Goal: Complete application form

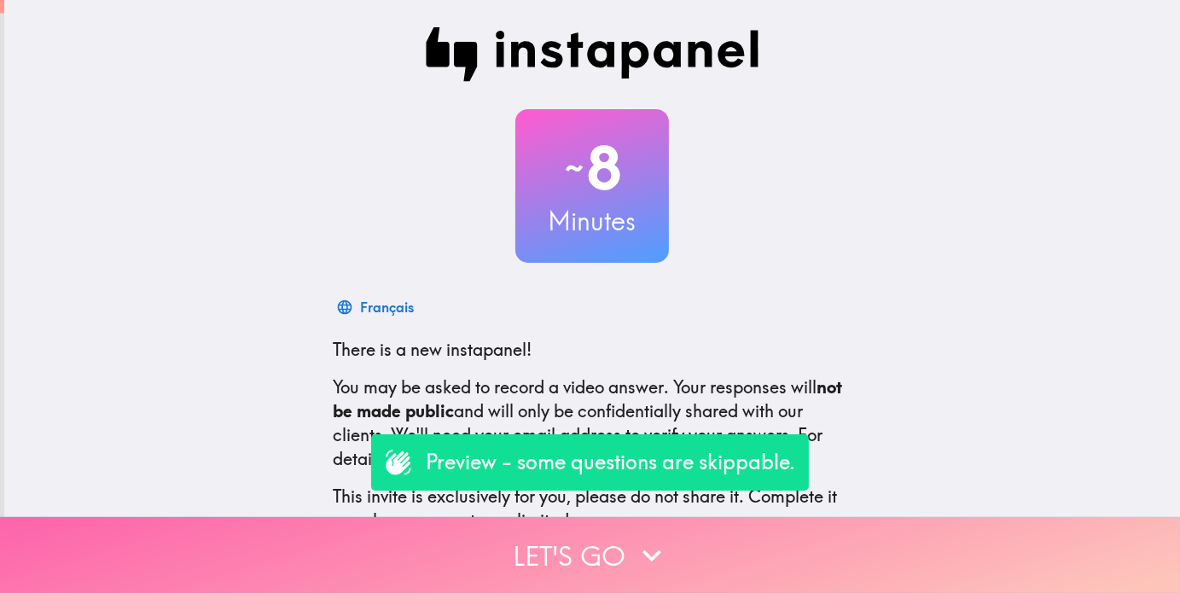
click at [580, 555] on button "Let's go" at bounding box center [590, 555] width 1180 height 76
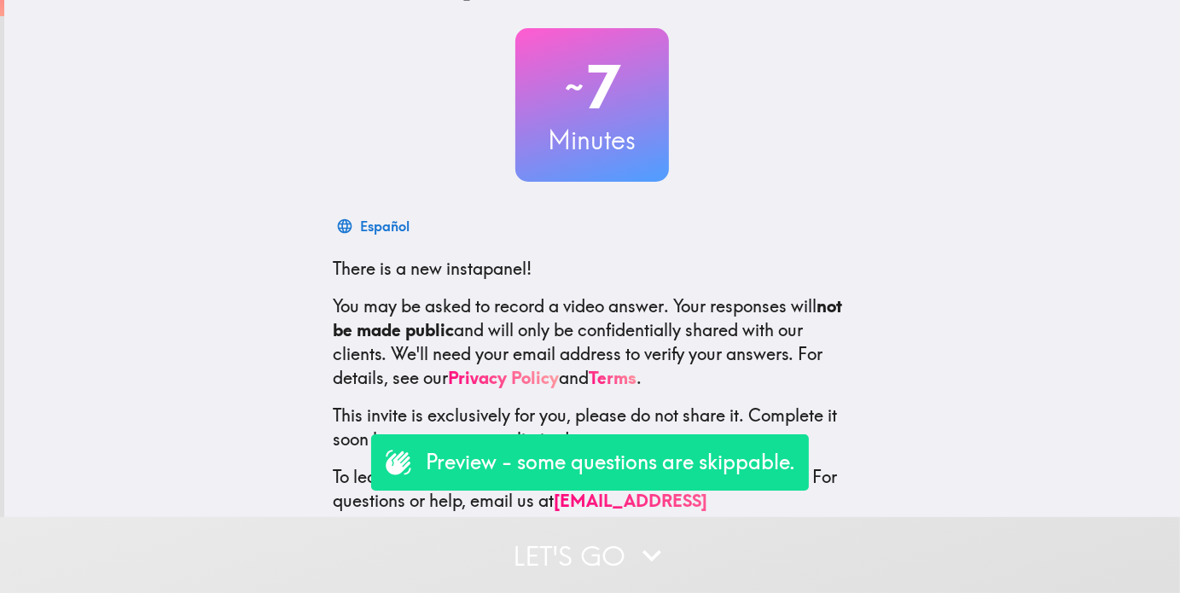
scroll to position [116, 0]
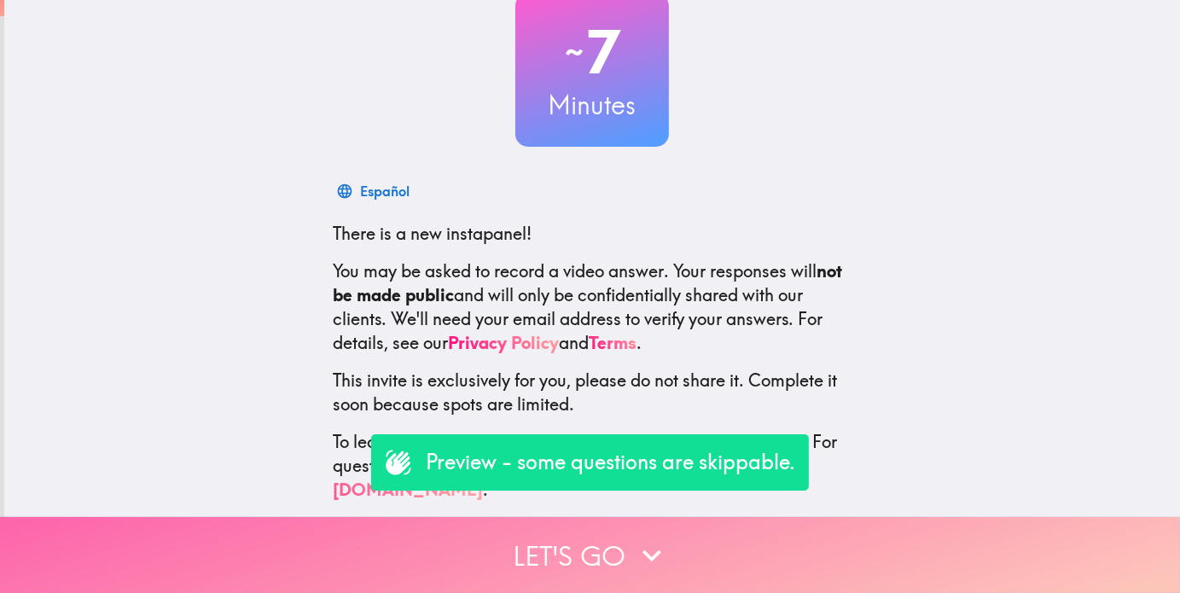
click at [551, 553] on button "Let's go" at bounding box center [590, 555] width 1180 height 76
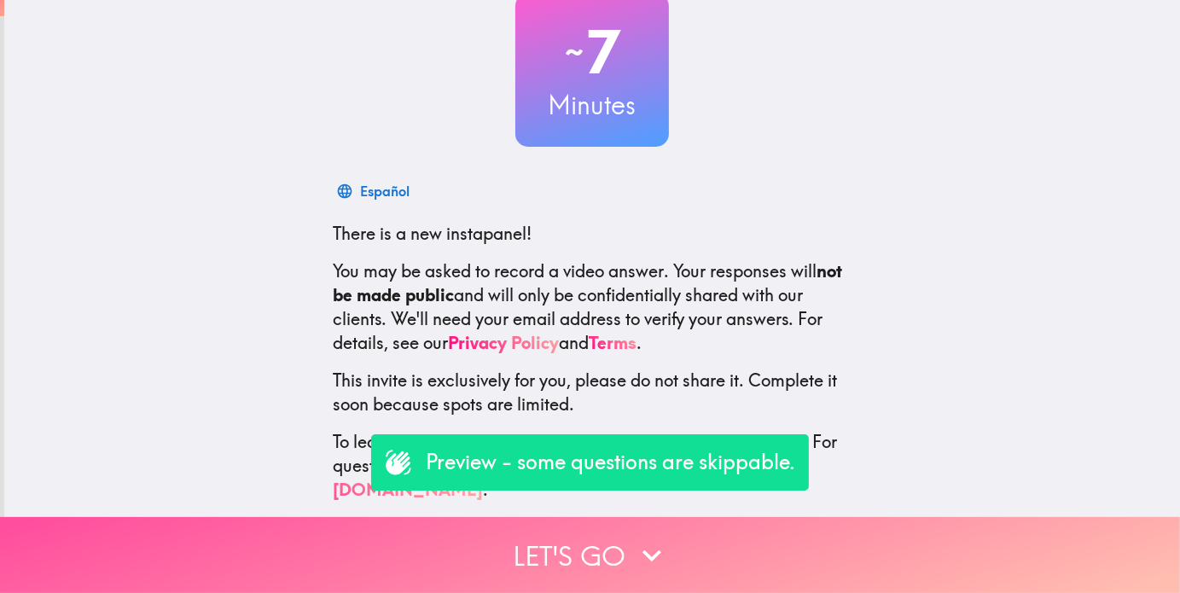
scroll to position [0, 0]
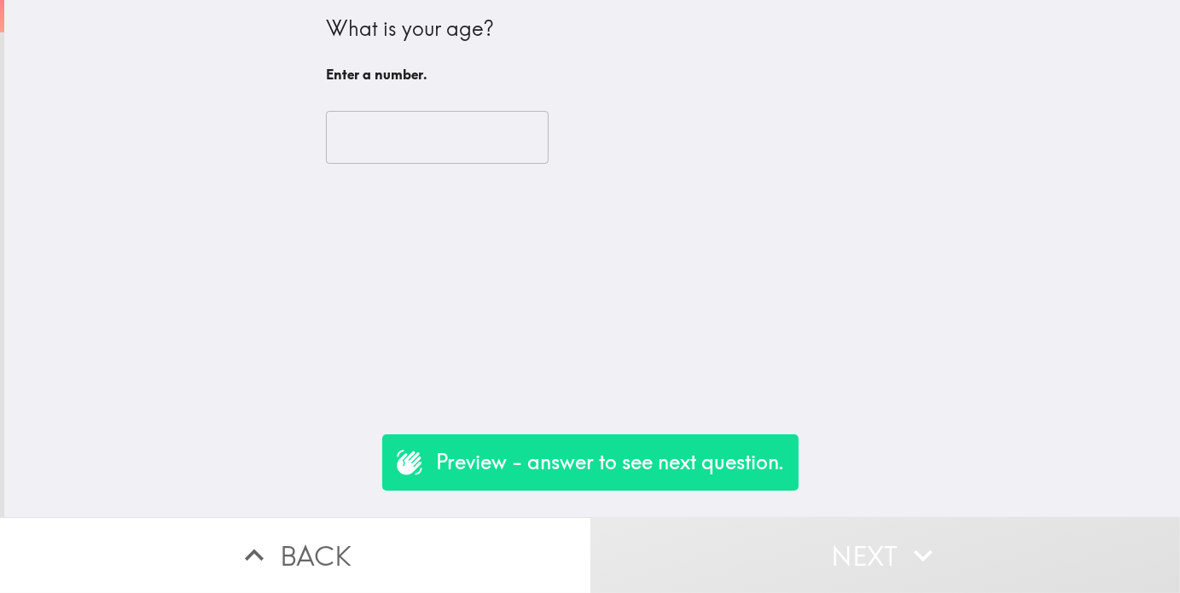
click at [368, 143] on input "number" at bounding box center [437, 137] width 223 height 53
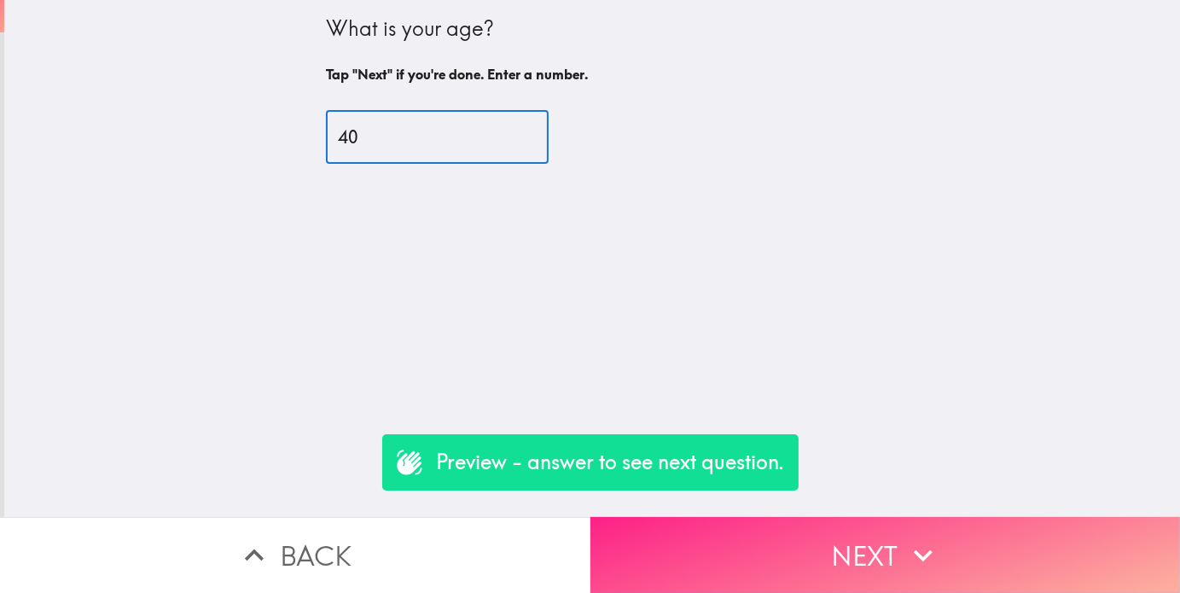
type input "40"
click at [737, 537] on button "Next" at bounding box center [886, 555] width 591 height 76
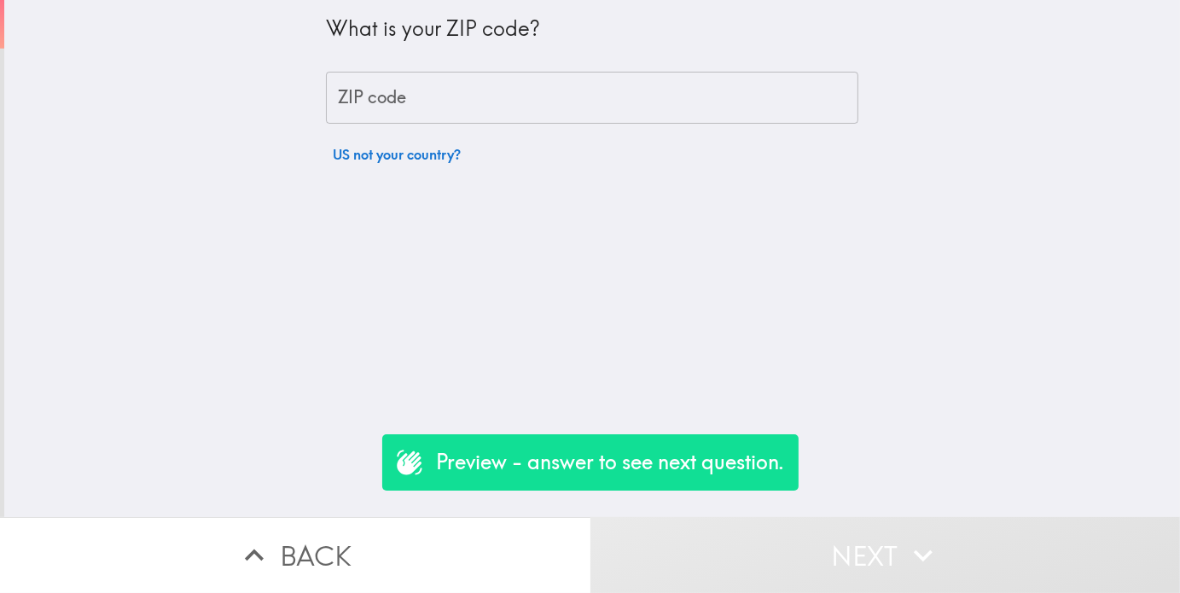
click at [409, 101] on input "ZIP code" at bounding box center [592, 98] width 533 height 53
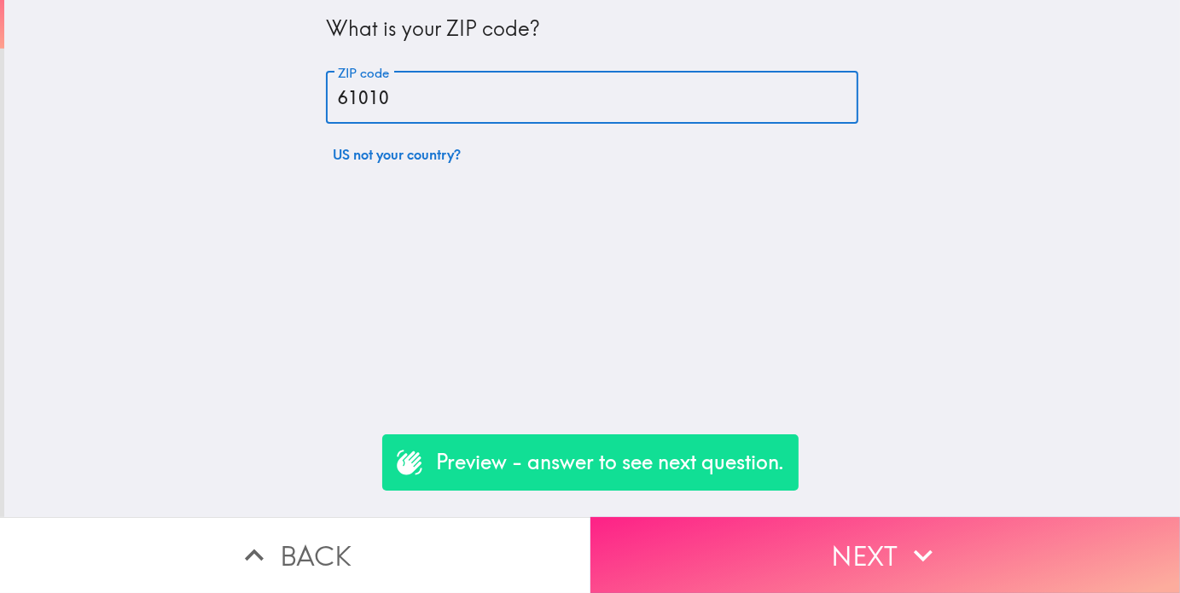
type input "61010"
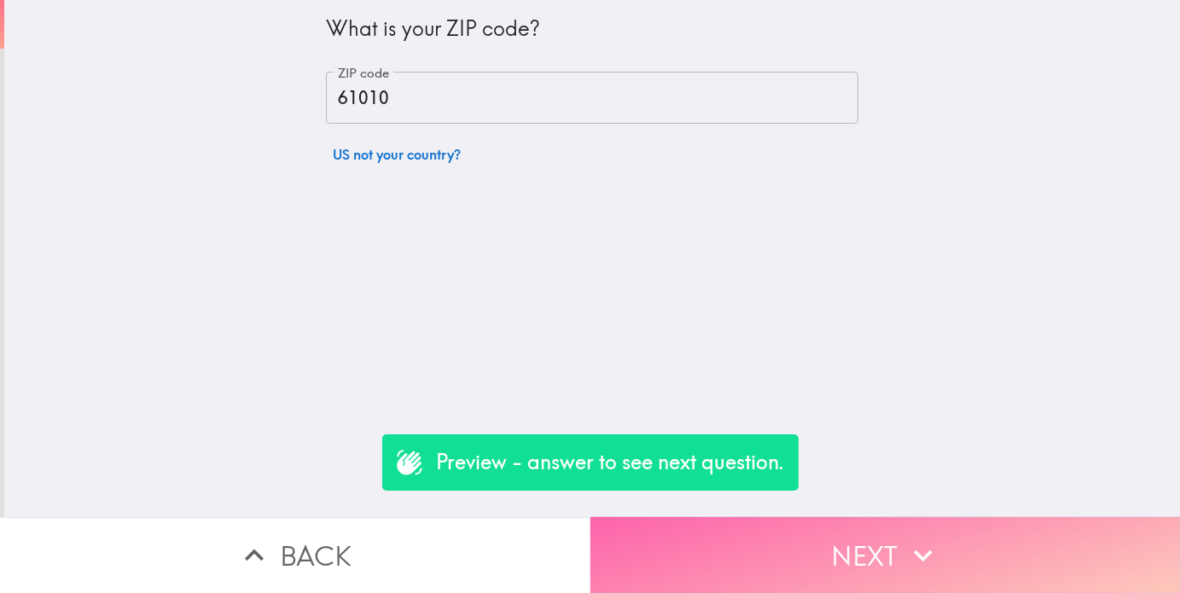
click at [972, 542] on button "Next" at bounding box center [886, 555] width 591 height 76
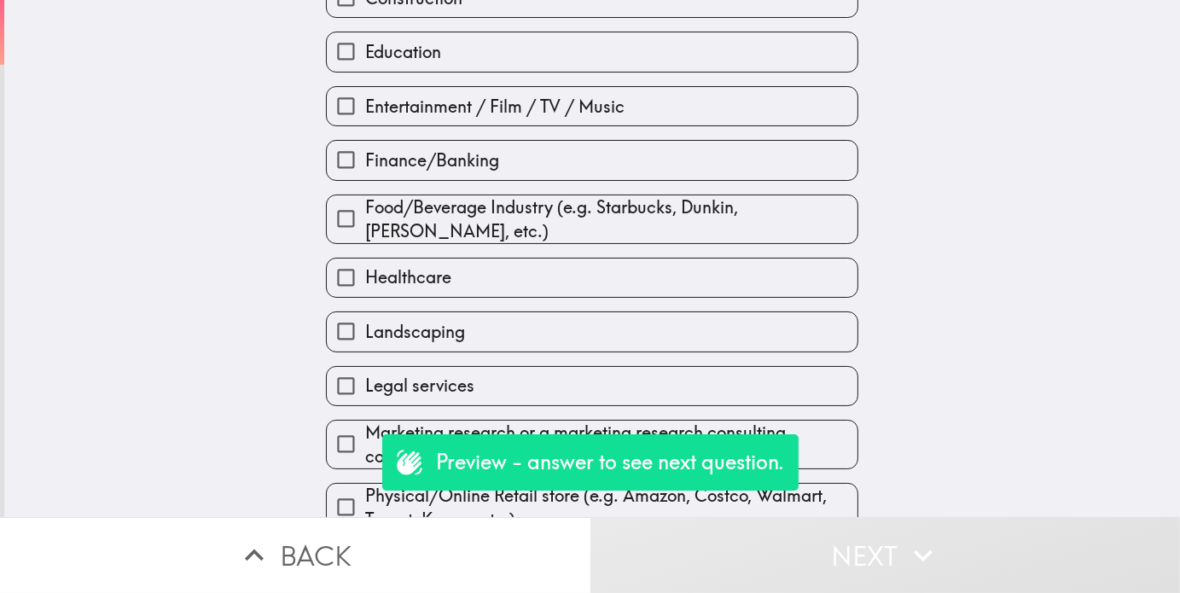
scroll to position [256, 0]
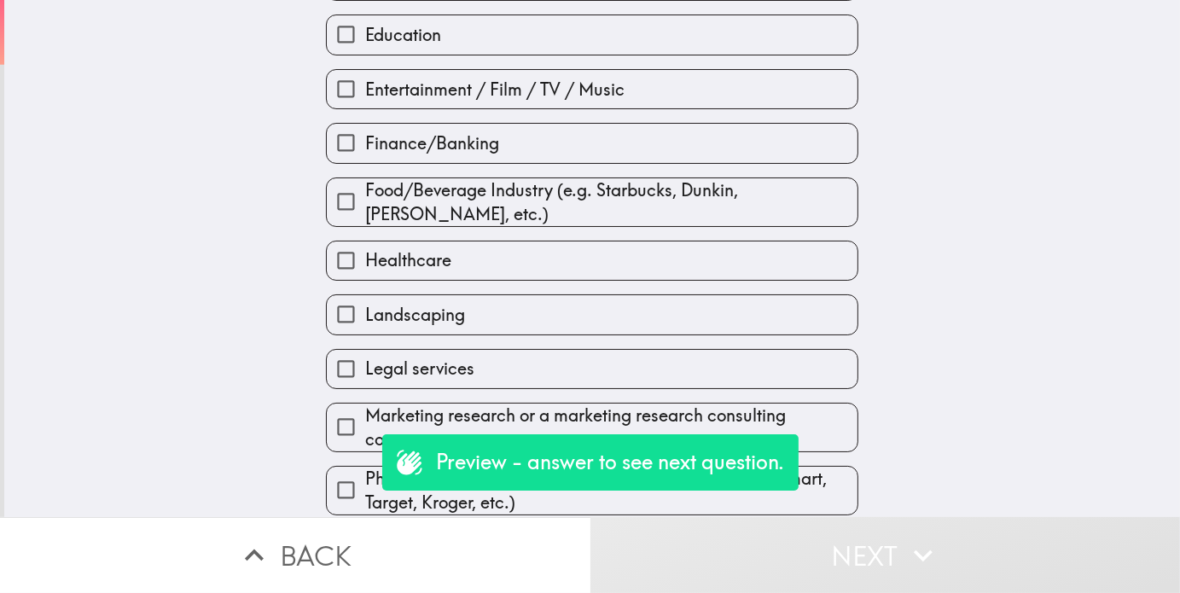
click at [447, 302] on label "Landscaping" at bounding box center [592, 314] width 531 height 38
click at [365, 302] on input "Landscaping" at bounding box center [346, 314] width 38 height 38
checkbox input "true"
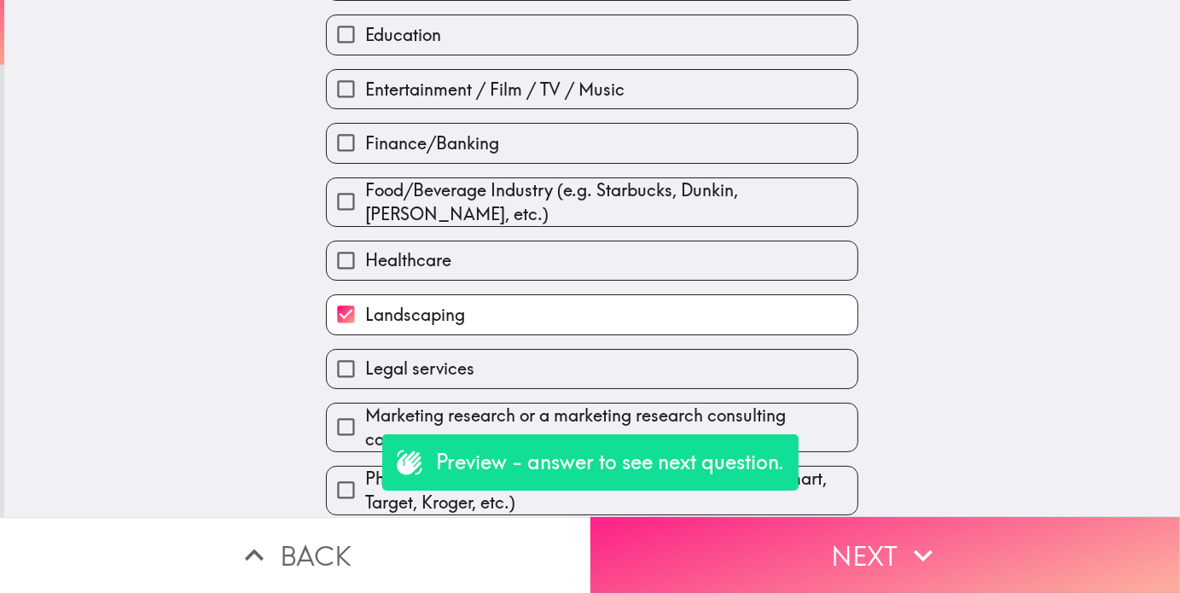
click at [755, 545] on button "Next" at bounding box center [886, 555] width 591 height 76
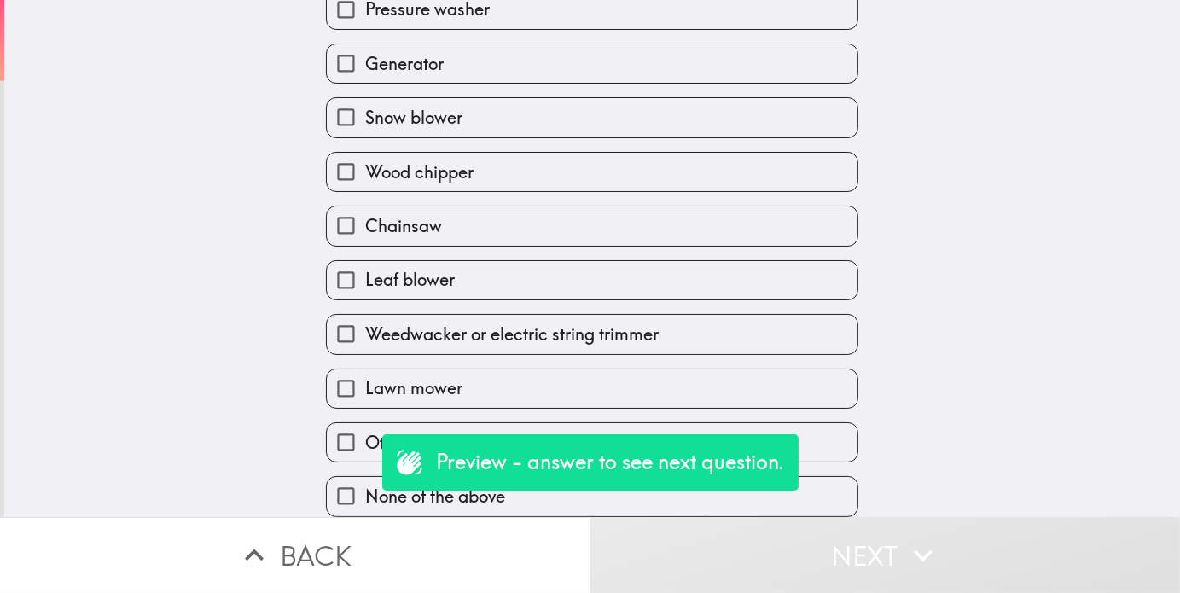
scroll to position [145, 0]
click at [400, 382] on span "Lawn mower" at bounding box center [413, 388] width 97 height 24
click at [365, 382] on input "Lawn mower" at bounding box center [346, 389] width 38 height 38
checkbox input "true"
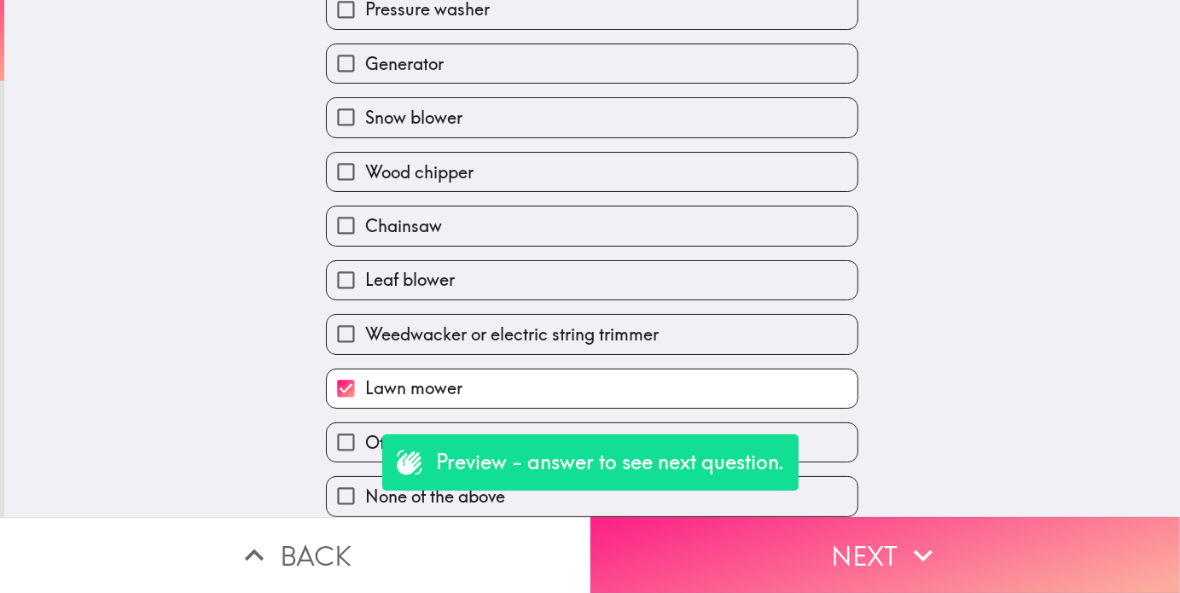
click at [781, 546] on button "Next" at bounding box center [886, 555] width 591 height 76
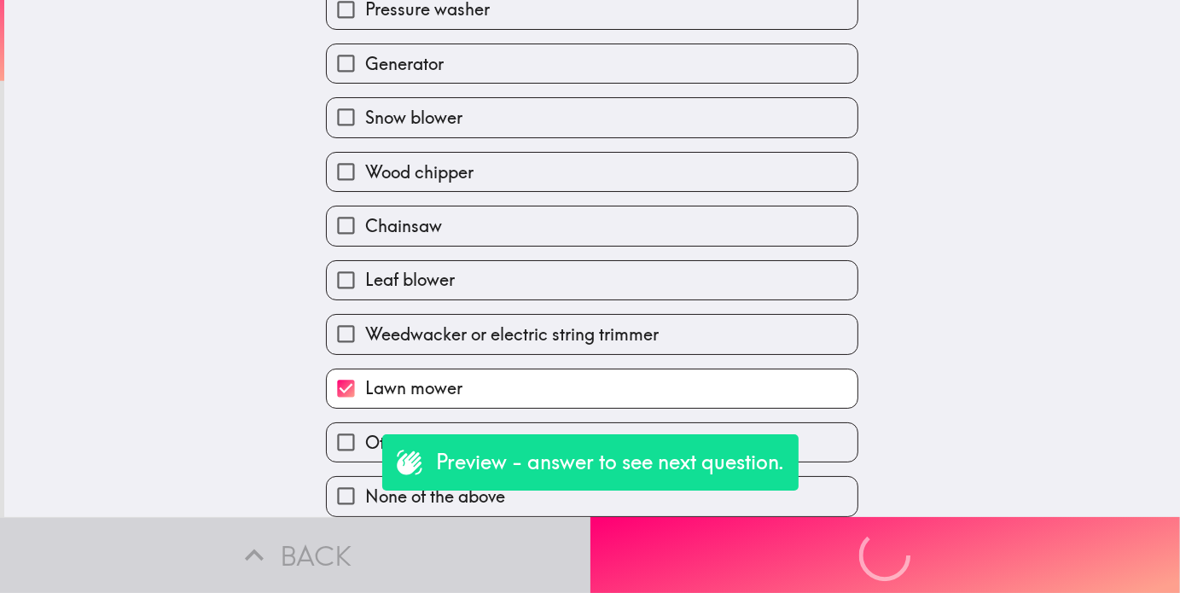
scroll to position [0, 0]
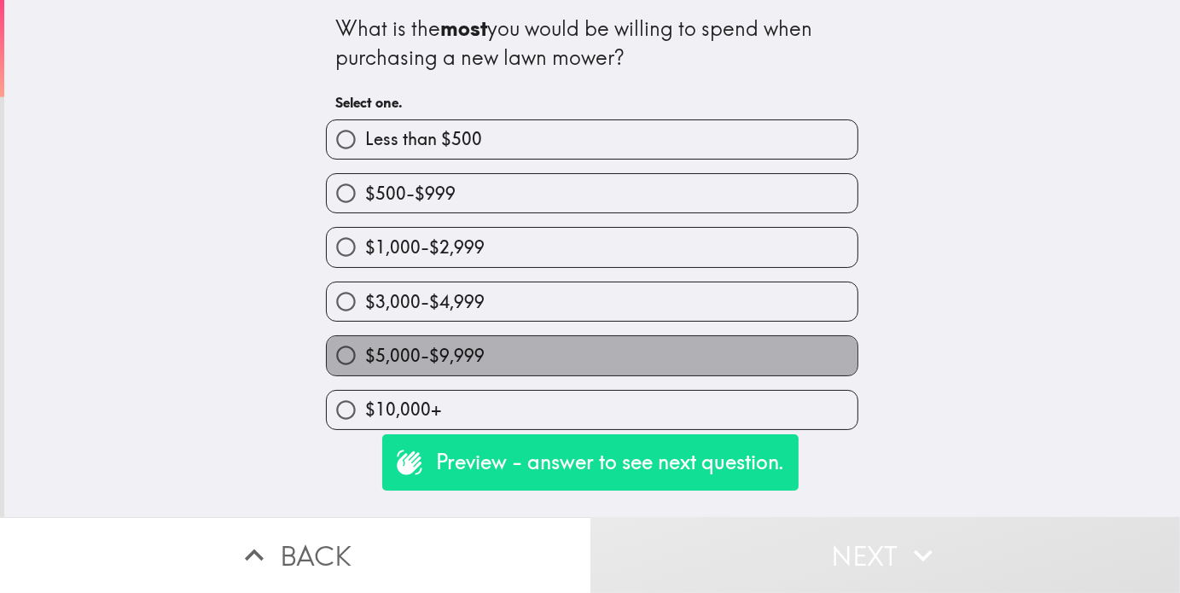
click at [429, 358] on span "$5,000-$9,999" at bounding box center [424, 356] width 119 height 24
click at [365, 358] on input "$5,000-$9,999" at bounding box center [346, 355] width 38 height 38
radio input "true"
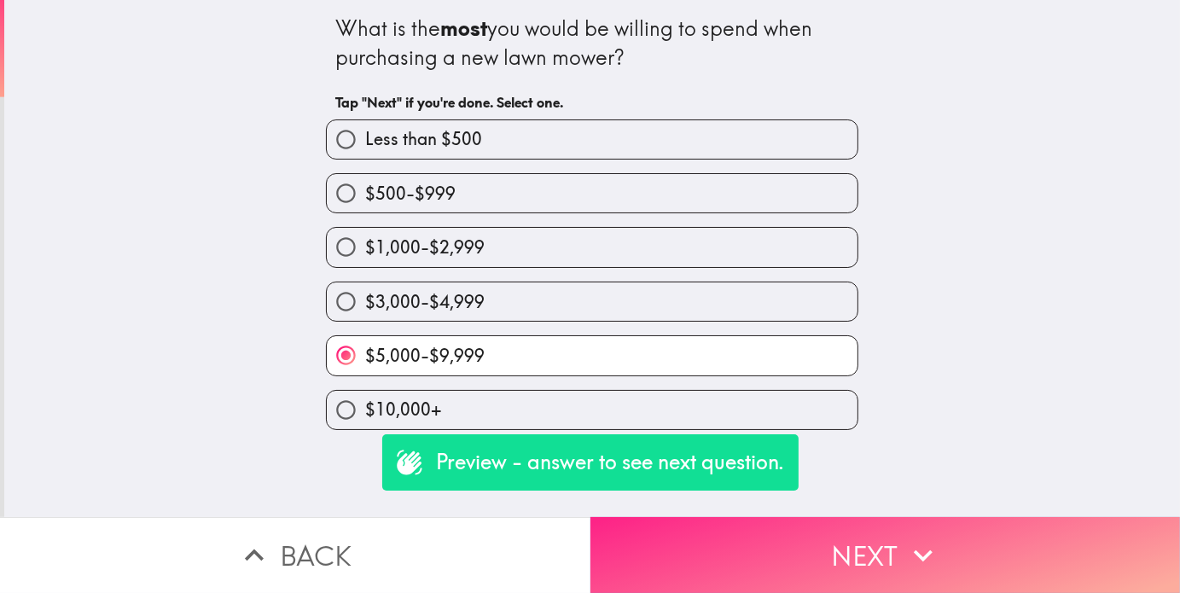
click at [944, 539] on button "Next" at bounding box center [886, 555] width 591 height 76
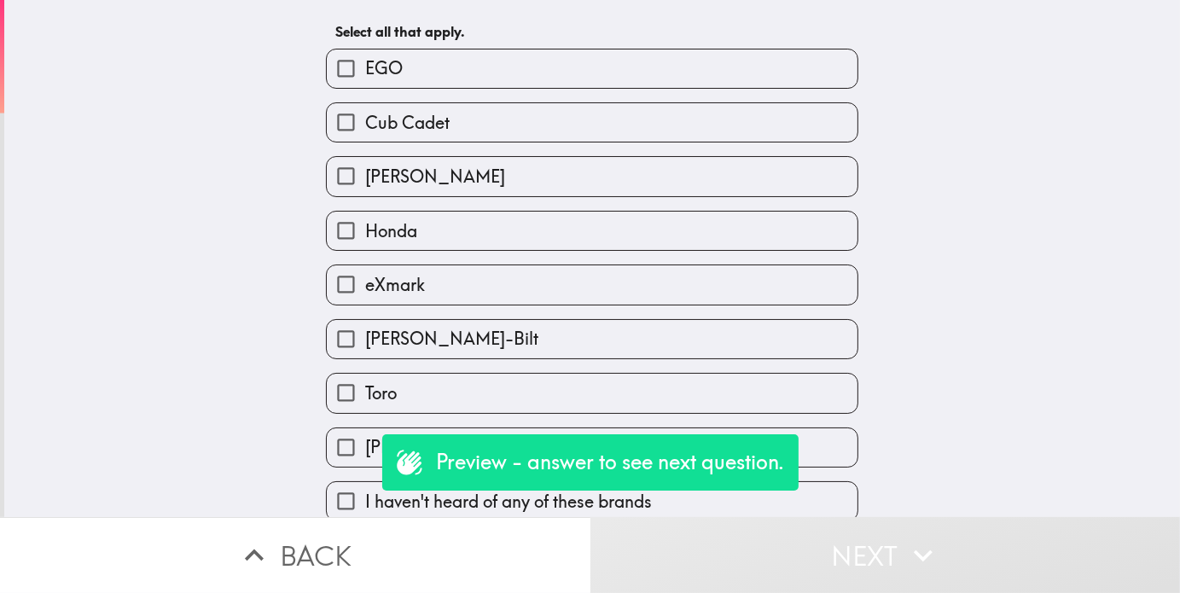
scroll to position [85, 0]
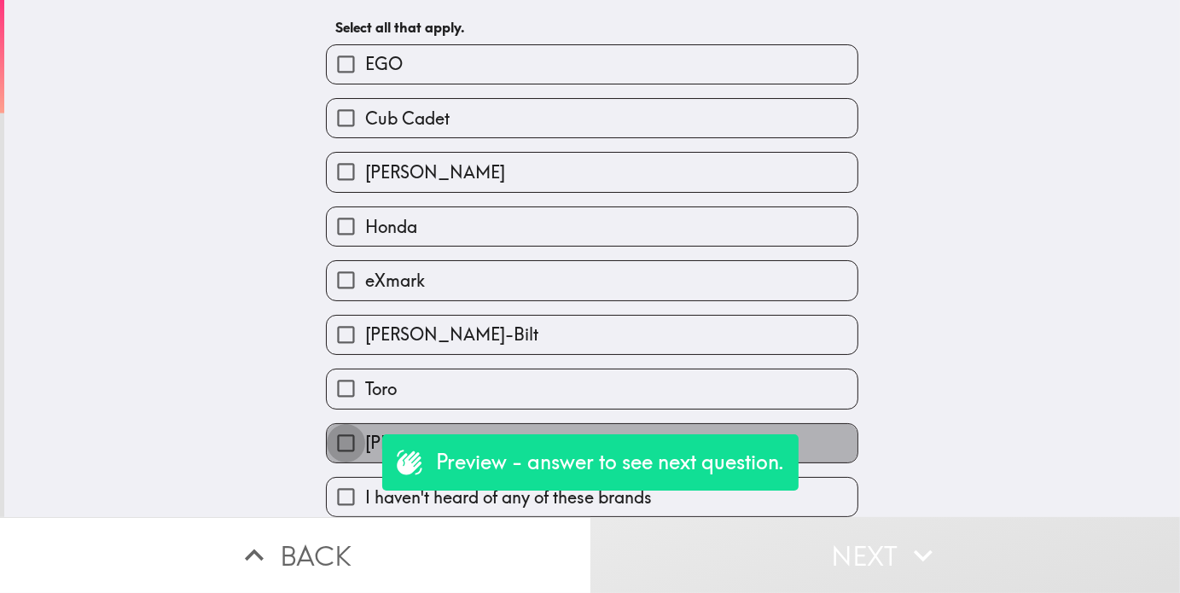
click at [336, 433] on input "[PERSON_NAME]" at bounding box center [346, 443] width 38 height 38
checkbox input "true"
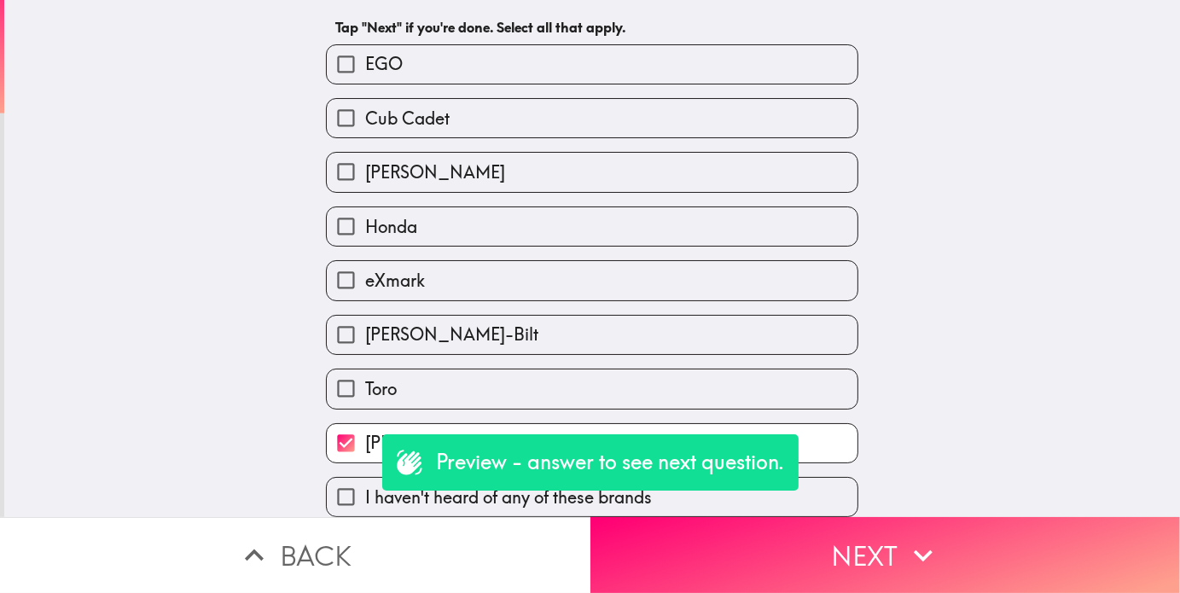
click at [342, 172] on input "[PERSON_NAME]" at bounding box center [346, 172] width 38 height 38
checkbox input "true"
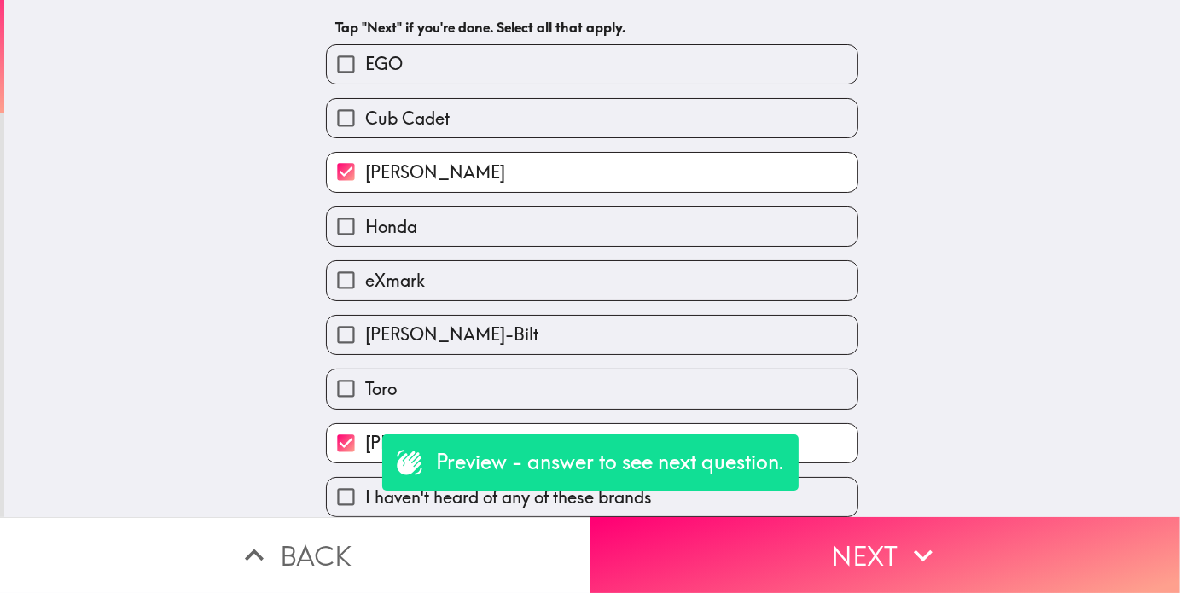
click at [329, 378] on input "Toro" at bounding box center [346, 389] width 38 height 38
checkbox input "true"
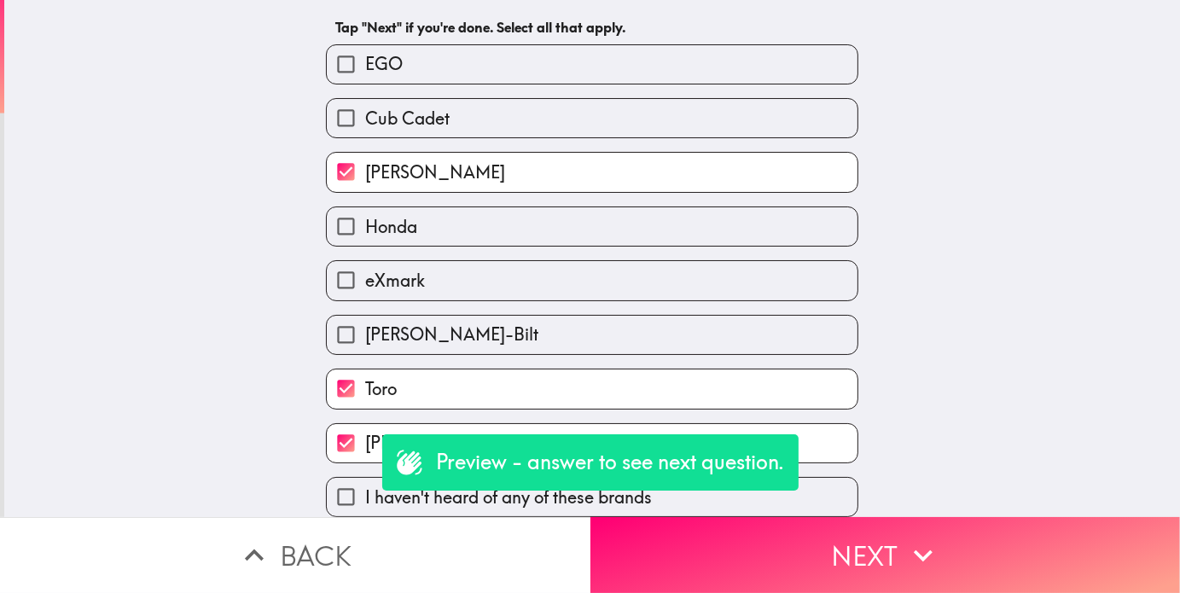
click at [352, 281] on input "eXmark" at bounding box center [346, 280] width 38 height 38
checkbox input "true"
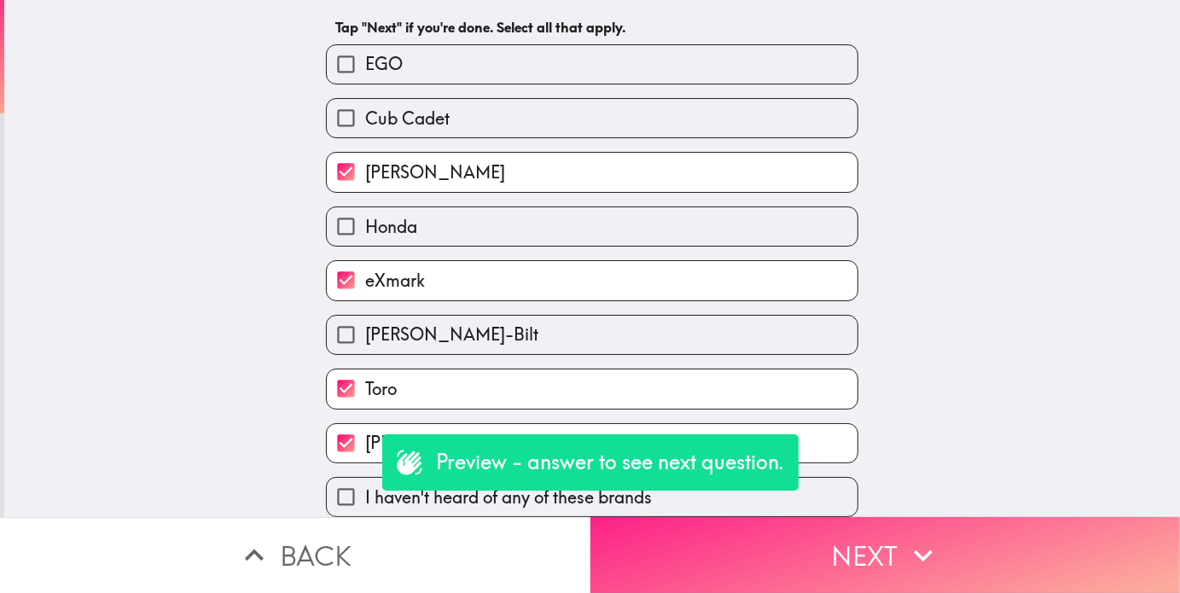
click at [908, 542] on icon "button" at bounding box center [924, 556] width 38 height 38
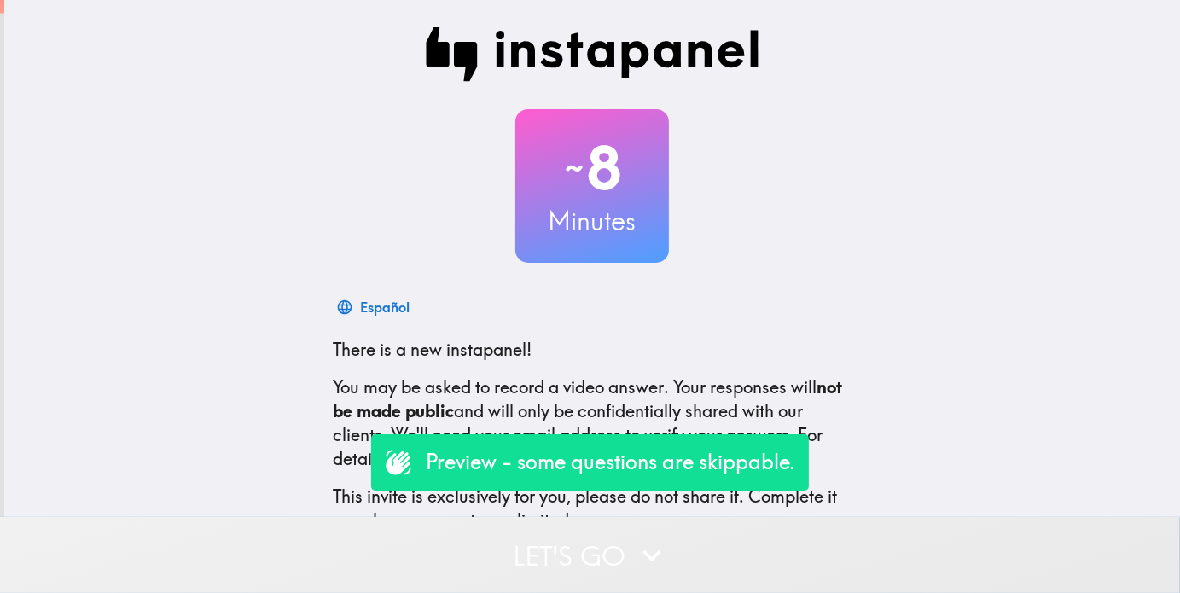
click at [606, 545] on button "Let's go" at bounding box center [590, 555] width 1180 height 76
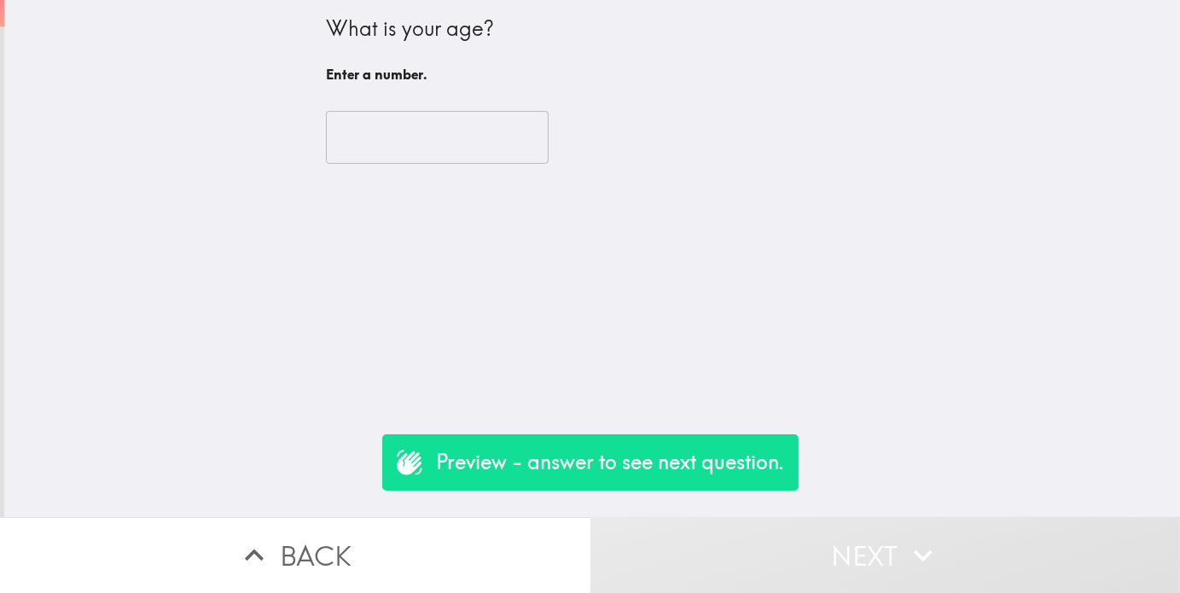
click at [396, 129] on input "number" at bounding box center [437, 137] width 223 height 53
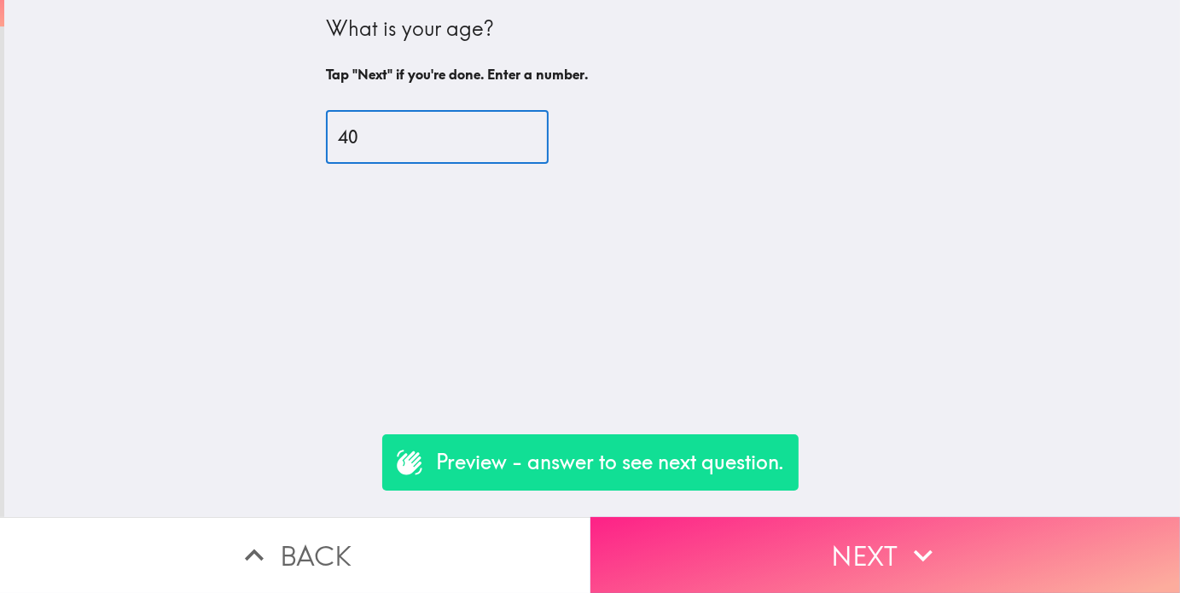
type input "40"
click at [979, 539] on button "Next" at bounding box center [886, 555] width 591 height 76
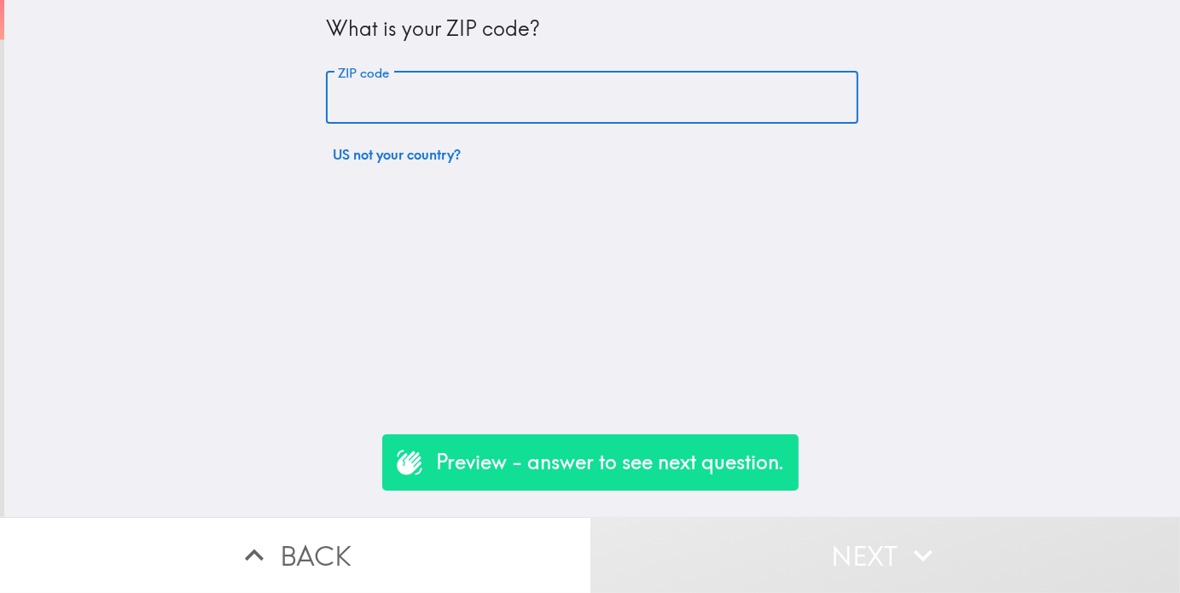
click at [364, 96] on input "ZIP code" at bounding box center [592, 98] width 533 height 53
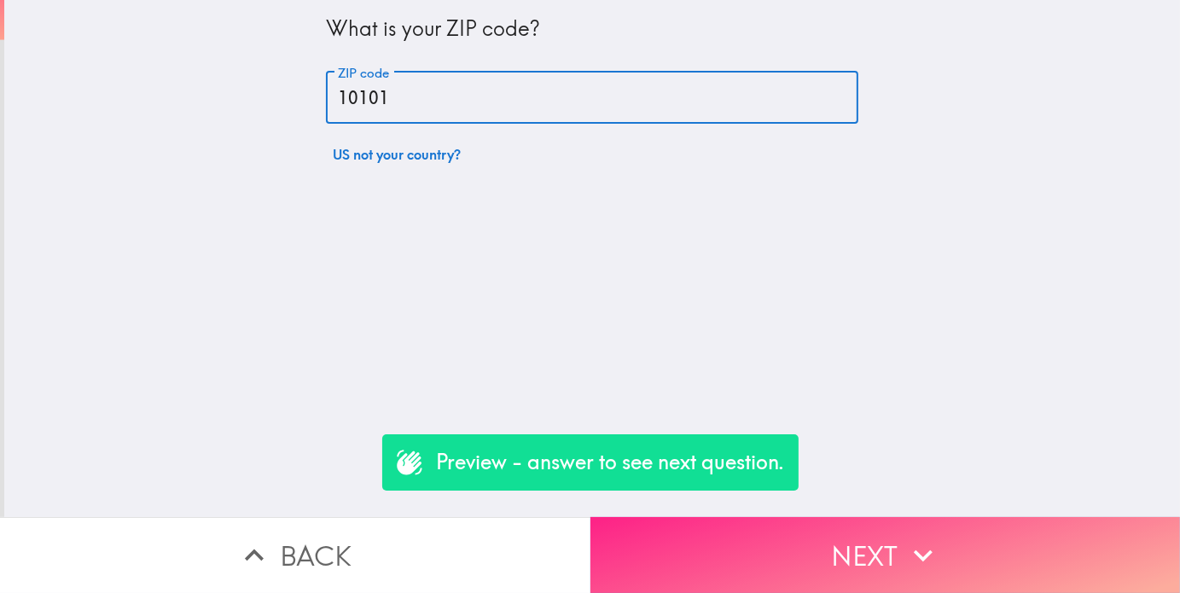
type input "10101"
click at [862, 531] on button "Next" at bounding box center [886, 555] width 591 height 76
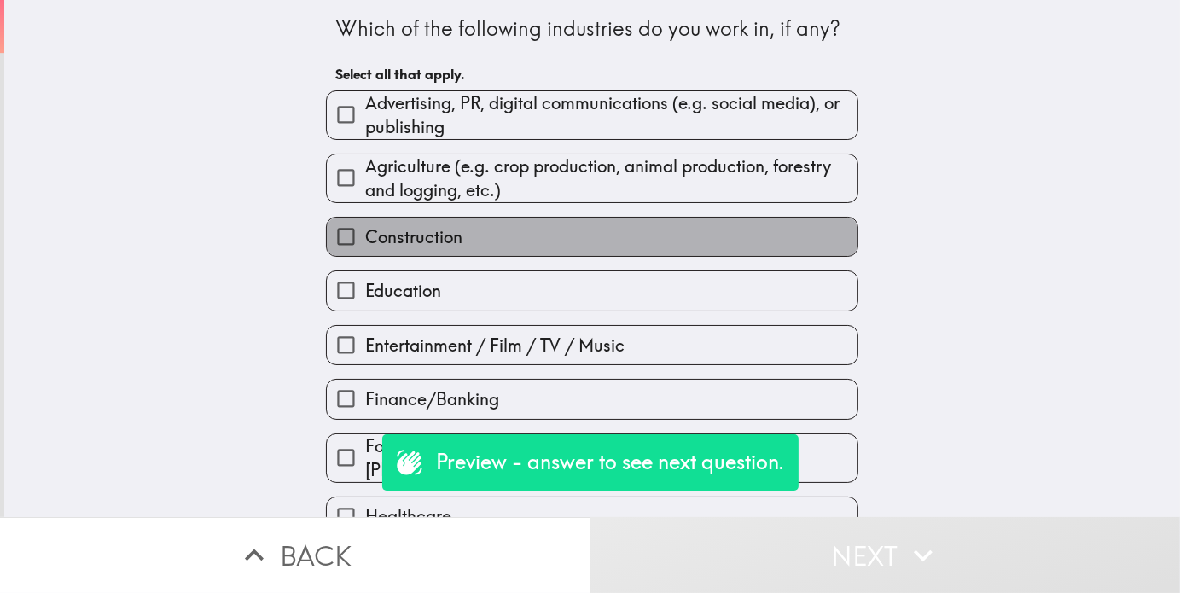
click at [504, 231] on label "Construction" at bounding box center [592, 237] width 531 height 38
click at [365, 231] on input "Construction" at bounding box center [346, 237] width 38 height 38
checkbox input "true"
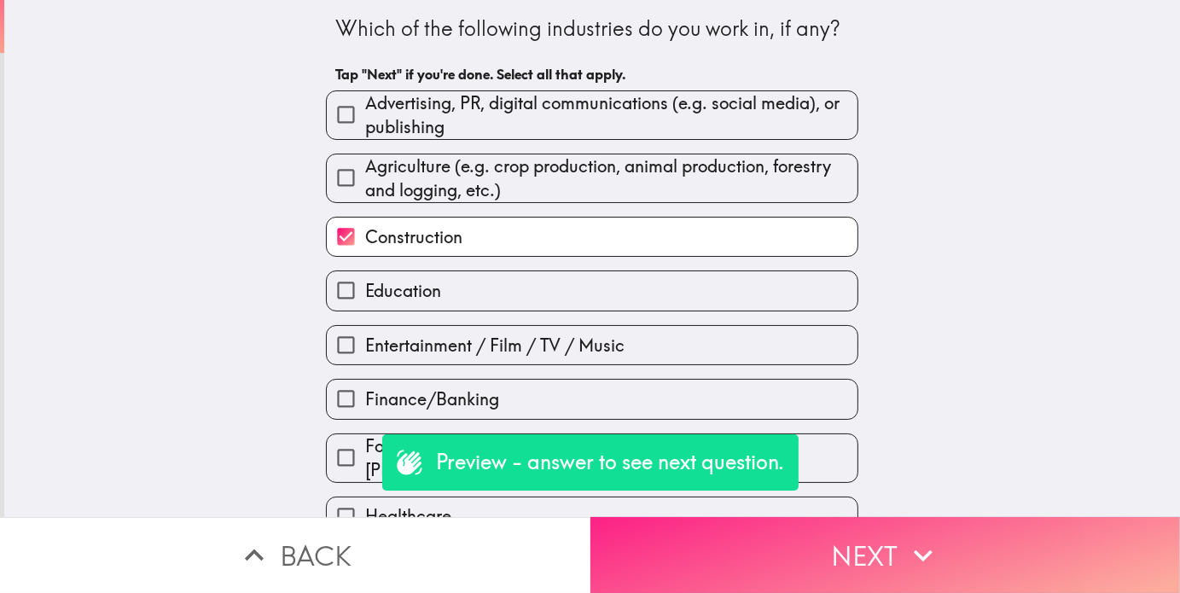
click at [772, 538] on button "Next" at bounding box center [886, 555] width 591 height 76
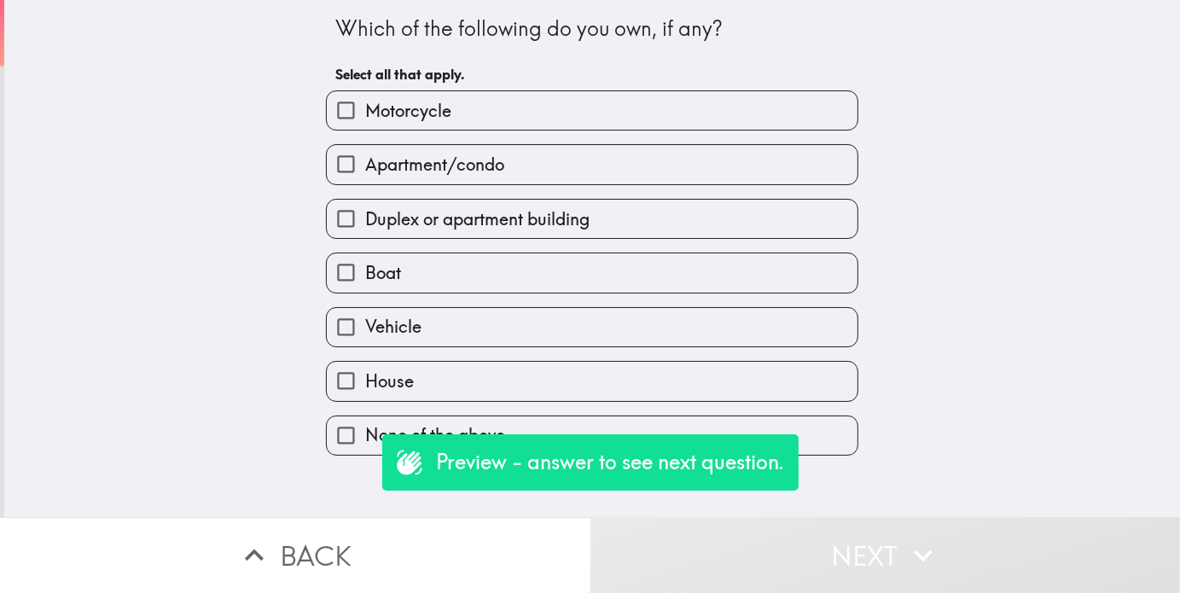
click at [389, 399] on label "House" at bounding box center [592, 381] width 531 height 38
click at [365, 399] on input "House" at bounding box center [346, 381] width 38 height 38
checkbox input "true"
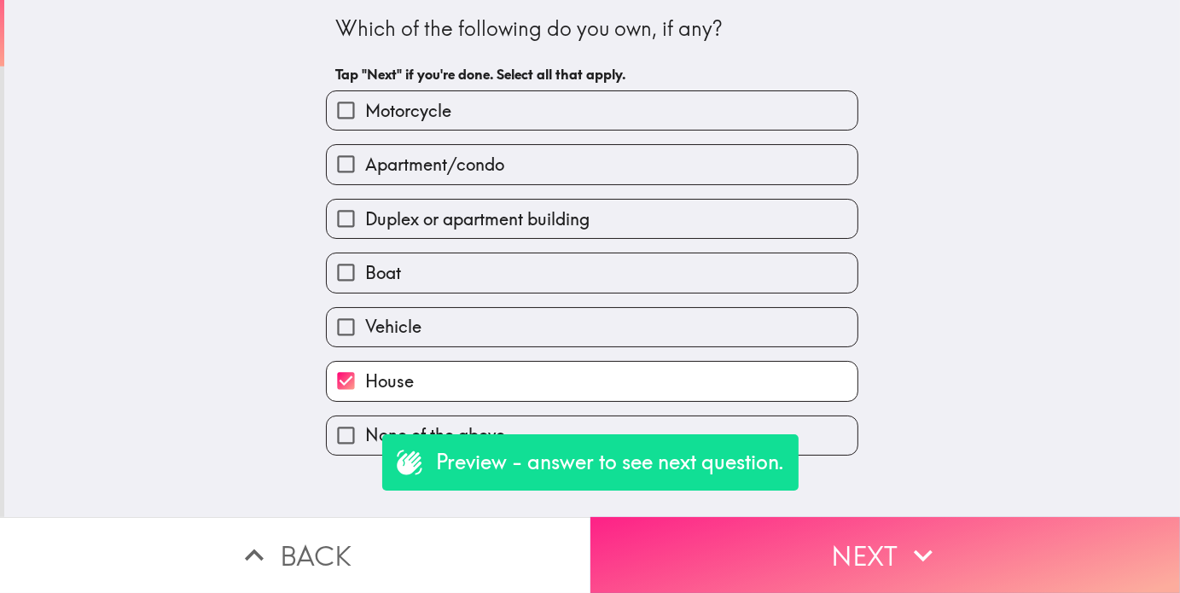
click at [788, 544] on button "Next" at bounding box center [886, 555] width 591 height 76
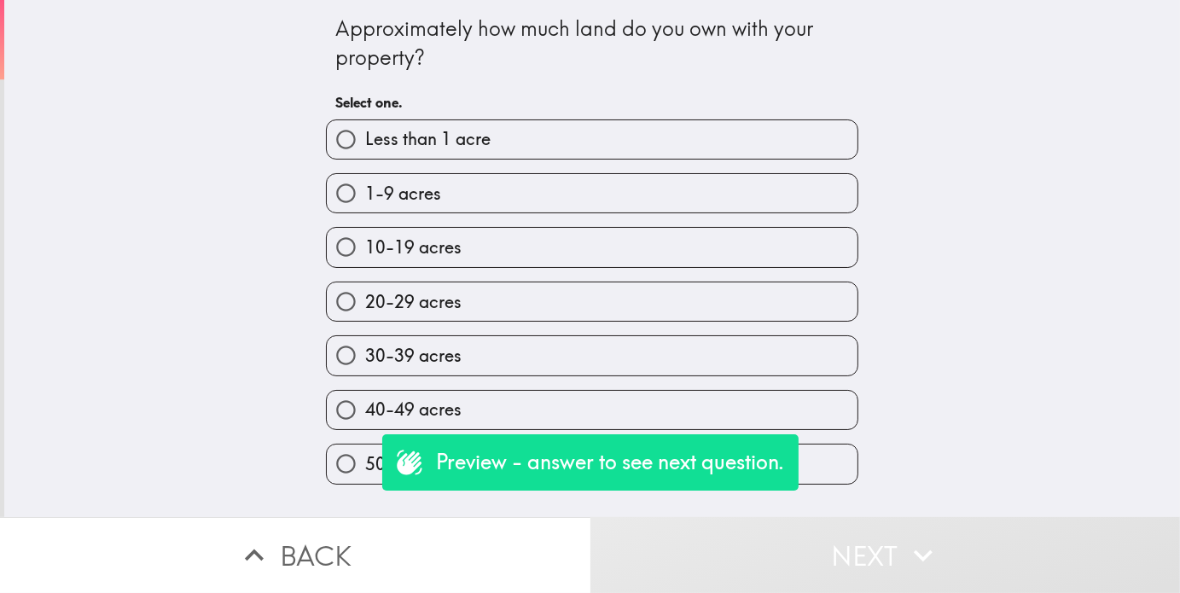
click at [457, 243] on label "10-19 acres" at bounding box center [592, 247] width 531 height 38
click at [365, 243] on input "10-19 acres" at bounding box center [346, 247] width 38 height 38
radio input "true"
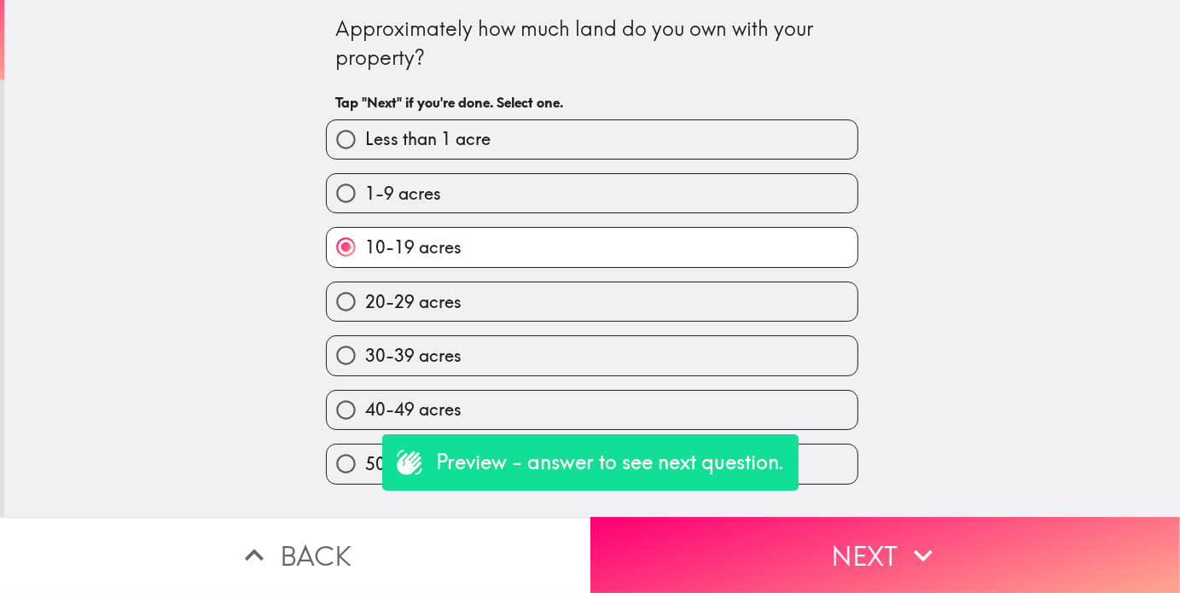
click at [782, 529] on button "Next" at bounding box center [886, 555] width 591 height 76
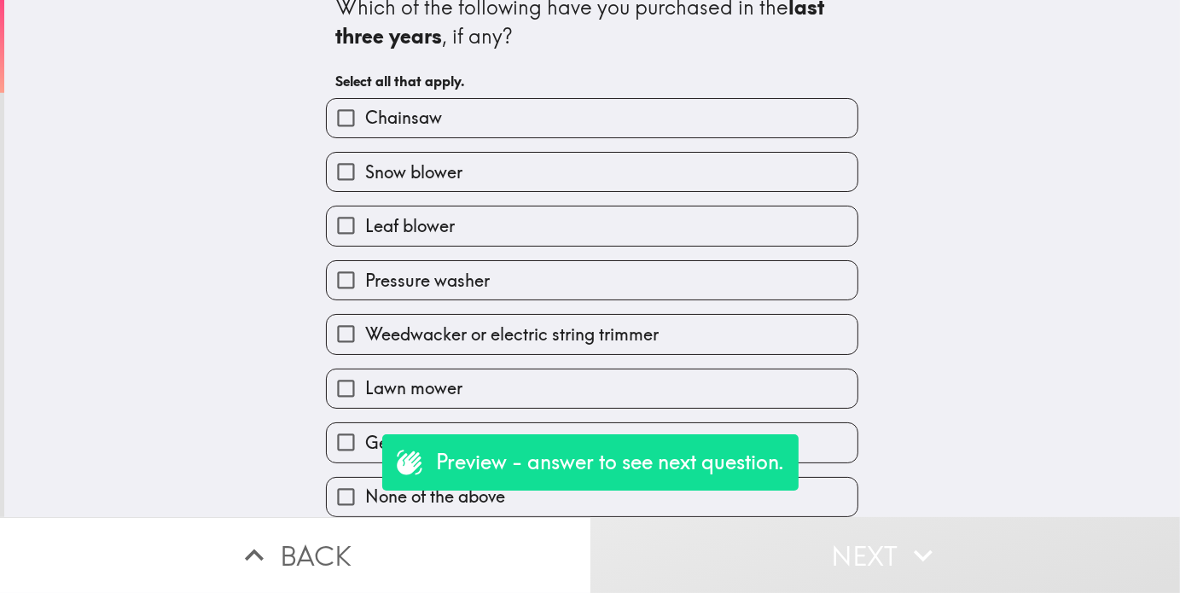
scroll to position [37, 0]
click at [377, 376] on span "Lawn mower" at bounding box center [413, 388] width 97 height 24
click at [365, 374] on input "Lawn mower" at bounding box center [346, 389] width 38 height 38
checkbox input "true"
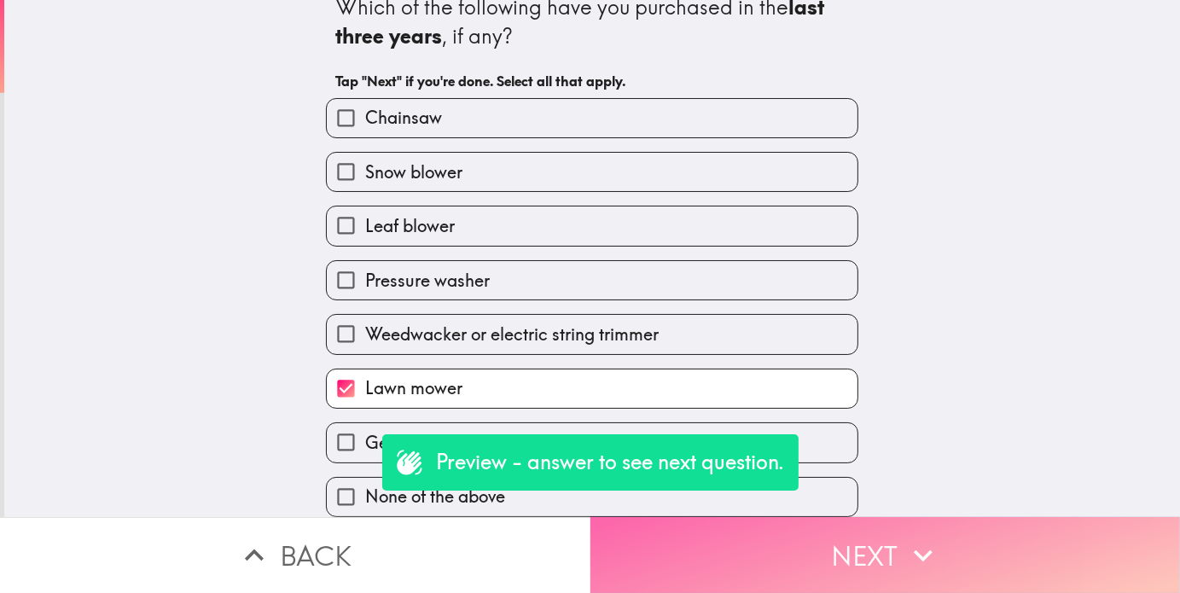
click at [703, 538] on button "Next" at bounding box center [886, 555] width 591 height 76
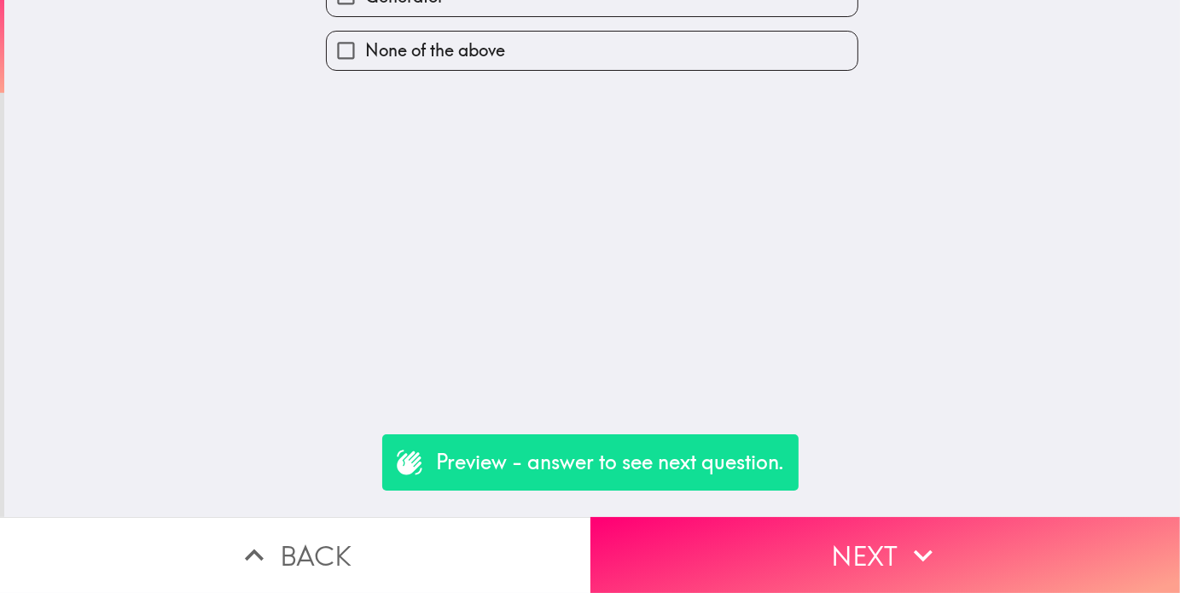
scroll to position [0, 0]
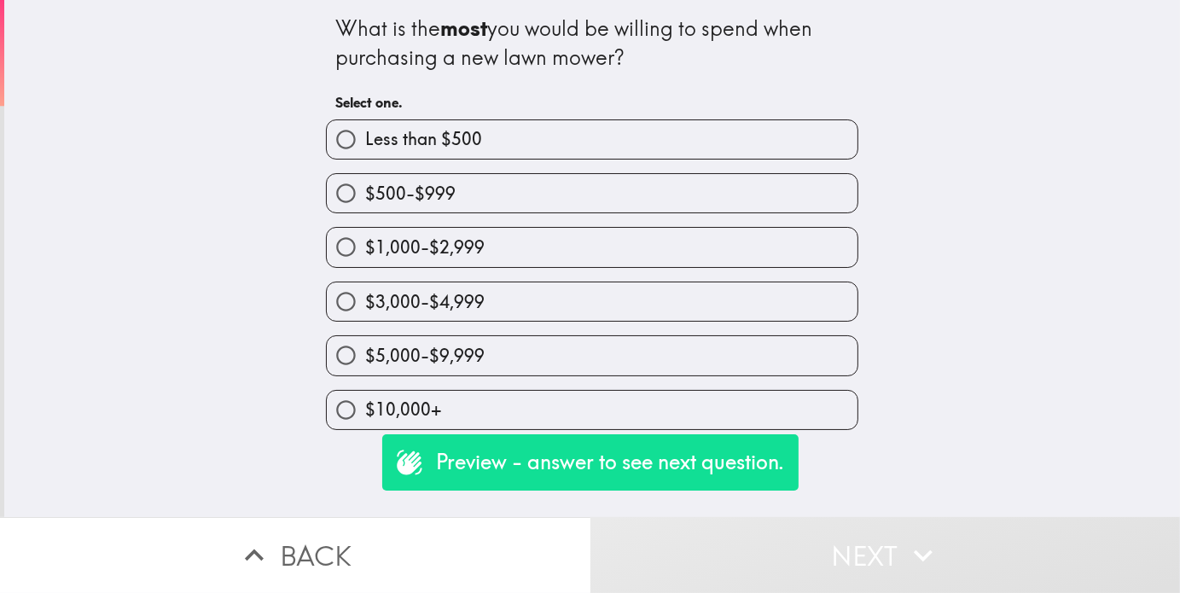
click at [456, 368] on span "$5,000-$9,999" at bounding box center [424, 356] width 119 height 24
click at [365, 368] on input "$5,000-$9,999" at bounding box center [346, 355] width 38 height 38
radio input "true"
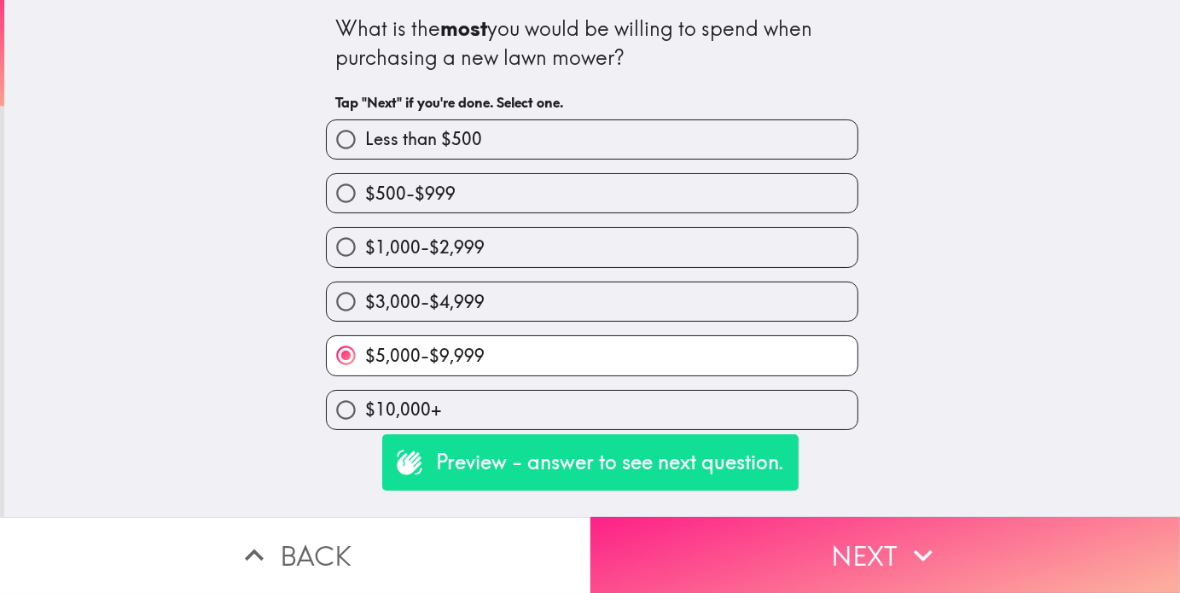
click at [768, 542] on button "Next" at bounding box center [886, 555] width 591 height 76
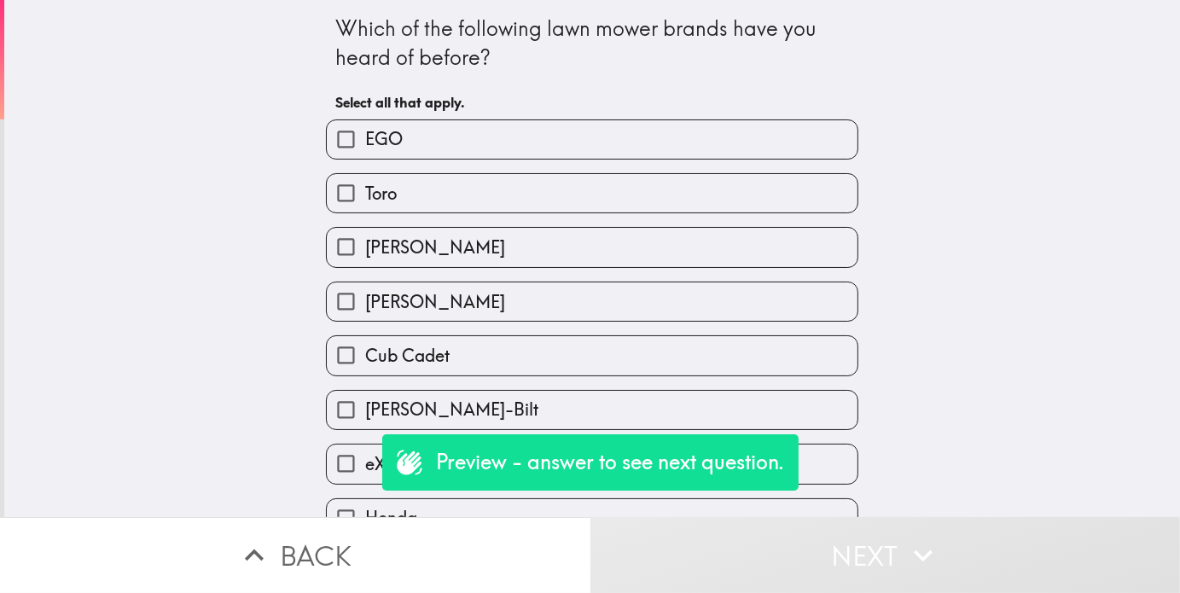
click at [393, 300] on span "[PERSON_NAME]" at bounding box center [435, 302] width 140 height 24
click at [365, 300] on input "[PERSON_NAME]" at bounding box center [346, 302] width 38 height 38
checkbox input "true"
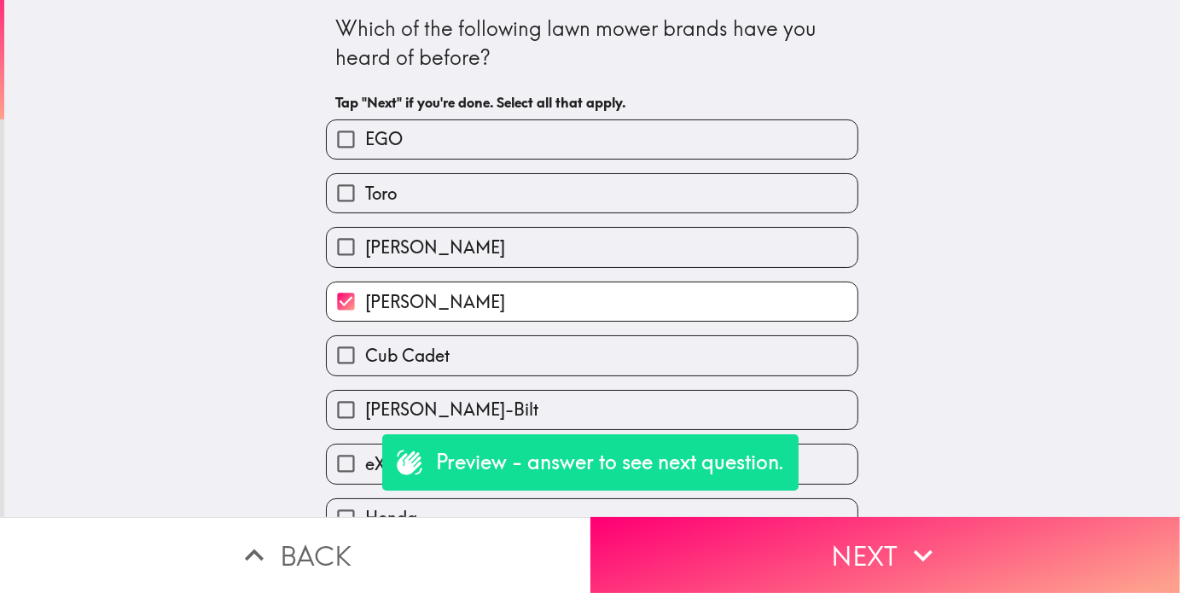
click at [382, 242] on span "[PERSON_NAME]" at bounding box center [435, 248] width 140 height 24
click at [365, 242] on input "[PERSON_NAME]" at bounding box center [346, 247] width 38 height 38
checkbox input "true"
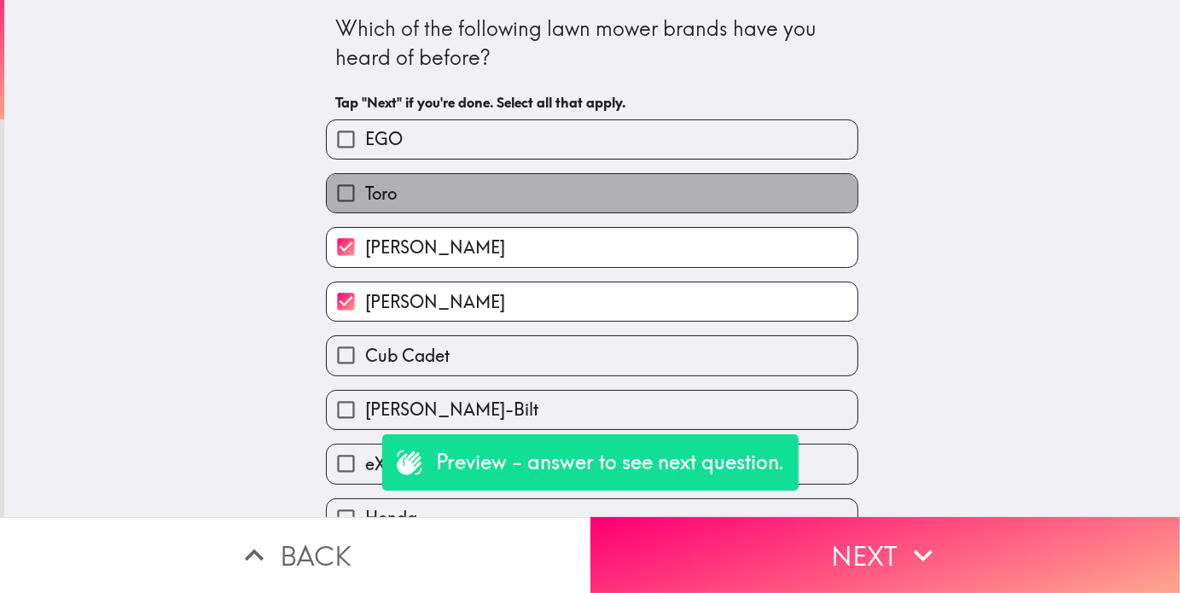
click at [376, 189] on span "Toro" at bounding box center [381, 194] width 32 height 24
click at [365, 189] on input "Toro" at bounding box center [346, 193] width 38 height 38
checkbox input "true"
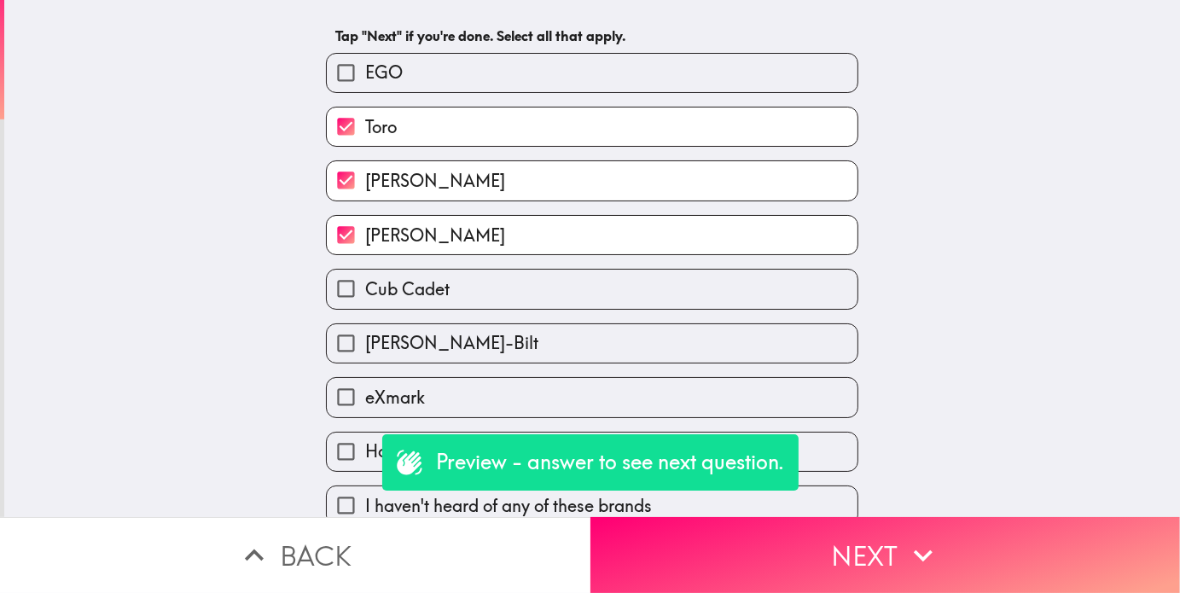
scroll to position [90, 0]
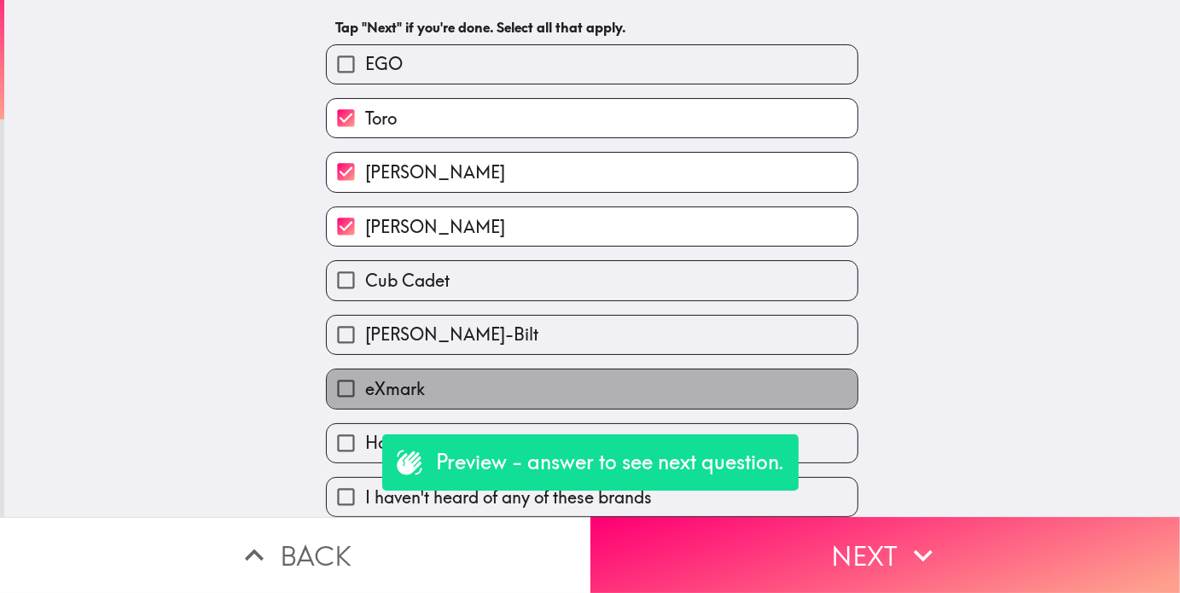
click at [365, 377] on span "eXmark" at bounding box center [395, 389] width 60 height 24
click at [364, 376] on input "eXmark" at bounding box center [346, 389] width 38 height 38
checkbox input "true"
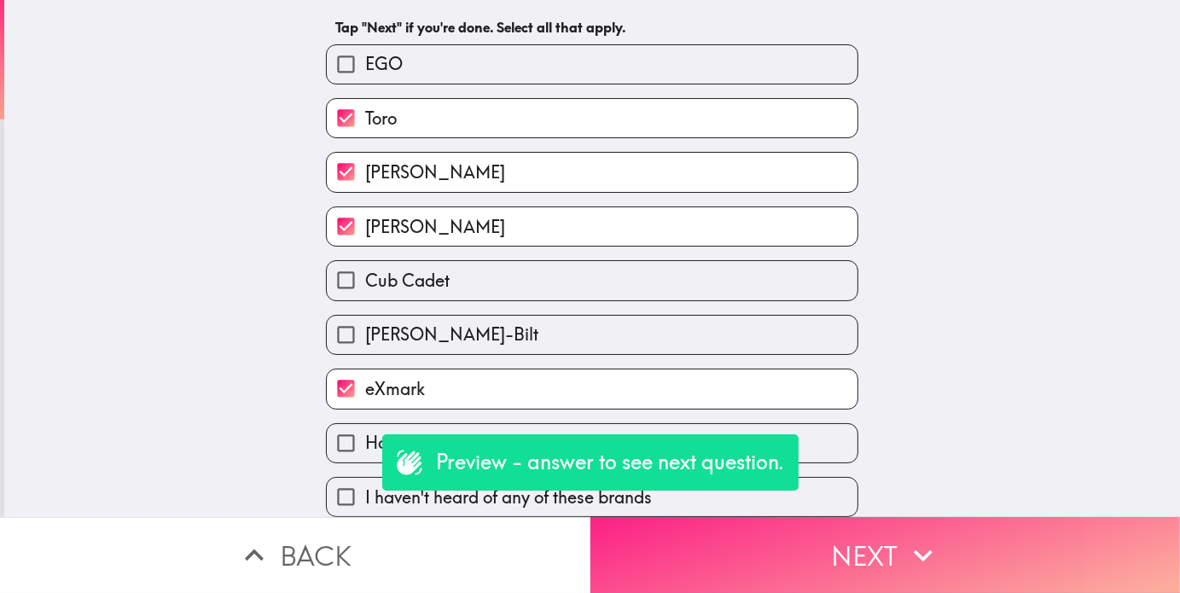
click at [916, 559] on icon "button" at bounding box center [924, 556] width 38 height 38
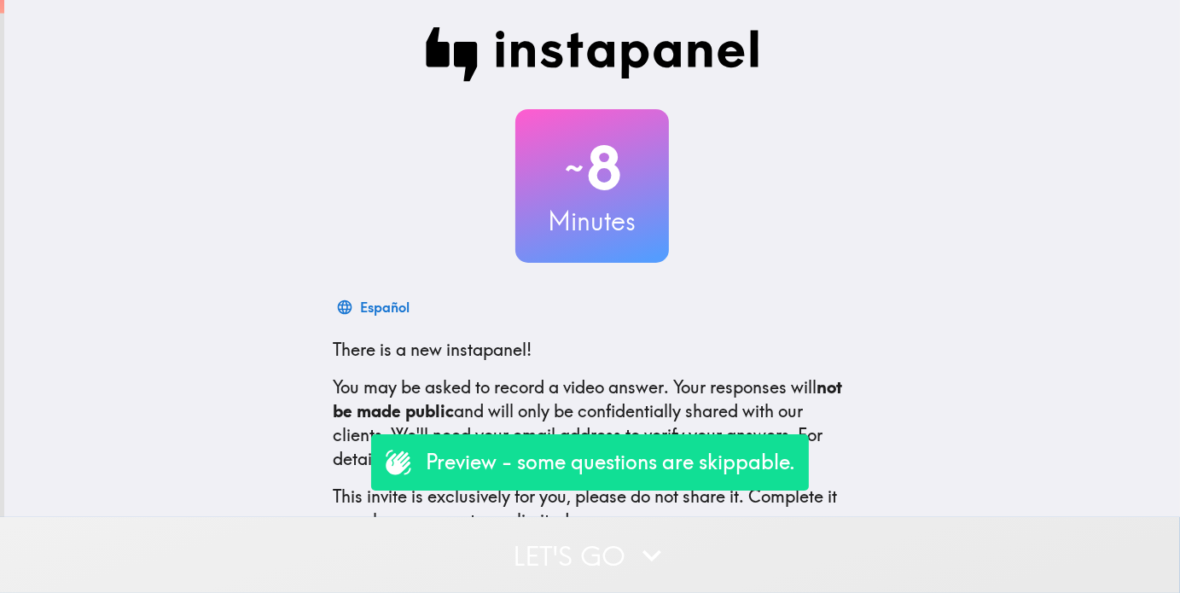
click at [595, 528] on button "Let's go" at bounding box center [590, 555] width 1180 height 76
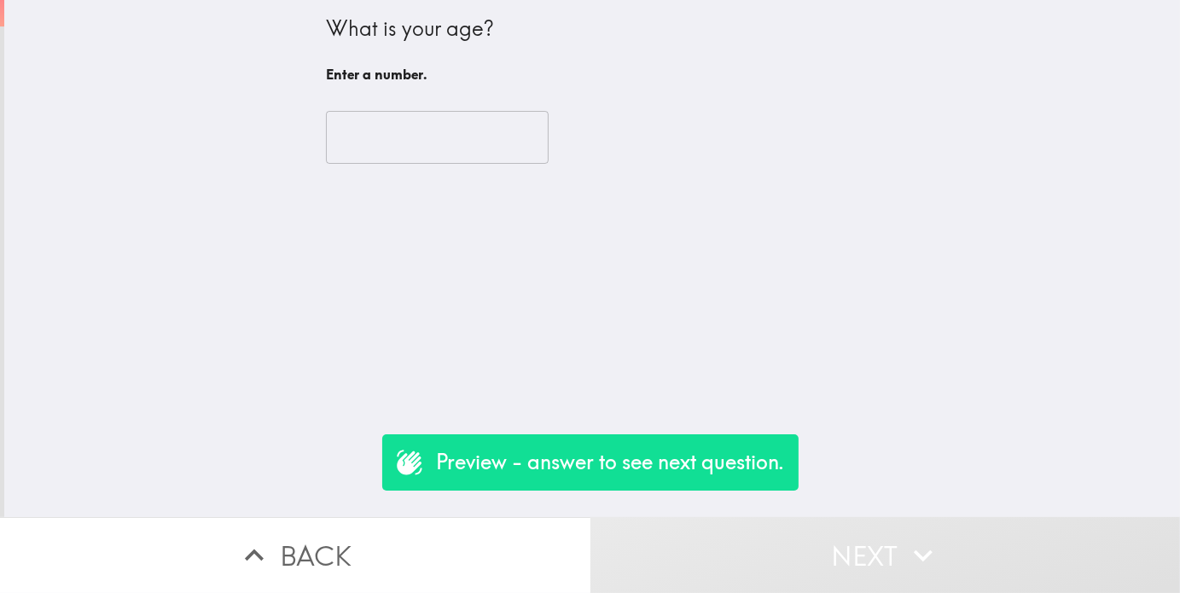
click at [393, 134] on input "number" at bounding box center [437, 137] width 223 height 53
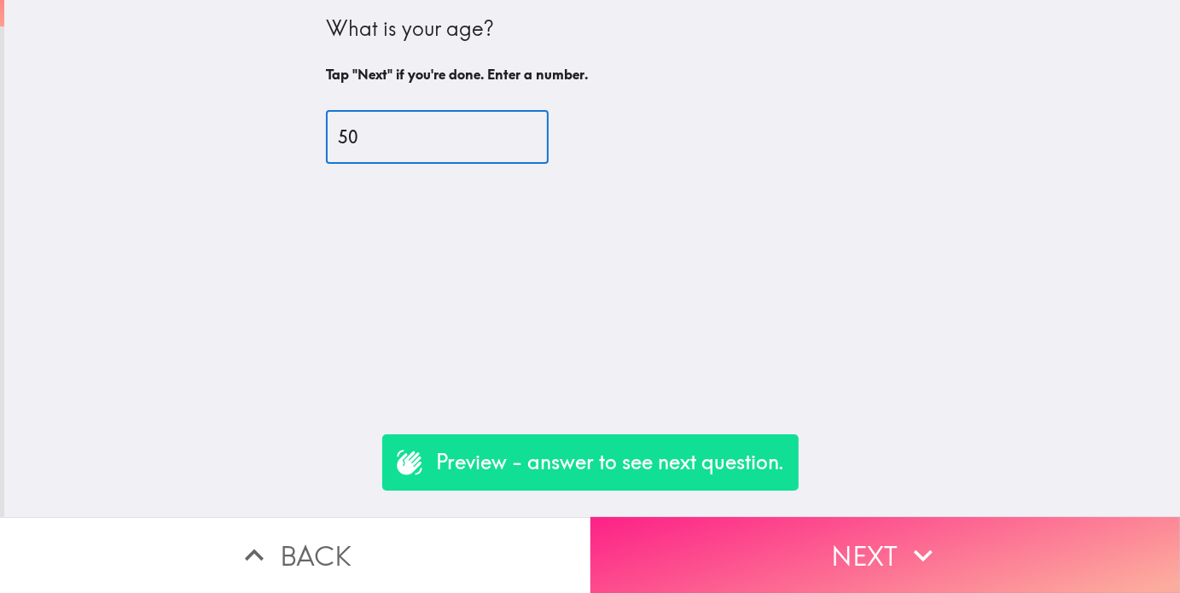
type input "50"
click at [818, 533] on button "Next" at bounding box center [886, 555] width 591 height 76
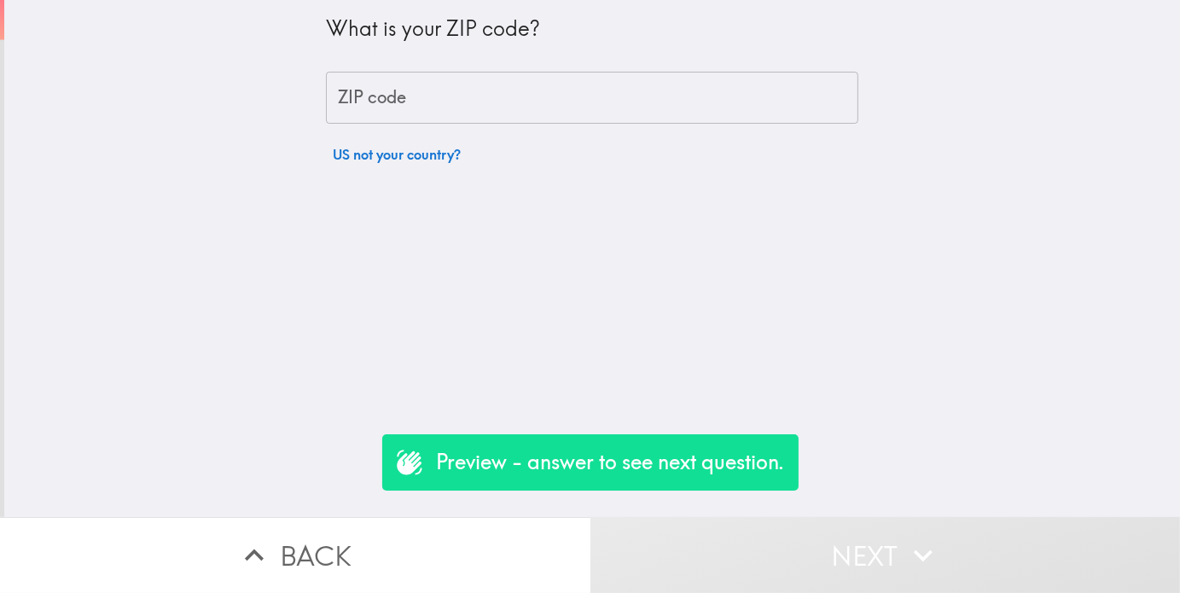
click at [417, 73] on input "ZIP code" at bounding box center [592, 98] width 533 height 53
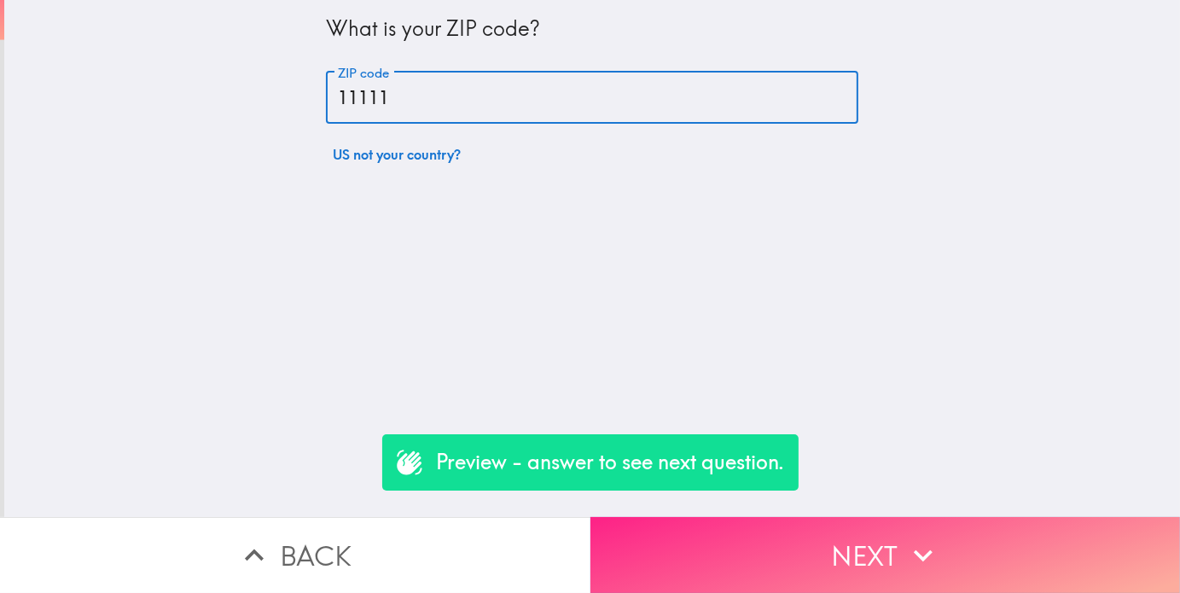
type input "11111"
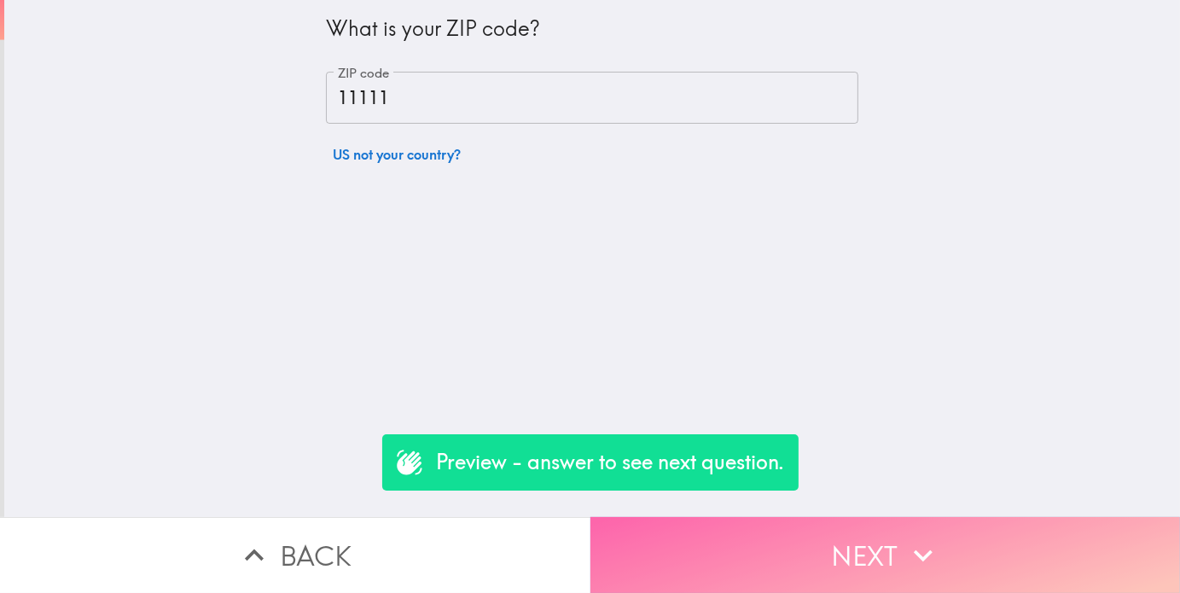
click at [727, 525] on button "Next" at bounding box center [886, 555] width 591 height 76
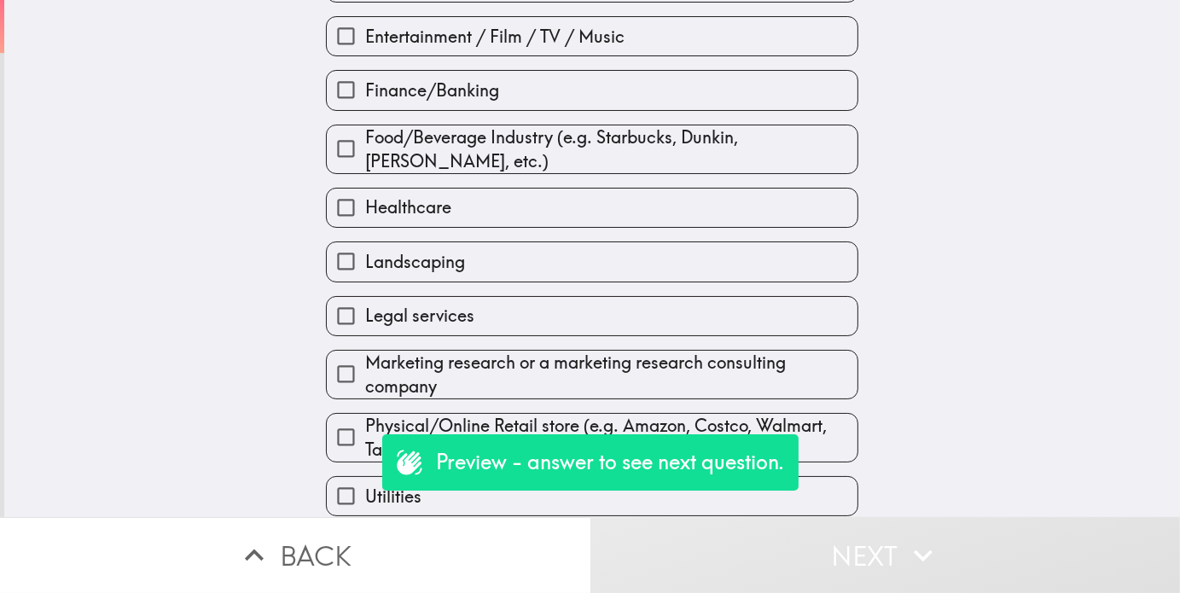
scroll to position [341, 0]
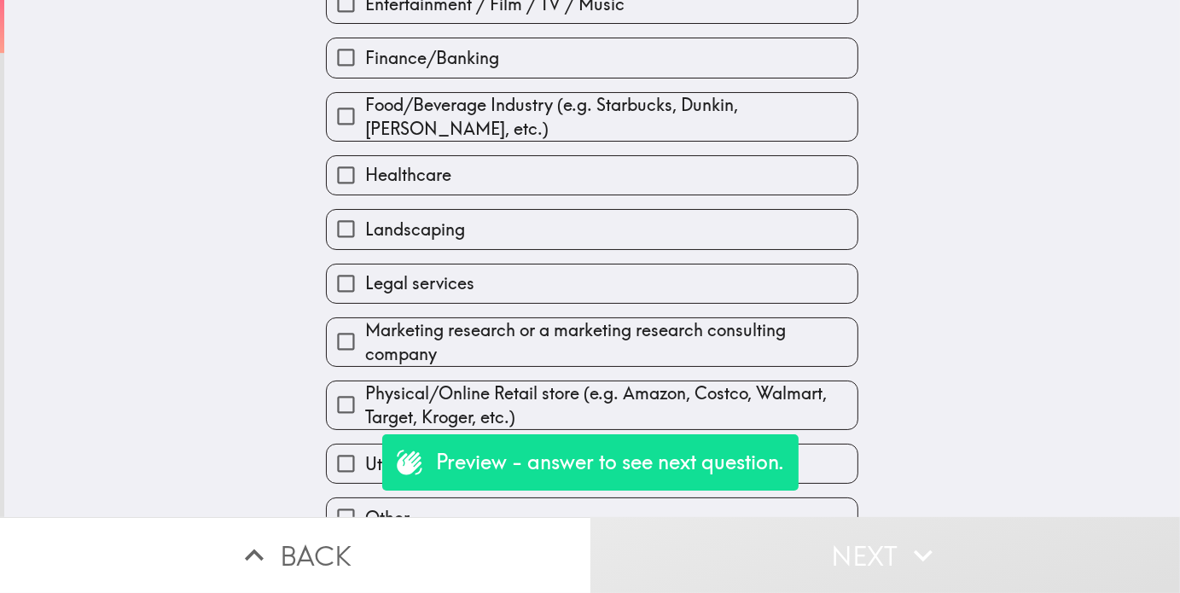
click at [460, 35] on div "Finance/Banking" at bounding box center [585, 51] width 546 height 54
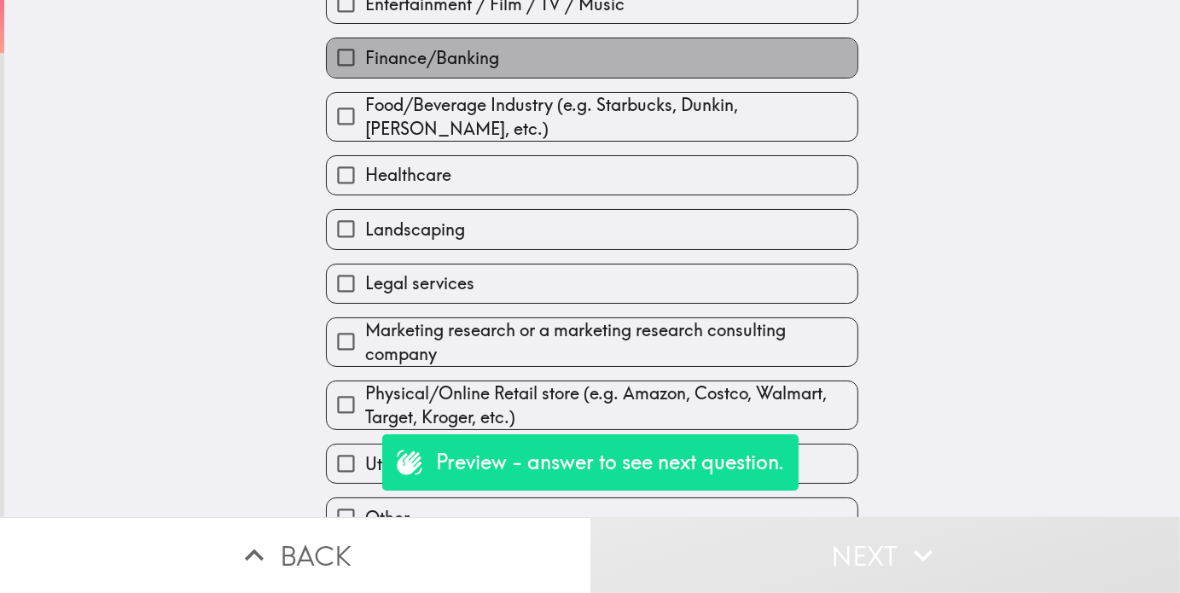
click at [461, 53] on span "Finance/Banking" at bounding box center [432, 58] width 134 height 24
click at [365, 53] on input "Finance/Banking" at bounding box center [346, 57] width 38 height 38
checkbox input "true"
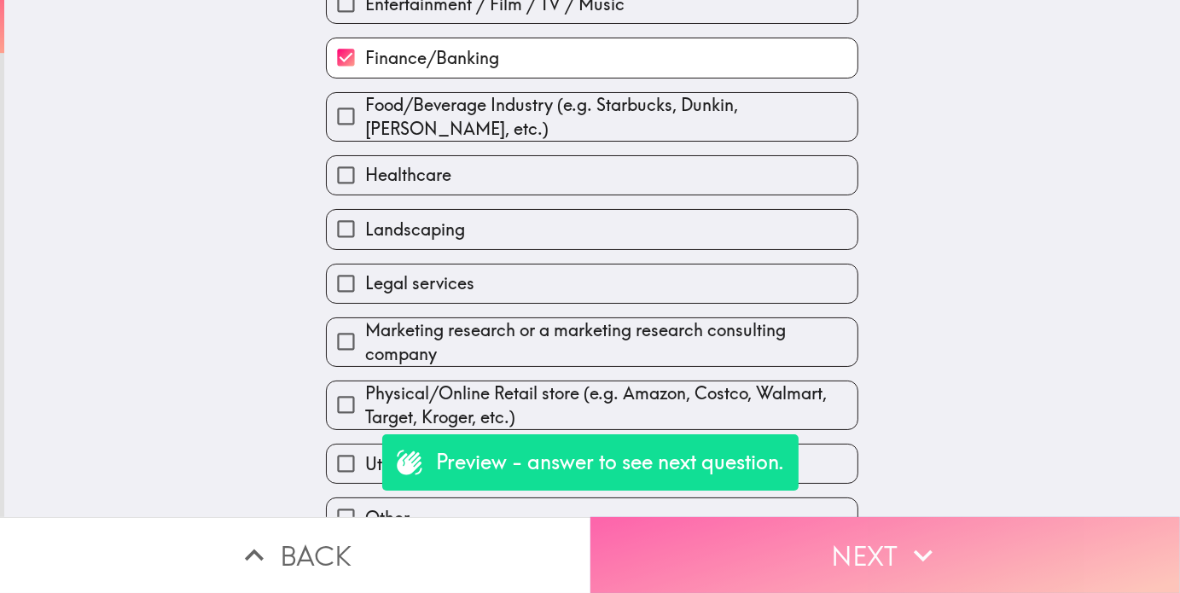
click at [958, 558] on button "Next" at bounding box center [886, 555] width 591 height 76
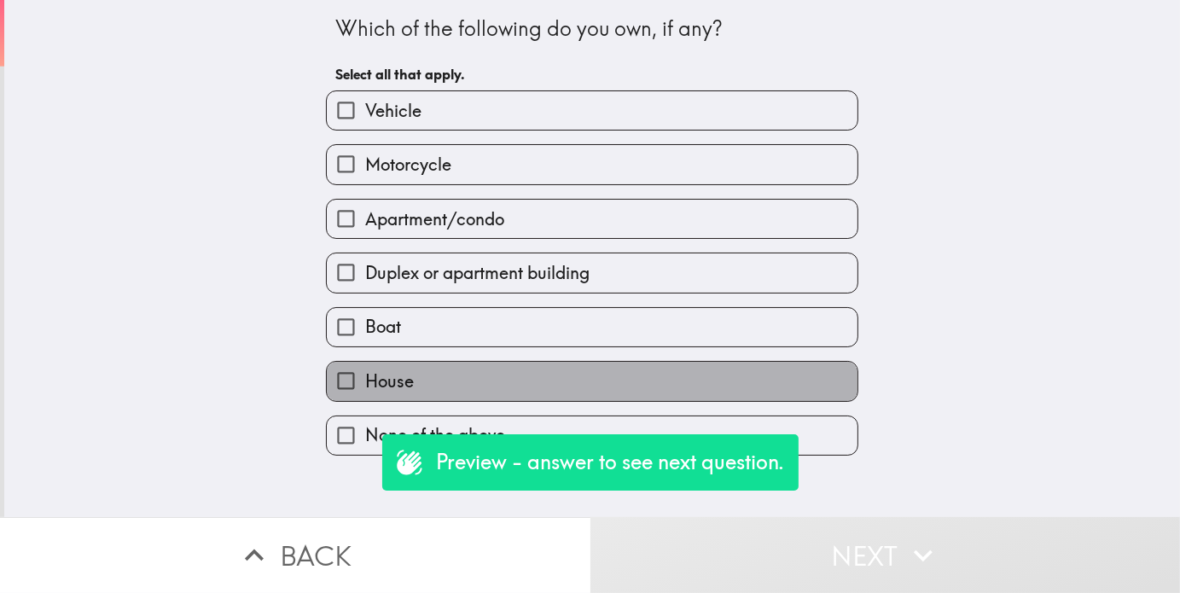
click at [475, 375] on label "House" at bounding box center [592, 381] width 531 height 38
click at [365, 375] on input "House" at bounding box center [346, 381] width 38 height 38
checkbox input "true"
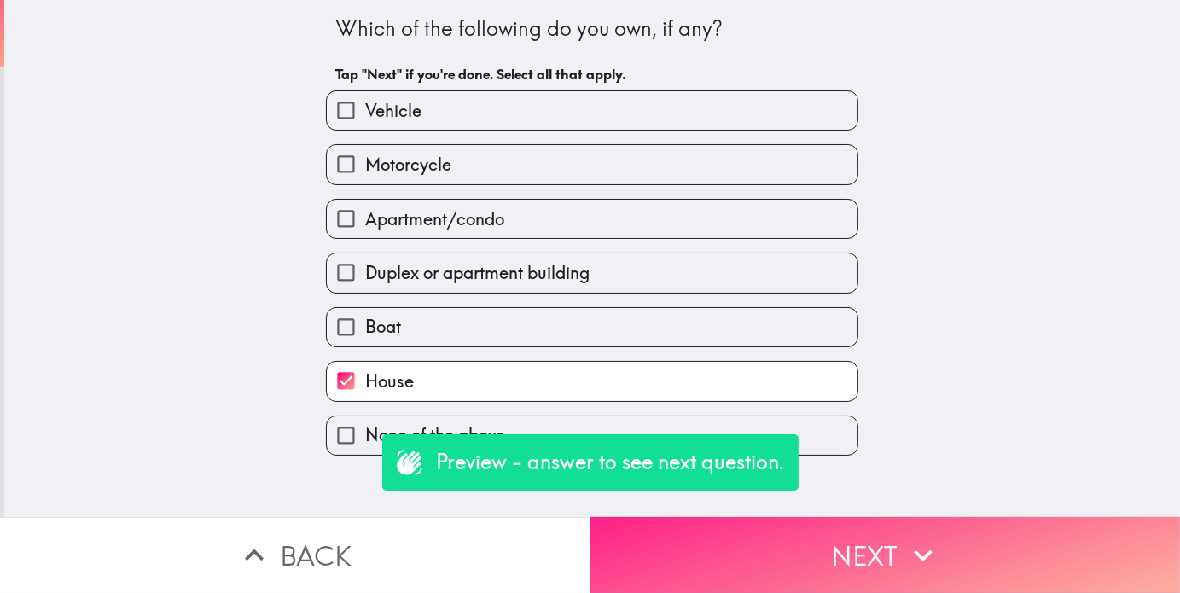
click at [795, 552] on button "Next" at bounding box center [886, 555] width 591 height 76
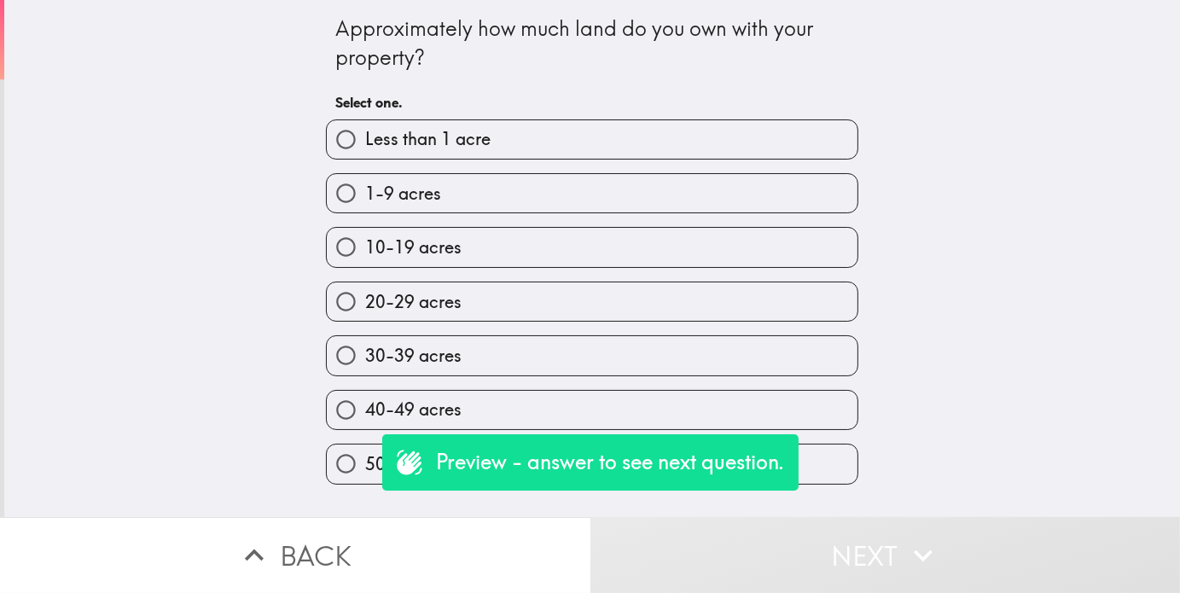
click at [399, 243] on span "10-19 acres" at bounding box center [413, 248] width 96 height 24
click at [365, 243] on input "10-19 acres" at bounding box center [346, 247] width 38 height 38
radio input "true"
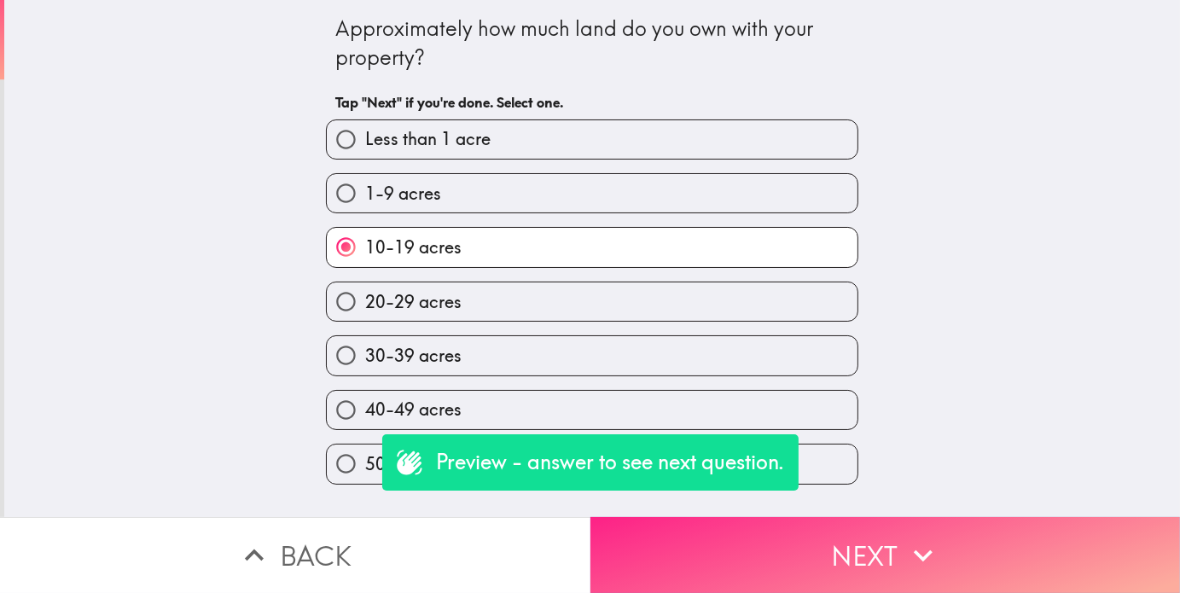
click at [756, 556] on button "Next" at bounding box center [886, 555] width 591 height 76
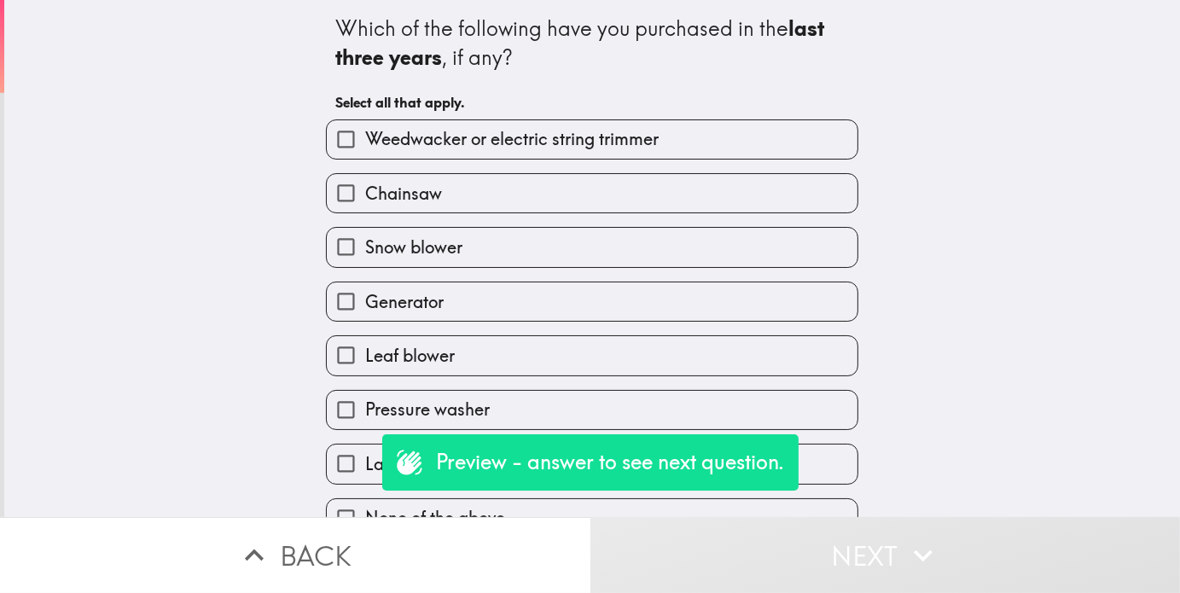
click at [428, 242] on span "Snow blower" at bounding box center [413, 248] width 97 height 24
click at [365, 242] on input "Snow blower" at bounding box center [346, 247] width 38 height 38
checkbox input "true"
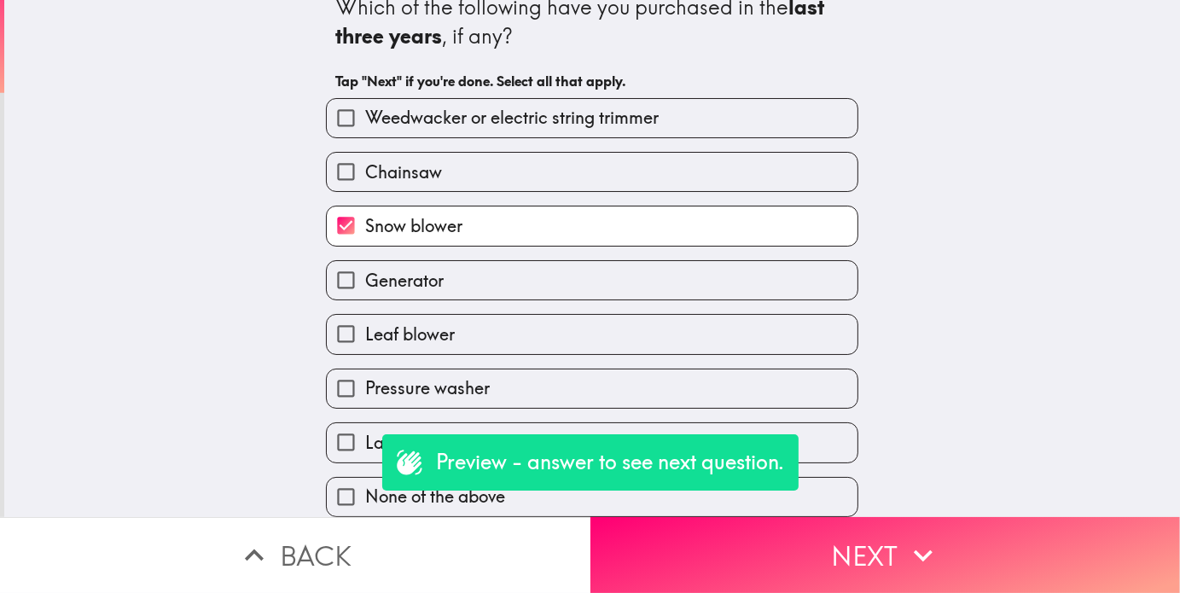
scroll to position [37, 0]
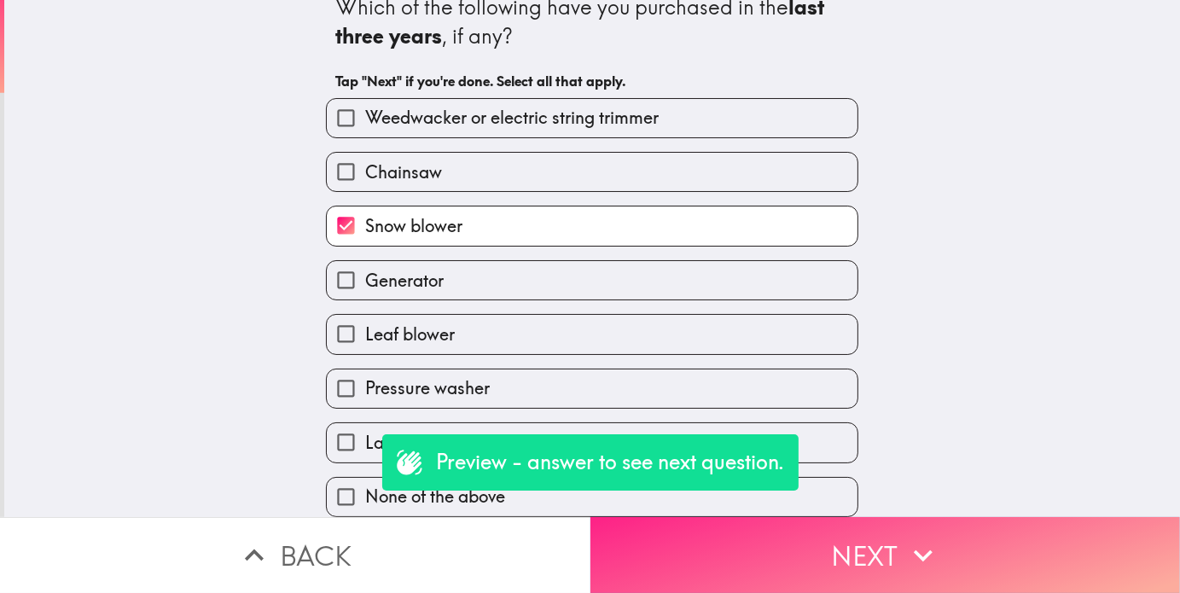
click at [809, 544] on button "Next" at bounding box center [886, 555] width 591 height 76
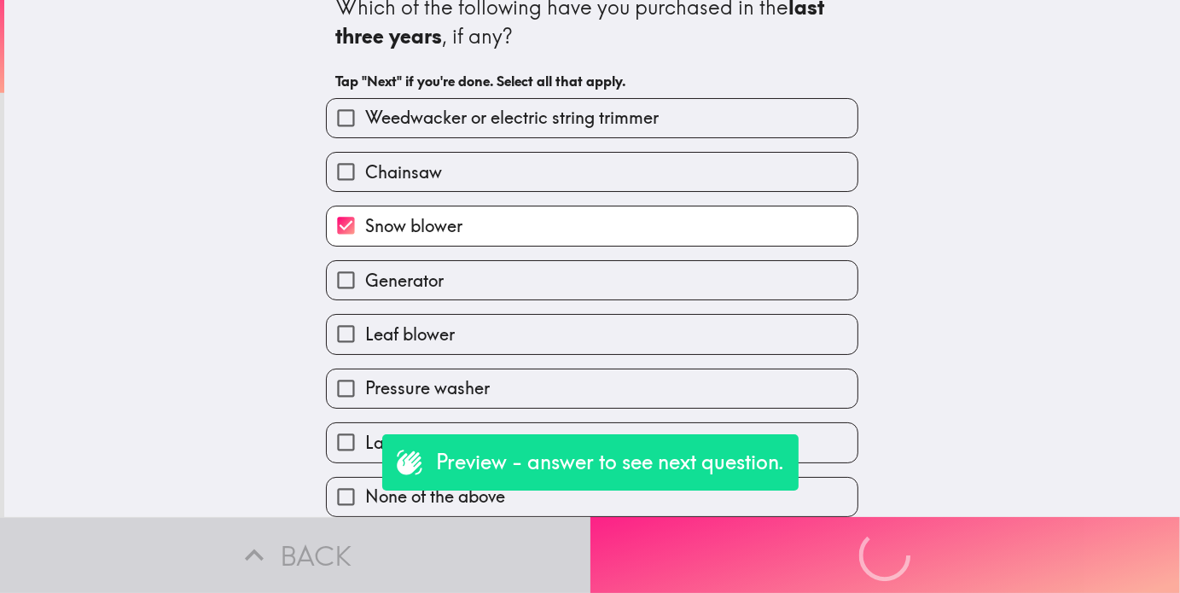
scroll to position [0, 0]
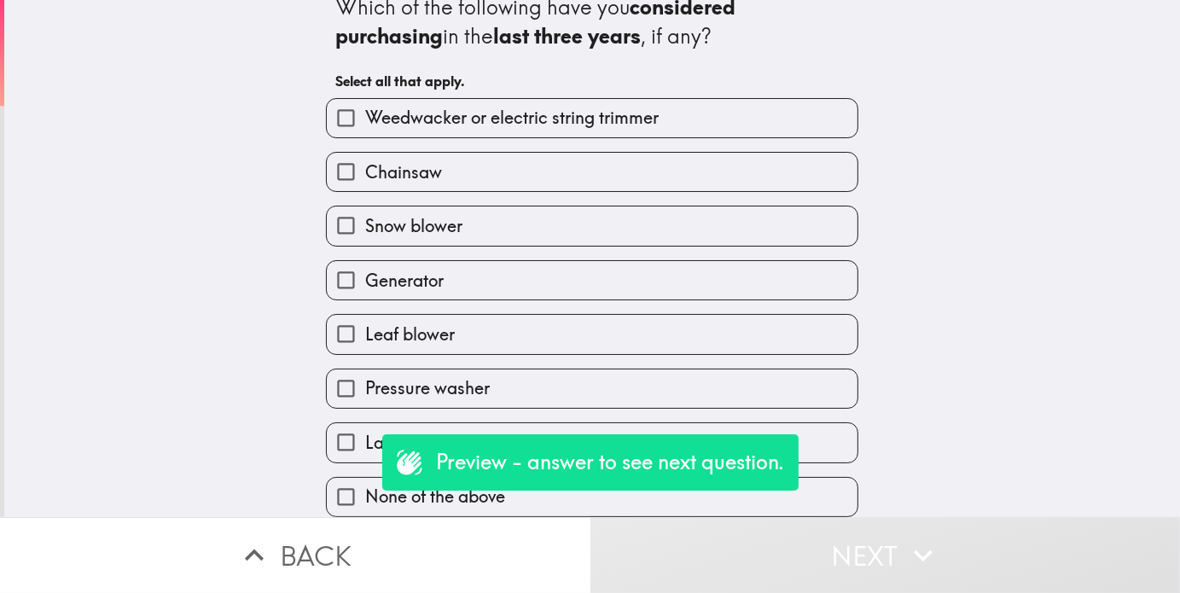
scroll to position [37, 0]
click at [342, 425] on input "Lawn mower" at bounding box center [346, 442] width 38 height 38
checkbox input "true"
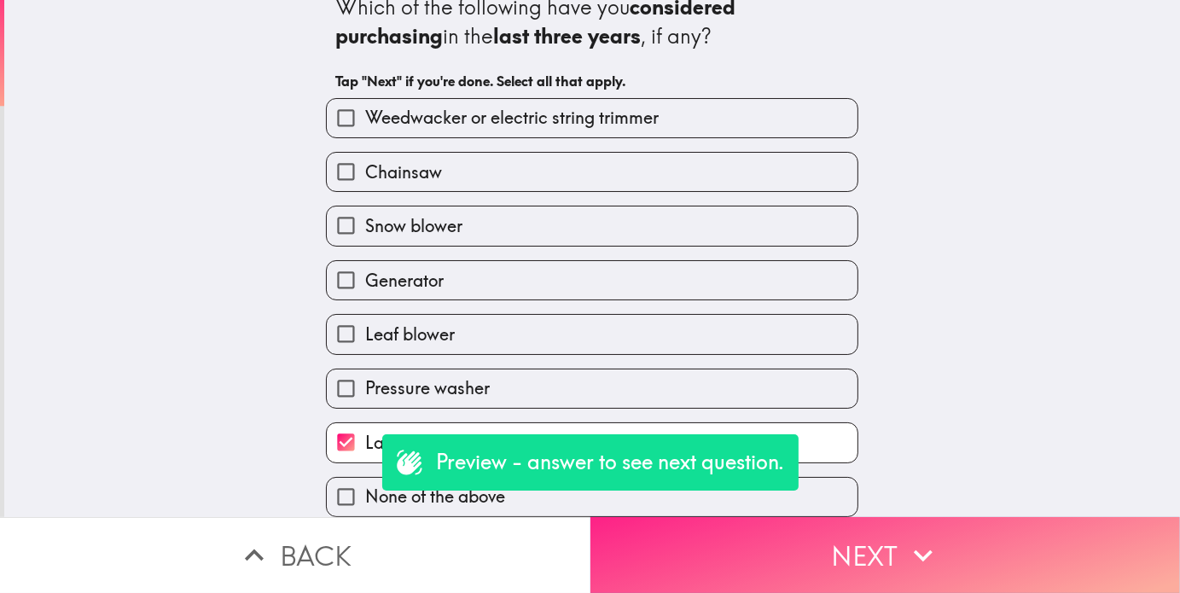
click at [744, 553] on button "Next" at bounding box center [886, 555] width 591 height 76
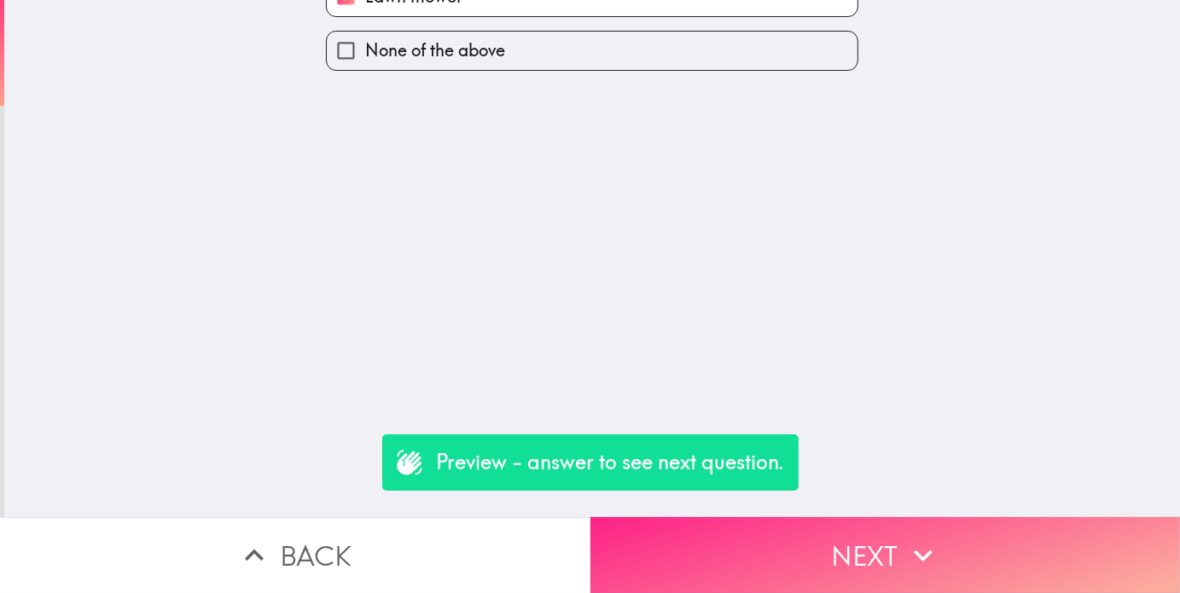
scroll to position [0, 0]
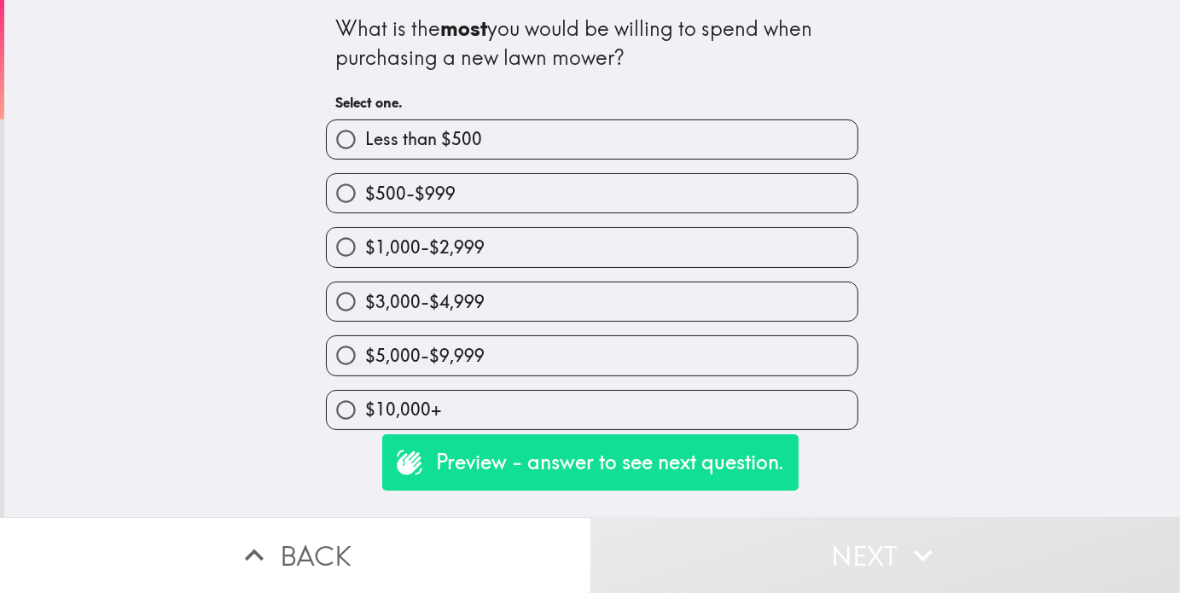
click at [488, 406] on label "$10,000+" at bounding box center [592, 410] width 531 height 38
click at [365, 406] on input "$10,000+" at bounding box center [346, 410] width 38 height 38
radio input "true"
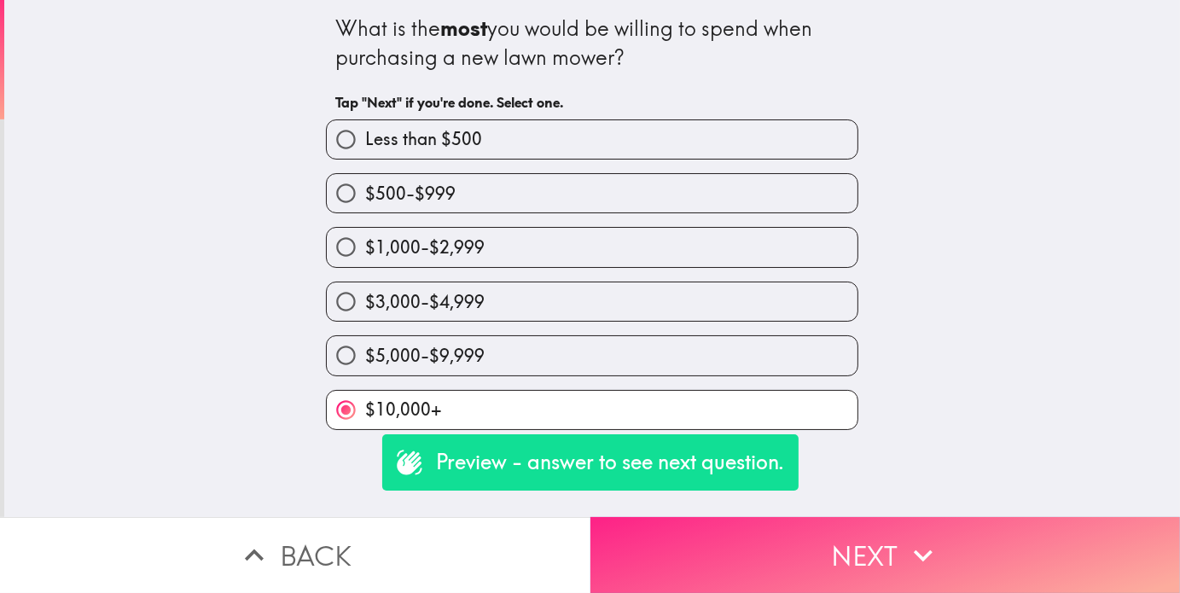
click at [772, 539] on button "Next" at bounding box center [886, 555] width 591 height 76
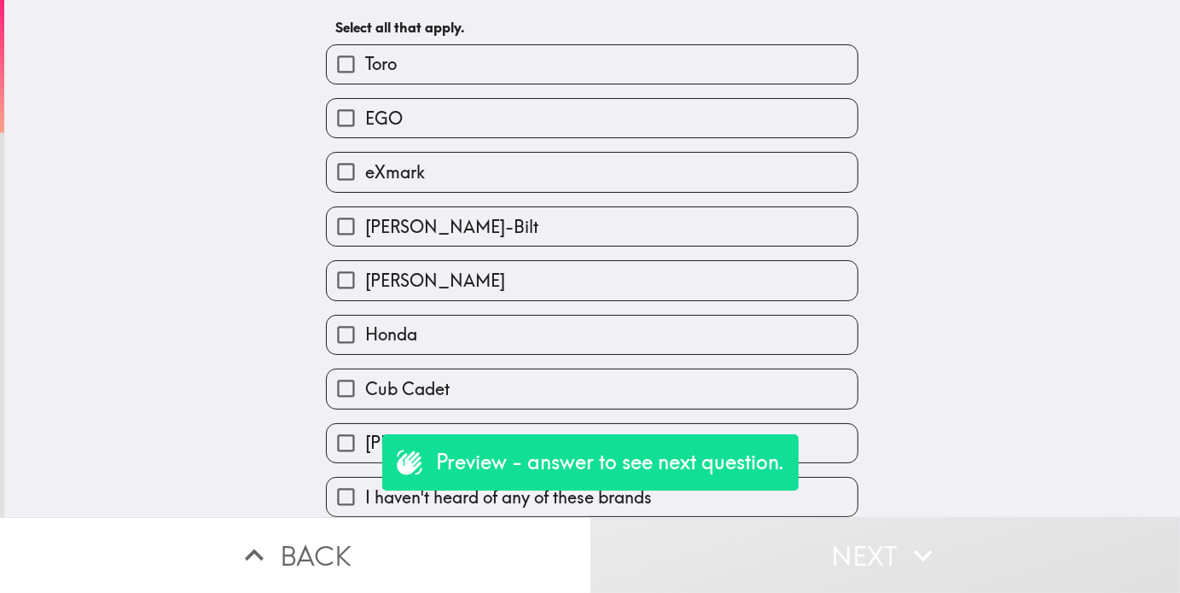
scroll to position [90, 0]
click at [333, 435] on input "[PERSON_NAME]" at bounding box center [346, 443] width 38 height 38
checkbox input "true"
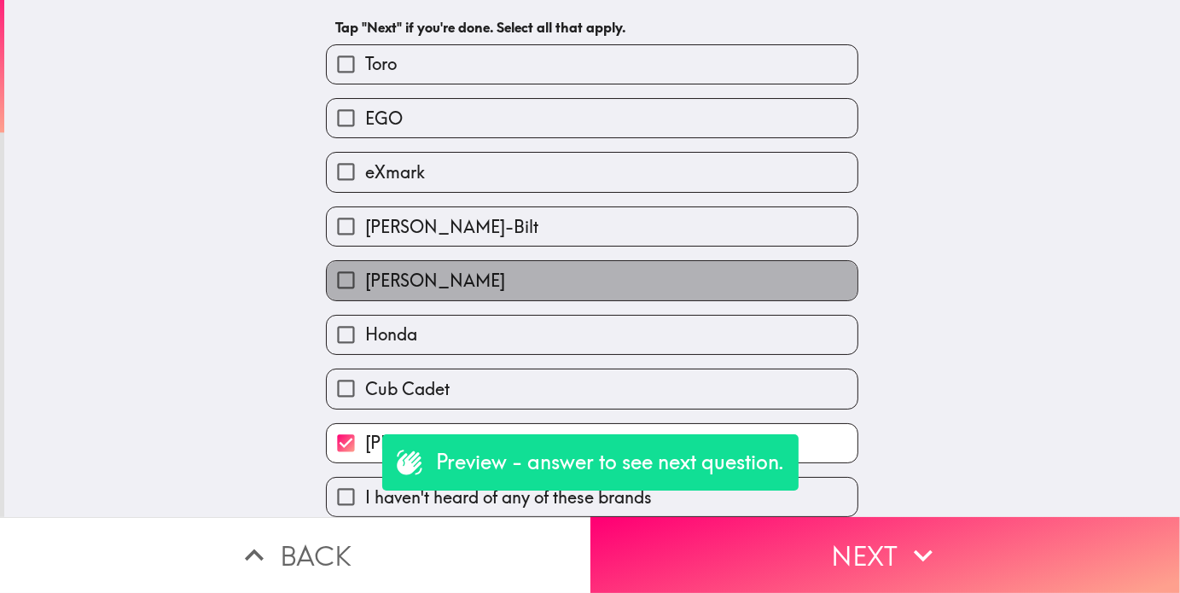
click at [365, 275] on span "[PERSON_NAME]" at bounding box center [435, 281] width 140 height 24
click at [357, 275] on input "[PERSON_NAME]" at bounding box center [346, 280] width 38 height 38
checkbox input "true"
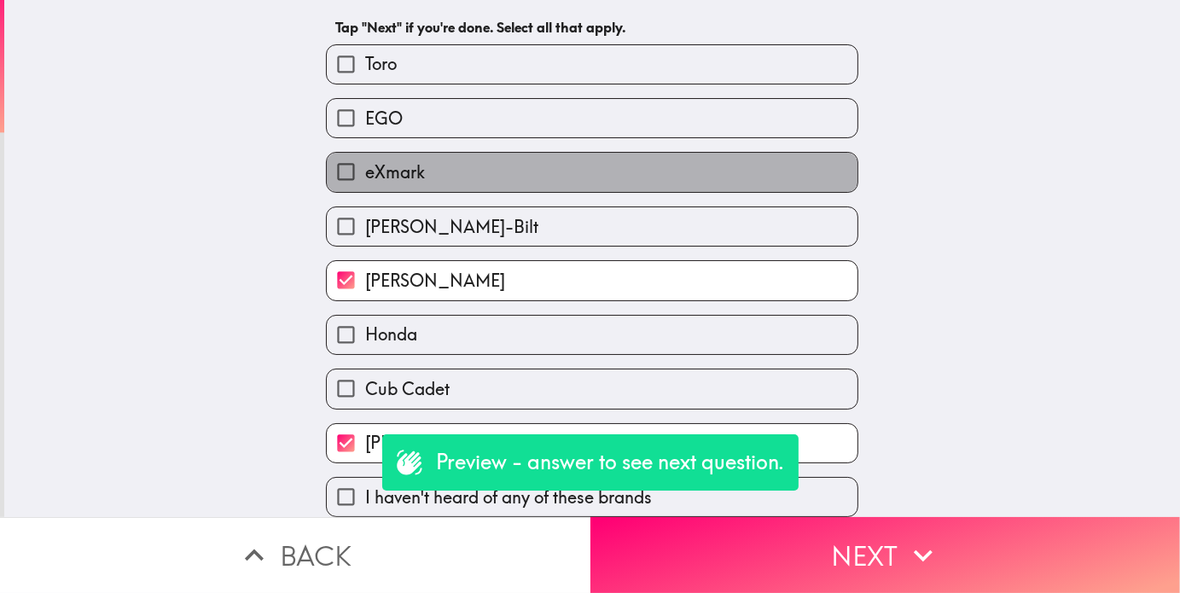
click at [374, 160] on span "eXmark" at bounding box center [395, 172] width 60 height 24
click at [365, 159] on input "eXmark" at bounding box center [346, 172] width 38 height 38
checkbox input "true"
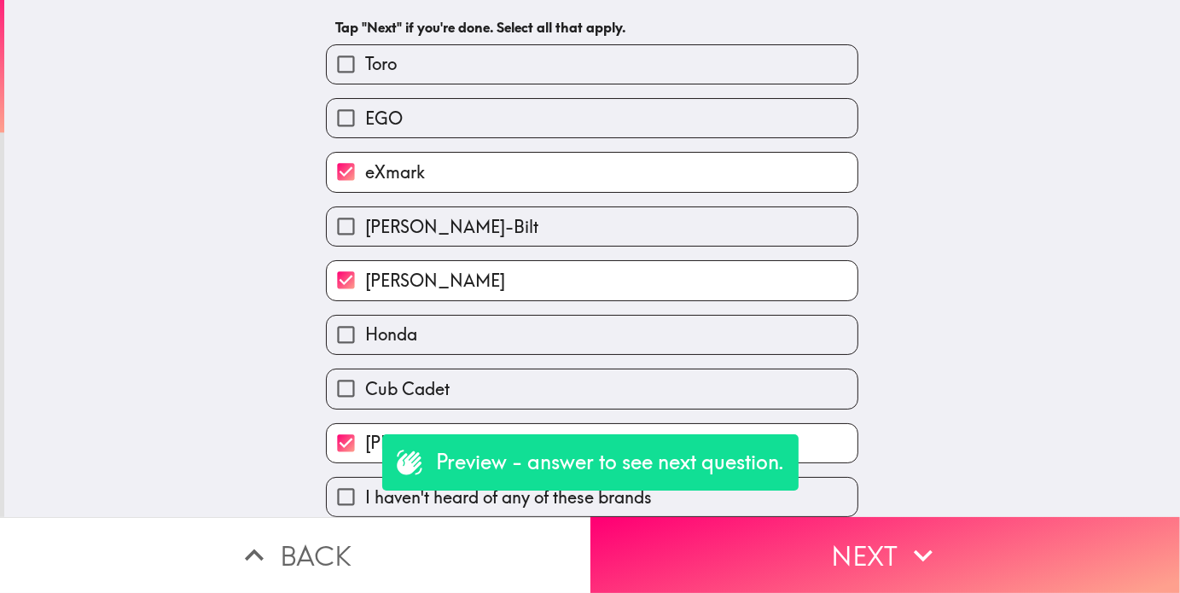
click at [434, 51] on label "Toro" at bounding box center [592, 64] width 531 height 38
click at [365, 51] on input "Toro" at bounding box center [346, 64] width 38 height 38
checkbox input "true"
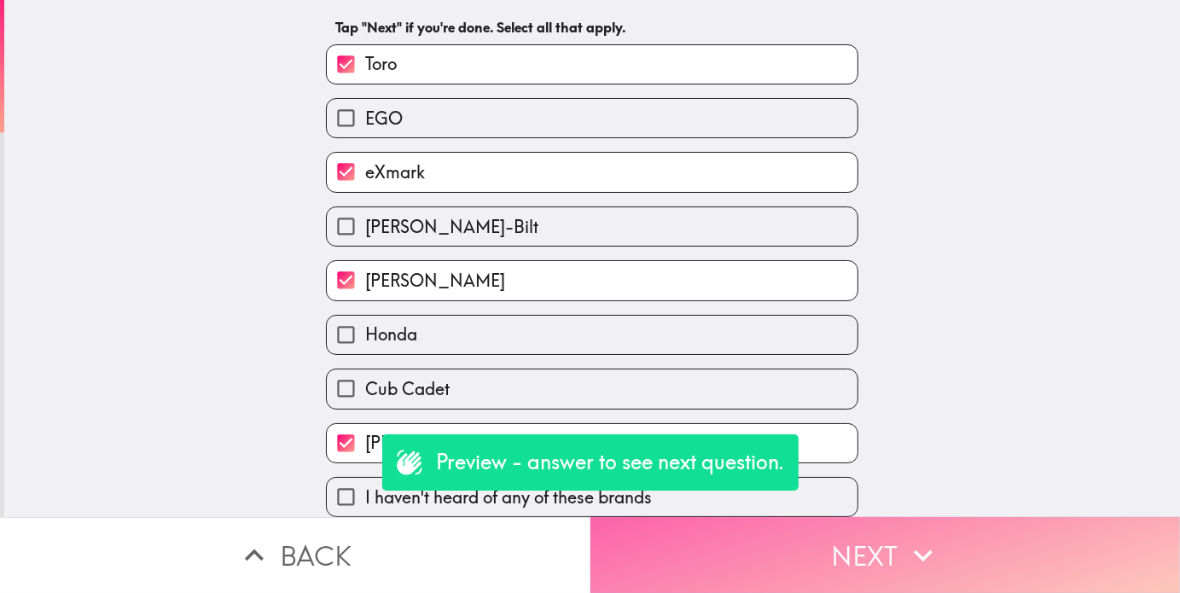
click at [799, 539] on button "Next" at bounding box center [886, 555] width 591 height 76
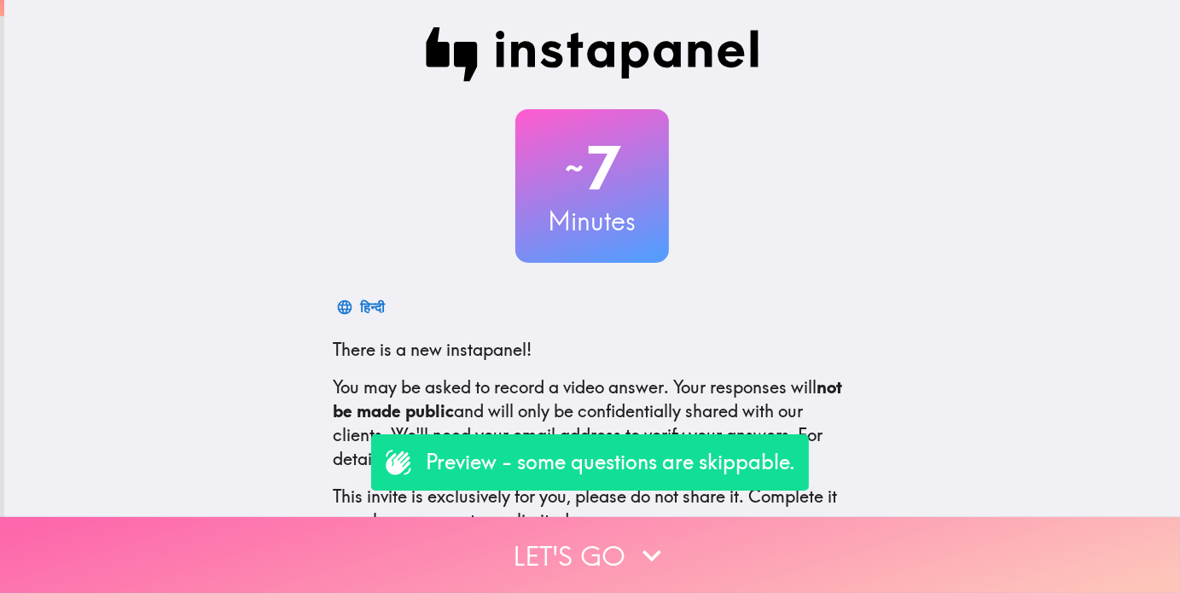
click at [592, 561] on button "Let's go" at bounding box center [590, 555] width 1180 height 76
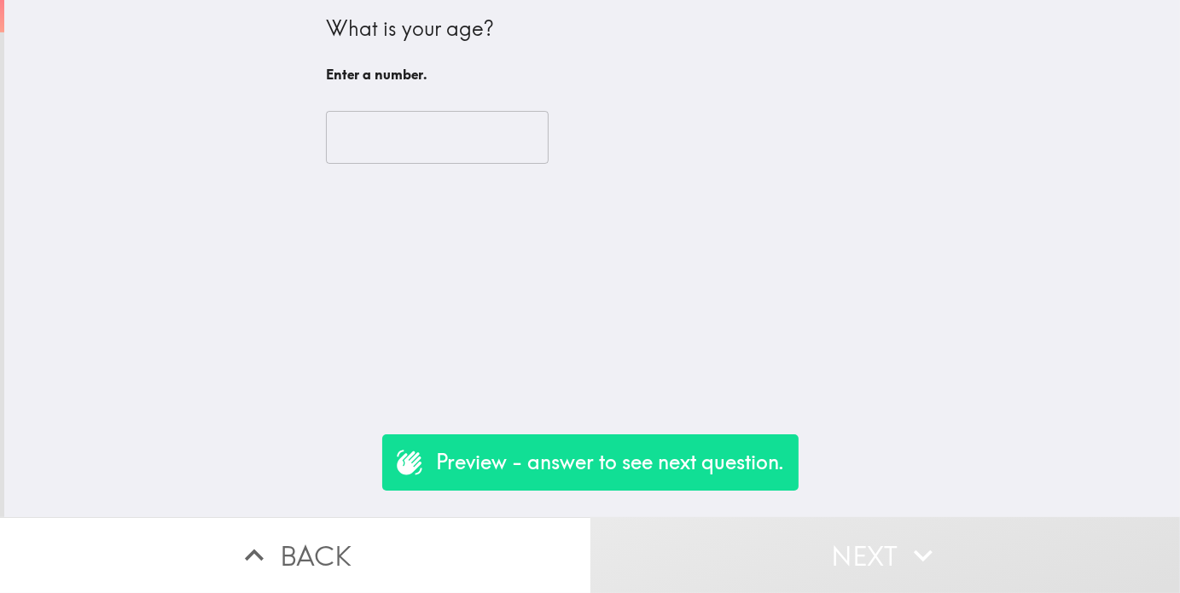
click at [354, 153] on input "number" at bounding box center [437, 137] width 223 height 53
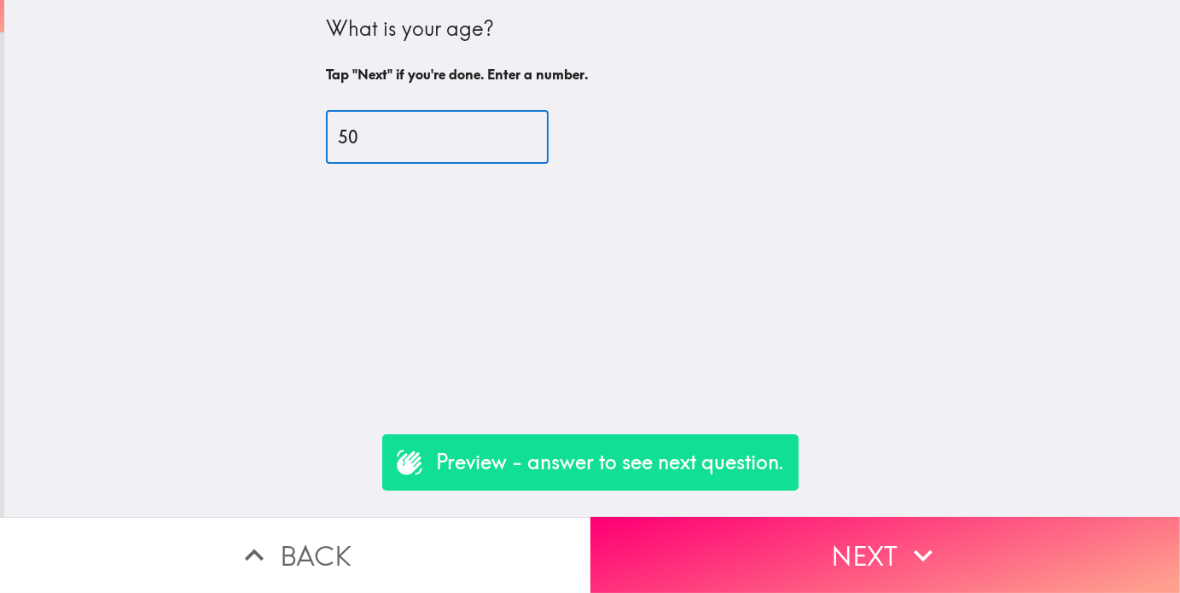
type input "50"
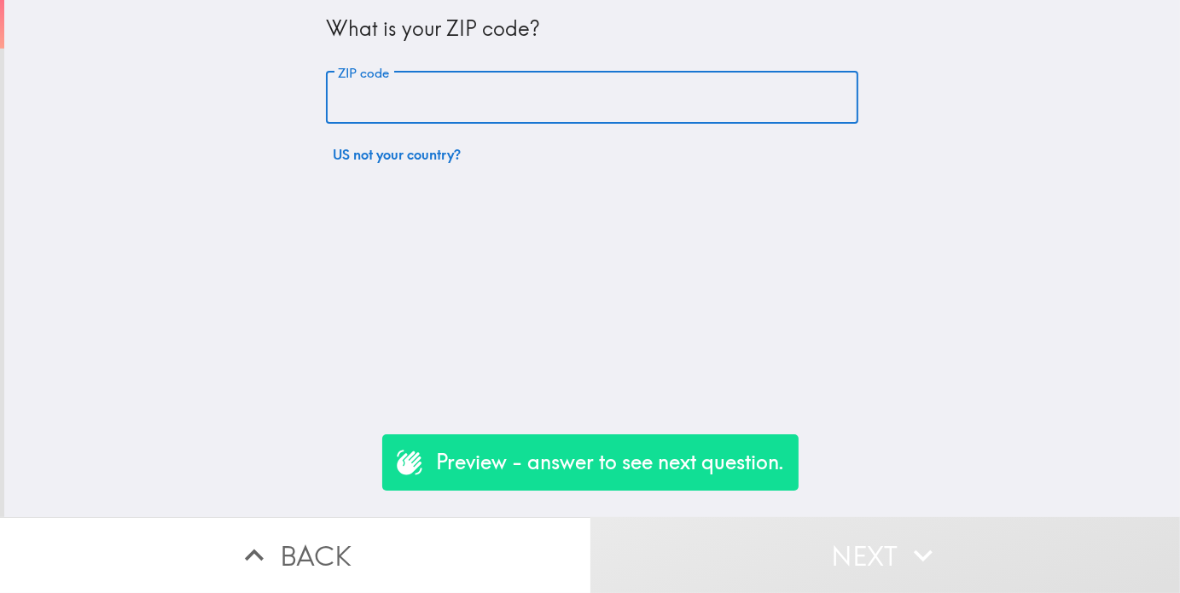
click at [392, 101] on input "ZIP code" at bounding box center [592, 98] width 533 height 53
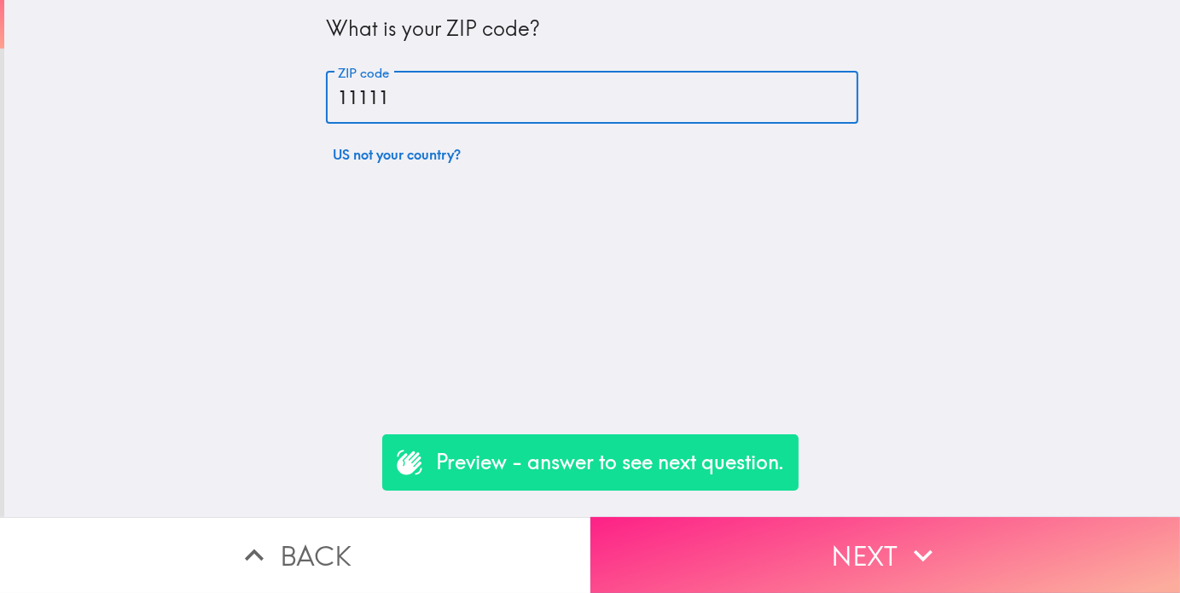
type input "11111"
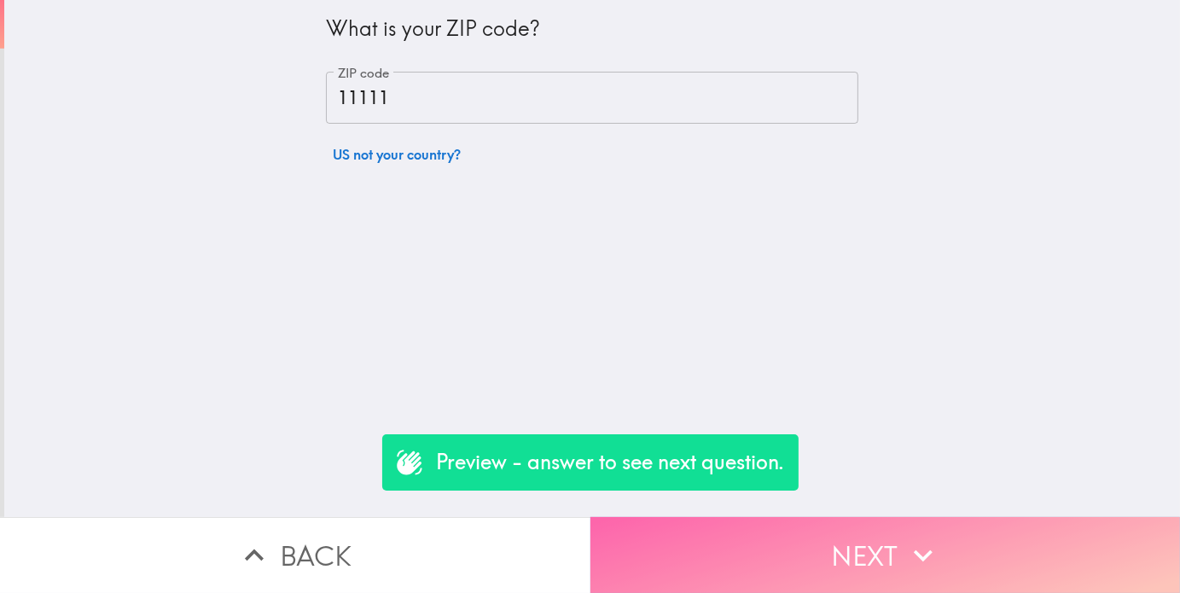
click at [818, 526] on button "Next" at bounding box center [886, 555] width 591 height 76
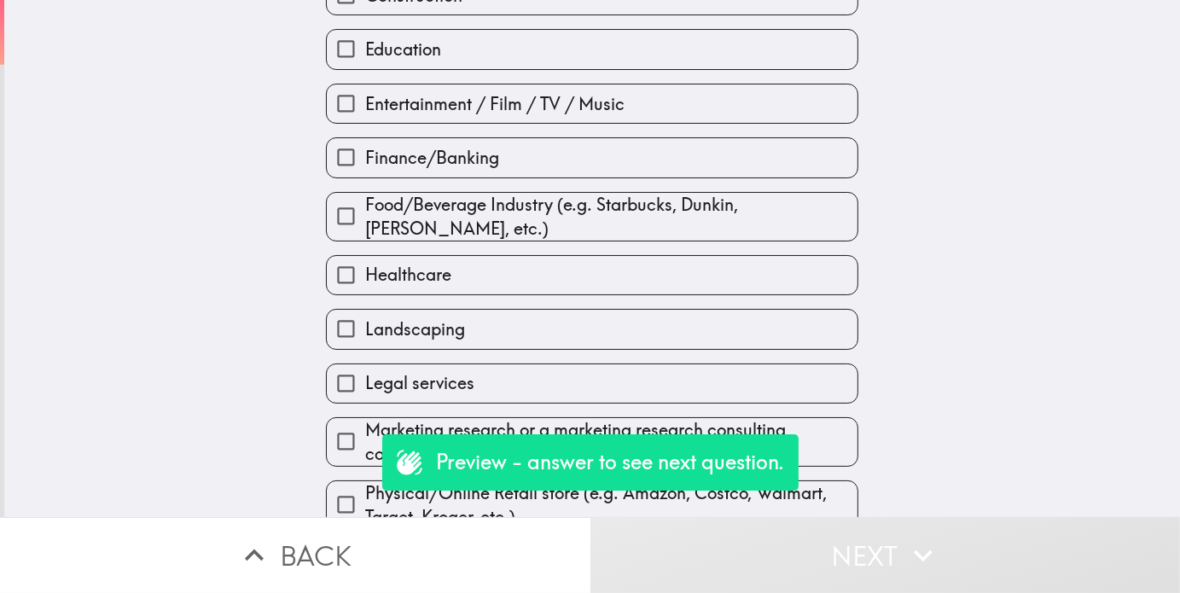
scroll to position [256, 0]
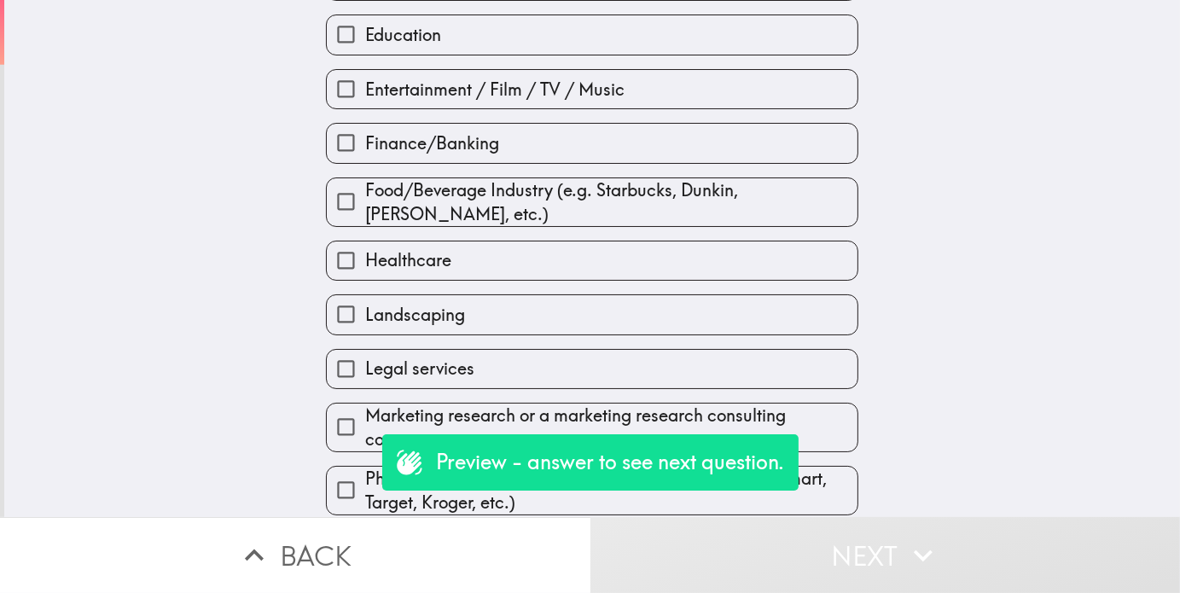
click at [347, 318] on input "Landscaping" at bounding box center [346, 314] width 38 height 38
checkbox input "true"
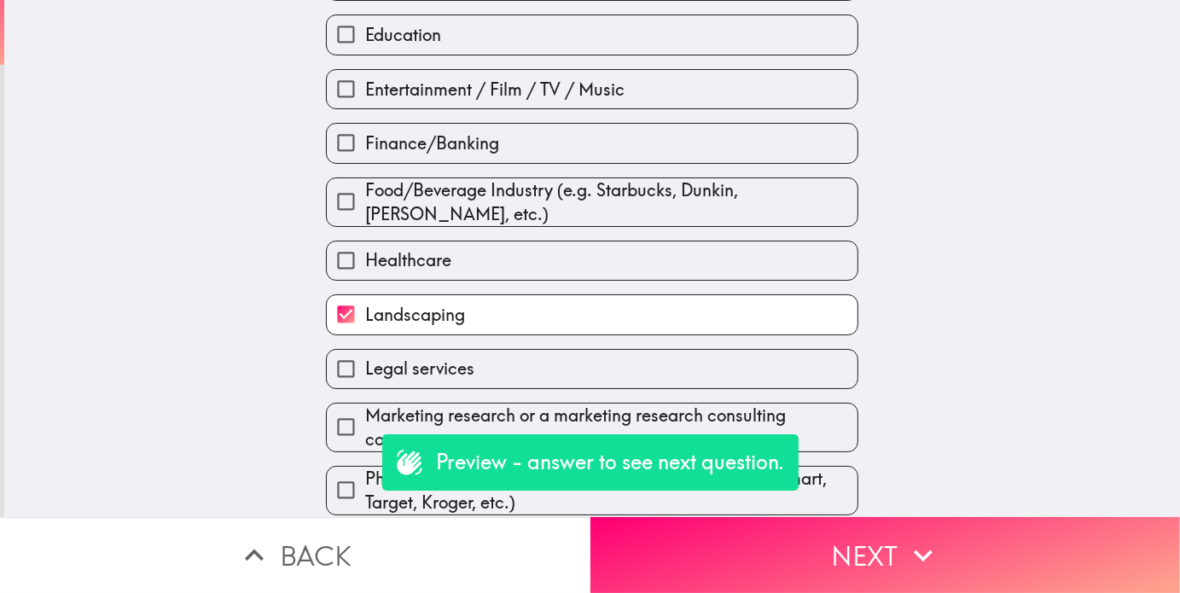
click at [793, 542] on button "Next" at bounding box center [886, 555] width 591 height 76
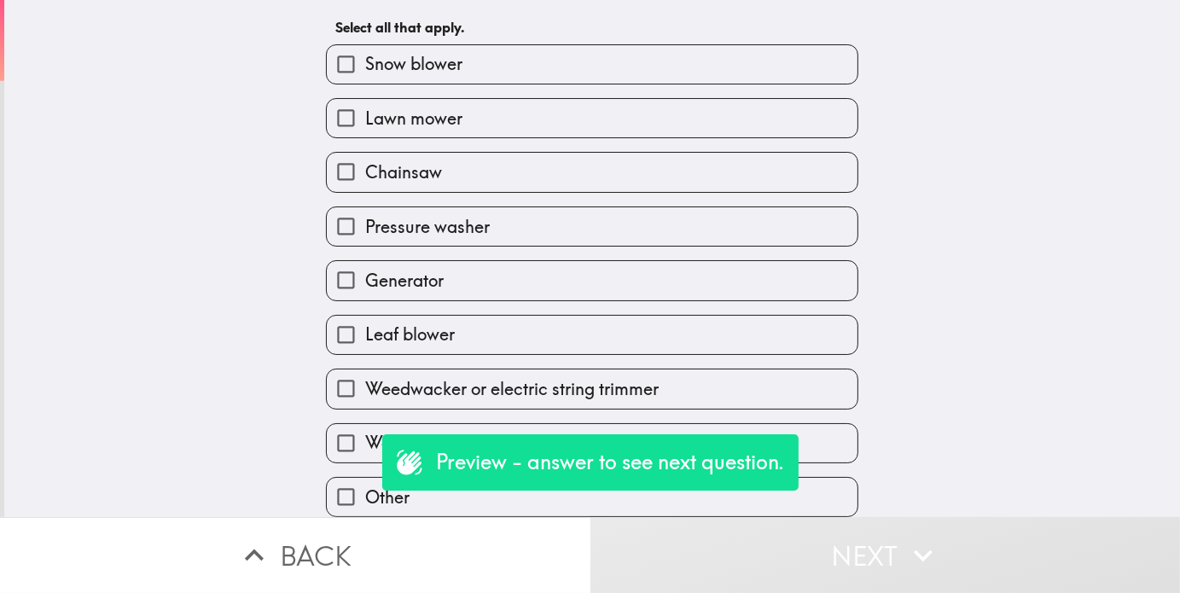
scroll to position [145, 0]
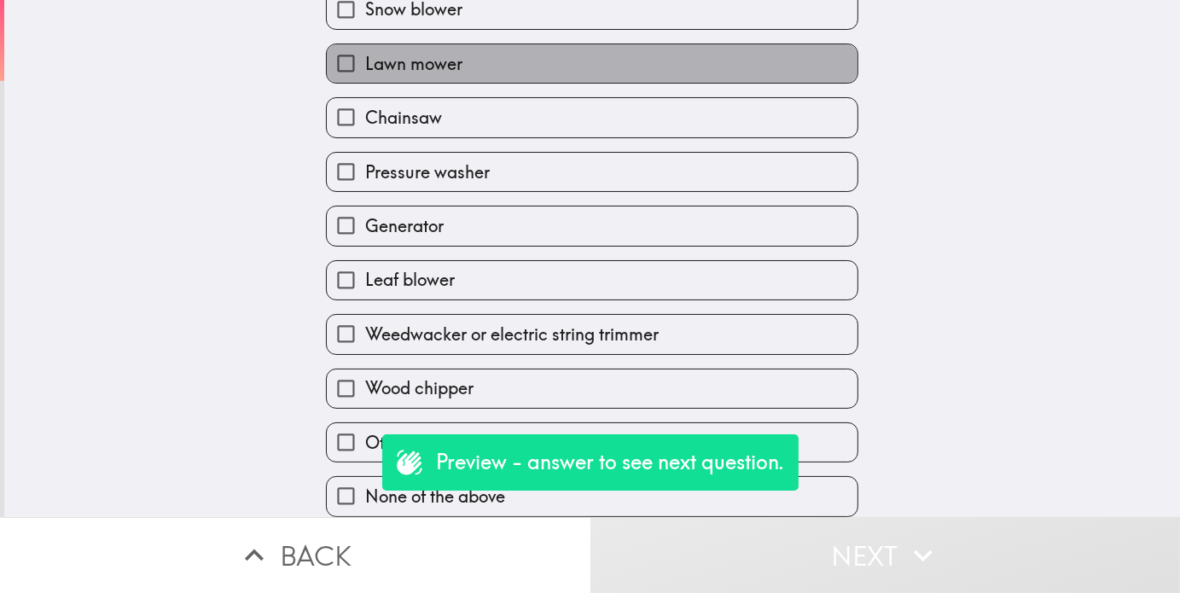
click at [422, 52] on span "Lawn mower" at bounding box center [413, 64] width 97 height 24
click at [365, 44] on input "Lawn mower" at bounding box center [346, 63] width 38 height 38
checkbox input "true"
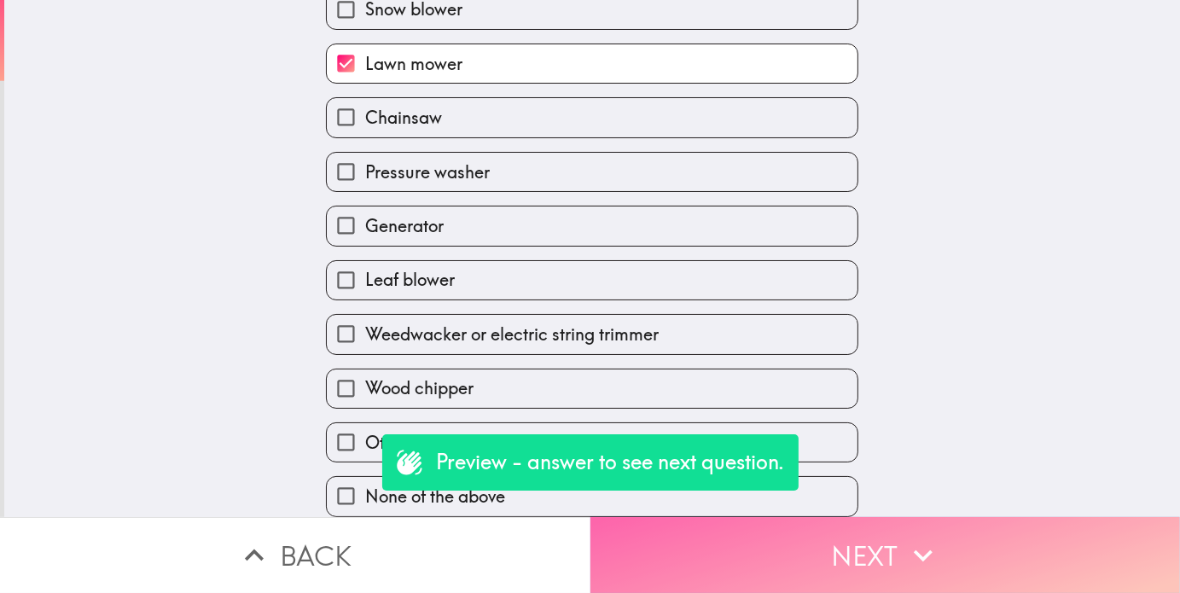
click at [1040, 537] on button "Next" at bounding box center [886, 555] width 591 height 76
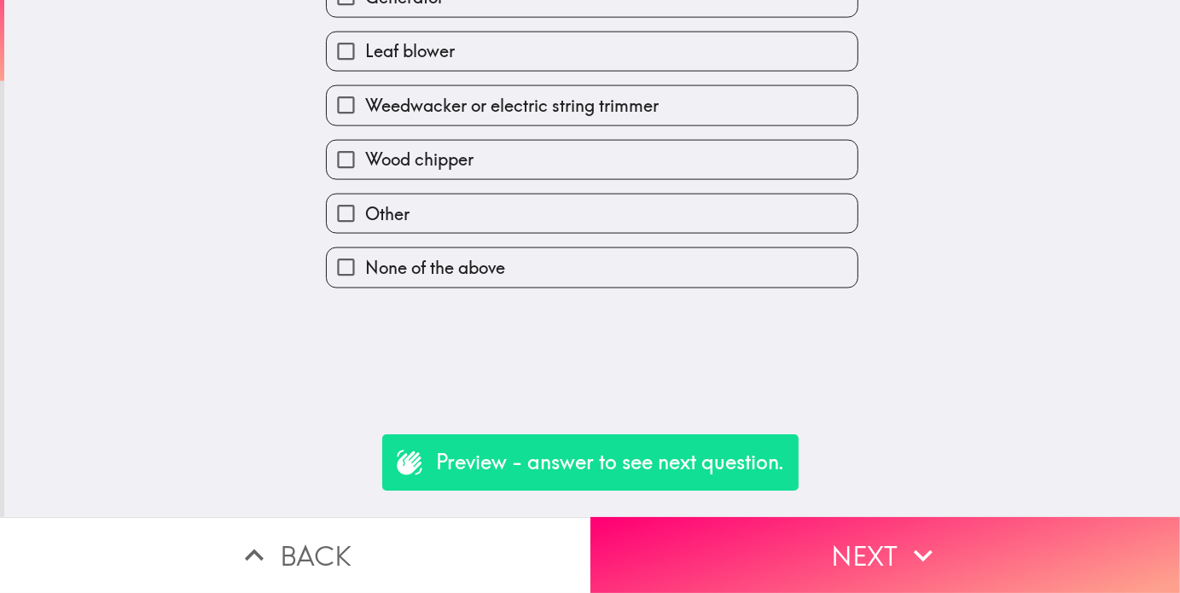
scroll to position [0, 0]
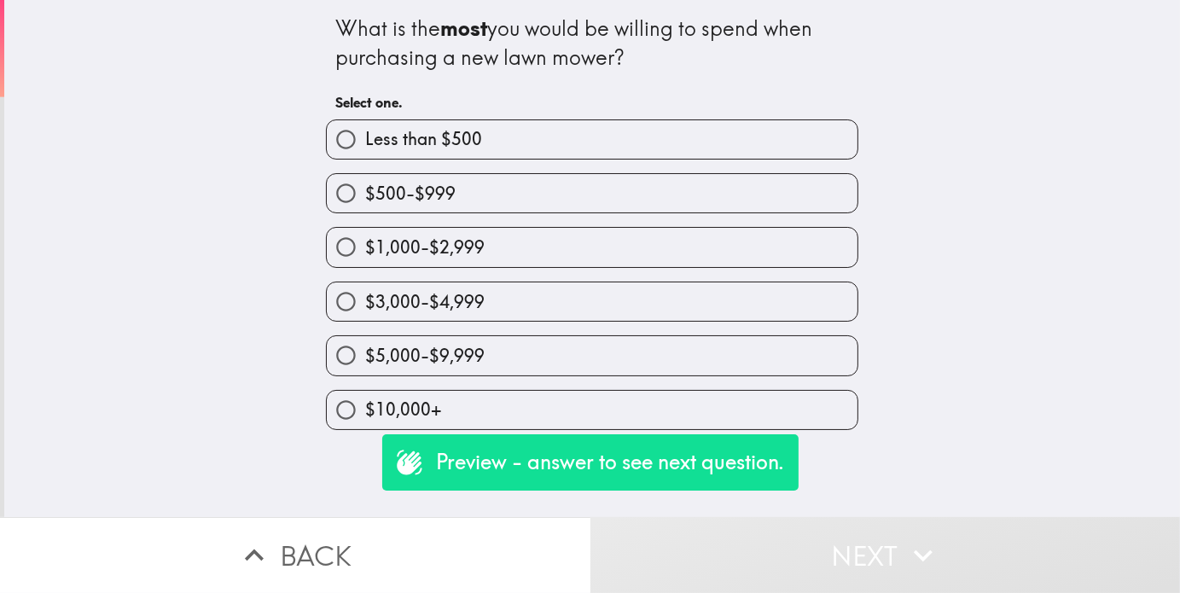
click at [434, 354] on span "$5,000-$9,999" at bounding box center [424, 356] width 119 height 24
click at [365, 354] on input "$5,000-$9,999" at bounding box center [346, 355] width 38 height 38
radio input "true"
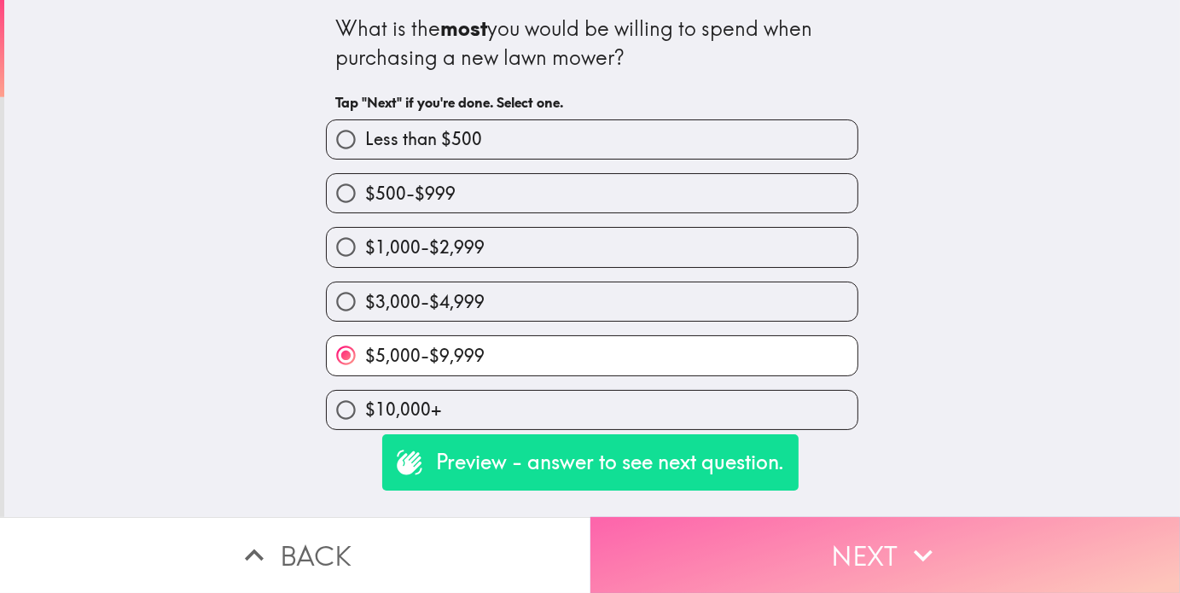
click at [664, 540] on button "Next" at bounding box center [886, 555] width 591 height 76
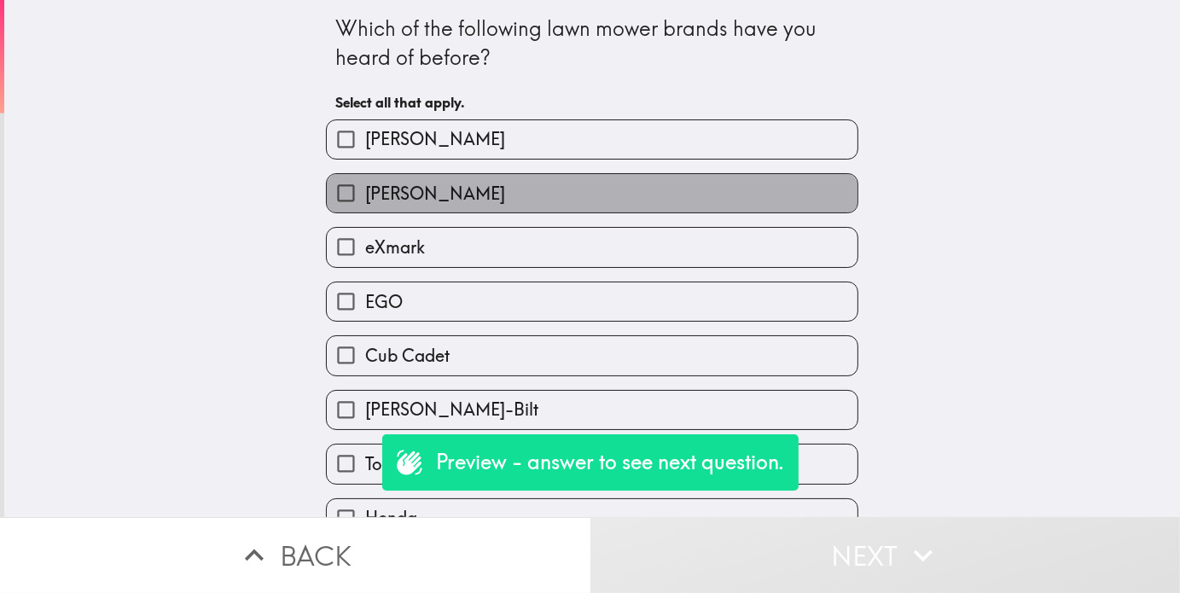
click at [389, 204] on span "[PERSON_NAME]" at bounding box center [435, 194] width 140 height 24
click at [365, 204] on input "[PERSON_NAME]" at bounding box center [346, 193] width 38 height 38
checkbox input "true"
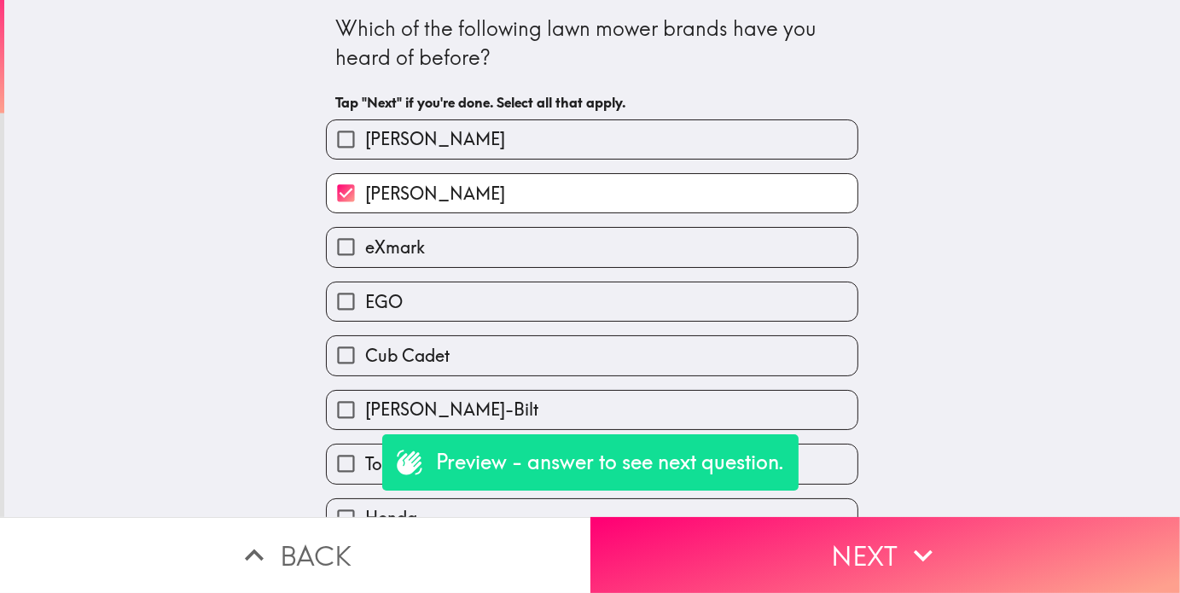
click at [380, 249] on span "eXmark" at bounding box center [395, 248] width 60 height 24
click at [365, 249] on input "eXmark" at bounding box center [346, 247] width 38 height 38
checkbox input "true"
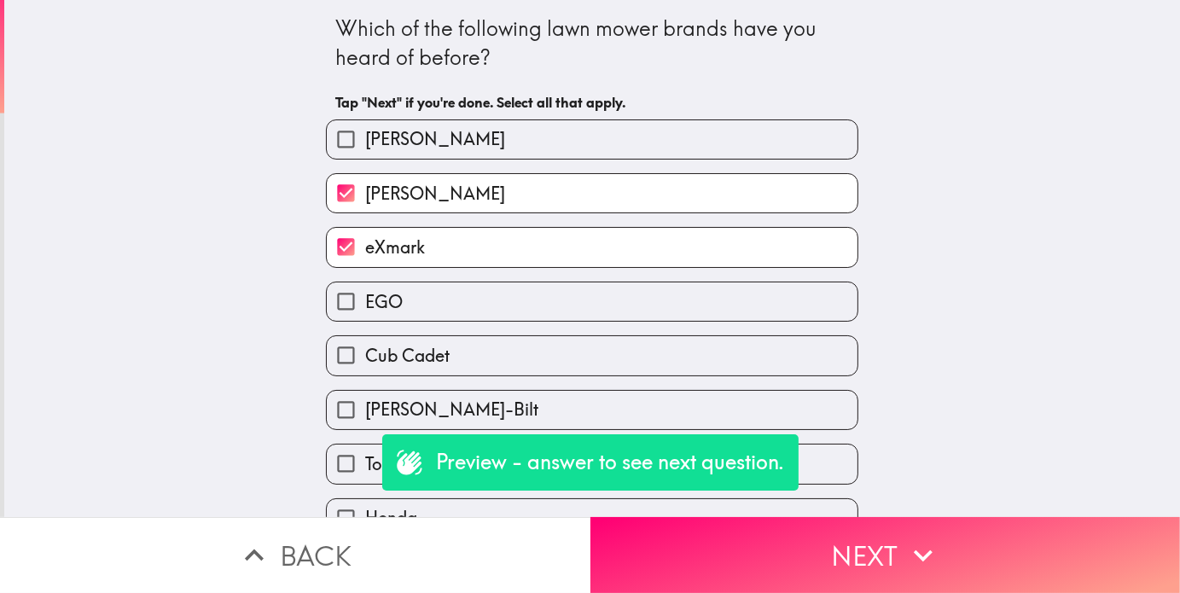
click at [383, 137] on span "John Deere" at bounding box center [435, 139] width 140 height 24
click at [365, 137] on input "John Deere" at bounding box center [346, 139] width 38 height 38
checkbox input "true"
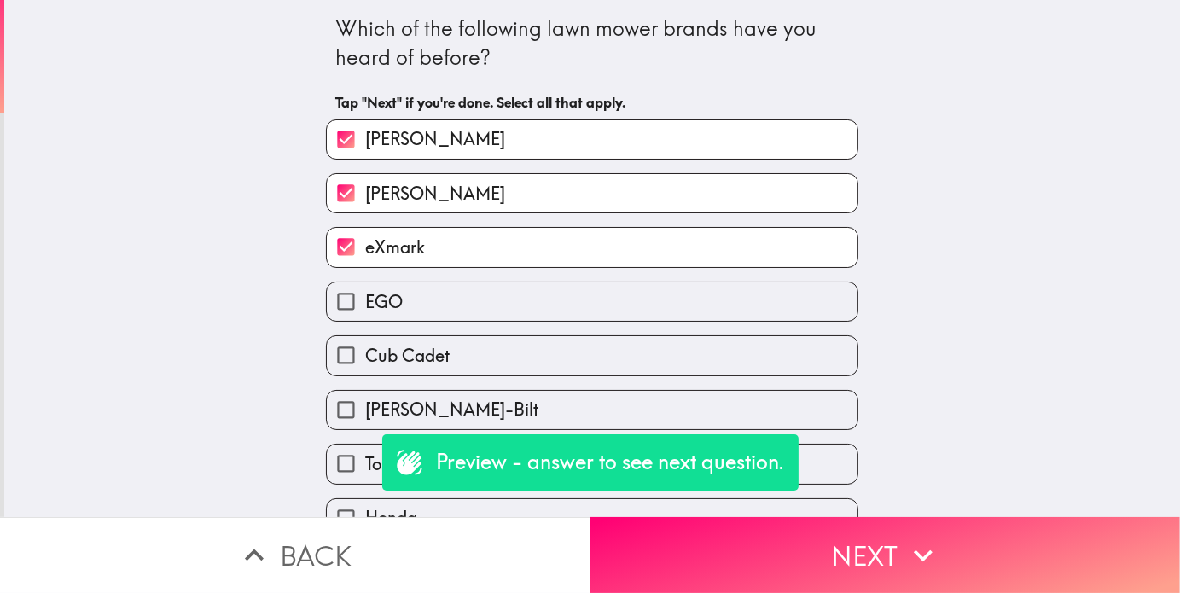
click at [345, 458] on input "Toro" at bounding box center [346, 464] width 38 height 38
checkbox input "true"
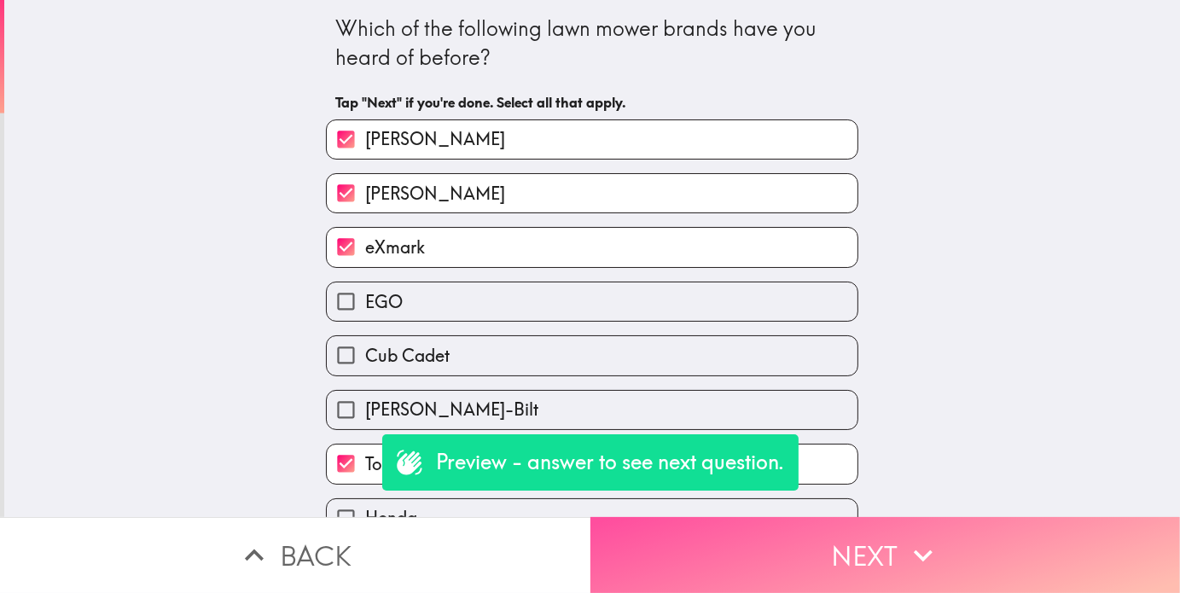
click at [786, 559] on button "Next" at bounding box center [886, 555] width 591 height 76
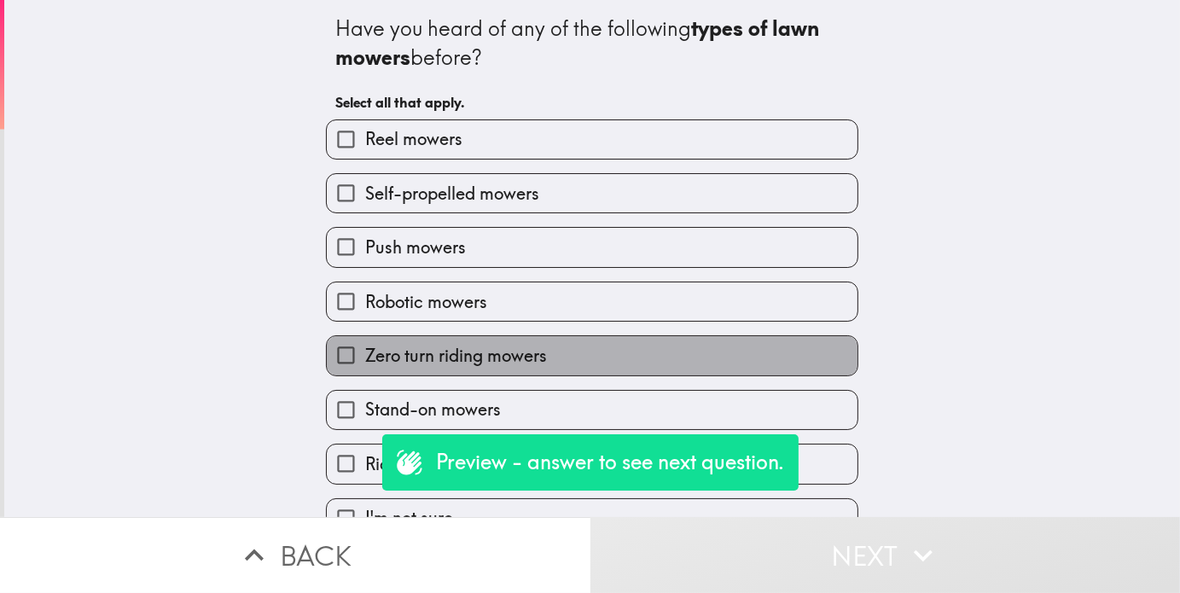
click at [394, 351] on span "Zero turn riding mowers" at bounding box center [456, 356] width 182 height 24
click at [365, 351] on input "Zero turn riding mowers" at bounding box center [346, 355] width 38 height 38
checkbox input "true"
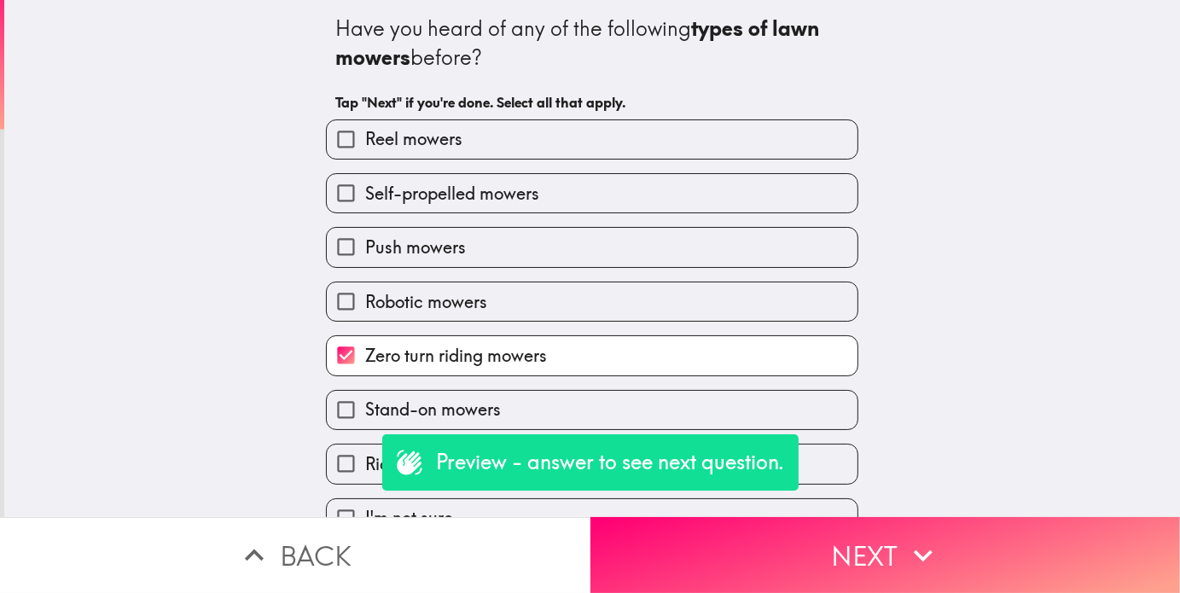
click at [371, 399] on label "Stand-on mowers" at bounding box center [592, 410] width 531 height 38
click at [365, 399] on input "Stand-on mowers" at bounding box center [346, 410] width 38 height 38
checkbox input "true"
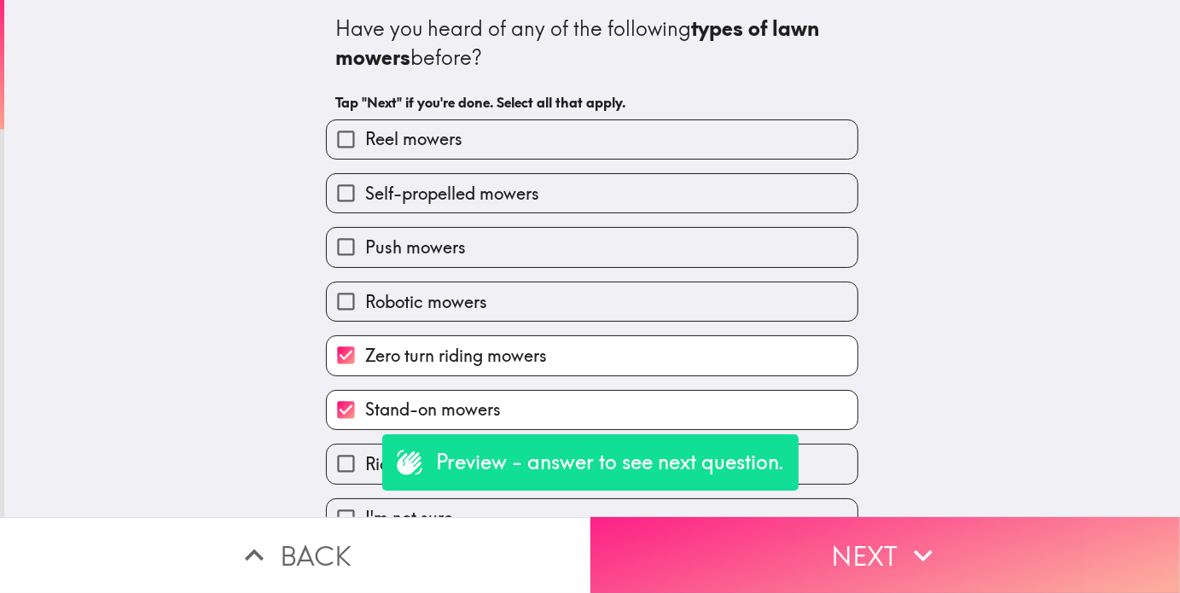
click at [843, 555] on button "Next" at bounding box center [886, 555] width 591 height 76
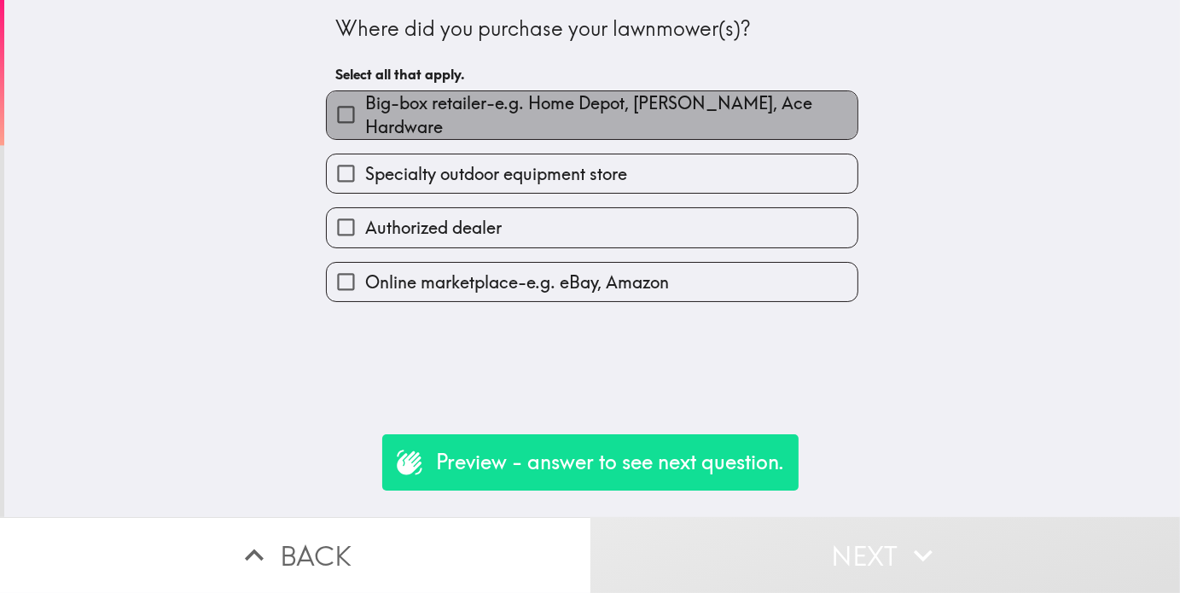
click at [440, 119] on span "Big-box retailer-e.g. Home Depot, Lowe's, Ace Hardware" at bounding box center [611, 115] width 492 height 48
click at [365, 119] on input "Big-box retailer-e.g. Home Depot, Lowe's, Ace Hardware" at bounding box center [346, 115] width 38 height 38
checkbox input "true"
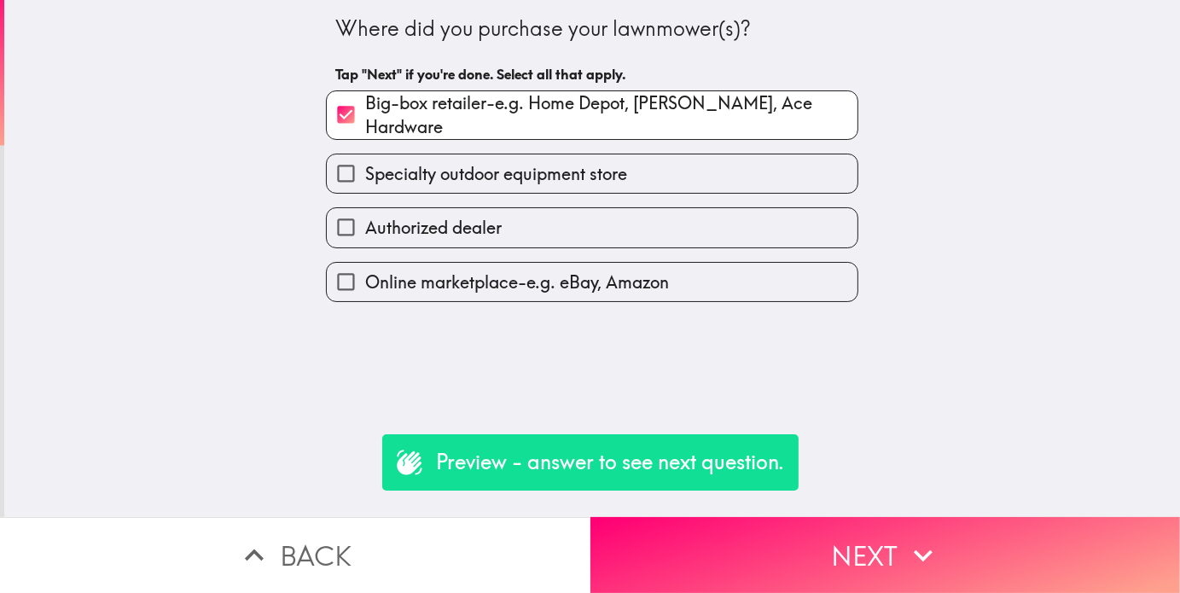
click at [452, 162] on span "Specialty outdoor equipment store" at bounding box center [496, 174] width 262 height 24
click at [365, 158] on input "Specialty outdoor equipment store" at bounding box center [346, 173] width 38 height 38
checkbox input "true"
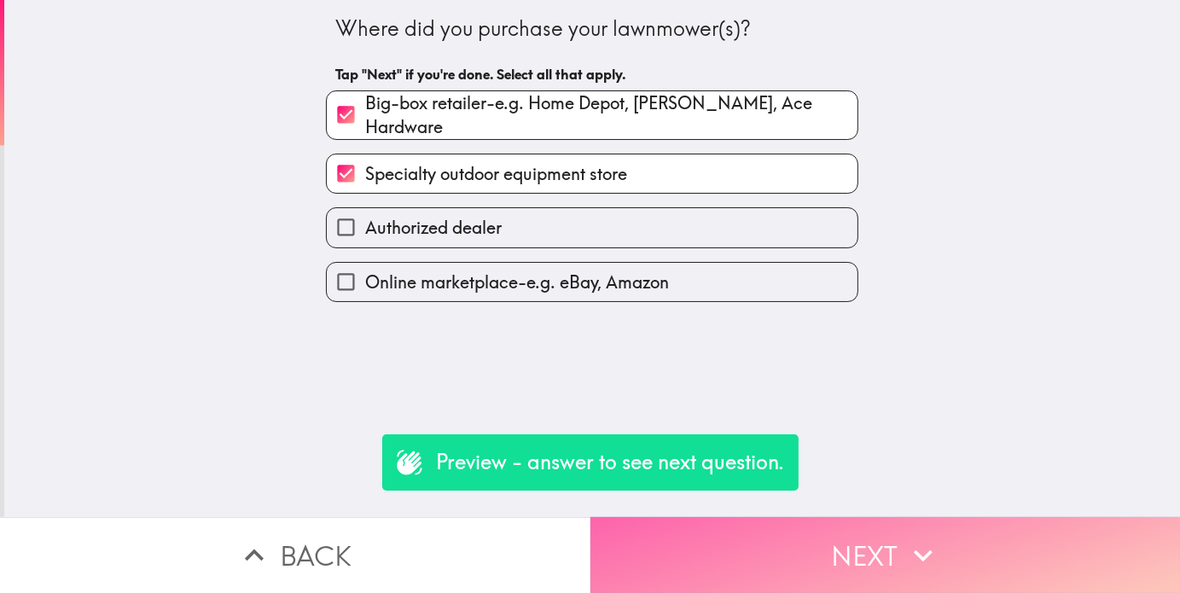
click at [840, 533] on button "Next" at bounding box center [886, 555] width 591 height 76
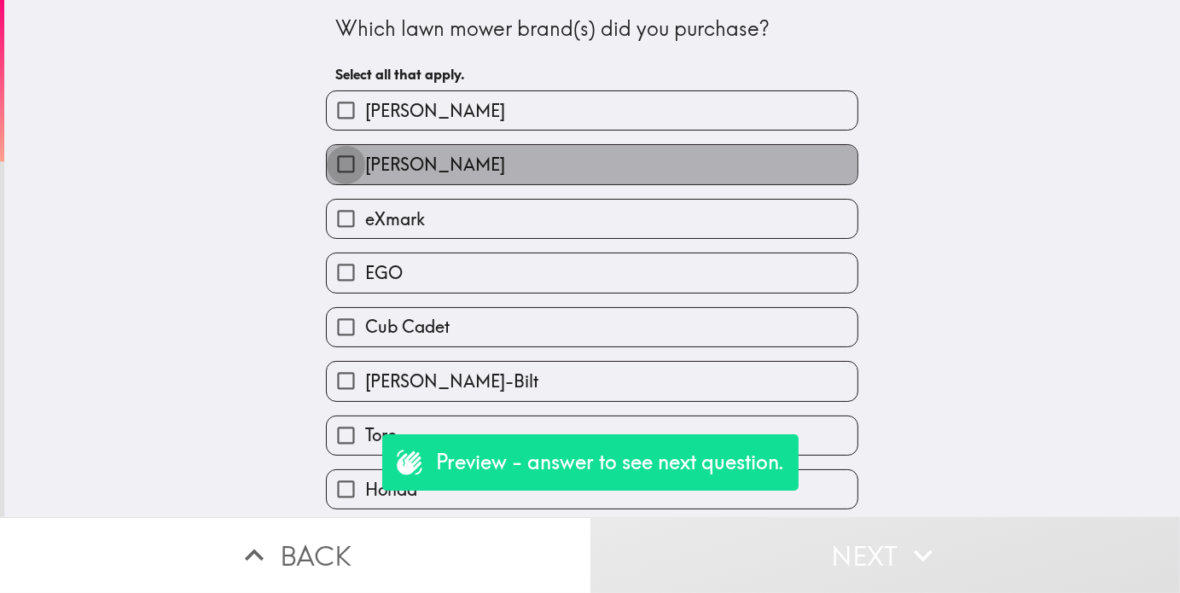
click at [327, 169] on input "[PERSON_NAME]" at bounding box center [346, 164] width 38 height 38
checkbox input "true"
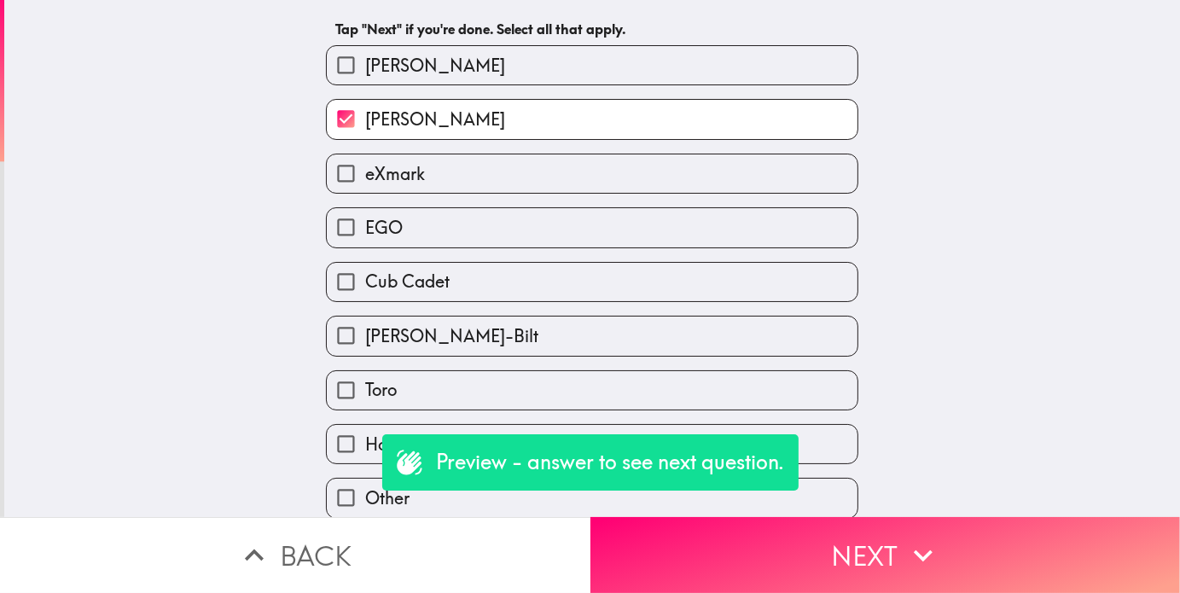
scroll to position [62, 0]
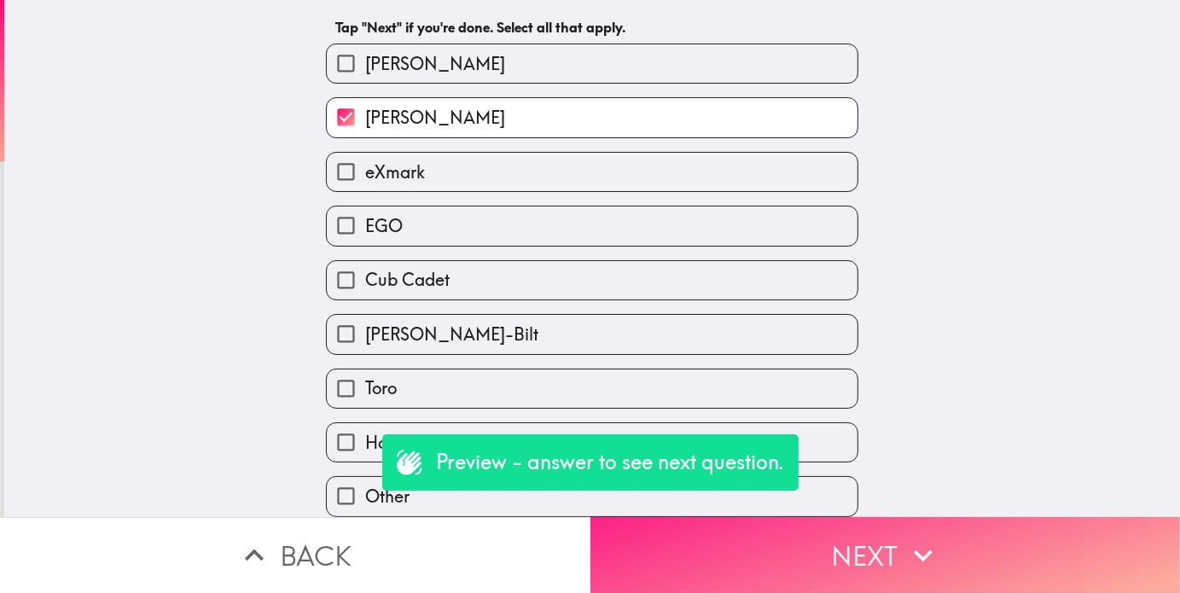
click at [905, 542] on icon "button" at bounding box center [924, 556] width 38 height 38
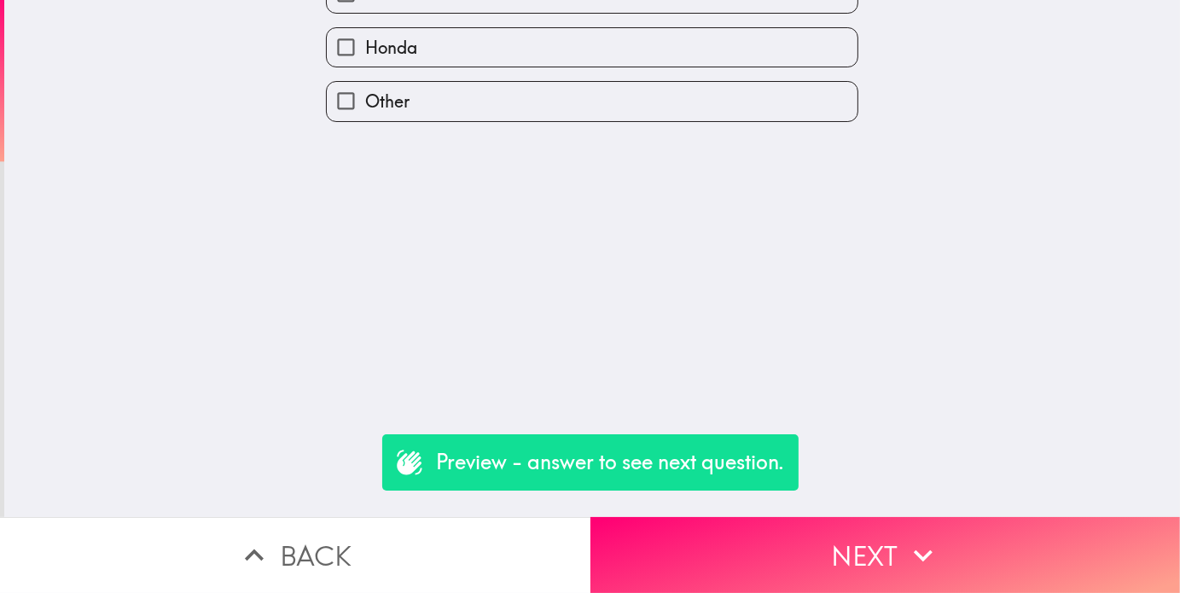
scroll to position [0, 0]
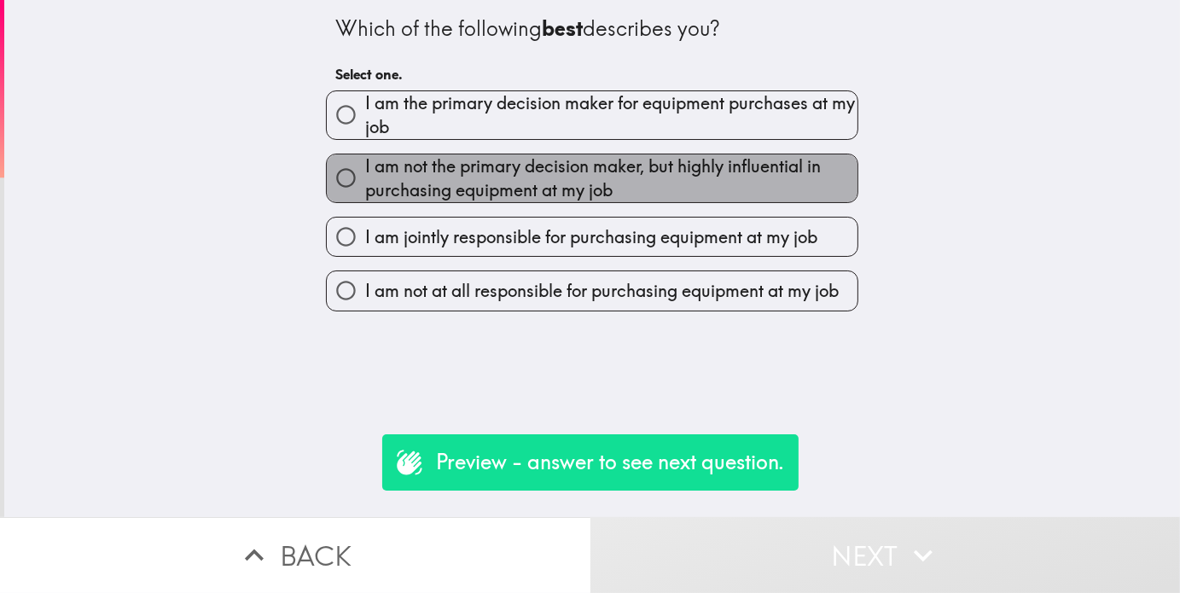
click at [481, 167] on span "I am not the primary decision maker, but highly influential in purchasing equip…" at bounding box center [611, 178] width 492 height 48
click at [365, 167] on input "I am not the primary decision maker, but highly influential in purchasing equip…" at bounding box center [346, 178] width 38 height 38
radio input "true"
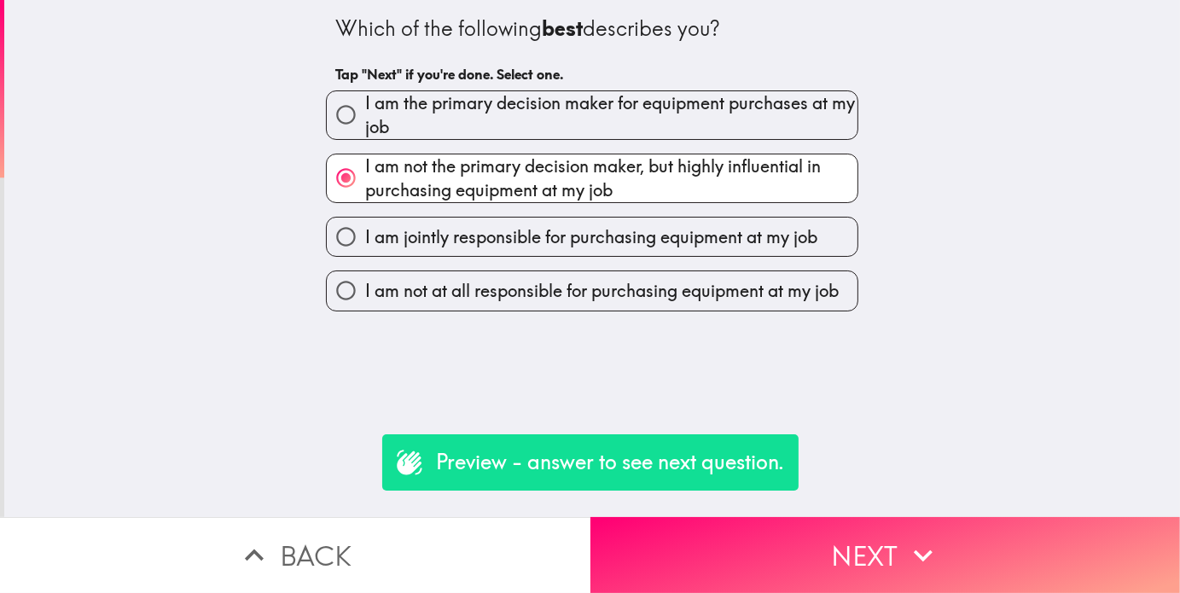
click at [755, 530] on button "Next" at bounding box center [886, 555] width 591 height 76
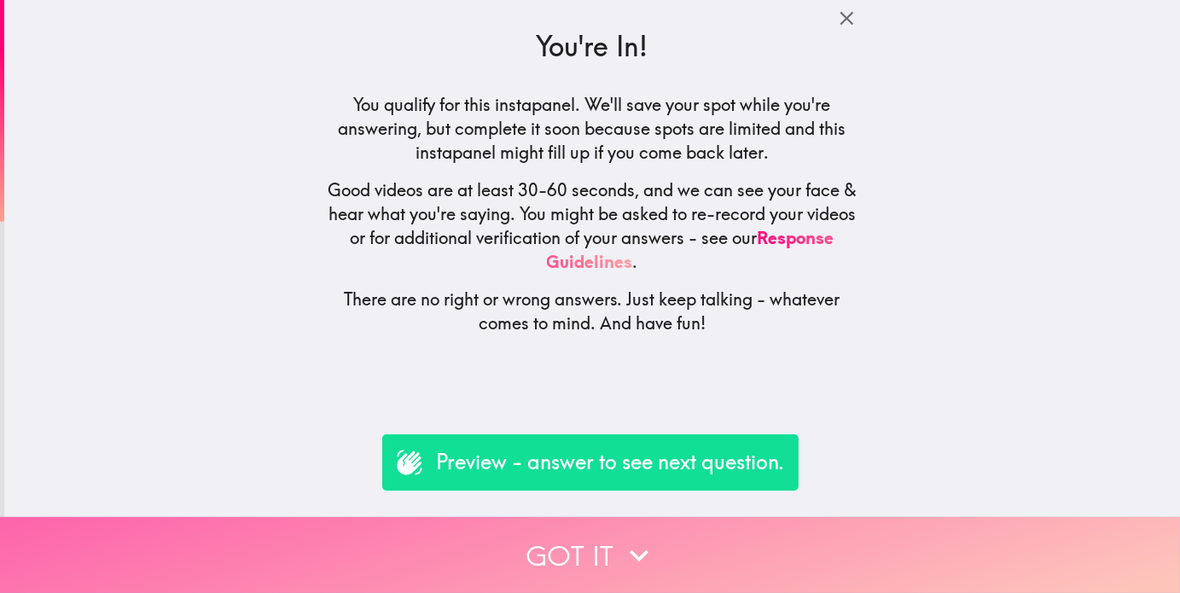
click at [574, 540] on button "Got it" at bounding box center [590, 555] width 1180 height 76
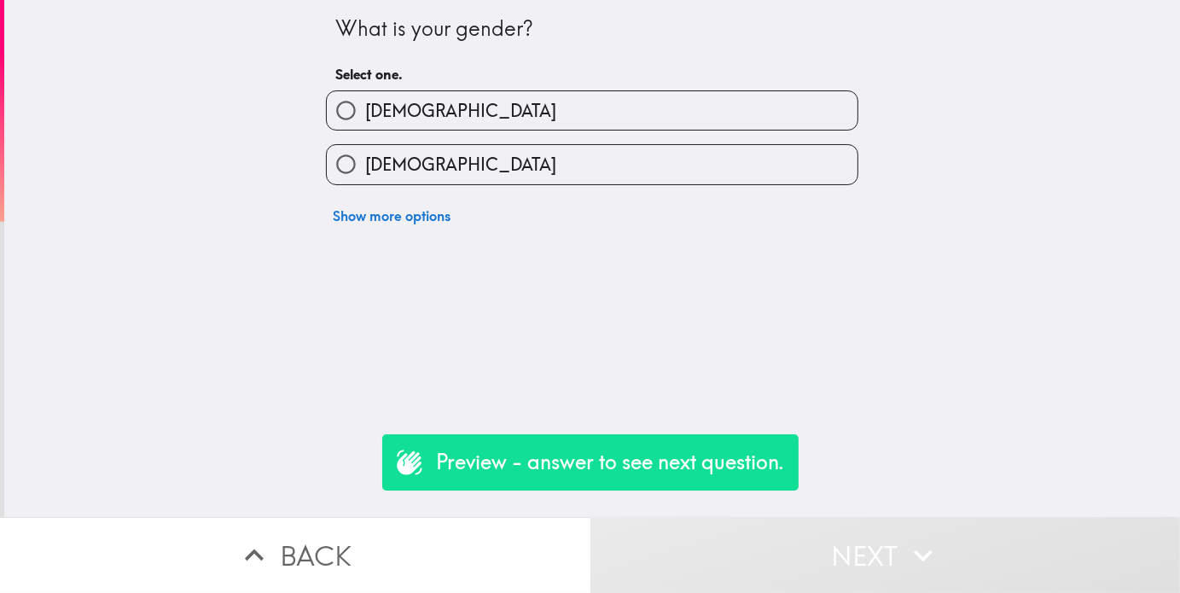
click at [387, 112] on span "[DEMOGRAPHIC_DATA]" at bounding box center [460, 111] width 191 height 24
click at [365, 112] on input "[DEMOGRAPHIC_DATA]" at bounding box center [346, 110] width 38 height 38
radio input "true"
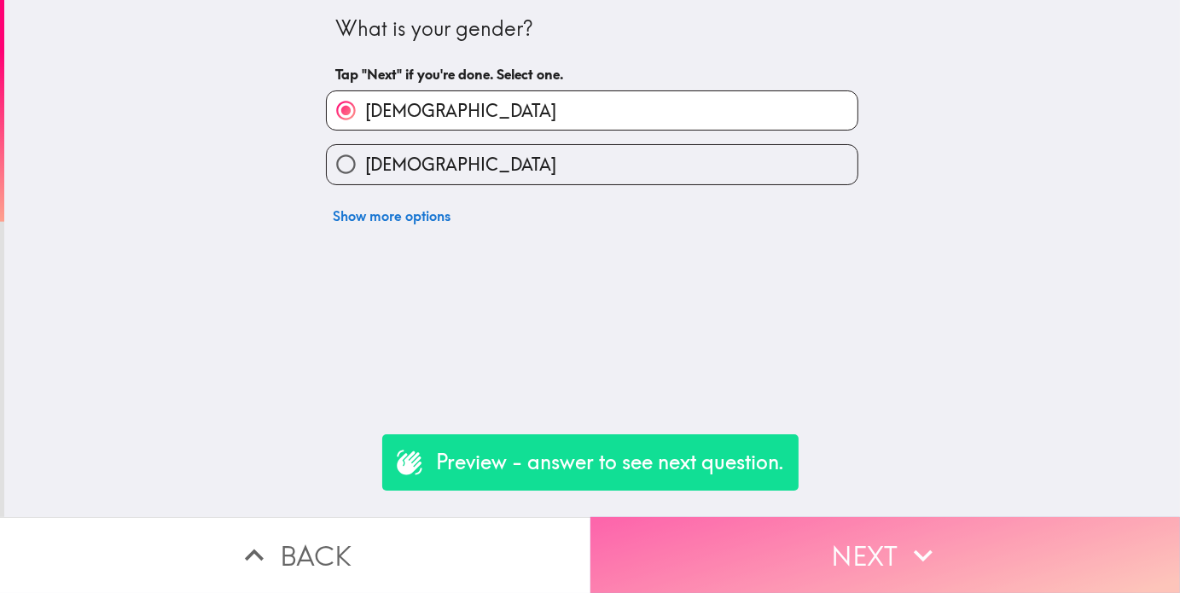
drag, startPoint x: 712, startPoint y: 573, endPoint x: 700, endPoint y: 563, distance: 15.2
click at [711, 571] on button "Next" at bounding box center [886, 555] width 591 height 76
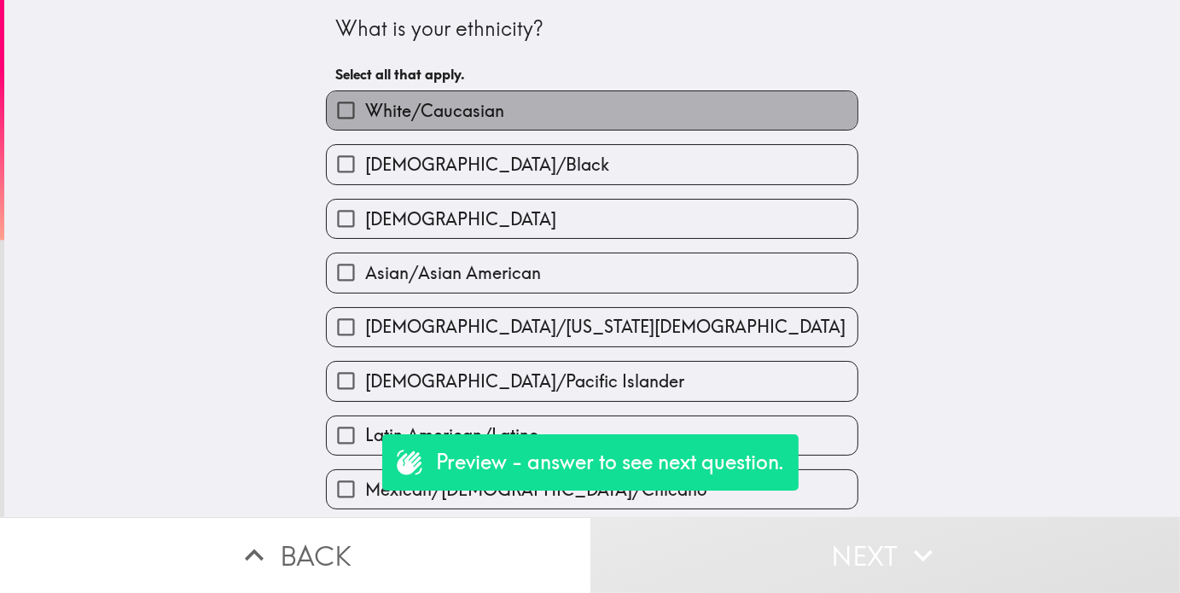
drag, startPoint x: 391, startPoint y: 115, endPoint x: 399, endPoint y: 150, distance: 36.0
click at [393, 124] on label "White/Caucasian" at bounding box center [592, 110] width 531 height 38
click at [365, 124] on input "White/Caucasian" at bounding box center [346, 110] width 38 height 38
checkbox input "true"
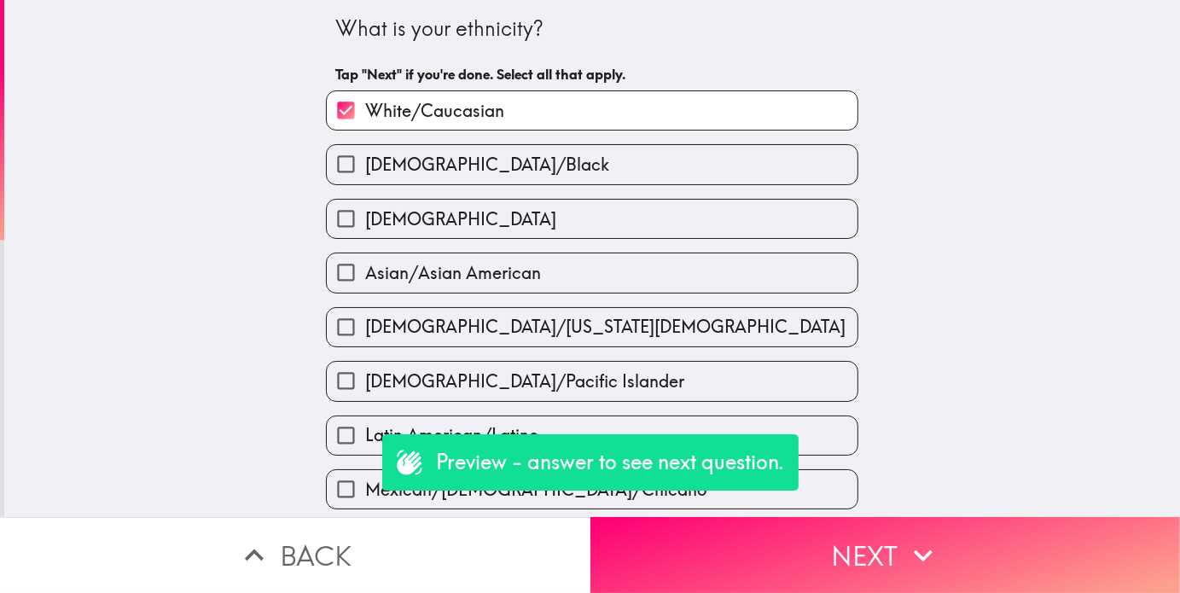
click at [411, 240] on div "Asian/Asian American" at bounding box center [585, 266] width 546 height 54
click at [440, 219] on label "Hispanic" at bounding box center [592, 219] width 531 height 38
click at [365, 219] on input "Hispanic" at bounding box center [346, 219] width 38 height 38
checkbox input "true"
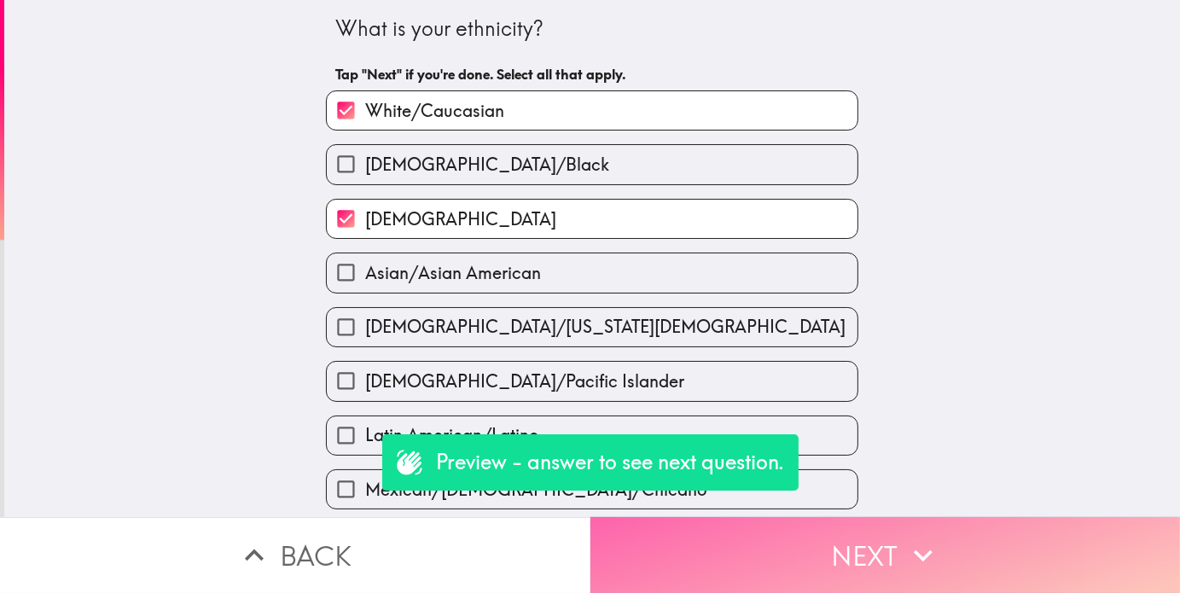
click at [793, 551] on button "Next" at bounding box center [886, 555] width 591 height 76
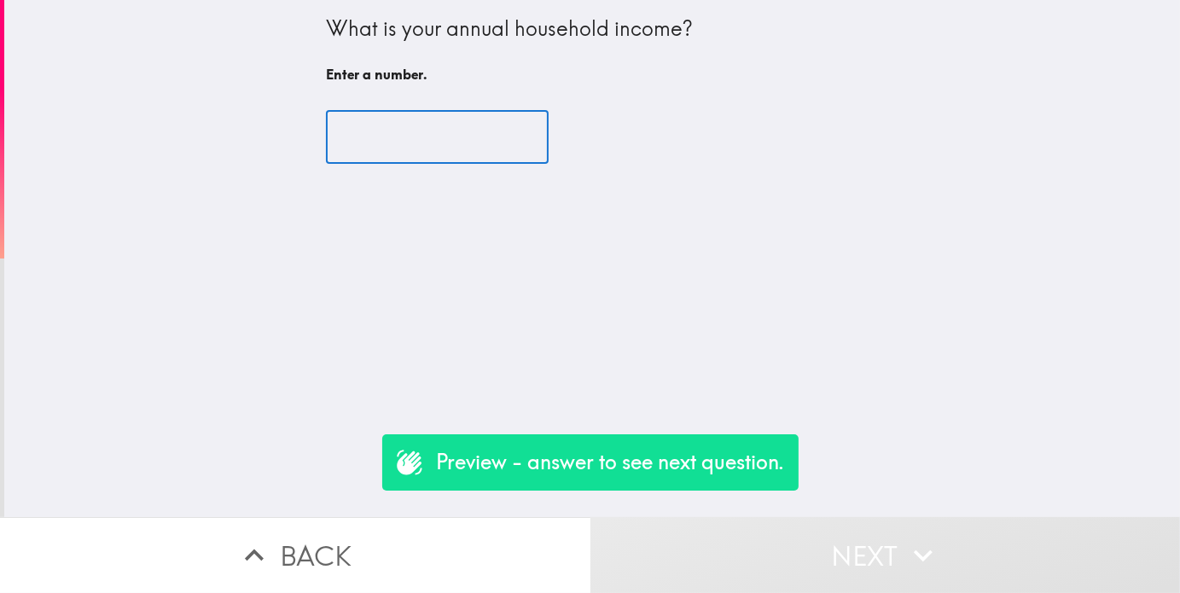
click at [395, 125] on input "number" at bounding box center [437, 137] width 223 height 53
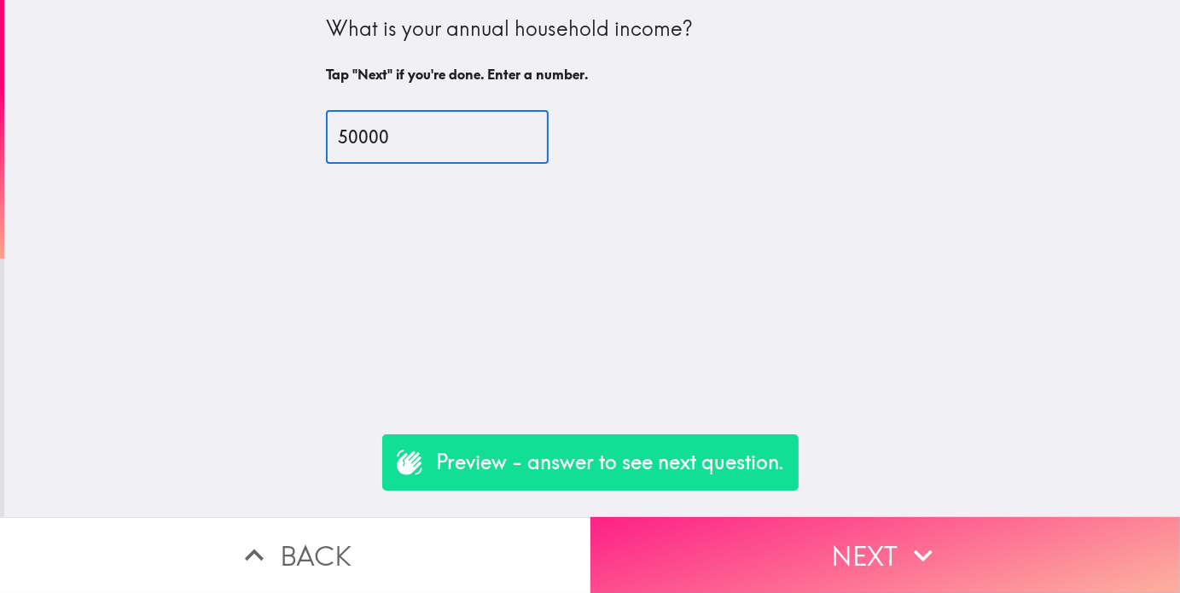
type input "50000"
click at [854, 559] on button "Next" at bounding box center [886, 555] width 591 height 76
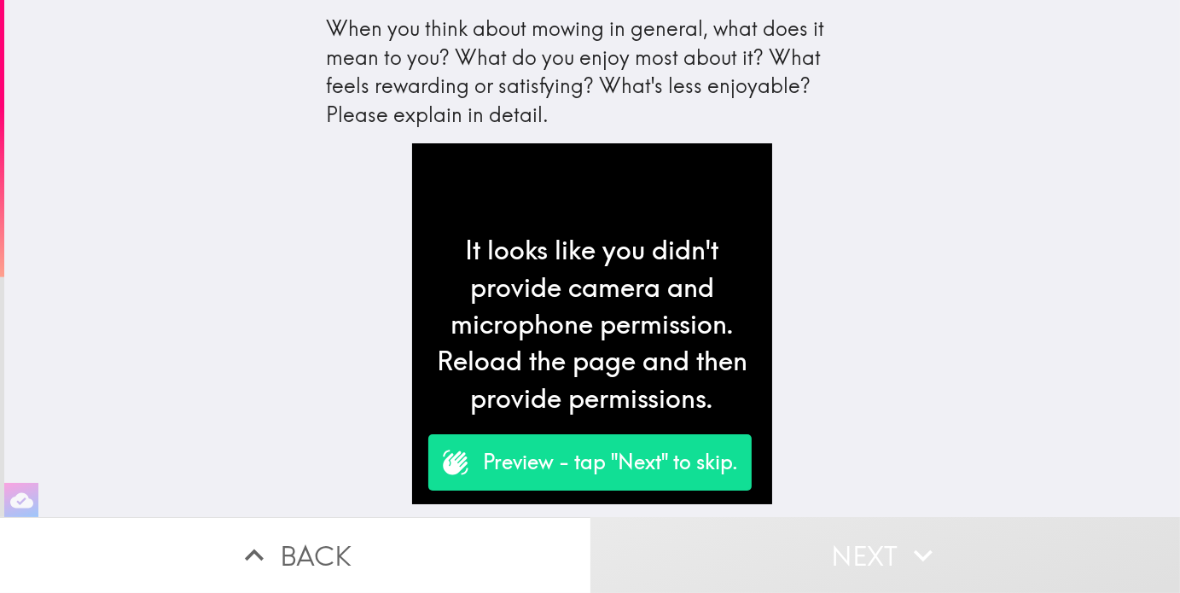
click at [603, 472] on p "Preview - tap "Next" to skip." at bounding box center [610, 462] width 255 height 29
click at [843, 572] on button "Next" at bounding box center [886, 555] width 591 height 76
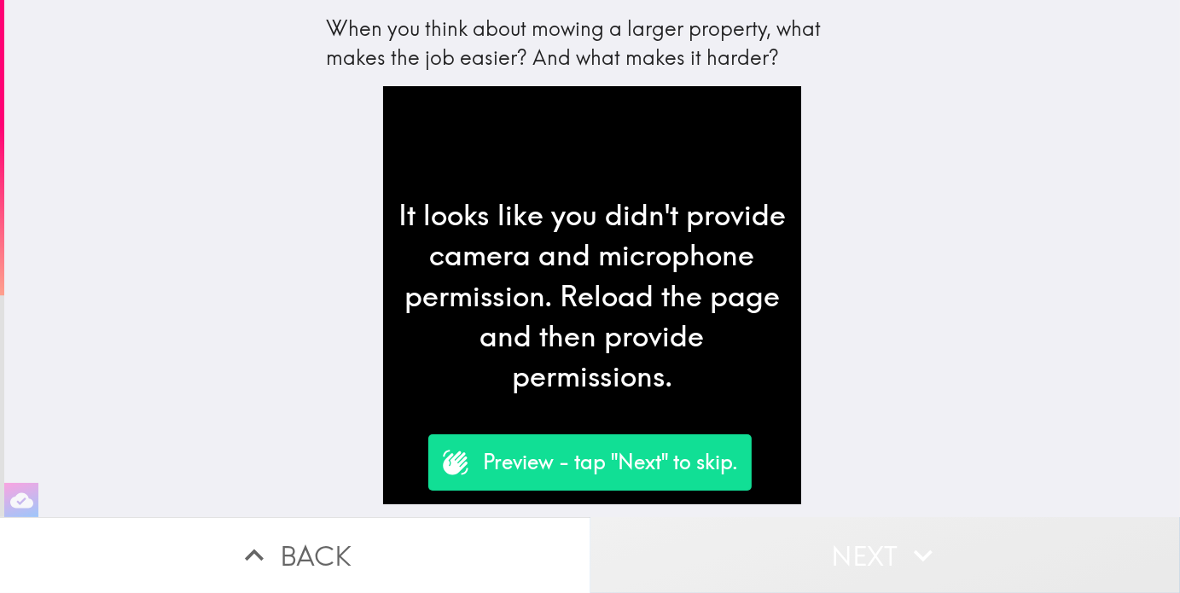
click at [892, 551] on button "Next" at bounding box center [886, 555] width 591 height 76
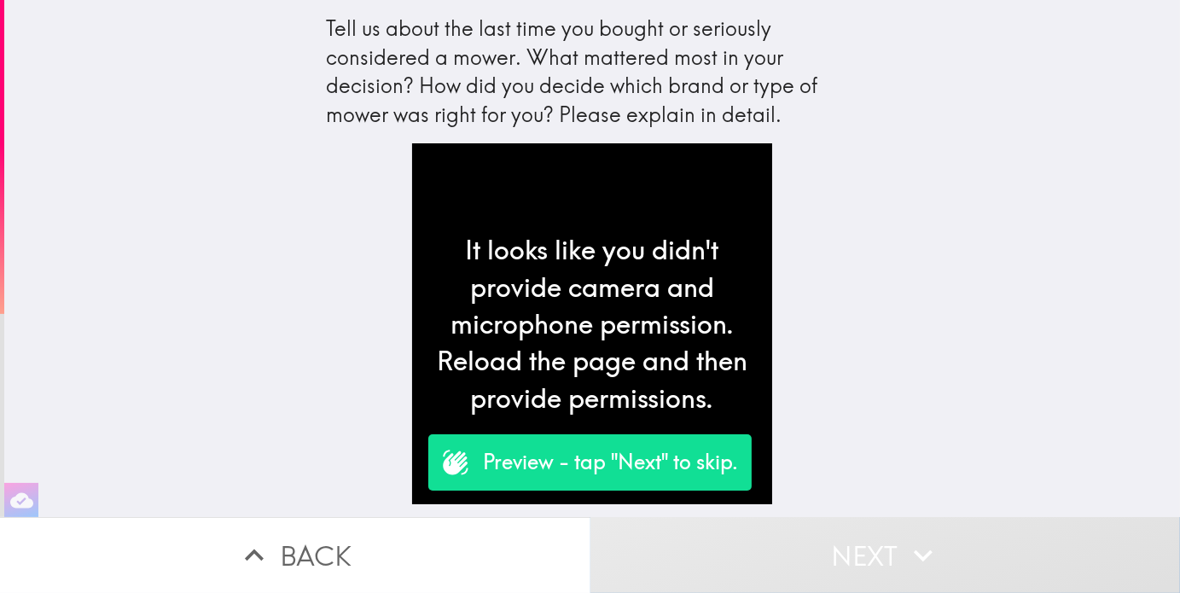
click at [768, 542] on button "Next" at bounding box center [886, 555] width 591 height 76
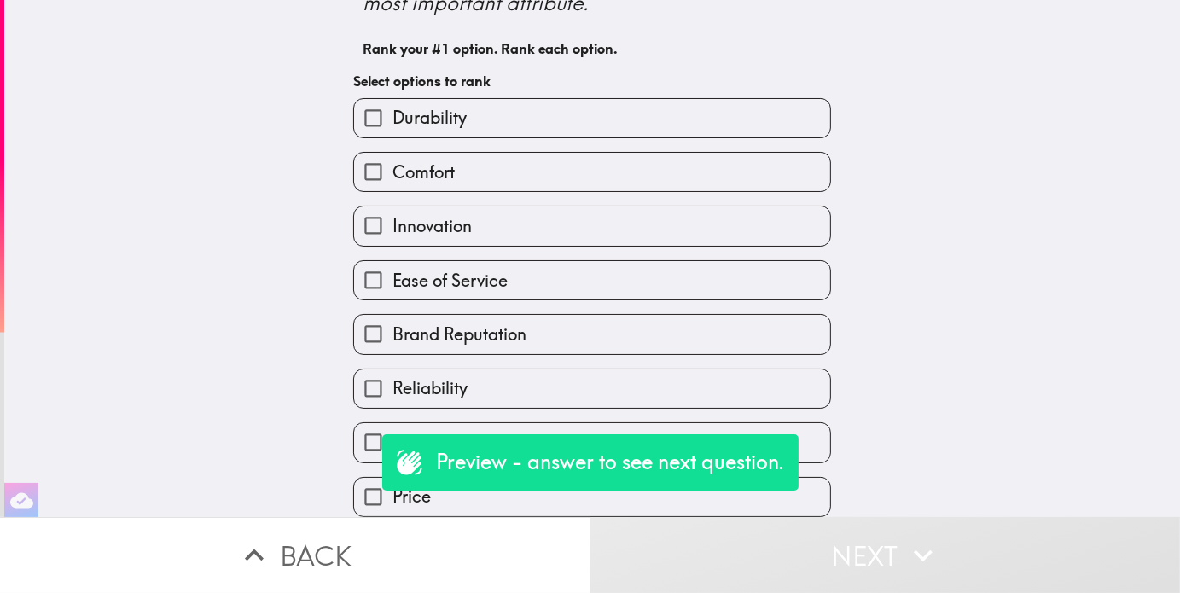
scroll to position [98, 0]
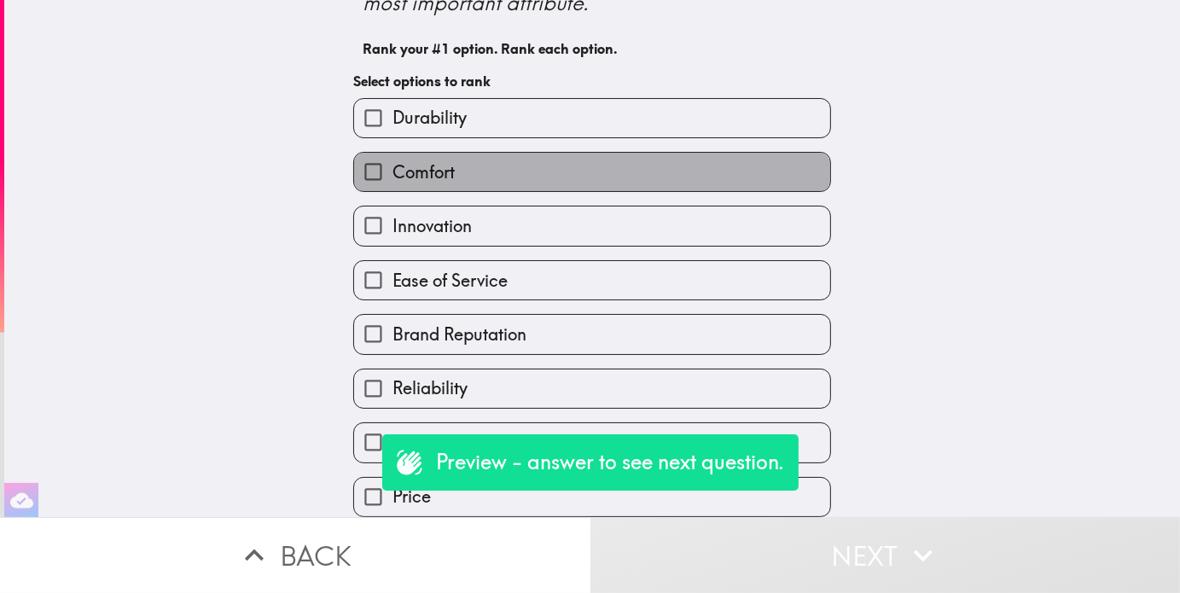
click at [452, 153] on label "Comfort" at bounding box center [592, 172] width 476 height 38
click at [393, 153] on input "Comfort" at bounding box center [373, 172] width 38 height 38
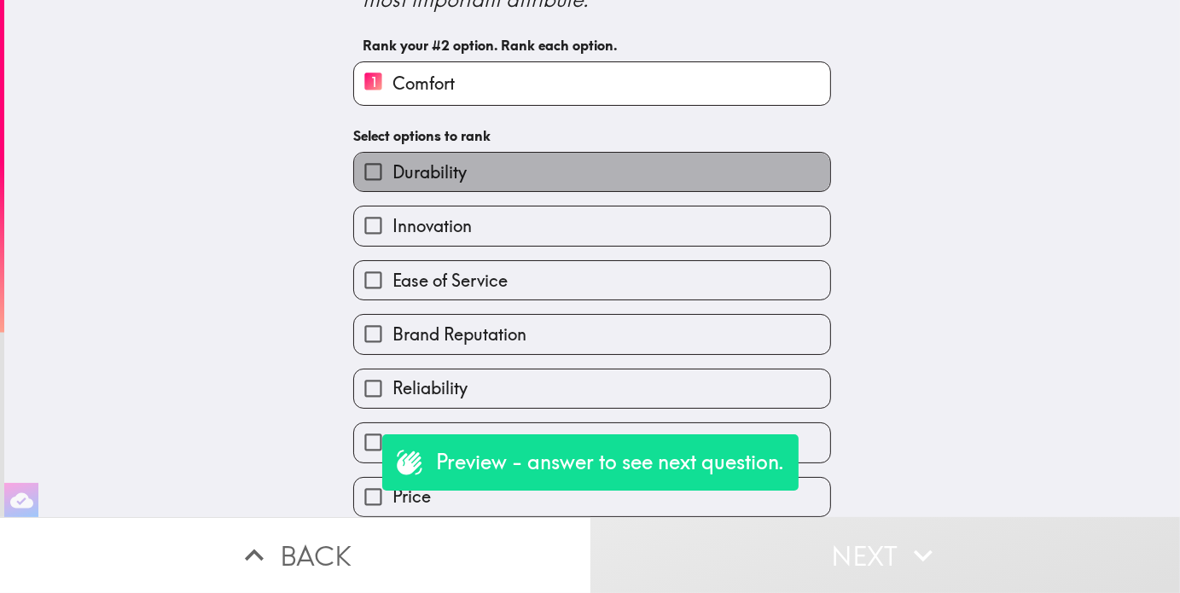
click at [455, 160] on span "Durability" at bounding box center [430, 172] width 74 height 24
click at [393, 159] on input "Durability" at bounding box center [373, 172] width 38 height 38
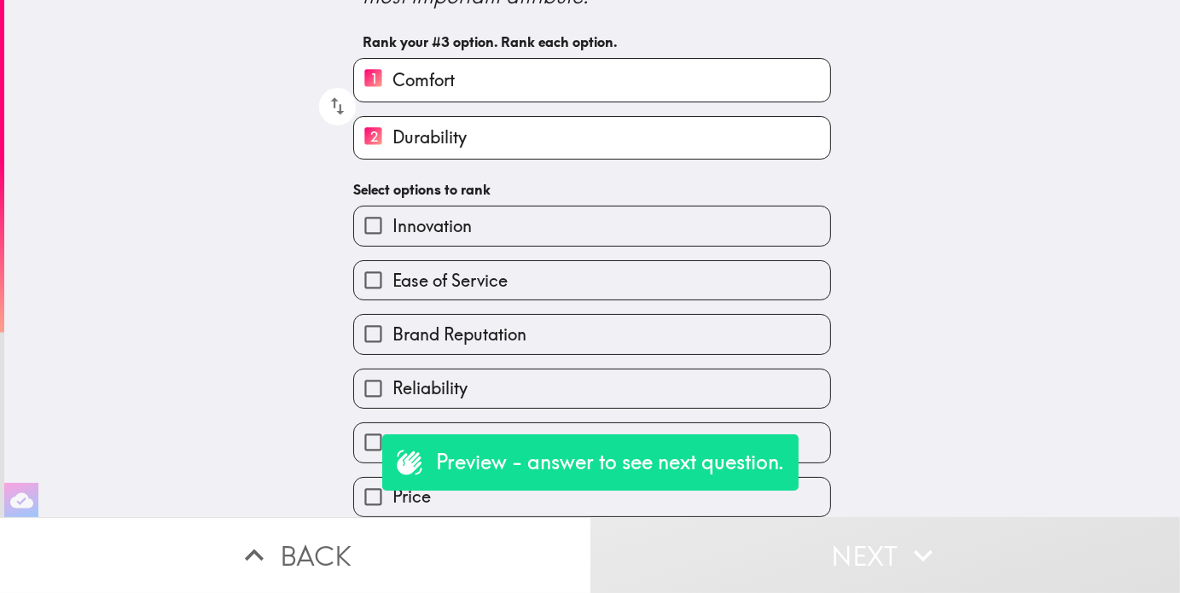
scroll to position [105, 0]
click at [405, 431] on span "Power" at bounding box center [416, 443] width 47 height 24
click at [393, 423] on input "Power" at bounding box center [373, 442] width 38 height 38
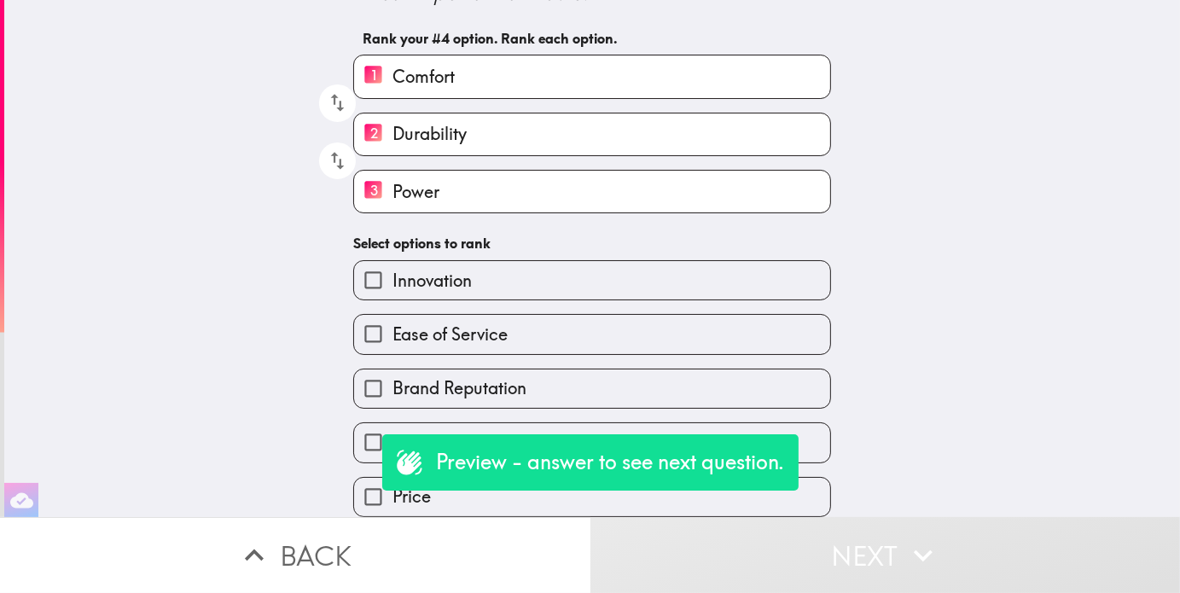
click at [428, 270] on span "Innovation" at bounding box center [432, 281] width 79 height 24
click at [393, 270] on input "Innovation" at bounding box center [373, 280] width 38 height 38
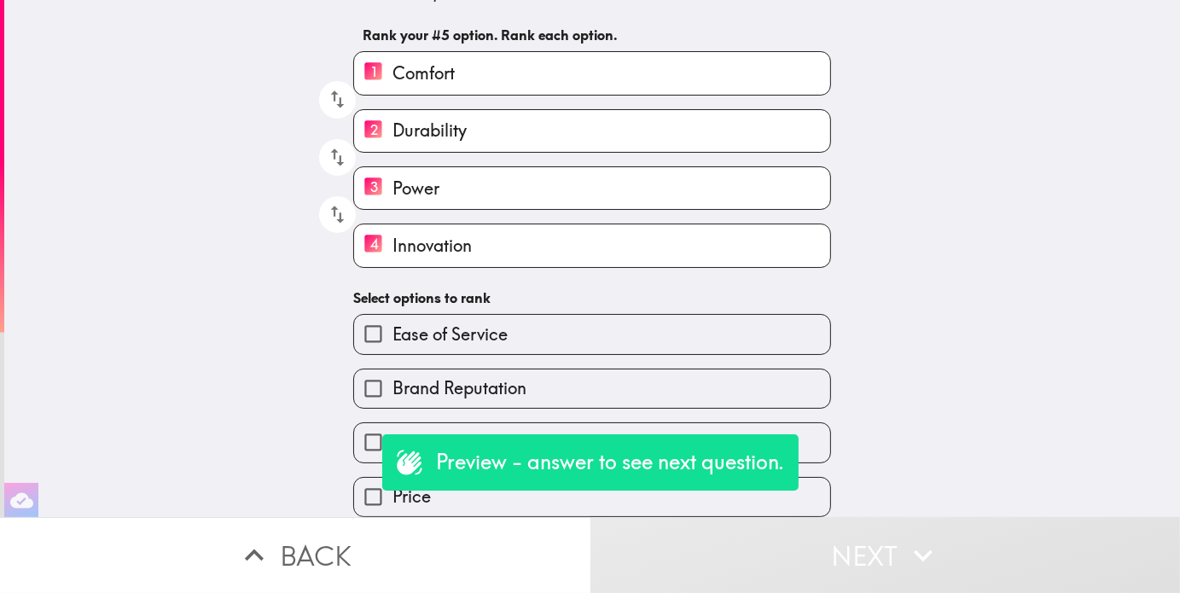
click at [371, 426] on input "Reliability" at bounding box center [373, 442] width 38 height 38
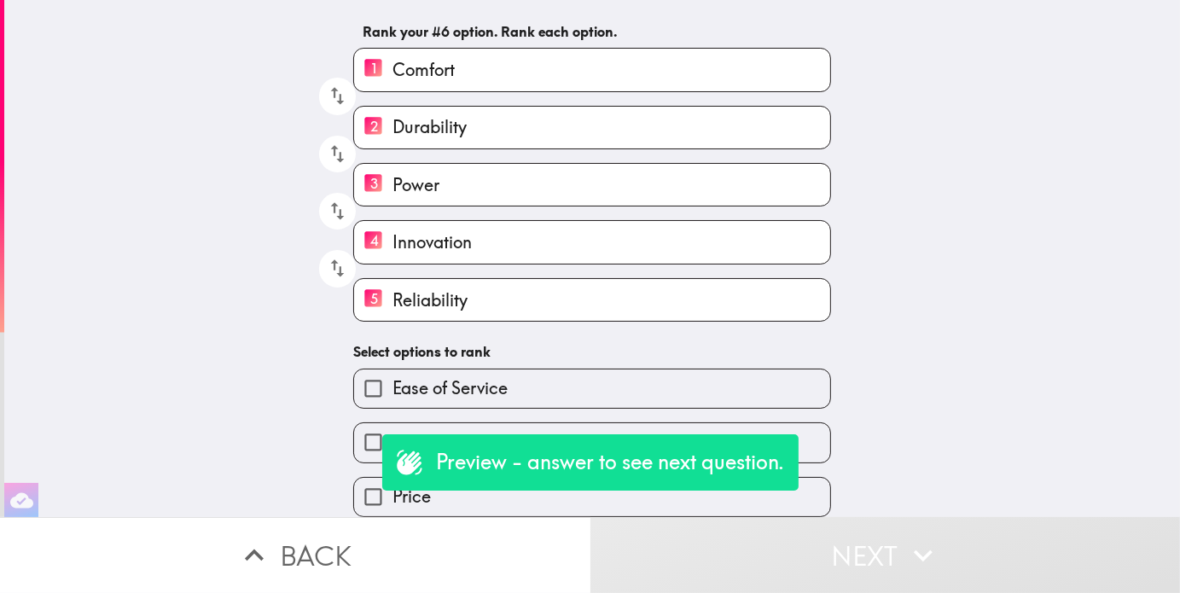
click at [387, 372] on label "Ease of Service" at bounding box center [592, 389] width 476 height 38
click at [387, 372] on input "Ease of Service" at bounding box center [373, 389] width 38 height 38
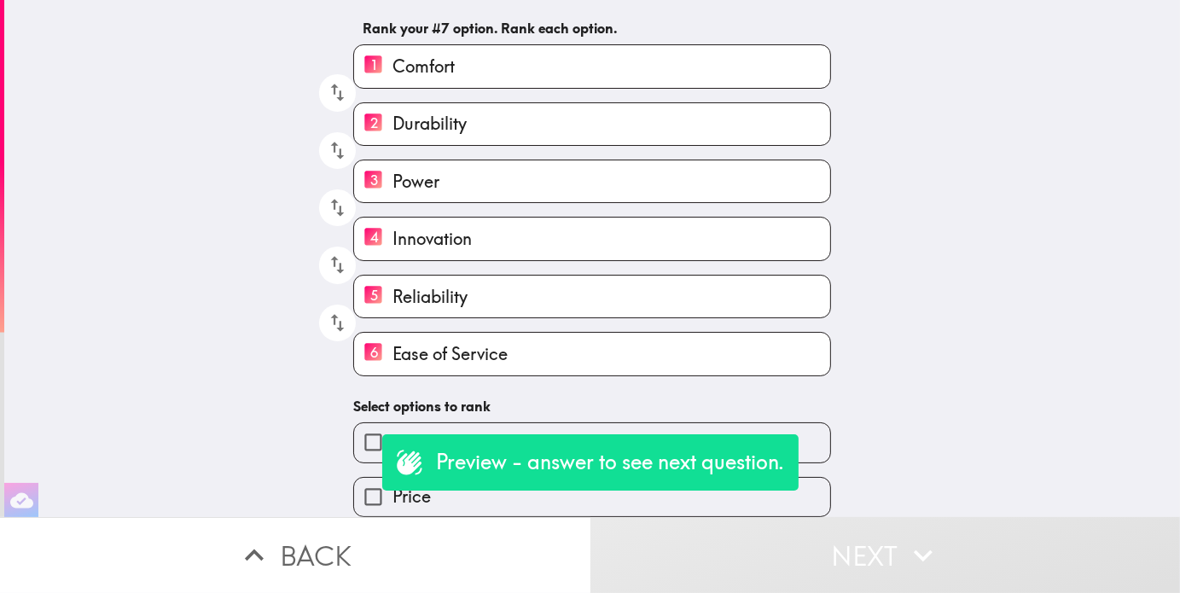
click at [358, 449] on input "Brand Reputation" at bounding box center [373, 442] width 38 height 38
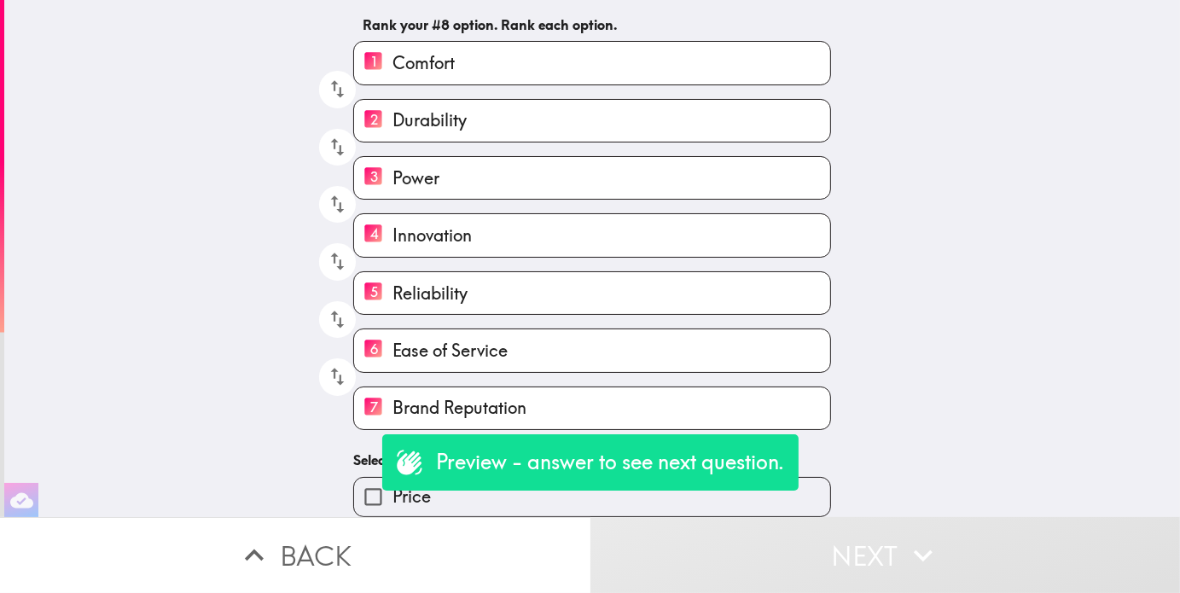
scroll to position [122, 0]
click at [354, 492] on input "Price" at bounding box center [373, 497] width 38 height 38
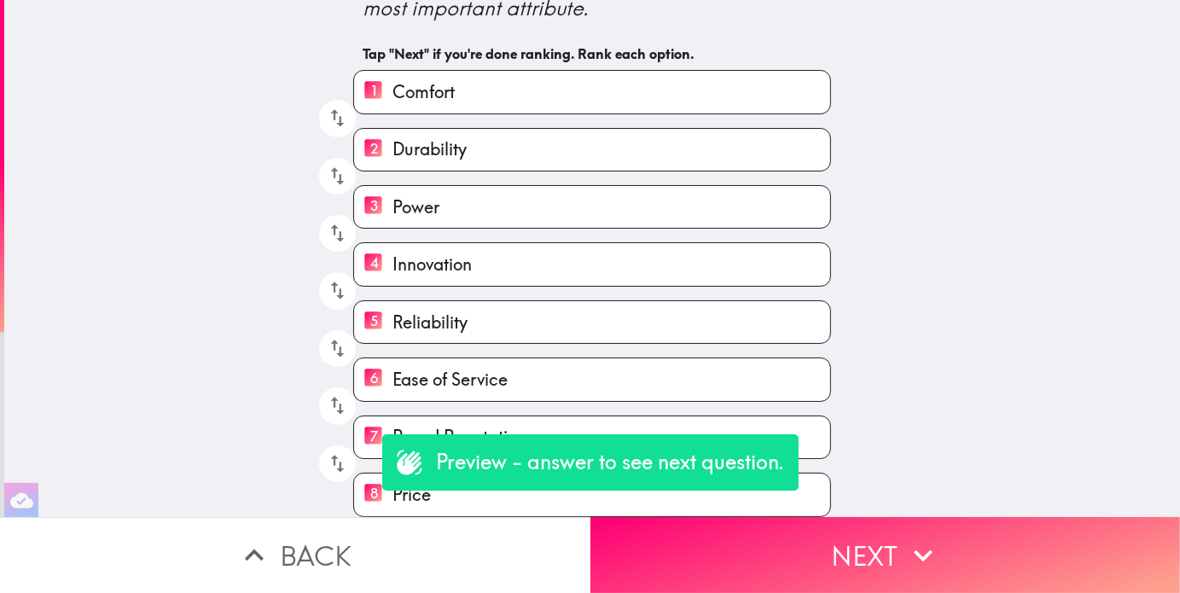
scroll to position [92, 0]
click at [326, 112] on icon "button" at bounding box center [337, 118] width 23 height 23
click at [326, 113] on icon "button" at bounding box center [337, 118] width 23 height 23
click at [326, 165] on icon "button" at bounding box center [337, 176] width 23 height 23
click at [326, 222] on icon "button" at bounding box center [337, 233] width 23 height 23
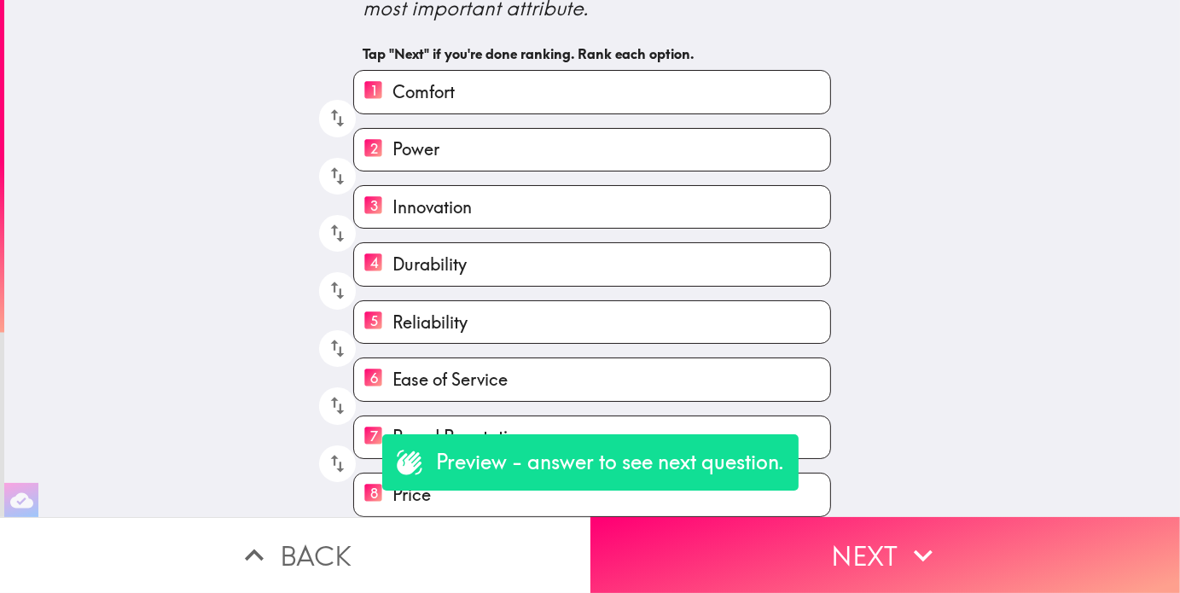
drag, startPoint x: 425, startPoint y: 248, endPoint x: 428, endPoint y: 318, distance: 70.0
click at [428, 318] on div "1 Comfort 2 Power 3 Innovation 4 Durability 5 Reliability 6 Ease of Service 7 B…" at bounding box center [586, 286] width 492 height 460
click at [326, 222] on icon "button" at bounding box center [337, 233] width 23 height 23
click at [326, 225] on icon "button" at bounding box center [337, 233] width 23 height 23
click at [326, 279] on icon "button" at bounding box center [337, 290] width 23 height 23
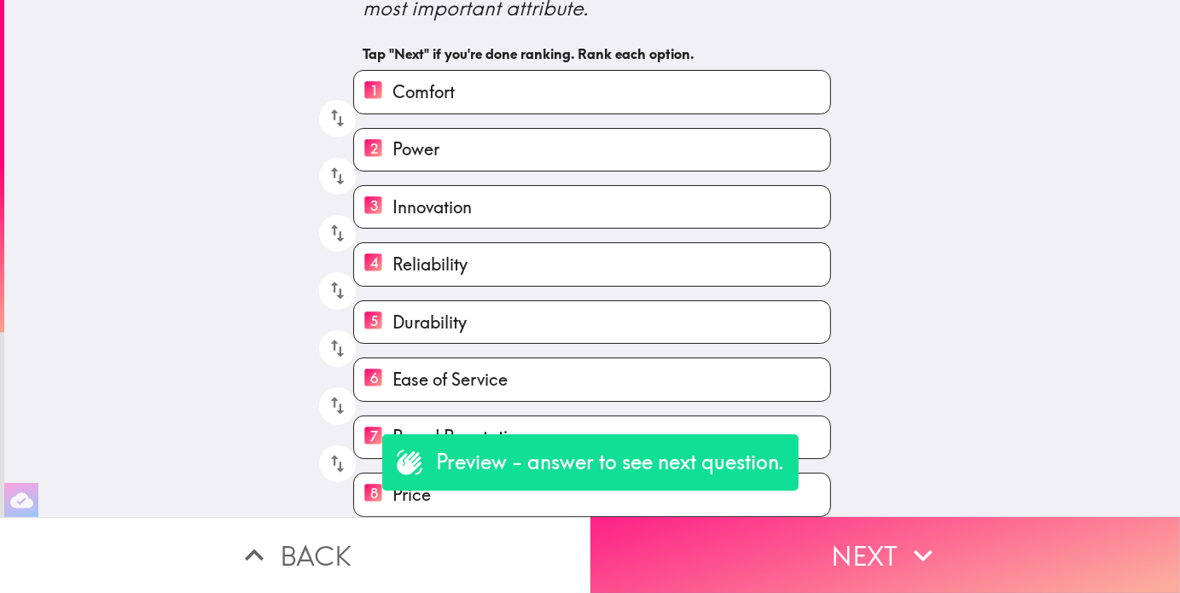
click at [779, 549] on button "Next" at bounding box center [886, 555] width 591 height 76
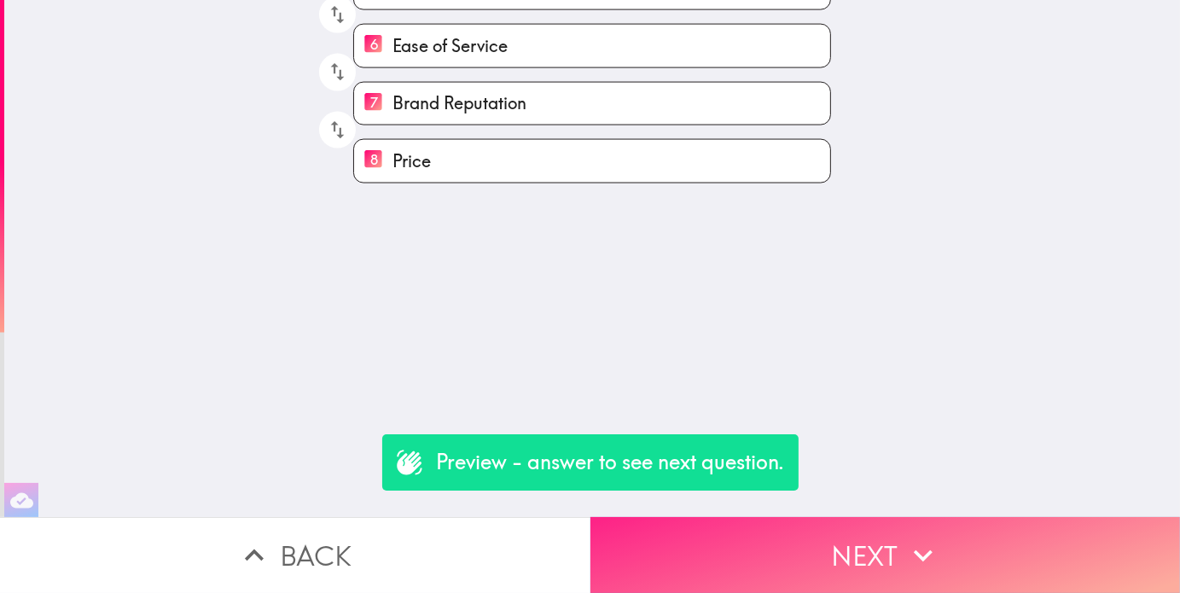
scroll to position [0, 0]
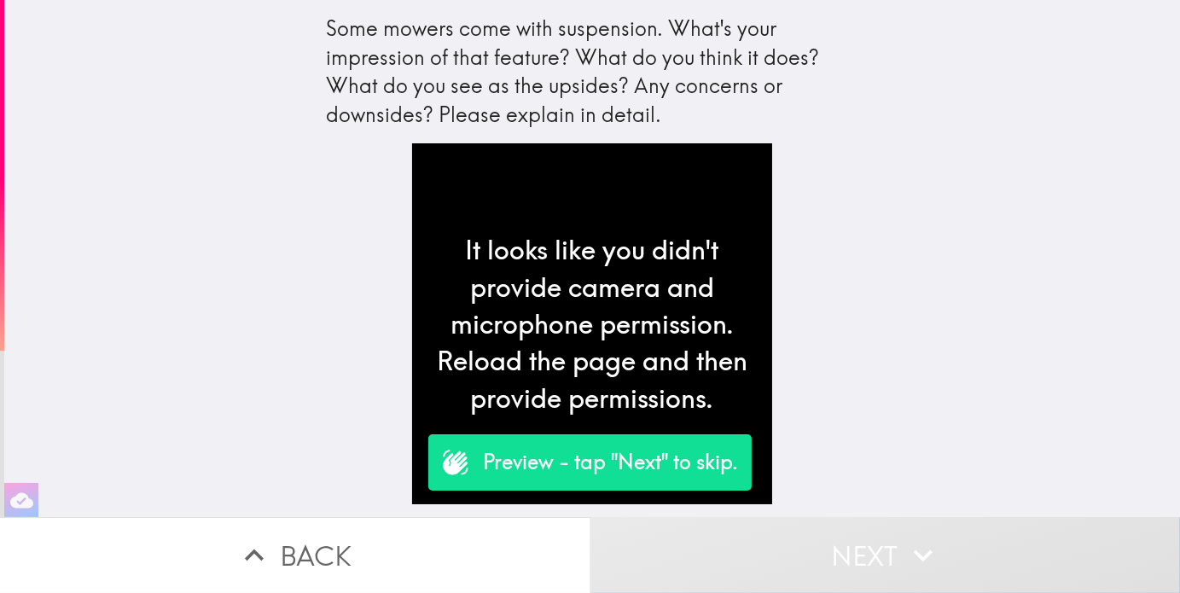
click at [845, 535] on button "Next" at bounding box center [886, 555] width 591 height 76
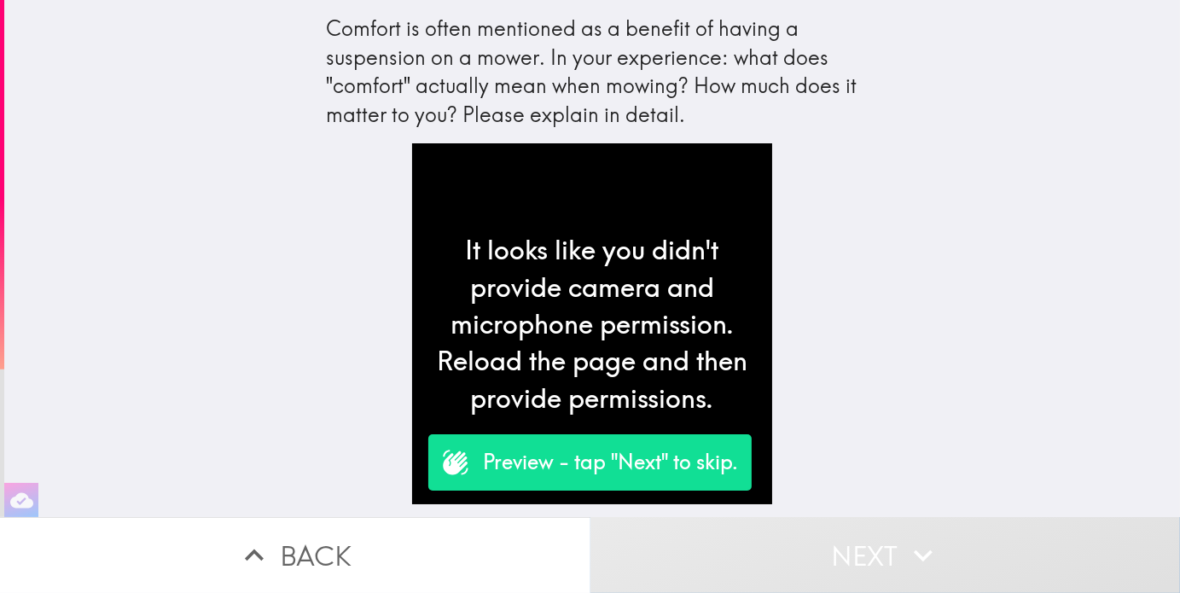
click at [813, 529] on button "Next" at bounding box center [886, 555] width 591 height 76
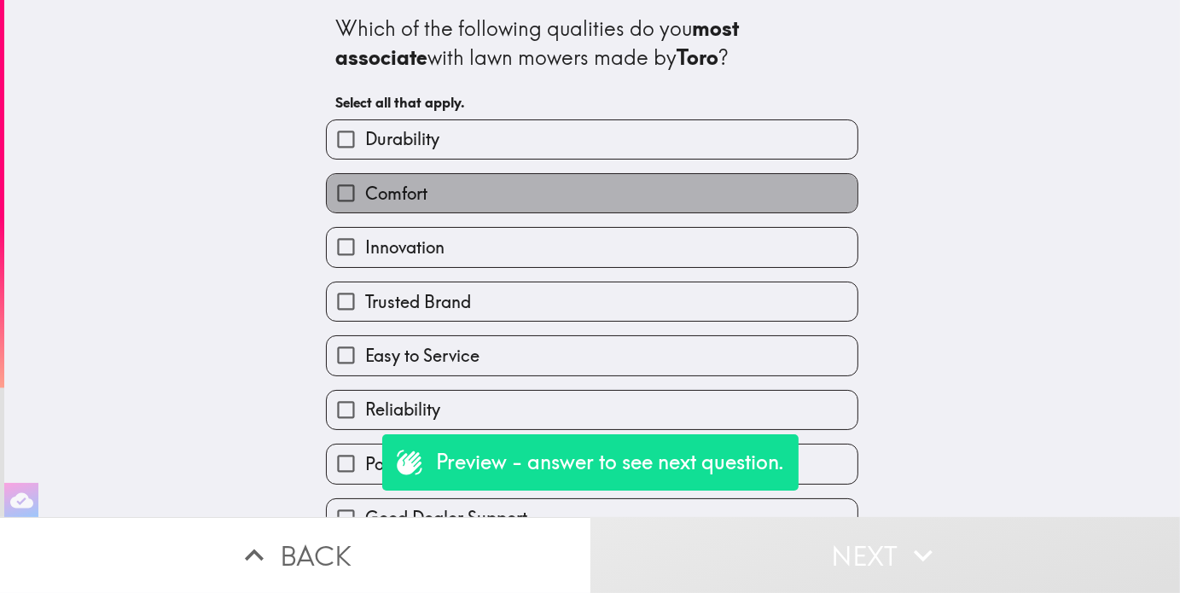
click at [389, 200] on span "Comfort" at bounding box center [396, 194] width 62 height 24
click at [365, 200] on input "Comfort" at bounding box center [346, 193] width 38 height 38
checkbox input "true"
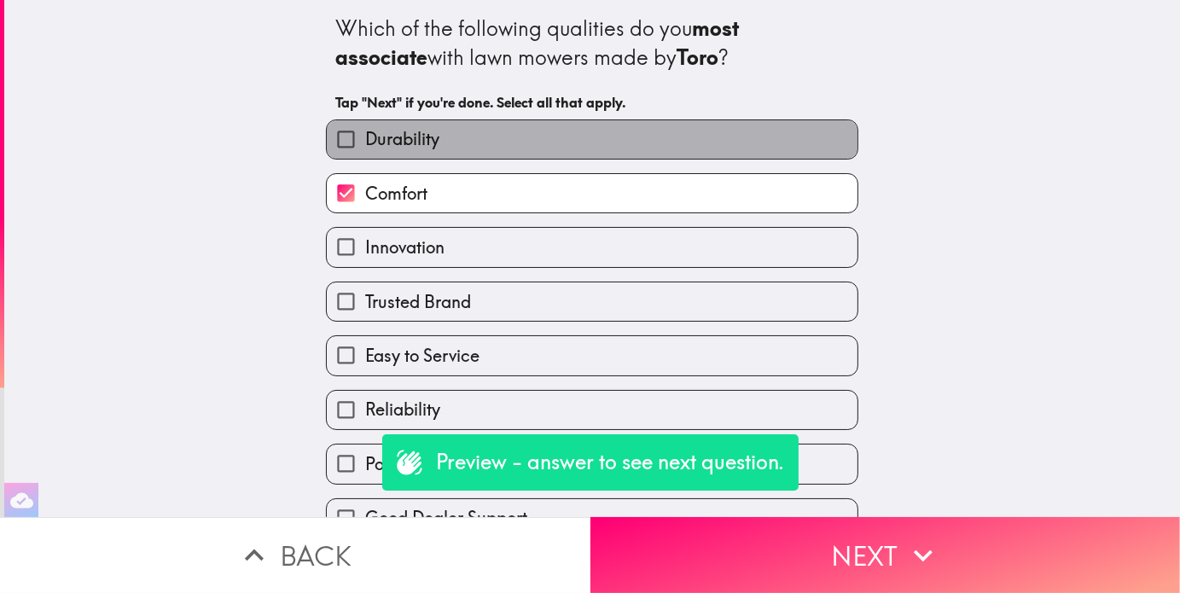
click at [411, 143] on span "Durability" at bounding box center [402, 139] width 74 height 24
click at [365, 143] on input "Durability" at bounding box center [346, 139] width 38 height 38
checkbox input "true"
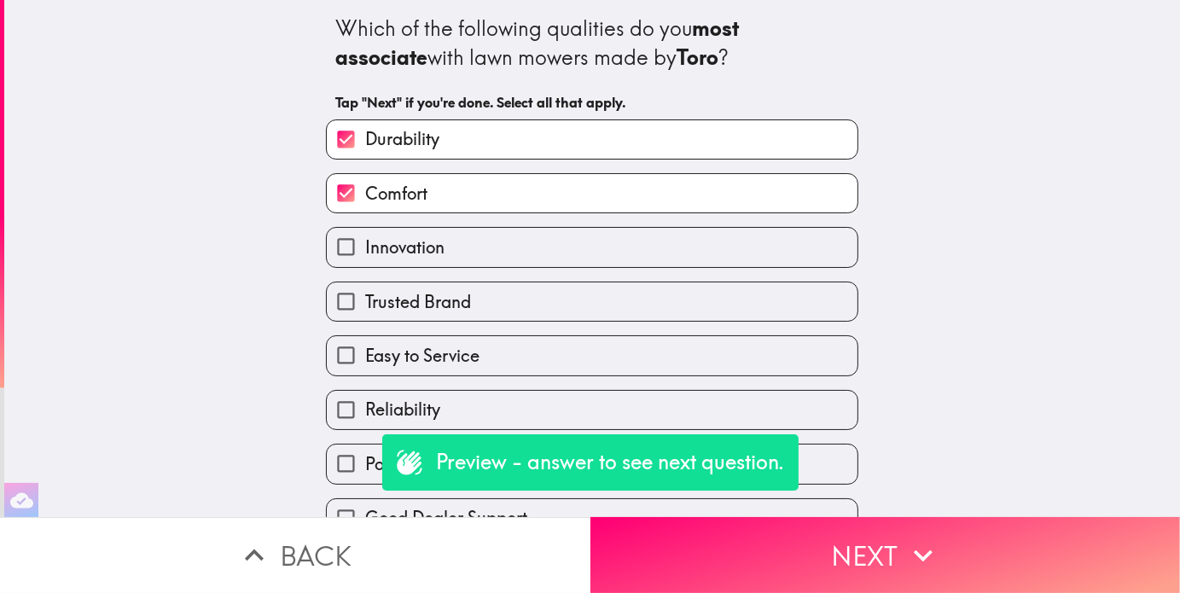
click at [350, 463] on input "Power" at bounding box center [346, 464] width 38 height 38
checkbox input "true"
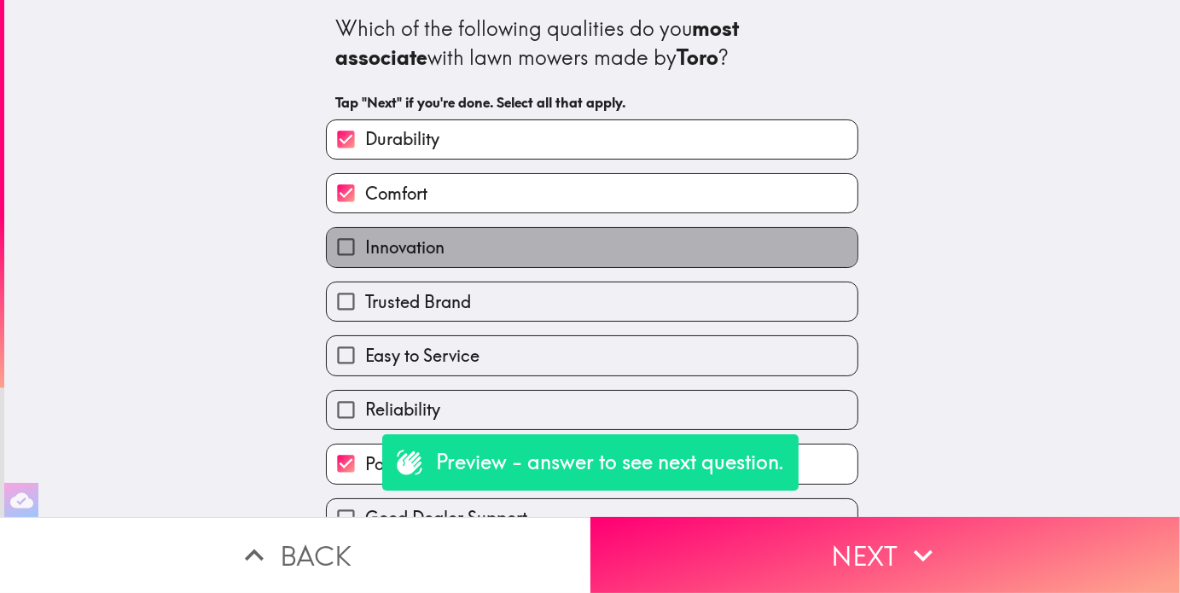
click at [393, 244] on span "Innovation" at bounding box center [404, 248] width 79 height 24
click at [365, 244] on input "Innovation" at bounding box center [346, 247] width 38 height 38
checkbox input "true"
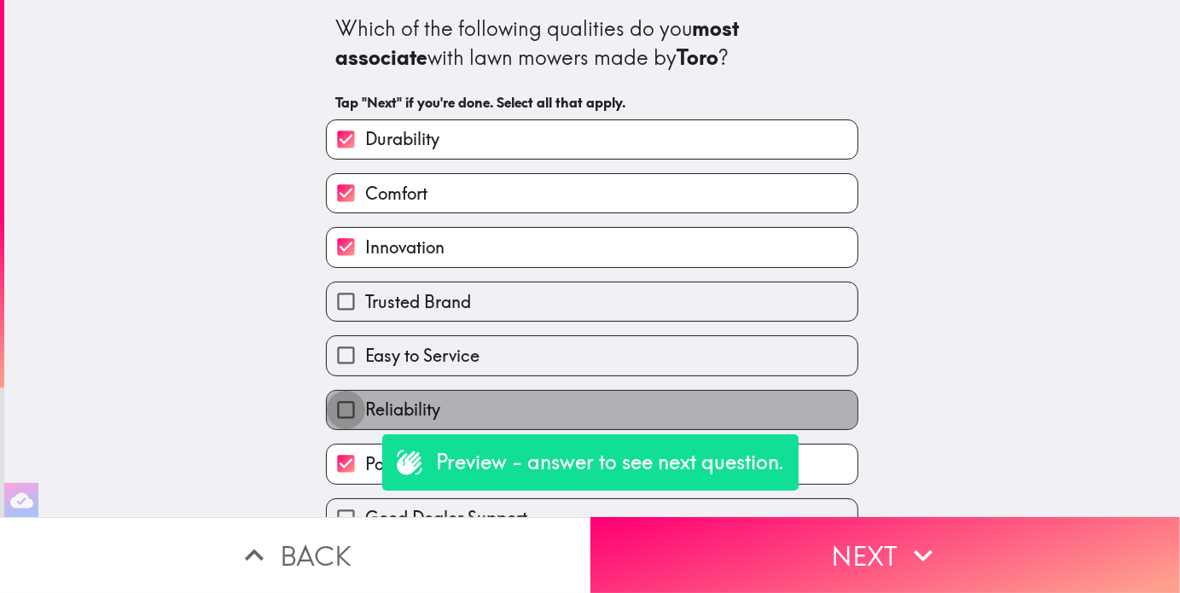
click at [348, 412] on input "Reliability" at bounding box center [346, 410] width 38 height 38
checkbox input "true"
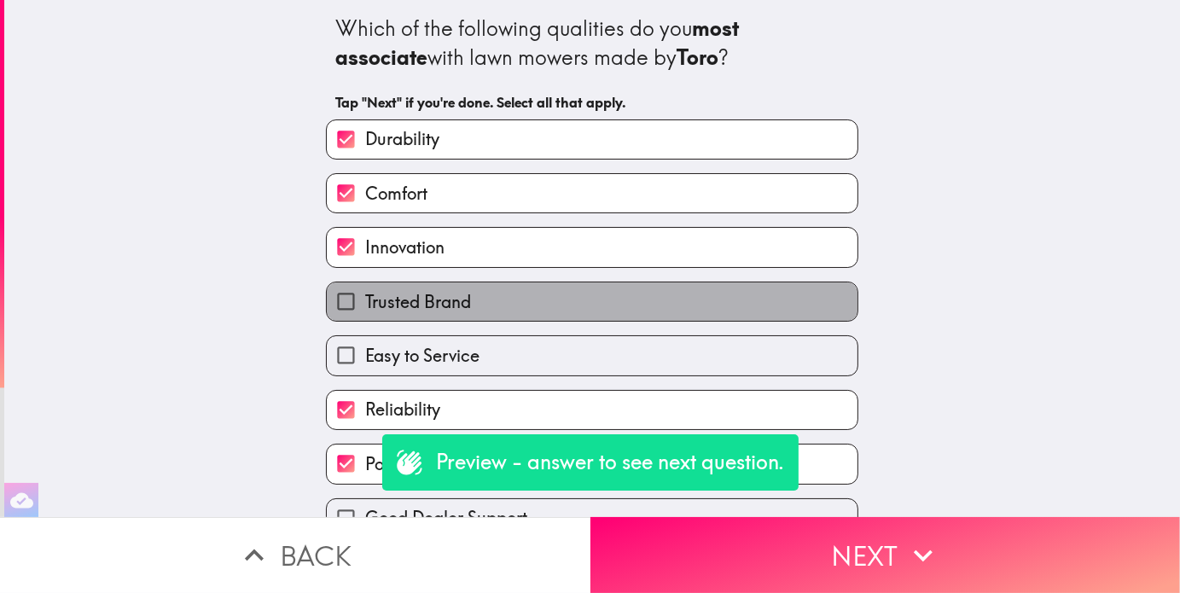
click at [415, 297] on span "Trusted Brand" at bounding box center [418, 302] width 106 height 24
click at [365, 297] on input "Trusted Brand" at bounding box center [346, 302] width 38 height 38
checkbox input "true"
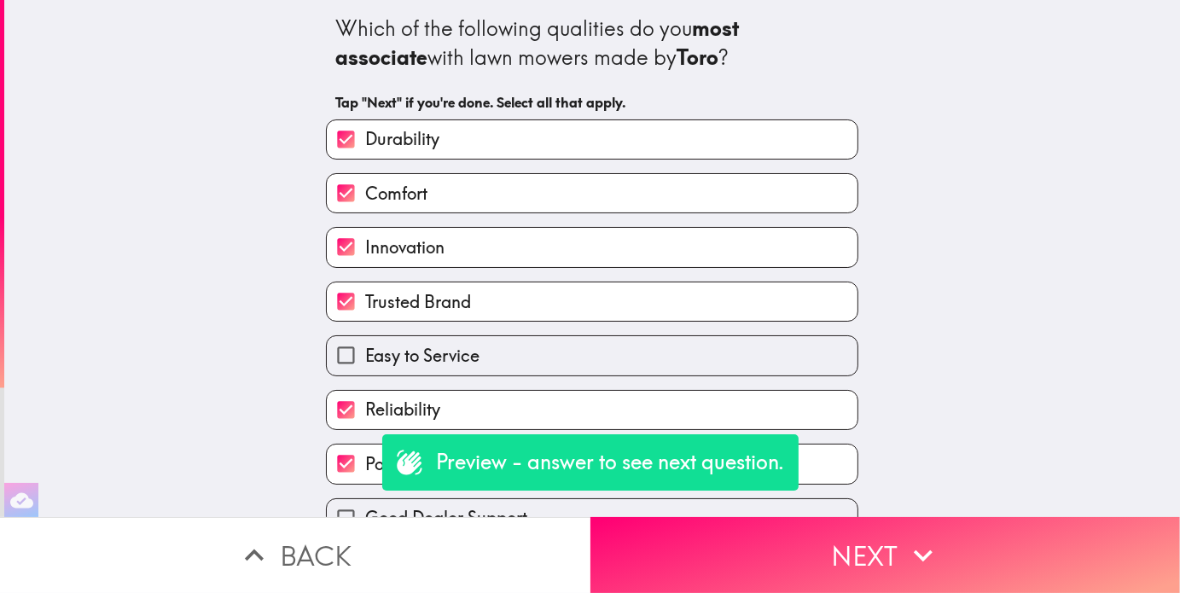
click at [370, 370] on label "Easy to Service" at bounding box center [592, 355] width 531 height 38
click at [365, 370] on input "Easy to Service" at bounding box center [346, 355] width 38 height 38
checkbox input "true"
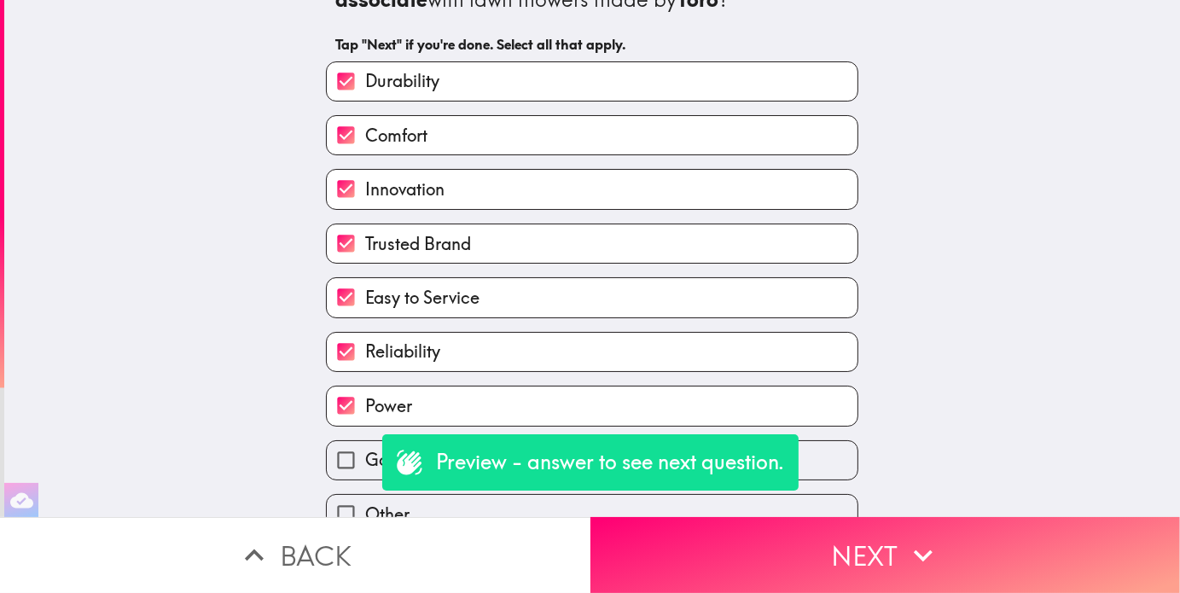
scroll to position [145, 0]
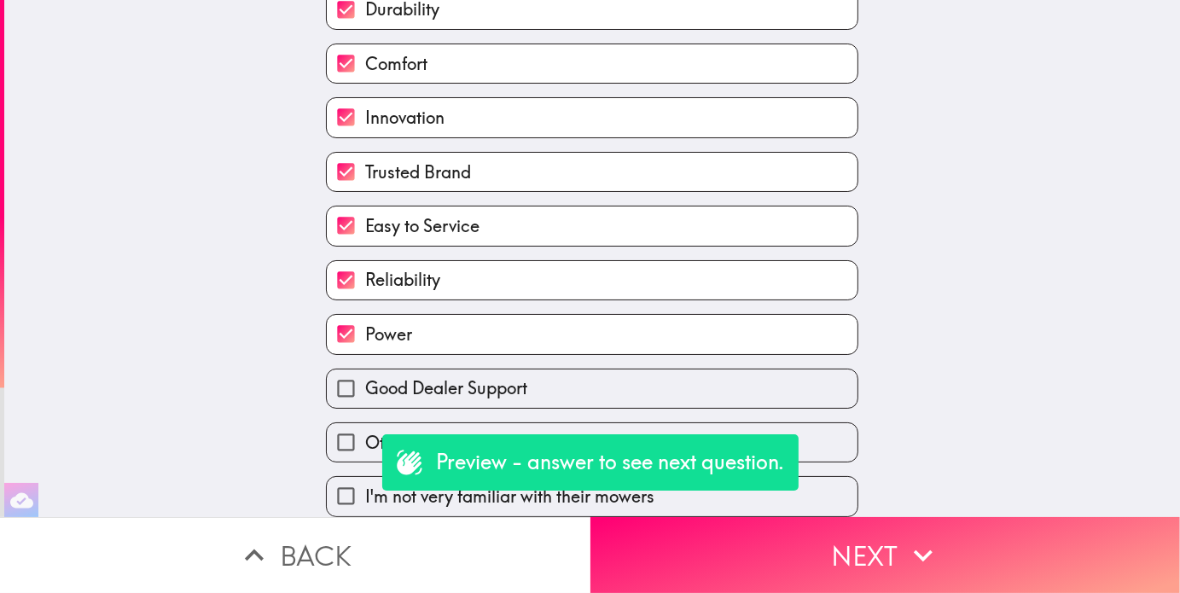
click at [348, 378] on input "Good Dealer Support" at bounding box center [346, 389] width 38 height 38
checkbox input "true"
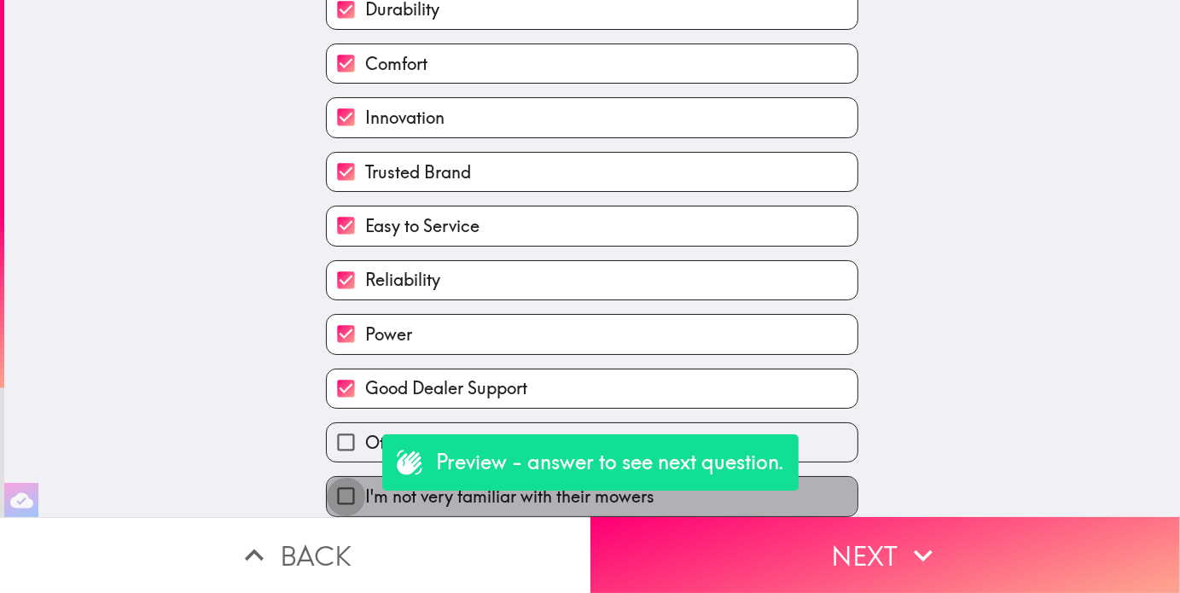
click at [329, 479] on input "I'm not very familiar with their mowers" at bounding box center [346, 496] width 38 height 38
checkbox input "true"
checkbox input "false"
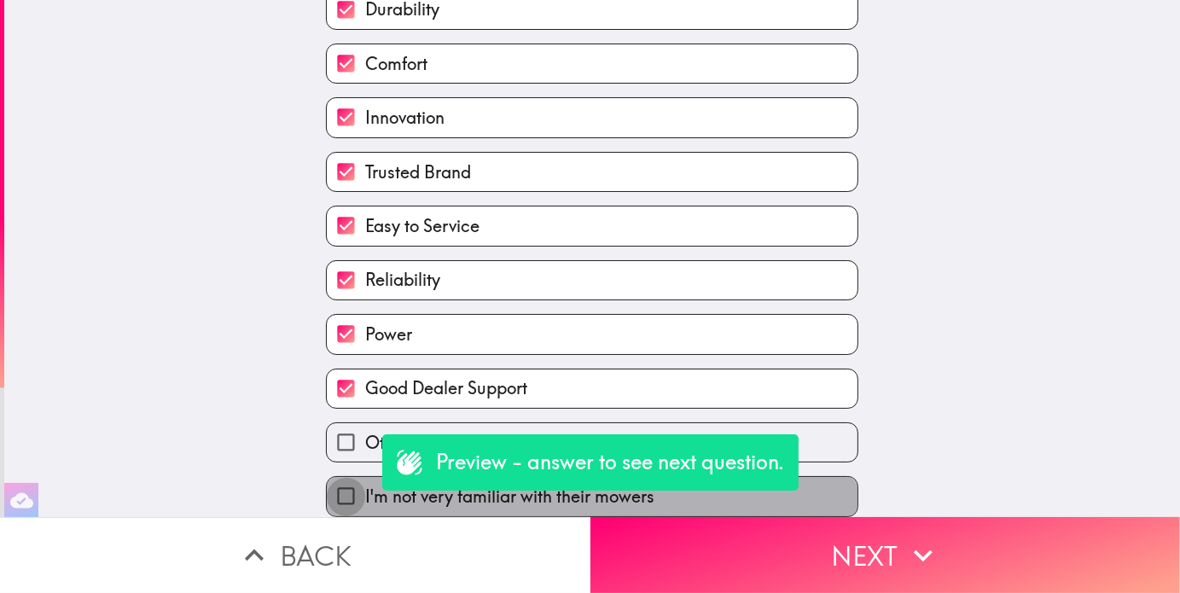
checkbox input "false"
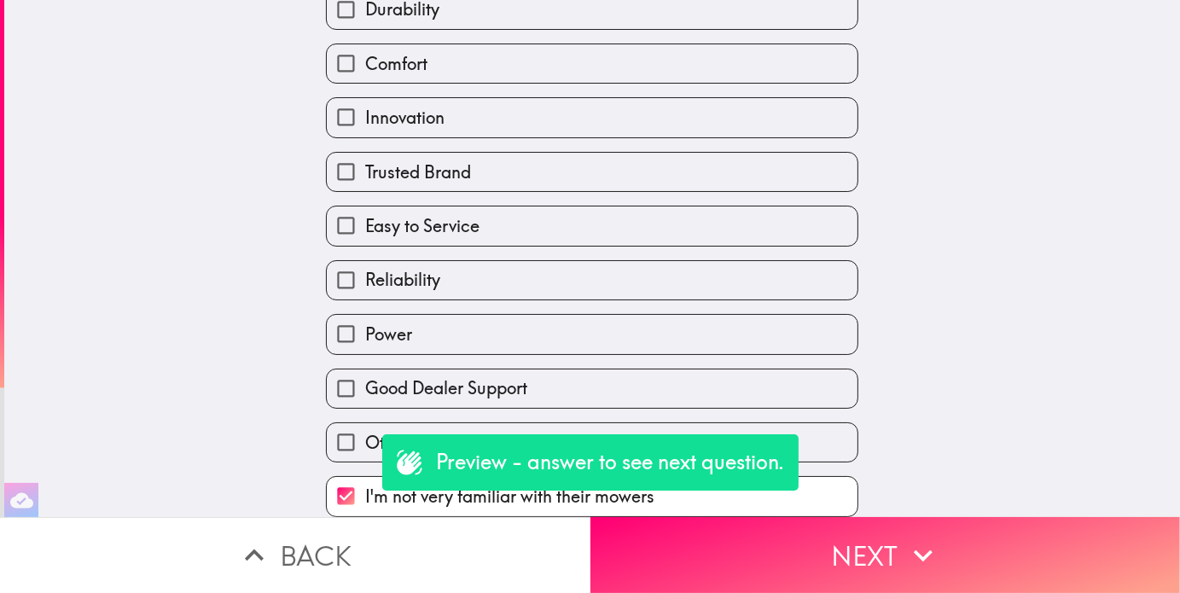
click at [347, 434] on input "Other" at bounding box center [346, 442] width 38 height 38
checkbox input "true"
checkbox input "false"
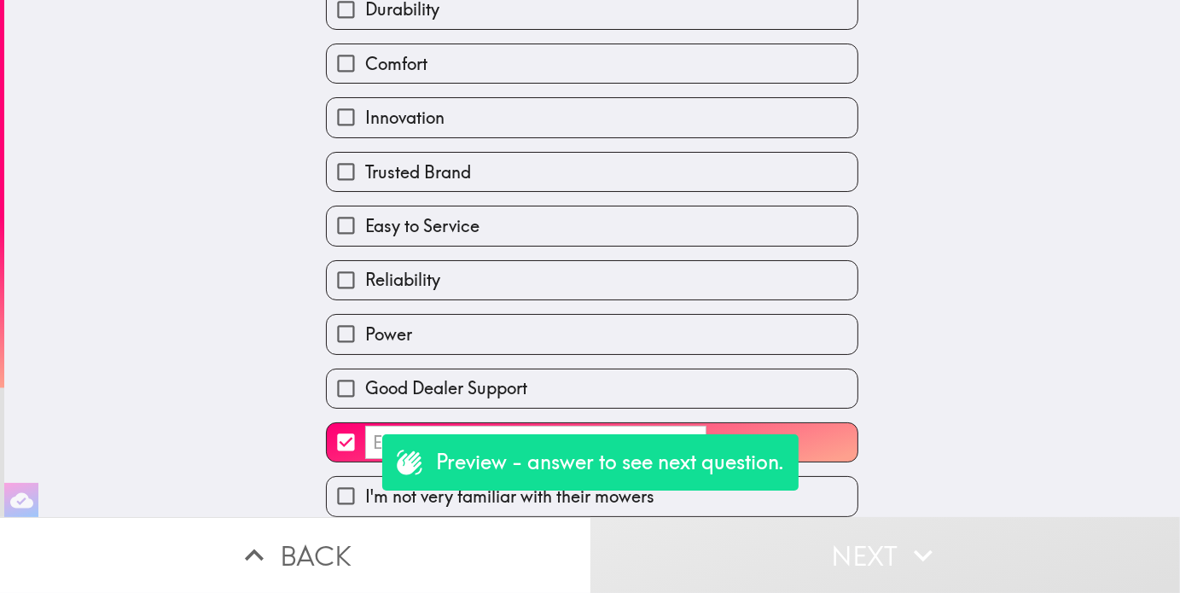
click at [350, 424] on input "​" at bounding box center [346, 442] width 38 height 38
checkbox input "false"
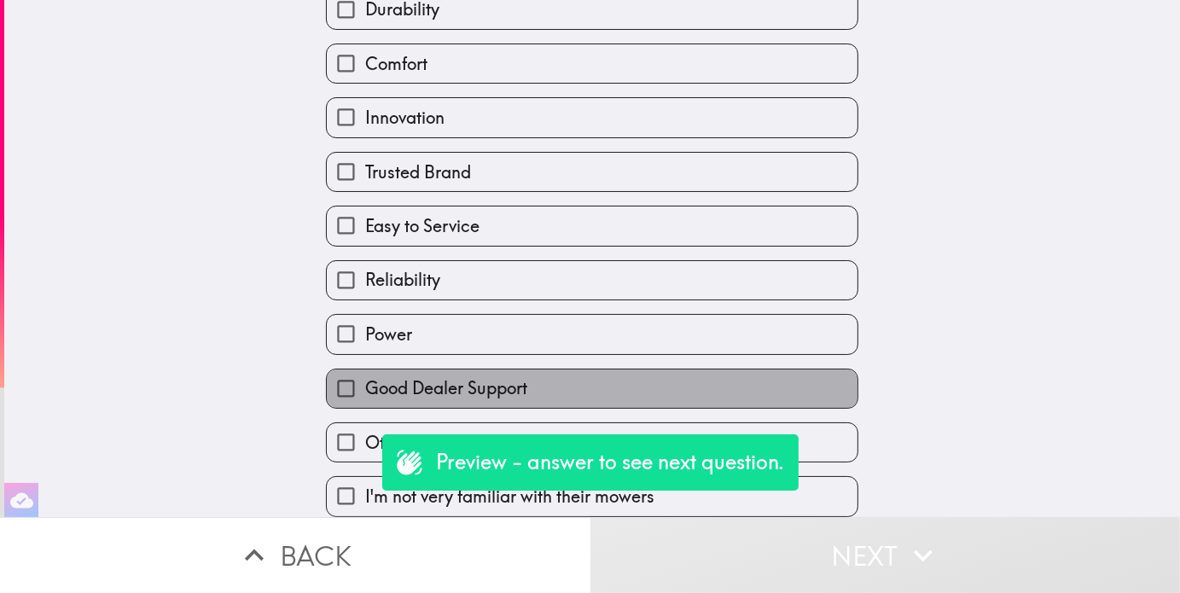
click at [365, 376] on span "Good Dealer Support" at bounding box center [446, 388] width 162 height 24
click at [364, 376] on input "Good Dealer Support" at bounding box center [346, 389] width 38 height 38
checkbox input "true"
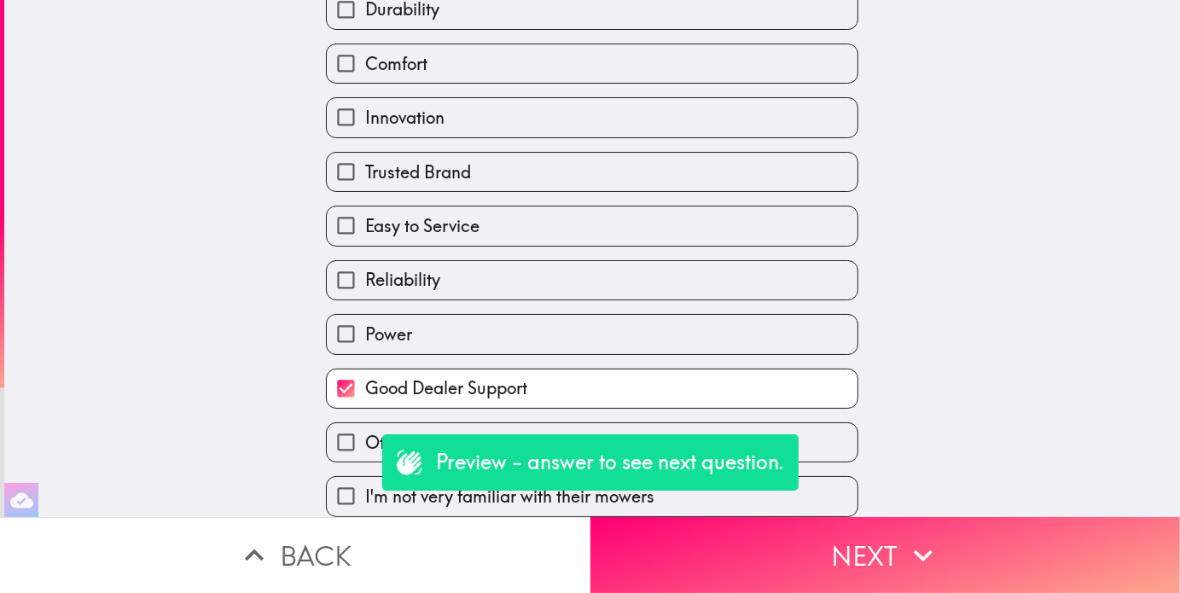
click at [376, 275] on span "Reliability" at bounding box center [402, 280] width 75 height 24
click at [365, 275] on input "Reliability" at bounding box center [346, 280] width 38 height 38
checkbox input "true"
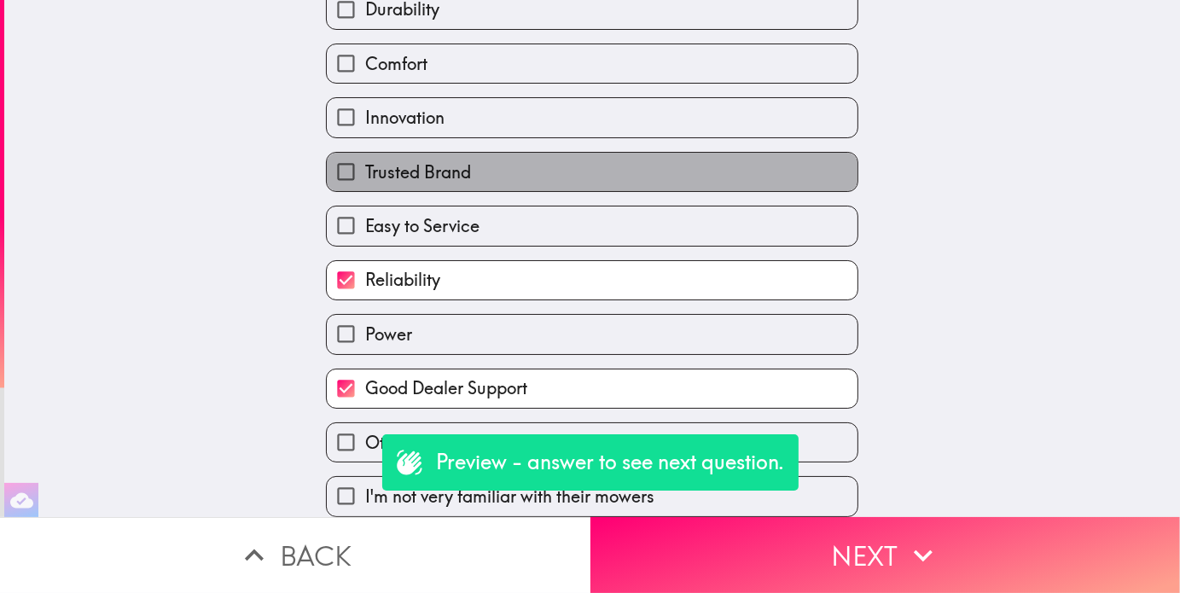
click at [379, 173] on label "Trusted Brand" at bounding box center [592, 172] width 531 height 38
click at [365, 173] on input "Trusted Brand" at bounding box center [346, 172] width 38 height 38
checkbox input "true"
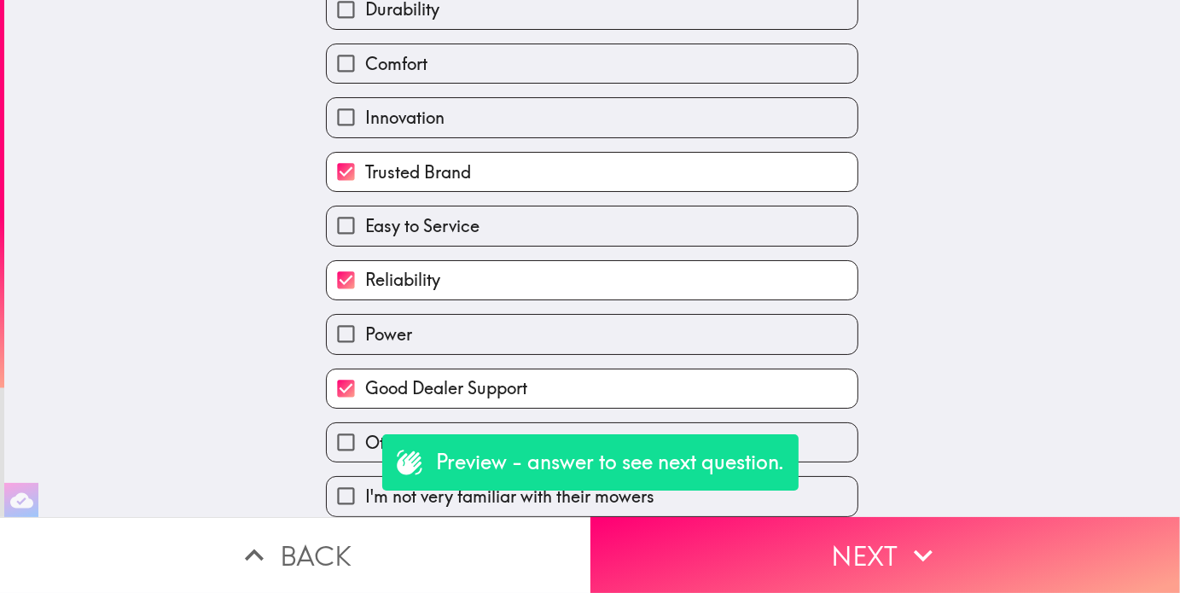
click at [387, 98] on label "Innovation" at bounding box center [592, 117] width 531 height 38
click at [365, 98] on input "Innovation" at bounding box center [346, 117] width 38 height 38
checkbox input "true"
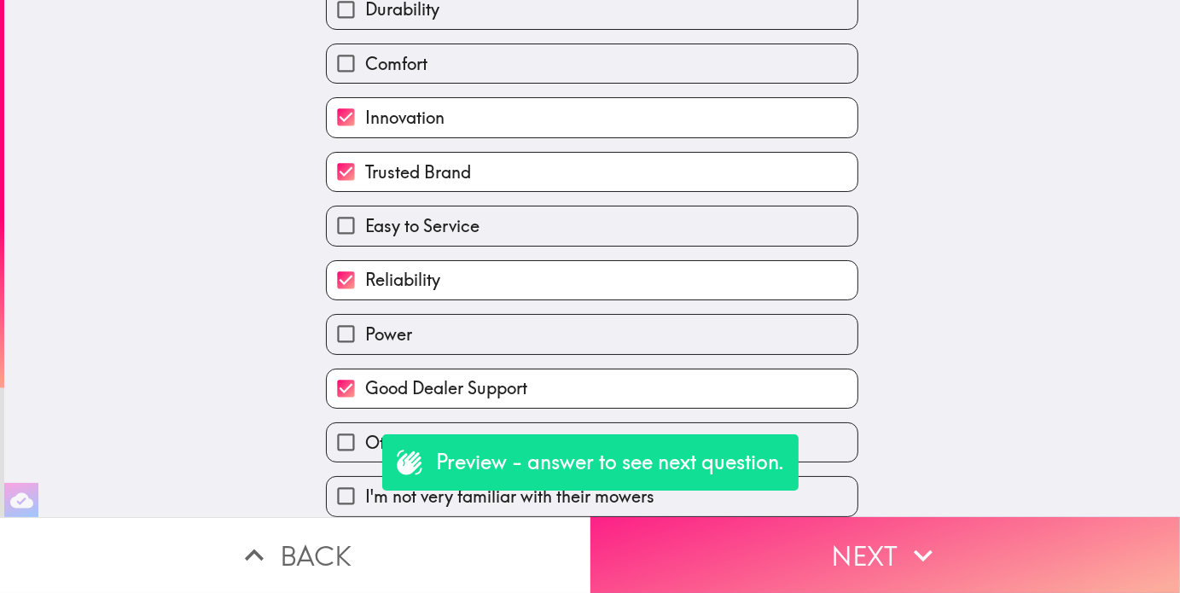
click at [729, 533] on button "Next" at bounding box center [886, 555] width 591 height 76
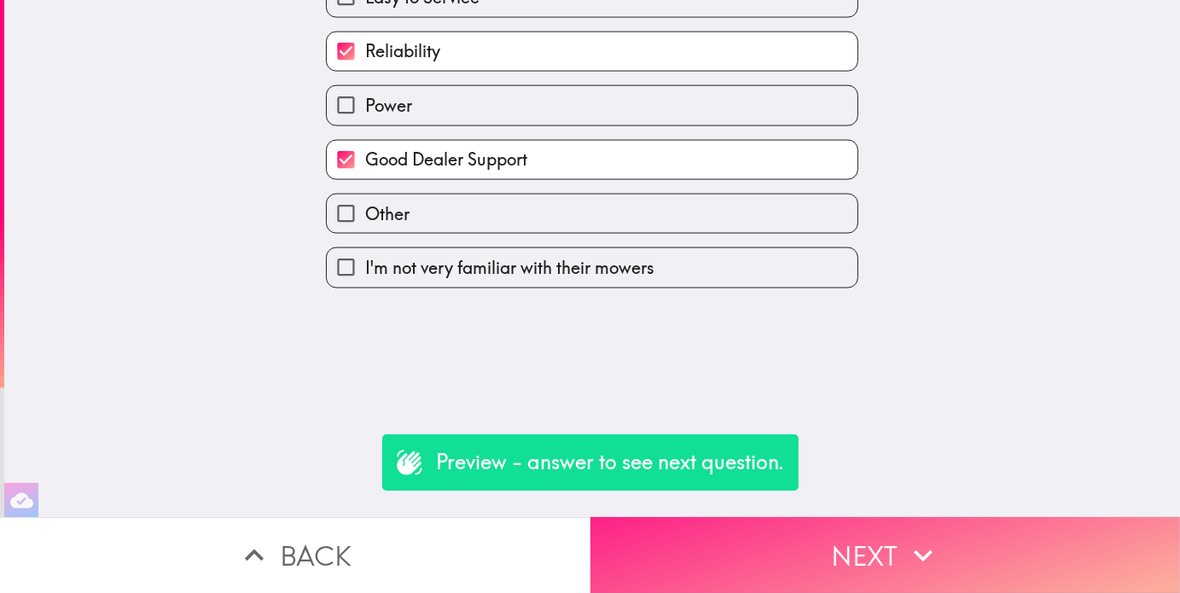
scroll to position [0, 0]
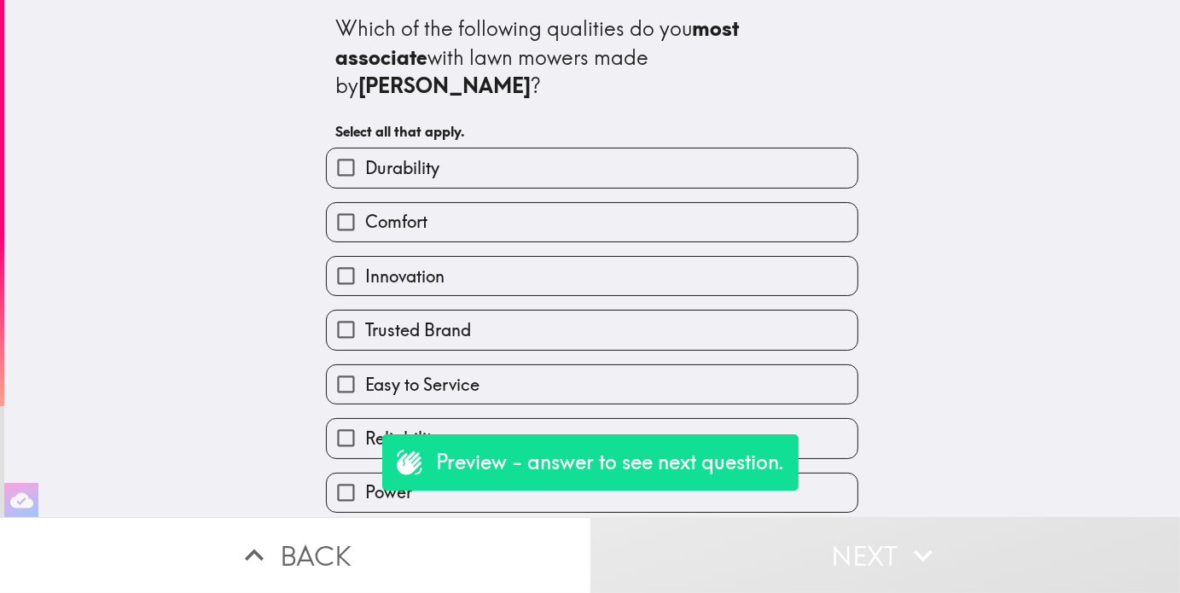
click at [377, 210] on span "Comfort" at bounding box center [396, 222] width 62 height 24
click at [365, 203] on input "Comfort" at bounding box center [346, 222] width 38 height 38
checkbox input "true"
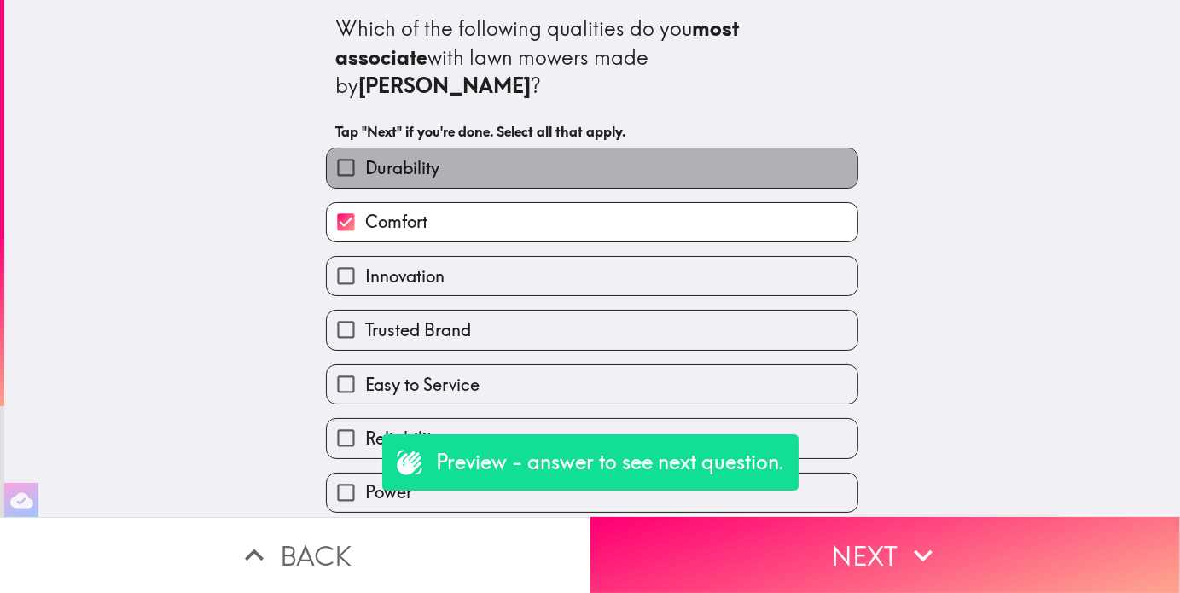
click at [384, 156] on span "Durability" at bounding box center [402, 168] width 74 height 24
click at [365, 149] on input "Durability" at bounding box center [346, 168] width 38 height 38
checkbox input "true"
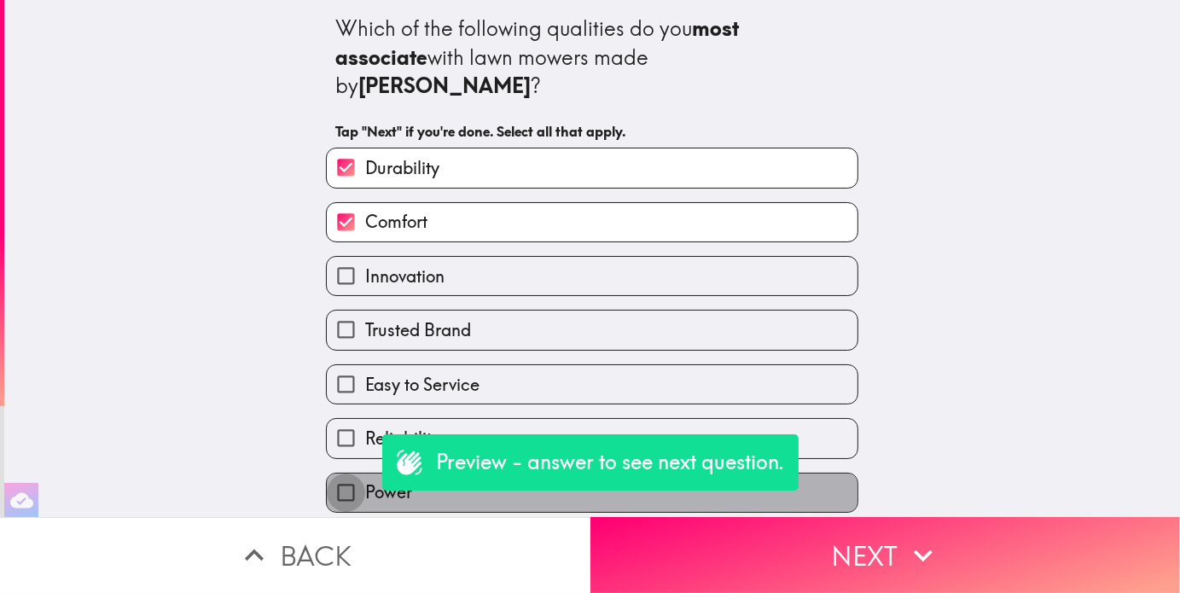
click at [327, 474] on input "Power" at bounding box center [346, 493] width 38 height 38
checkbox input "true"
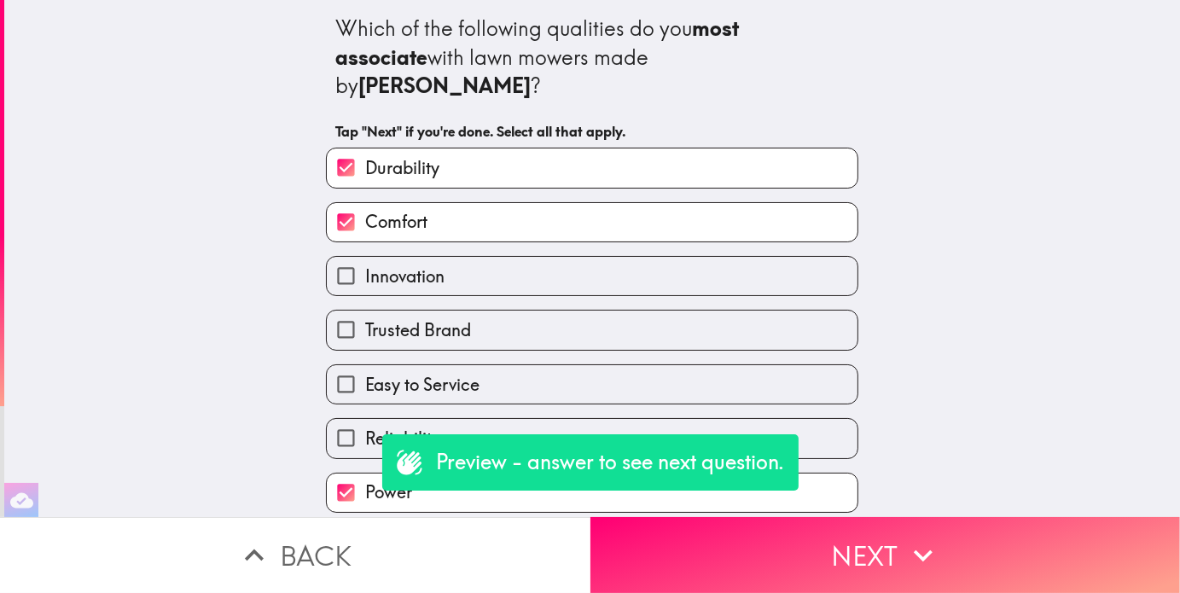
click at [414, 265] on span "Innovation" at bounding box center [404, 277] width 79 height 24
click at [365, 257] on input "Innovation" at bounding box center [346, 276] width 38 height 38
checkbox input "true"
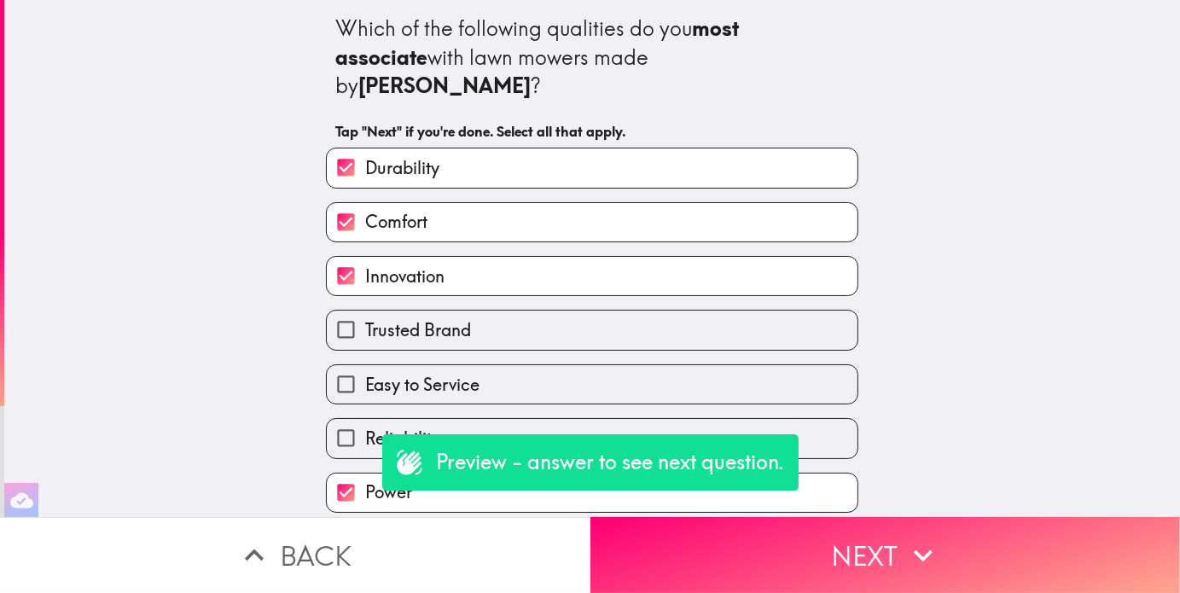
click at [346, 419] on input "Reliability" at bounding box center [346, 438] width 38 height 38
checkbox input "true"
click at [389, 318] on span "Trusted Brand" at bounding box center [418, 330] width 106 height 24
click at [365, 311] on input "Trusted Brand" at bounding box center [346, 330] width 38 height 38
checkbox input "true"
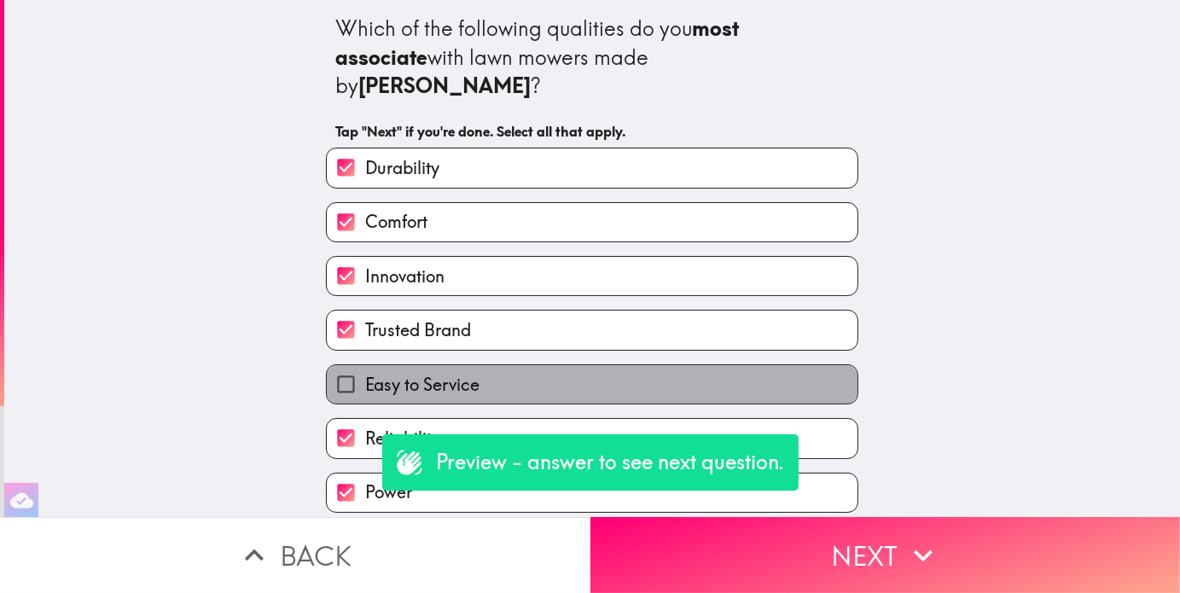
click at [378, 373] on span "Easy to Service" at bounding box center [422, 385] width 114 height 24
click at [365, 365] on input "Easy to Service" at bounding box center [346, 384] width 38 height 38
checkbox input "true"
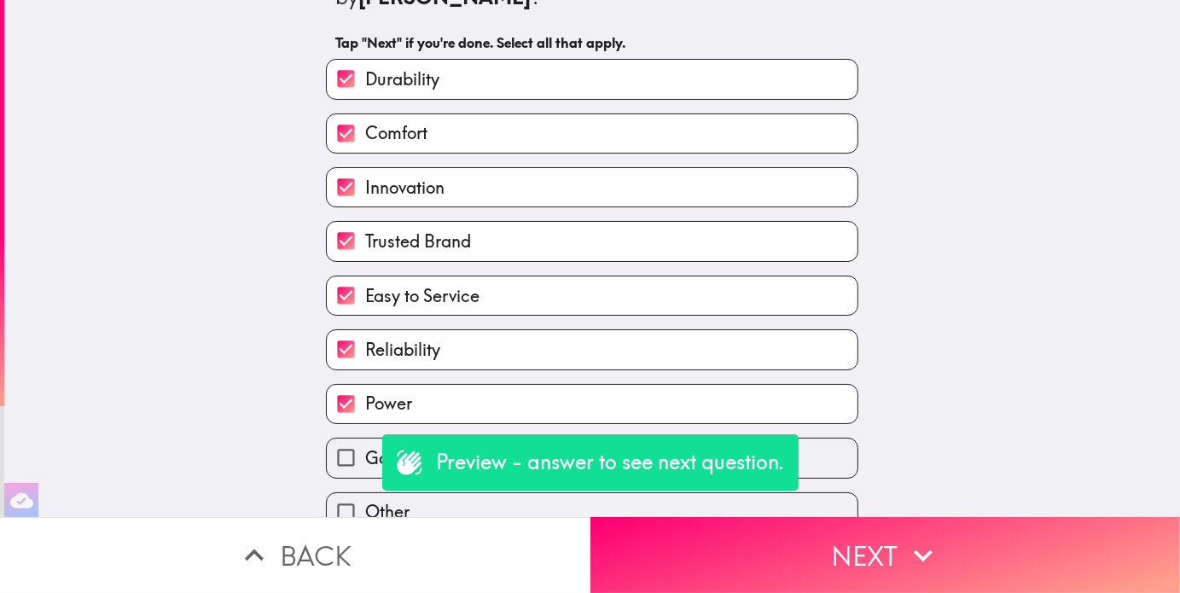
scroll to position [145, 0]
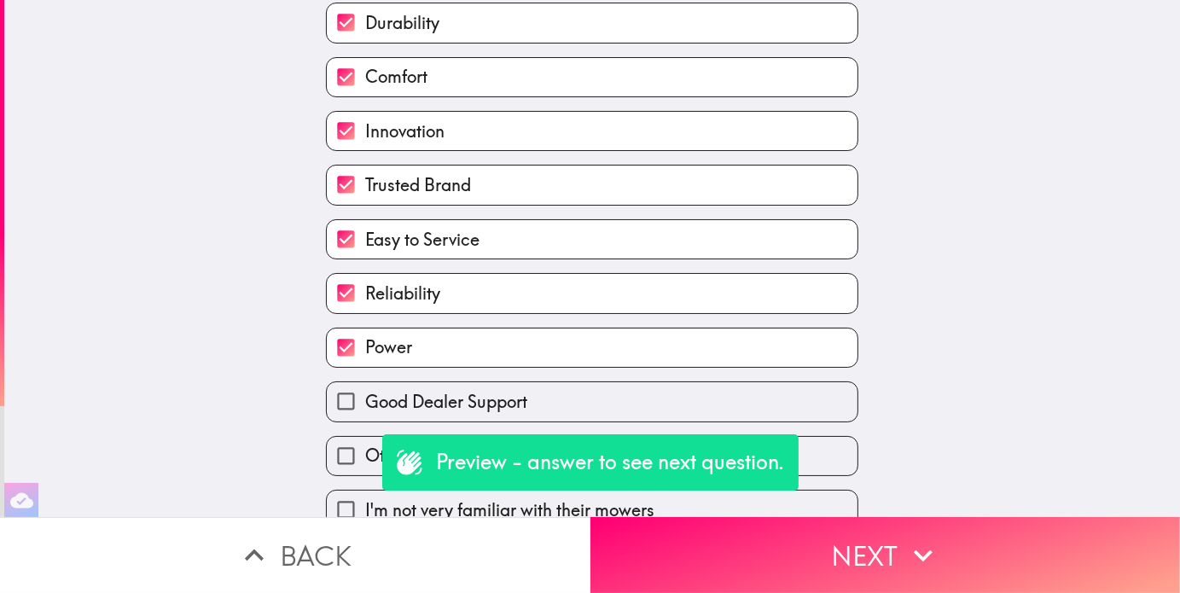
click at [347, 382] on input "Good Dealer Support" at bounding box center [346, 401] width 38 height 38
checkbox input "true"
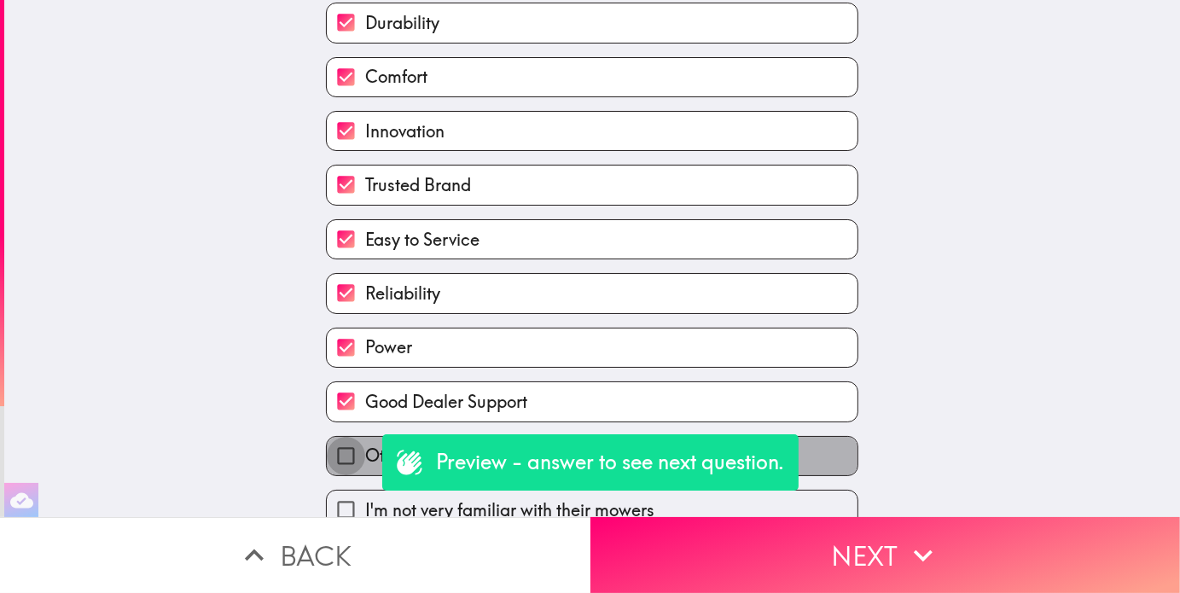
click at [338, 437] on input "Other" at bounding box center [346, 456] width 38 height 38
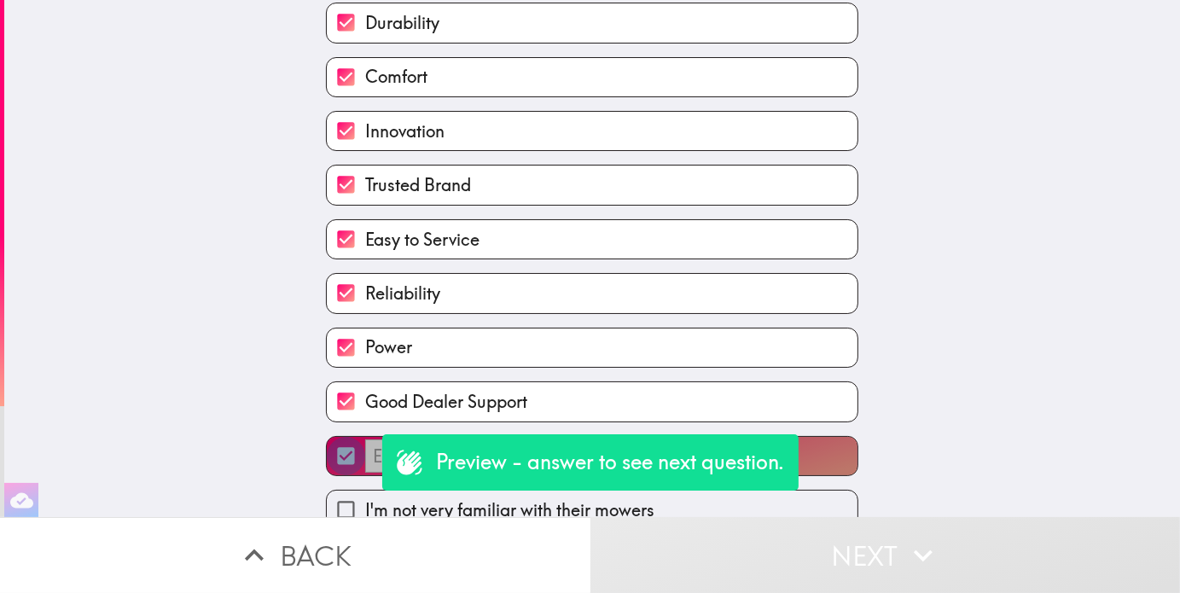
click at [338, 437] on input "​" at bounding box center [346, 456] width 38 height 38
checkbox input "false"
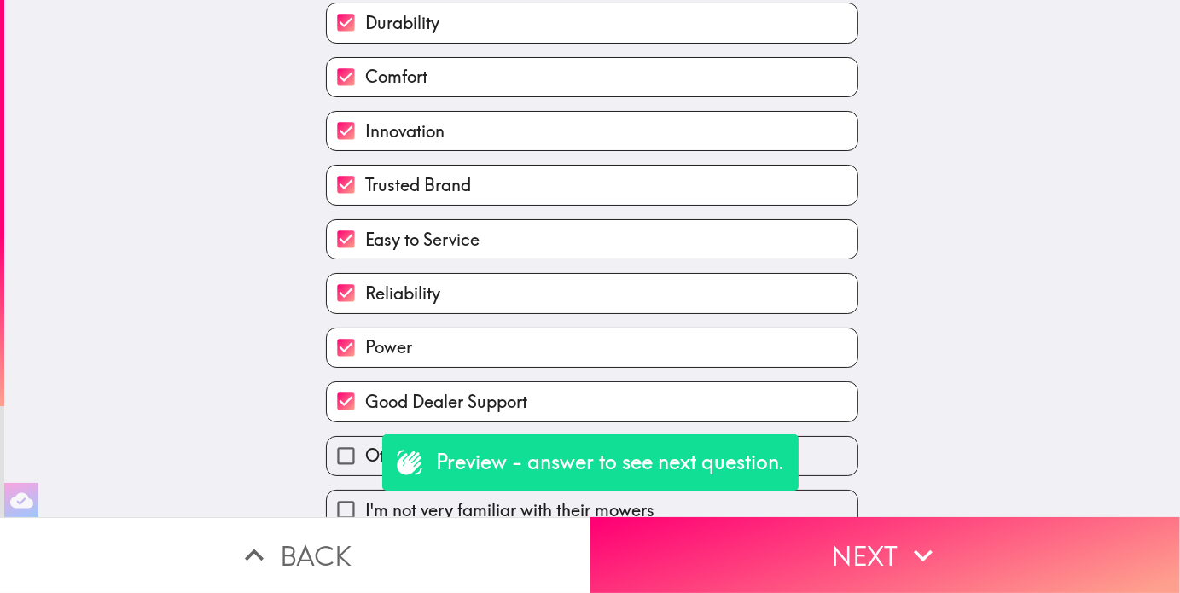
click at [372, 498] on span "I'm not very familiar with their mowers" at bounding box center [509, 510] width 289 height 24
click at [365, 491] on input "I'm not very familiar with their mowers" at bounding box center [346, 510] width 38 height 38
checkbox input "true"
checkbox input "false"
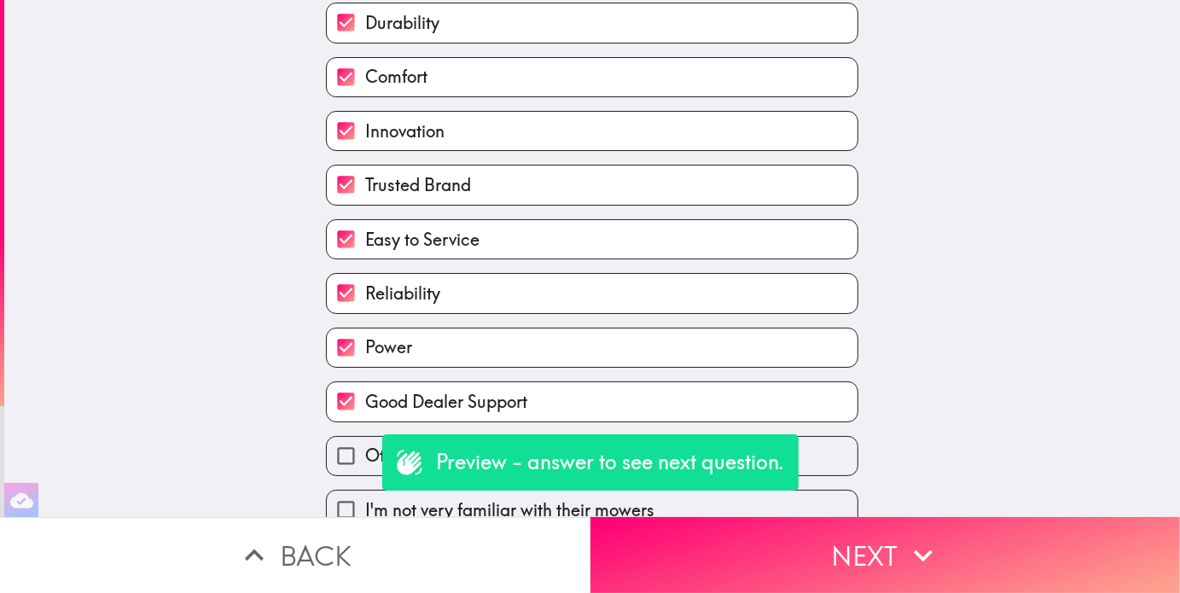
checkbox input "false"
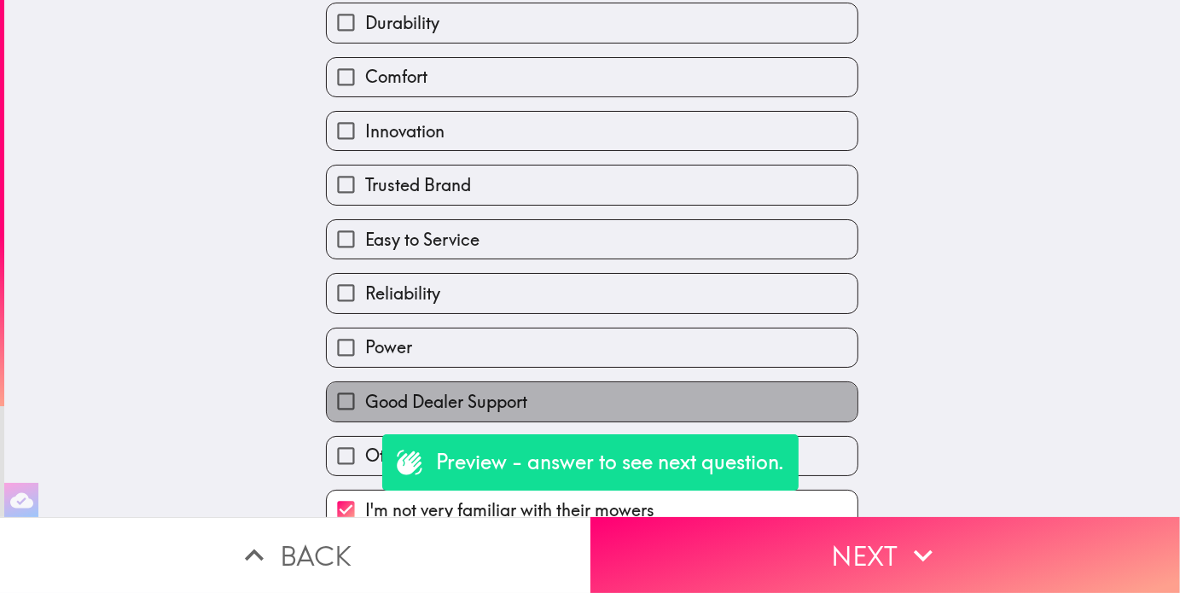
drag, startPoint x: 387, startPoint y: 361, endPoint x: 391, endPoint y: 333, distance: 28.5
click at [387, 382] on label "Good Dealer Support" at bounding box center [592, 401] width 531 height 38
click at [365, 382] on input "Good Dealer Support" at bounding box center [346, 401] width 38 height 38
checkbox input "true"
checkbox input "false"
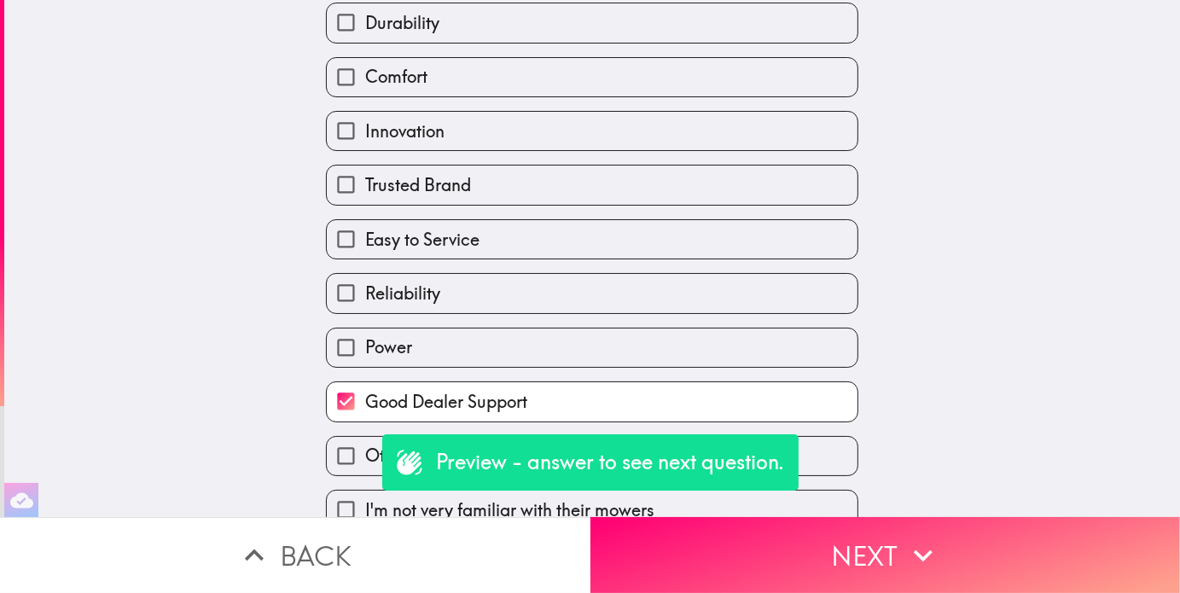
click at [395, 282] on span "Reliability" at bounding box center [402, 294] width 75 height 24
click at [365, 274] on input "Reliability" at bounding box center [346, 293] width 38 height 38
checkbox input "true"
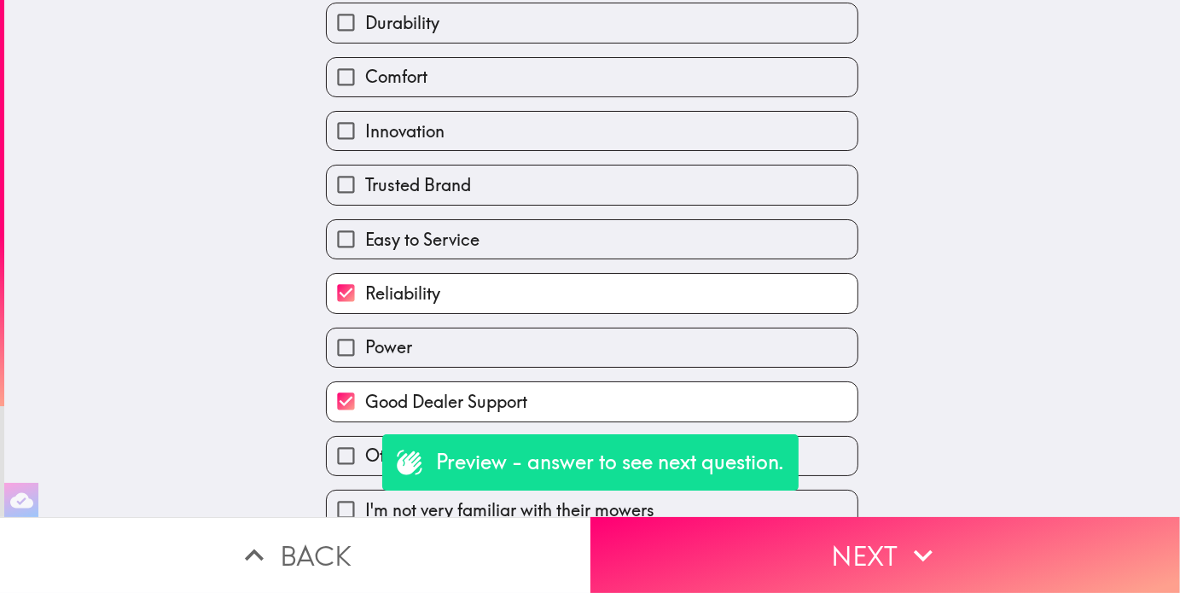
drag, startPoint x: 400, startPoint y: 187, endPoint x: 400, endPoint y: 131, distance: 56.3
click at [400, 206] on div "Easy to Service" at bounding box center [585, 233] width 546 height 54
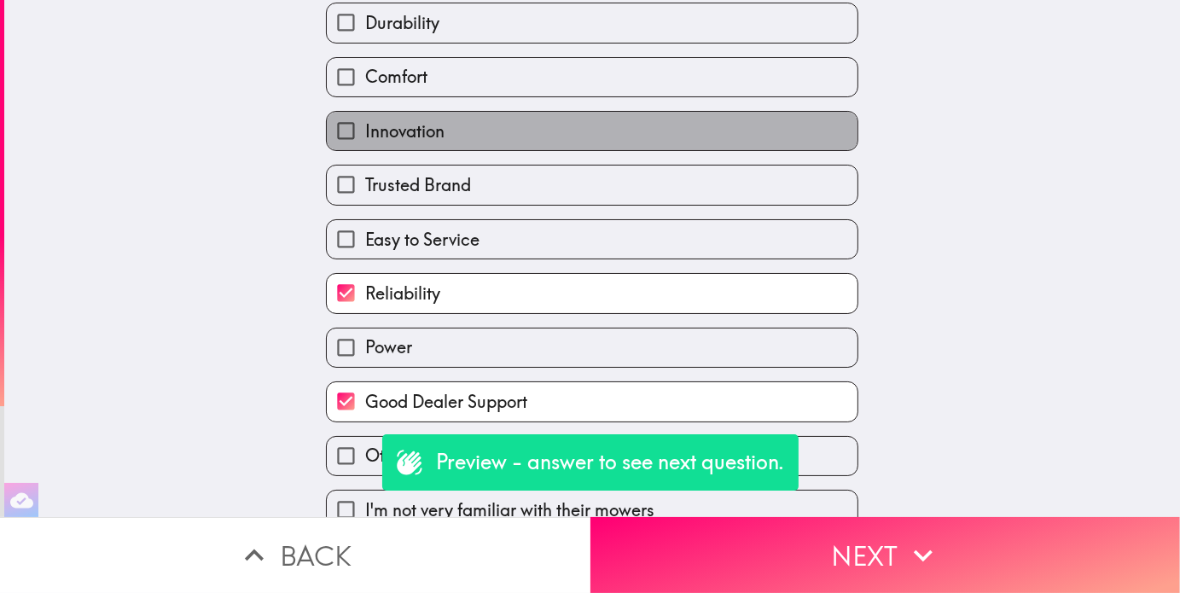
click at [399, 119] on span "Innovation" at bounding box center [404, 131] width 79 height 24
click at [365, 112] on input "Innovation" at bounding box center [346, 131] width 38 height 38
checkbox input "true"
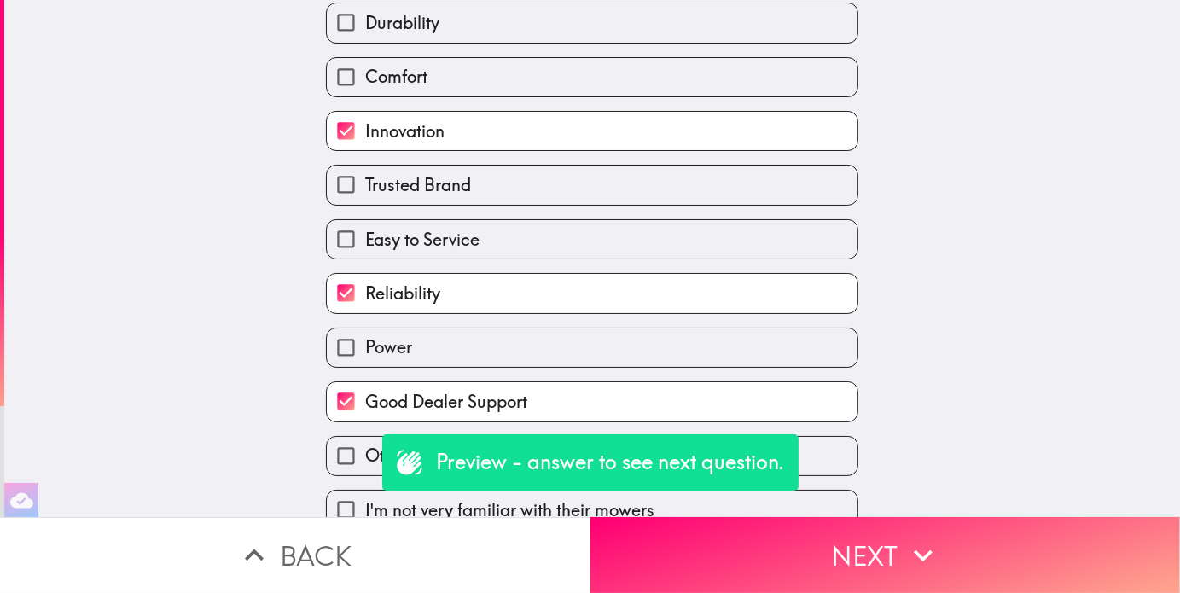
click at [401, 65] on span "Comfort" at bounding box center [396, 77] width 62 height 24
click at [365, 58] on input "Comfort" at bounding box center [346, 77] width 38 height 38
checkbox input "true"
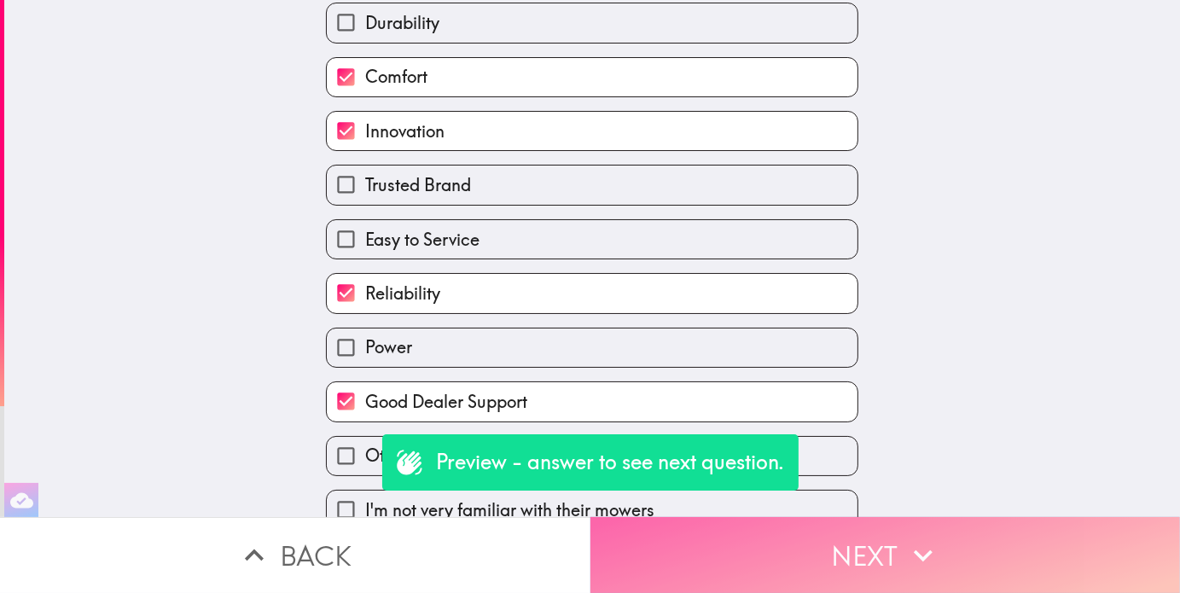
click at [716, 540] on button "Next" at bounding box center [886, 555] width 591 height 76
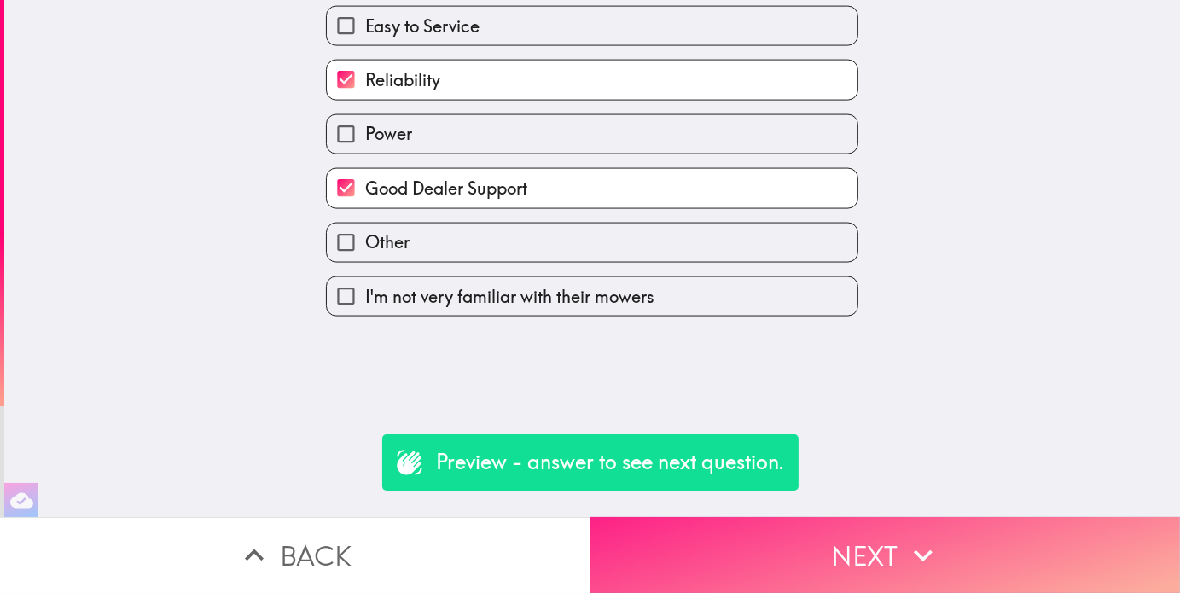
scroll to position [0, 0]
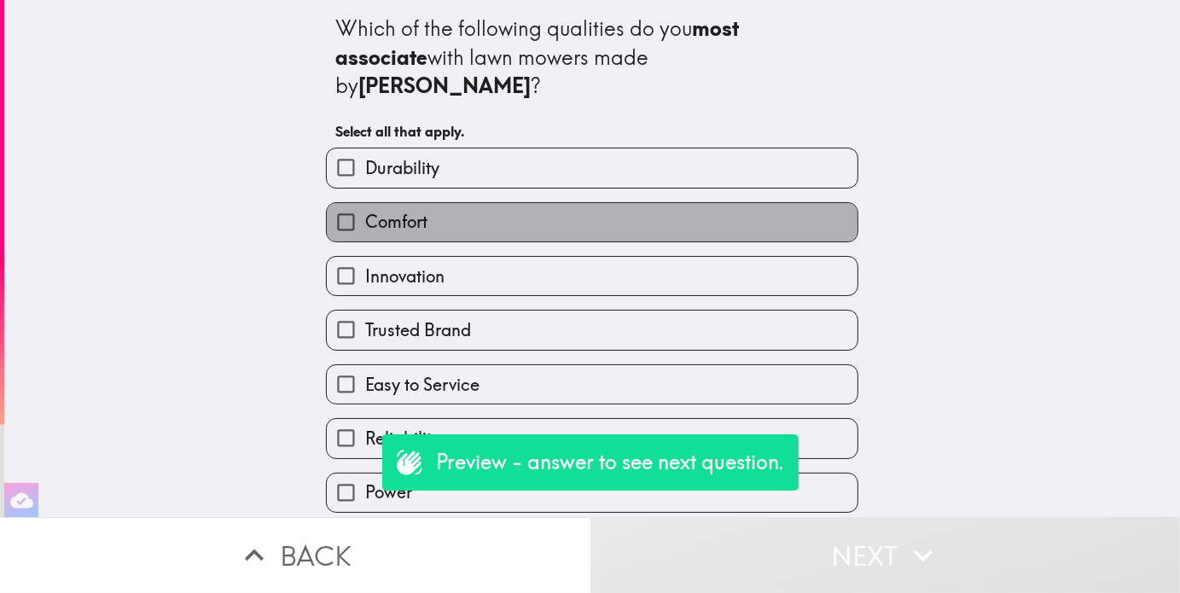
click at [370, 210] on span "Comfort" at bounding box center [396, 222] width 62 height 24
click at [365, 203] on input "Comfort" at bounding box center [346, 222] width 38 height 38
checkbox input "true"
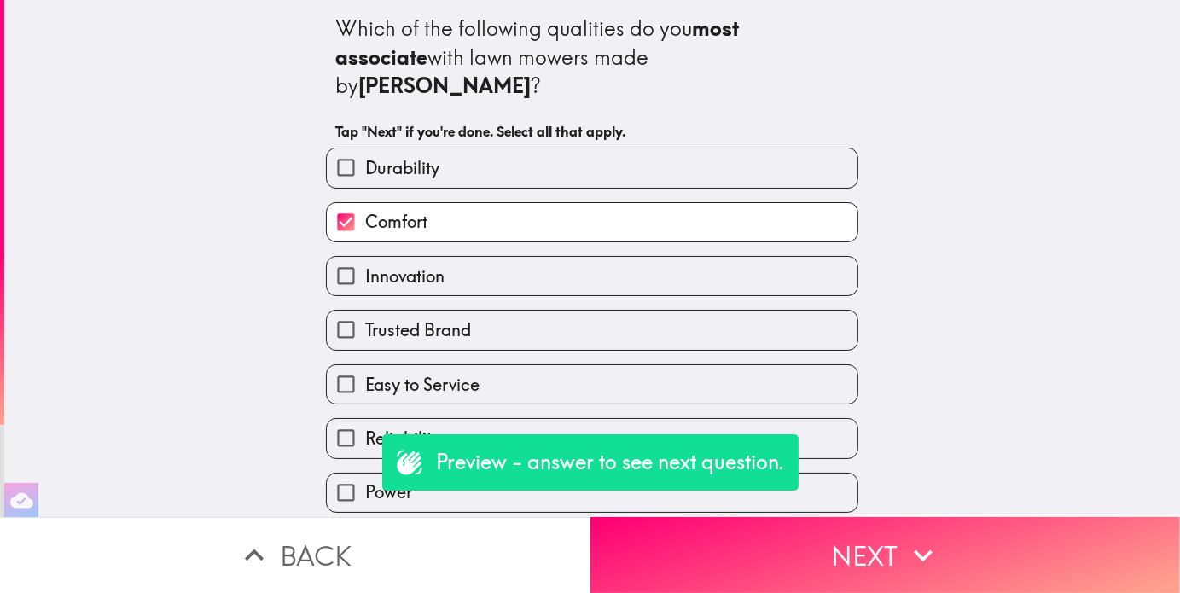
click at [402, 156] on span "Durability" at bounding box center [402, 168] width 74 height 24
click at [365, 149] on input "Durability" at bounding box center [346, 168] width 38 height 38
checkbox input "true"
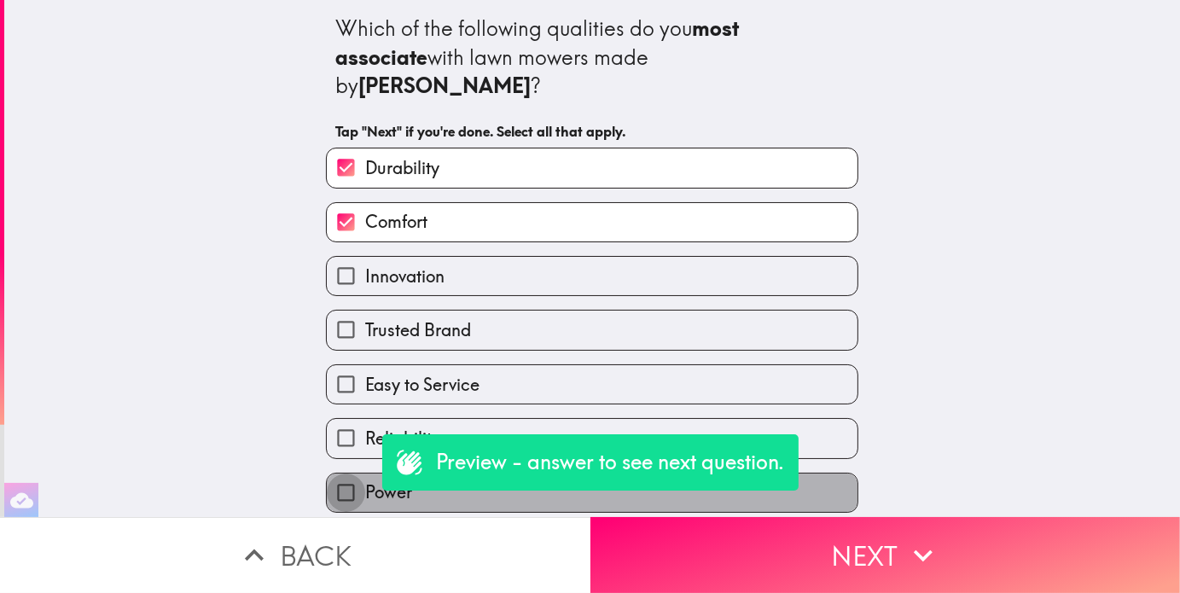
click at [328, 474] on input "Power" at bounding box center [346, 493] width 38 height 38
checkbox input "true"
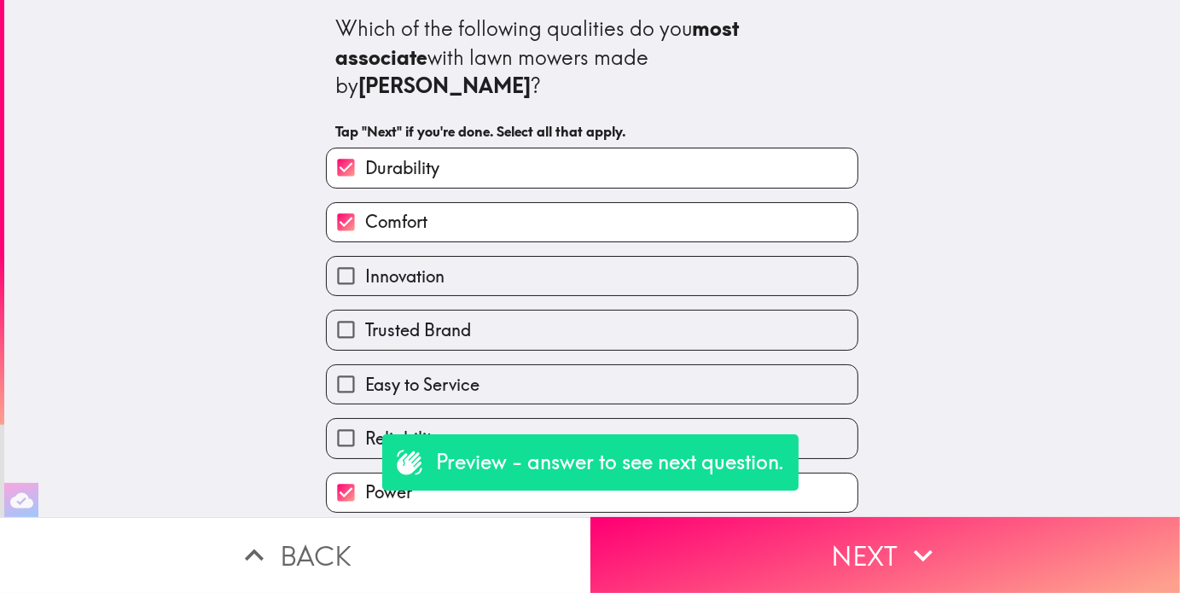
click at [390, 265] on span "Innovation" at bounding box center [404, 277] width 79 height 24
click at [365, 257] on input "Innovation" at bounding box center [346, 276] width 38 height 38
checkbox input "true"
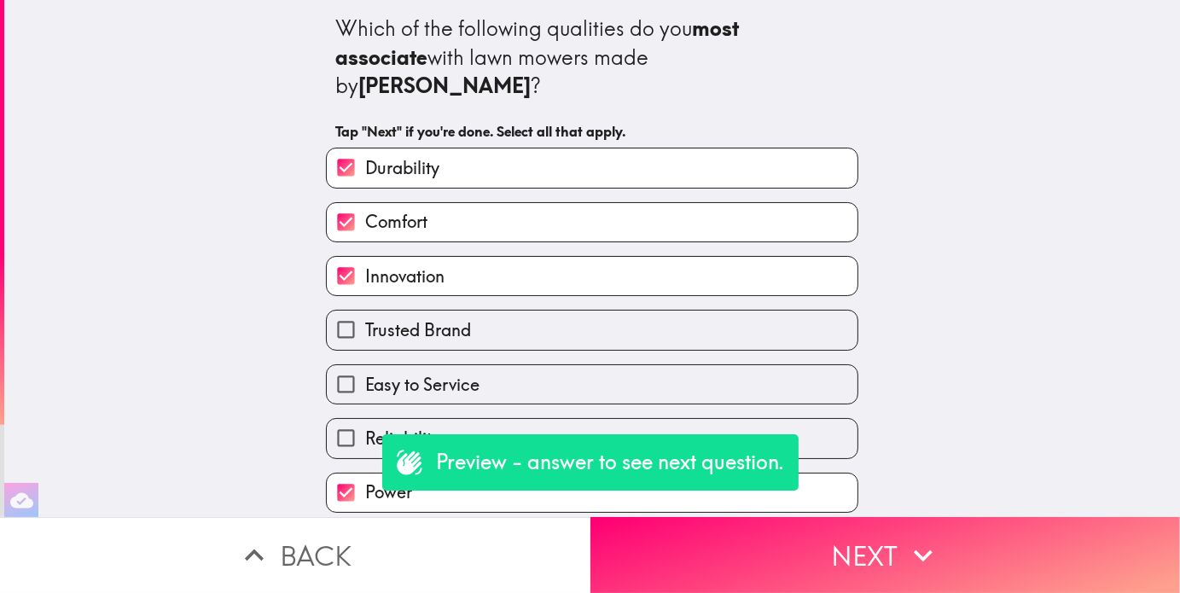
click at [365, 427] on span "Reliability" at bounding box center [402, 439] width 75 height 24
click at [361, 419] on input "Reliability" at bounding box center [346, 438] width 38 height 38
checkbox input "true"
click at [382, 318] on span "Trusted Brand" at bounding box center [418, 330] width 106 height 24
click at [365, 311] on input "Trusted Brand" at bounding box center [346, 330] width 38 height 38
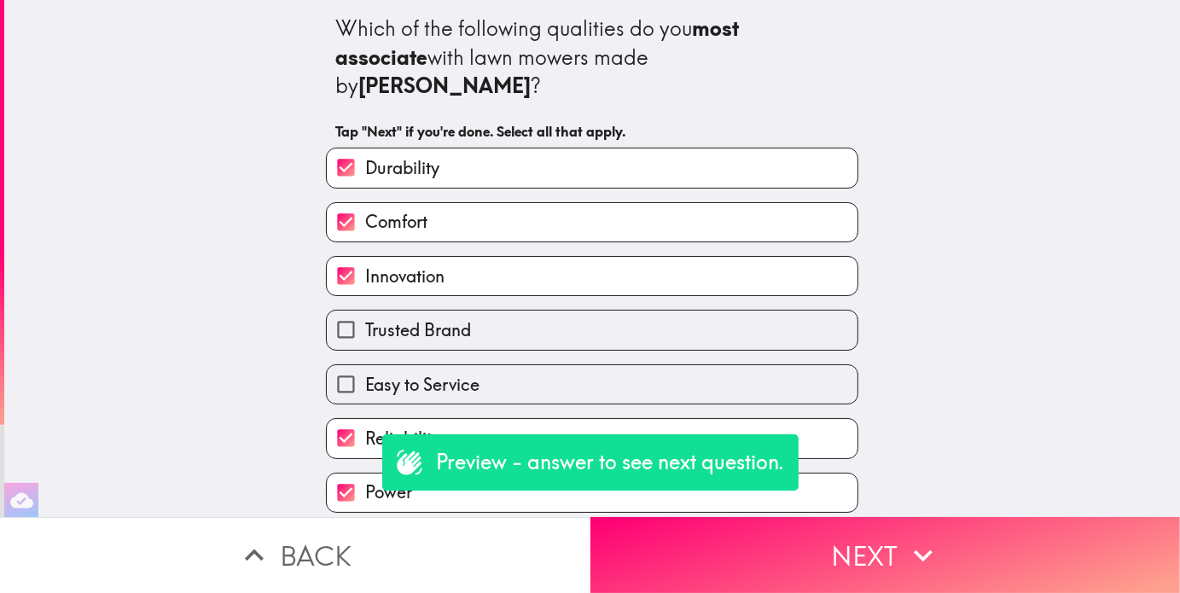
checkbox input "true"
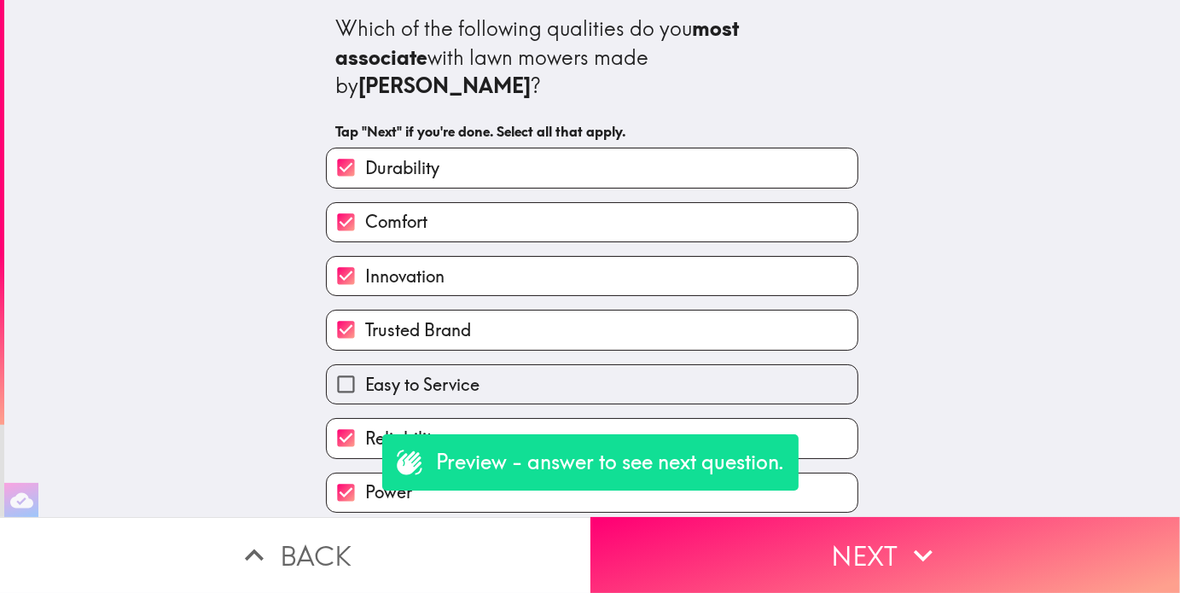
click at [374, 373] on span "Easy to Service" at bounding box center [422, 385] width 114 height 24
click at [365, 365] on input "Easy to Service" at bounding box center [346, 384] width 38 height 38
checkbox input "true"
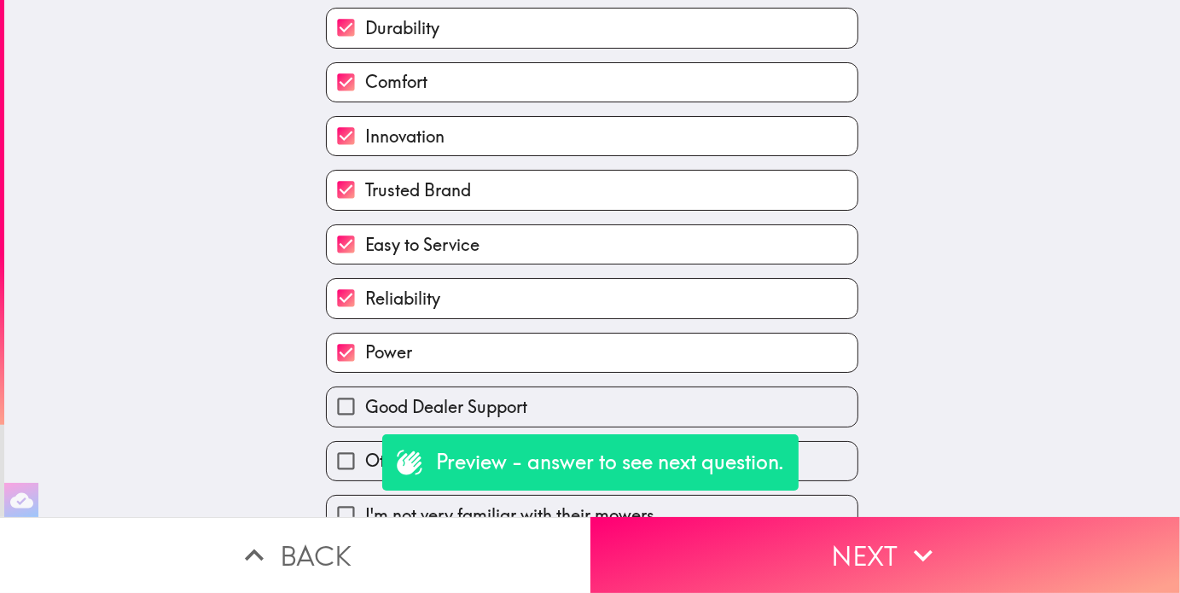
scroll to position [145, 0]
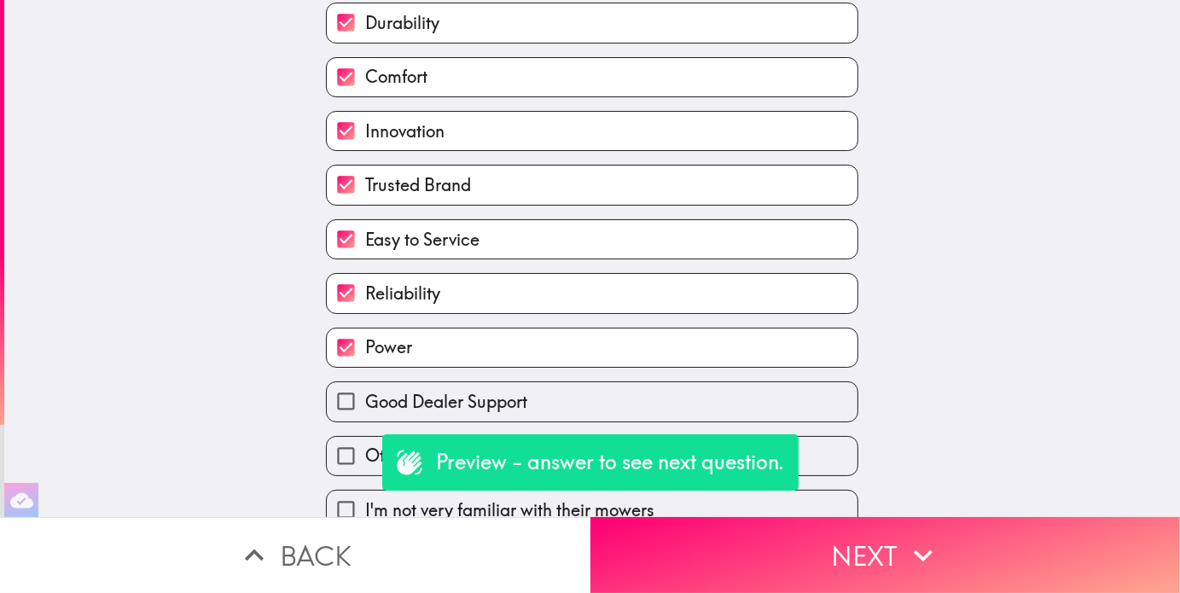
click at [365, 392] on label "Good Dealer Support" at bounding box center [592, 401] width 531 height 38
click at [365, 392] on input "Good Dealer Support" at bounding box center [346, 401] width 38 height 38
checkbox input "true"
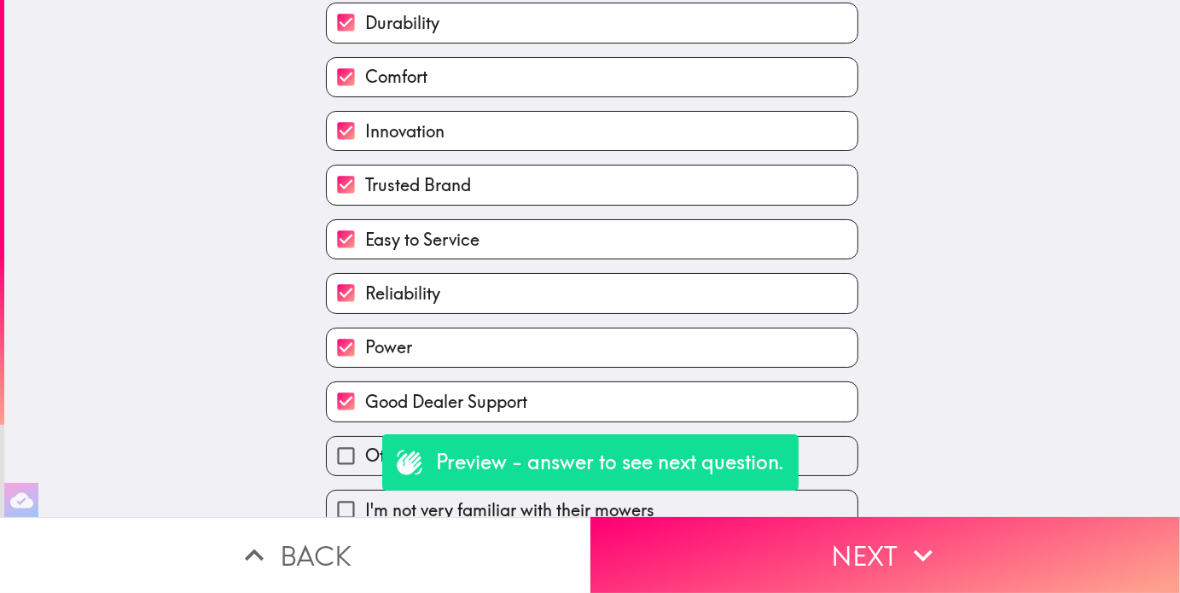
click at [348, 437] on input "Other" at bounding box center [346, 456] width 38 height 38
checkbox input "true"
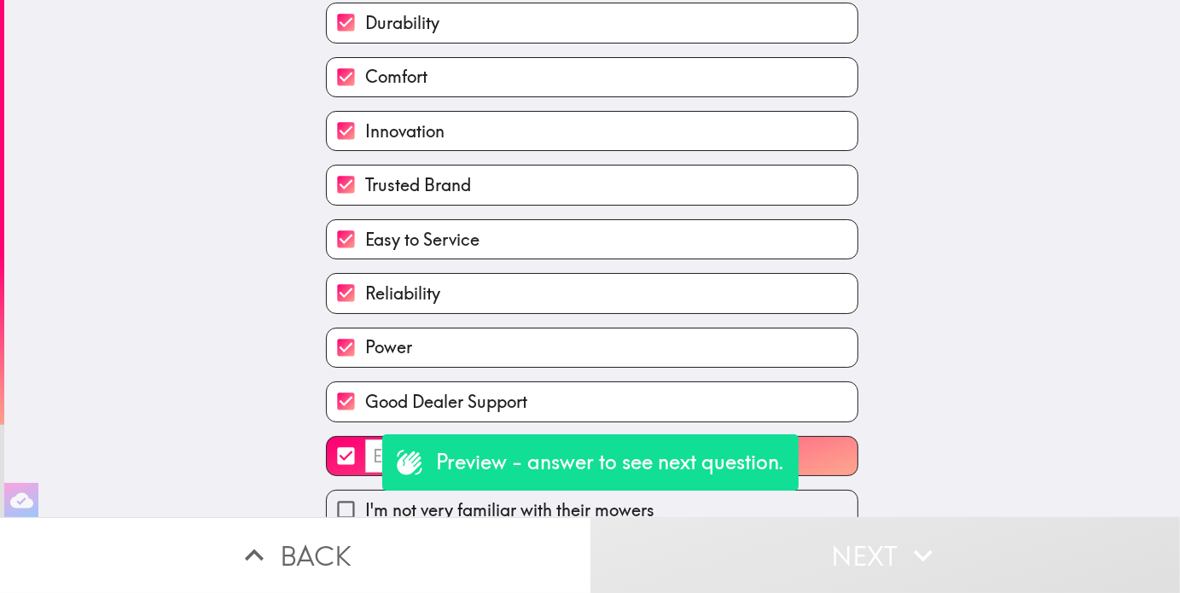
click at [353, 491] on label "I'm not very familiar with their mowers" at bounding box center [592, 510] width 531 height 38
click at [353, 491] on input "I'm not very familiar with their mowers" at bounding box center [346, 510] width 38 height 38
checkbox input "true"
checkbox input "false"
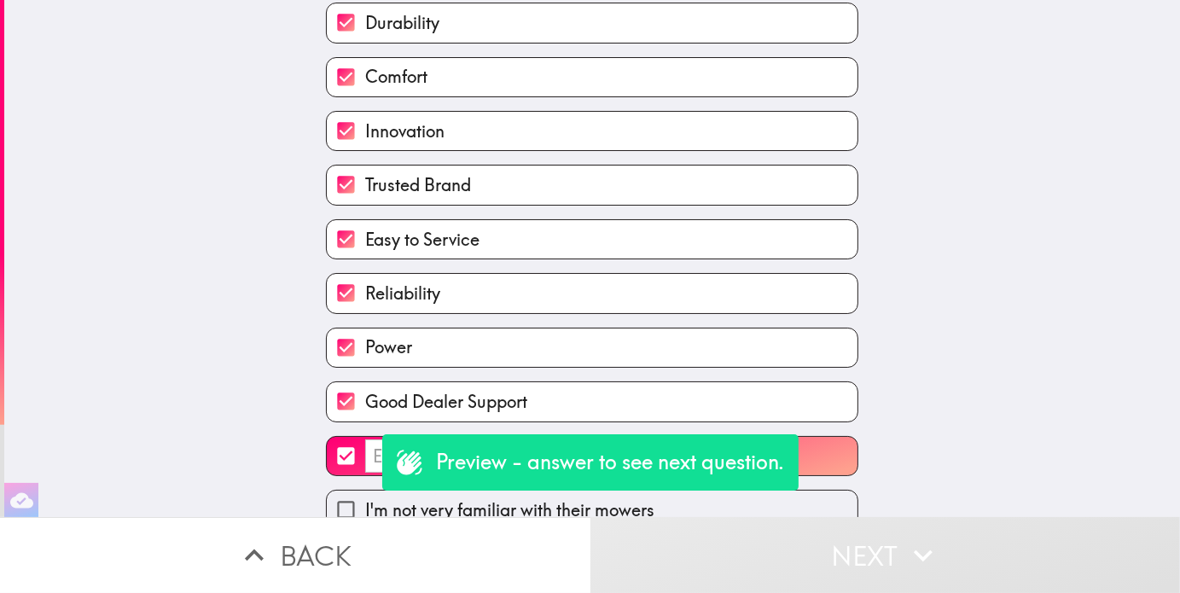
checkbox input "false"
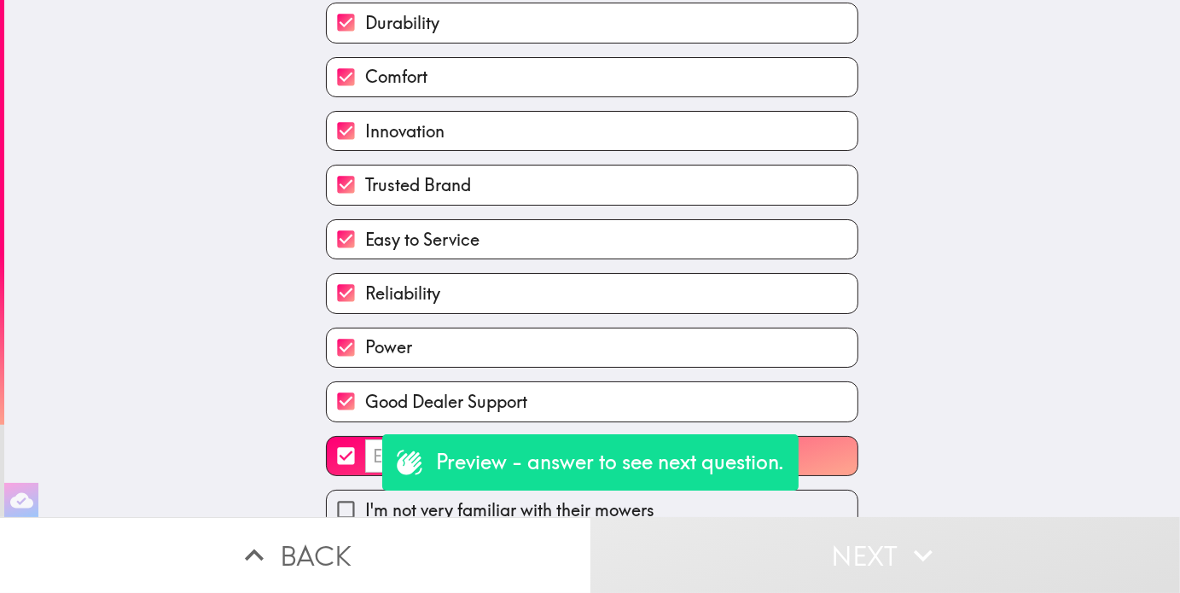
checkbox input "false"
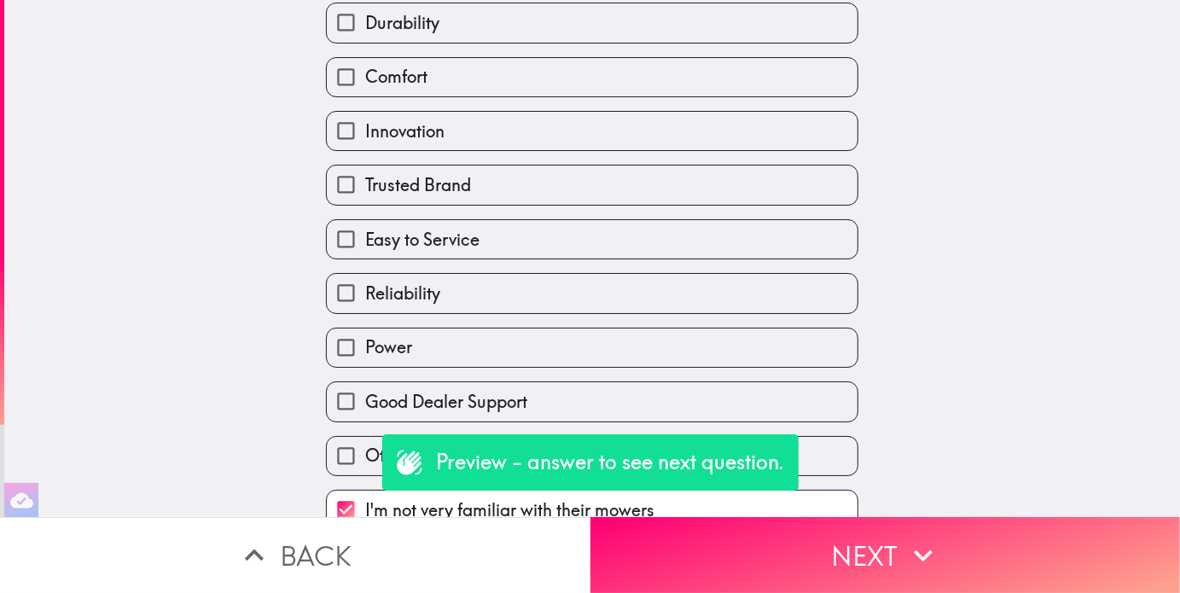
drag, startPoint x: 383, startPoint y: 323, endPoint x: 391, endPoint y: 277, distance: 47.6
click at [383, 335] on span "Power" at bounding box center [388, 347] width 47 height 24
click at [365, 329] on input "Power" at bounding box center [346, 348] width 38 height 38
checkbox input "true"
checkbox input "false"
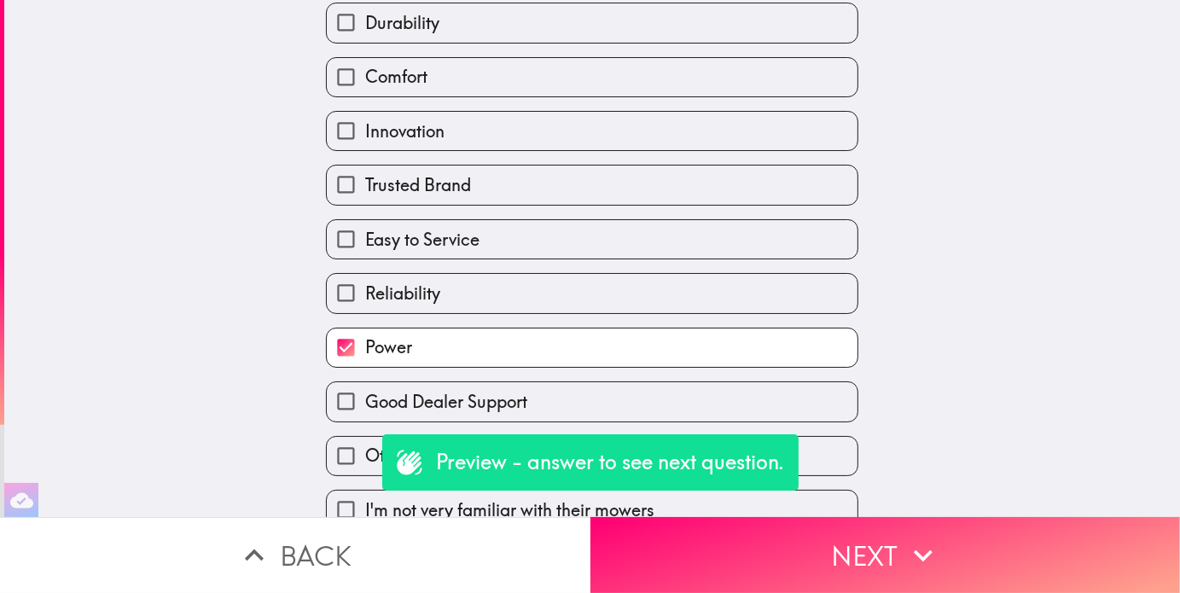
click at [393, 282] on span "Reliability" at bounding box center [402, 294] width 75 height 24
click at [365, 274] on input "Reliability" at bounding box center [346, 293] width 38 height 38
checkbox input "true"
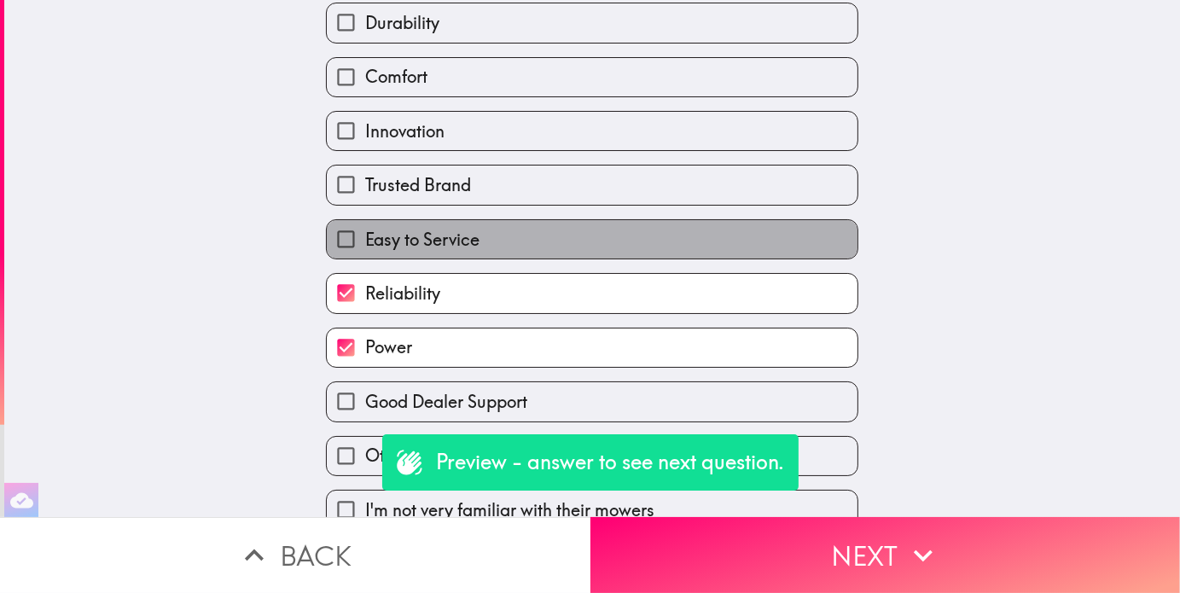
click at [407, 220] on label "Easy to Service" at bounding box center [592, 239] width 531 height 38
click at [365, 220] on input "Easy to Service" at bounding box center [346, 239] width 38 height 38
checkbox input "true"
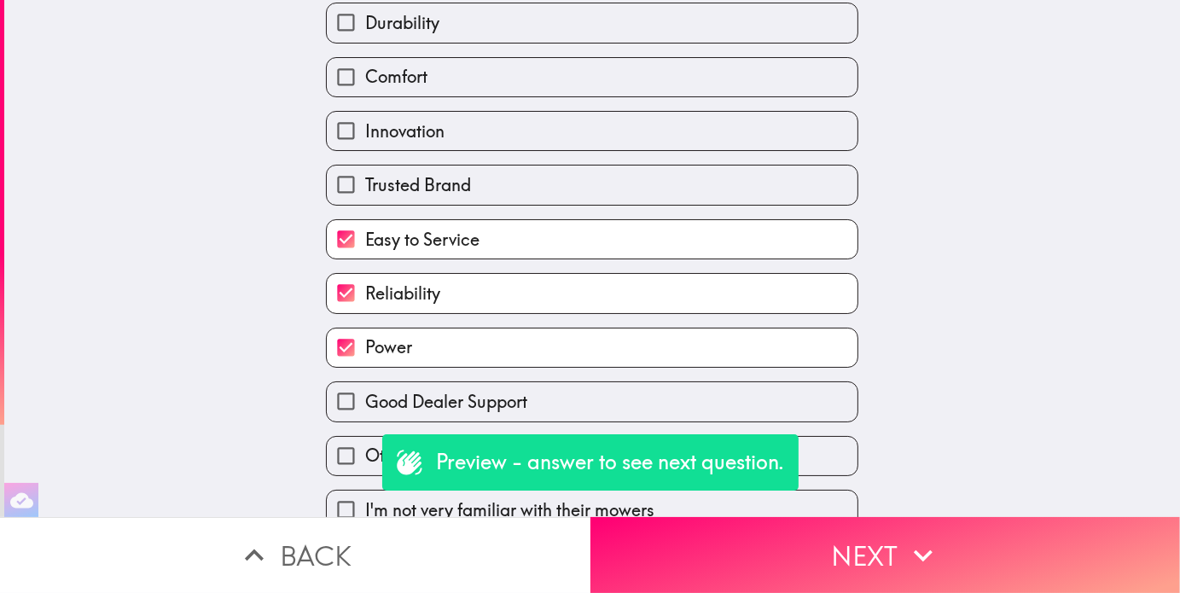
click at [423, 58] on label "Comfort" at bounding box center [592, 77] width 531 height 38
click at [365, 58] on input "Comfort" at bounding box center [346, 77] width 38 height 38
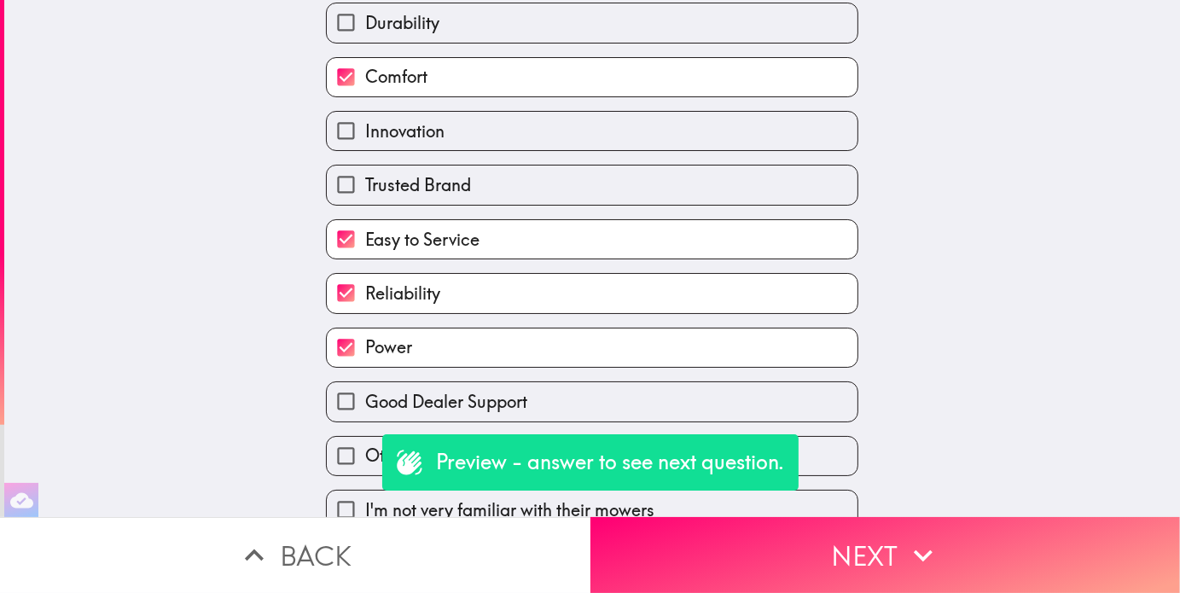
click at [437, 61] on label "Comfort" at bounding box center [592, 77] width 531 height 38
click at [365, 61] on input "Comfort" at bounding box center [346, 77] width 38 height 38
checkbox input "false"
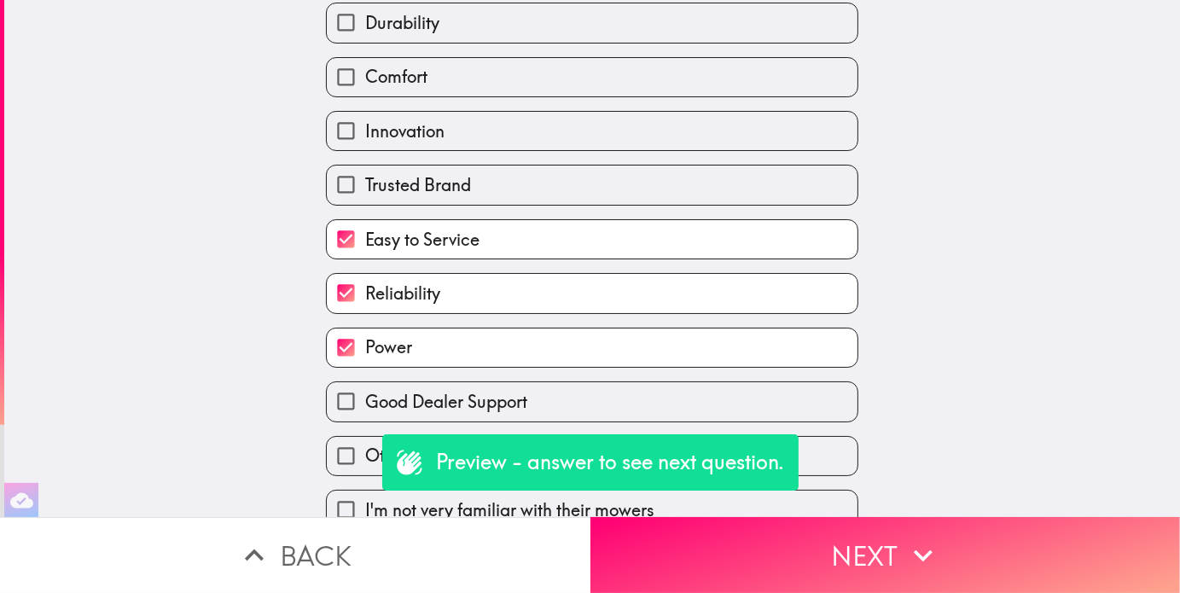
click at [420, 119] on span "Innovation" at bounding box center [404, 131] width 79 height 24
click at [365, 112] on input "Innovation" at bounding box center [346, 131] width 38 height 38
checkbox input "true"
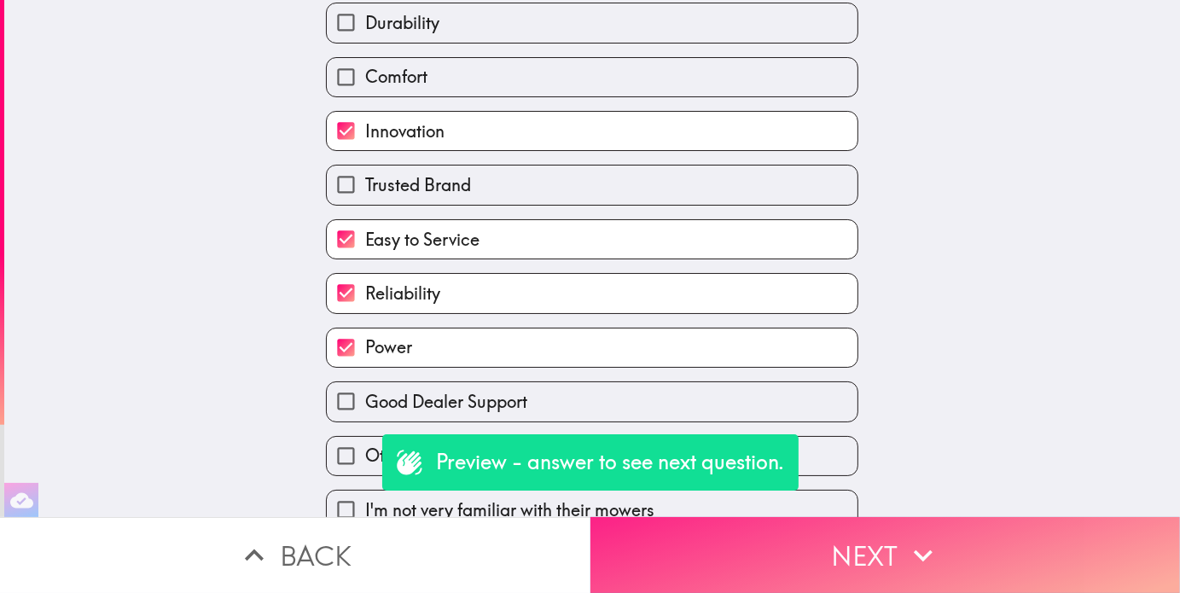
click at [826, 550] on button "Next" at bounding box center [886, 555] width 591 height 76
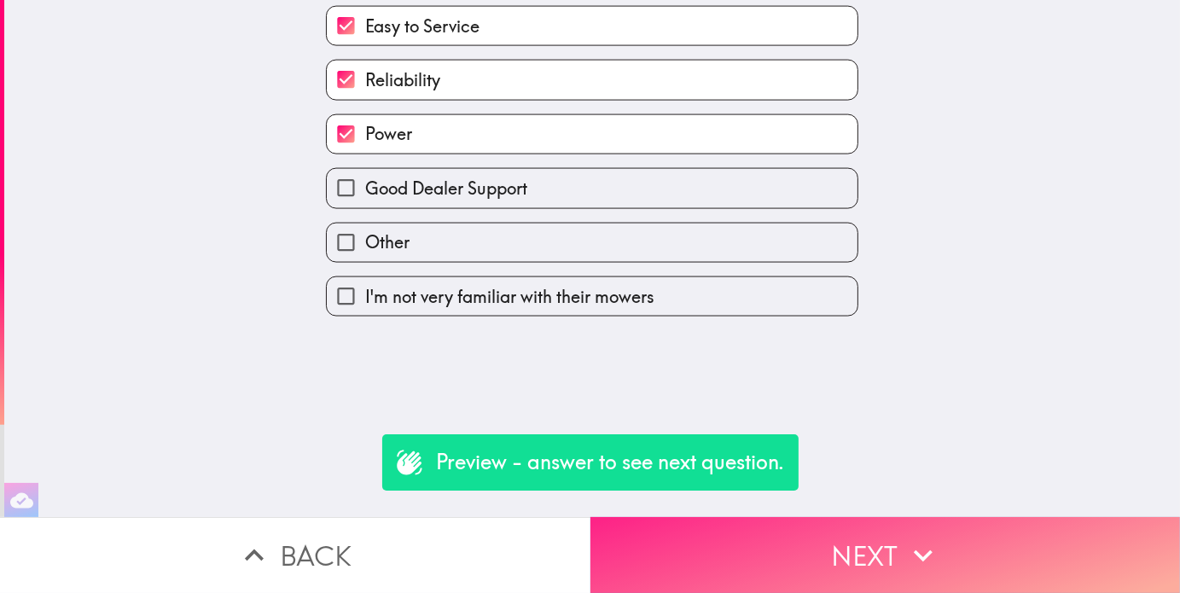
scroll to position [0, 0]
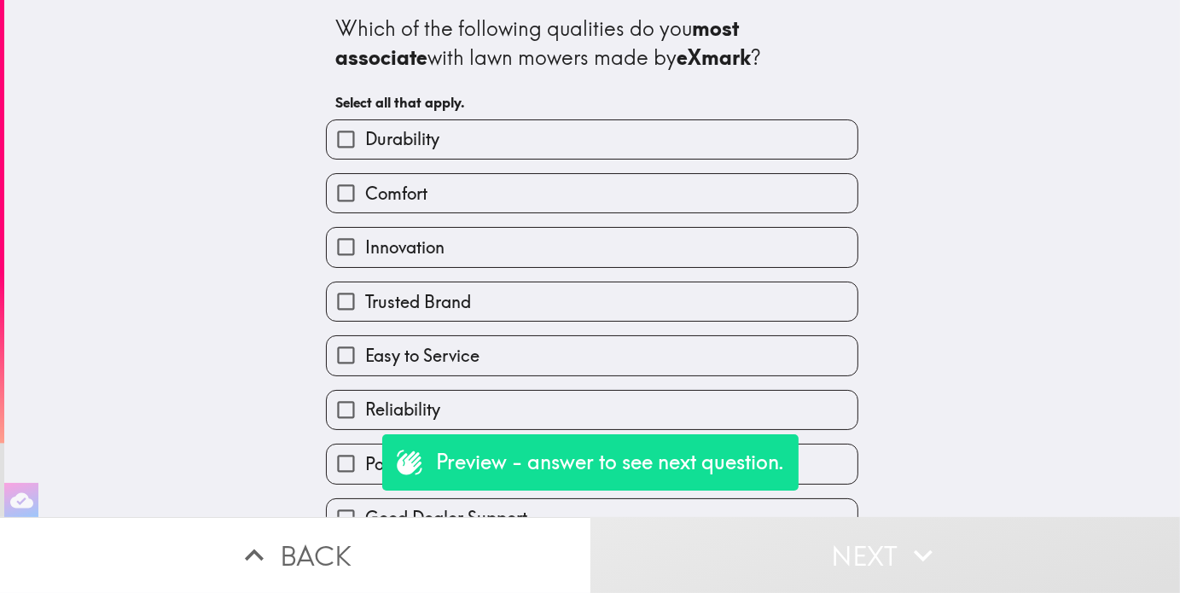
click at [434, 201] on label "Comfort" at bounding box center [592, 193] width 531 height 38
click at [365, 201] on input "Comfort" at bounding box center [346, 193] width 38 height 38
checkbox input "true"
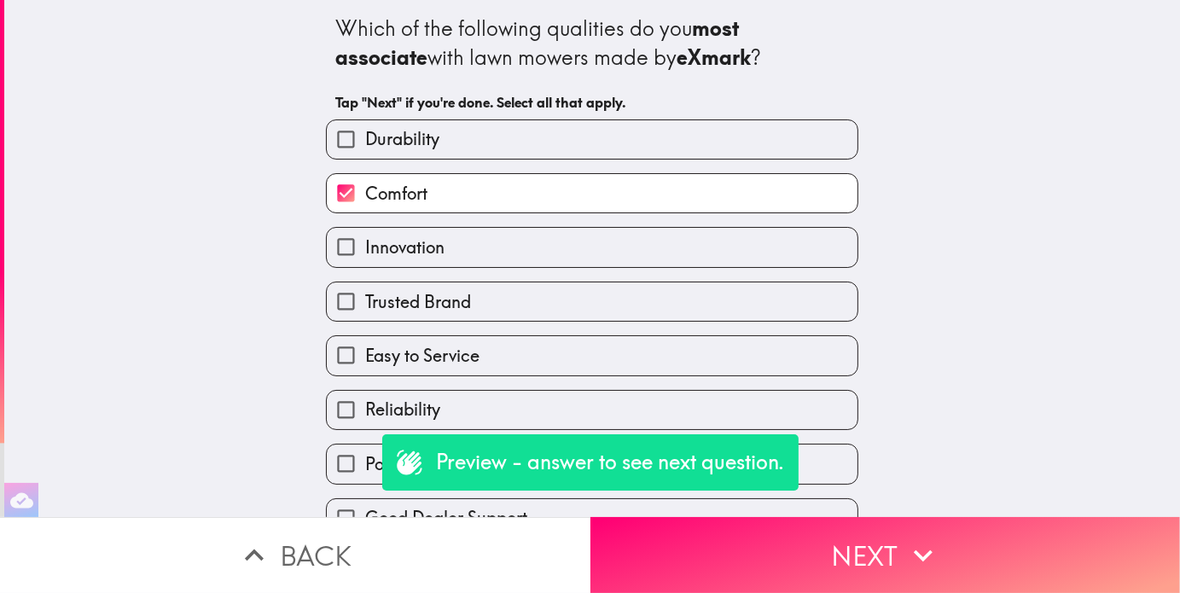
click at [425, 143] on span "Durability" at bounding box center [402, 139] width 74 height 24
click at [365, 143] on input "Durability" at bounding box center [346, 139] width 38 height 38
checkbox input "true"
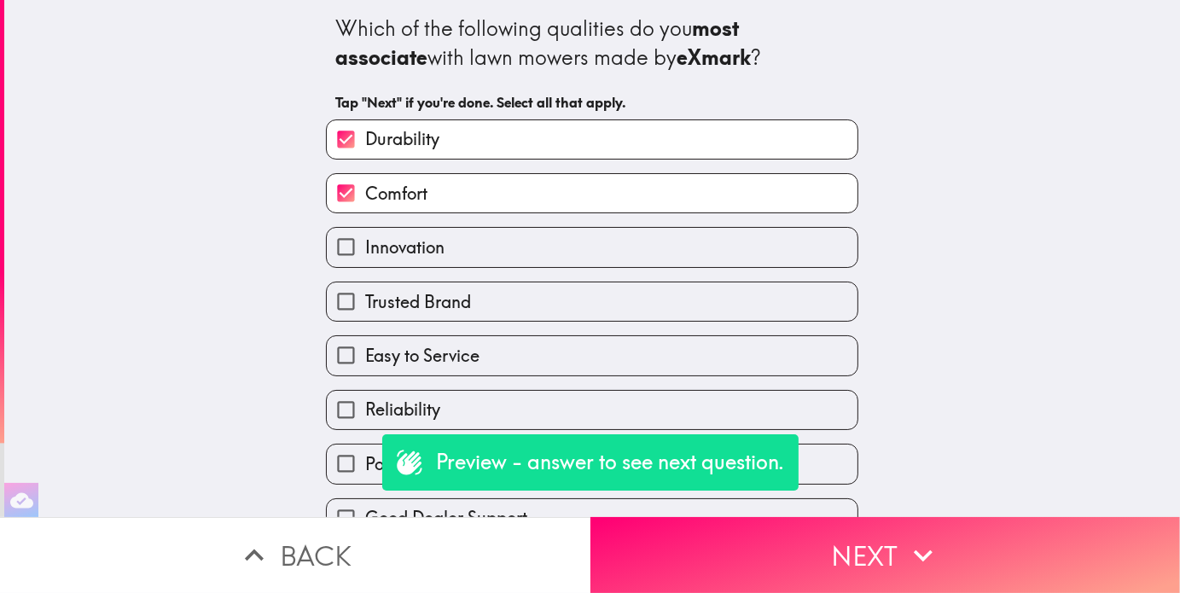
click at [331, 469] on input "Power" at bounding box center [346, 464] width 38 height 38
checkbox input "true"
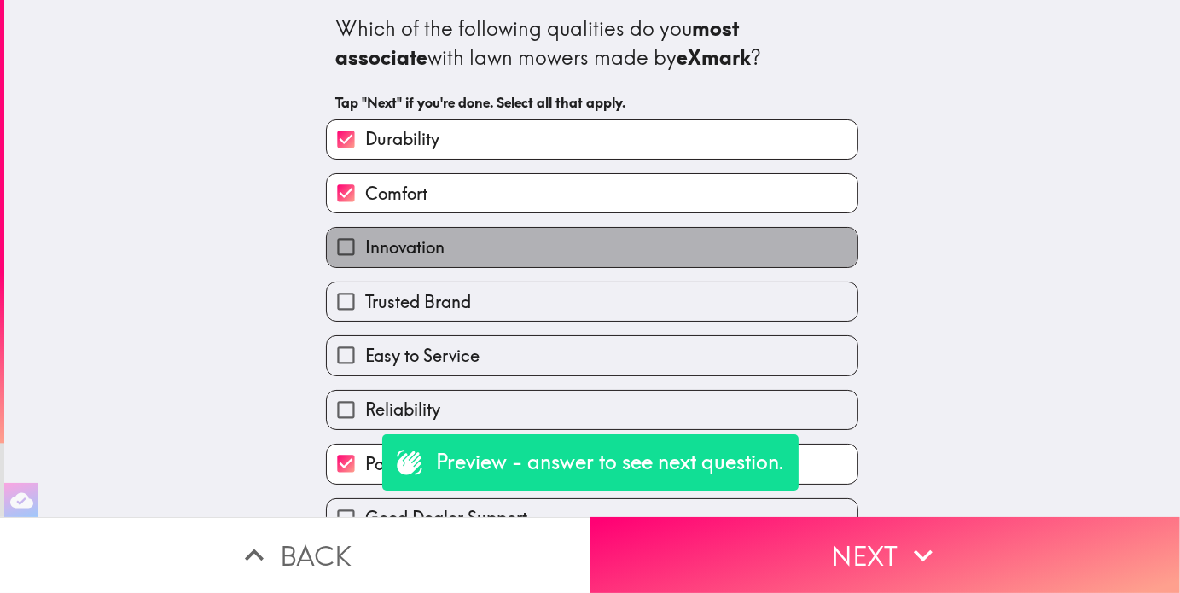
click at [439, 250] on label "Innovation" at bounding box center [592, 247] width 531 height 38
click at [365, 250] on input "Innovation" at bounding box center [346, 247] width 38 height 38
checkbox input "true"
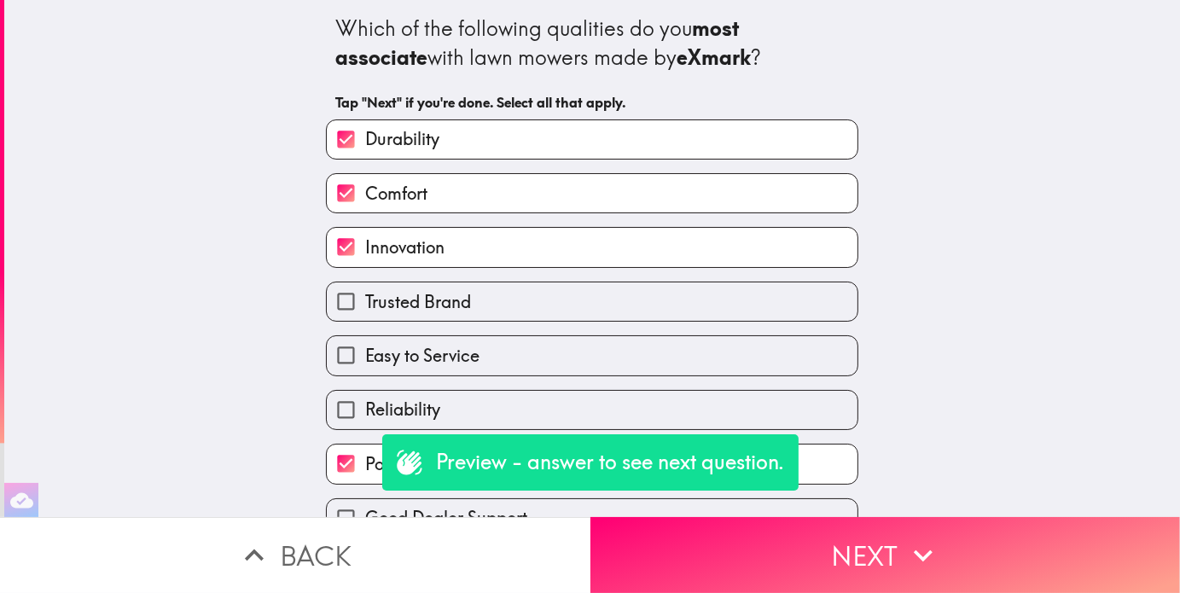
click at [365, 411] on span "Reliability" at bounding box center [402, 410] width 75 height 24
click at [365, 411] on input "Reliability" at bounding box center [346, 410] width 38 height 38
checkbox input "true"
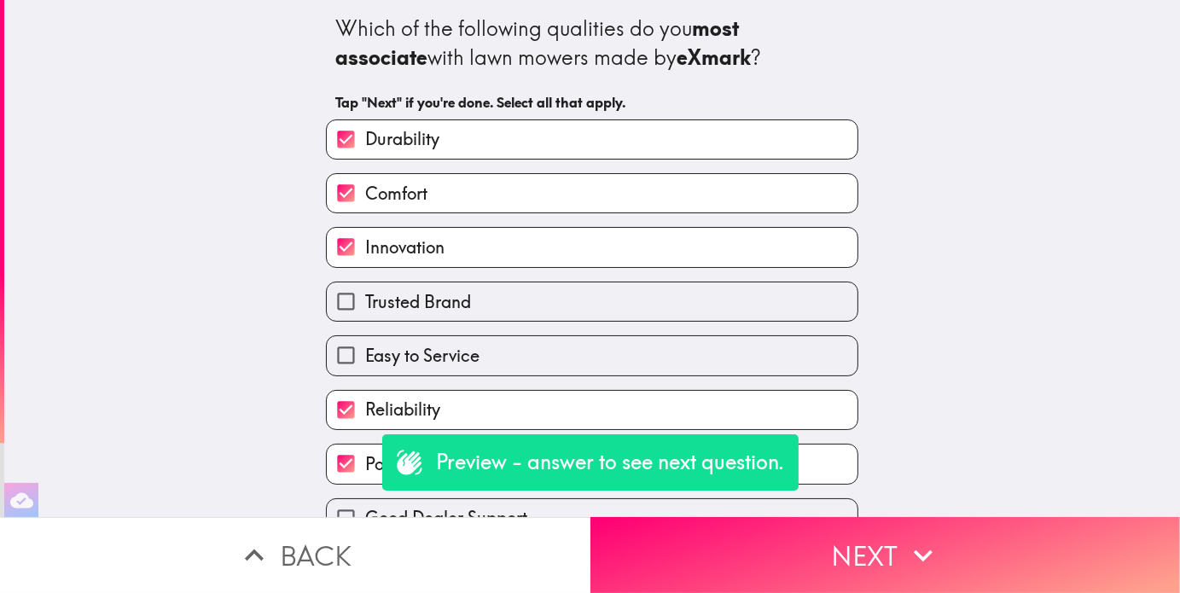
click at [383, 316] on label "Trusted Brand" at bounding box center [592, 302] width 531 height 38
click at [365, 316] on input "Trusted Brand" at bounding box center [346, 302] width 38 height 38
checkbox input "true"
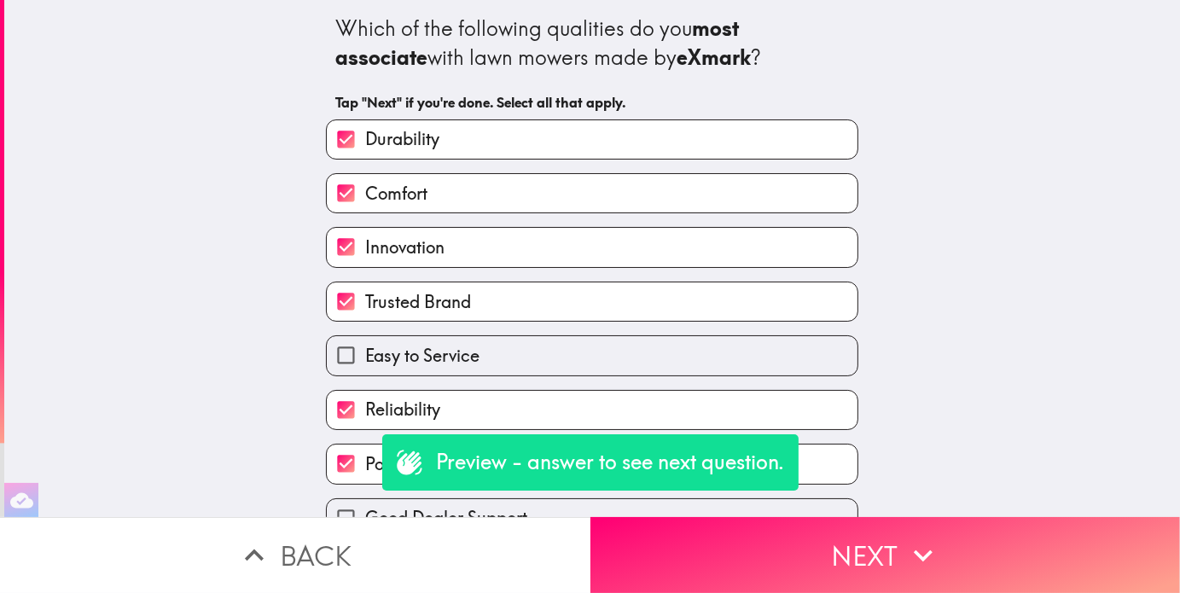
drag, startPoint x: 364, startPoint y: 358, endPoint x: 359, endPoint y: 373, distance: 15.1
click at [365, 359] on span "Easy to Service" at bounding box center [422, 356] width 114 height 24
click at [364, 359] on input "Easy to Service" at bounding box center [346, 355] width 38 height 38
checkbox input "true"
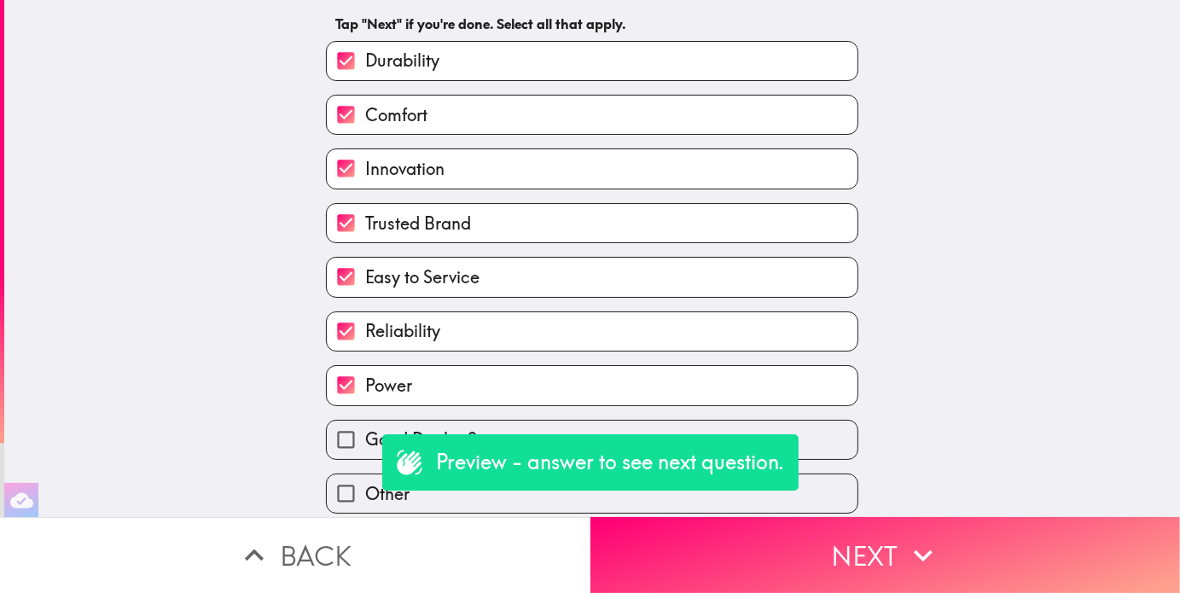
scroll to position [145, 0]
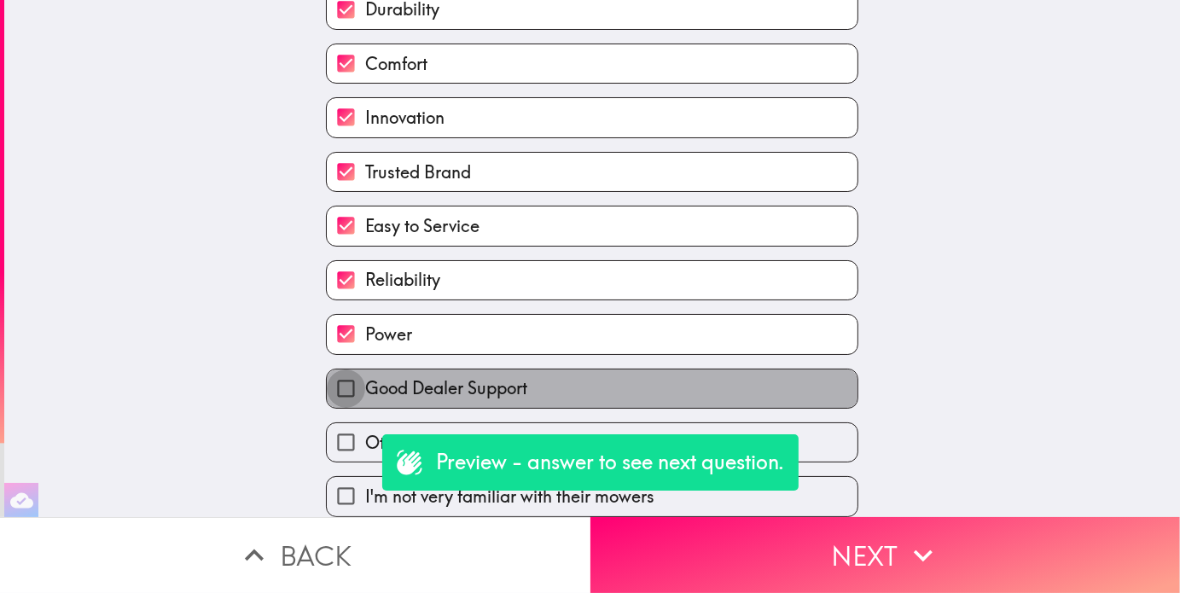
click at [348, 380] on input "Good Dealer Support" at bounding box center [346, 389] width 38 height 38
checkbox input "true"
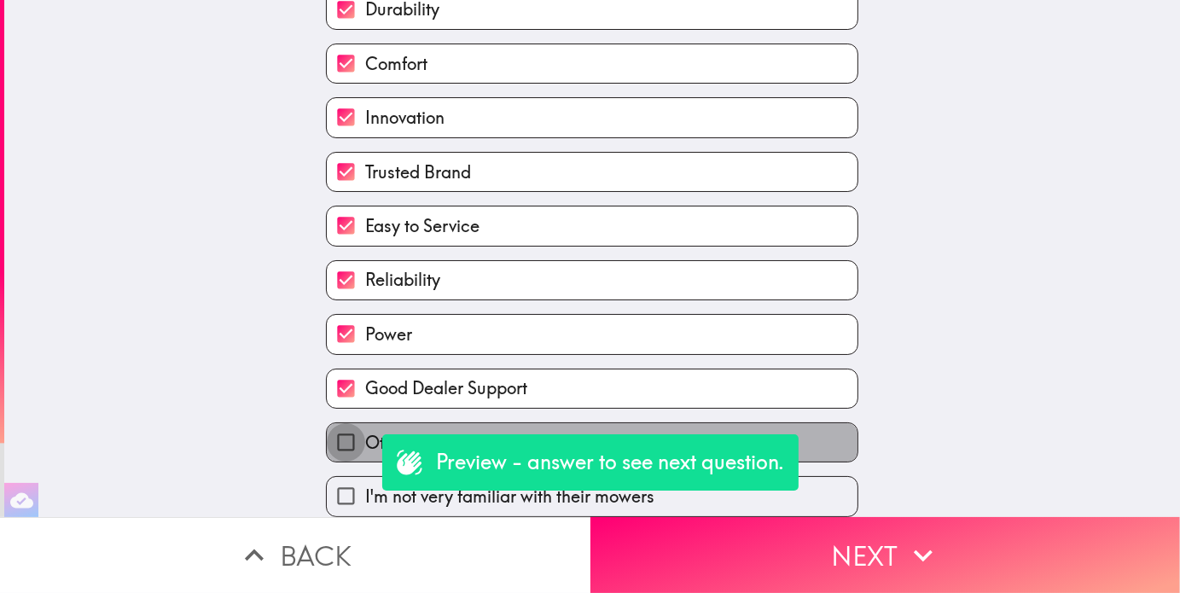
click at [347, 427] on input "Other" at bounding box center [346, 442] width 38 height 38
checkbox input "true"
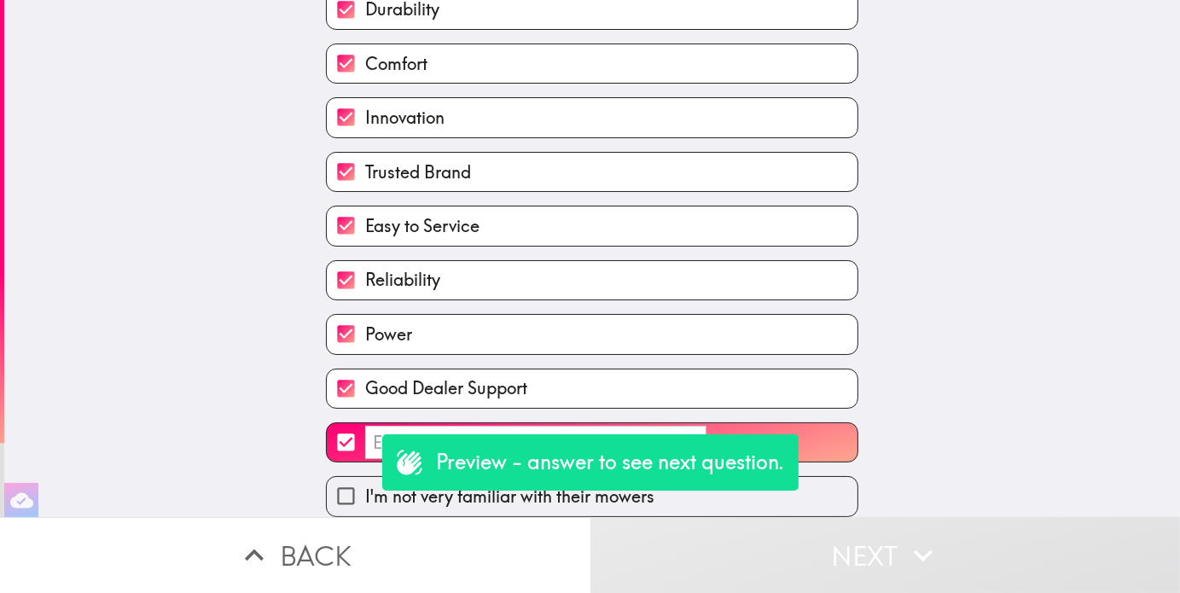
drag, startPoint x: 337, startPoint y: 477, endPoint x: 367, endPoint y: 398, distance: 84.8
click at [337, 477] on input "I'm not very familiar with their mowers" at bounding box center [346, 496] width 38 height 38
checkbox input "true"
checkbox input "false"
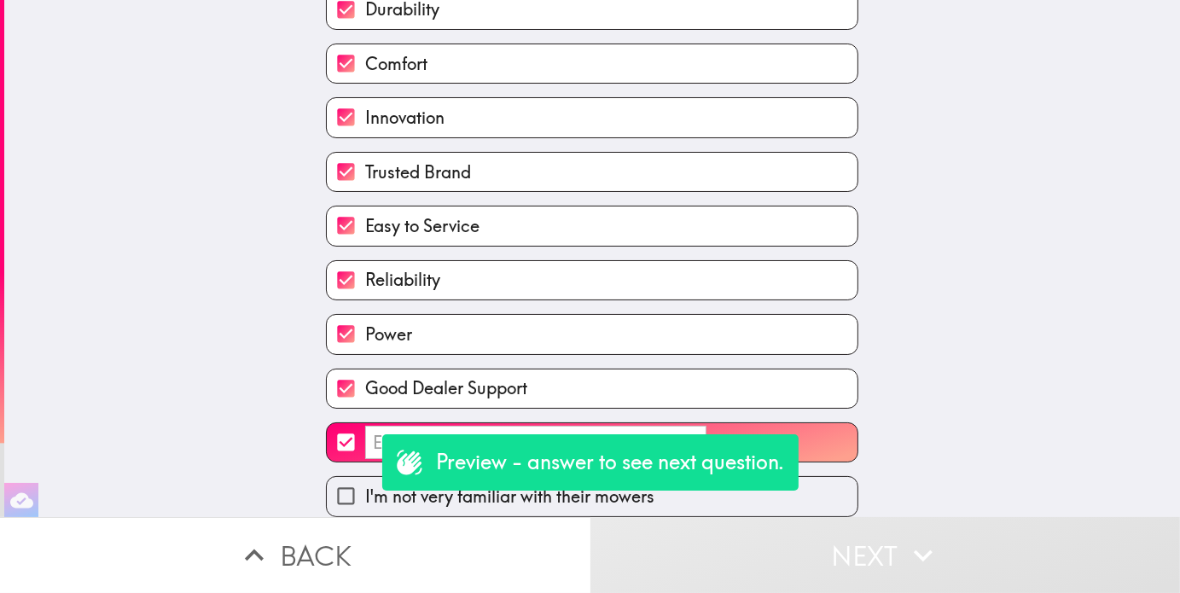
checkbox input "false"
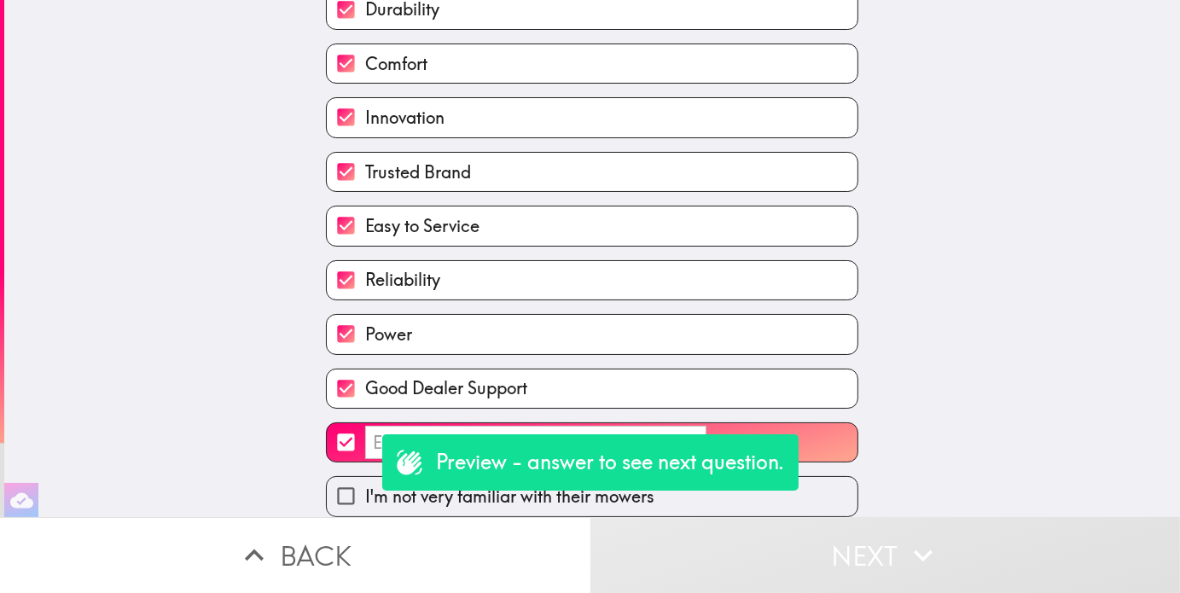
checkbox input "false"
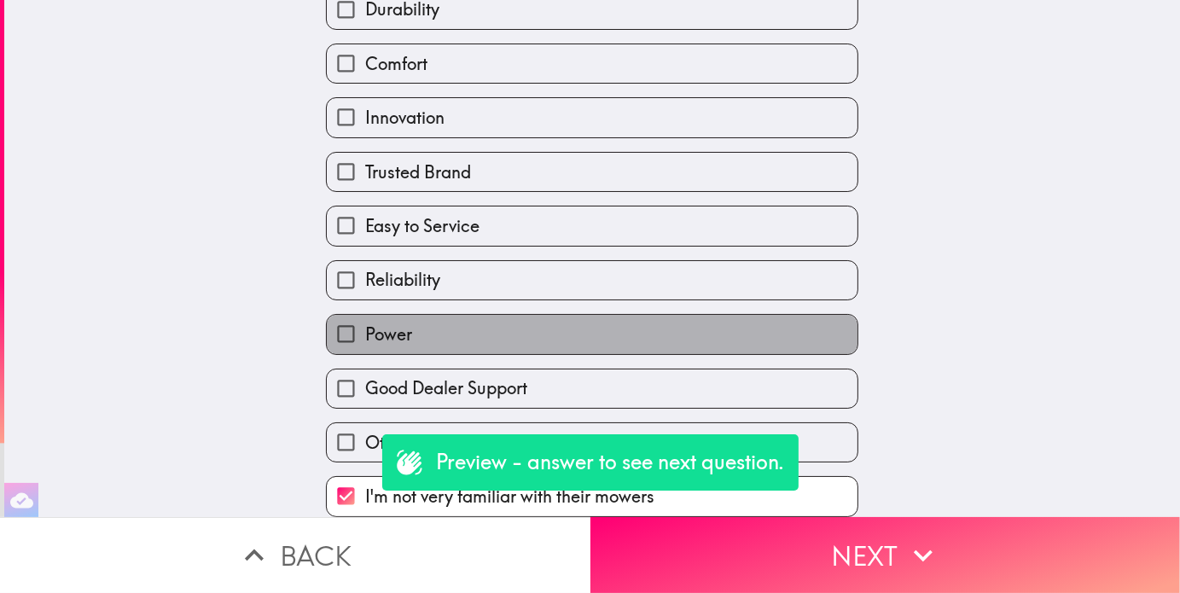
drag, startPoint x: 393, startPoint y: 339, endPoint x: 398, endPoint y: 301, distance: 37.9
click at [393, 337] on label "Power" at bounding box center [592, 334] width 531 height 38
click at [365, 337] on input "Power" at bounding box center [346, 334] width 38 height 38
checkbox input "true"
checkbox input "false"
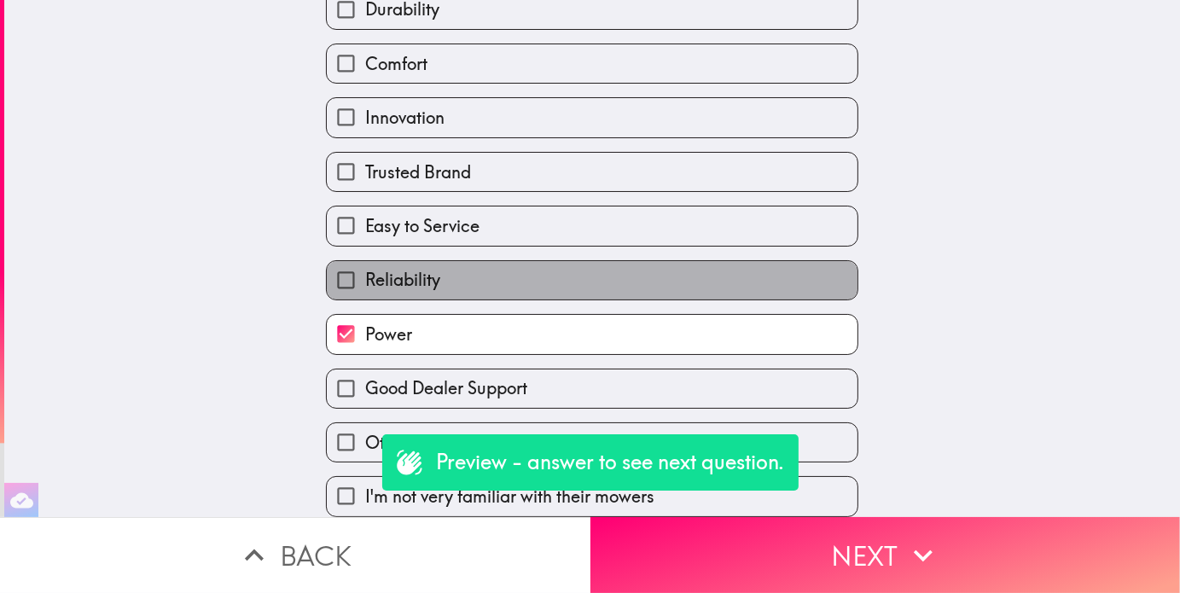
drag, startPoint x: 404, startPoint y: 265, endPoint x: 413, endPoint y: 203, distance: 63.0
click at [404, 268] on span "Reliability" at bounding box center [402, 280] width 75 height 24
click at [365, 265] on input "Reliability" at bounding box center [346, 280] width 38 height 38
checkbox input "true"
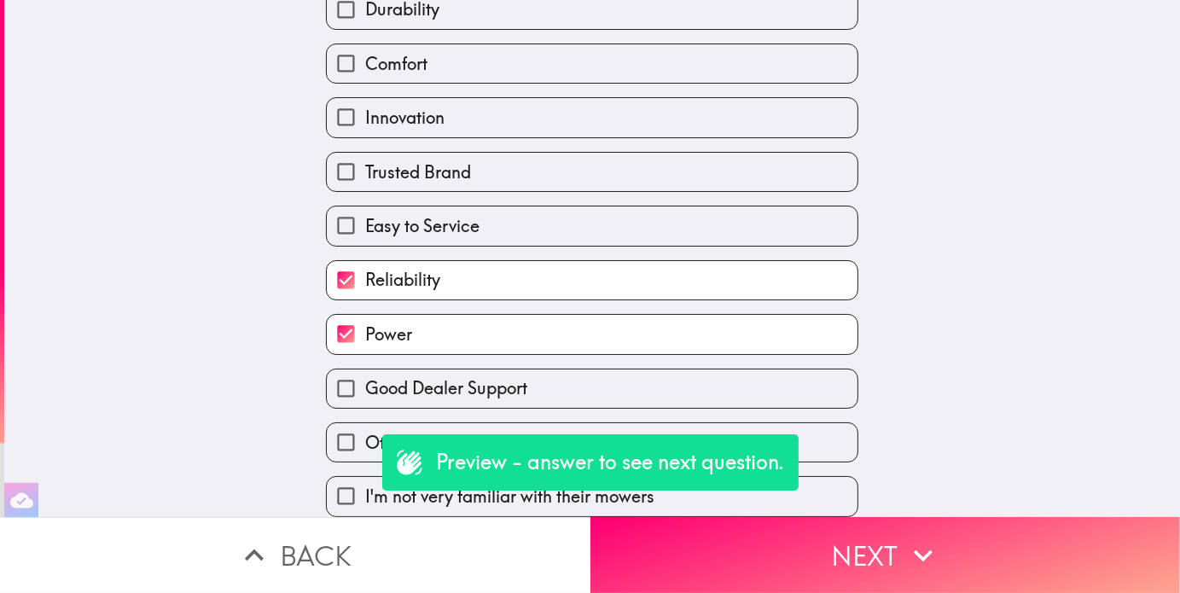
drag, startPoint x: 418, startPoint y: 169, endPoint x: 420, endPoint y: 158, distance: 11.2
click at [418, 167] on label "Trusted Brand" at bounding box center [592, 172] width 531 height 38
click at [365, 167] on input "Trusted Brand" at bounding box center [346, 172] width 38 height 38
checkbox input "true"
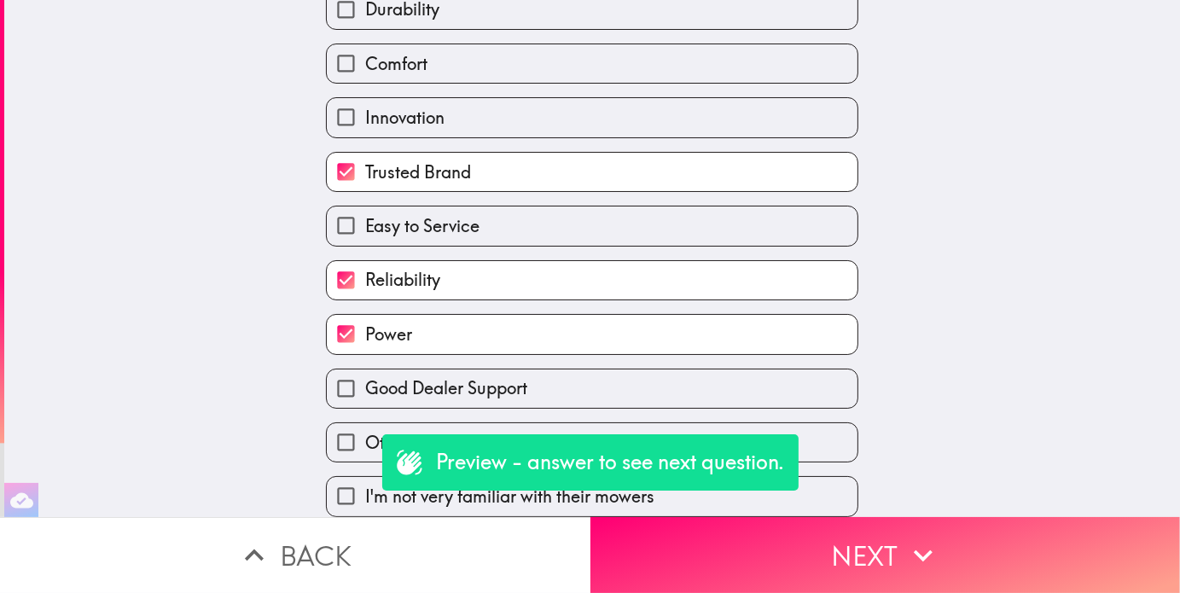
click at [436, 98] on label "Innovation" at bounding box center [592, 117] width 531 height 38
click at [365, 98] on input "Innovation" at bounding box center [346, 117] width 38 height 38
checkbox input "true"
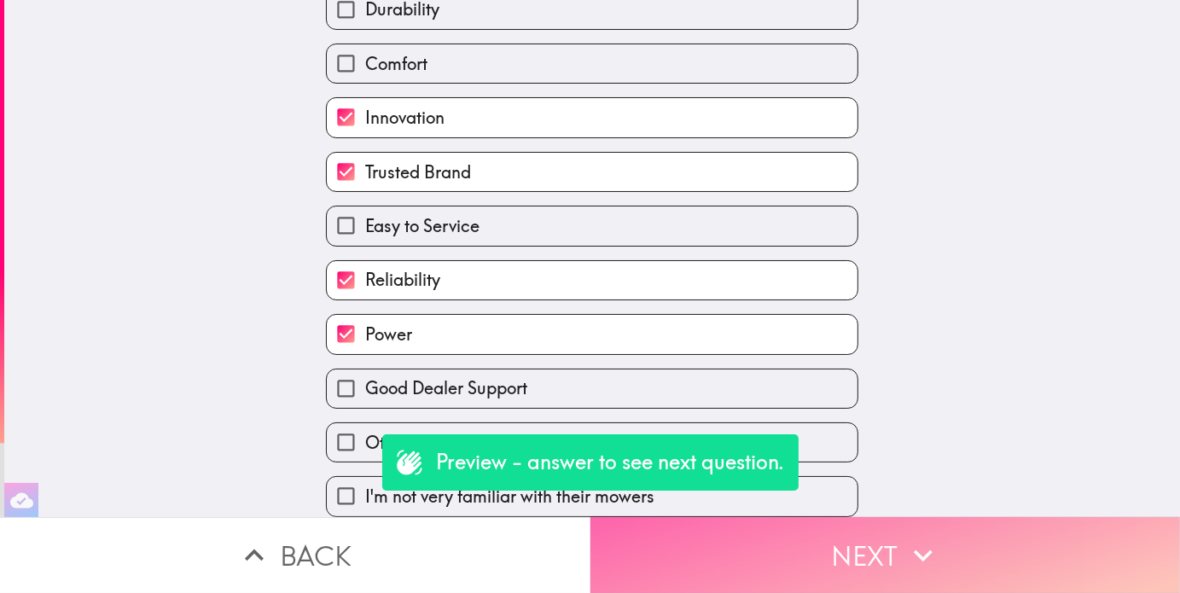
click at [772, 517] on button "Next" at bounding box center [886, 555] width 591 height 76
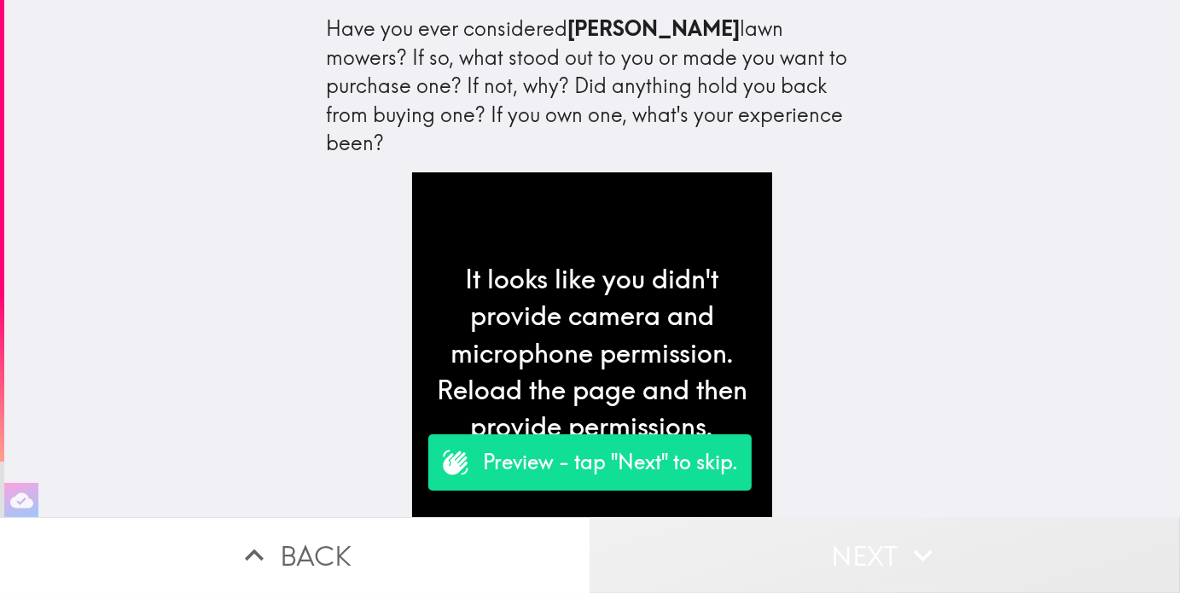
click at [886, 560] on button "Next" at bounding box center [886, 555] width 591 height 76
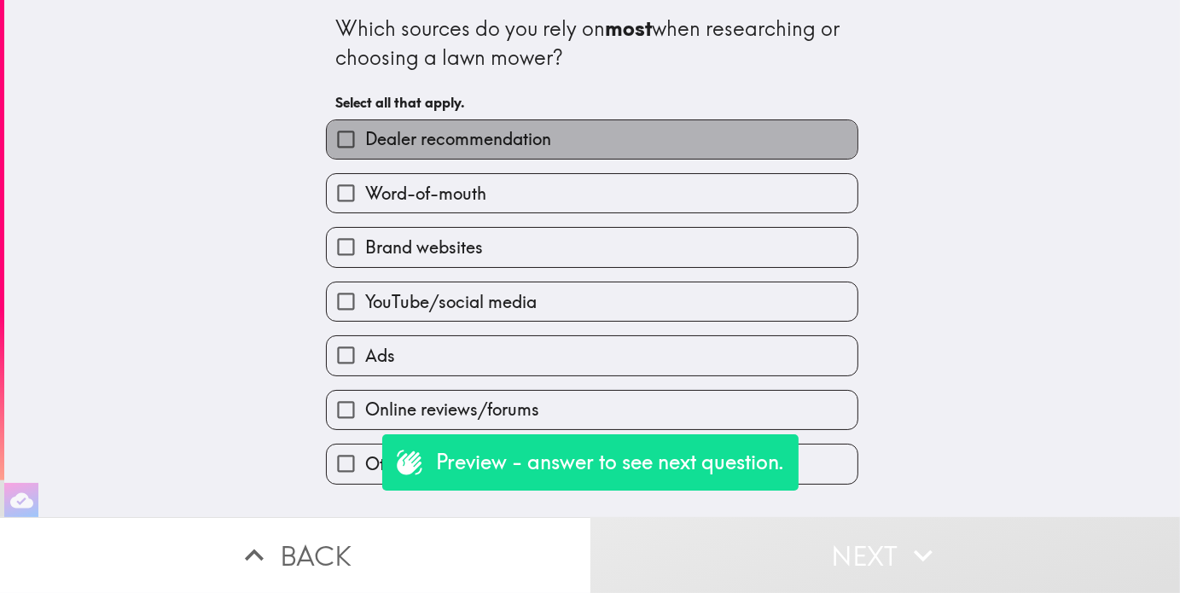
click at [370, 138] on span "Dealer recommendation" at bounding box center [458, 139] width 186 height 24
click at [365, 138] on input "Dealer recommendation" at bounding box center [346, 139] width 38 height 38
checkbox input "true"
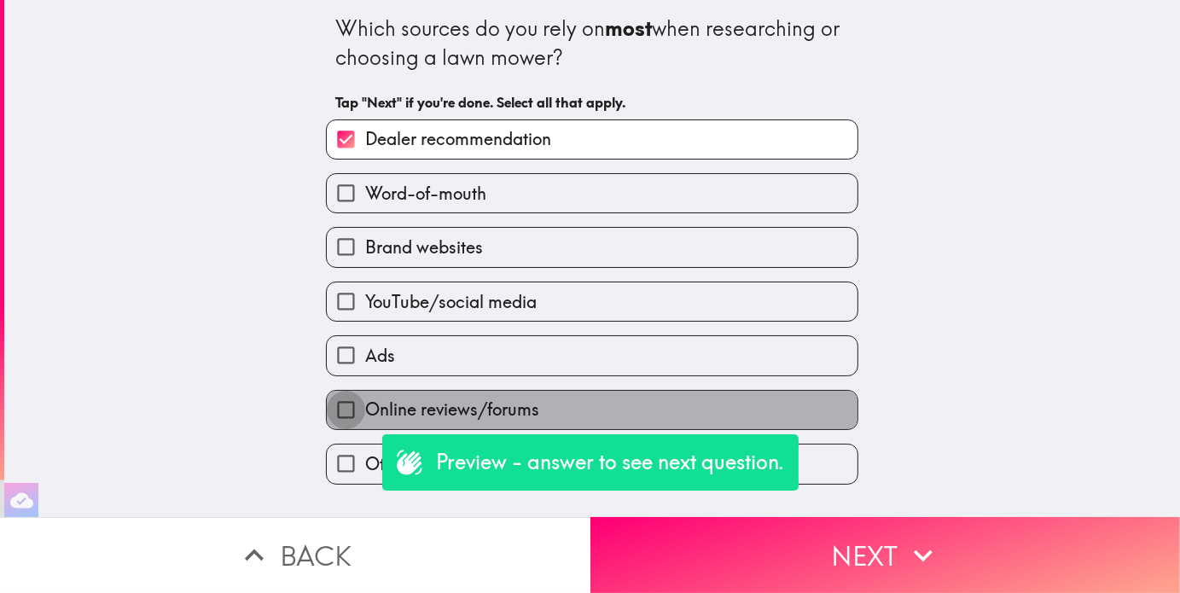
click at [341, 414] on input "Online reviews/forums" at bounding box center [346, 410] width 38 height 38
checkbox input "true"
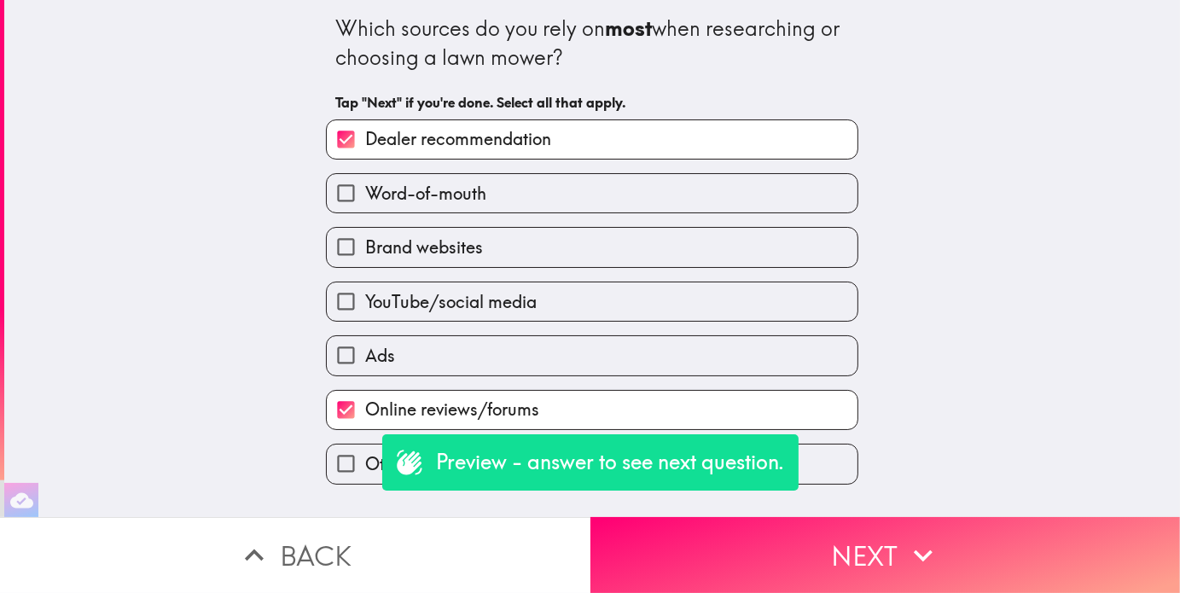
click at [432, 313] on span "YouTube/social media" at bounding box center [451, 302] width 172 height 24
click at [365, 313] on input "YouTube/social media" at bounding box center [346, 302] width 38 height 38
checkbox input "true"
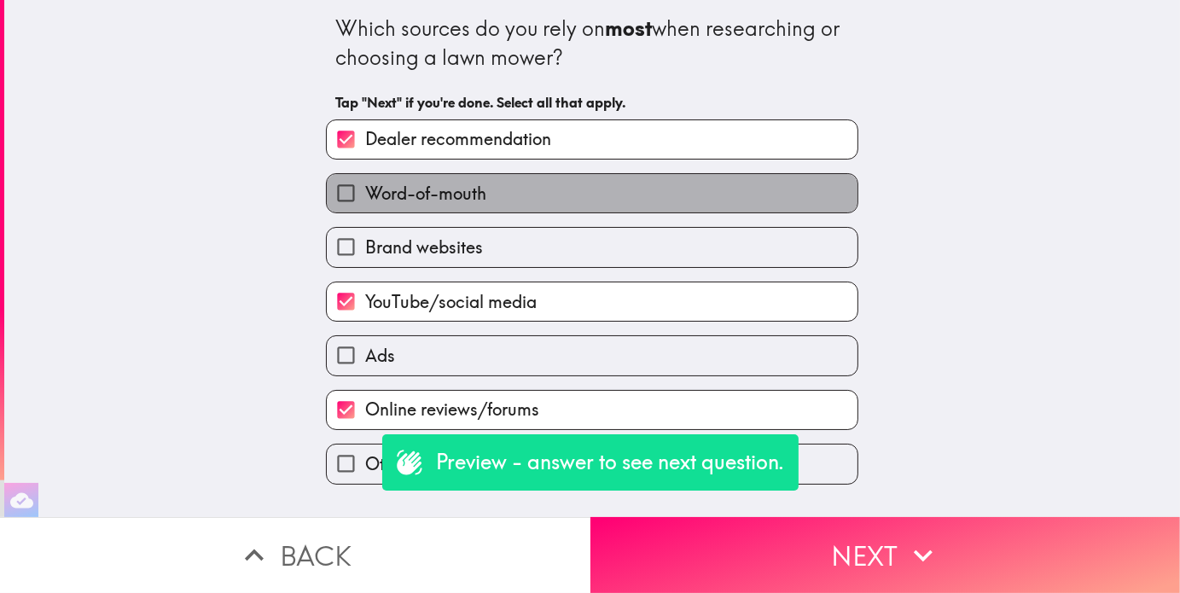
click at [429, 202] on span "Word-of-mouth" at bounding box center [425, 194] width 121 height 24
click at [365, 202] on input "Word-of-mouth" at bounding box center [346, 193] width 38 height 38
checkbox input "true"
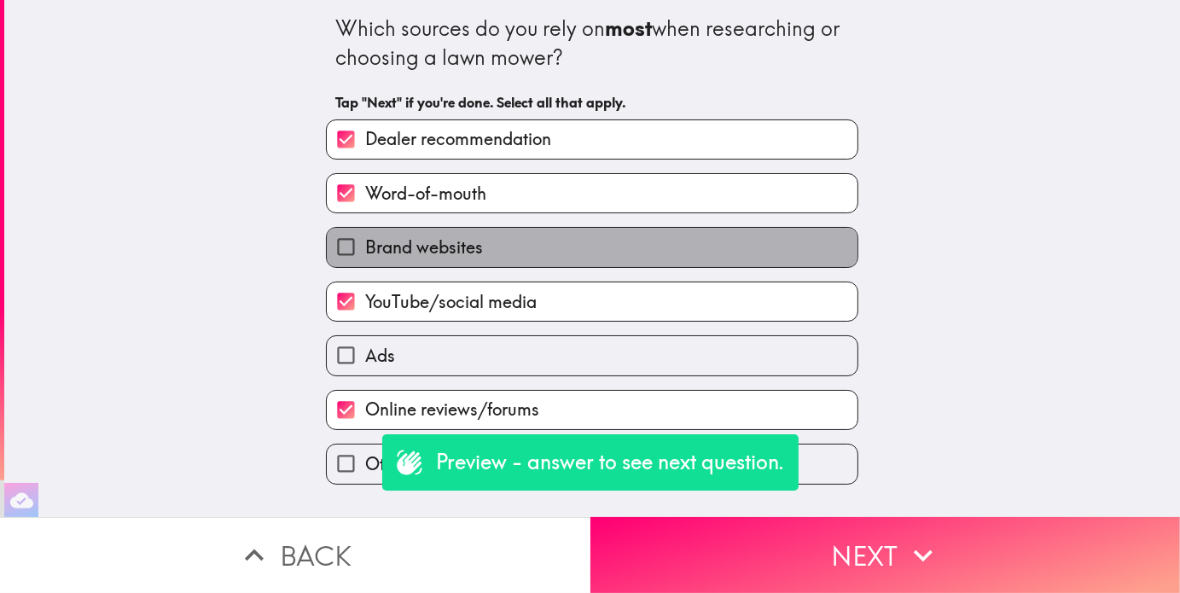
click at [423, 251] on span "Brand websites" at bounding box center [424, 248] width 118 height 24
click at [365, 251] on input "Brand websites" at bounding box center [346, 247] width 38 height 38
checkbox input "true"
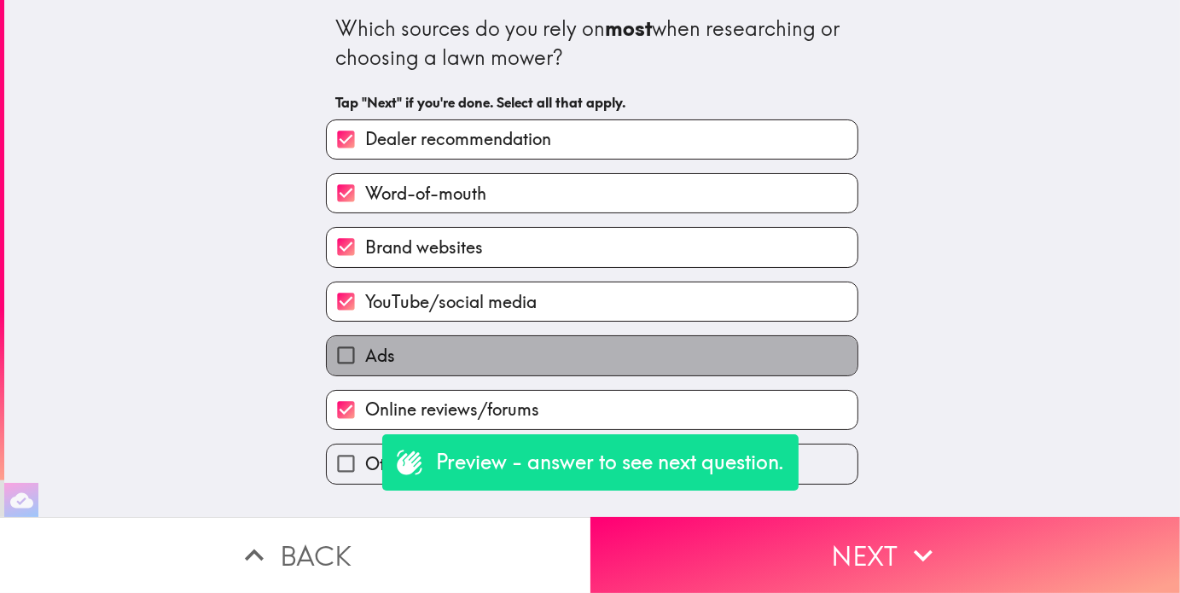
click at [399, 368] on label "Ads" at bounding box center [592, 355] width 531 height 38
click at [365, 368] on input "Ads" at bounding box center [346, 355] width 38 height 38
checkbox input "true"
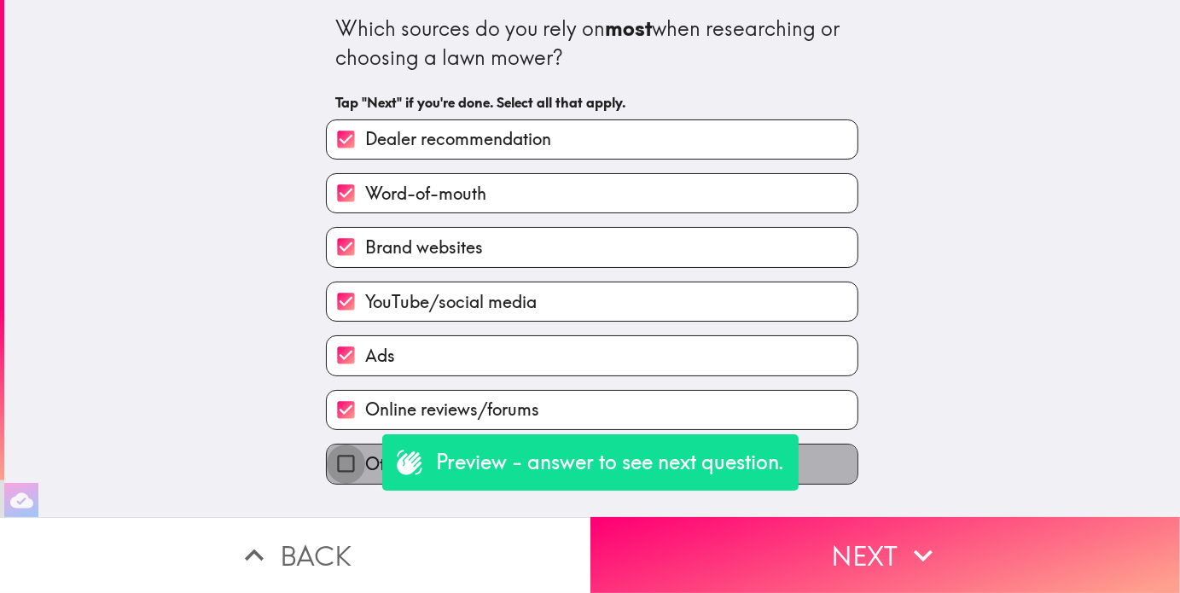
click at [347, 467] on input "Other" at bounding box center [346, 464] width 38 height 38
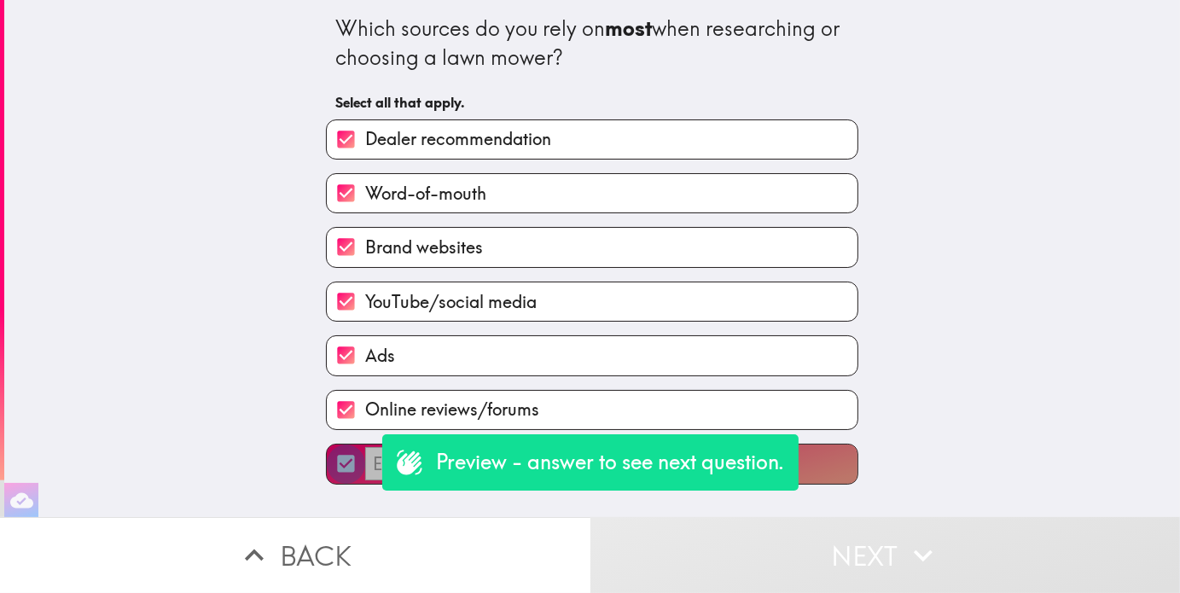
click at [329, 470] on input "​" at bounding box center [346, 464] width 38 height 38
checkbox input "false"
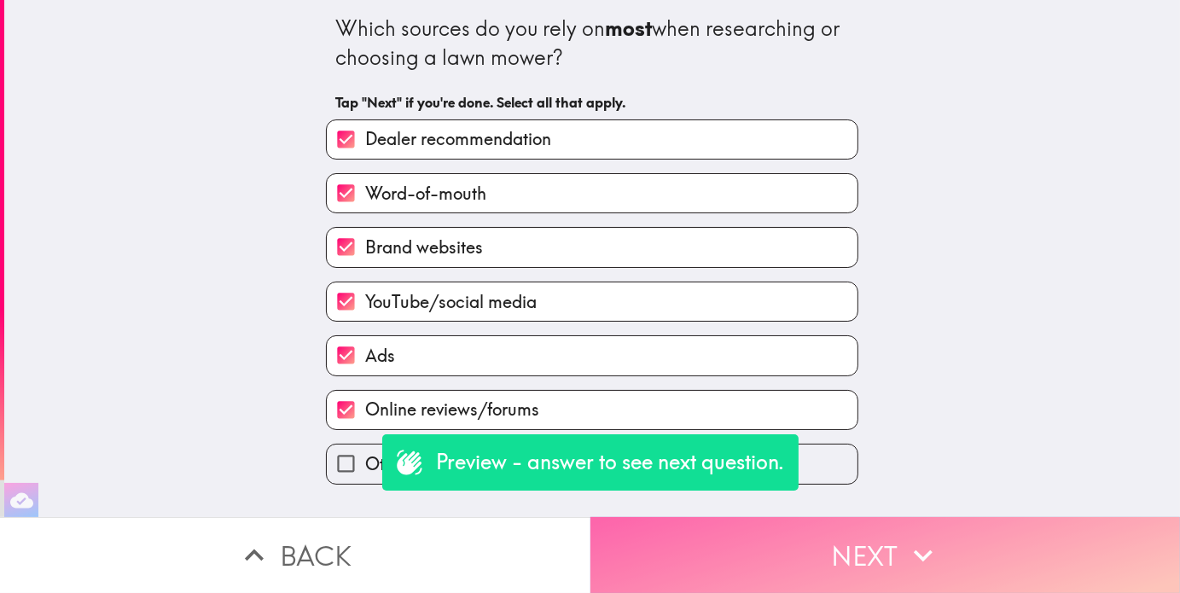
click at [818, 551] on button "Next" at bounding box center [886, 555] width 591 height 76
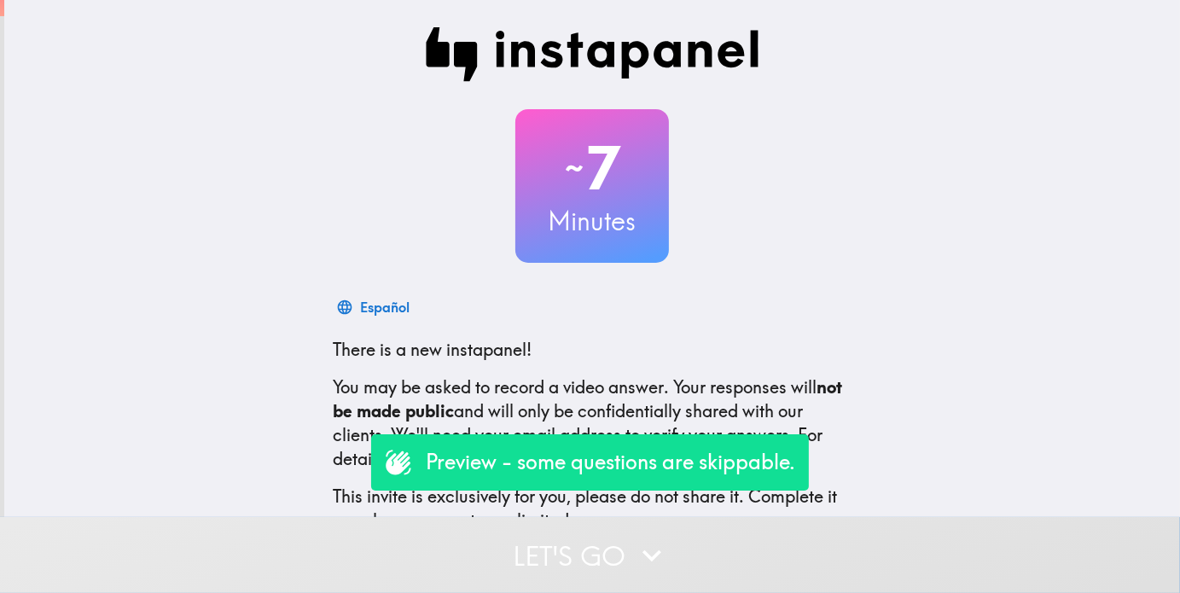
click at [592, 578] on button "Let's go" at bounding box center [590, 555] width 1180 height 76
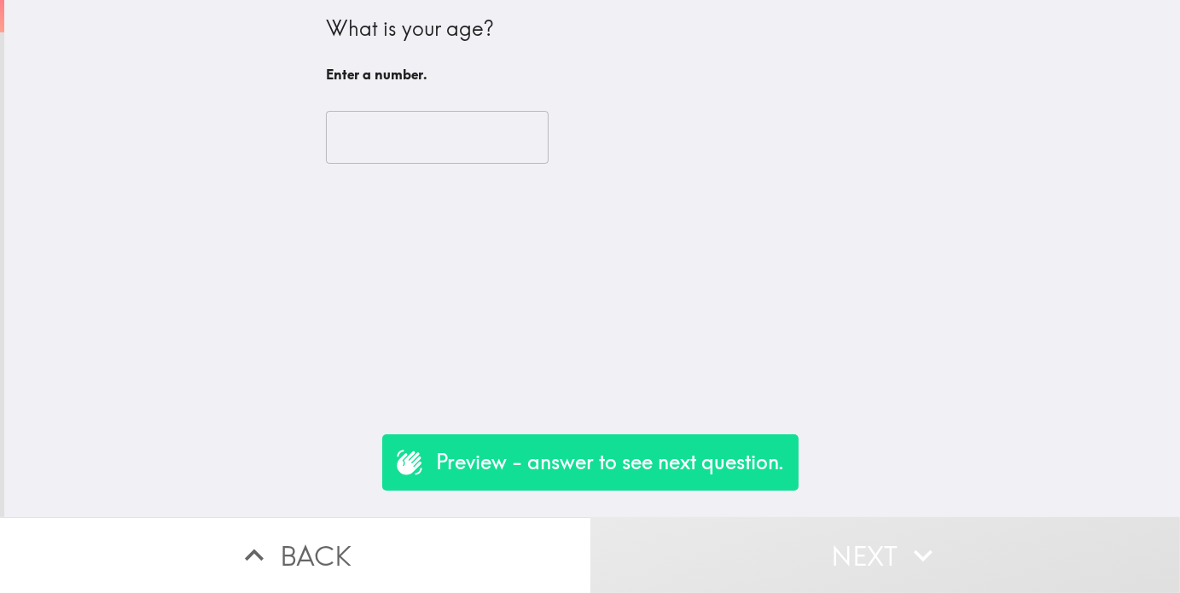
click at [409, 131] on input "number" at bounding box center [437, 137] width 223 height 53
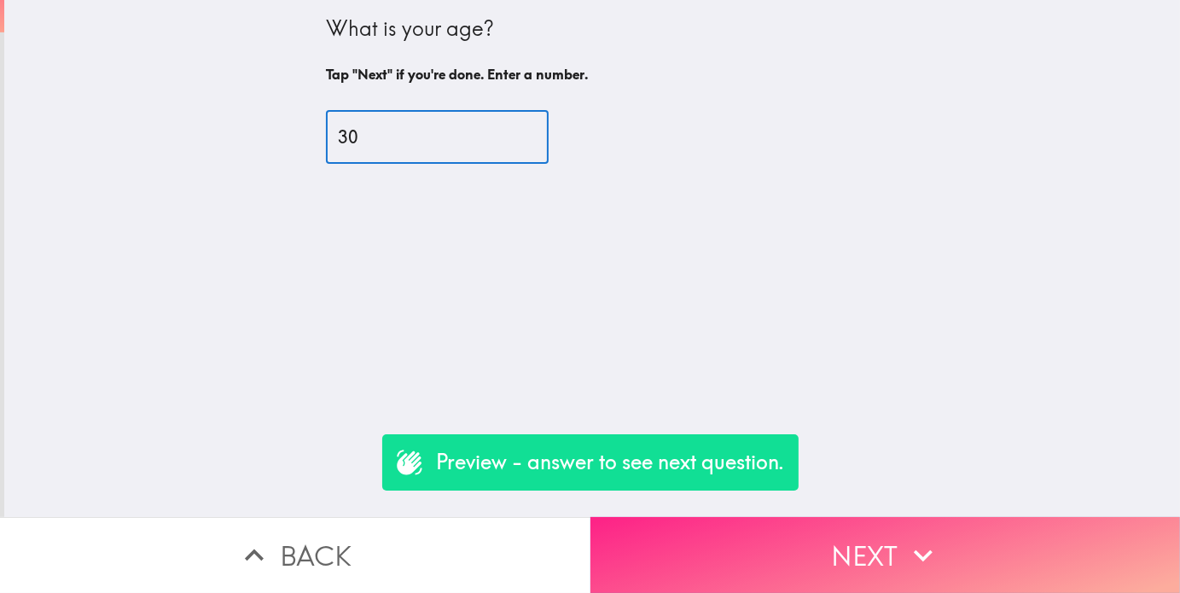
type input "30"
click at [819, 530] on button "Next" at bounding box center [886, 555] width 591 height 76
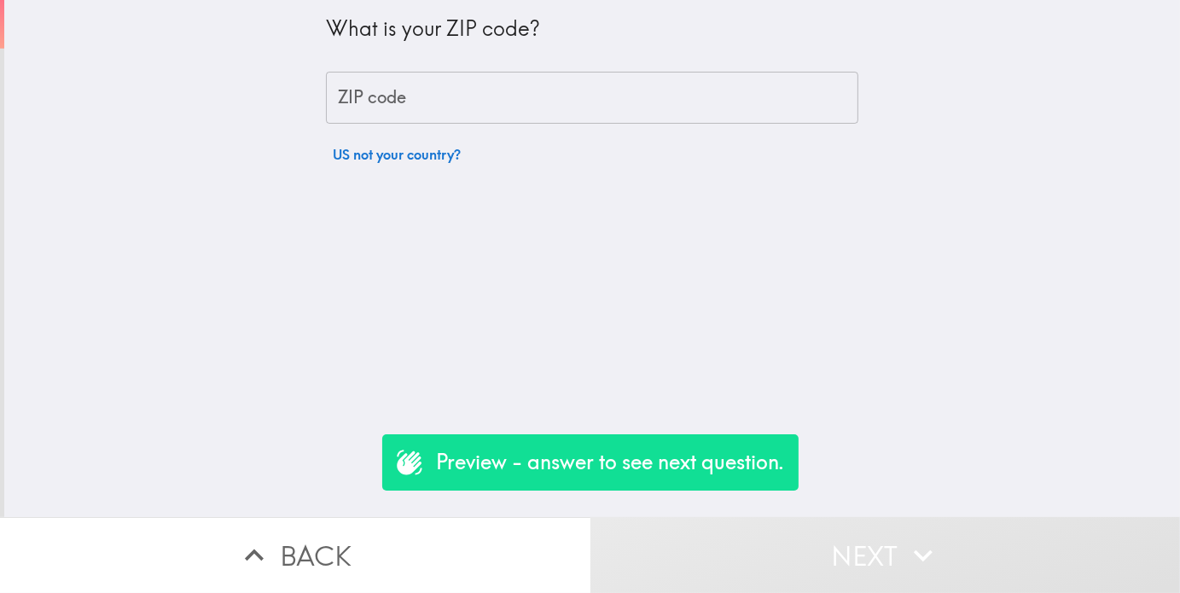
click at [464, 98] on input "ZIP code" at bounding box center [592, 98] width 533 height 53
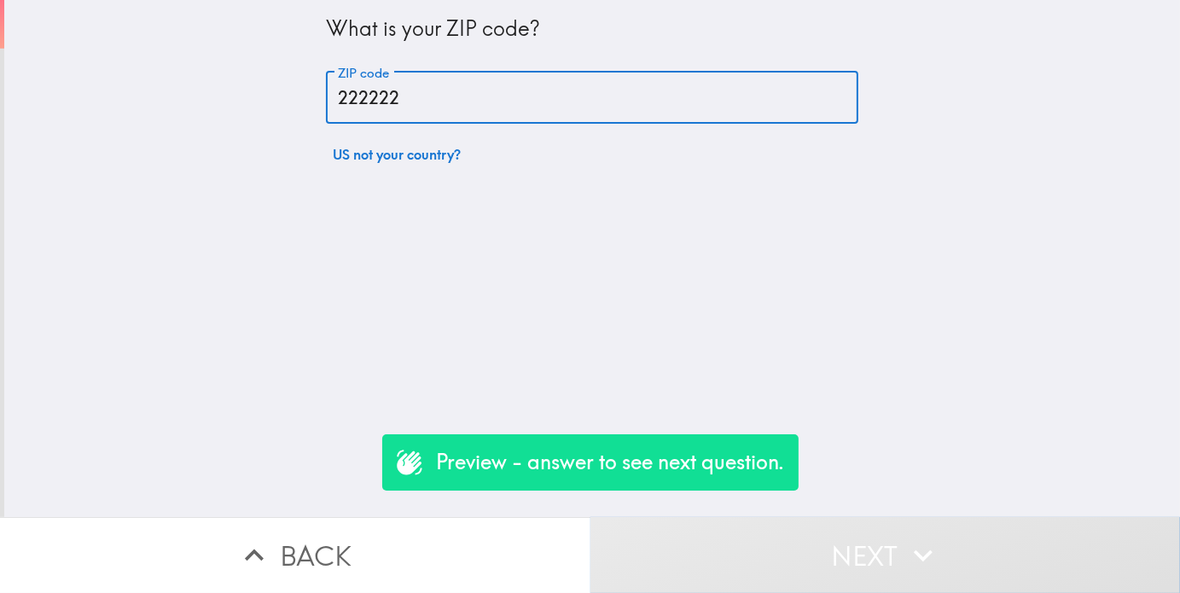
click at [779, 544] on button "Next" at bounding box center [886, 555] width 591 height 76
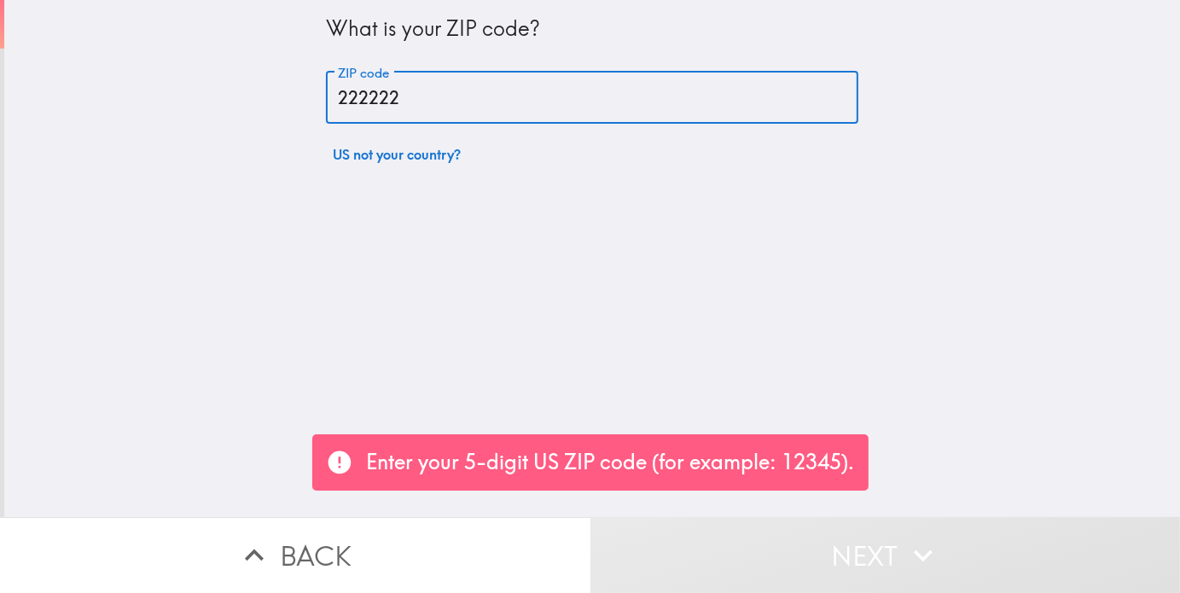
click at [420, 100] on input "222222" at bounding box center [592, 98] width 533 height 53
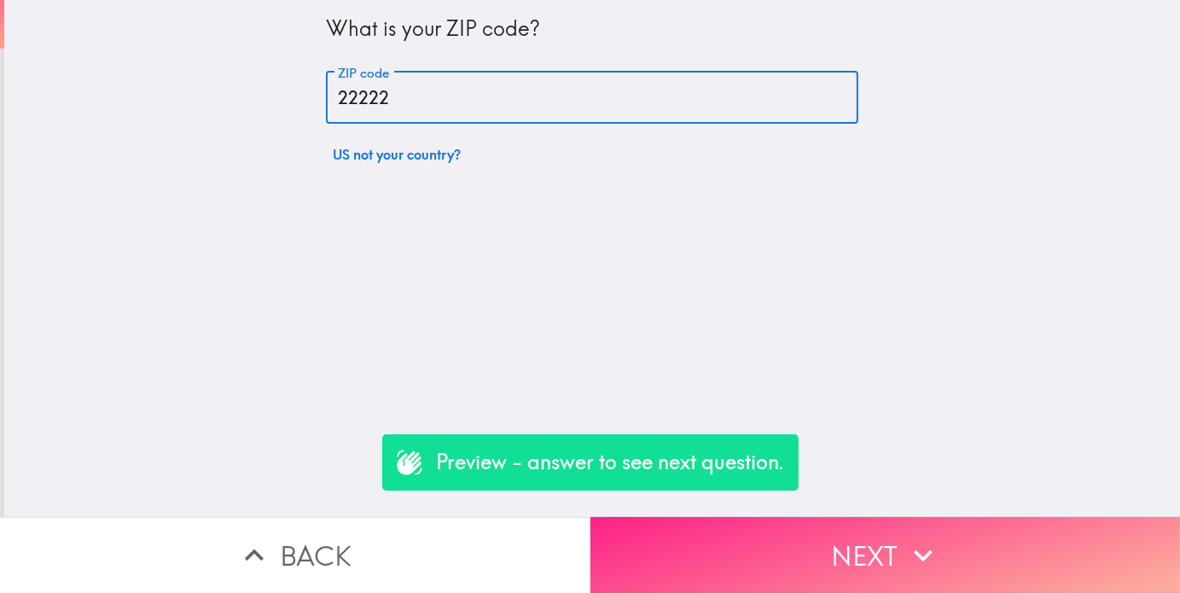
type input "22222"
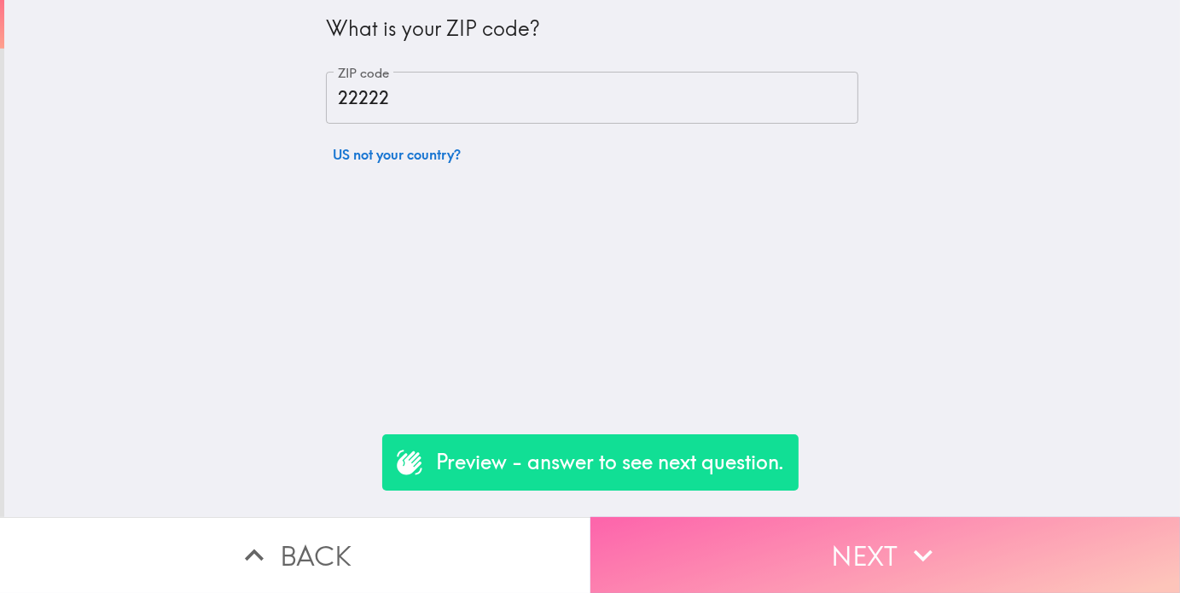
click at [782, 533] on button "Next" at bounding box center [886, 555] width 591 height 76
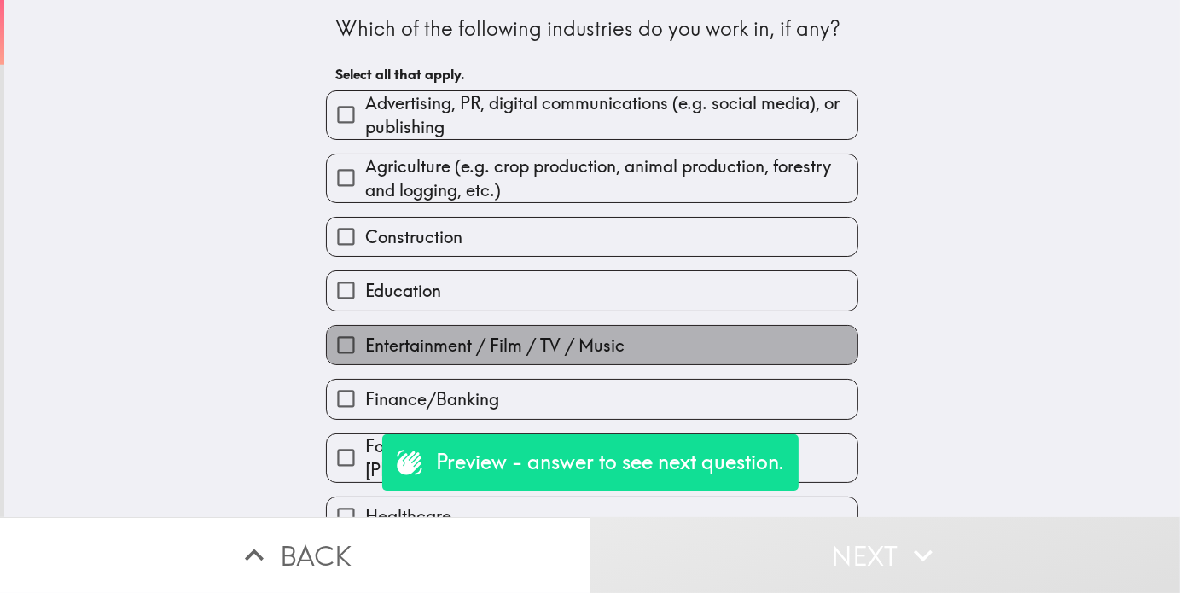
click at [442, 340] on span "Entertainment / Film / TV / Music" at bounding box center [494, 346] width 259 height 24
click at [365, 340] on input "Entertainment / Film / TV / Music" at bounding box center [346, 345] width 38 height 38
checkbox input "true"
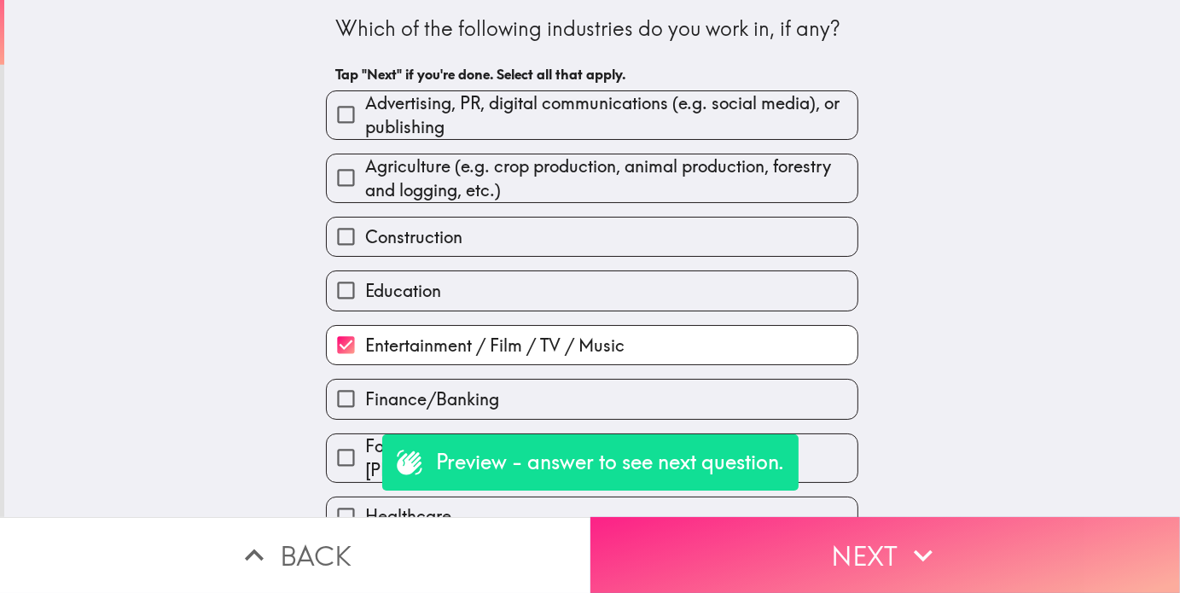
click at [862, 548] on button "Next" at bounding box center [886, 555] width 591 height 76
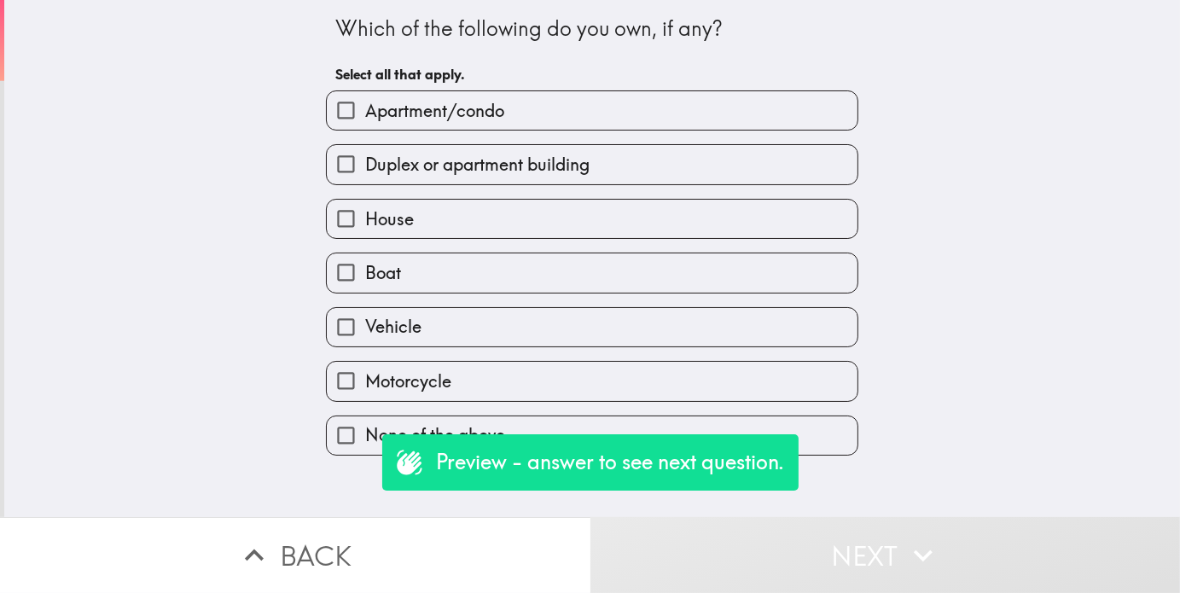
click at [399, 224] on span "House" at bounding box center [389, 219] width 49 height 24
click at [365, 224] on input "House" at bounding box center [346, 219] width 38 height 38
checkbox input "true"
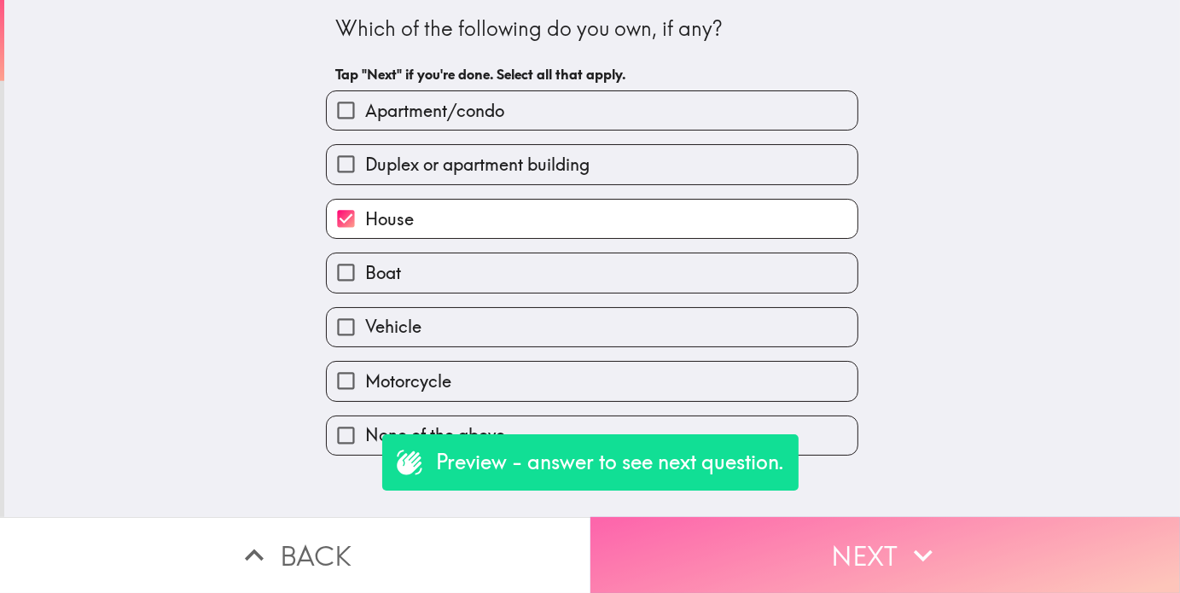
click at [752, 517] on button "Next" at bounding box center [886, 555] width 591 height 76
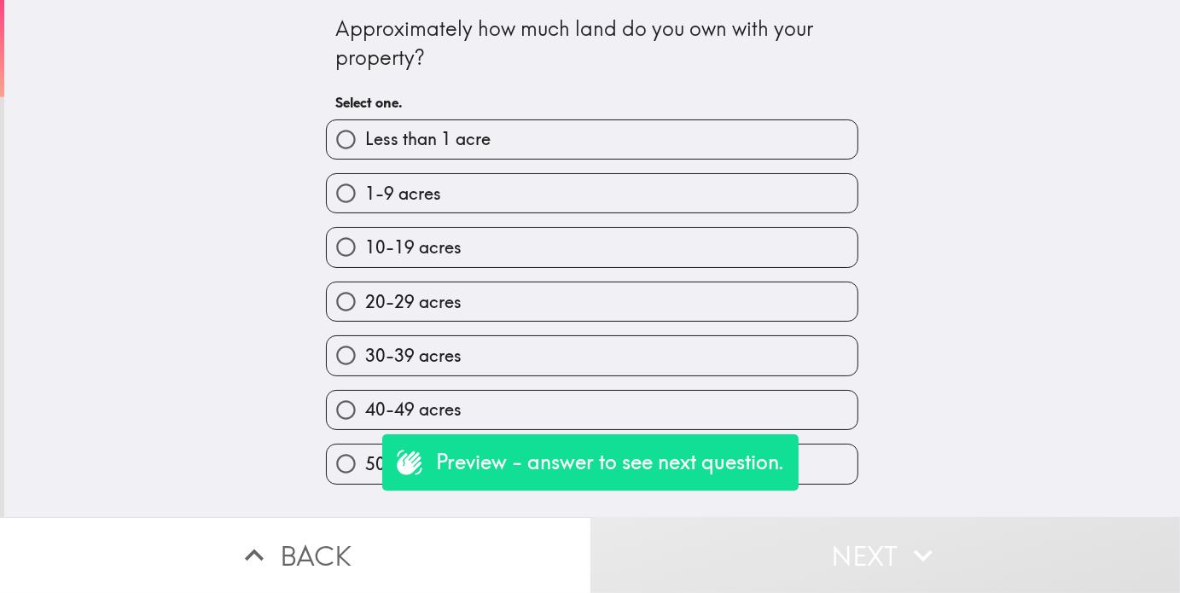
click at [465, 368] on label "30-39 acres" at bounding box center [592, 355] width 531 height 38
click at [365, 368] on input "30-39 acres" at bounding box center [346, 355] width 38 height 38
radio input "true"
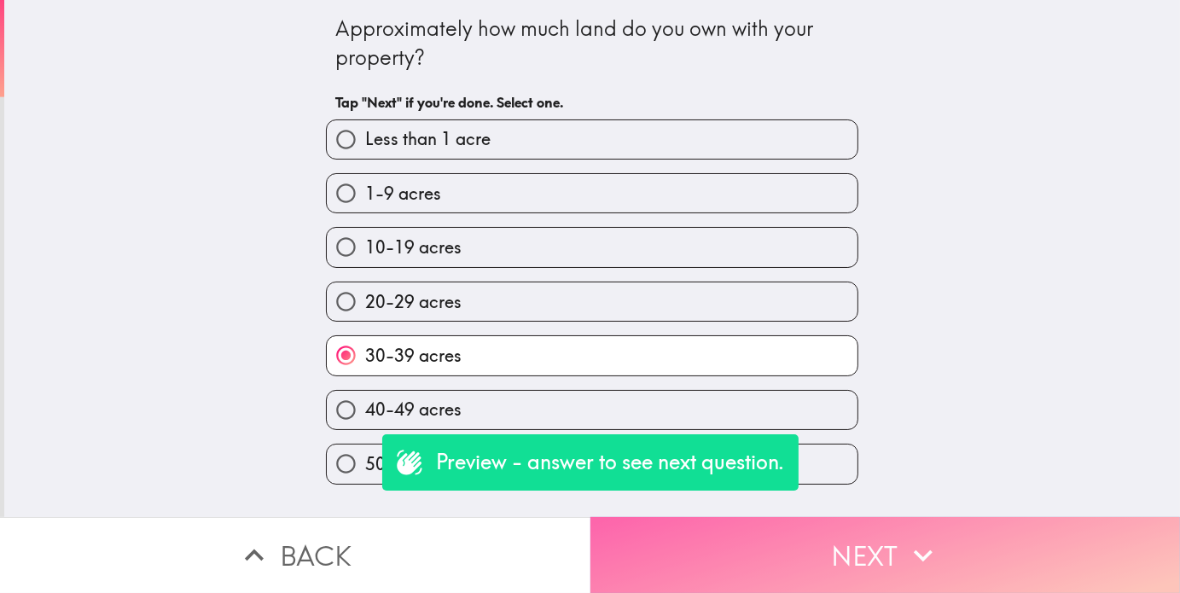
click at [690, 547] on button "Next" at bounding box center [886, 555] width 591 height 76
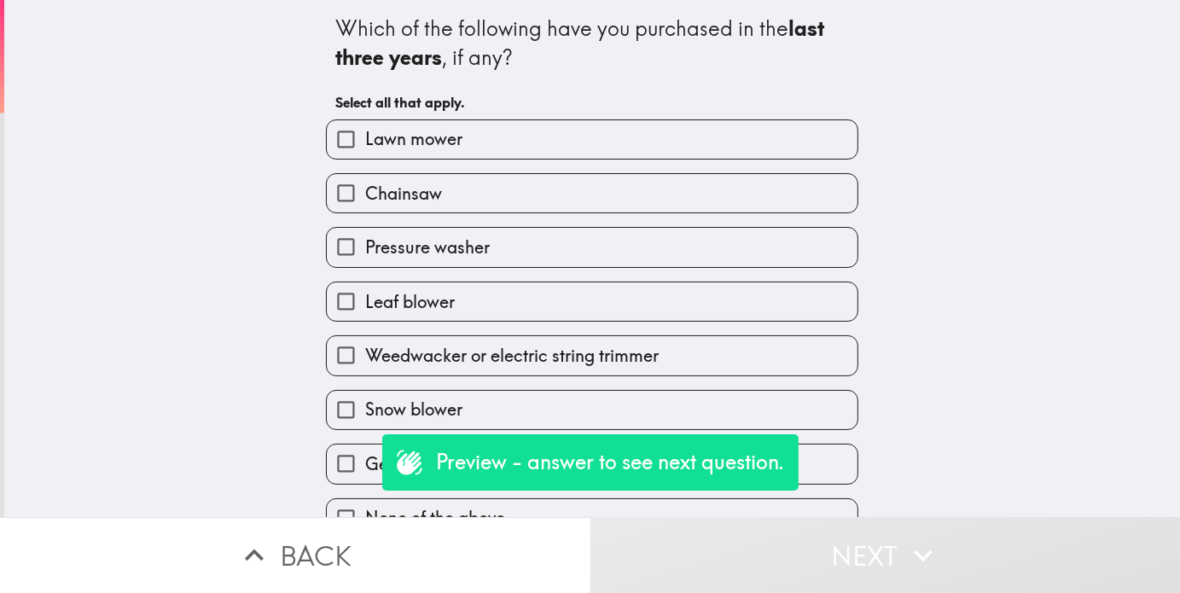
click at [428, 249] on span "Pressure washer" at bounding box center [427, 248] width 125 height 24
click at [365, 249] on input "Pressure washer" at bounding box center [346, 247] width 38 height 38
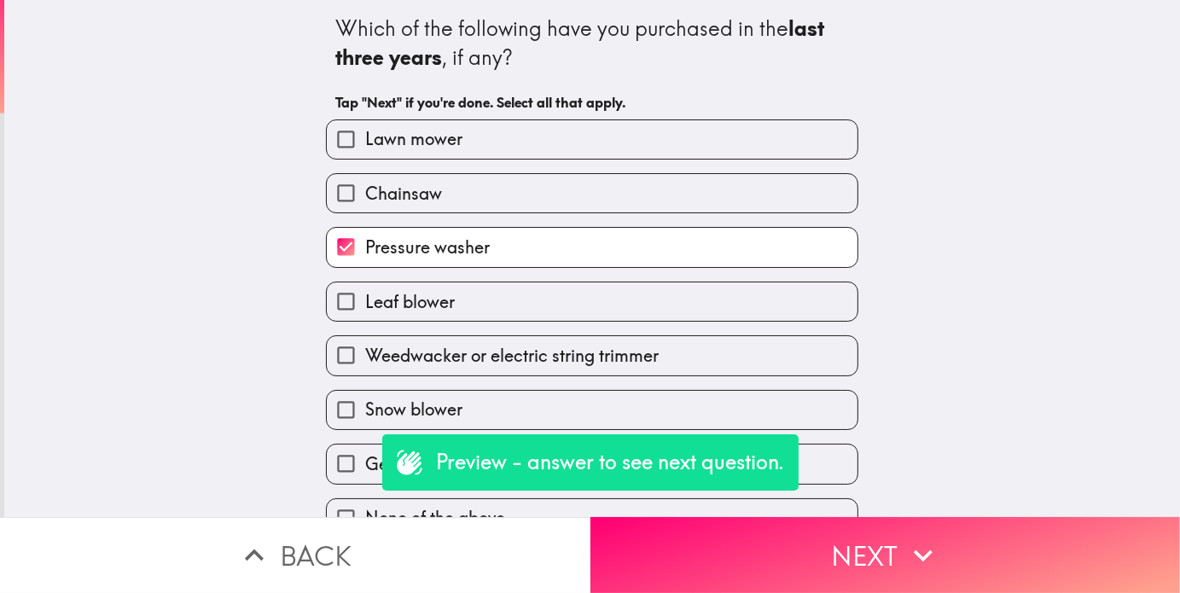
click at [453, 242] on span "Pressure washer" at bounding box center [427, 248] width 125 height 24
click at [365, 242] on input "Pressure washer" at bounding box center [346, 247] width 38 height 38
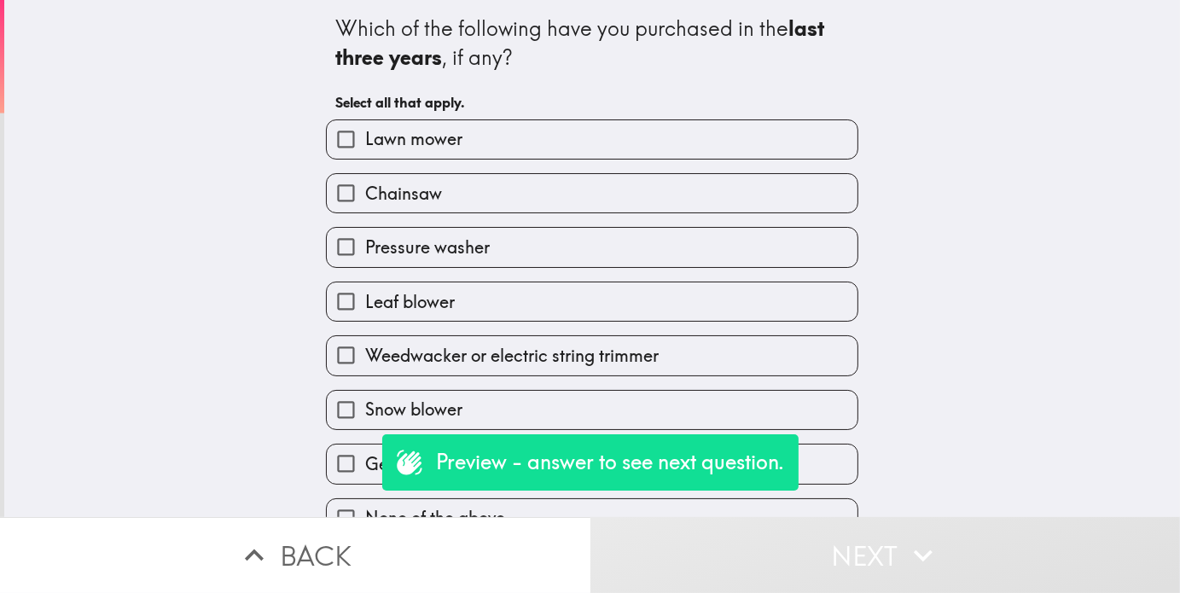
click at [414, 246] on span "Pressure washer" at bounding box center [427, 248] width 125 height 24
click at [365, 246] on input "Pressure washer" at bounding box center [346, 247] width 38 height 38
checkbox input "true"
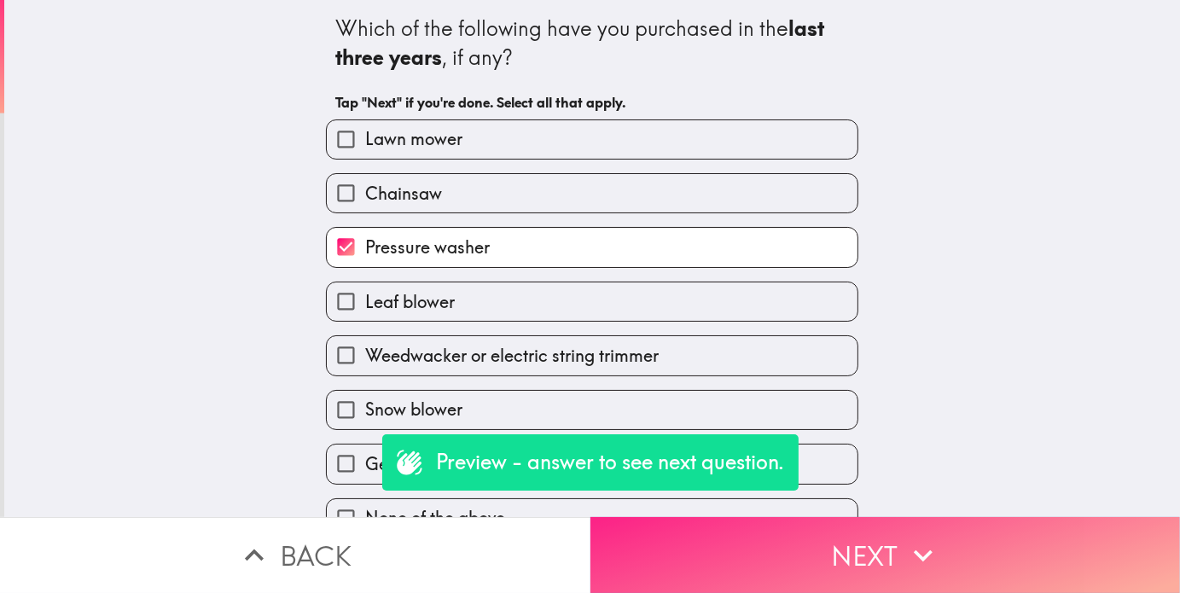
click at [676, 541] on button "Next" at bounding box center [886, 555] width 591 height 76
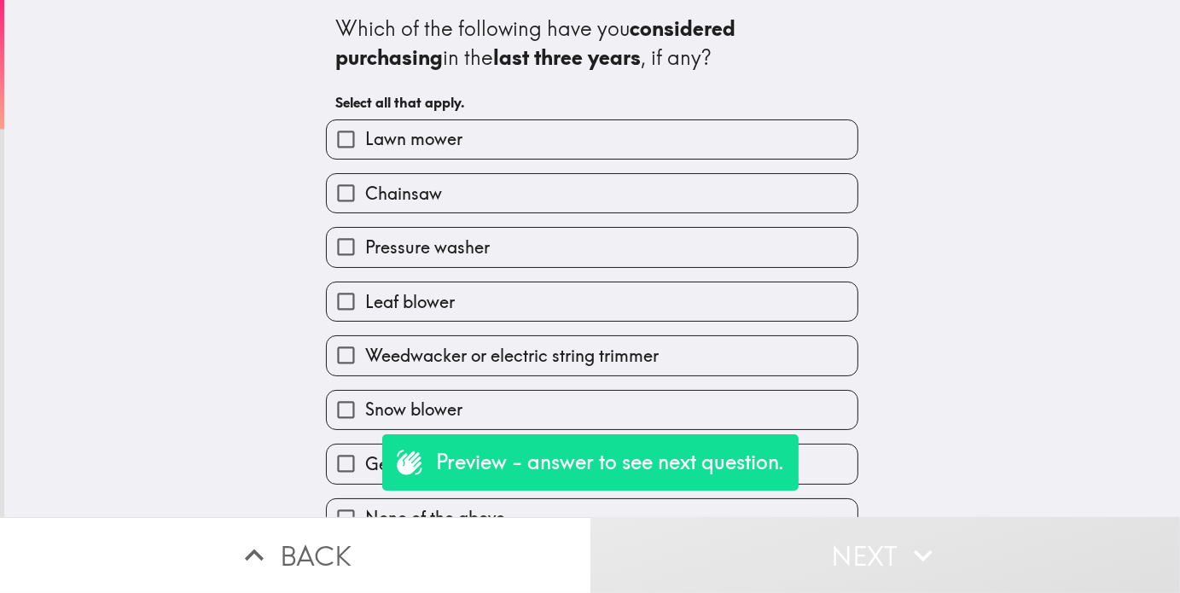
click at [399, 145] on span "Lawn mower" at bounding box center [413, 139] width 97 height 24
click at [365, 145] on input "Lawn mower" at bounding box center [346, 139] width 38 height 38
checkbox input "true"
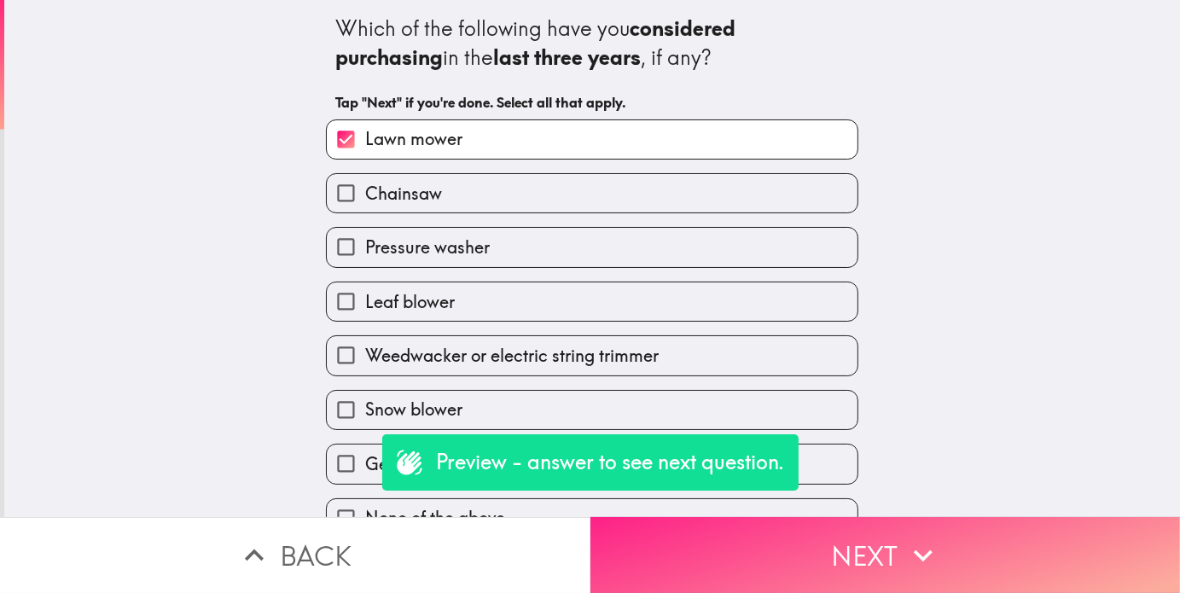
click at [691, 542] on button "Next" at bounding box center [886, 555] width 591 height 76
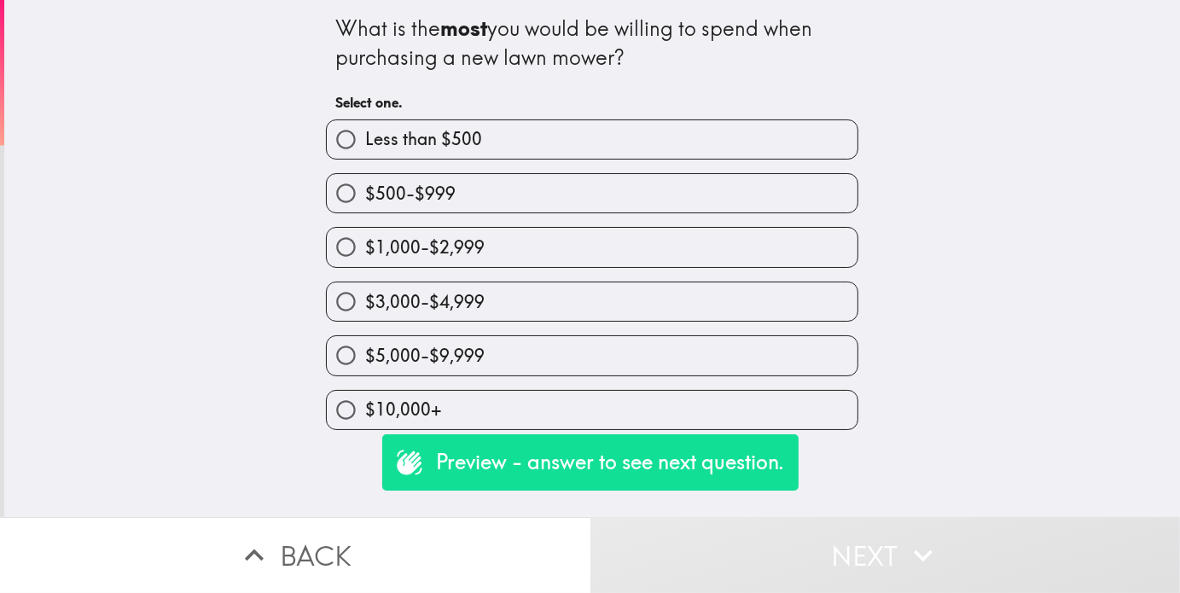
drag, startPoint x: 433, startPoint y: 405, endPoint x: 440, endPoint y: 411, distance: 9.7
click at [432, 405] on label "$10,000+" at bounding box center [592, 410] width 531 height 38
click at [365, 405] on input "$10,000+" at bounding box center [346, 410] width 38 height 38
radio input "true"
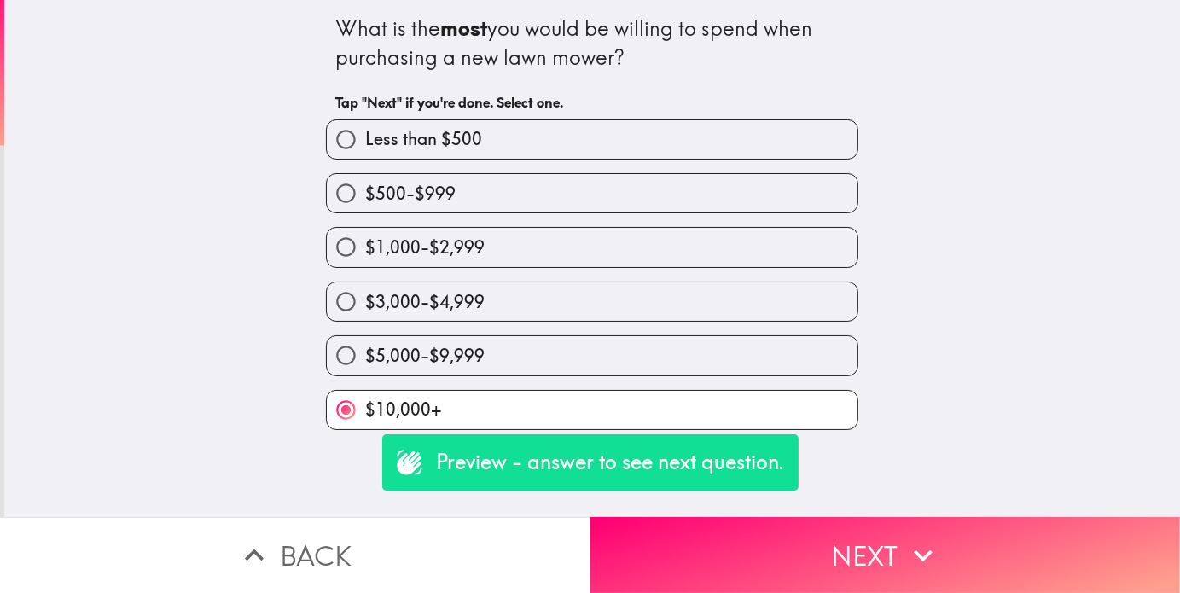
click at [696, 538] on button "Next" at bounding box center [886, 555] width 591 height 76
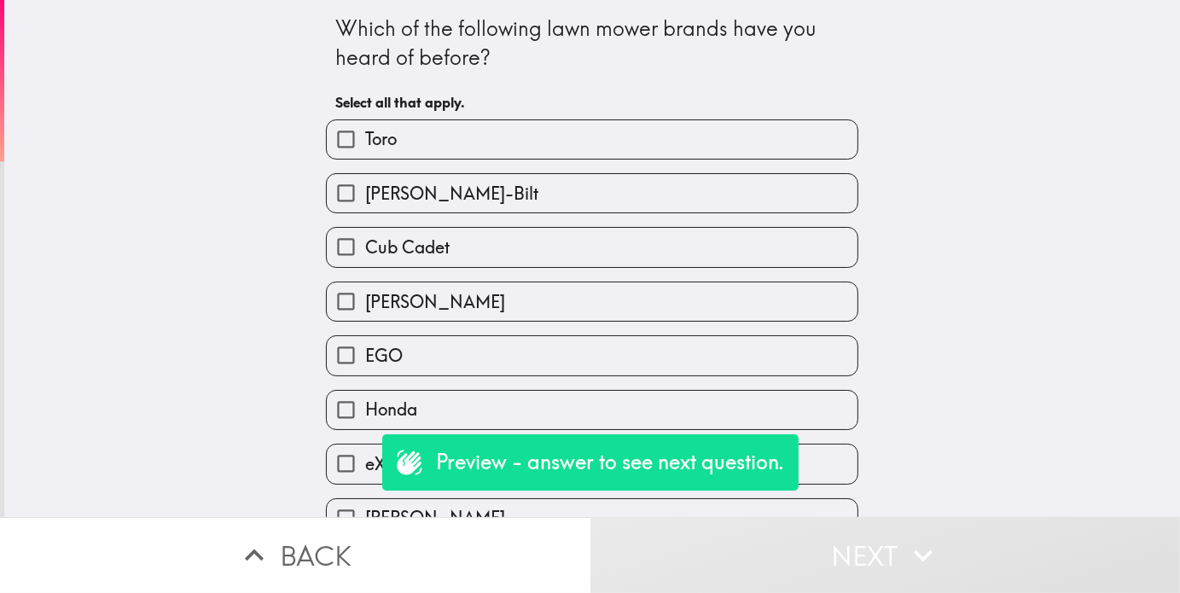
click at [390, 305] on span "[PERSON_NAME]" at bounding box center [435, 302] width 140 height 24
click at [365, 305] on input "[PERSON_NAME]" at bounding box center [346, 302] width 38 height 38
checkbox input "true"
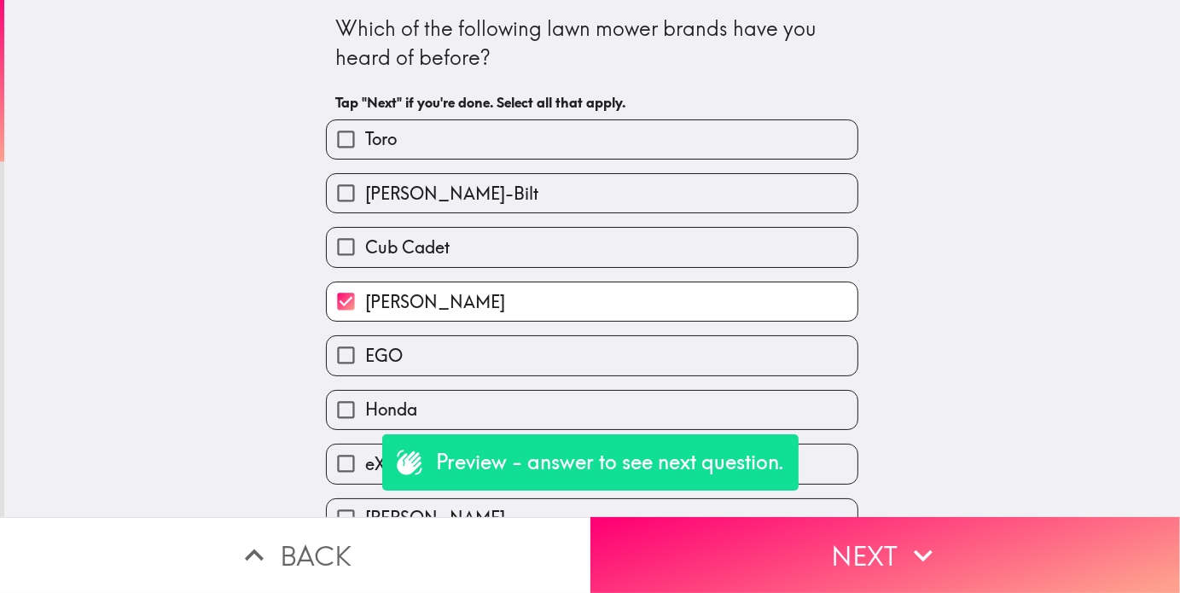
click at [413, 138] on label "Toro" at bounding box center [592, 139] width 531 height 38
click at [365, 138] on input "Toro" at bounding box center [346, 139] width 38 height 38
checkbox input "true"
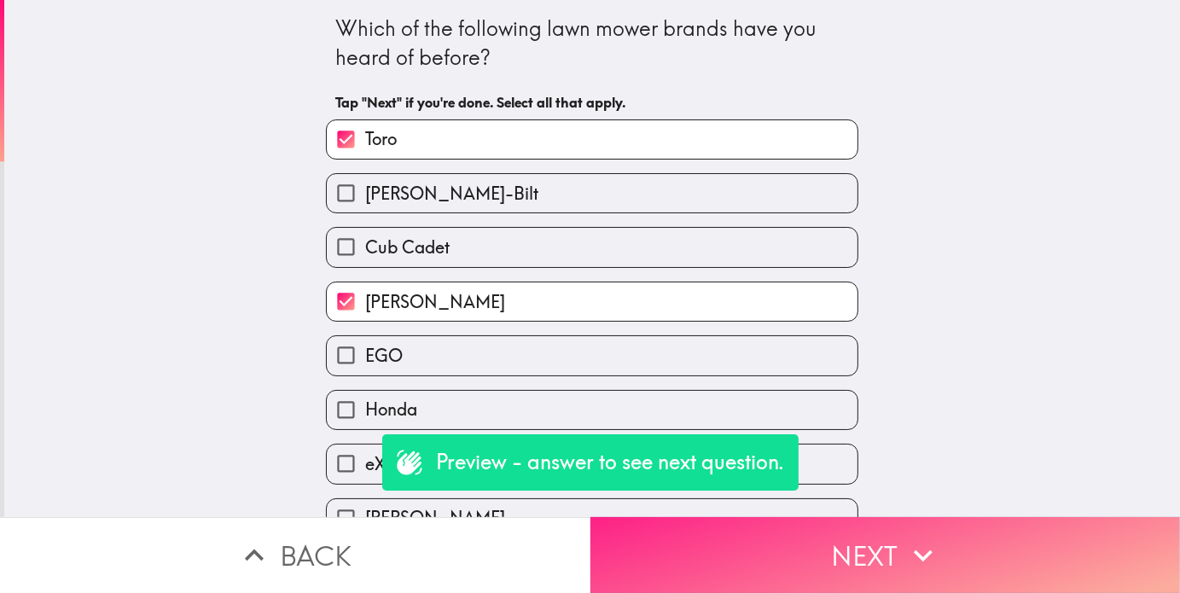
click at [822, 555] on button "Next" at bounding box center [886, 555] width 591 height 76
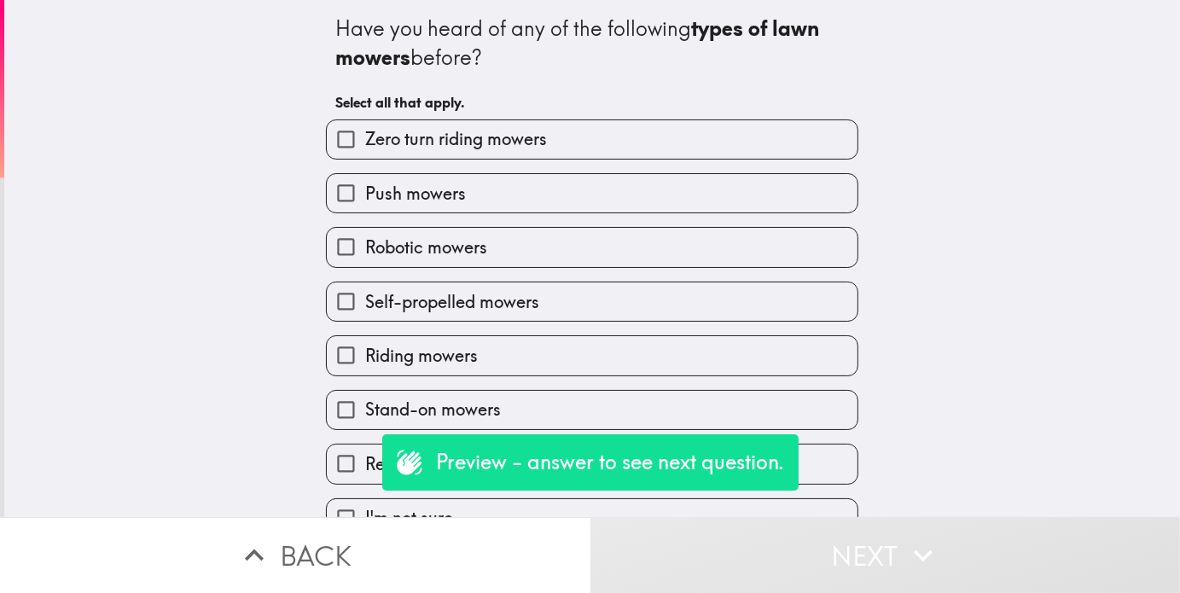
click at [461, 150] on span "Zero turn riding mowers" at bounding box center [456, 139] width 182 height 24
click at [365, 150] on input "Zero turn riding mowers" at bounding box center [346, 139] width 38 height 38
checkbox input "true"
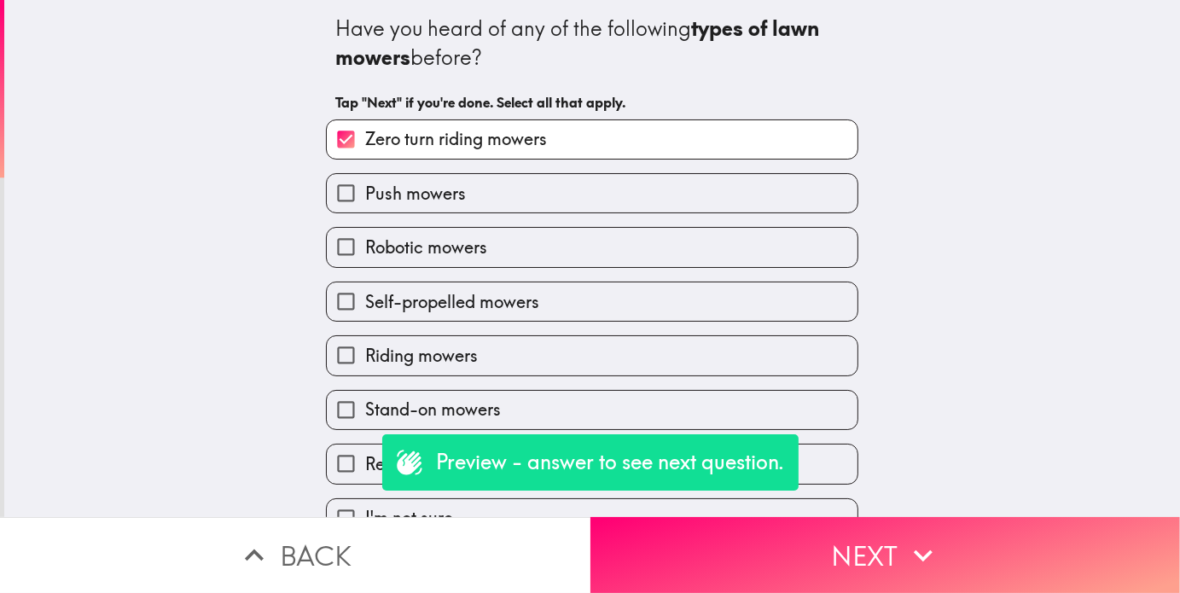
click at [464, 378] on div "Stand-on mowers" at bounding box center [585, 403] width 546 height 54
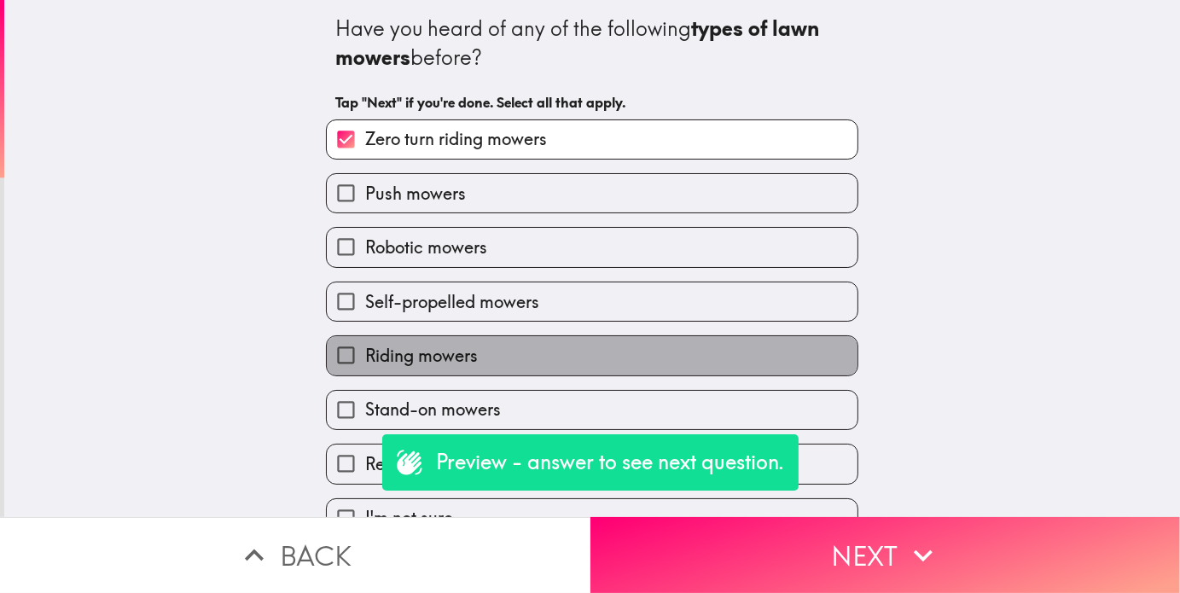
click at [580, 362] on label "Riding mowers" at bounding box center [592, 355] width 531 height 38
click at [365, 362] on input "Riding mowers" at bounding box center [346, 355] width 38 height 38
checkbox input "true"
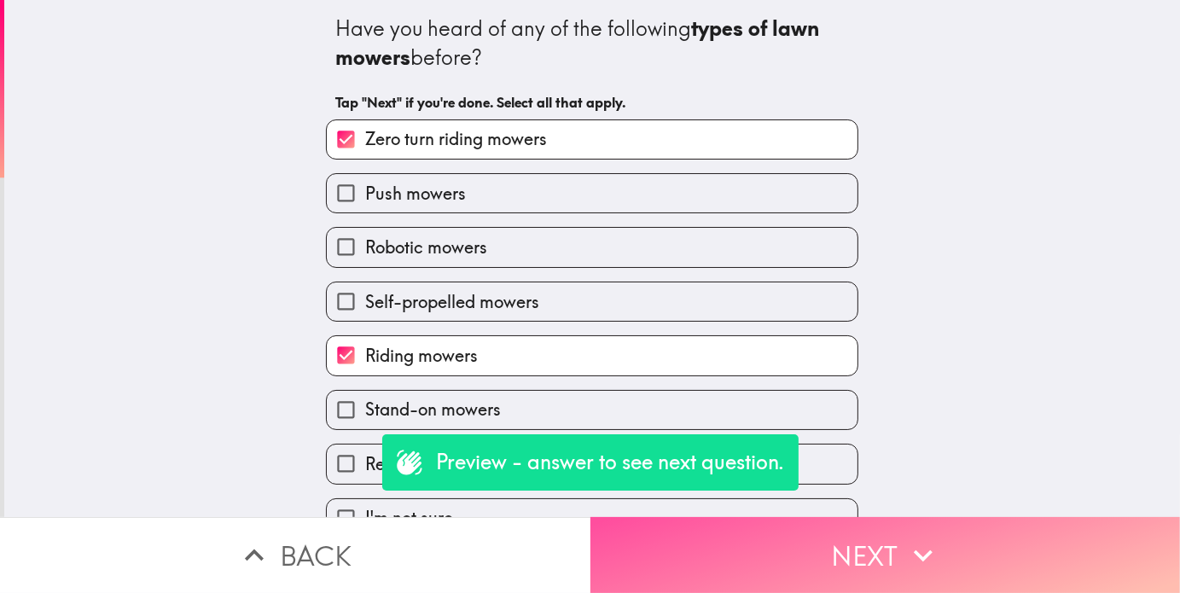
click at [753, 545] on button "Next" at bounding box center [886, 555] width 591 height 76
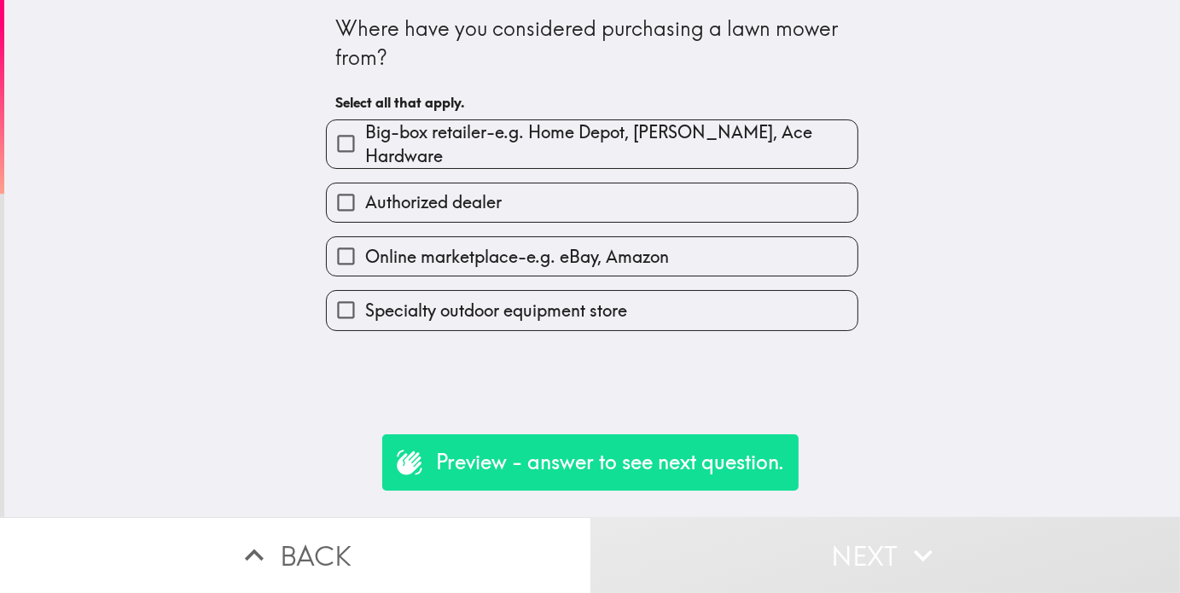
click at [438, 197] on span "Authorized dealer" at bounding box center [433, 202] width 137 height 24
click at [365, 197] on input "Authorized dealer" at bounding box center [346, 203] width 38 height 38
checkbox input "true"
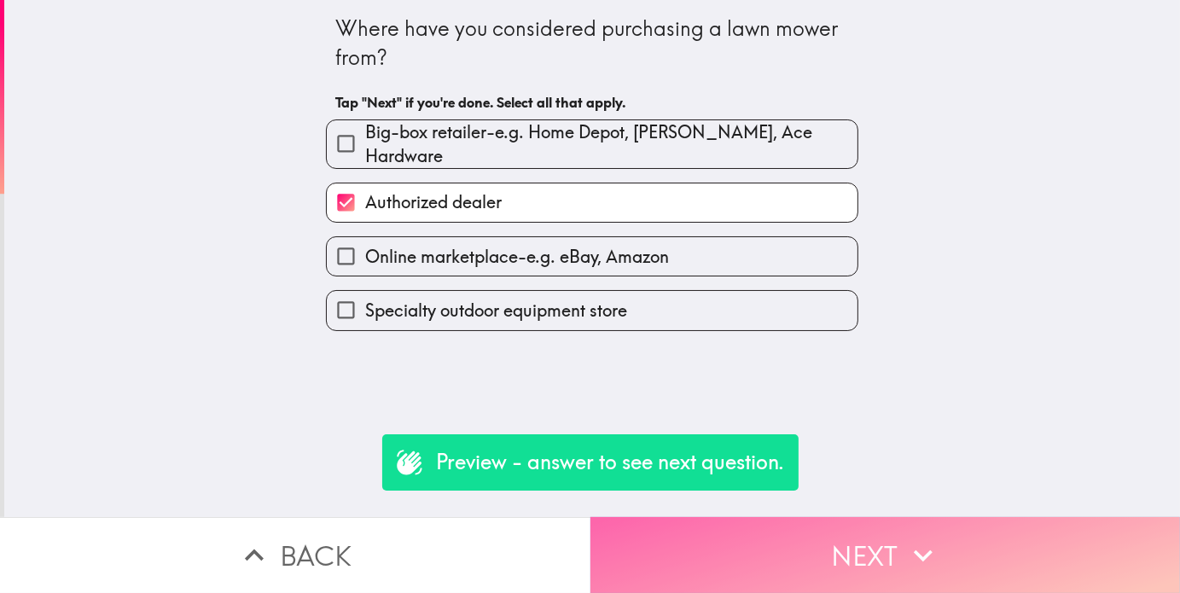
click at [657, 547] on button "Next" at bounding box center [886, 555] width 591 height 76
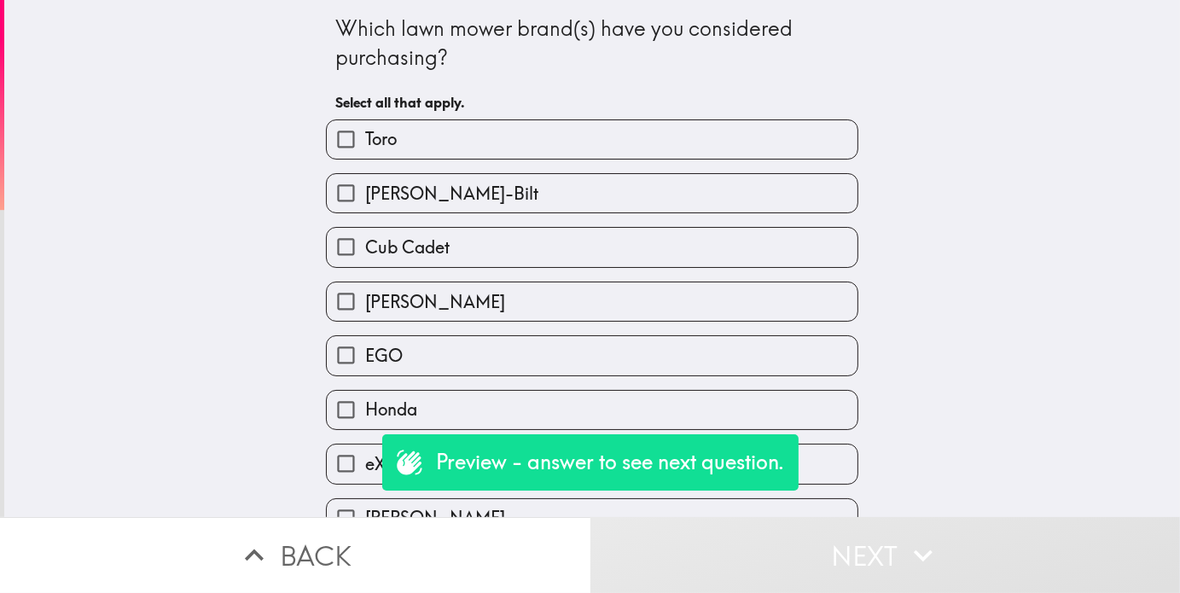
click at [504, 298] on label "[PERSON_NAME]" at bounding box center [592, 302] width 531 height 38
click at [365, 298] on input "[PERSON_NAME]" at bounding box center [346, 302] width 38 height 38
checkbox input "true"
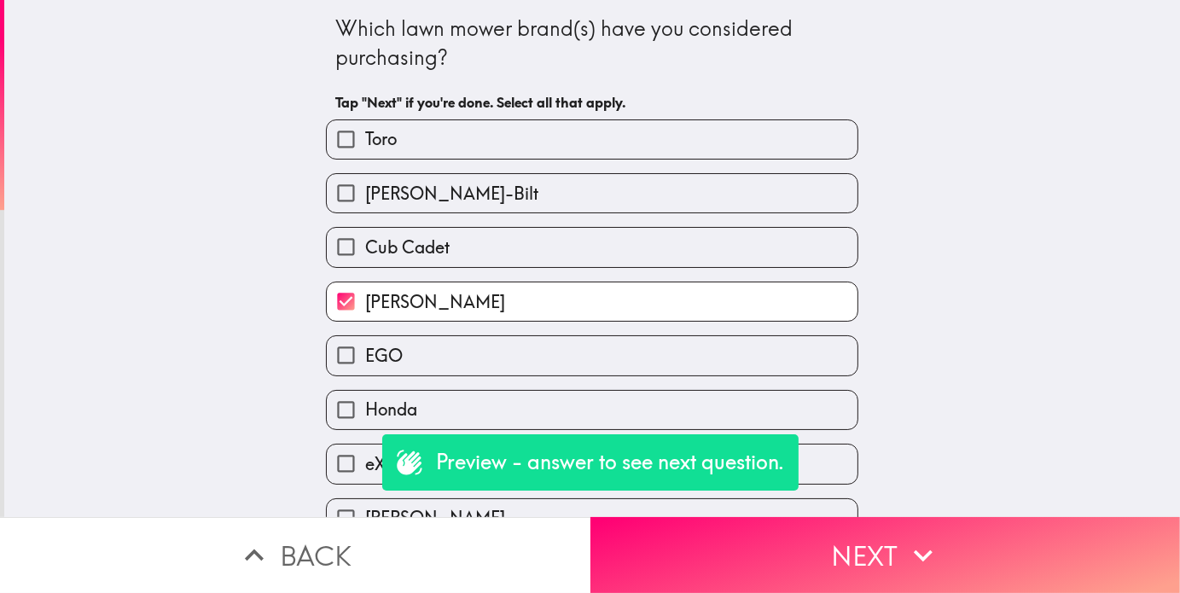
click at [488, 252] on label "Cub Cadet" at bounding box center [592, 247] width 531 height 38
click at [365, 252] on input "Cub Cadet" at bounding box center [346, 247] width 38 height 38
checkbox input "true"
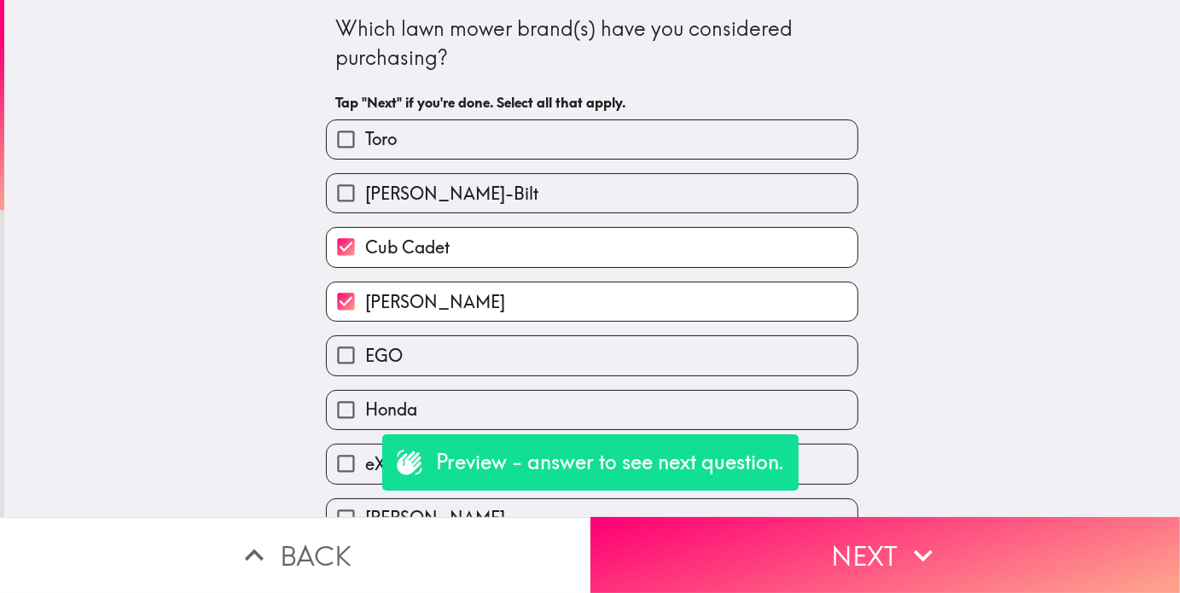
click at [468, 181] on label "[PERSON_NAME]-Bilt" at bounding box center [592, 193] width 531 height 38
click at [365, 181] on input "[PERSON_NAME]-Bilt" at bounding box center [346, 193] width 38 height 38
checkbox input "true"
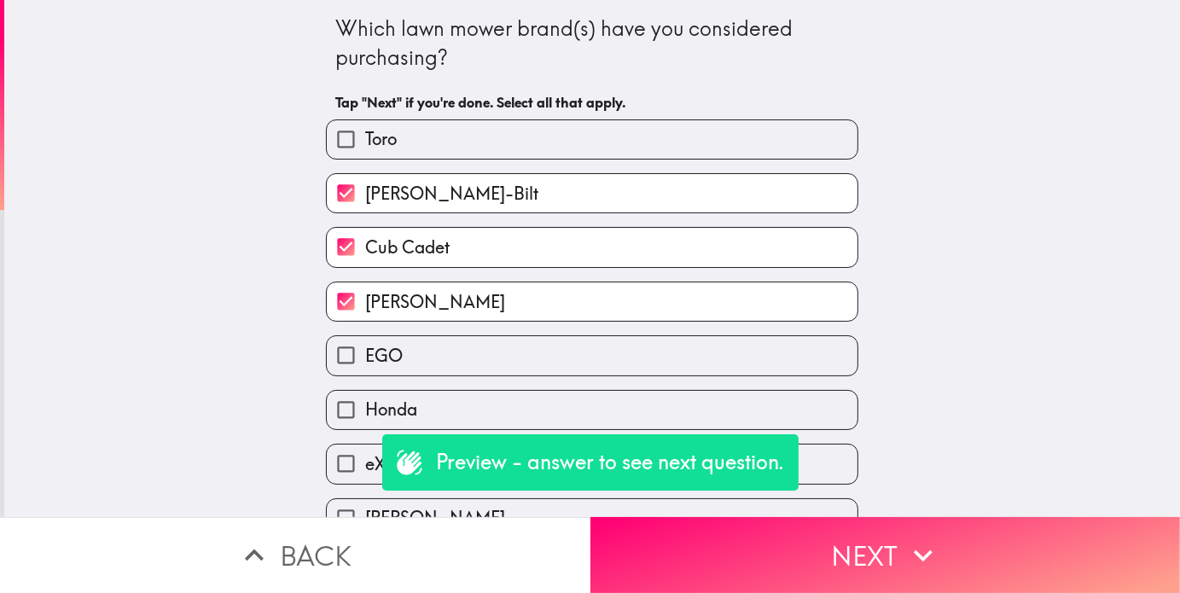
click at [469, 132] on label "Toro" at bounding box center [592, 139] width 531 height 38
click at [365, 132] on input "Toro" at bounding box center [346, 139] width 38 height 38
checkbox input "true"
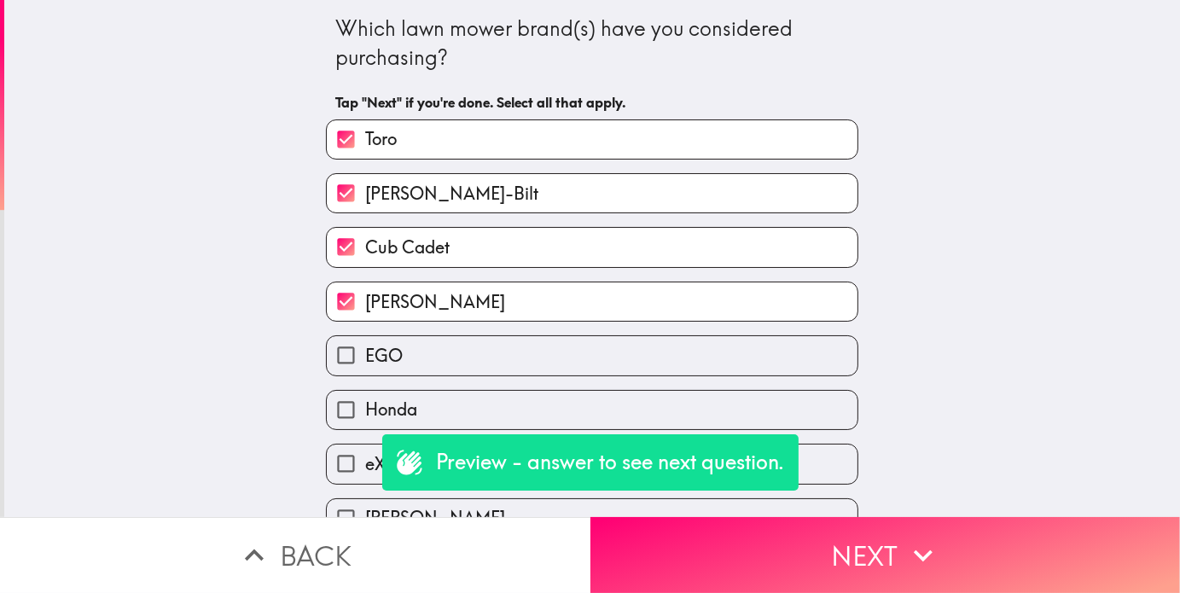
click at [371, 545] on button "Back" at bounding box center [295, 555] width 591 height 76
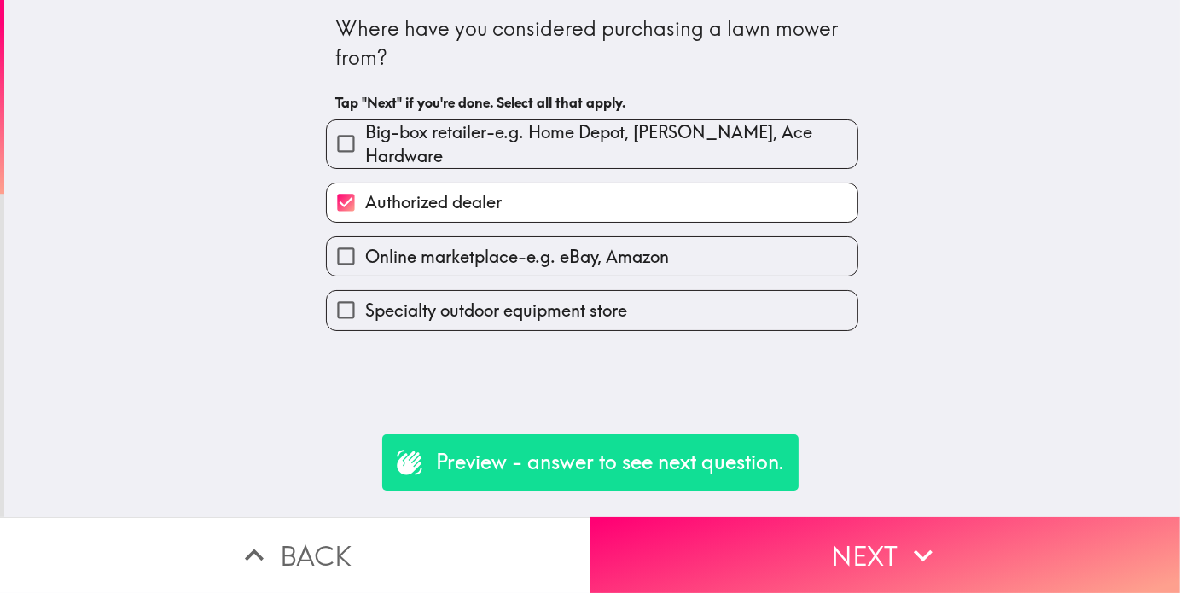
click at [371, 545] on button "Back" at bounding box center [295, 555] width 591 height 76
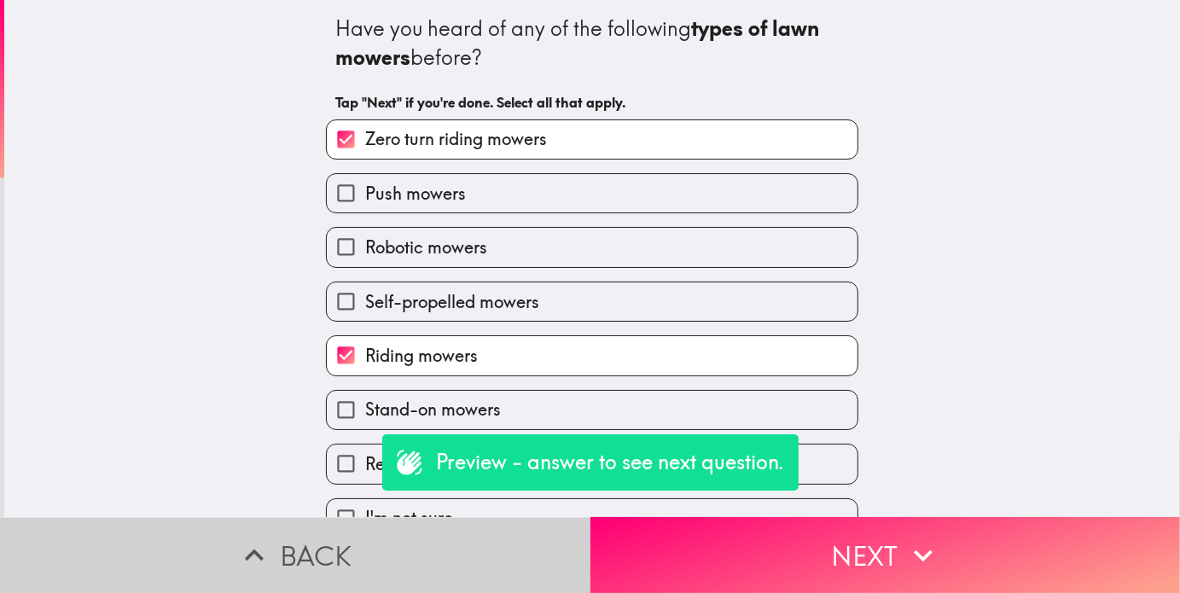
click at [371, 547] on button "Back" at bounding box center [295, 555] width 591 height 76
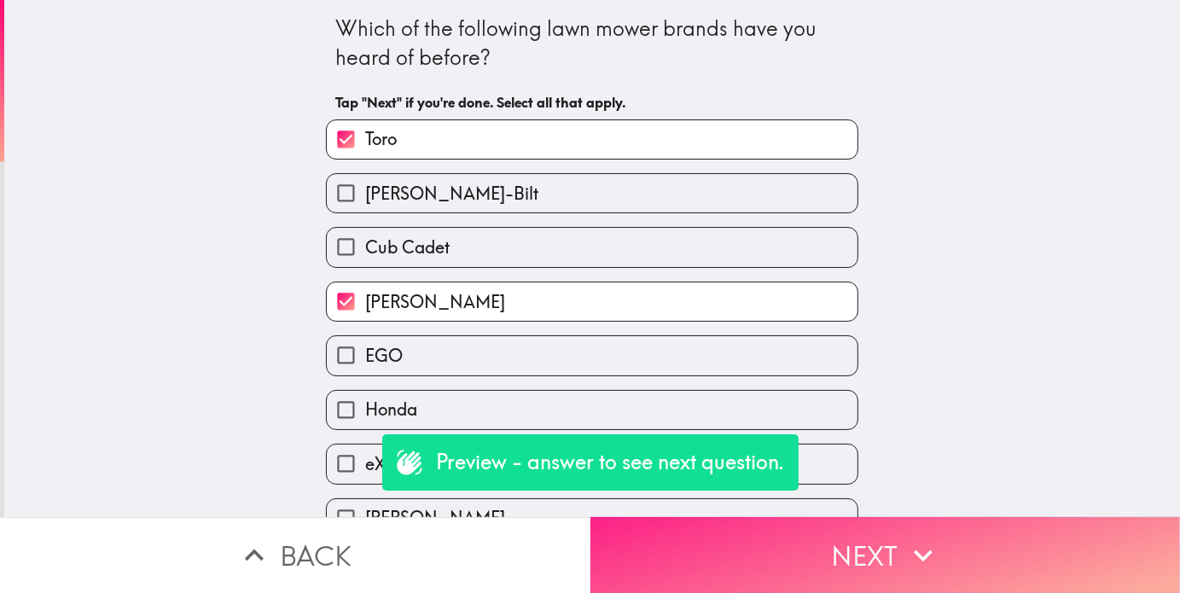
click at [675, 539] on button "Next" at bounding box center [886, 555] width 591 height 76
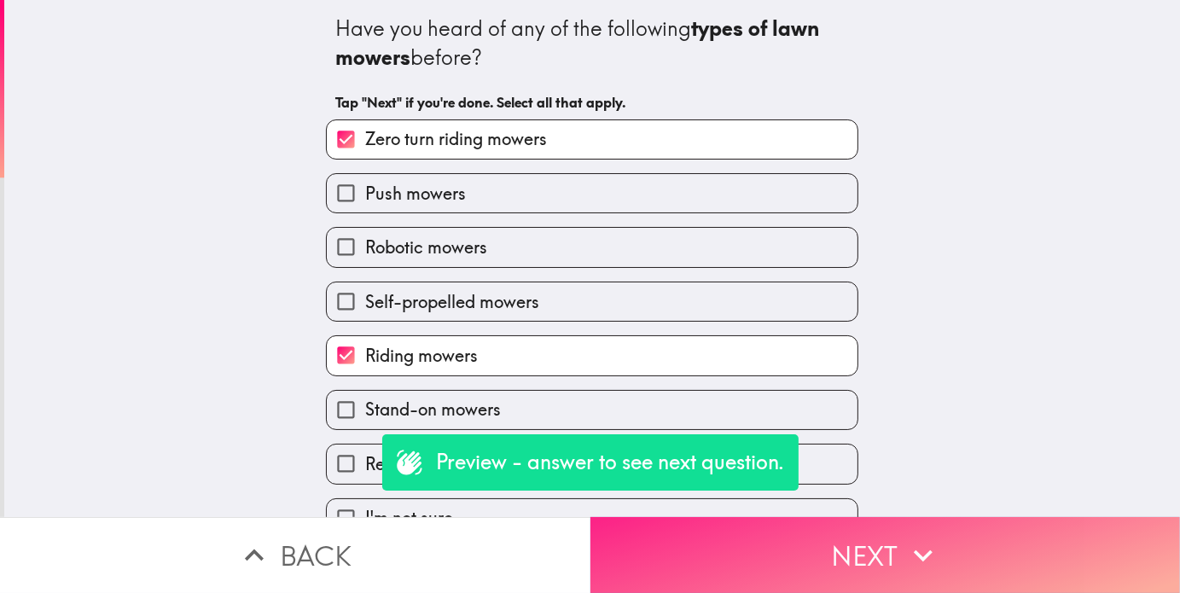
click at [672, 544] on button "Next" at bounding box center [886, 555] width 591 height 76
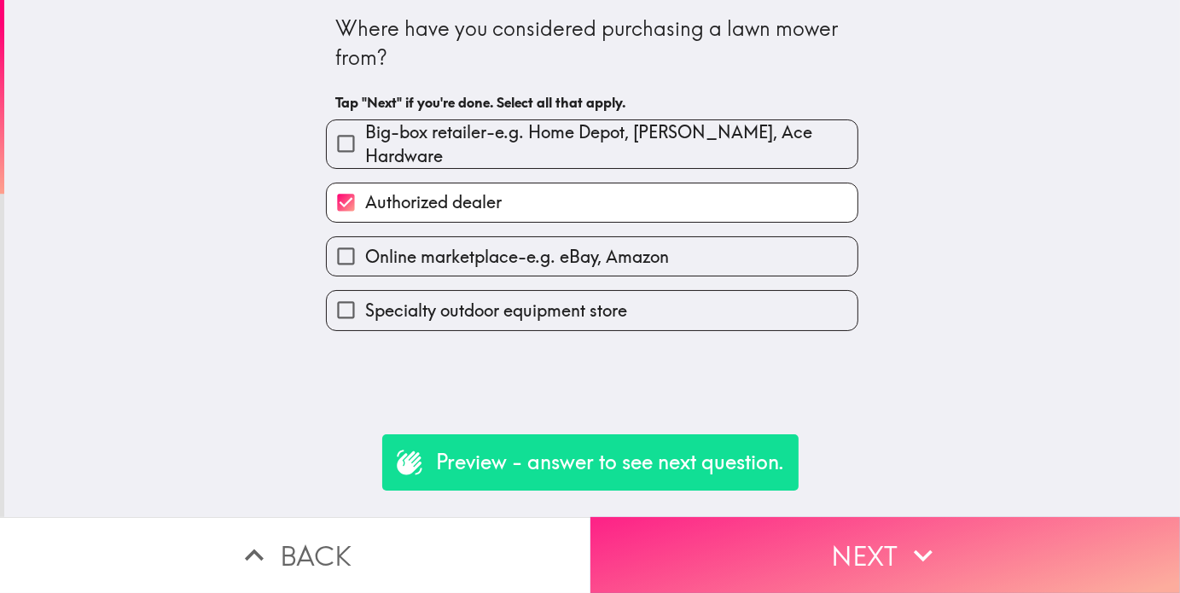
click at [672, 550] on button "Next" at bounding box center [886, 555] width 591 height 76
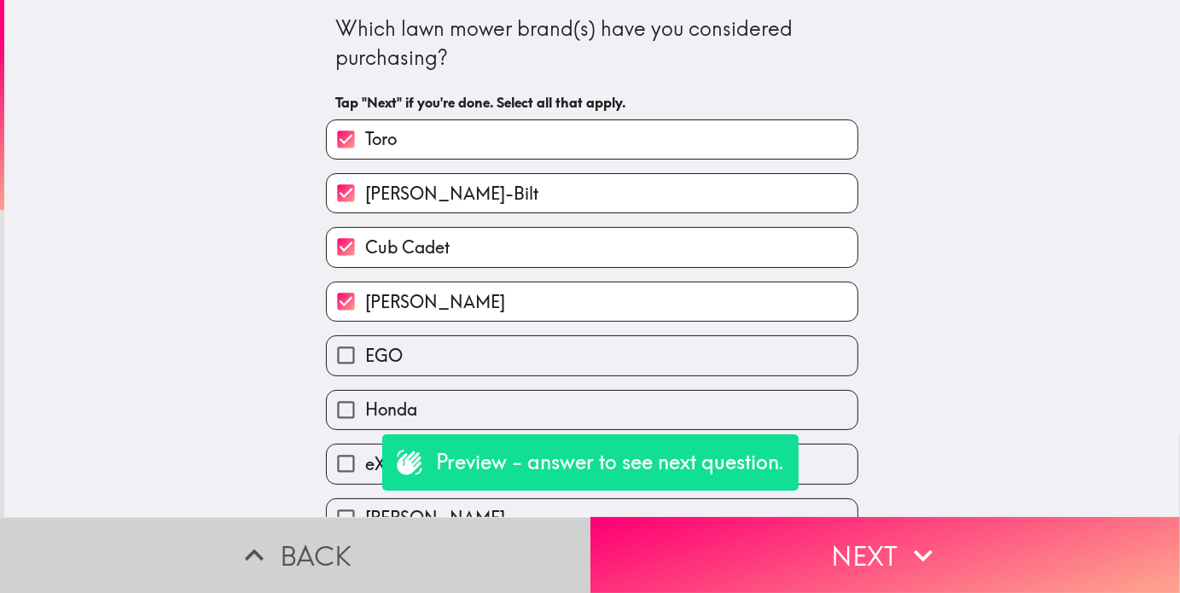
click at [468, 539] on button "Back" at bounding box center [295, 555] width 591 height 76
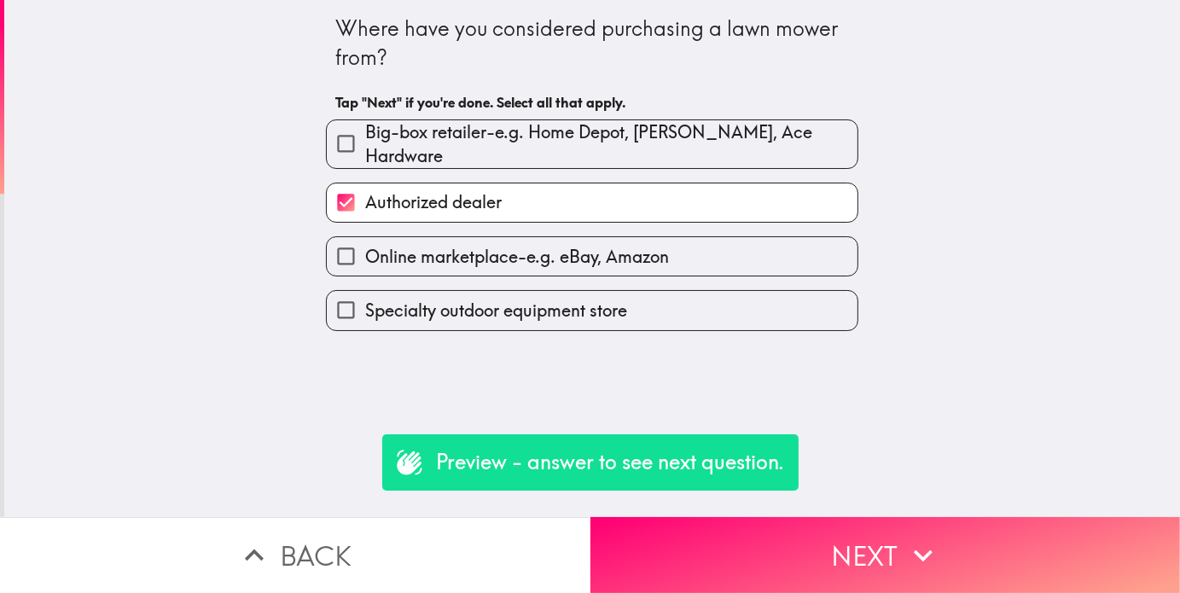
click at [954, 411] on div "Where have you considered purchasing a lawn mower from? Tap "Next" if you're do…" at bounding box center [592, 258] width 1176 height 517
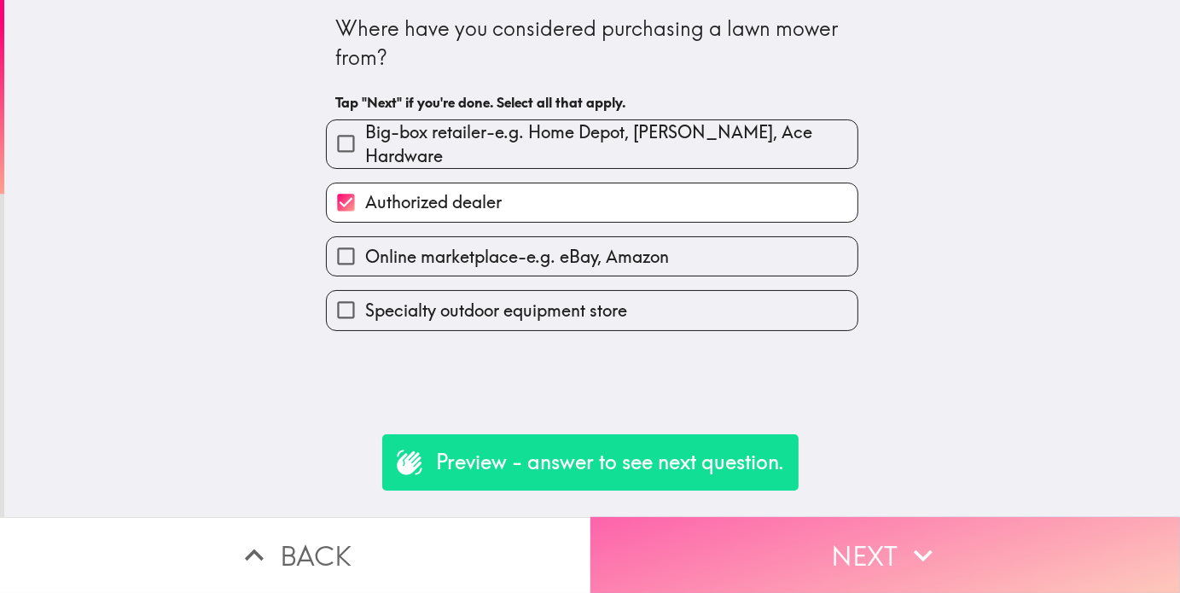
click at [830, 553] on button "Next" at bounding box center [886, 555] width 591 height 76
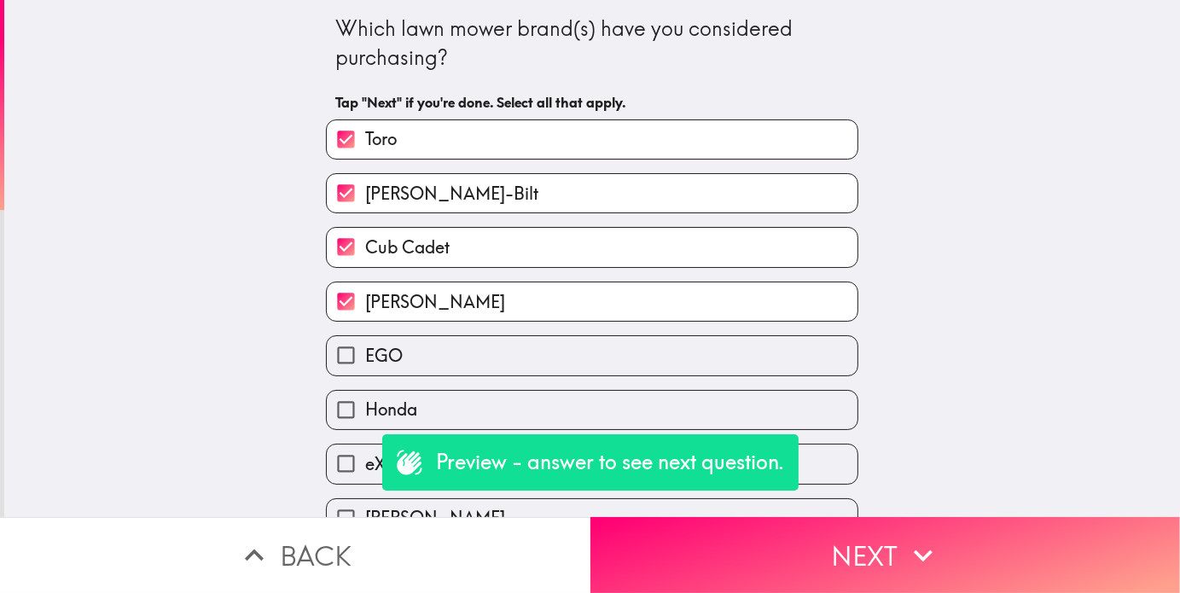
click at [680, 563] on button "Next" at bounding box center [886, 555] width 591 height 76
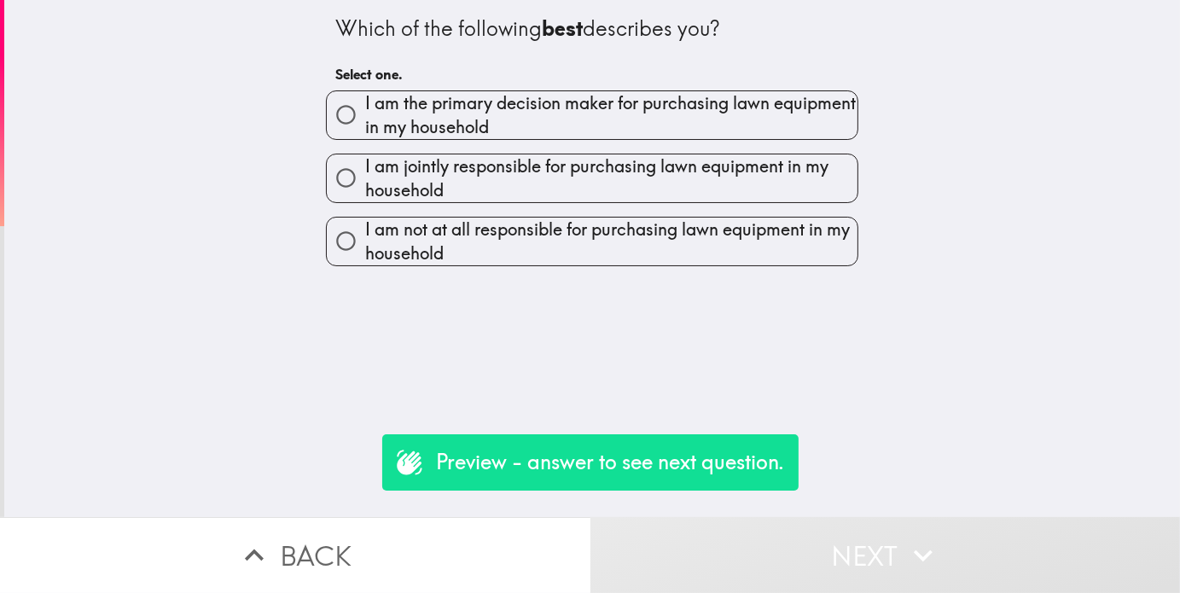
click at [463, 187] on span "I am jointly responsible for purchasing lawn equipment in my household" at bounding box center [611, 178] width 492 height 48
click at [365, 187] on input "I am jointly responsible for purchasing lawn equipment in my household" at bounding box center [346, 178] width 38 height 38
radio input "true"
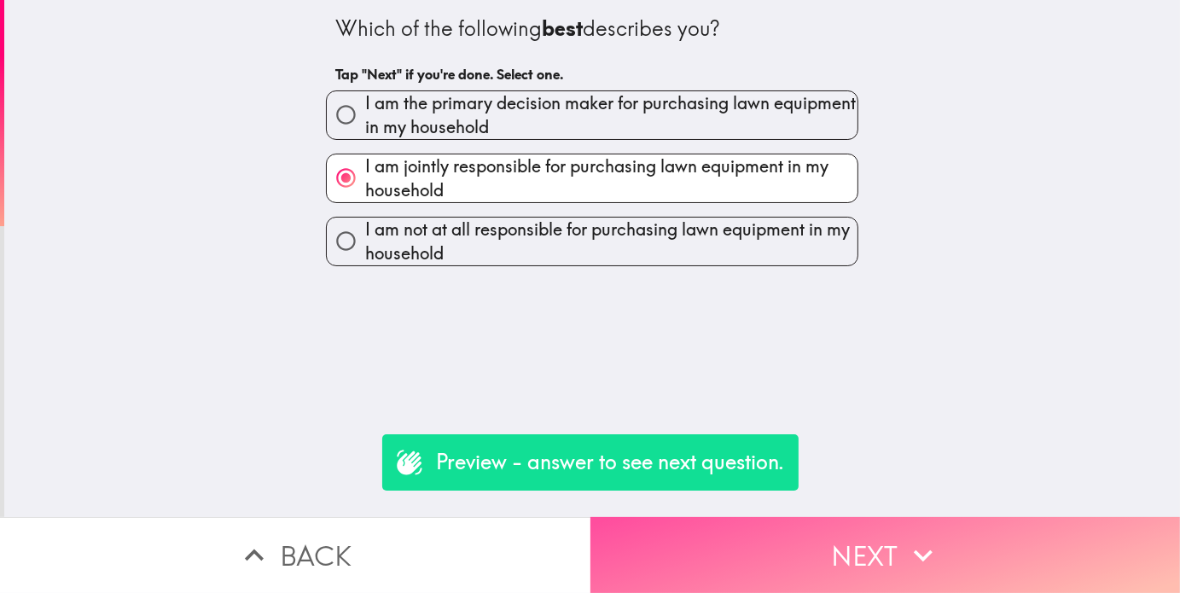
click at [692, 542] on button "Next" at bounding box center [886, 555] width 591 height 76
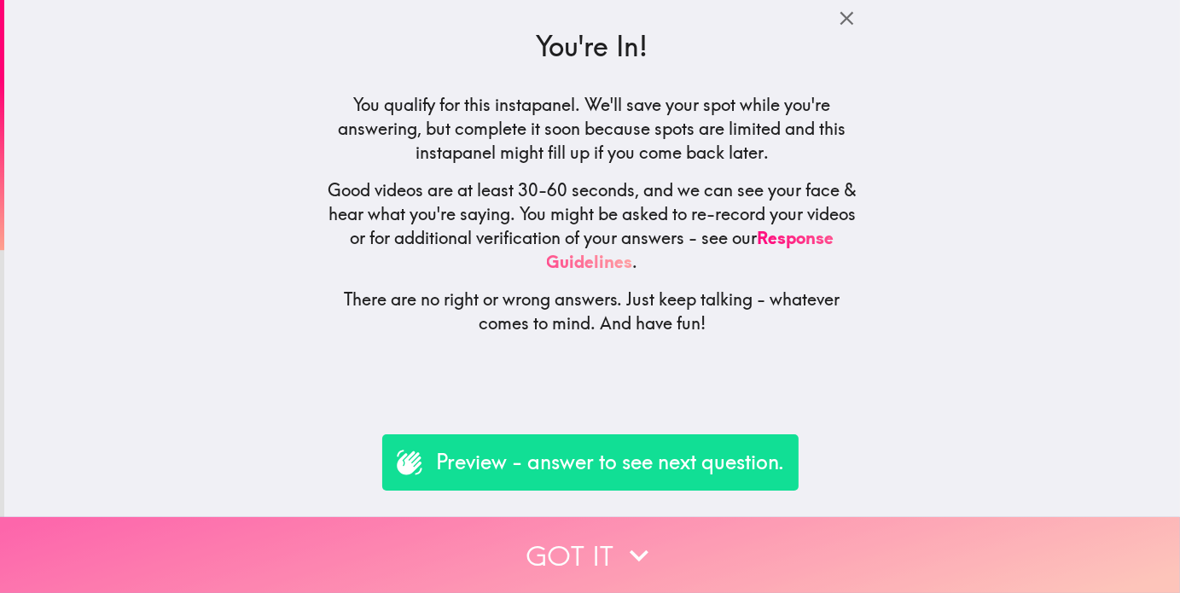
click at [641, 542] on icon "button" at bounding box center [640, 556] width 38 height 38
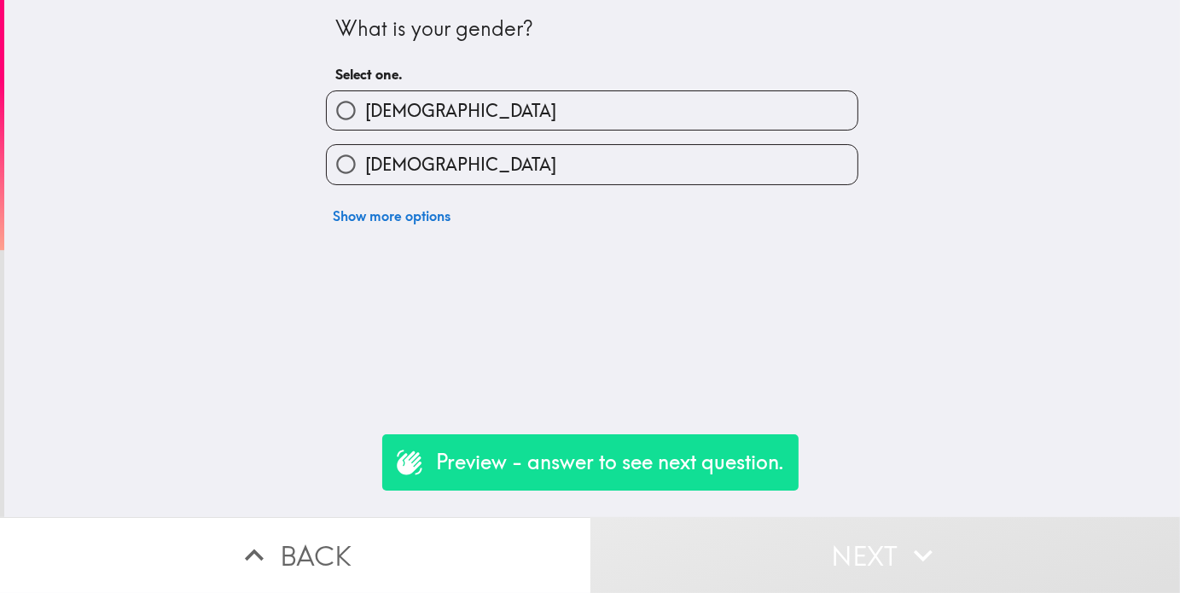
drag, startPoint x: 482, startPoint y: 159, endPoint x: 529, endPoint y: 316, distance: 163.9
click at [482, 160] on label "Female" at bounding box center [592, 164] width 531 height 38
click at [365, 160] on input "Female" at bounding box center [346, 164] width 38 height 38
radio input "true"
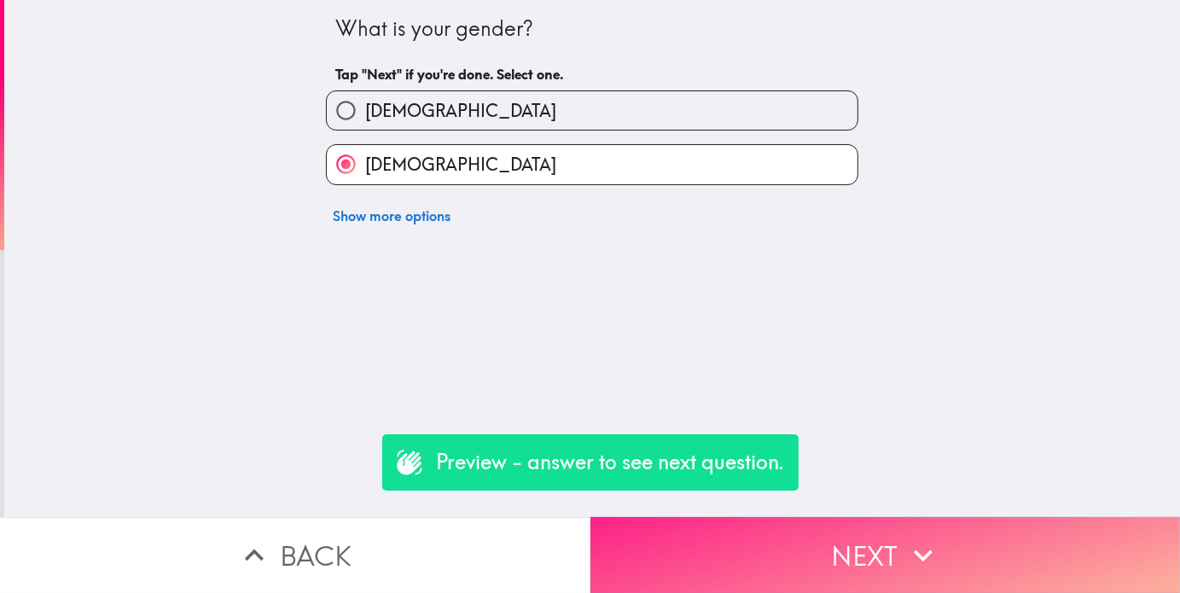
click at [614, 533] on button "Next" at bounding box center [886, 555] width 591 height 76
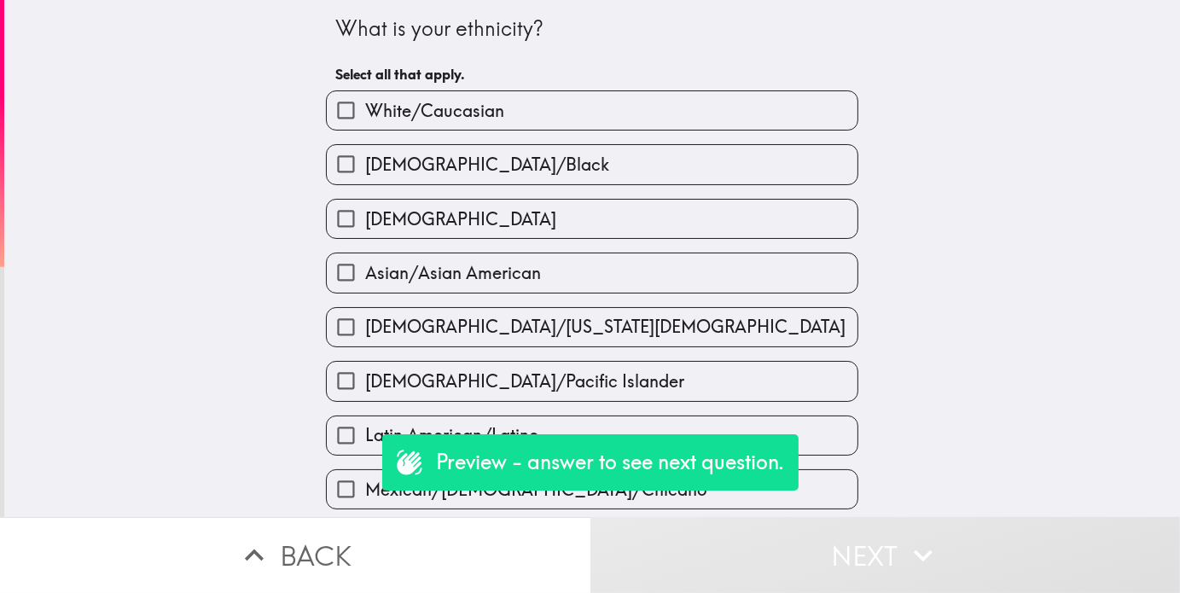
drag, startPoint x: 473, startPoint y: 170, endPoint x: 564, endPoint y: 373, distance: 222.7
click at [474, 178] on label "African American/Black" at bounding box center [592, 164] width 531 height 38
click at [365, 178] on input "African American/Black" at bounding box center [346, 164] width 38 height 38
checkbox input "true"
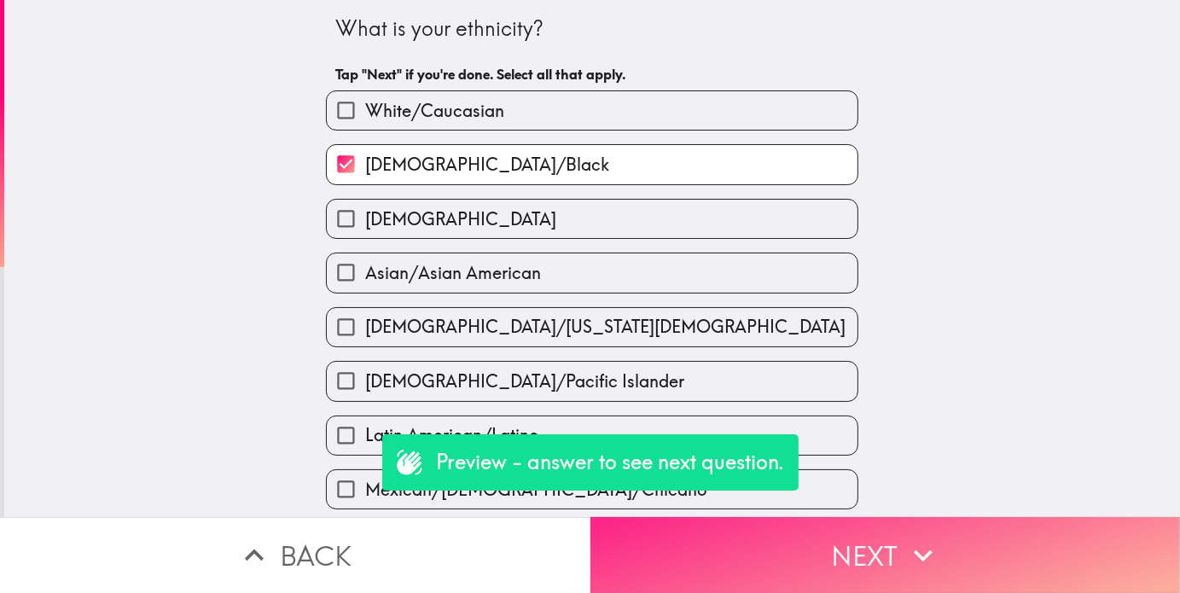
click at [684, 572] on button "Next" at bounding box center [886, 555] width 591 height 76
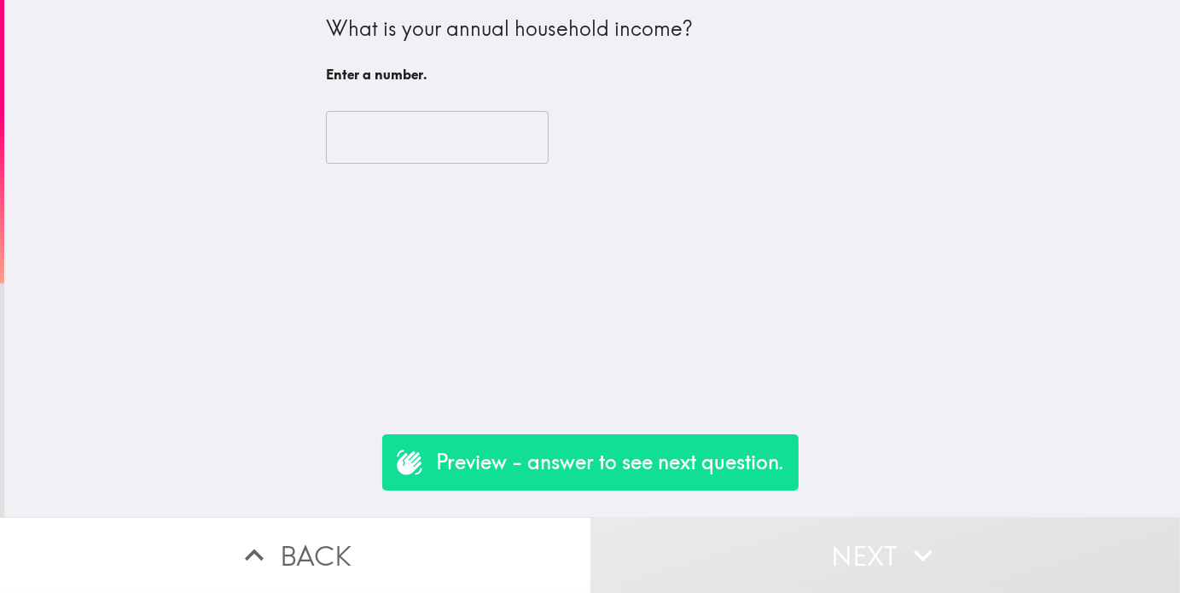
click at [390, 136] on input "number" at bounding box center [437, 137] width 223 height 53
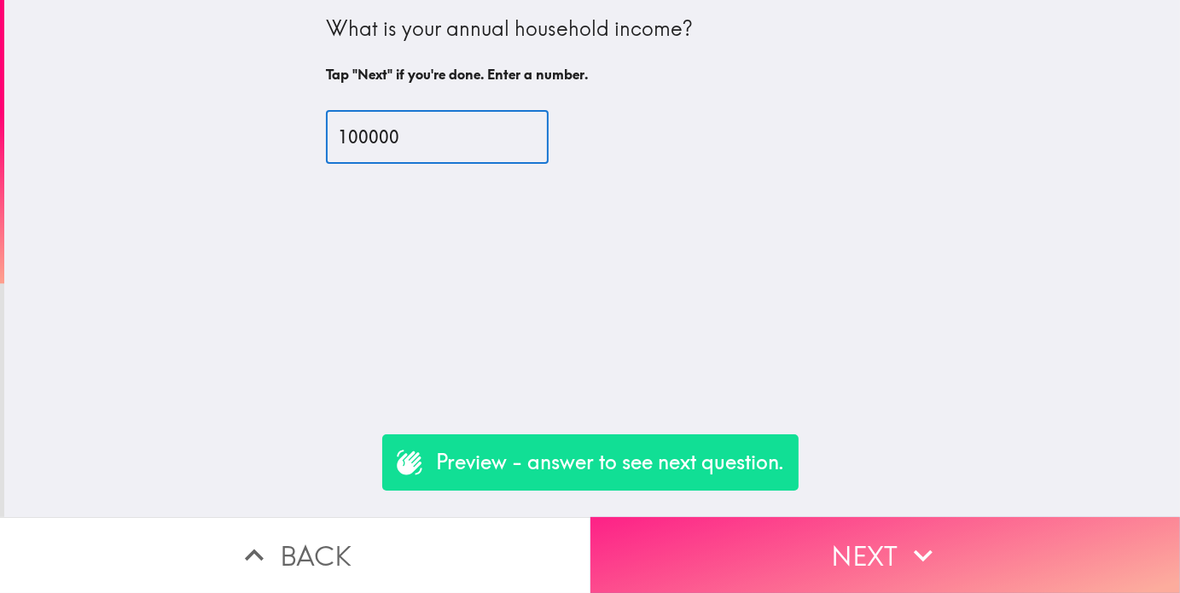
type input "100000"
click at [865, 557] on button "Next" at bounding box center [886, 555] width 591 height 76
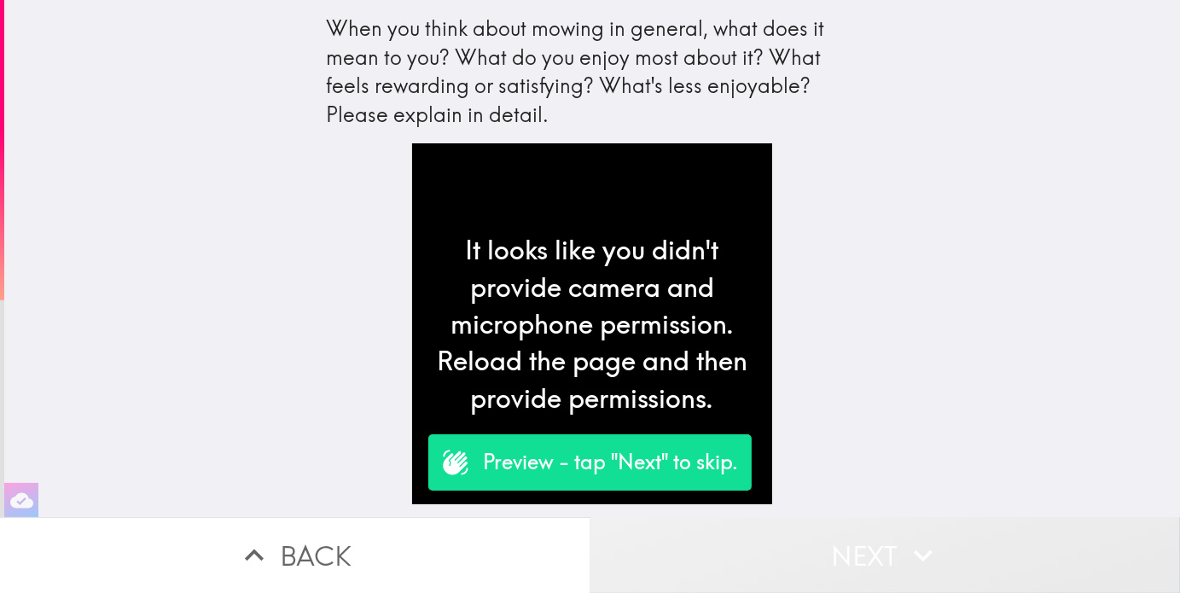
click at [784, 545] on button "Next" at bounding box center [886, 555] width 591 height 76
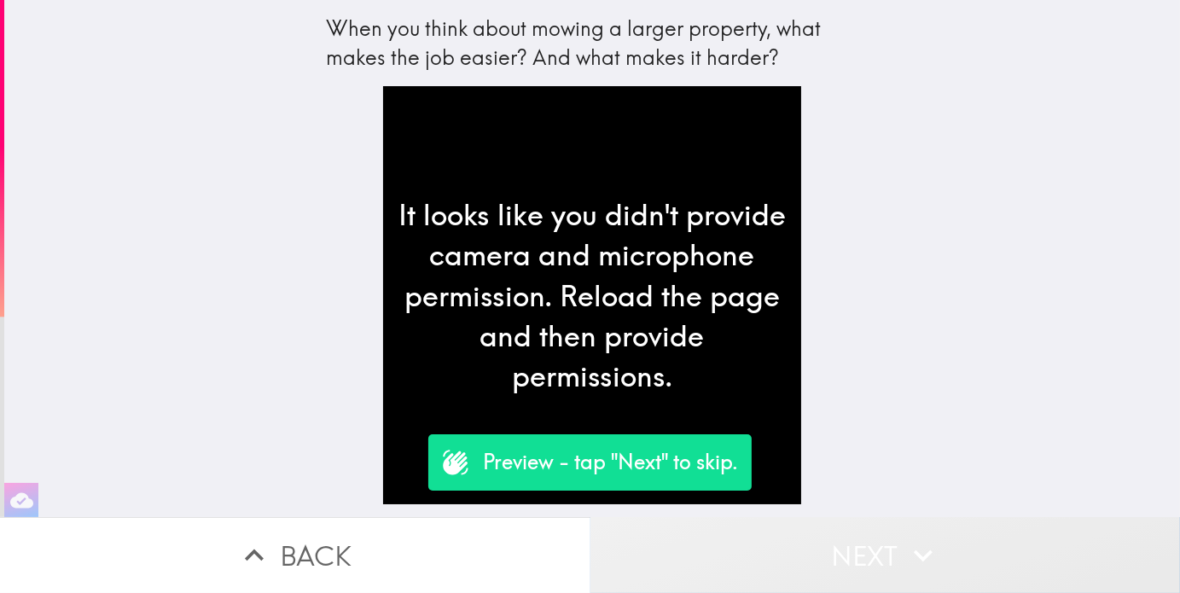
click at [785, 545] on button "Next" at bounding box center [886, 555] width 591 height 76
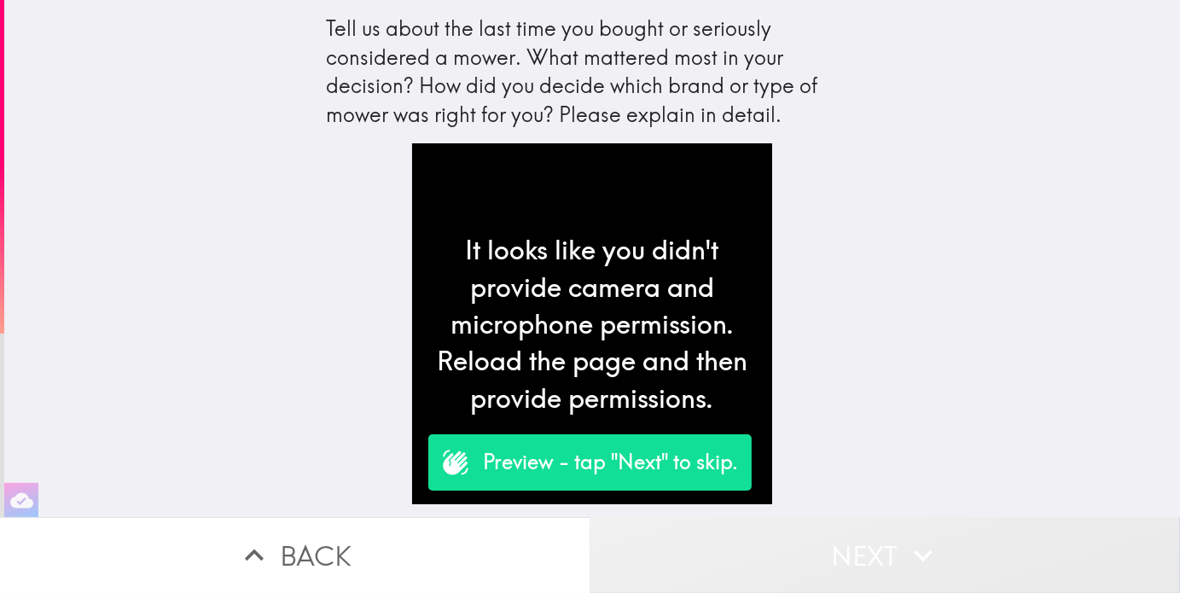
click at [787, 549] on button "Next" at bounding box center [886, 555] width 591 height 76
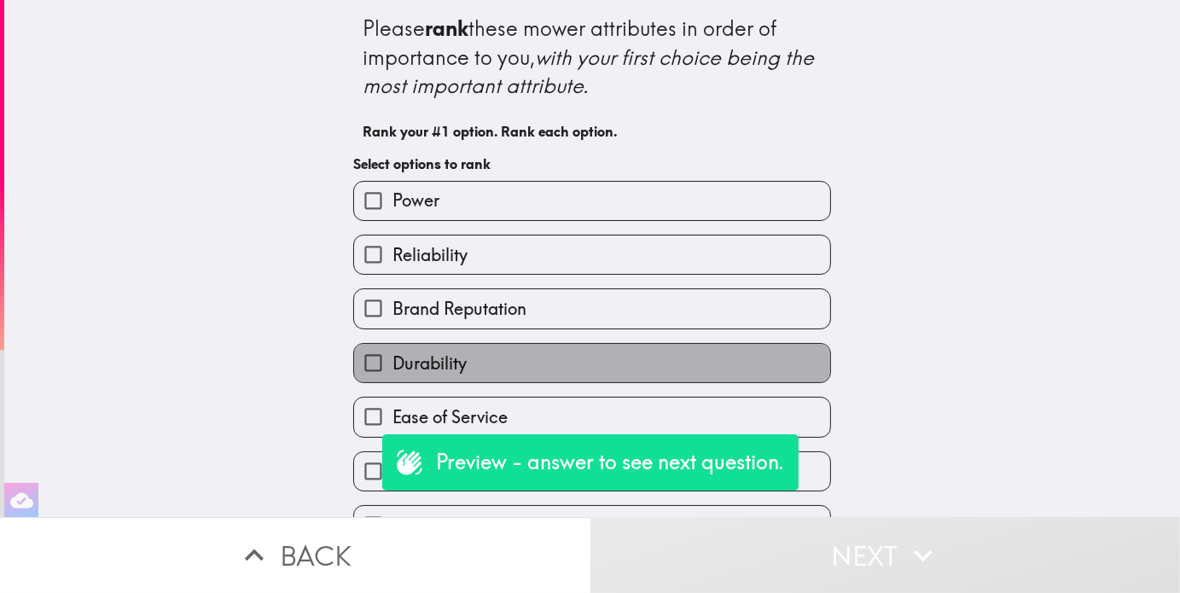
click at [550, 347] on label "Durability" at bounding box center [592, 363] width 476 height 38
click at [393, 347] on input "Durability" at bounding box center [373, 363] width 38 height 38
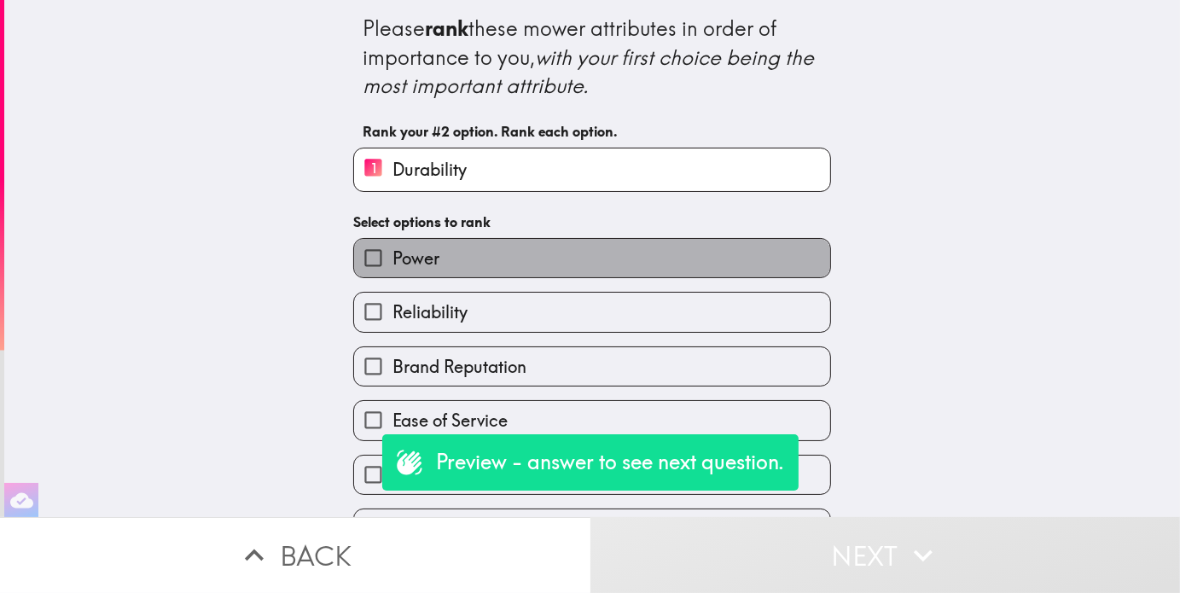
click at [539, 274] on label "Power" at bounding box center [592, 258] width 476 height 38
click at [393, 274] on input "Power" at bounding box center [373, 258] width 38 height 38
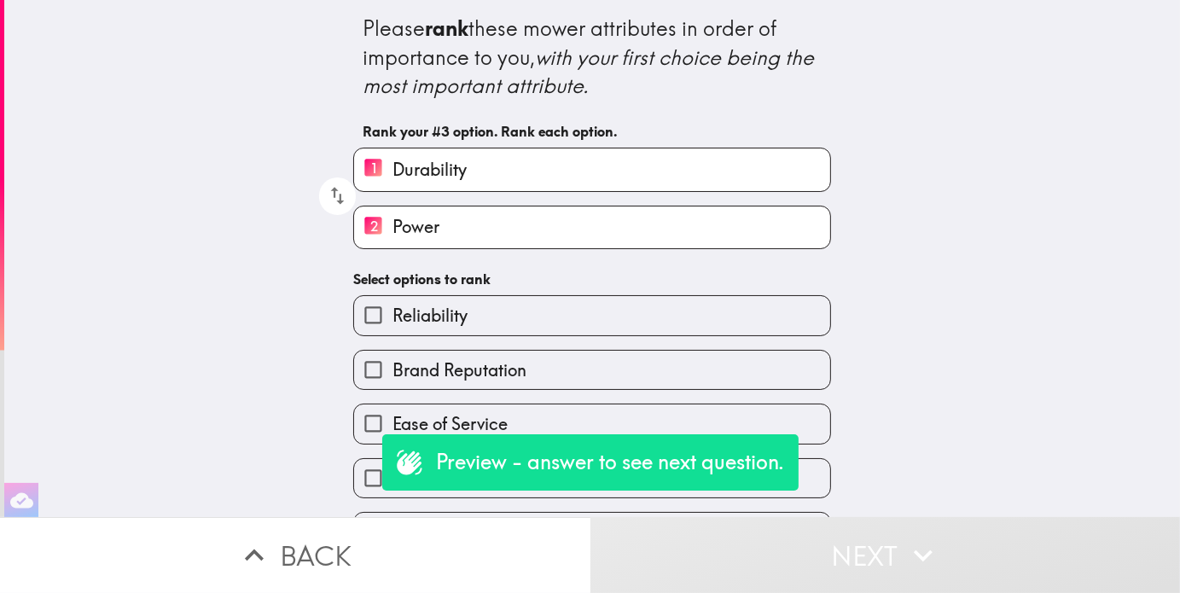
click at [559, 403] on div "Ease of Service" at bounding box center [586, 417] width 492 height 54
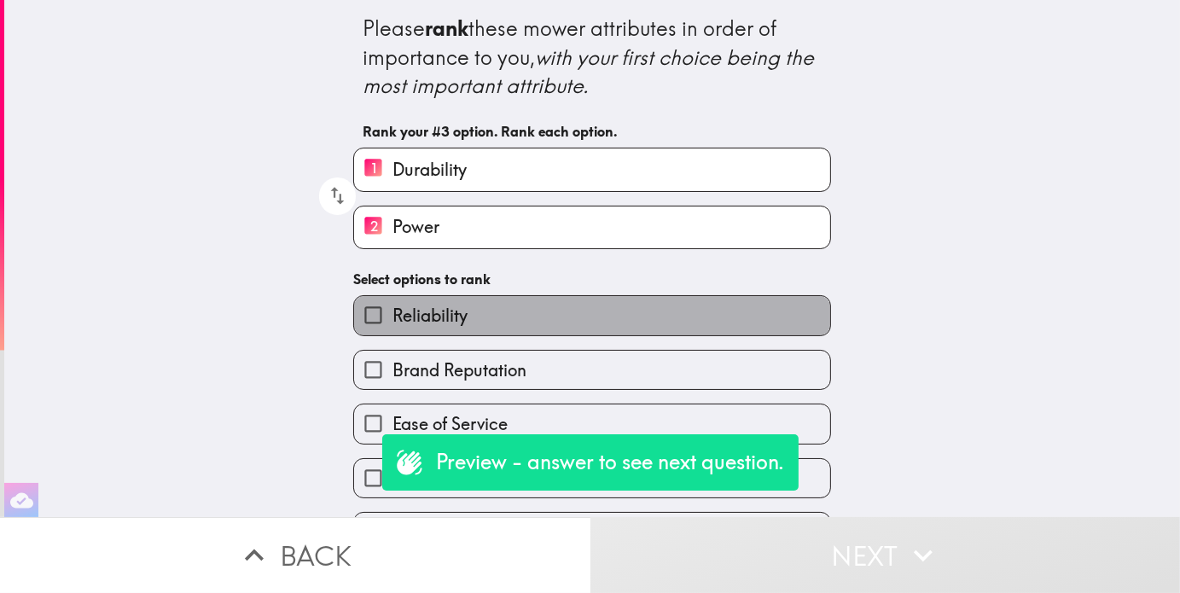
drag, startPoint x: 551, startPoint y: 319, endPoint x: 535, endPoint y: 416, distance: 97.7
click at [551, 323] on label "Reliability" at bounding box center [592, 315] width 476 height 38
click at [393, 323] on input "Reliability" at bounding box center [373, 315] width 38 height 38
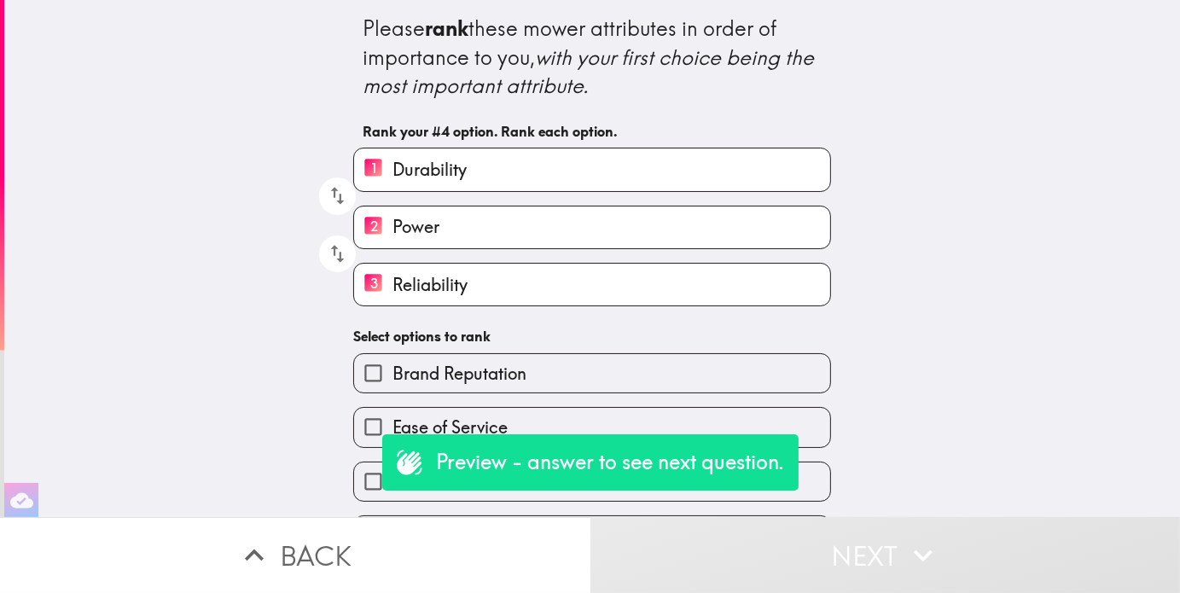
drag, startPoint x: 527, startPoint y: 439, endPoint x: 525, endPoint y: 429, distance: 9.5
click at [525, 438] on div "Preview - answer to see next question." at bounding box center [590, 462] width 417 height 56
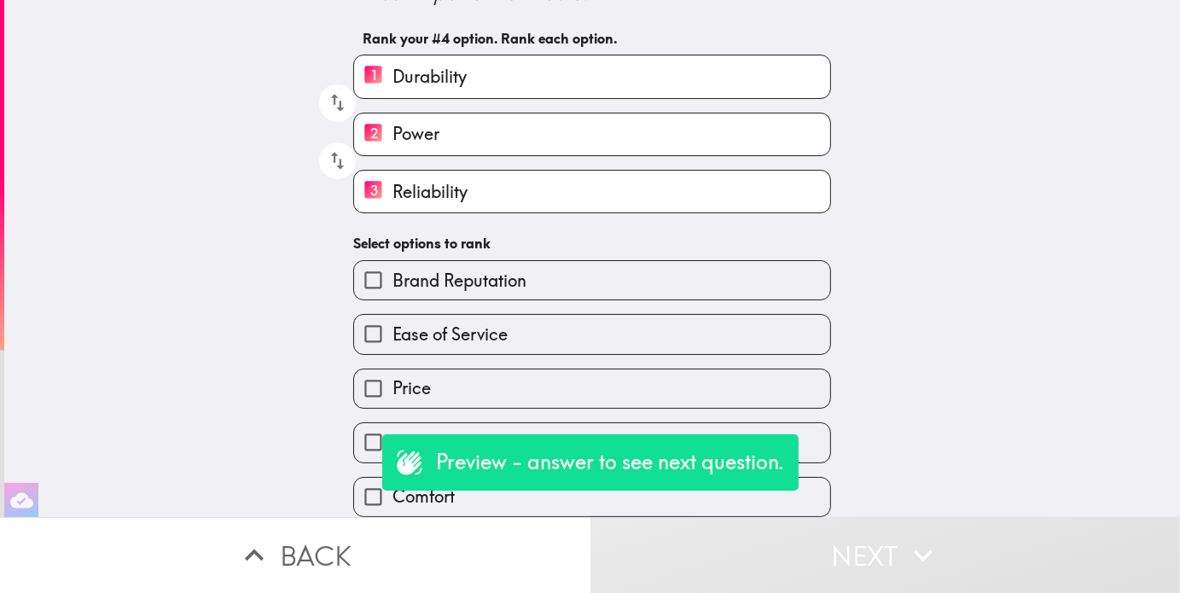
click at [492, 300] on div "Ease of Service" at bounding box center [586, 327] width 492 height 54
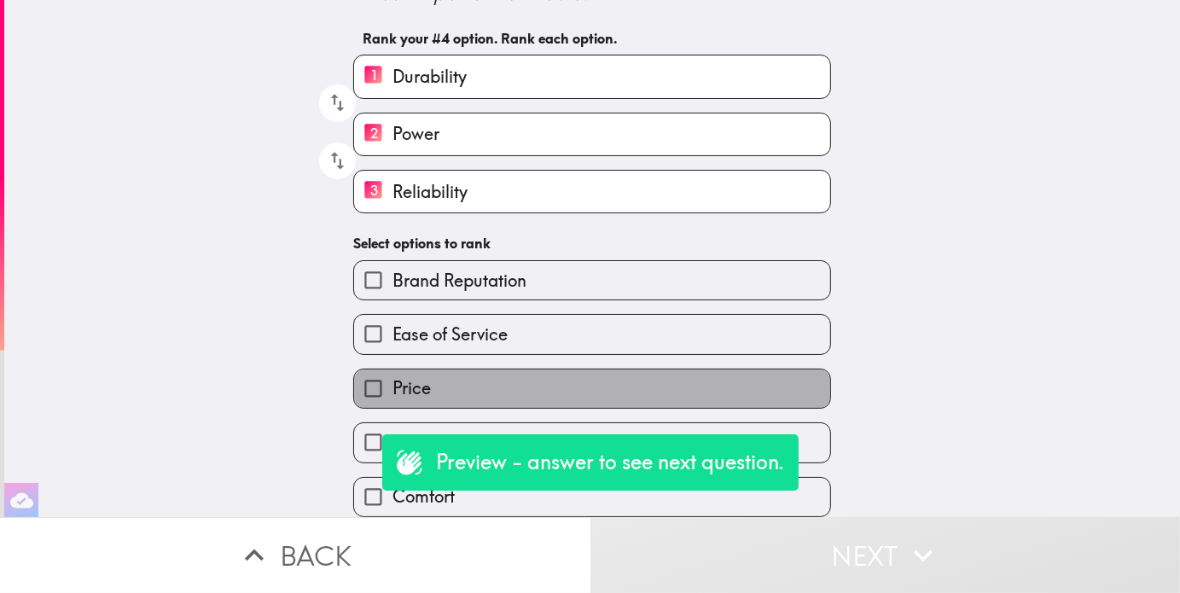
click at [478, 376] on label "Price" at bounding box center [592, 389] width 476 height 38
click at [393, 376] on input "Price" at bounding box center [373, 389] width 38 height 38
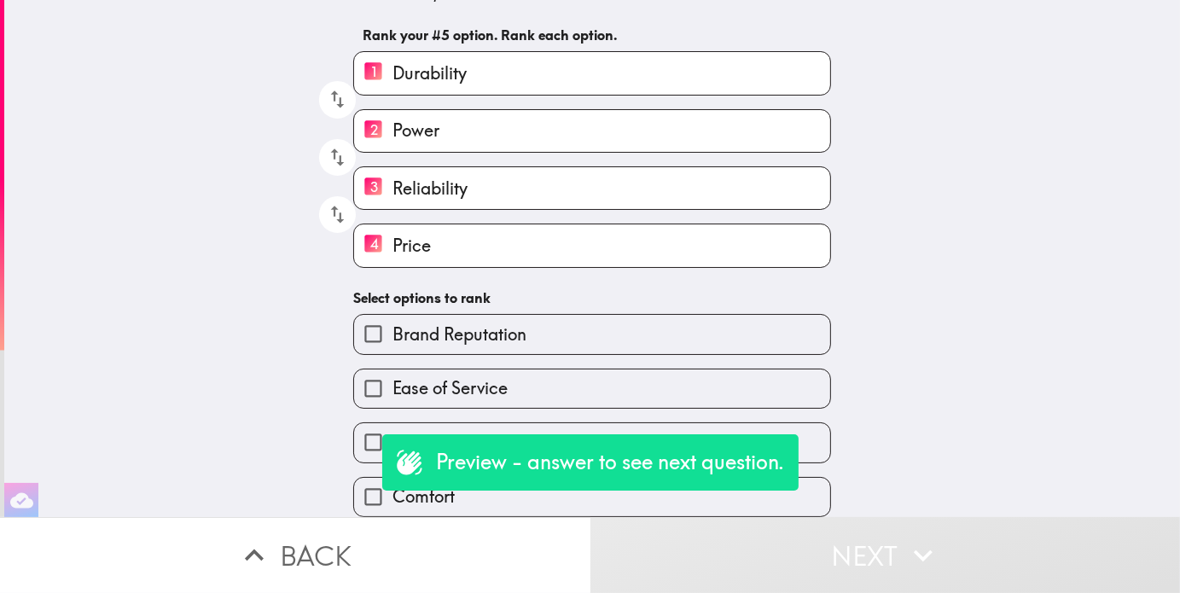
click at [478, 339] on label "Brand Reputation" at bounding box center [592, 334] width 476 height 38
click at [393, 339] on input "Brand Reputation" at bounding box center [373, 334] width 38 height 38
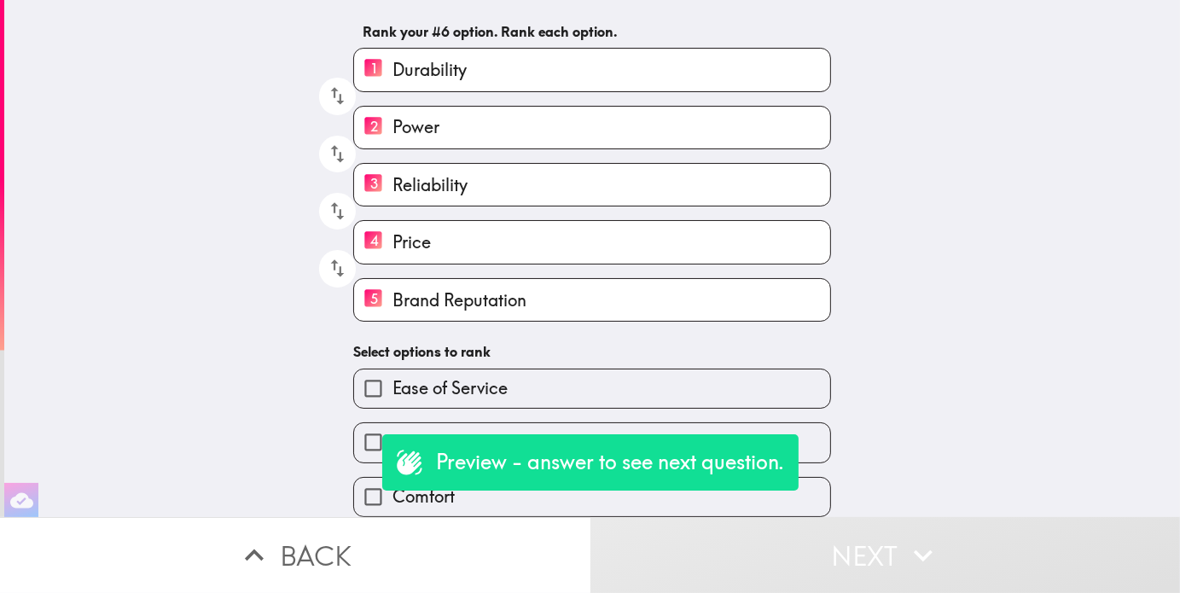
click at [469, 385] on span "Ease of Service" at bounding box center [450, 388] width 115 height 24
click at [393, 385] on input "Ease of Service" at bounding box center [373, 389] width 38 height 38
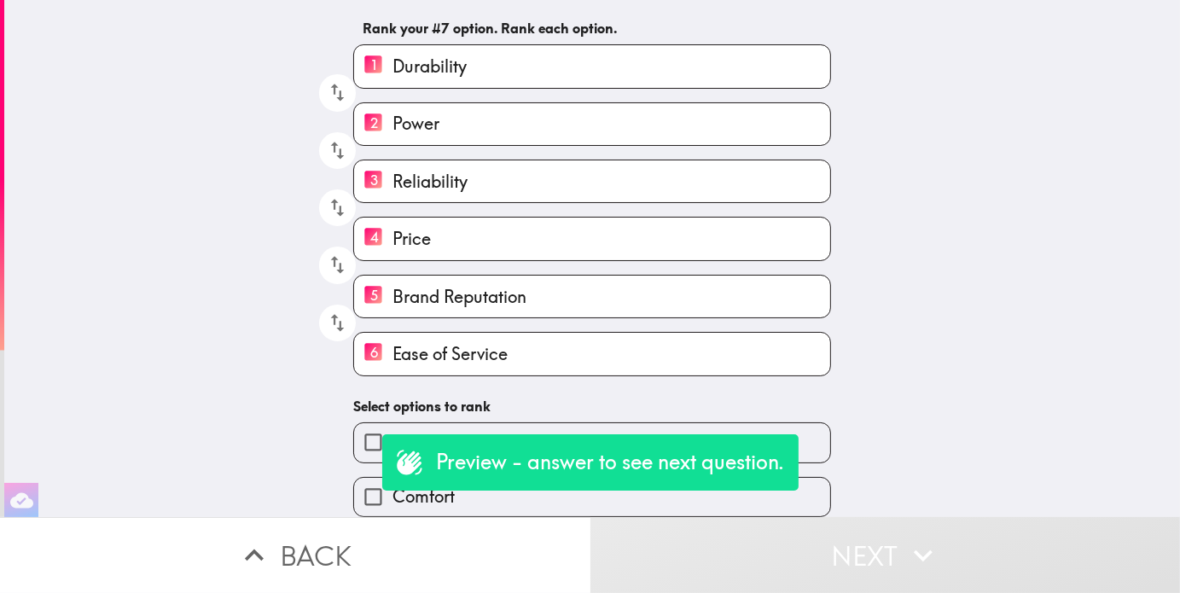
scroll to position [119, 0]
click at [359, 435] on input "Innovation" at bounding box center [373, 442] width 38 height 38
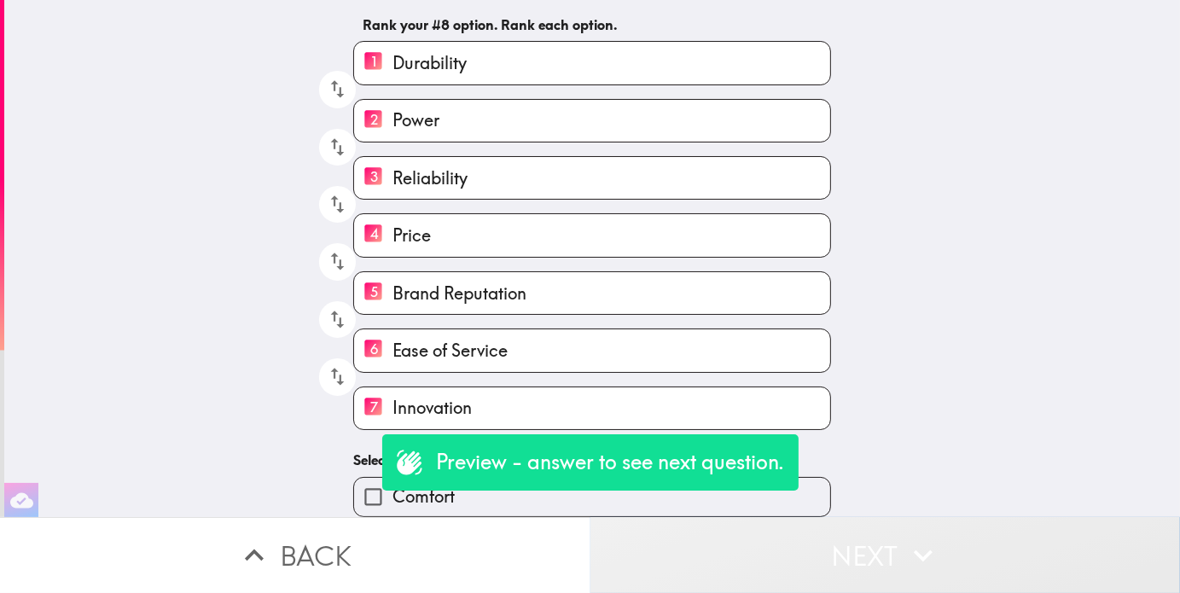
click at [841, 543] on button "Next" at bounding box center [886, 555] width 591 height 76
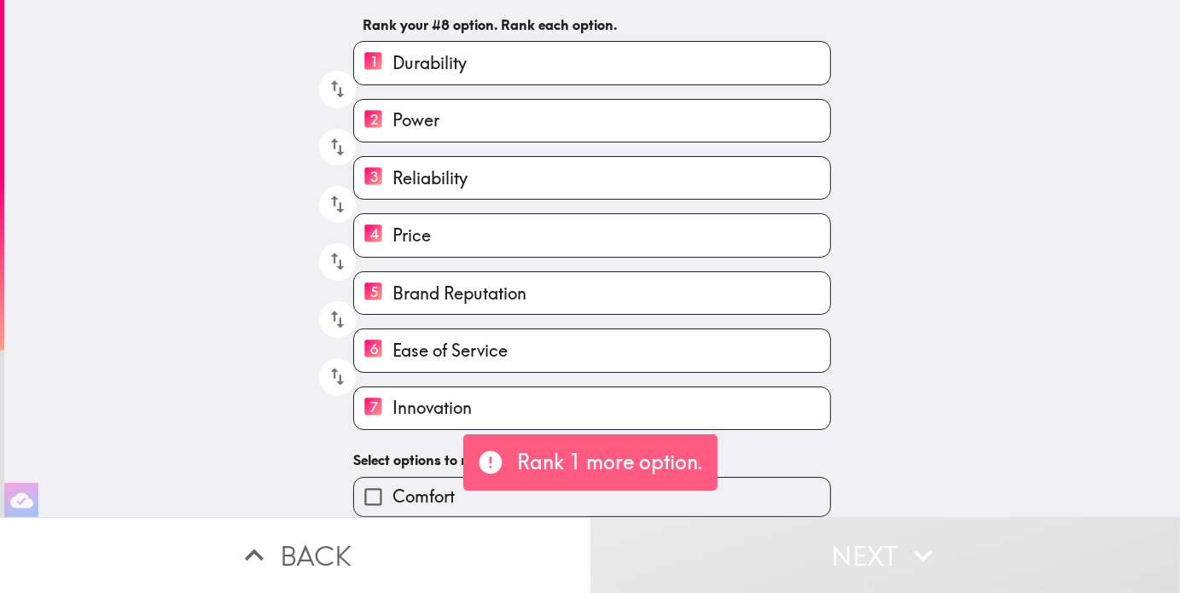
click at [354, 486] on input "Comfort" at bounding box center [373, 497] width 38 height 38
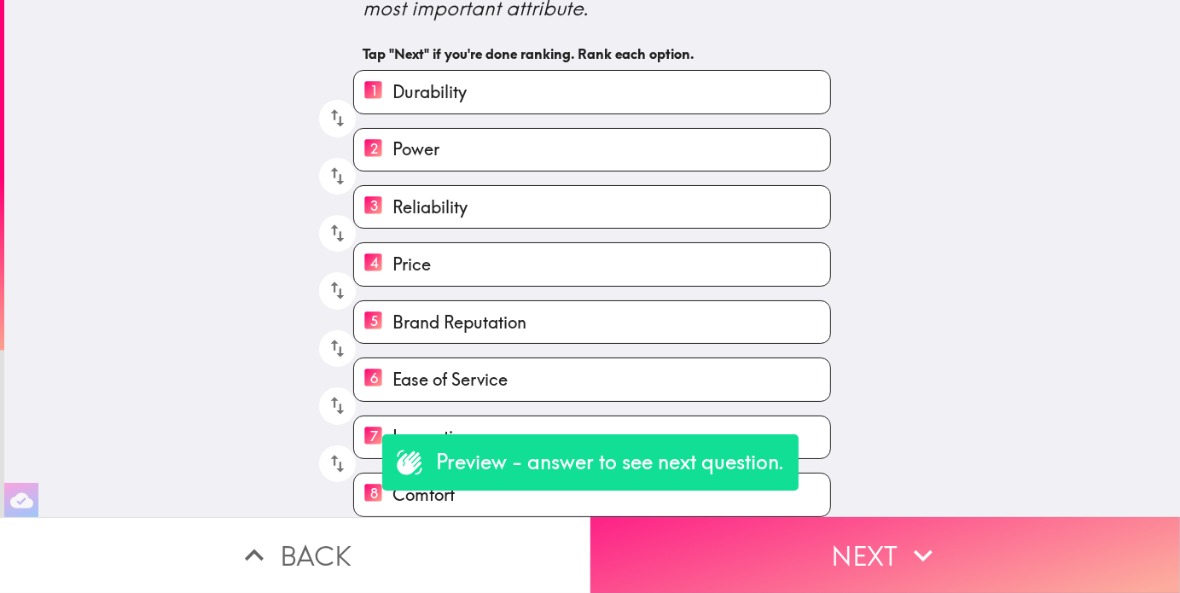
click at [865, 542] on button "Next" at bounding box center [886, 555] width 591 height 76
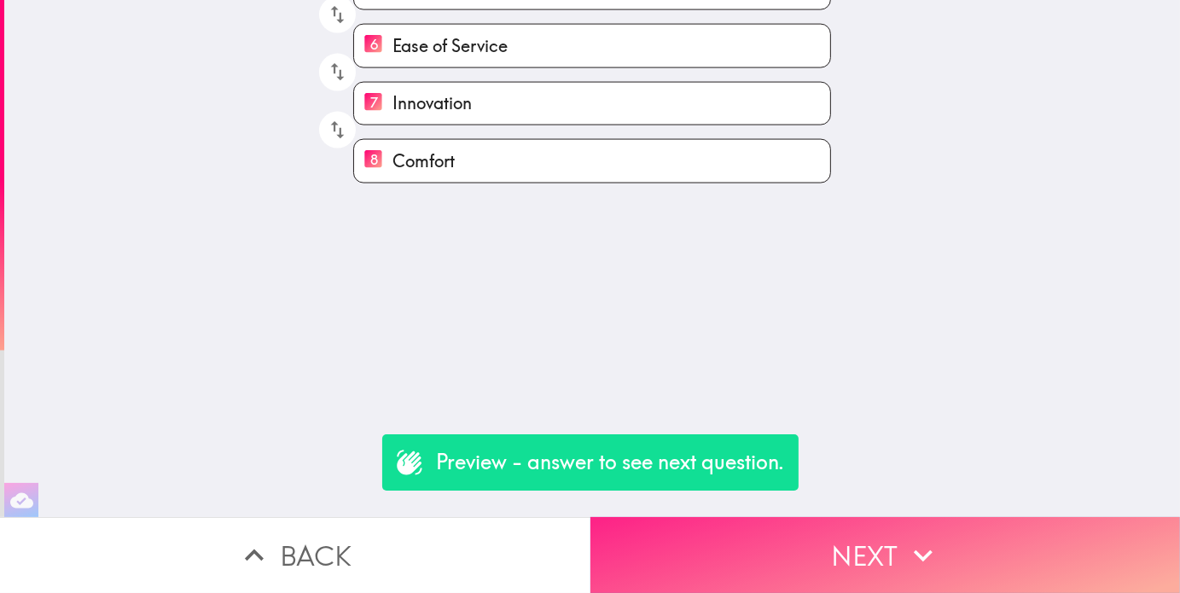
scroll to position [0, 0]
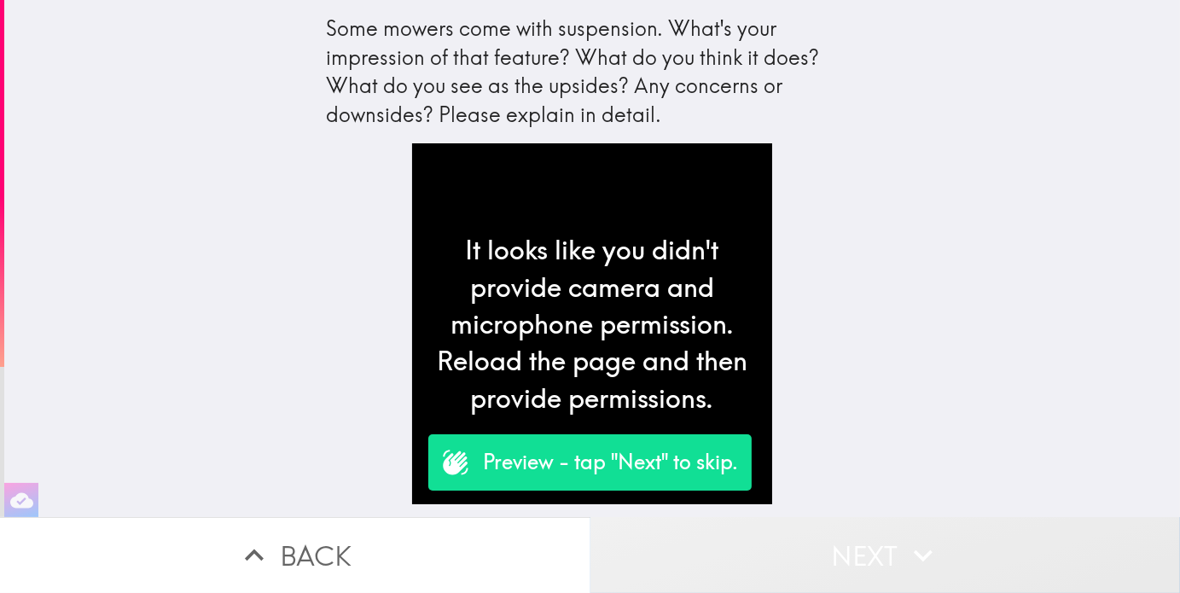
click at [820, 563] on button "Next" at bounding box center [886, 555] width 591 height 76
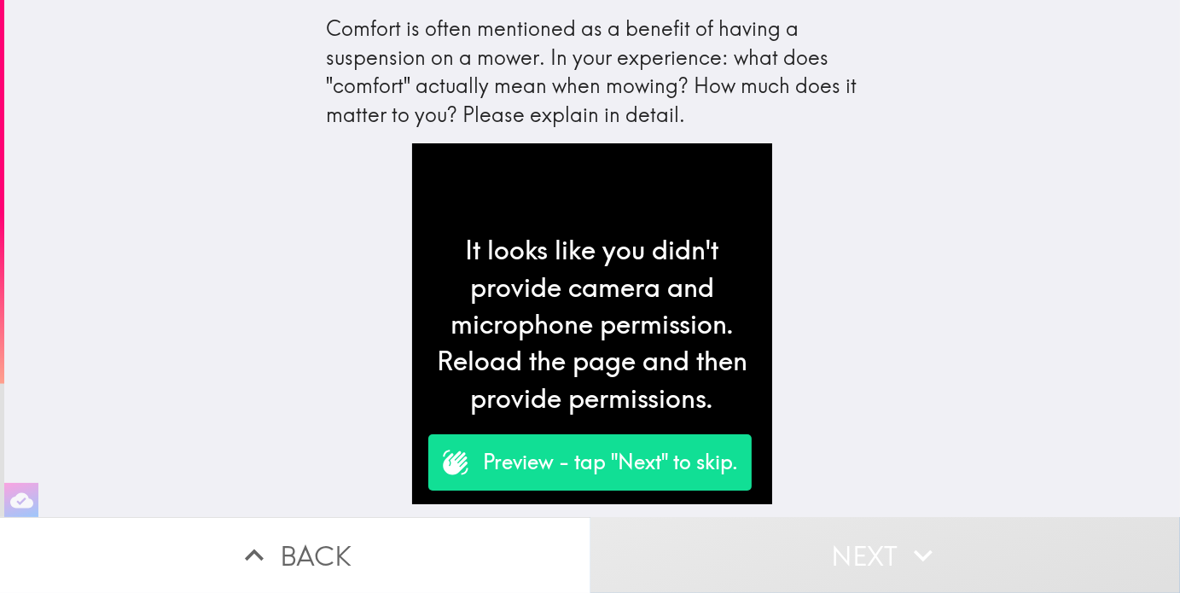
click at [817, 555] on button "Next" at bounding box center [886, 555] width 591 height 76
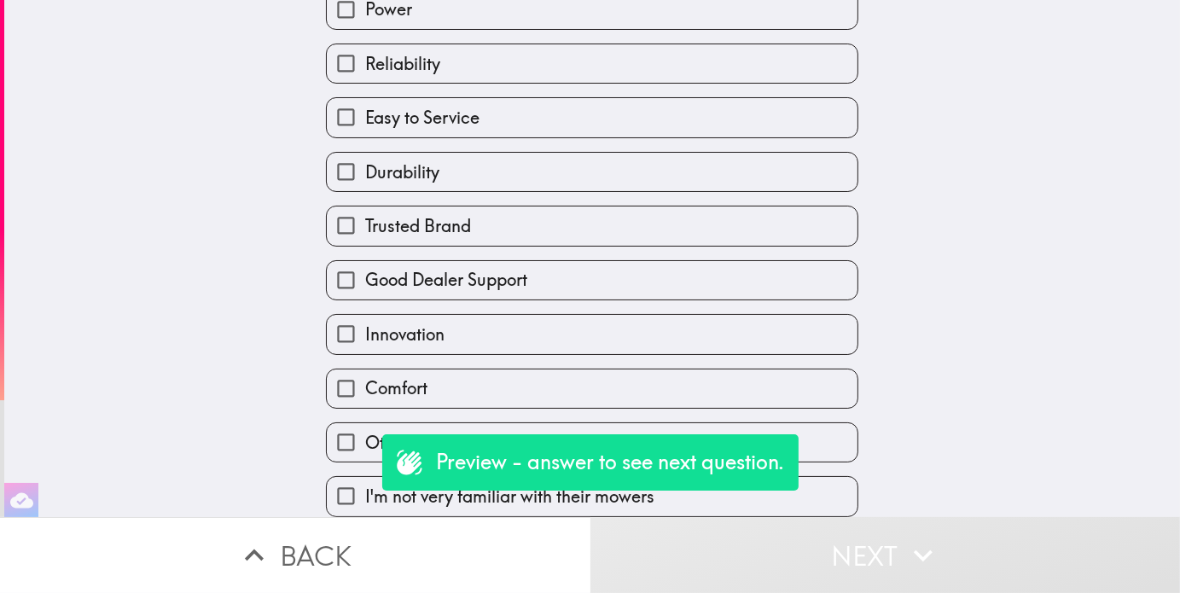
scroll to position [145, 0]
click at [410, 376] on span "Comfort" at bounding box center [396, 388] width 62 height 24
click at [365, 375] on input "Comfort" at bounding box center [346, 389] width 38 height 38
checkbox input "true"
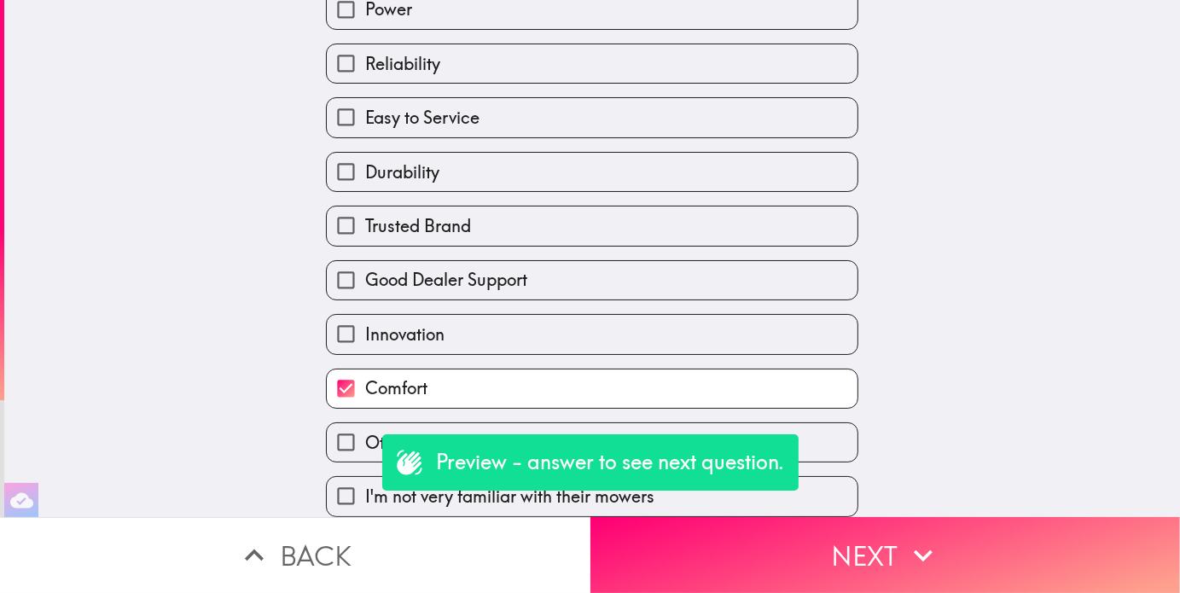
click at [405, 163] on span "Durability" at bounding box center [402, 172] width 74 height 24
click at [365, 163] on input "Durability" at bounding box center [346, 172] width 38 height 38
checkbox input "true"
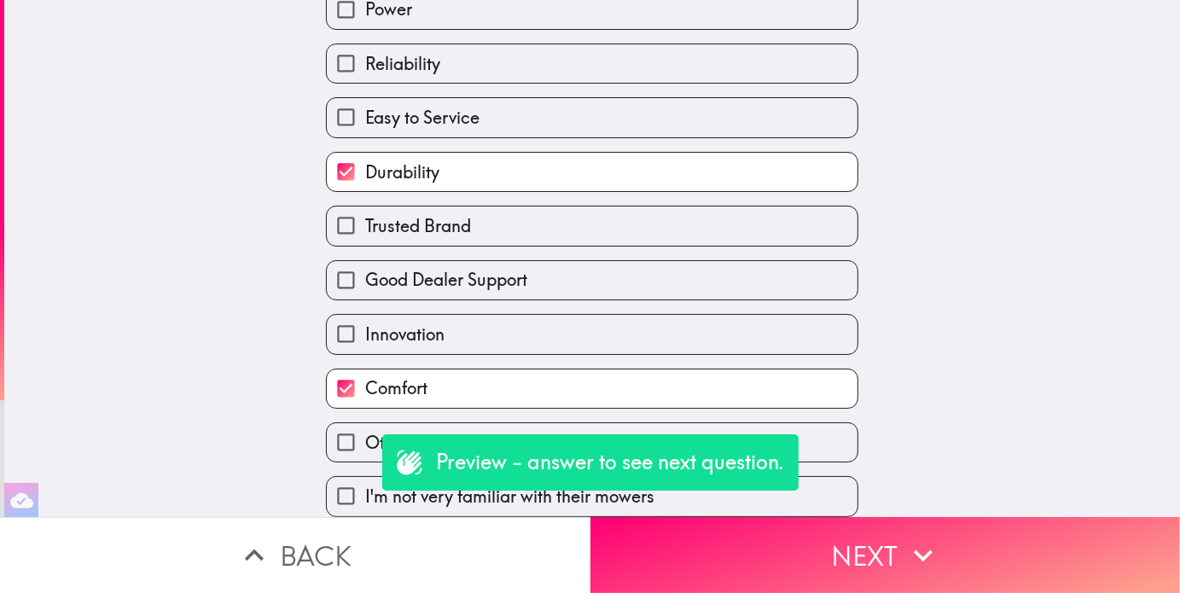
scroll to position [0, 0]
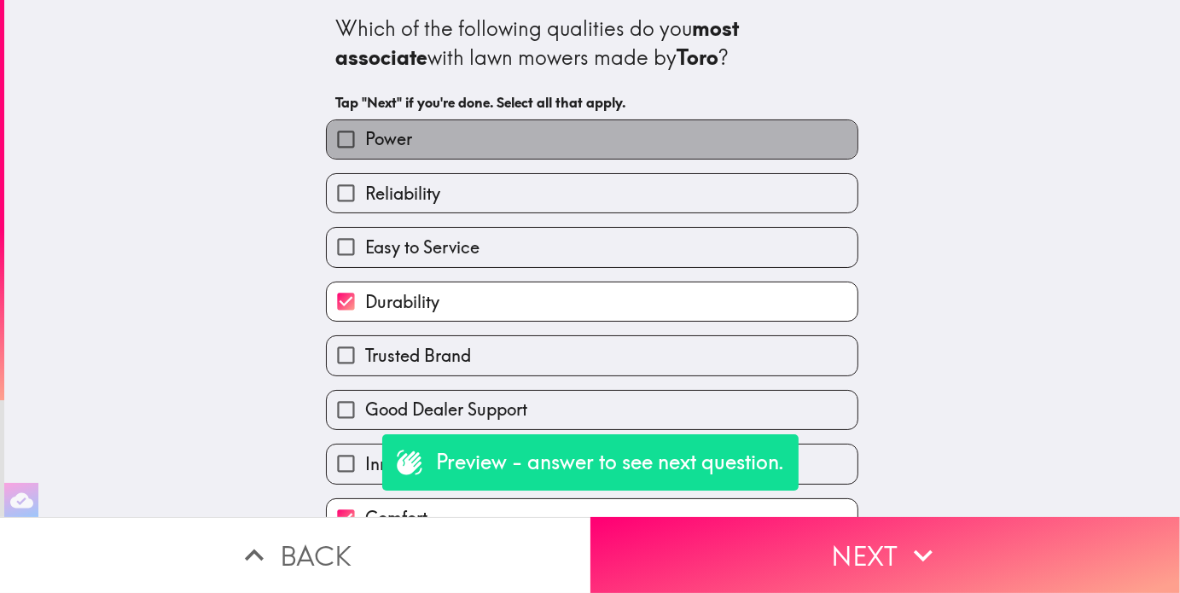
click at [419, 149] on label "Power" at bounding box center [592, 139] width 531 height 38
click at [365, 149] on input "Power" at bounding box center [346, 139] width 38 height 38
checkbox input "true"
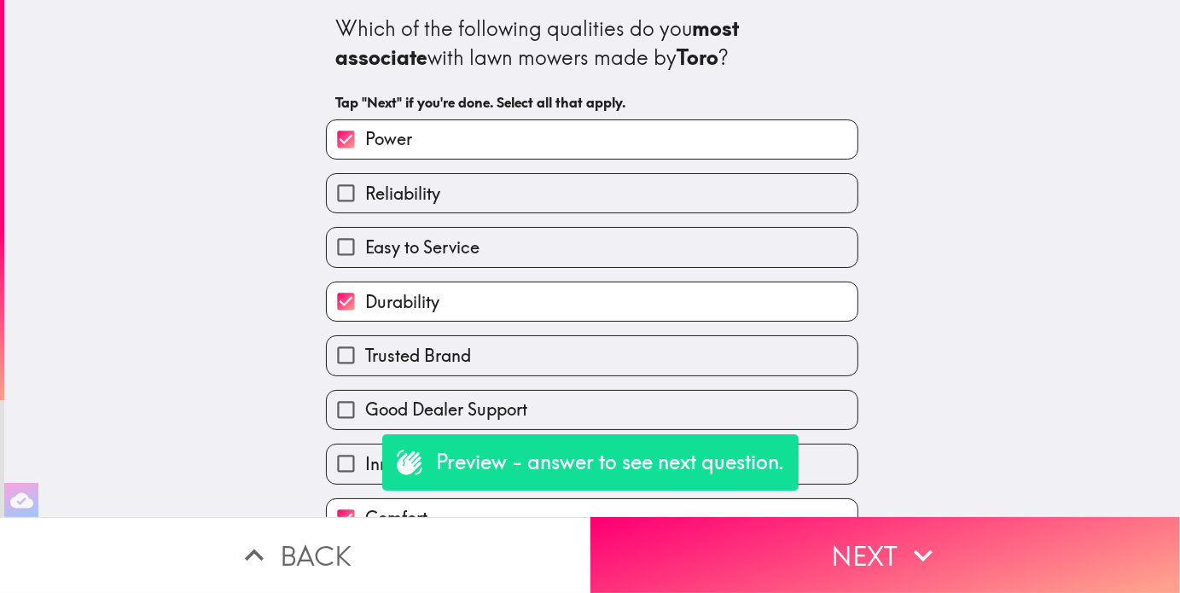
click at [348, 469] on input "Innovation" at bounding box center [346, 464] width 38 height 38
checkbox input "true"
click at [382, 202] on span "Reliability" at bounding box center [402, 194] width 75 height 24
click at [365, 202] on input "Reliability" at bounding box center [346, 193] width 38 height 38
checkbox input "true"
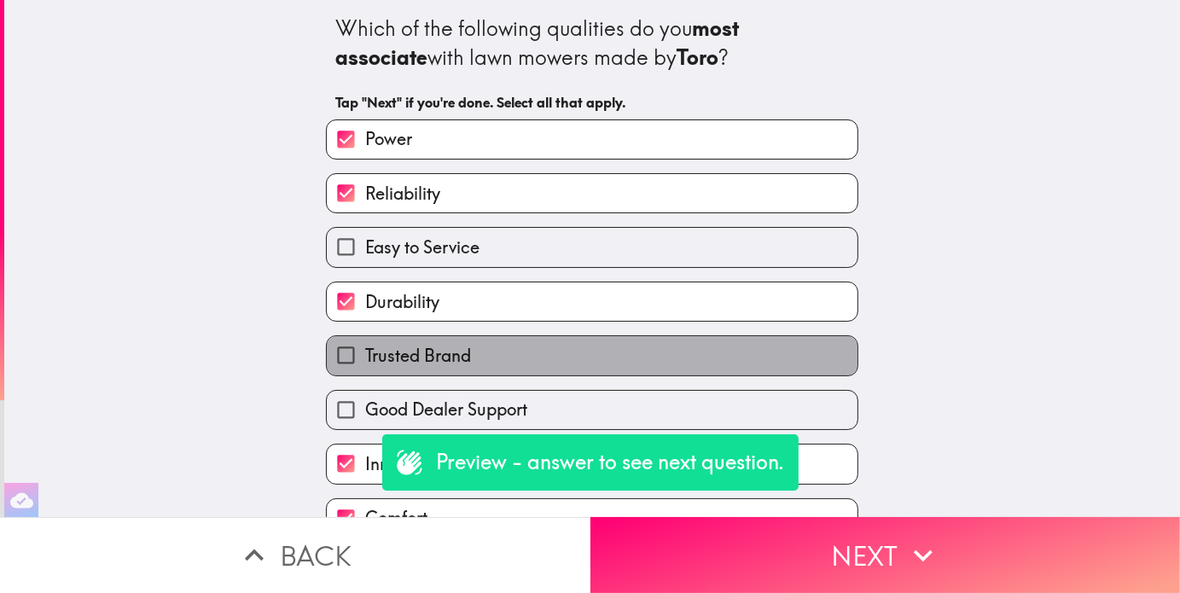
click at [374, 352] on span "Trusted Brand" at bounding box center [418, 356] width 106 height 24
click at [365, 352] on input "Trusted Brand" at bounding box center [346, 355] width 38 height 38
checkbox input "true"
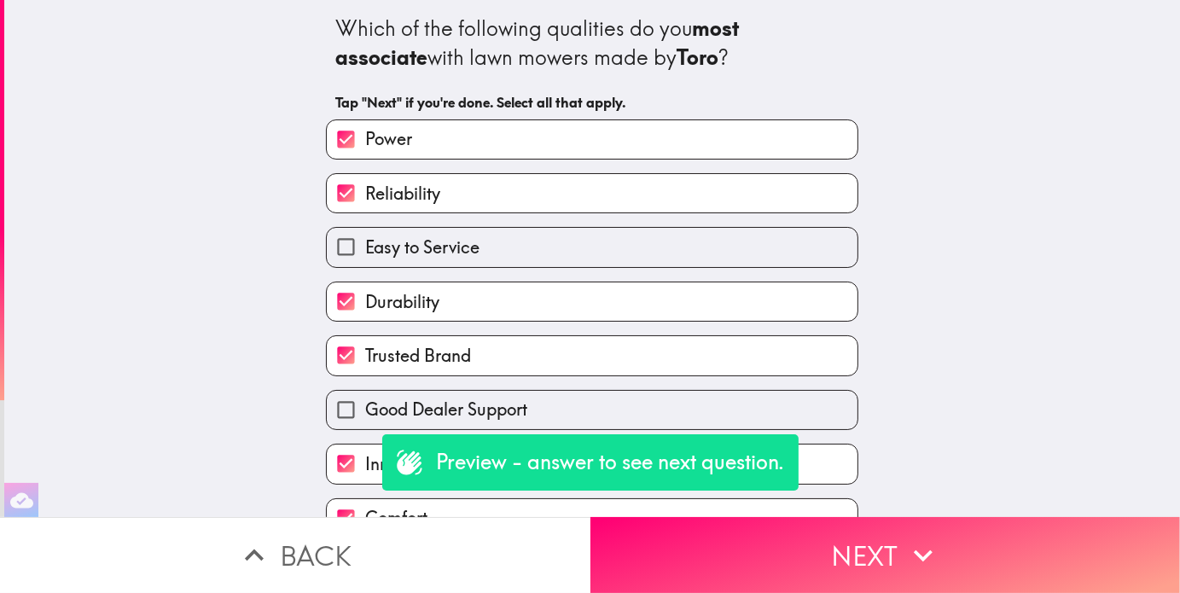
click at [402, 246] on span "Easy to Service" at bounding box center [422, 248] width 114 height 24
click at [365, 246] on input "Easy to Service" at bounding box center [346, 247] width 38 height 38
checkbox input "true"
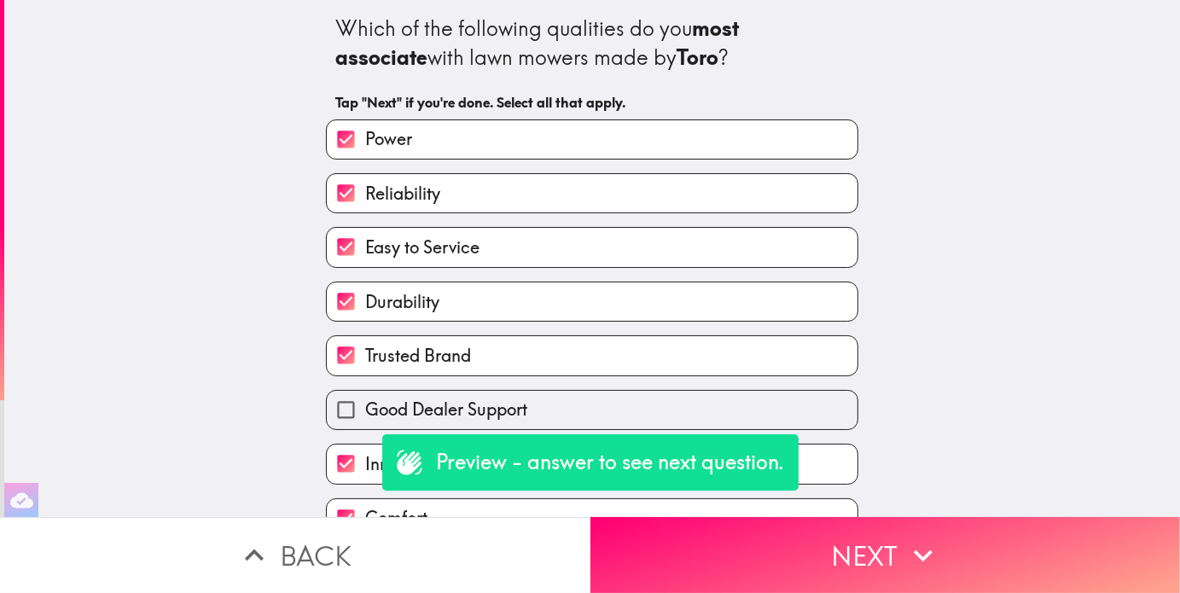
click at [346, 412] on input "Good Dealer Support" at bounding box center [346, 410] width 38 height 38
checkbox input "true"
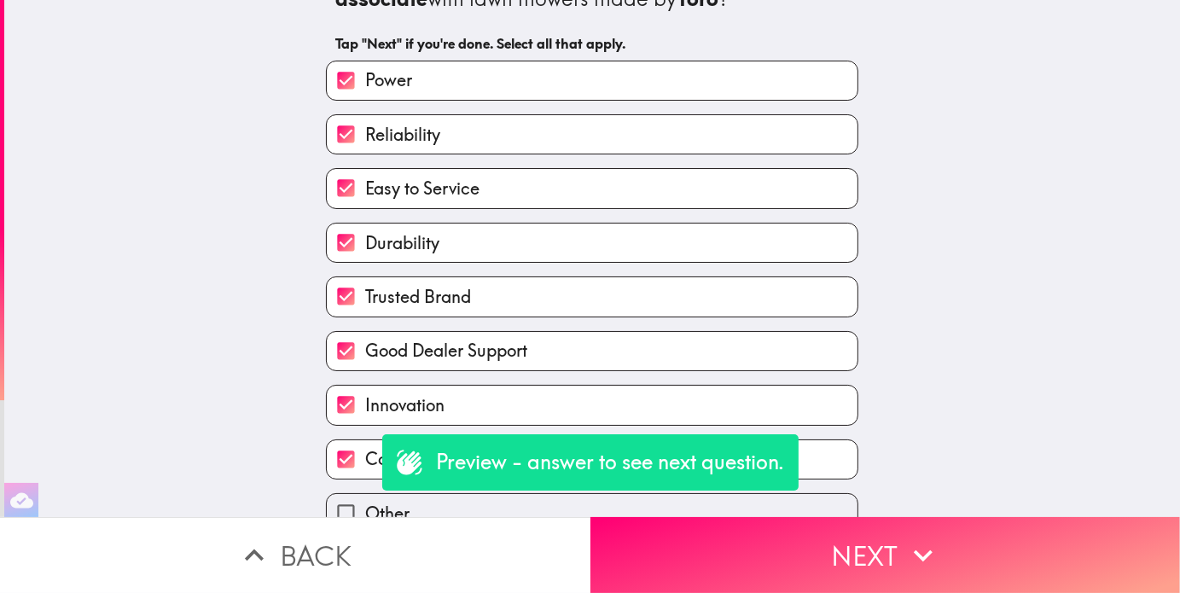
scroll to position [145, 0]
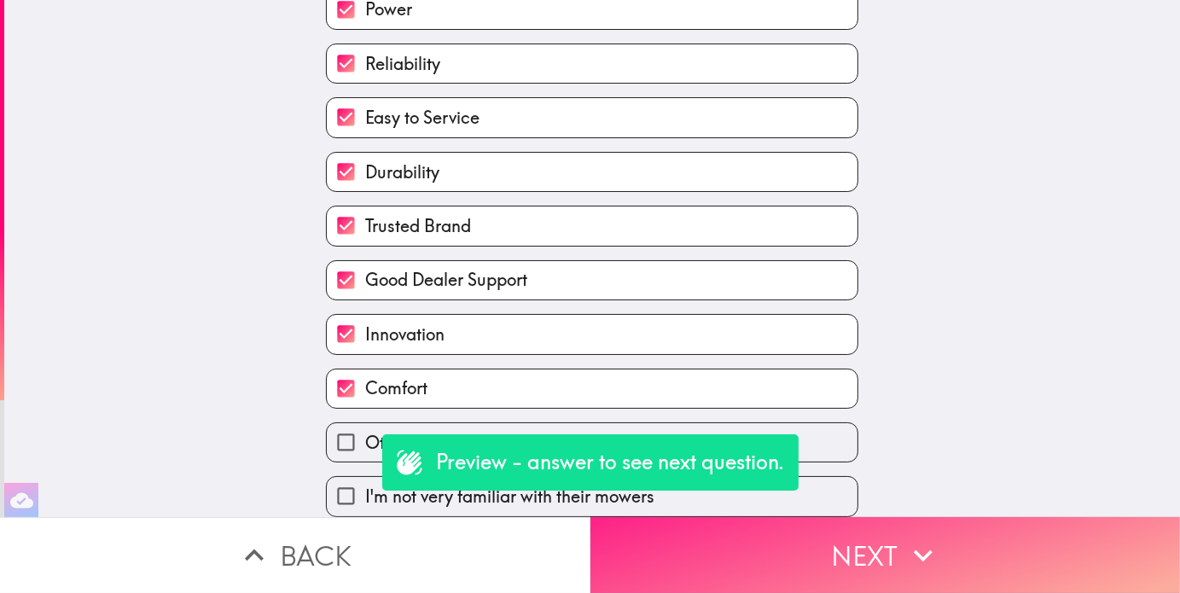
click at [770, 561] on button "Next" at bounding box center [886, 555] width 591 height 76
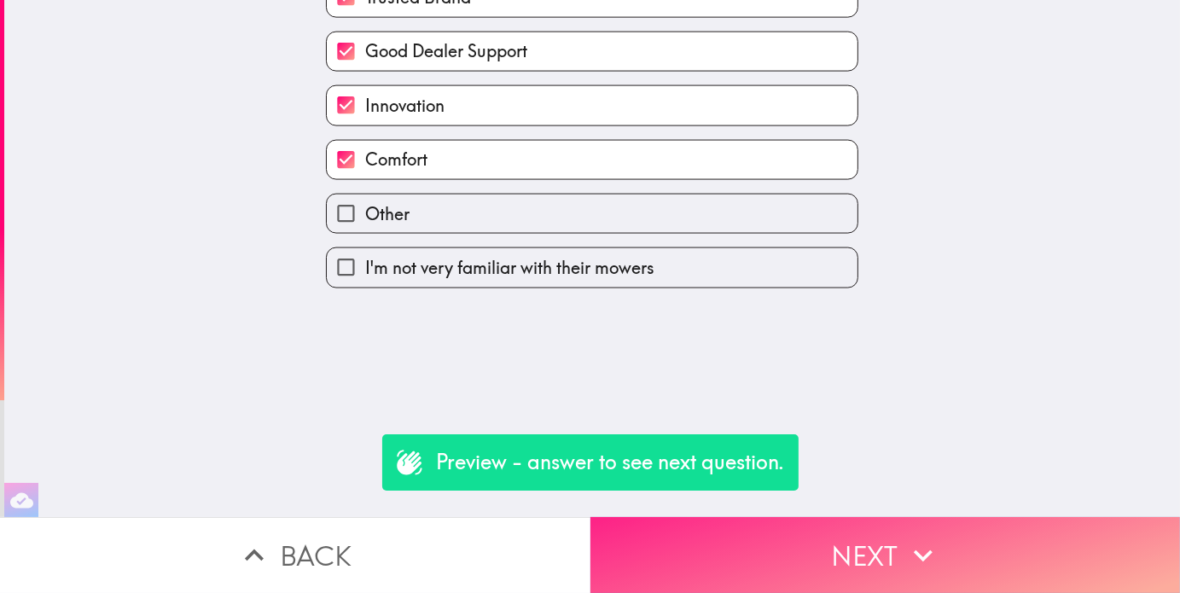
scroll to position [0, 0]
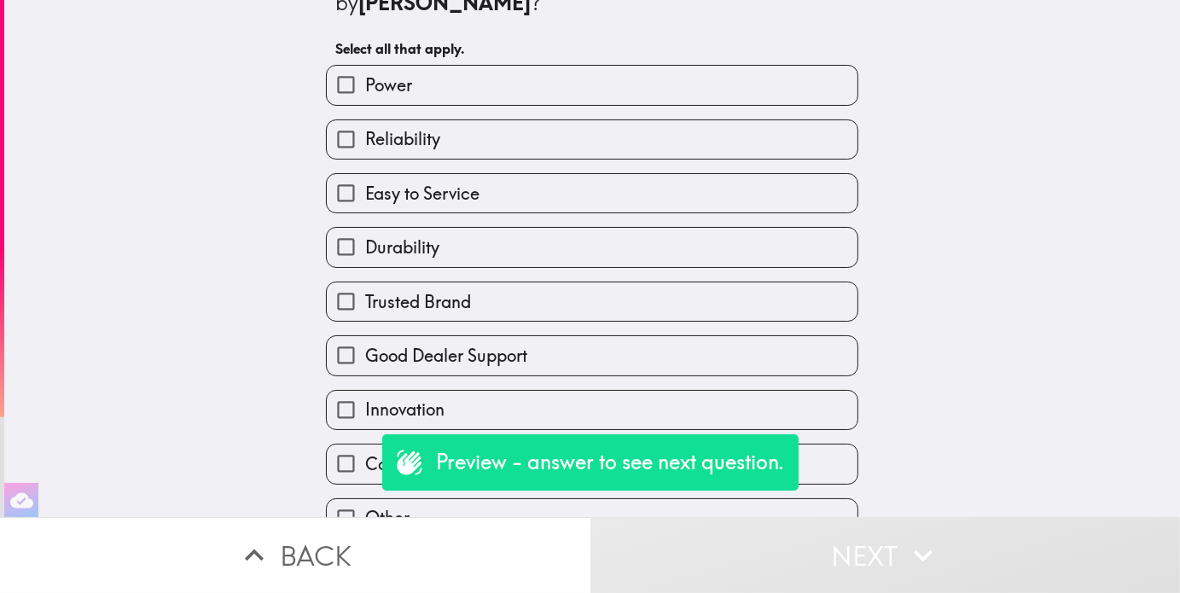
scroll to position [145, 0]
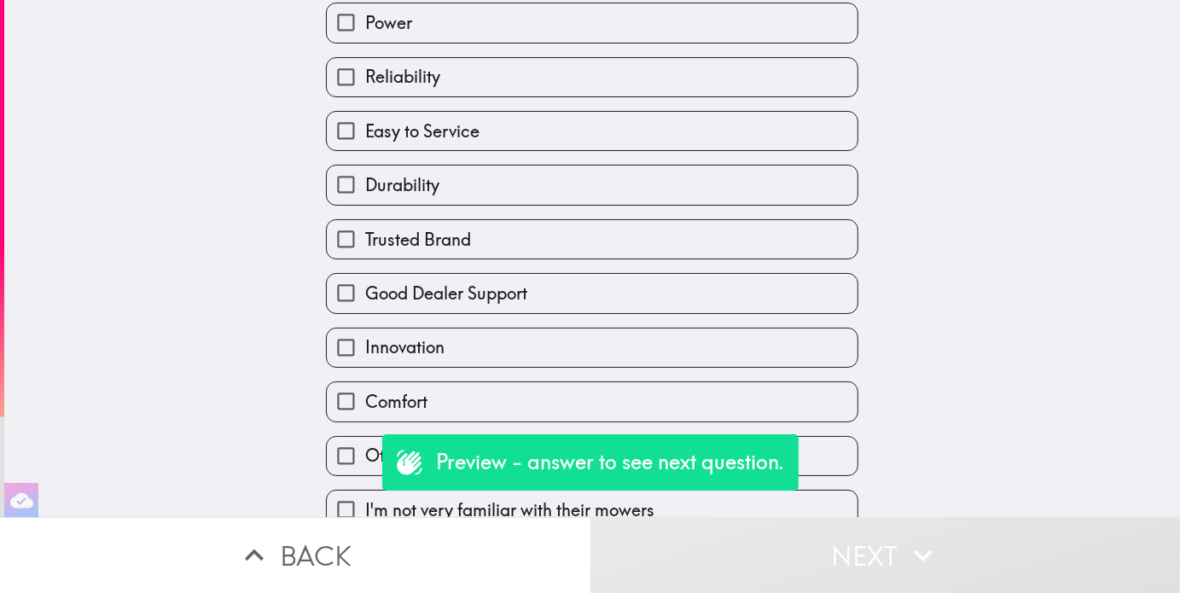
click at [387, 390] on span "Comfort" at bounding box center [396, 402] width 62 height 24
click at [365, 382] on input "Comfort" at bounding box center [346, 401] width 38 height 38
checkbox input "true"
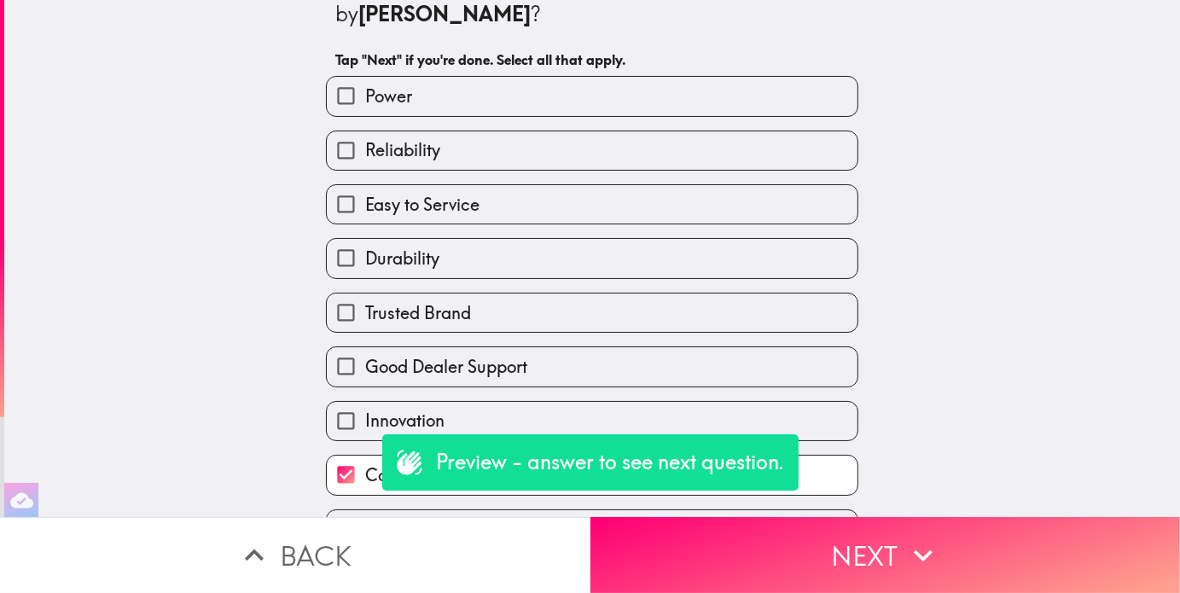
scroll to position [60, 0]
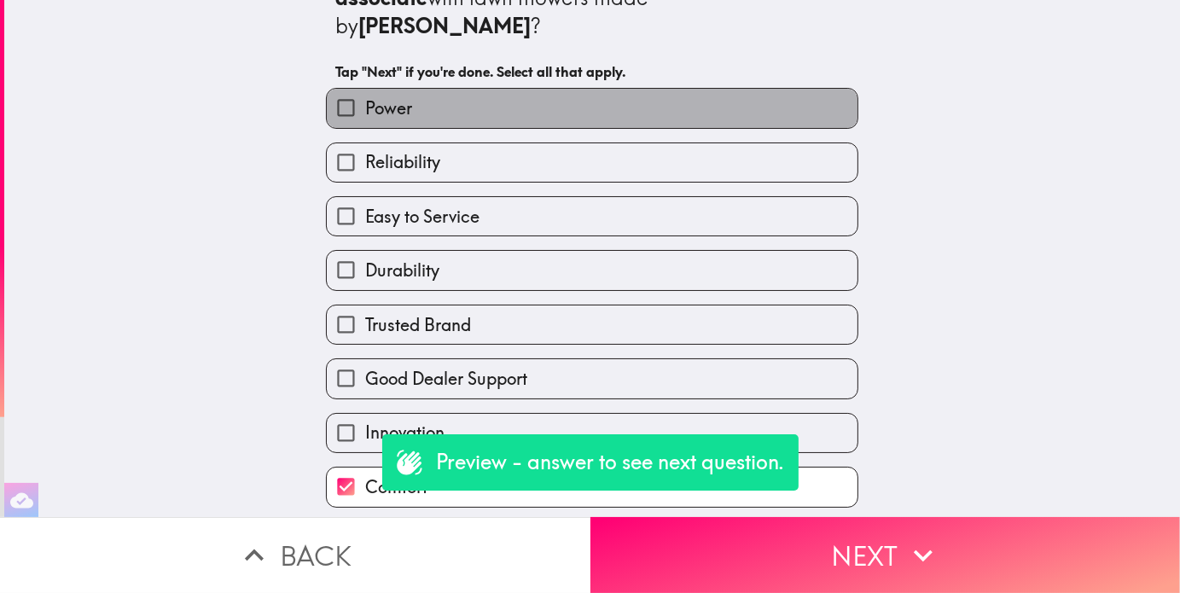
click at [658, 90] on label "Power" at bounding box center [592, 108] width 531 height 38
click at [365, 90] on input "Power" at bounding box center [346, 108] width 38 height 38
checkbox input "true"
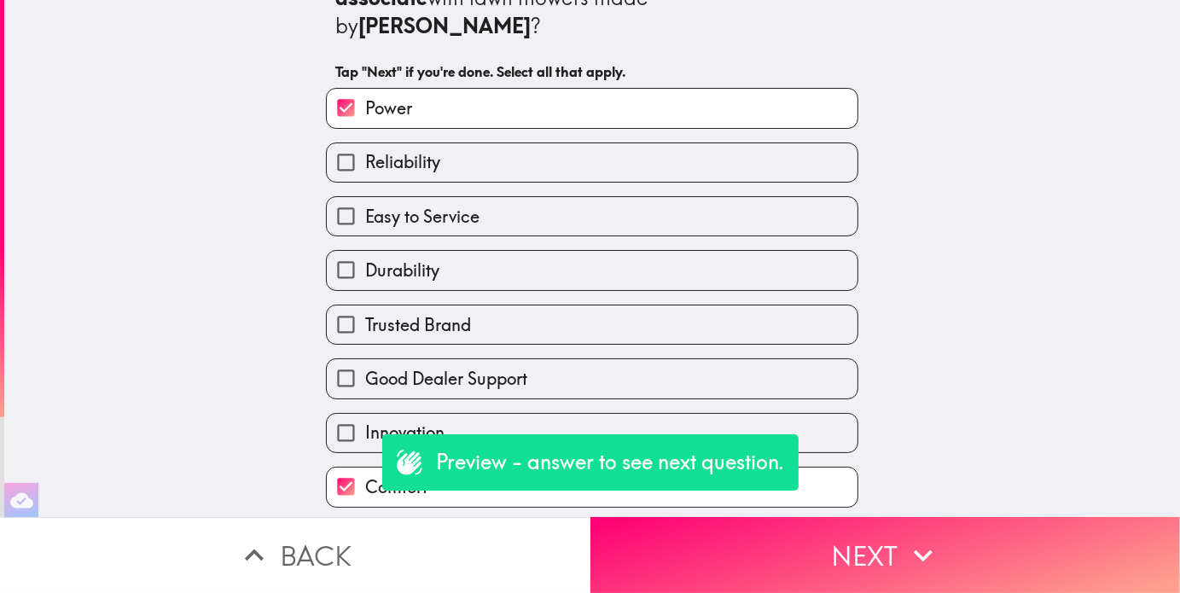
click at [498, 251] on label "Durability" at bounding box center [592, 270] width 531 height 38
click at [365, 251] on input "Durability" at bounding box center [346, 270] width 38 height 38
checkbox input "true"
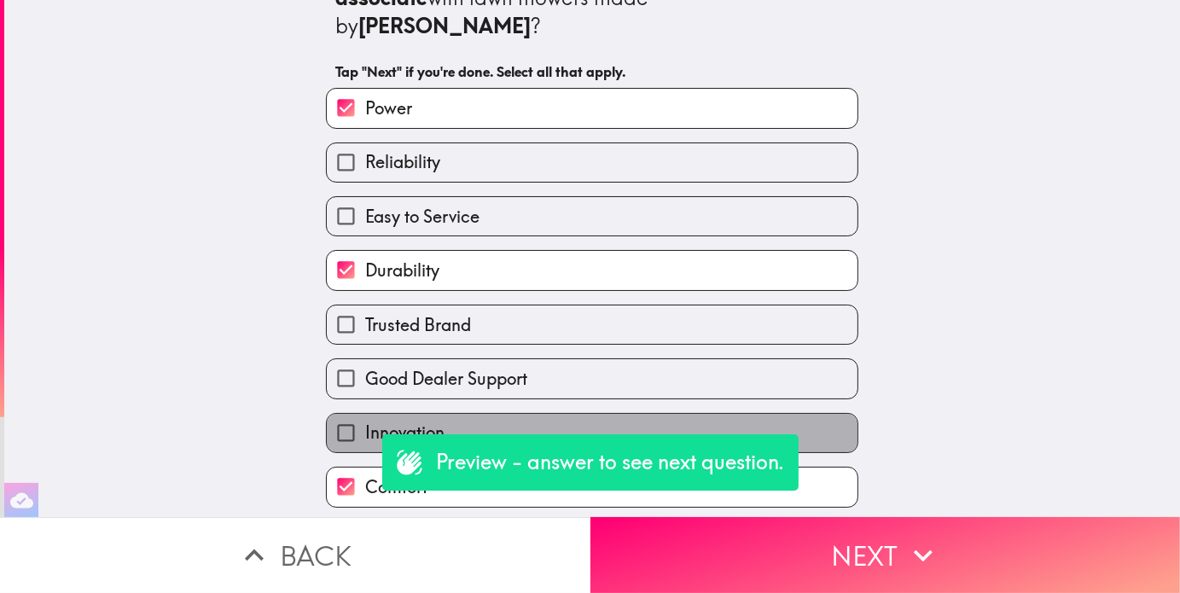
click at [424, 421] on span "Innovation" at bounding box center [404, 433] width 79 height 24
click at [365, 417] on input "Innovation" at bounding box center [346, 433] width 38 height 38
checkbox input "true"
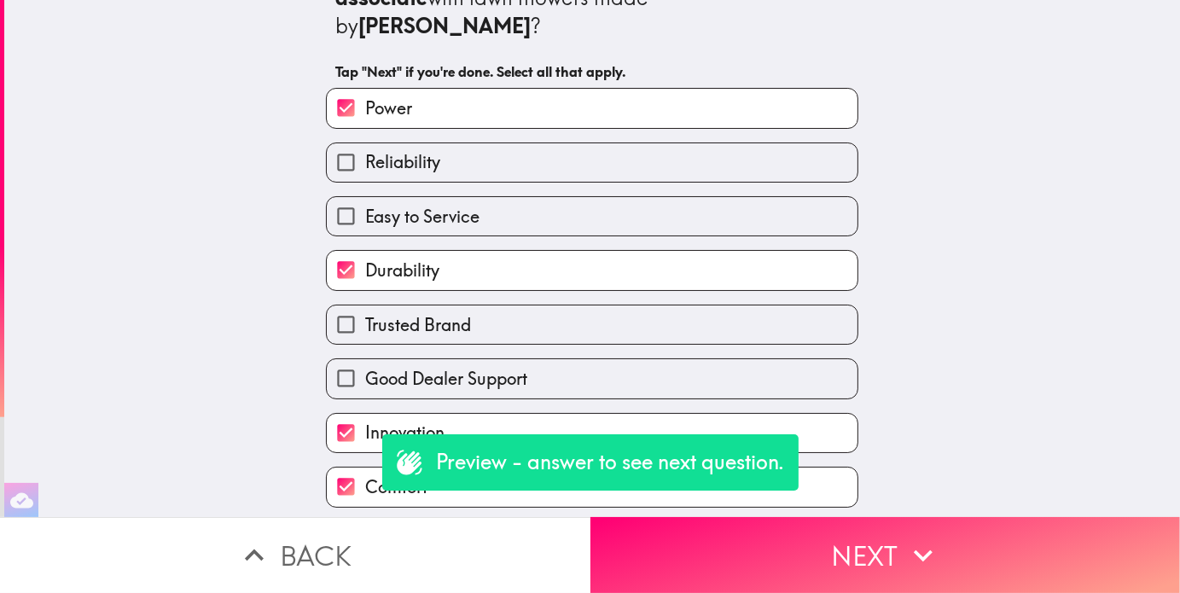
click at [469, 143] on label "Reliability" at bounding box center [592, 162] width 531 height 38
click at [365, 143] on input "Reliability" at bounding box center [346, 162] width 38 height 38
checkbox input "true"
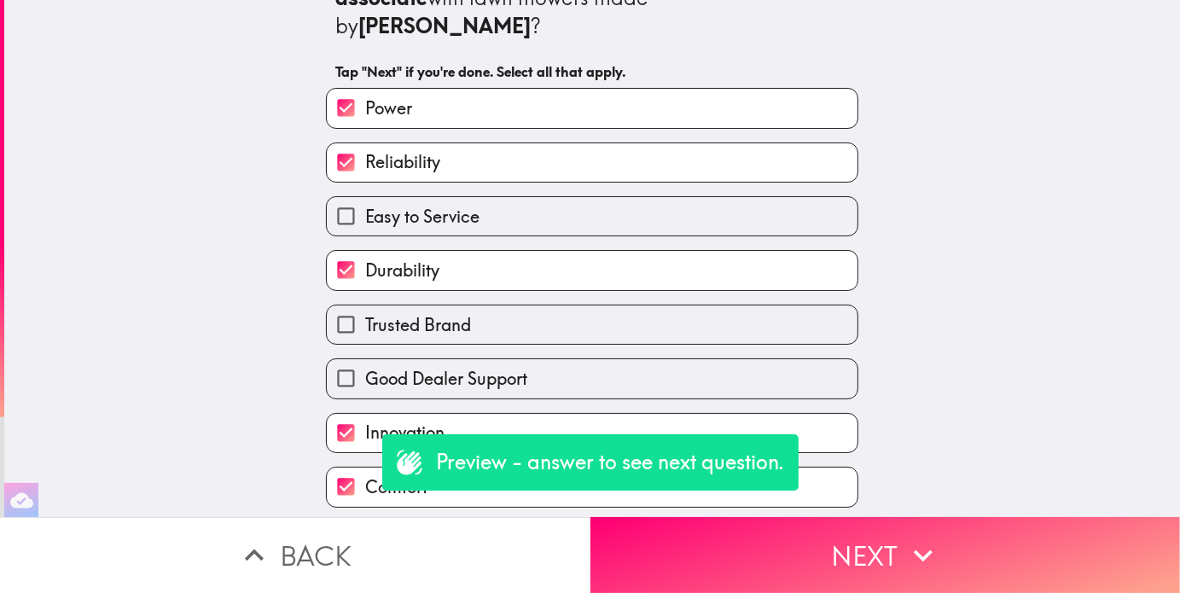
click at [401, 310] on label "Trusted Brand" at bounding box center [592, 325] width 531 height 38
click at [365, 310] on input "Trusted Brand" at bounding box center [346, 325] width 38 height 38
checkbox input "true"
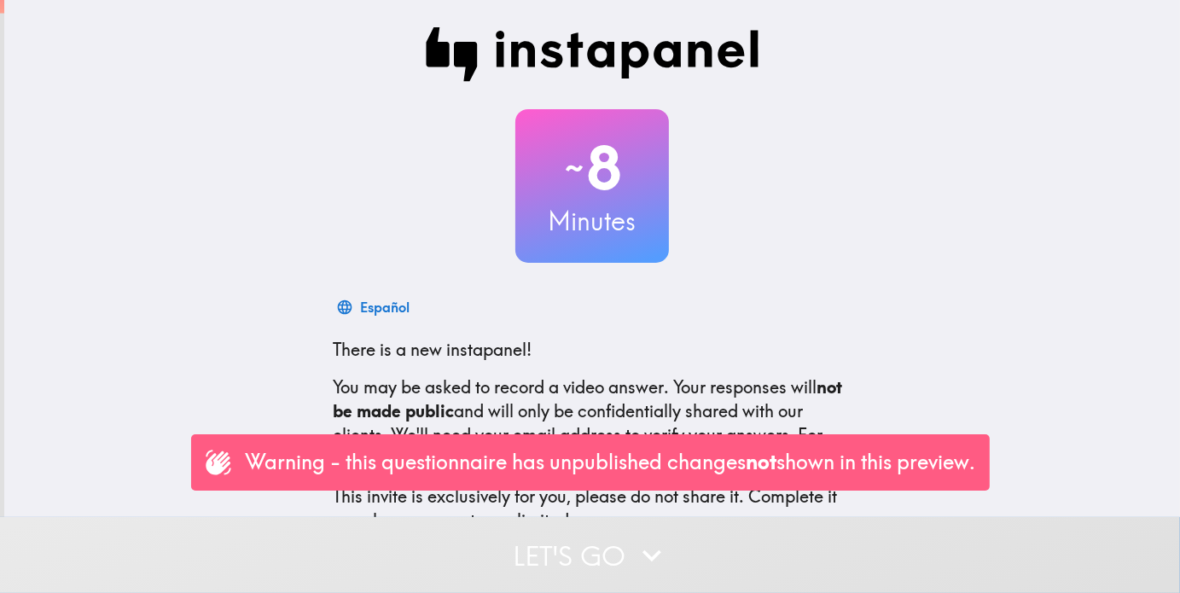
click at [618, 559] on button "Let's go" at bounding box center [590, 555] width 1180 height 76
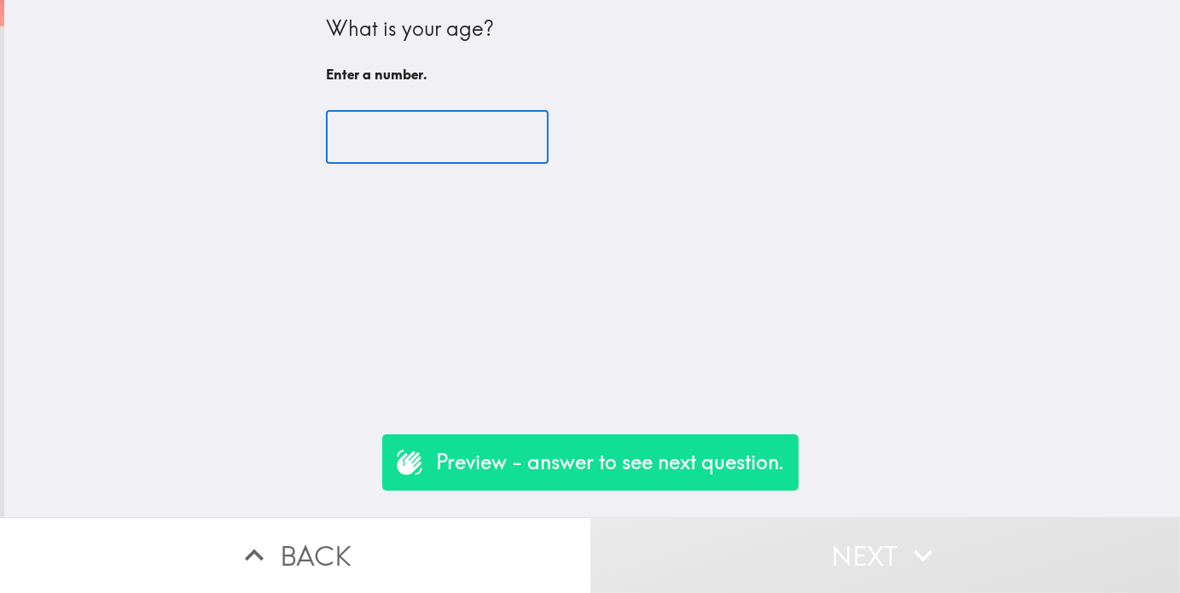
click at [384, 133] on input "number" at bounding box center [437, 137] width 223 height 53
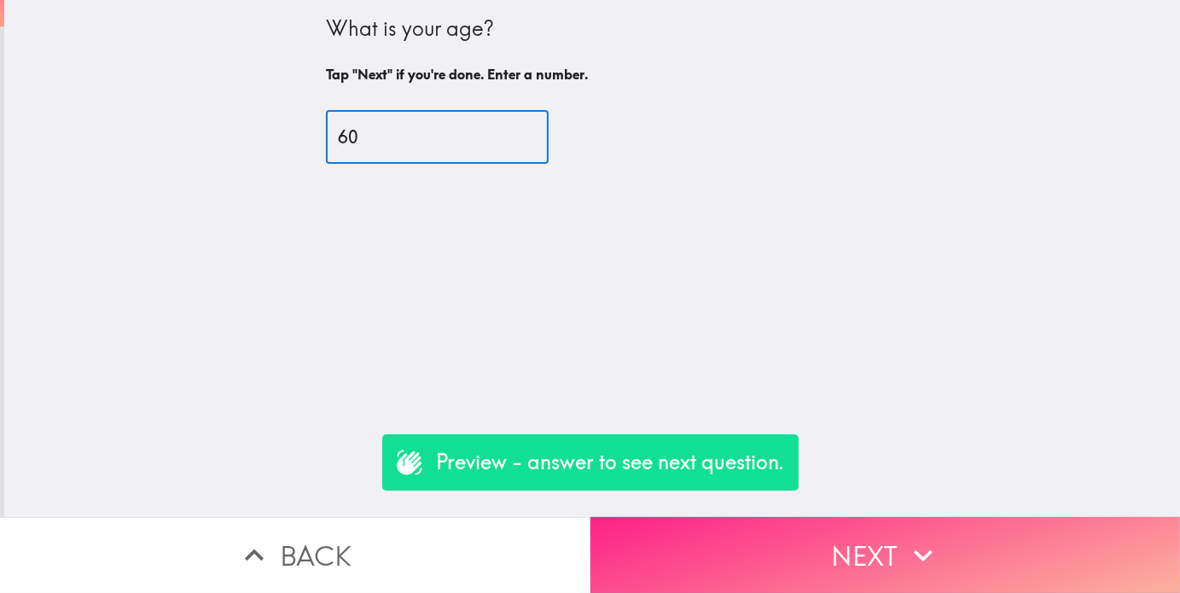
type input "60"
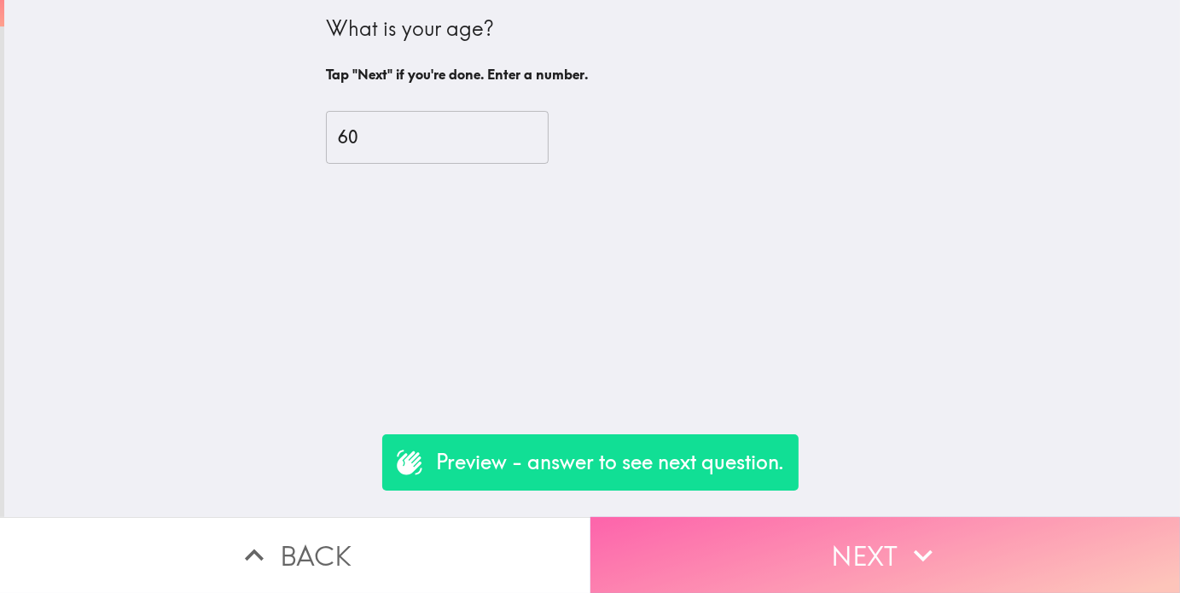
click at [953, 534] on button "Next" at bounding box center [886, 555] width 591 height 76
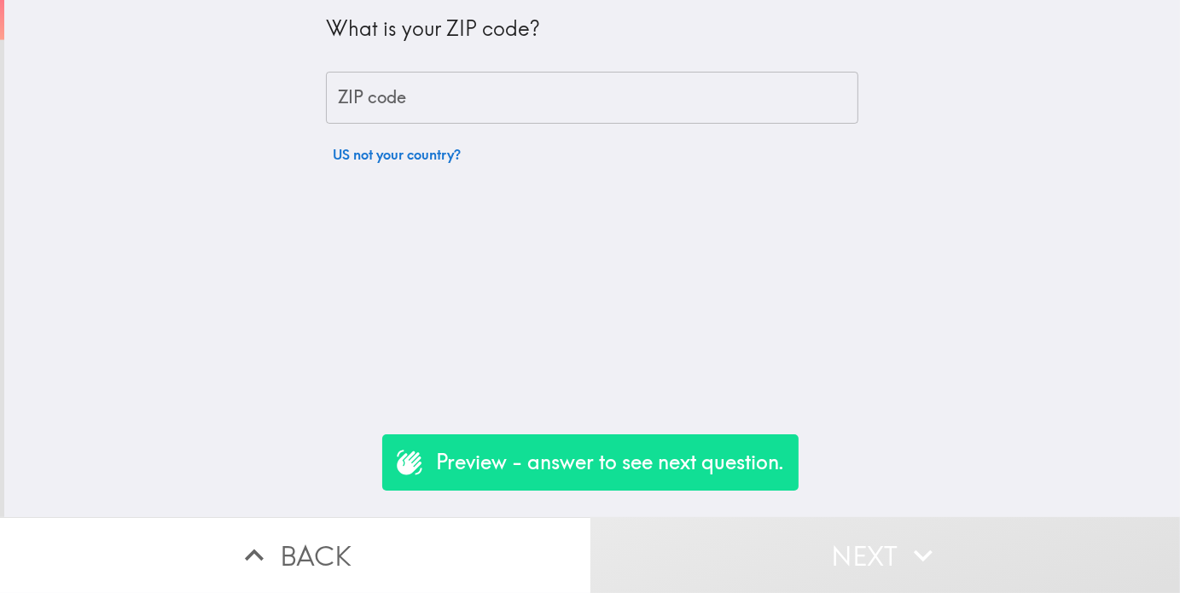
click at [353, 89] on input "ZIP code" at bounding box center [592, 98] width 533 height 53
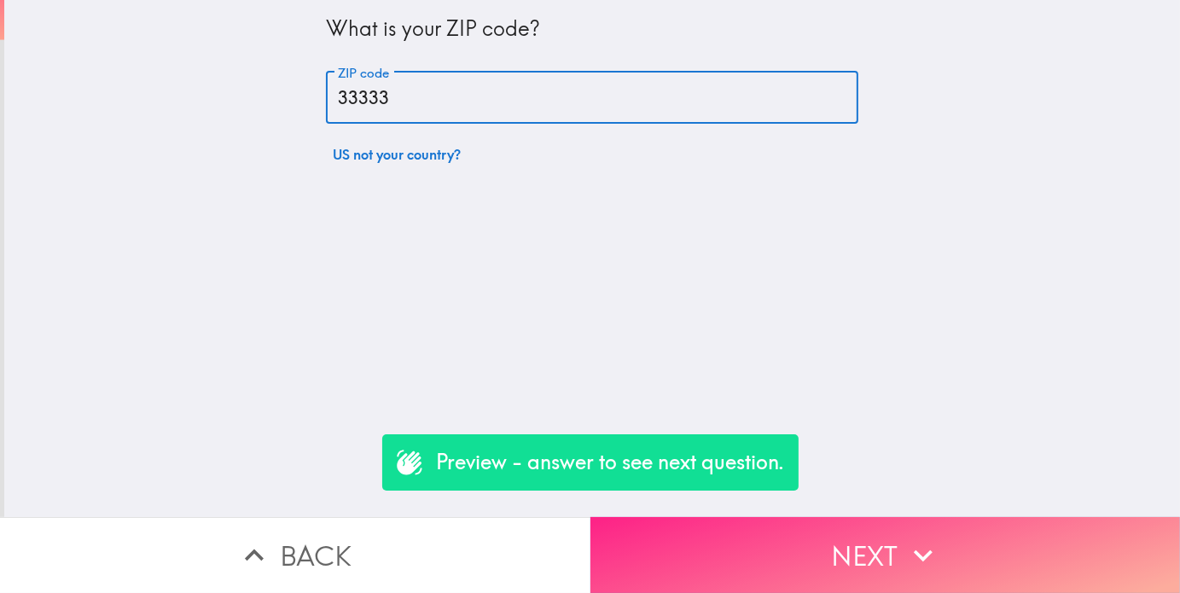
type input "33333"
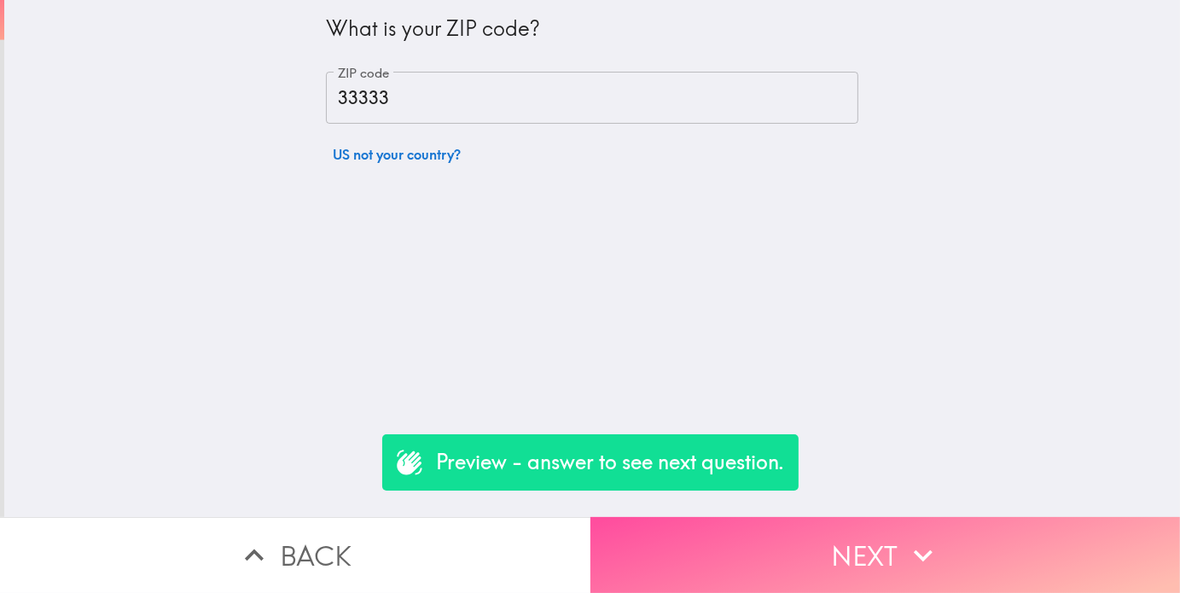
click at [745, 532] on button "Next" at bounding box center [886, 555] width 591 height 76
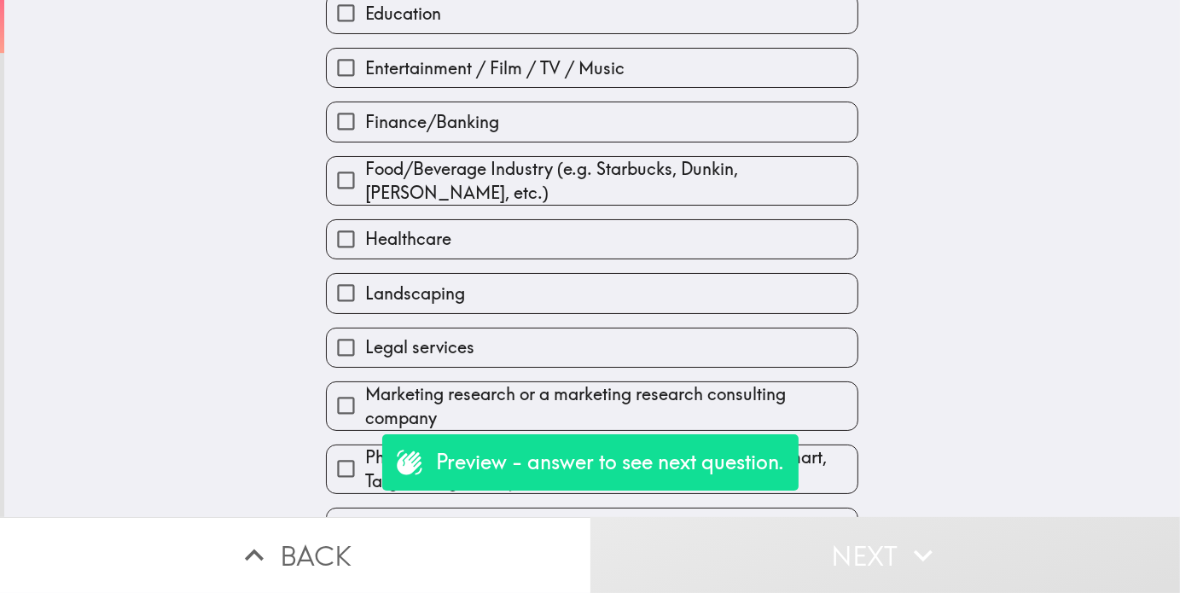
scroll to position [341, 0]
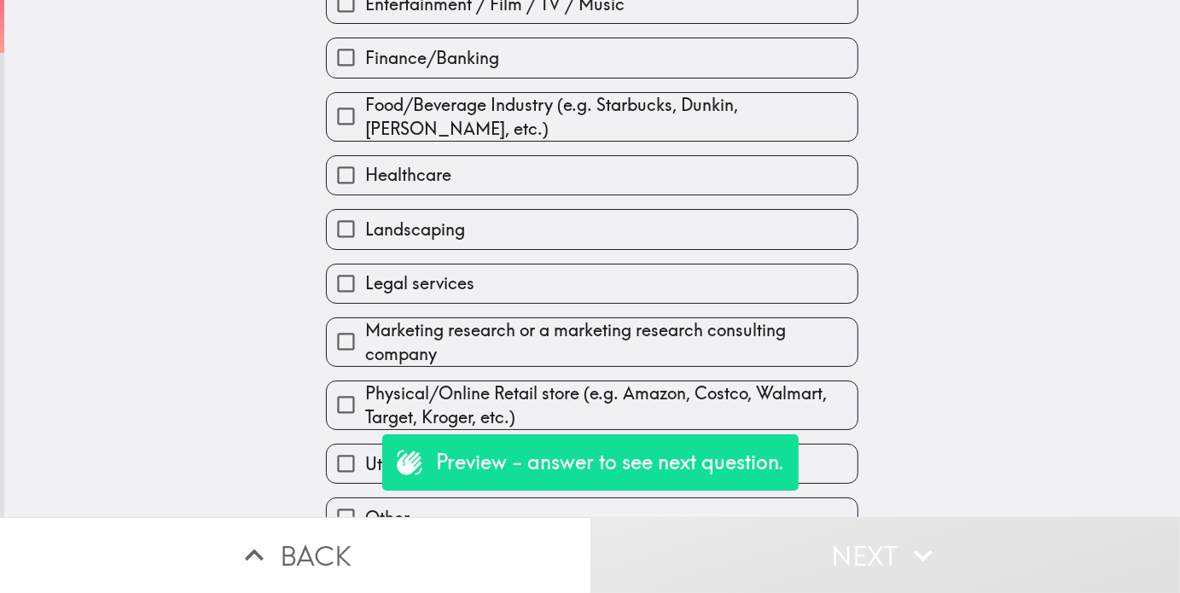
click at [434, 241] on span "Landscaping" at bounding box center [415, 230] width 100 height 24
click at [365, 241] on input "Landscaping" at bounding box center [346, 229] width 38 height 38
checkbox input "true"
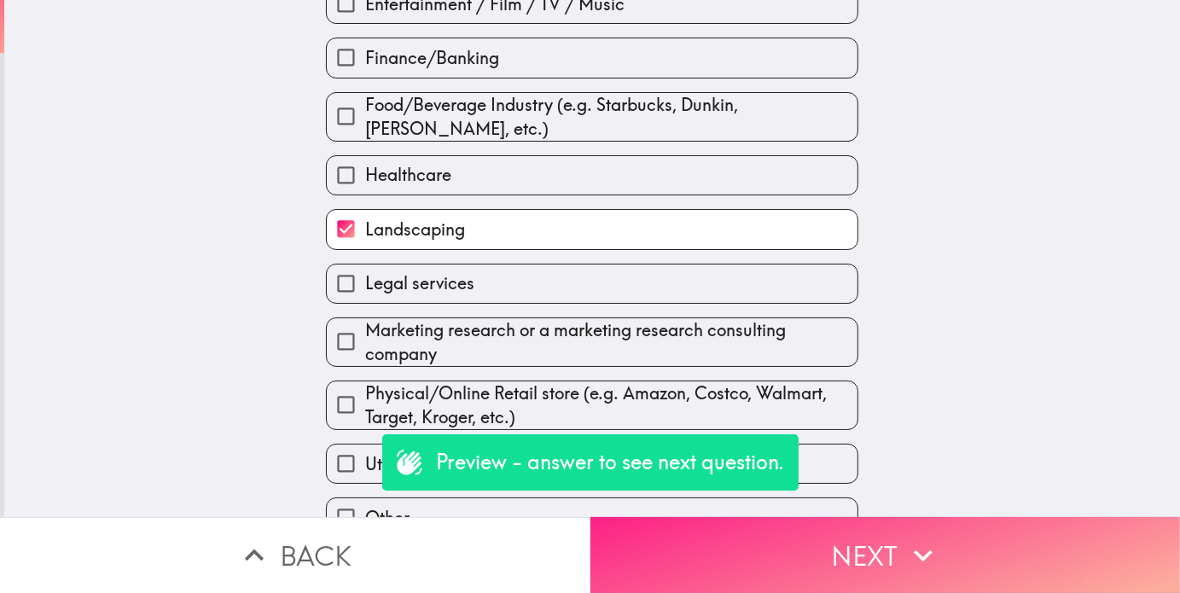
click at [661, 537] on button "Next" at bounding box center [886, 555] width 591 height 76
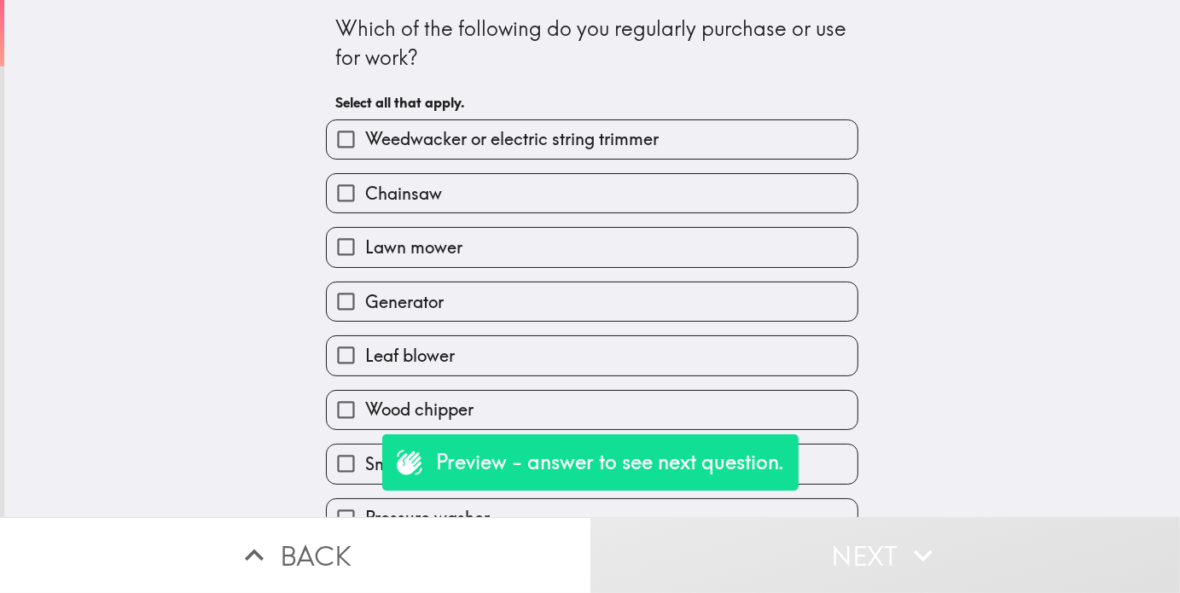
click at [462, 246] on label "Lawn mower" at bounding box center [592, 247] width 531 height 38
click at [365, 246] on input "Lawn mower" at bounding box center [346, 247] width 38 height 38
checkbox input "true"
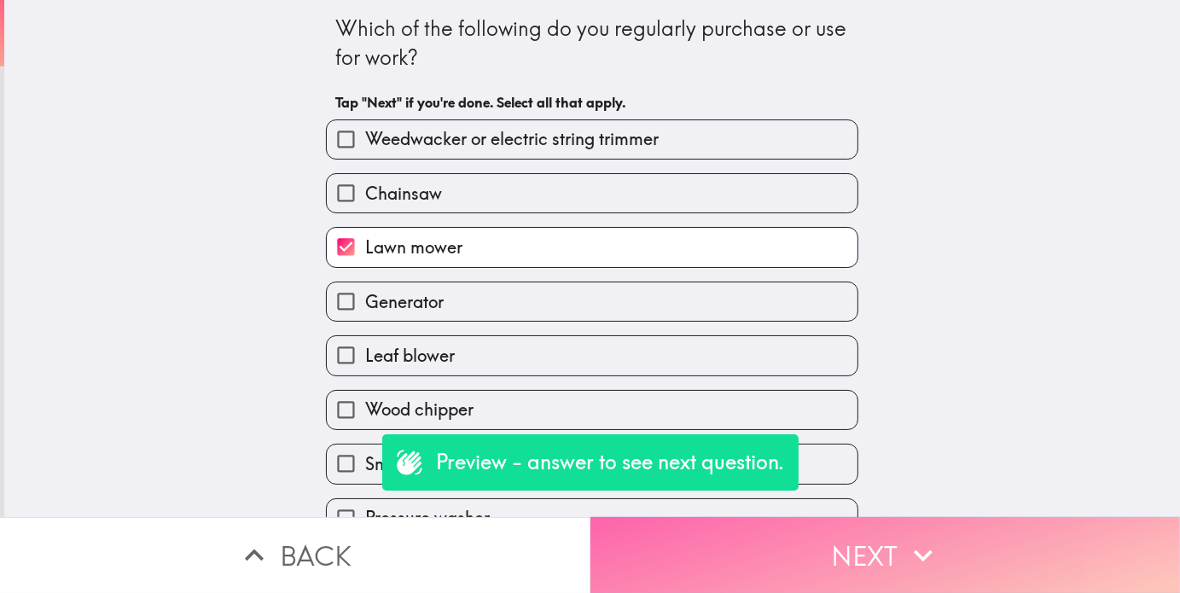
click at [644, 551] on button "Next" at bounding box center [886, 555] width 591 height 76
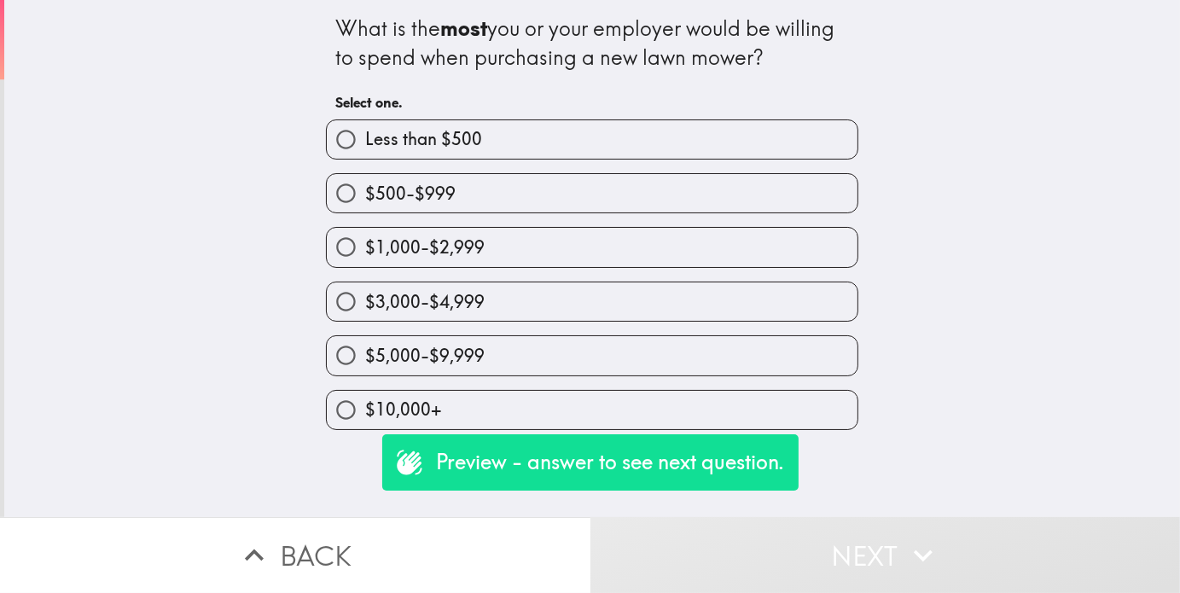
click at [415, 357] on span "$5,000-$9,999" at bounding box center [424, 356] width 119 height 24
click at [365, 357] on input "$5,000-$9,999" at bounding box center [346, 355] width 38 height 38
radio input "true"
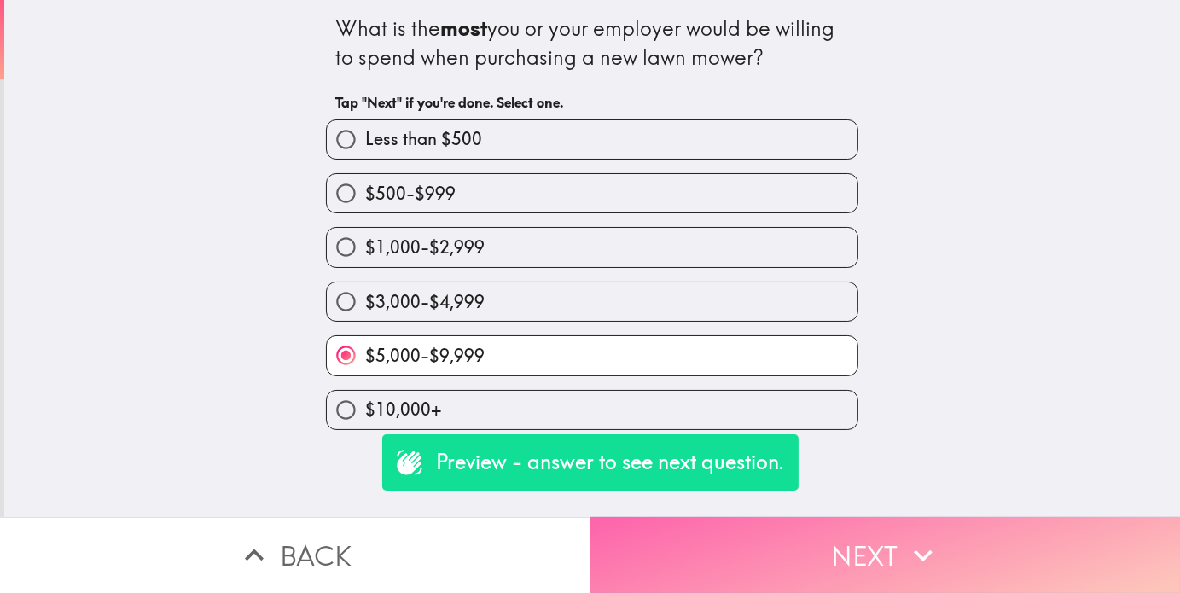
click at [656, 540] on button "Next" at bounding box center [886, 555] width 591 height 76
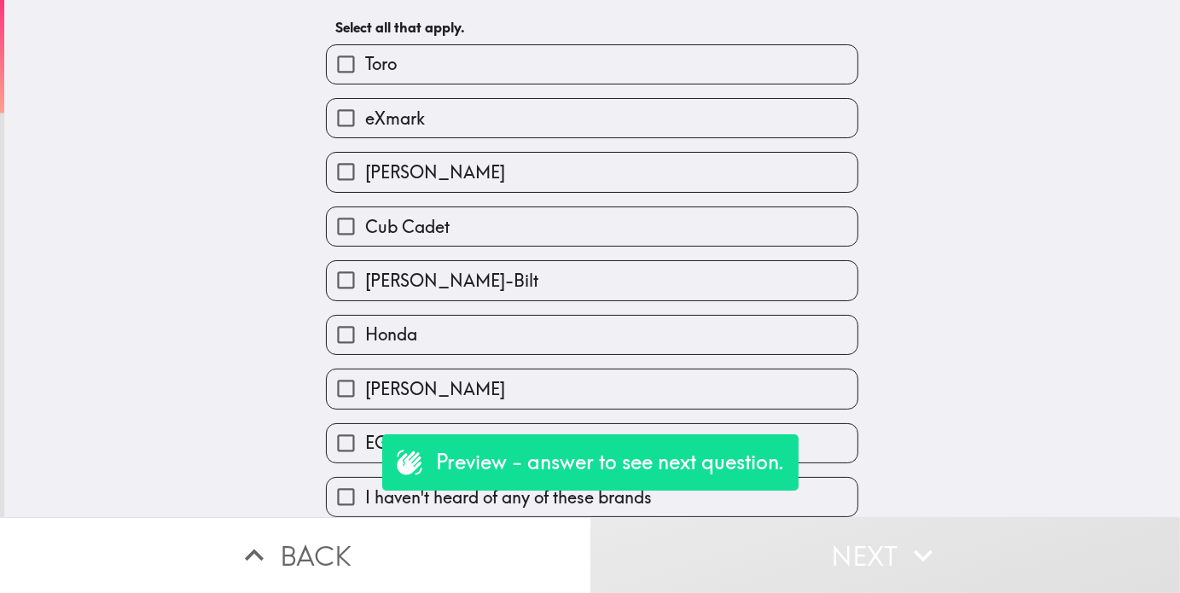
scroll to position [85, 0]
click at [377, 389] on span "[PERSON_NAME]" at bounding box center [435, 389] width 140 height 24
click at [365, 389] on input "[PERSON_NAME]" at bounding box center [346, 389] width 38 height 38
checkbox input "true"
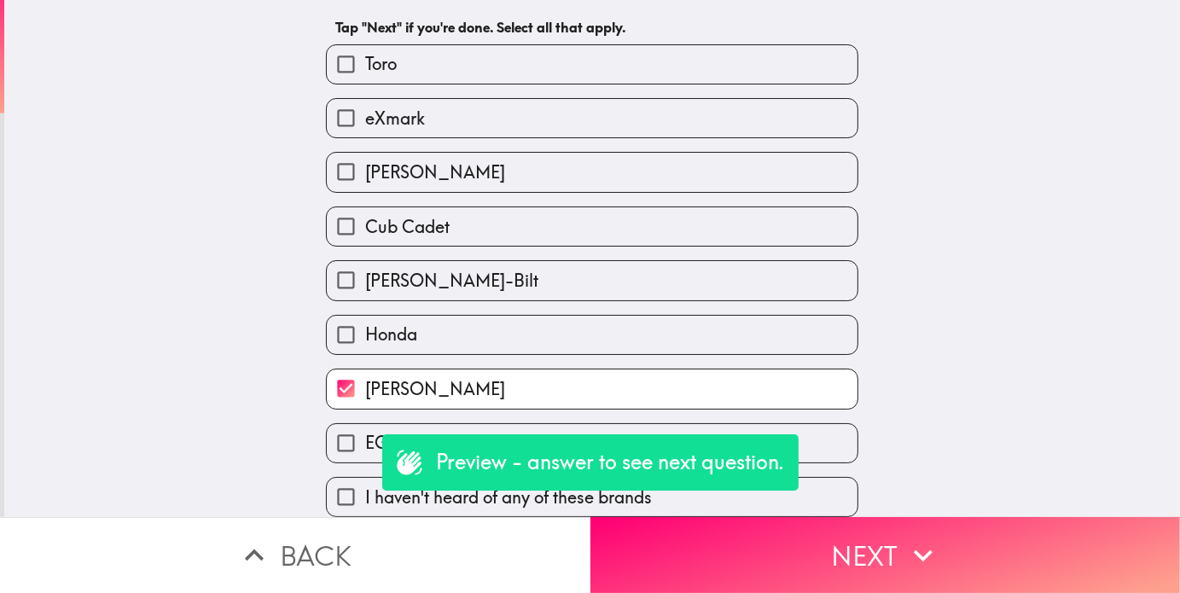
click at [393, 172] on span "[PERSON_NAME]" at bounding box center [435, 172] width 140 height 24
click at [365, 172] on input "[PERSON_NAME]" at bounding box center [346, 172] width 38 height 38
checkbox input "true"
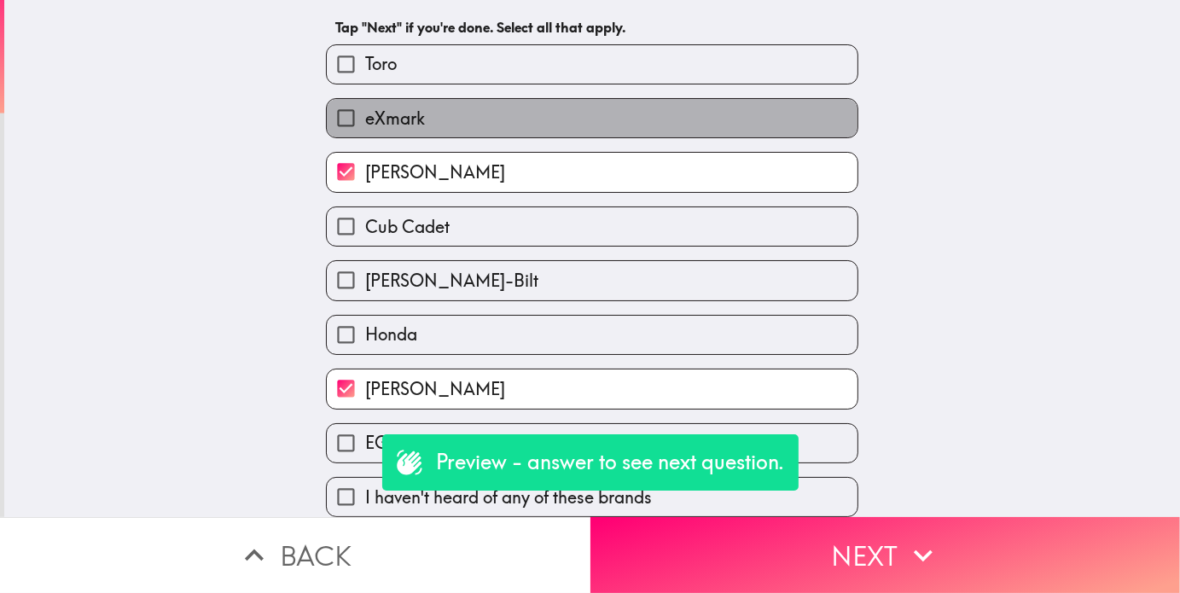
click at [393, 107] on span "eXmark" at bounding box center [395, 119] width 60 height 24
click at [365, 101] on input "eXmark" at bounding box center [346, 118] width 38 height 38
checkbox input "true"
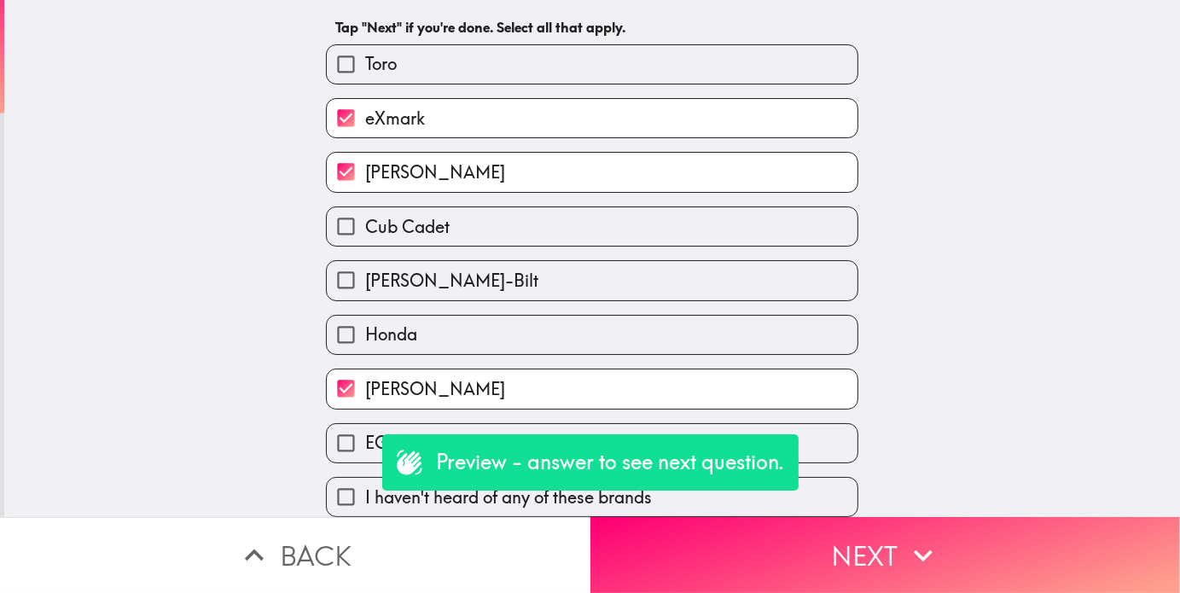
click at [394, 44] on div "Toro" at bounding box center [592, 64] width 533 height 40
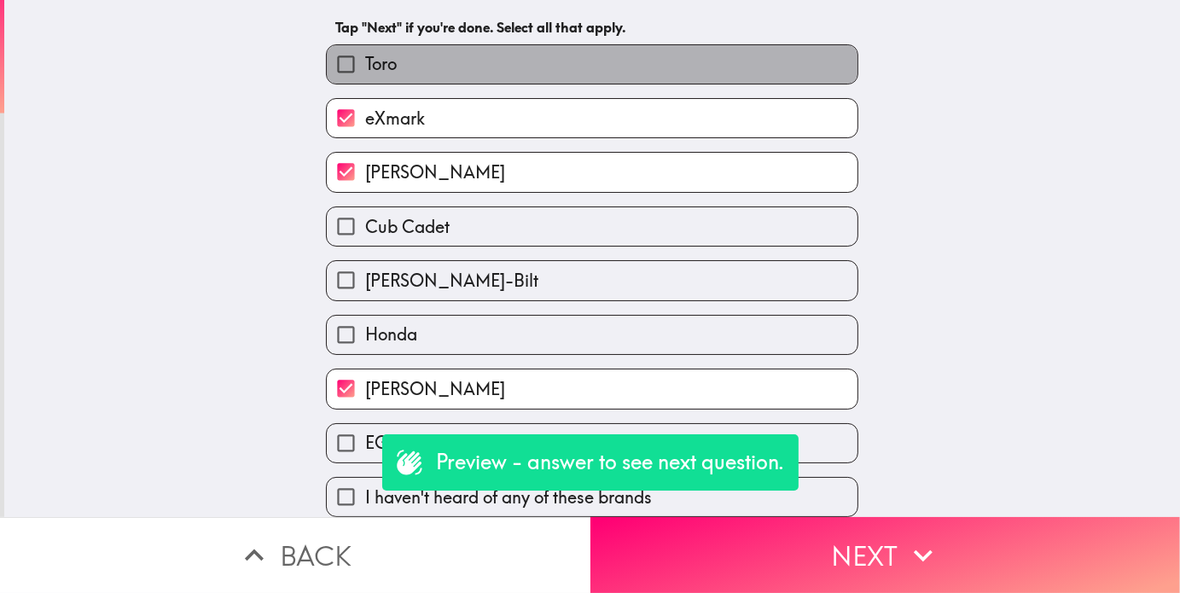
click at [399, 55] on label "Toro" at bounding box center [592, 64] width 531 height 38
click at [365, 55] on input "Toro" at bounding box center [346, 64] width 38 height 38
checkbox input "true"
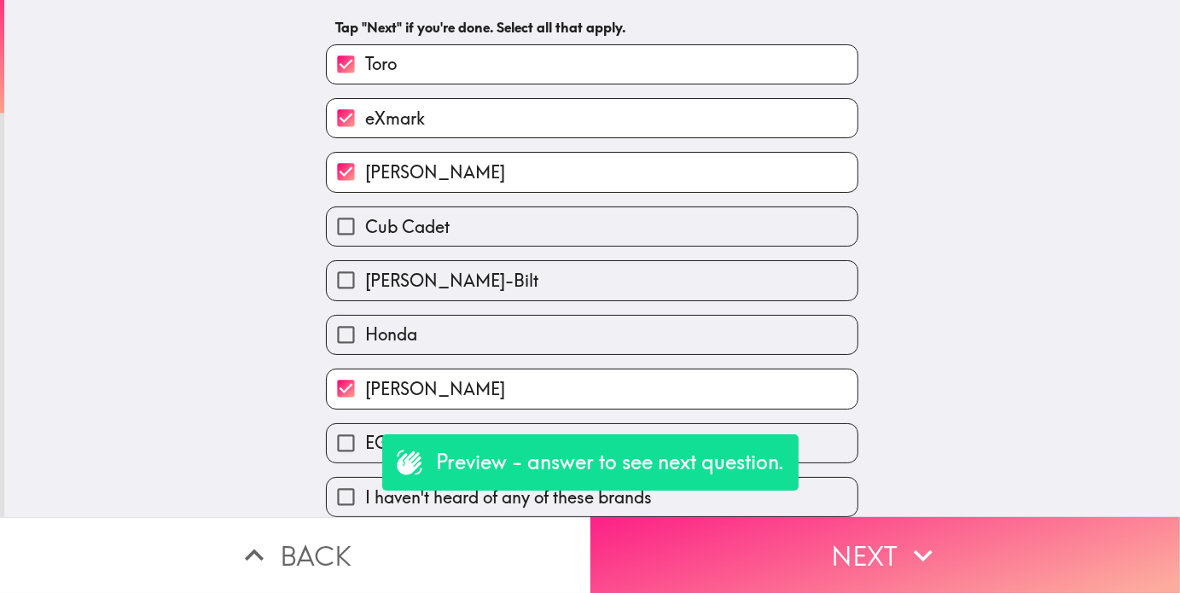
click at [932, 556] on icon "button" at bounding box center [924, 556] width 38 height 38
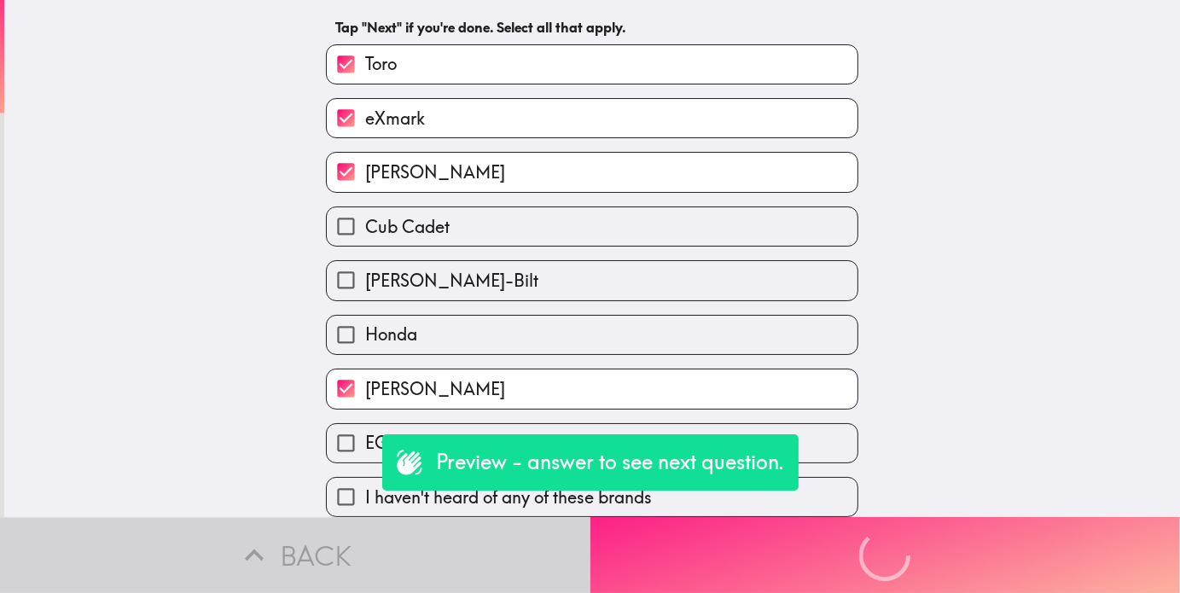
scroll to position [0, 0]
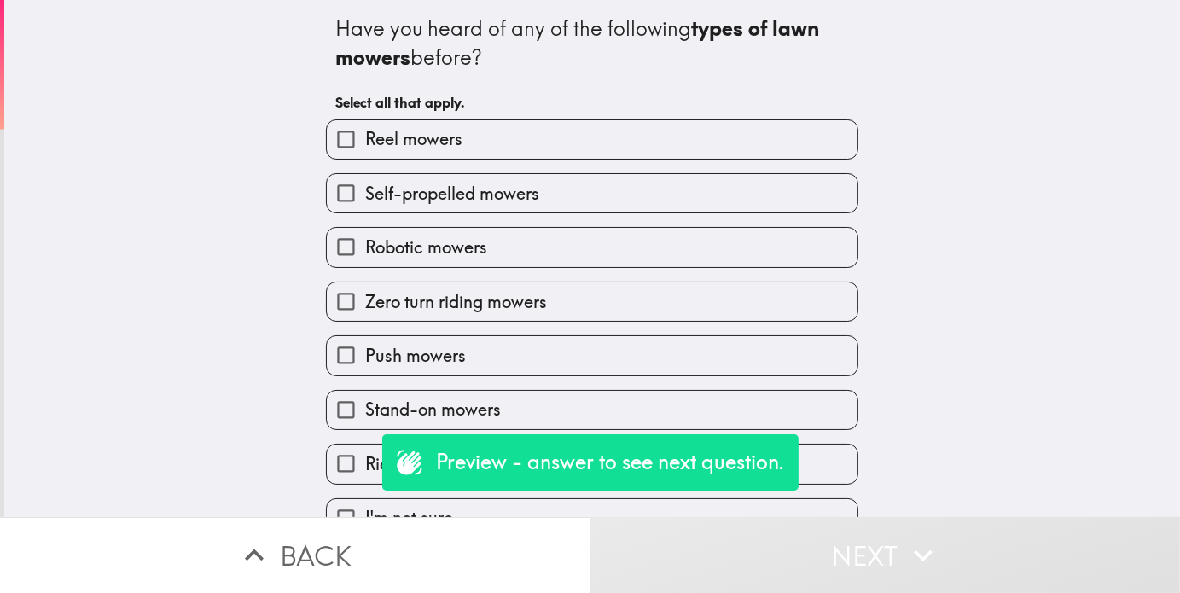
click at [408, 304] on span "Zero turn riding mowers" at bounding box center [456, 302] width 182 height 24
click at [365, 304] on input "Zero turn riding mowers" at bounding box center [346, 302] width 38 height 38
checkbox input "true"
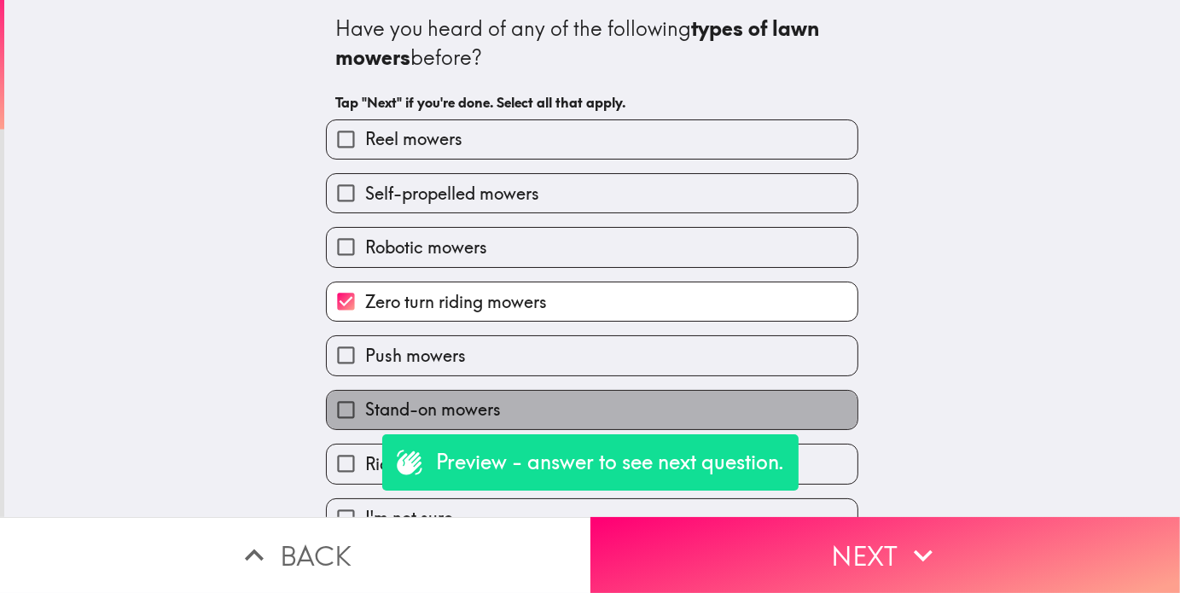
click at [372, 406] on span "Stand-on mowers" at bounding box center [433, 410] width 136 height 24
click at [365, 406] on input "Stand-on mowers" at bounding box center [346, 410] width 38 height 38
checkbox input "true"
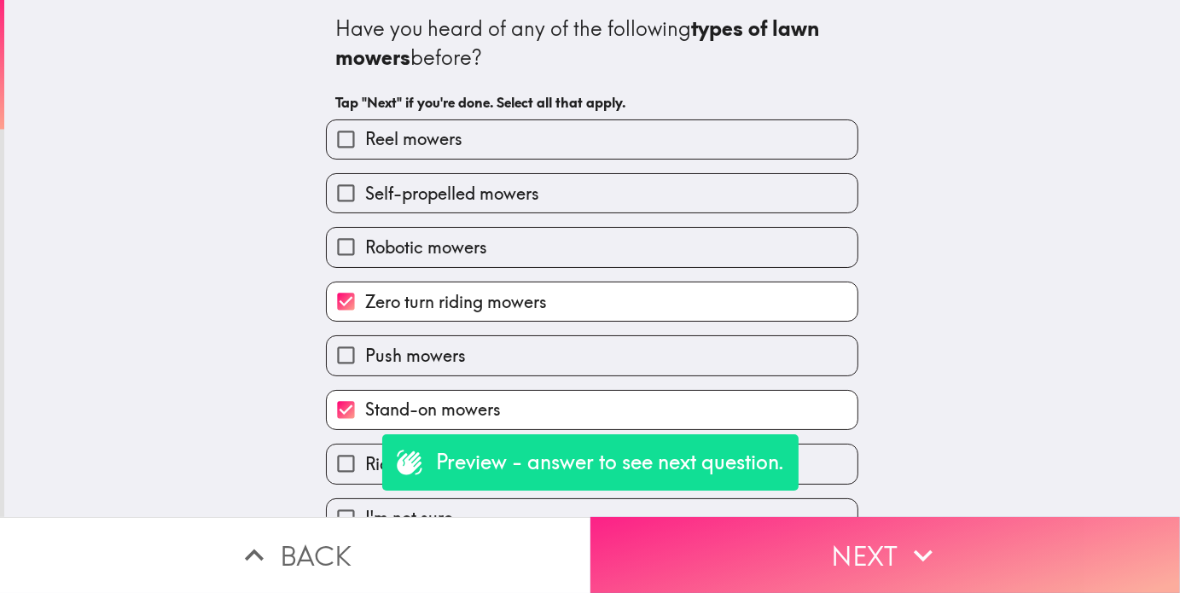
click at [717, 549] on button "Next" at bounding box center [886, 555] width 591 height 76
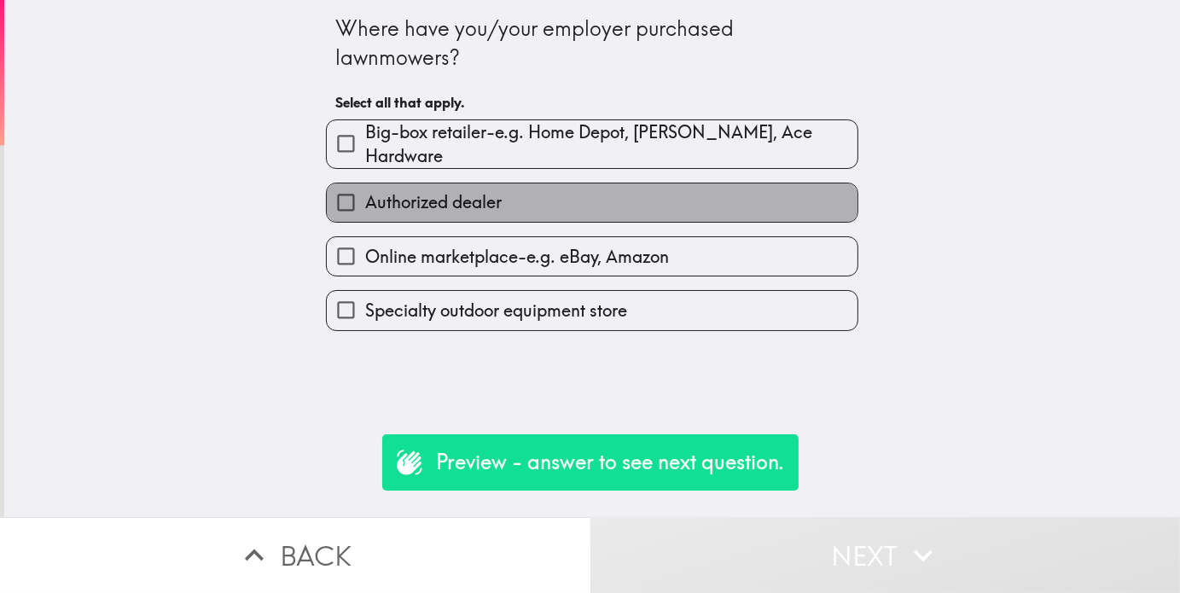
click at [576, 184] on label "Authorized dealer" at bounding box center [592, 203] width 531 height 38
click at [365, 184] on input "Authorized dealer" at bounding box center [346, 203] width 38 height 38
checkbox input "true"
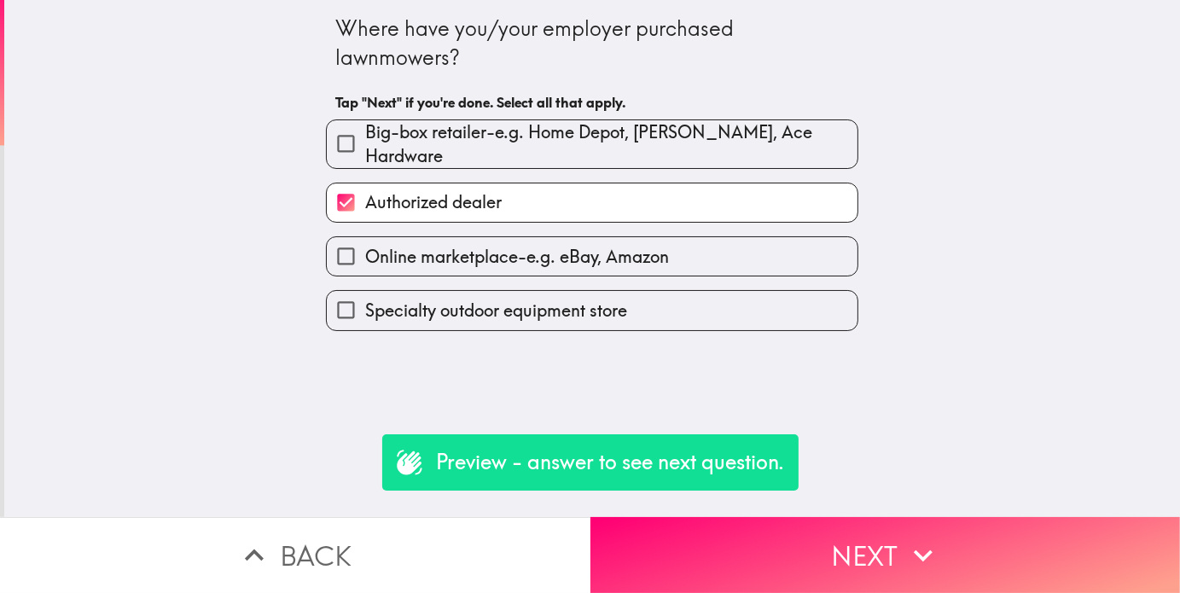
click at [509, 291] on label "Specialty outdoor equipment store" at bounding box center [592, 310] width 531 height 38
click at [365, 291] on input "Specialty outdoor equipment store" at bounding box center [346, 310] width 38 height 38
checkbox input "true"
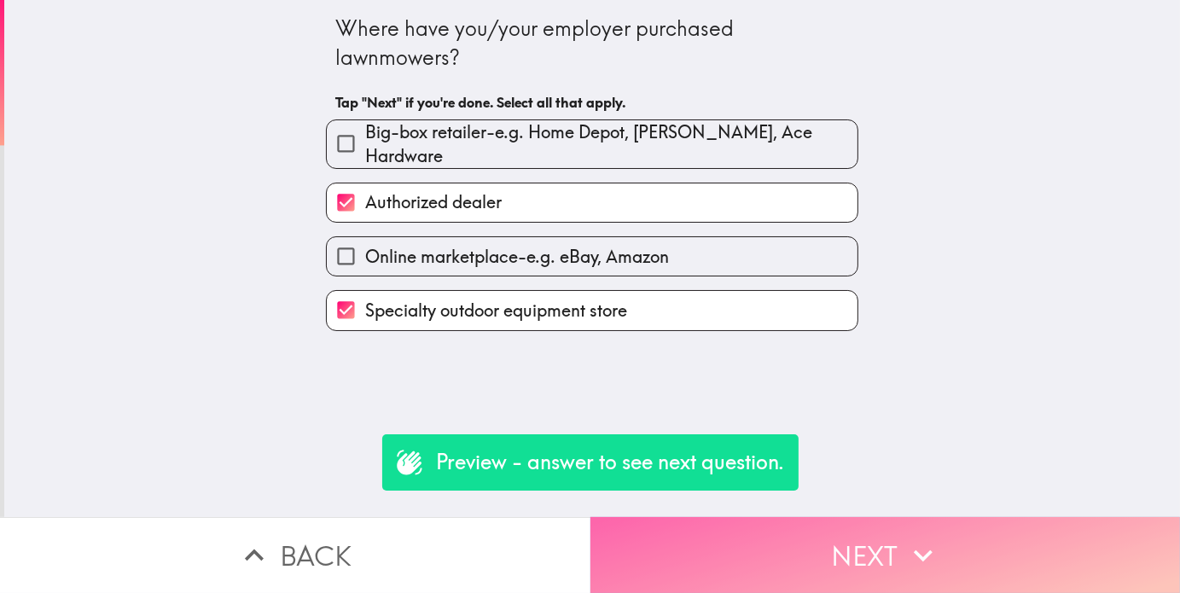
click at [824, 556] on button "Next" at bounding box center [886, 555] width 591 height 76
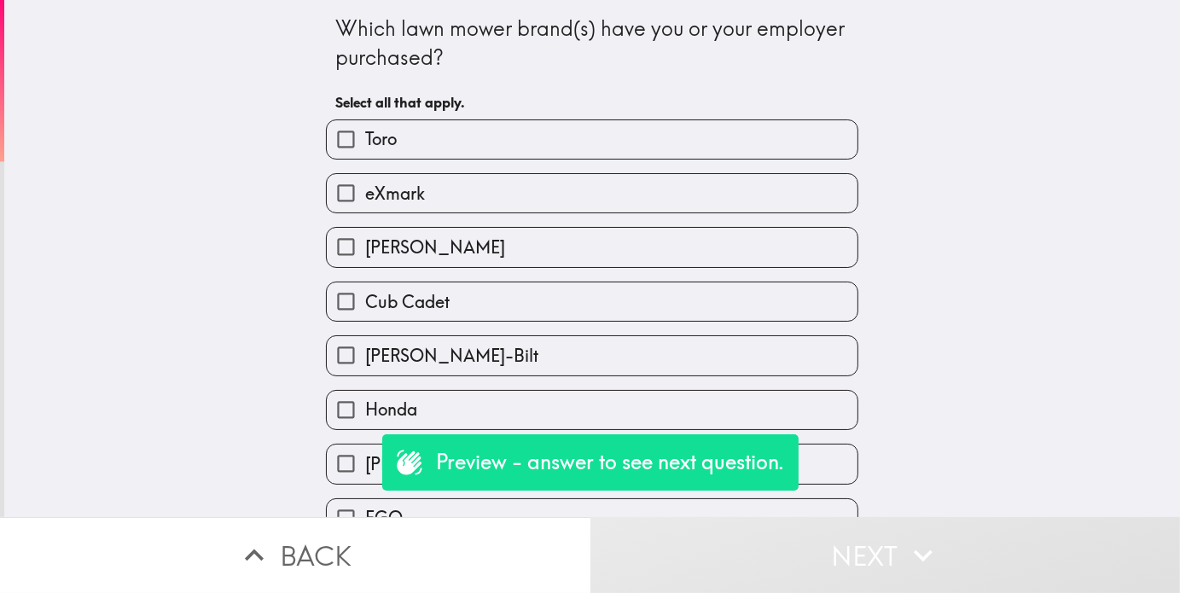
click at [446, 155] on label "Toro" at bounding box center [592, 139] width 531 height 38
click at [365, 155] on input "Toro" at bounding box center [346, 139] width 38 height 38
checkbox input "true"
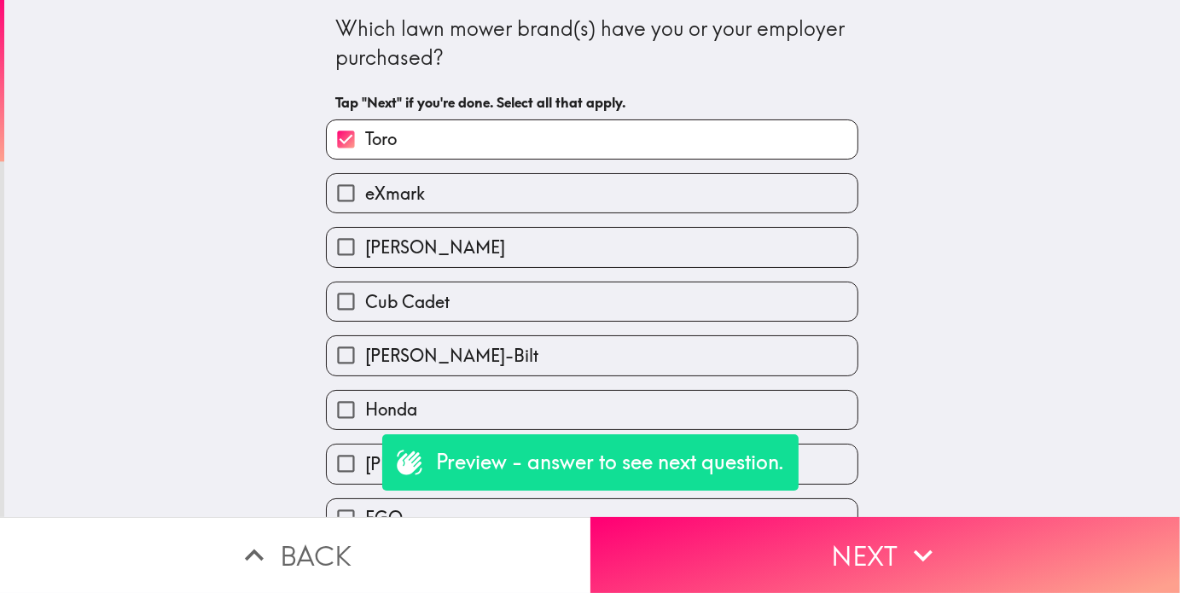
click at [428, 257] on label "[PERSON_NAME]" at bounding box center [592, 247] width 531 height 38
click at [365, 257] on input "[PERSON_NAME]" at bounding box center [346, 247] width 38 height 38
checkbox input "true"
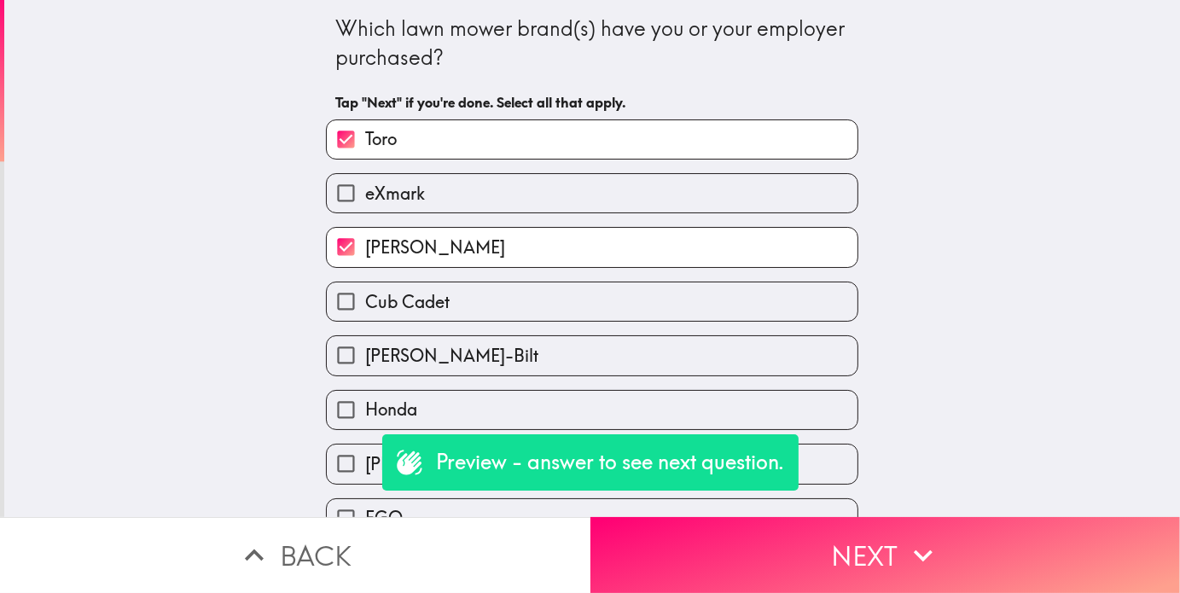
click at [481, 420] on label "Honda" at bounding box center [592, 410] width 531 height 38
click at [365, 420] on input "Honda" at bounding box center [346, 410] width 38 height 38
checkbox input "true"
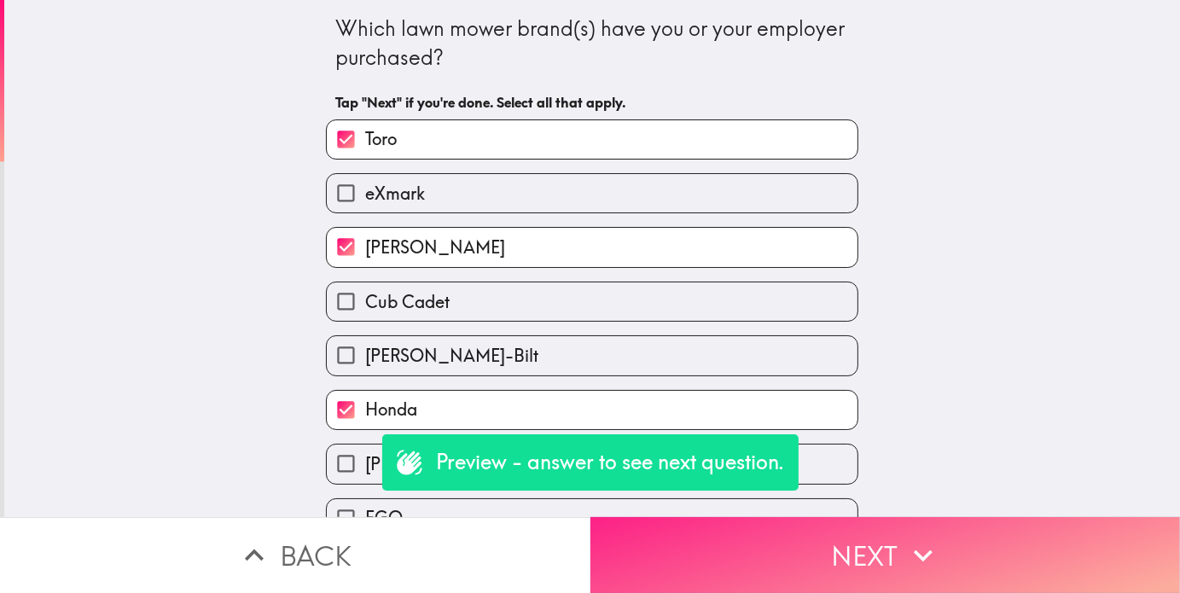
click at [816, 578] on button "Next" at bounding box center [886, 555] width 591 height 76
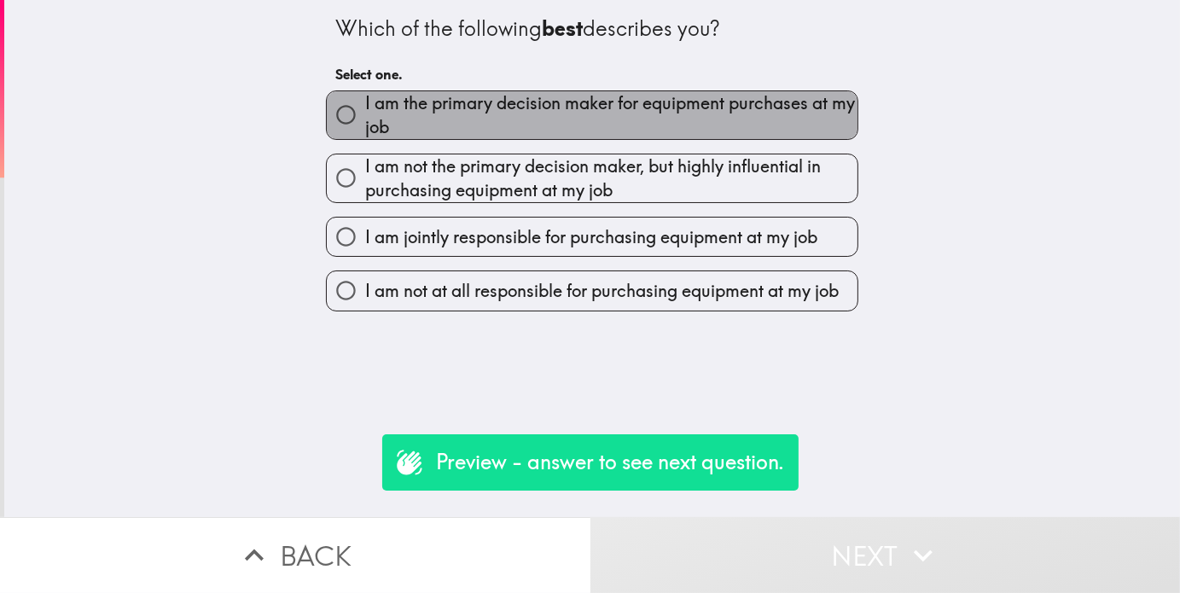
click at [517, 115] on span "I am the primary decision maker for equipment purchases at my job" at bounding box center [611, 115] width 492 height 48
click at [365, 115] on input "I am the primary decision maker for equipment purchases at my job" at bounding box center [346, 115] width 38 height 38
radio input "true"
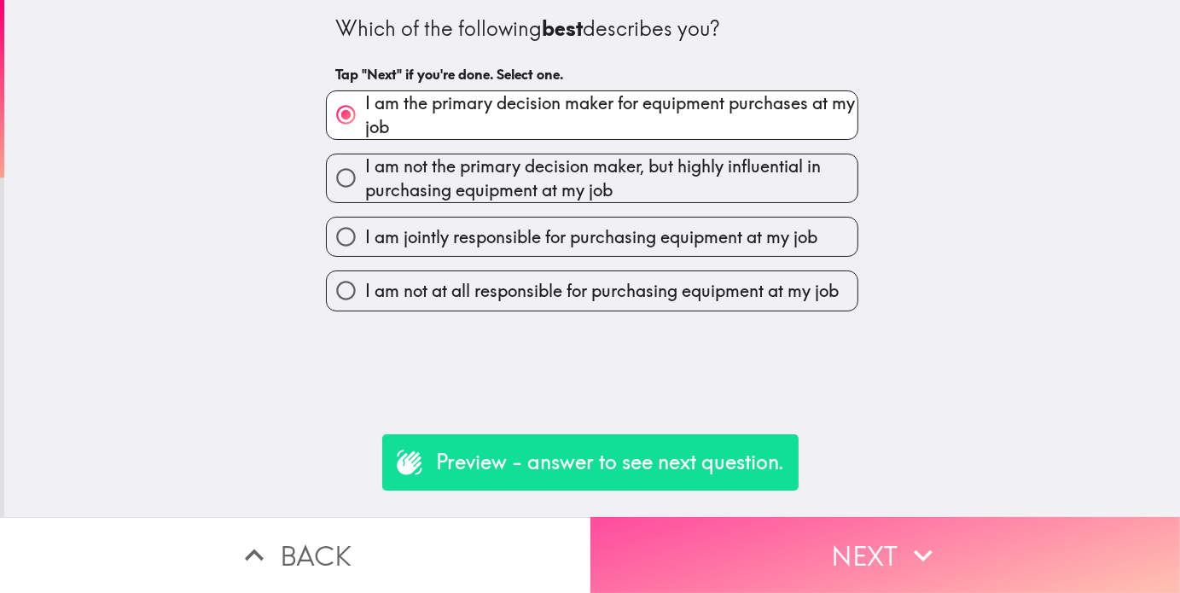
drag, startPoint x: 849, startPoint y: 525, endPoint x: 840, endPoint y: 527, distance: 9.5
click at [849, 525] on button "Next" at bounding box center [886, 555] width 591 height 76
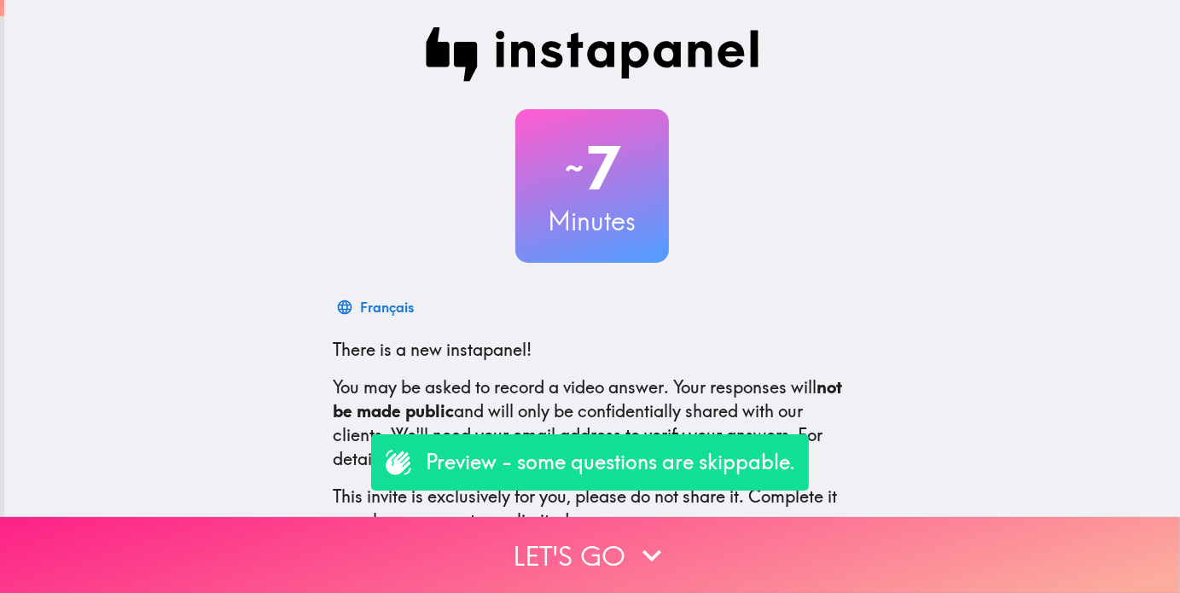
click at [621, 525] on button "Let's go" at bounding box center [590, 555] width 1180 height 76
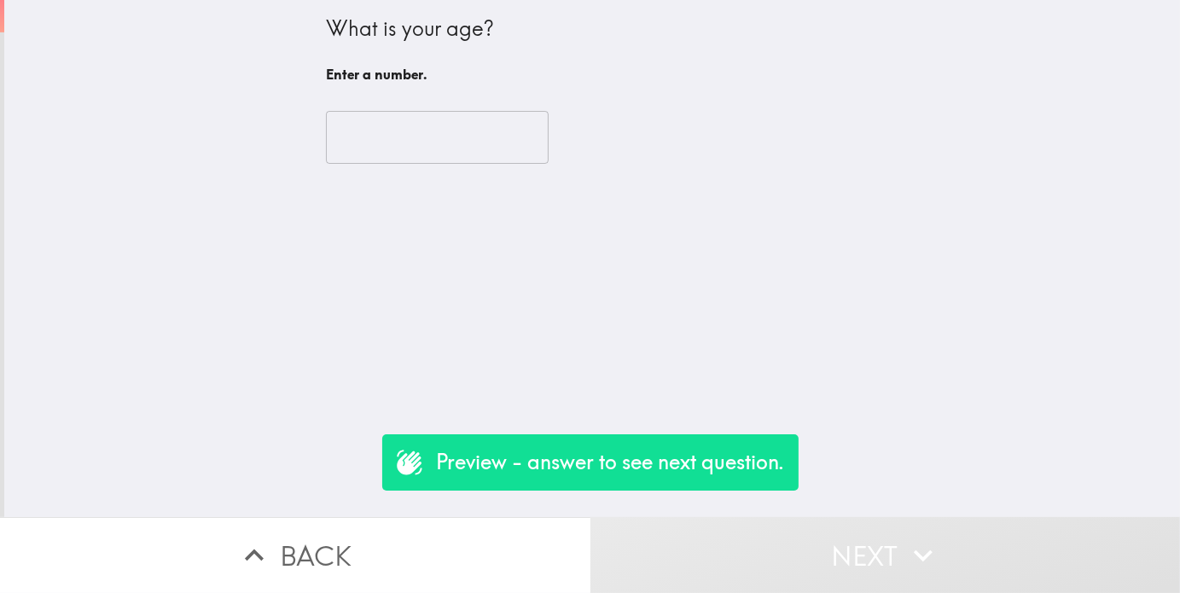
click at [423, 144] on input "number" at bounding box center [437, 137] width 223 height 53
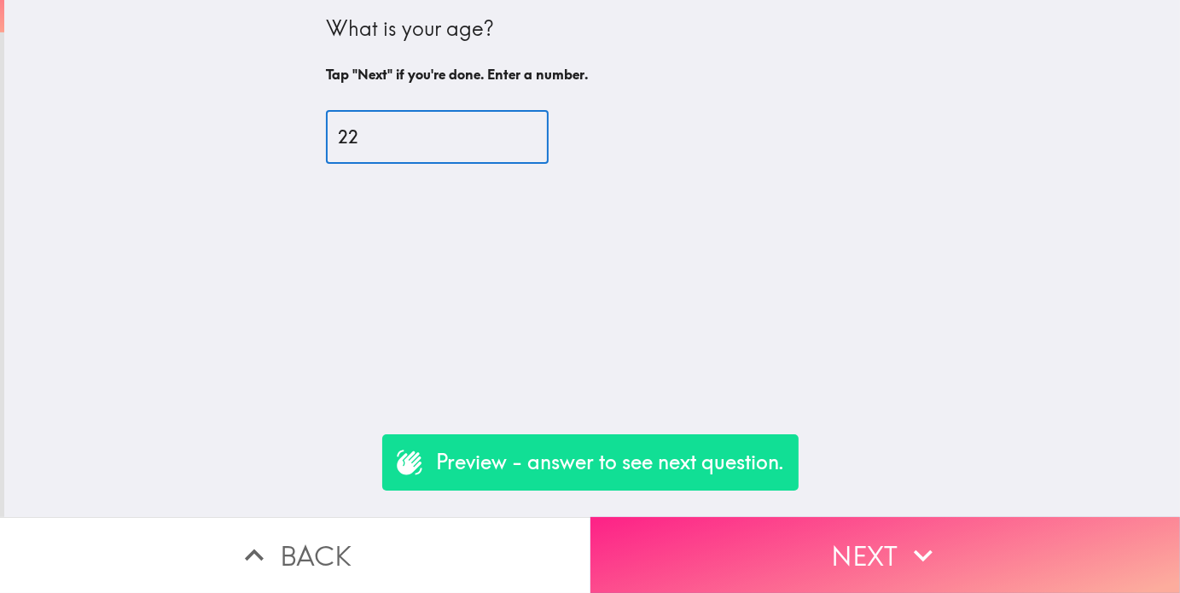
type input "22"
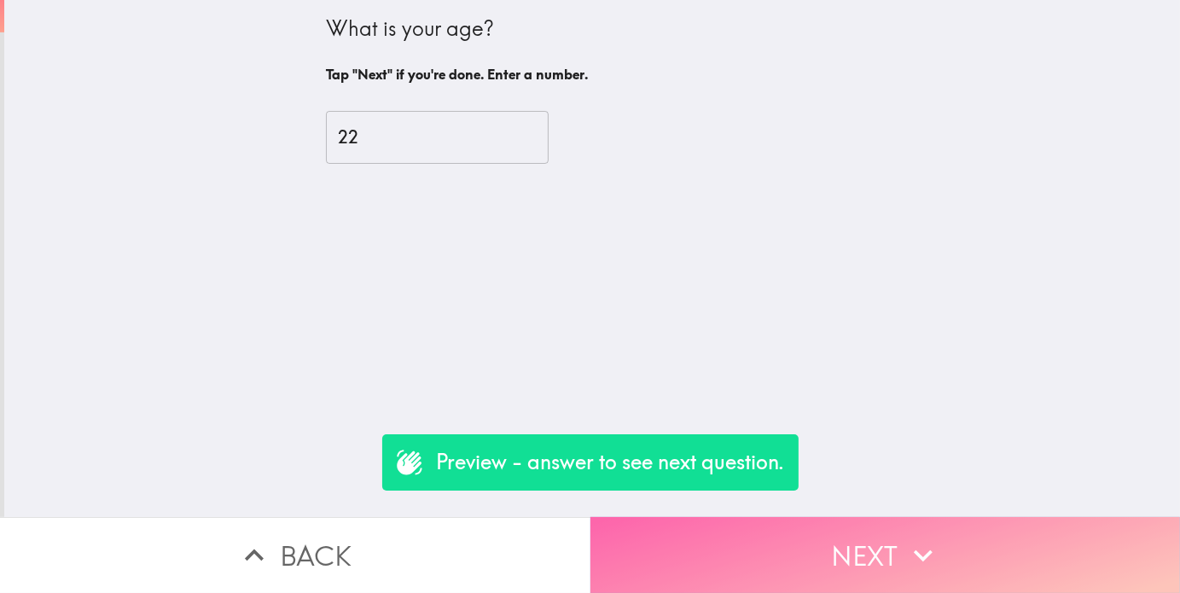
click at [755, 574] on button "Next" at bounding box center [886, 555] width 591 height 76
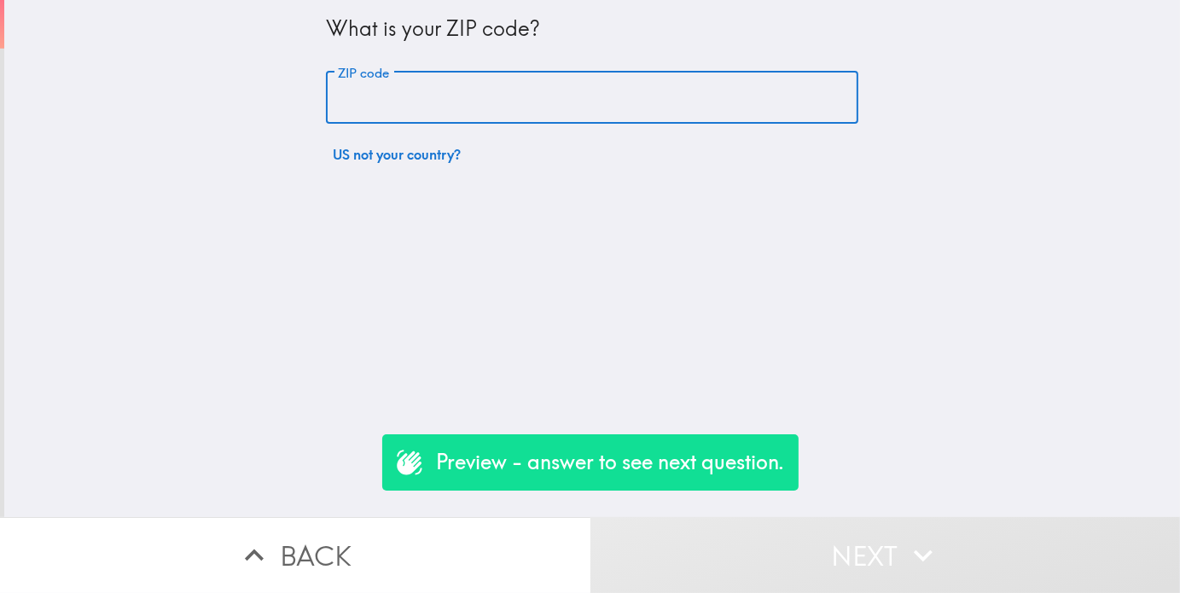
click at [433, 104] on input "ZIP code" at bounding box center [592, 98] width 533 height 53
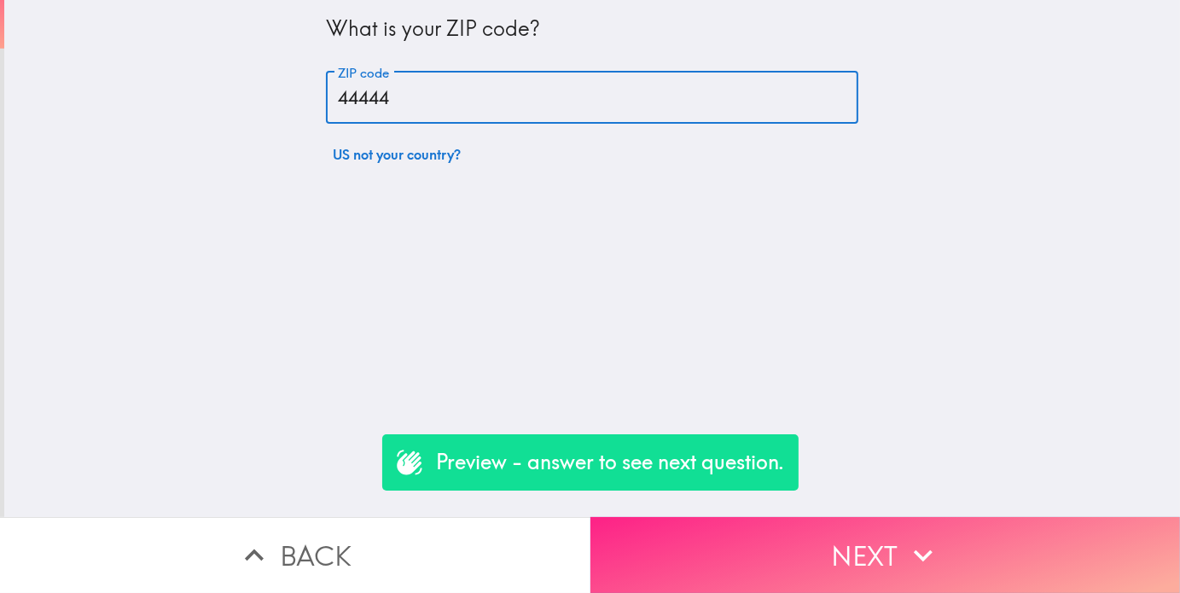
type input "44444"
click at [810, 551] on button "Next" at bounding box center [886, 555] width 591 height 76
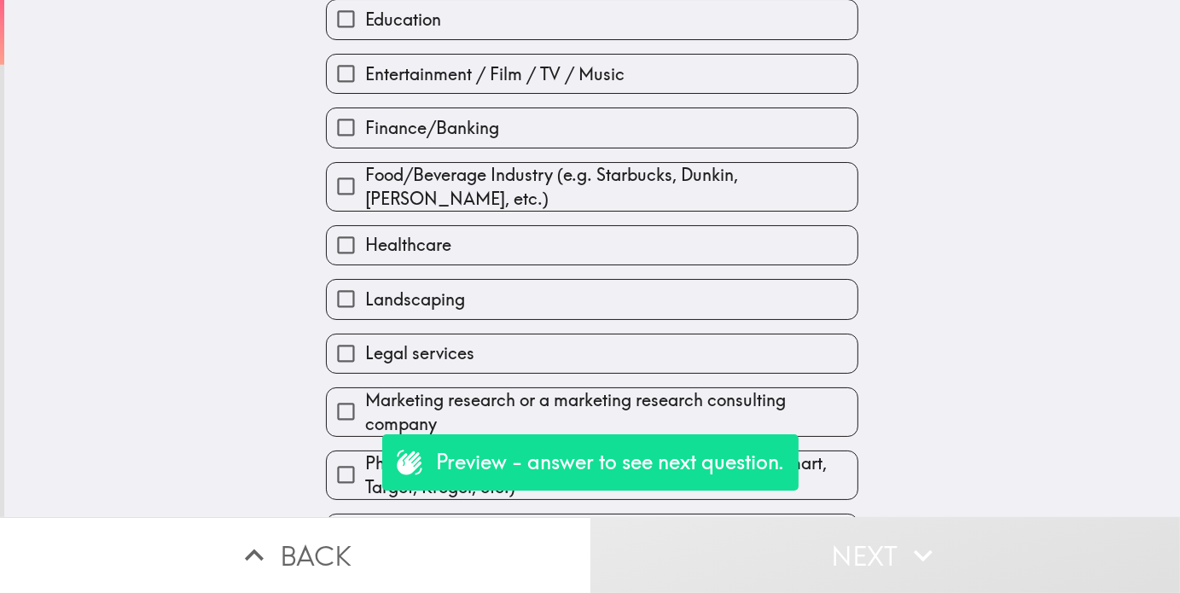
scroll to position [341, 0]
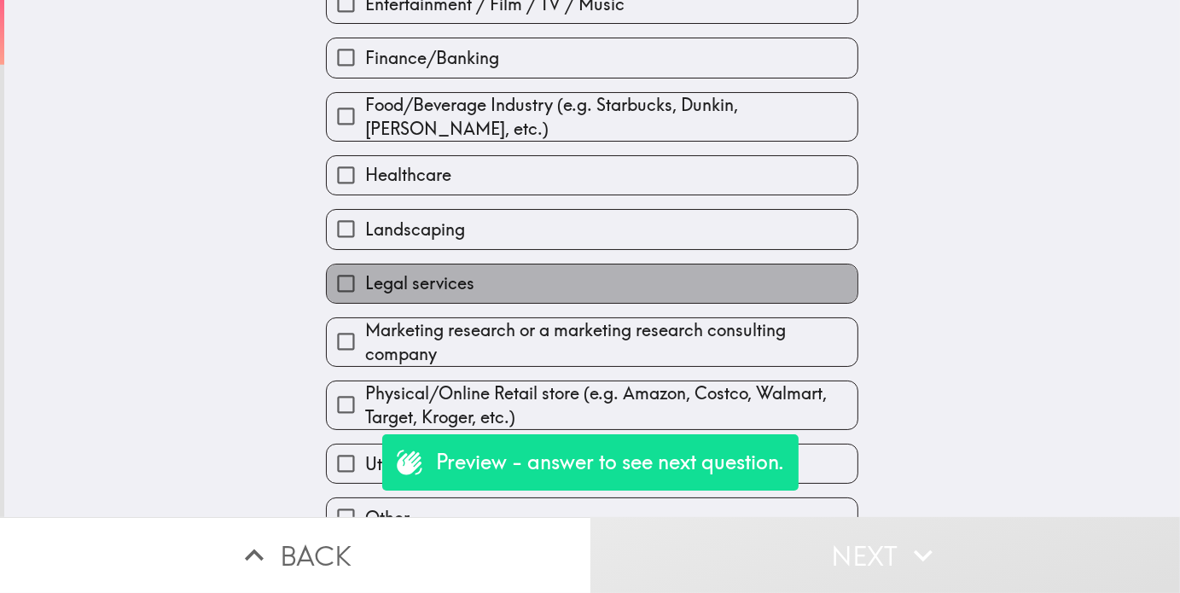
click at [412, 292] on span "Legal services" at bounding box center [419, 283] width 109 height 24
click at [365, 292] on input "Legal services" at bounding box center [346, 284] width 38 height 38
checkbox input "true"
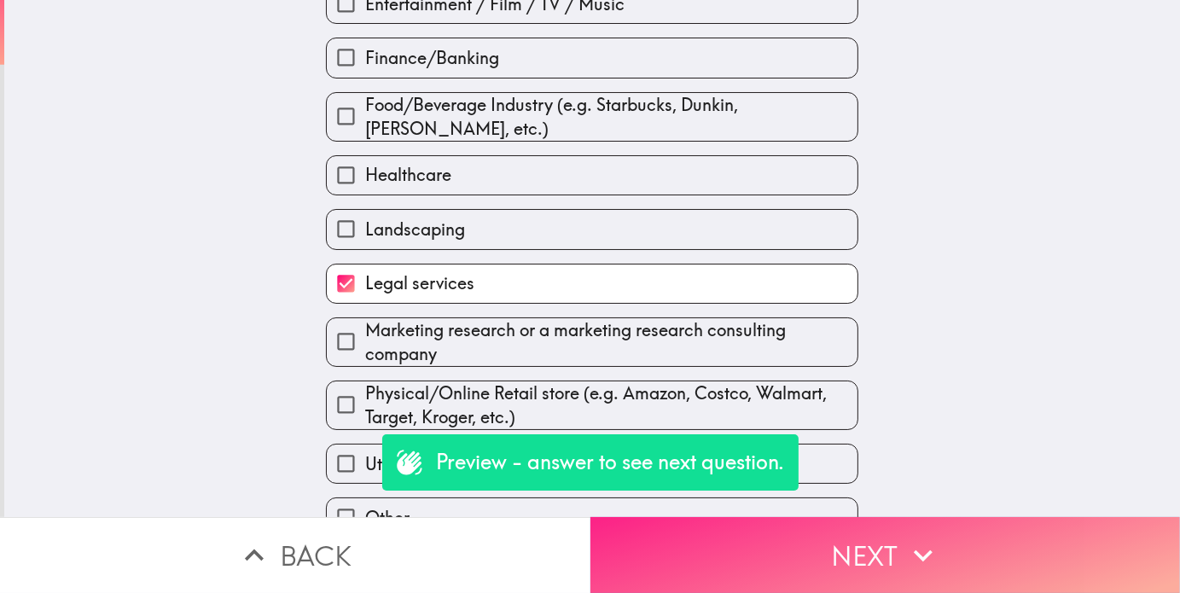
click at [671, 530] on button "Next" at bounding box center [886, 555] width 591 height 76
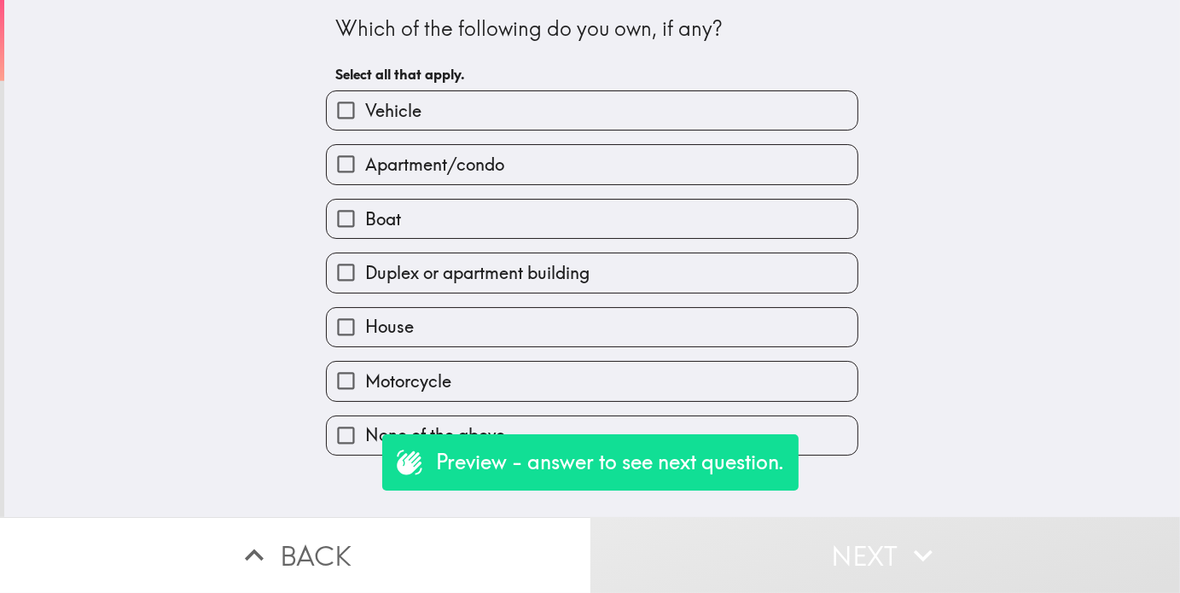
click at [401, 329] on span "House" at bounding box center [389, 327] width 49 height 24
click at [365, 329] on input "House" at bounding box center [346, 327] width 38 height 38
checkbox input "true"
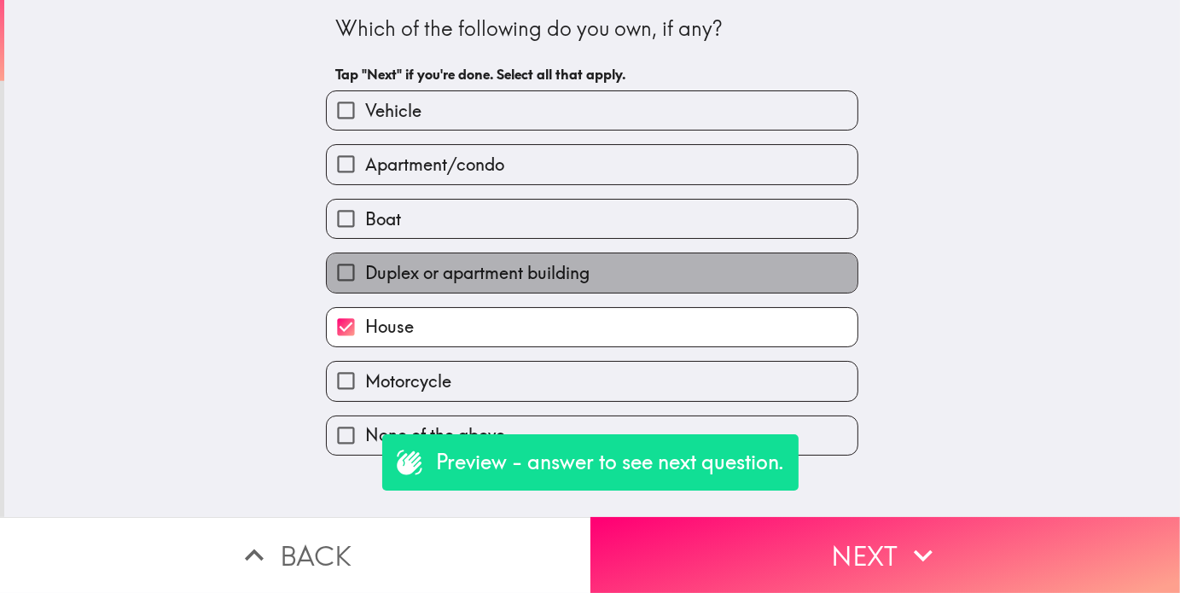
click at [511, 276] on span "Duplex or apartment building" at bounding box center [477, 273] width 224 height 24
click at [365, 276] on input "Duplex or apartment building" at bounding box center [346, 272] width 38 height 38
checkbox input "true"
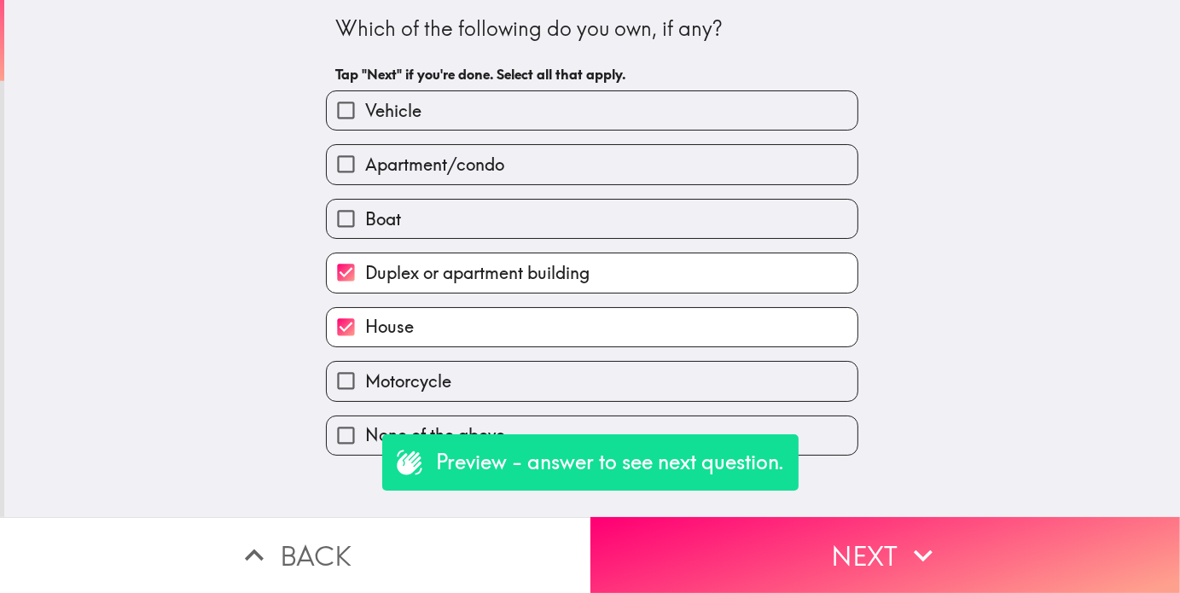
click at [512, 340] on label "House" at bounding box center [592, 327] width 531 height 38
click at [365, 340] on input "House" at bounding box center [346, 327] width 38 height 38
checkbox input "false"
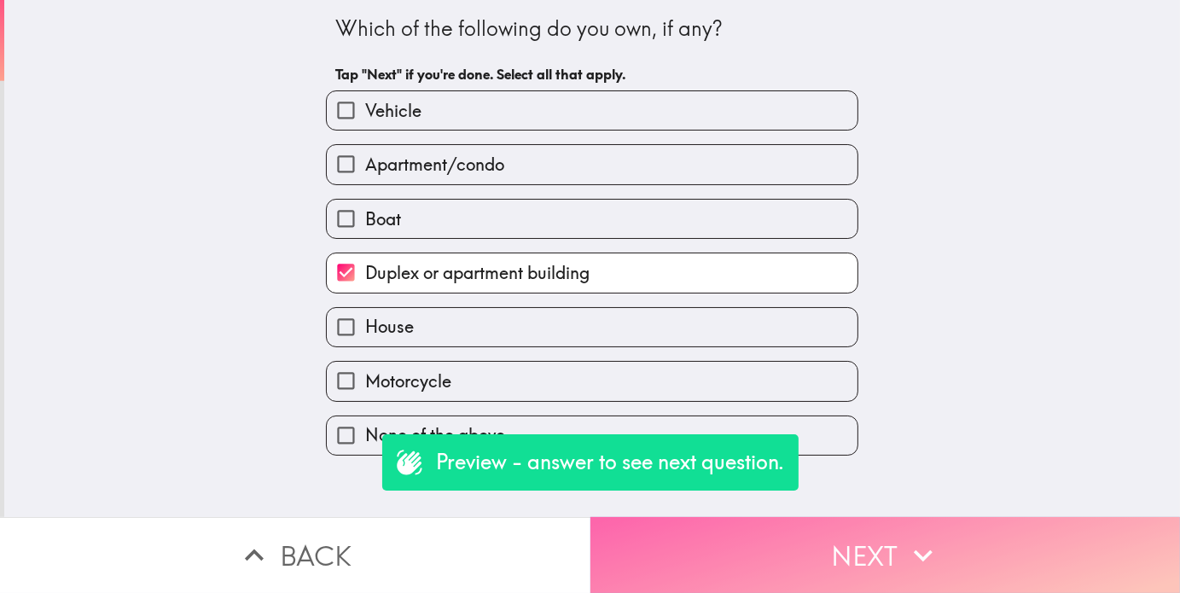
click at [664, 527] on button "Next" at bounding box center [886, 555] width 591 height 76
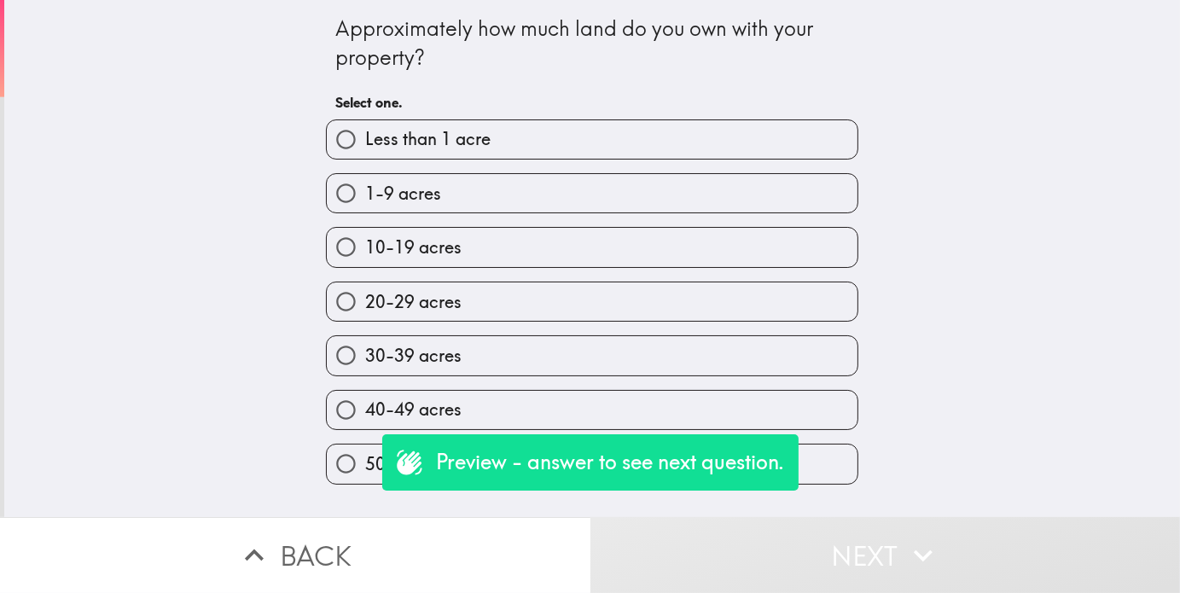
click at [452, 314] on label "20-29 acres" at bounding box center [592, 302] width 531 height 38
click at [365, 314] on input "20-29 acres" at bounding box center [346, 302] width 38 height 38
radio input "true"
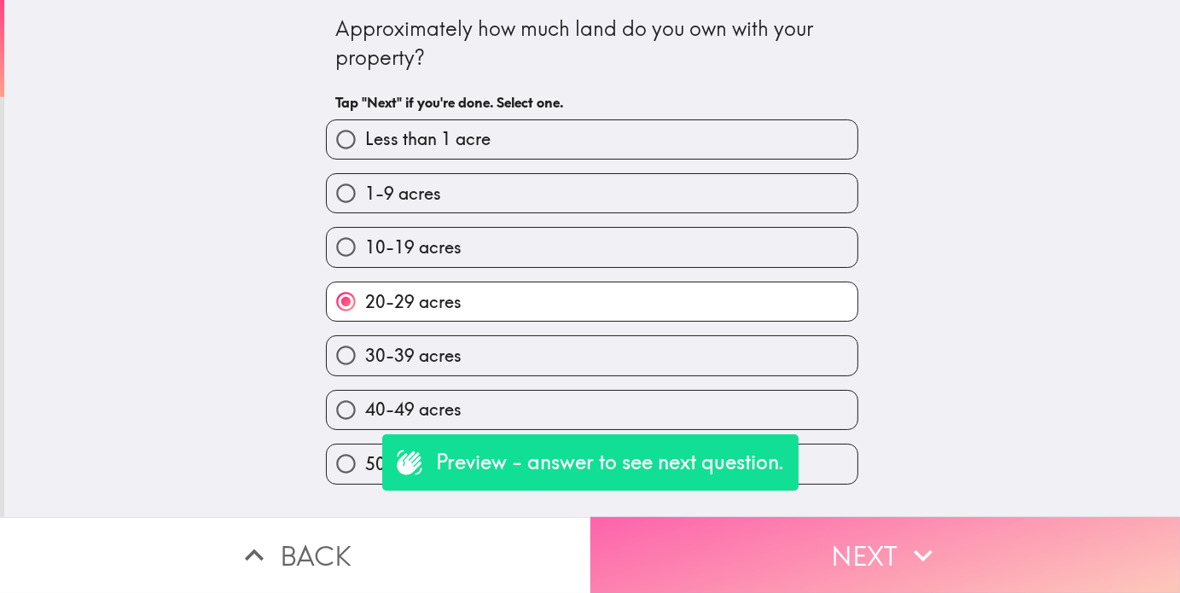
click at [651, 542] on button "Next" at bounding box center [886, 555] width 591 height 76
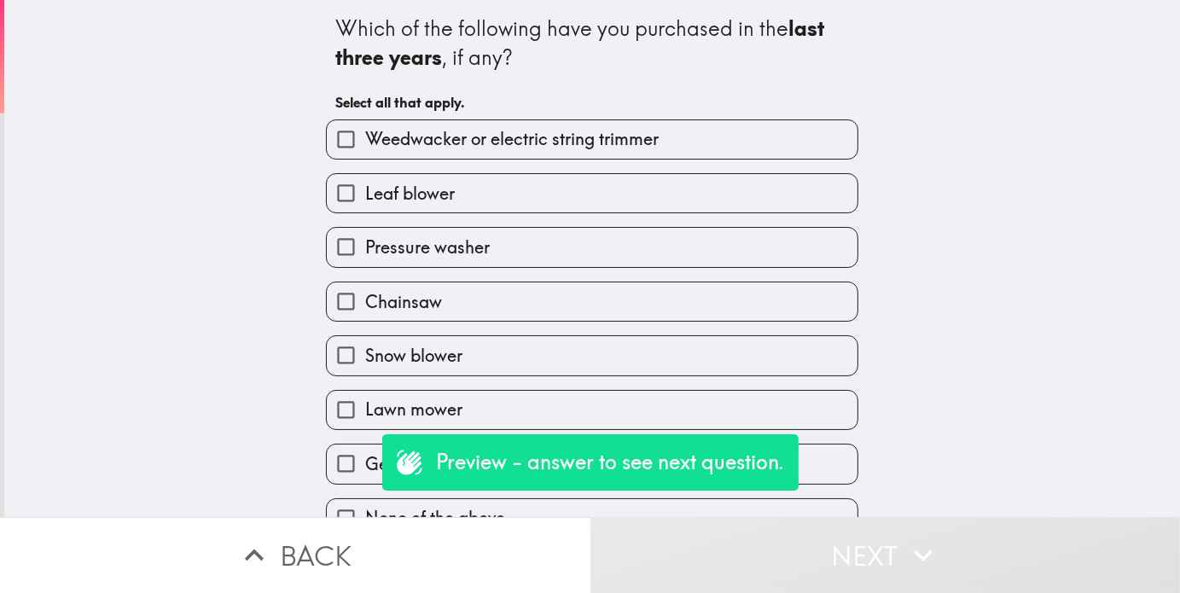
click at [390, 400] on label "Lawn mower" at bounding box center [592, 410] width 531 height 38
click at [365, 400] on input "Lawn mower" at bounding box center [346, 410] width 38 height 38
checkbox input "true"
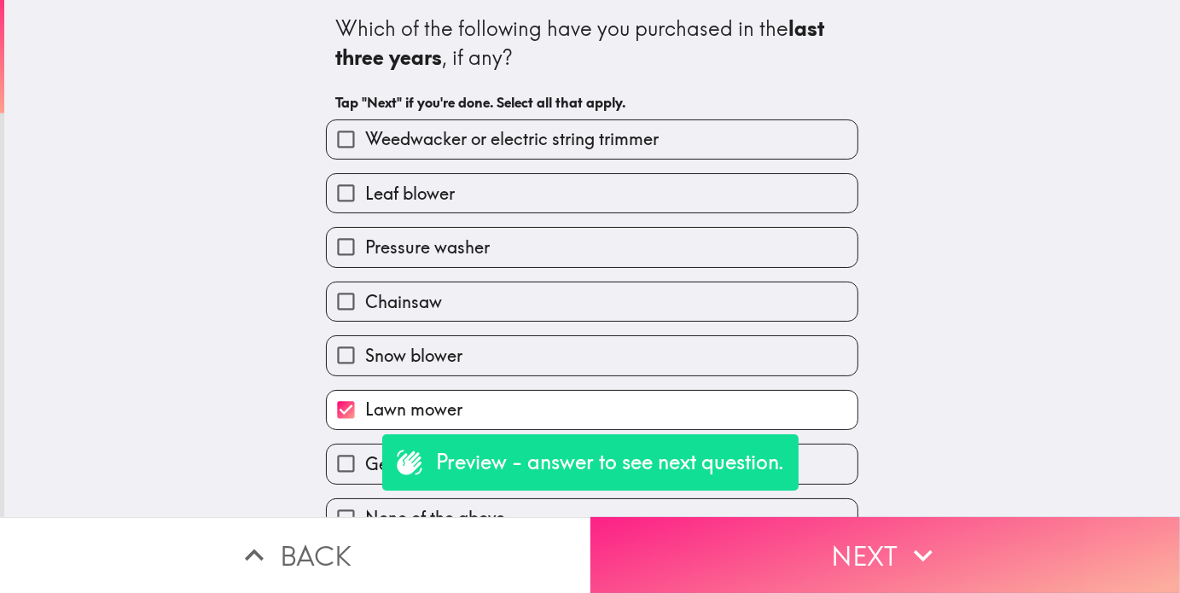
click at [747, 553] on button "Next" at bounding box center [886, 555] width 591 height 76
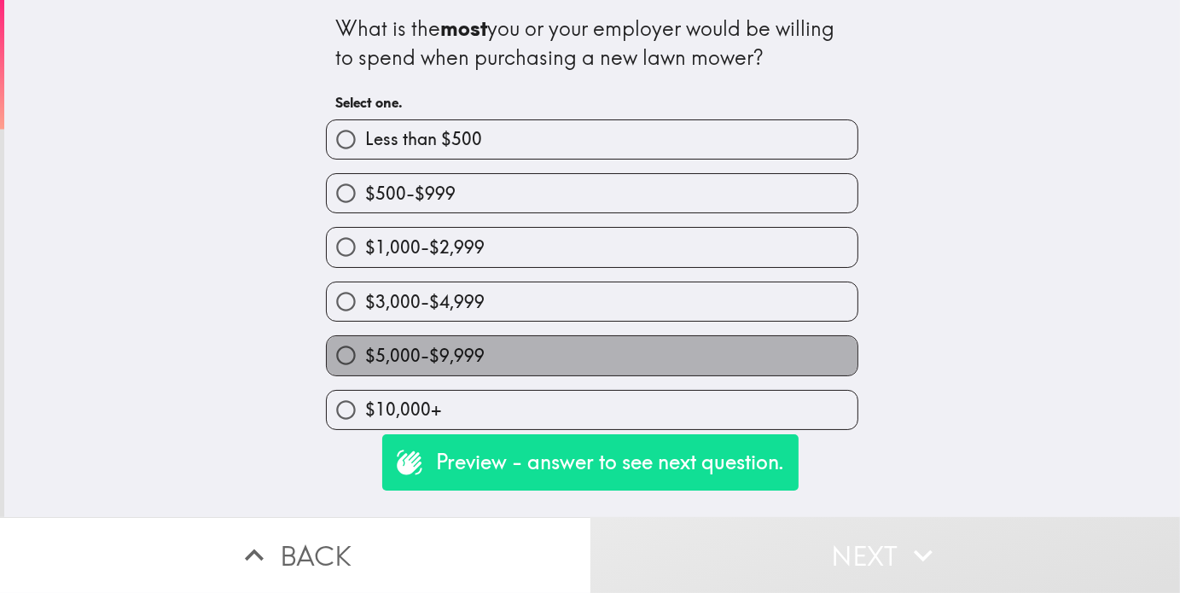
click at [463, 350] on span "$5,000-$9,999" at bounding box center [424, 356] width 119 height 24
click at [365, 350] on input "$5,000-$9,999" at bounding box center [346, 355] width 38 height 38
radio input "true"
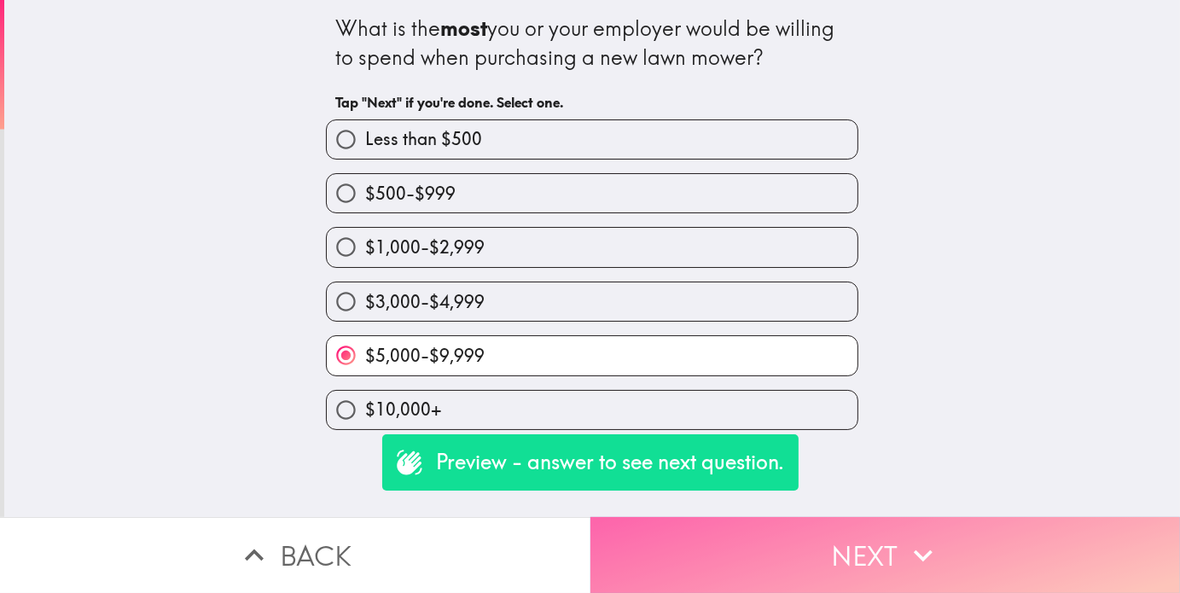
click at [743, 536] on button "Next" at bounding box center [886, 555] width 591 height 76
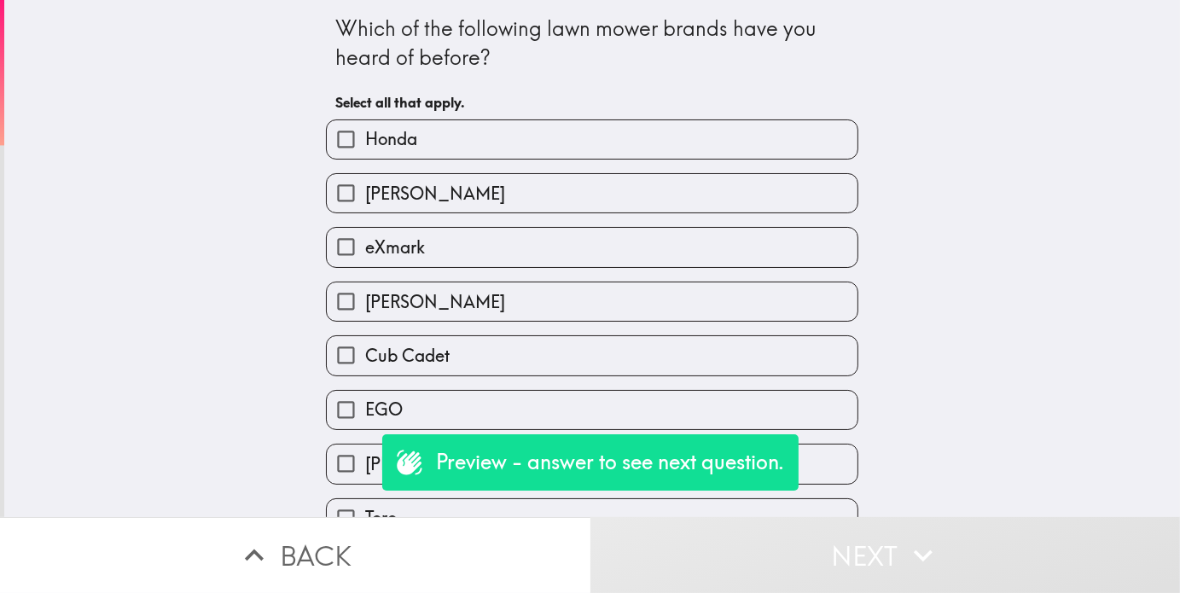
click at [478, 299] on label "[PERSON_NAME]" at bounding box center [592, 302] width 531 height 38
click at [365, 299] on input "[PERSON_NAME]" at bounding box center [346, 302] width 38 height 38
checkbox input "true"
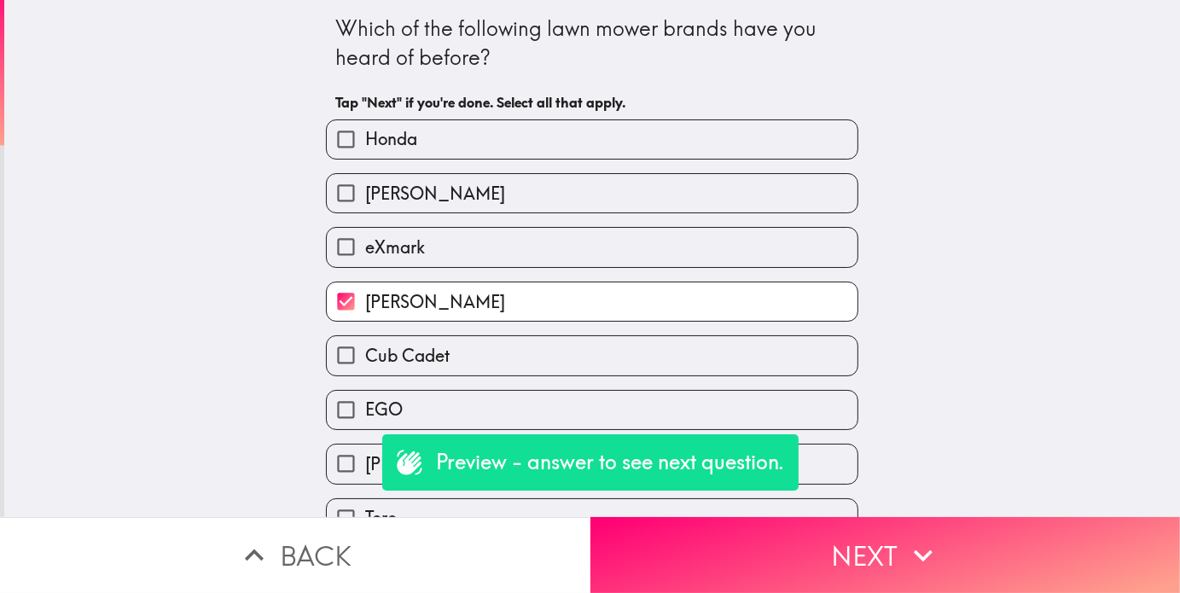
click at [465, 255] on label "eXmark" at bounding box center [592, 247] width 531 height 38
click at [365, 255] on input "eXmark" at bounding box center [346, 247] width 38 height 38
checkbox input "true"
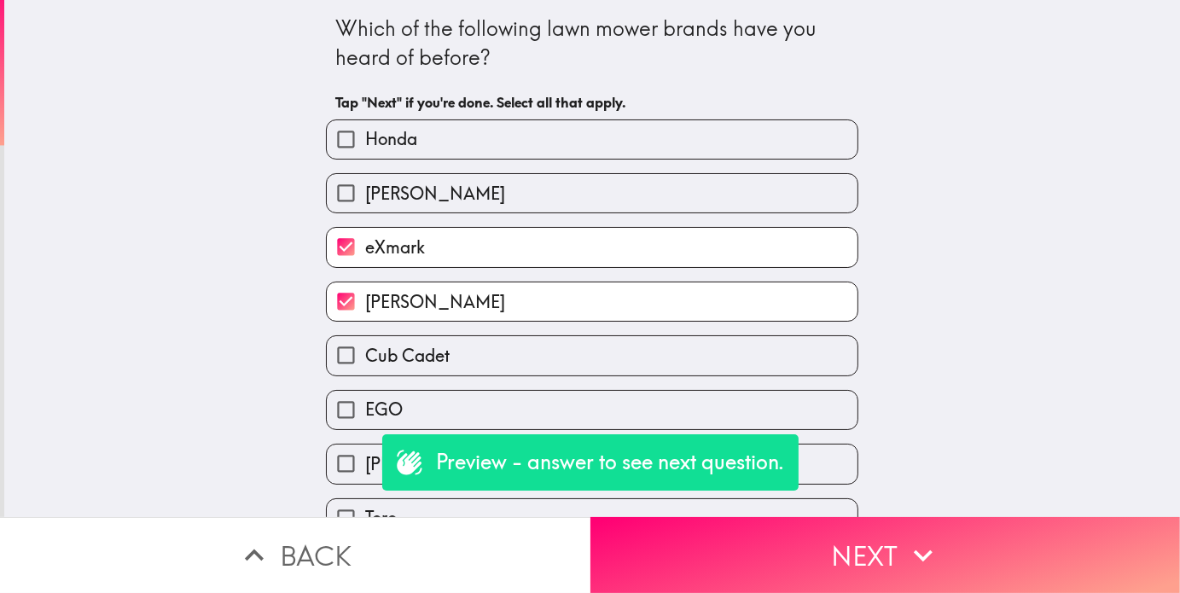
click at [466, 204] on label "[PERSON_NAME]" at bounding box center [592, 193] width 531 height 38
click at [365, 204] on input "[PERSON_NAME]" at bounding box center [346, 193] width 38 height 38
checkbox input "true"
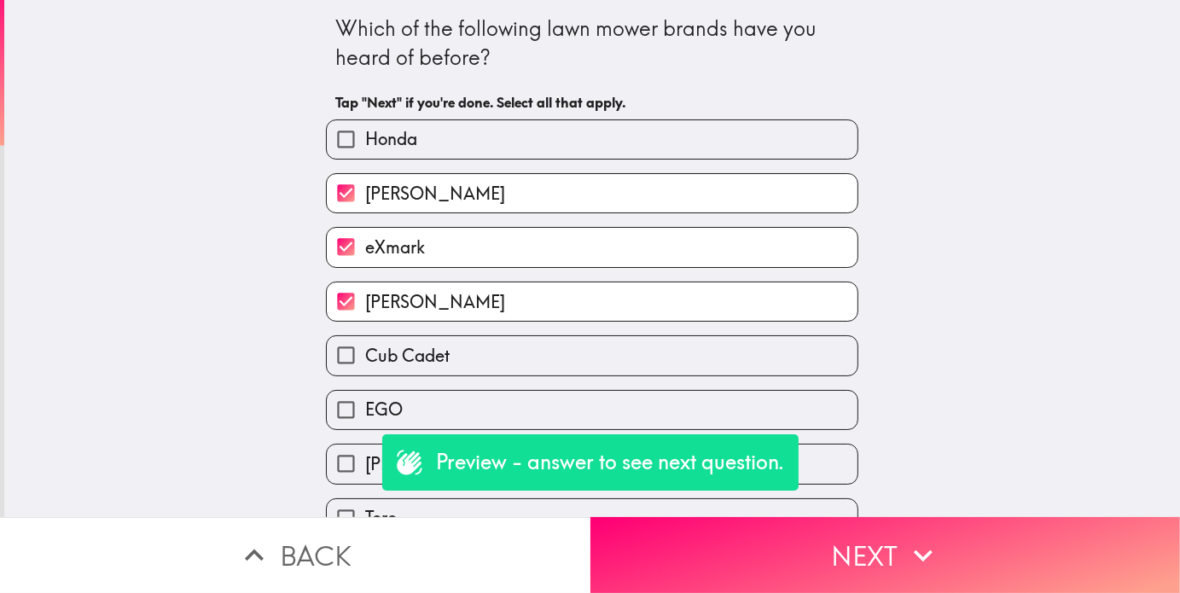
click at [423, 389] on div "EGO" at bounding box center [585, 403] width 546 height 54
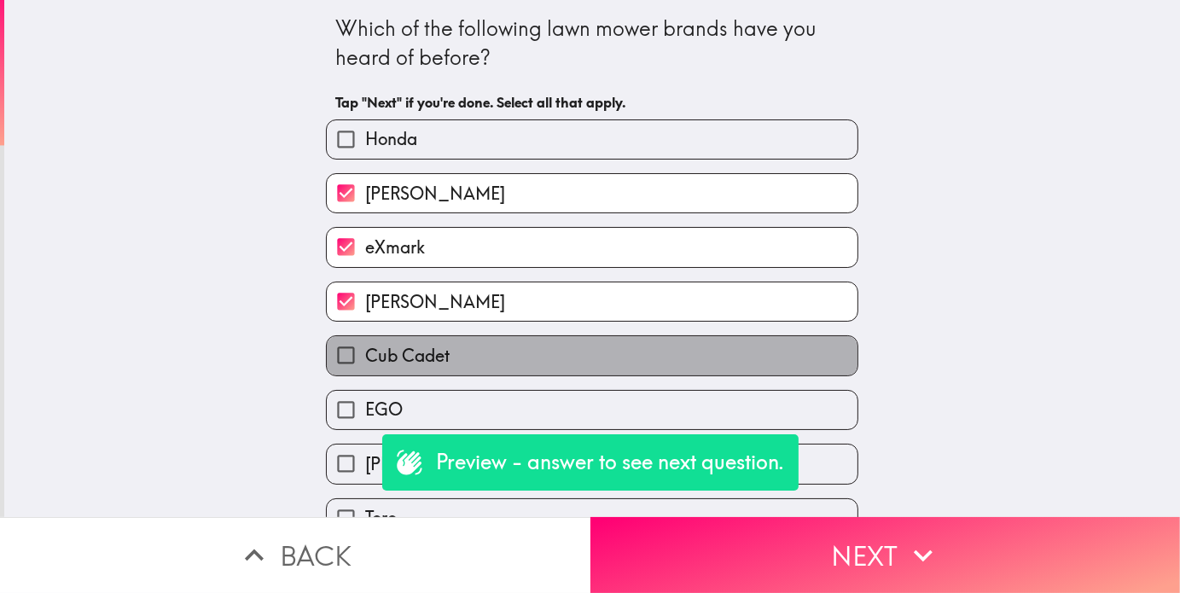
drag, startPoint x: 432, startPoint y: 361, endPoint x: 474, endPoint y: 383, distance: 47.3
click at [435, 366] on span "Cub Cadet" at bounding box center [407, 356] width 84 height 24
click at [365, 366] on input "Cub Cadet" at bounding box center [346, 355] width 38 height 38
checkbox input "true"
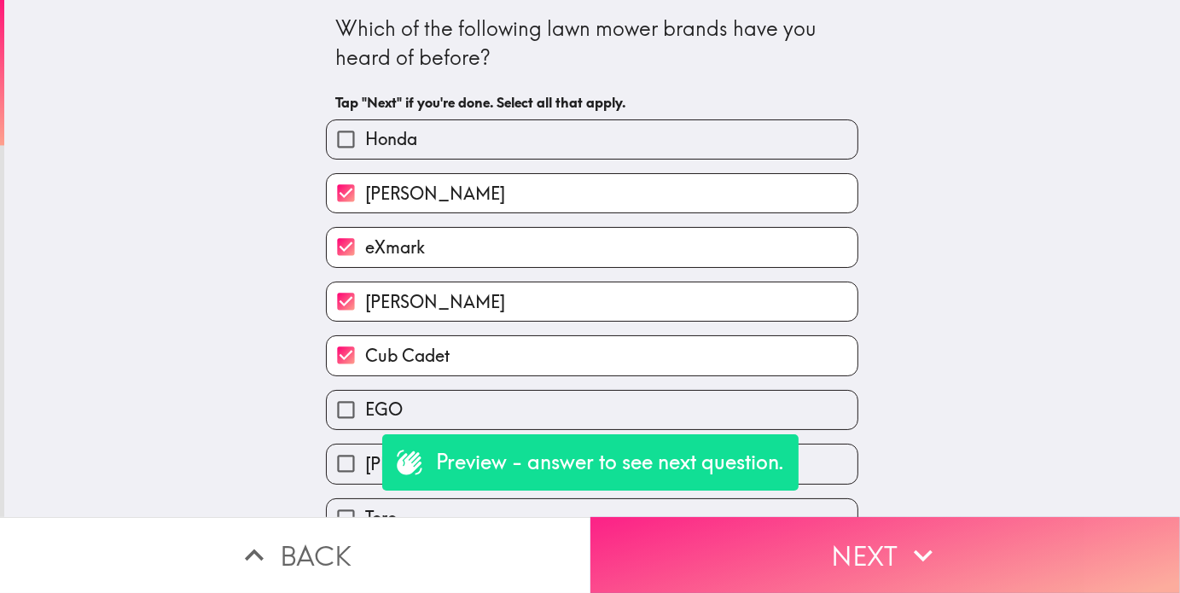
click at [798, 560] on button "Next" at bounding box center [886, 555] width 591 height 76
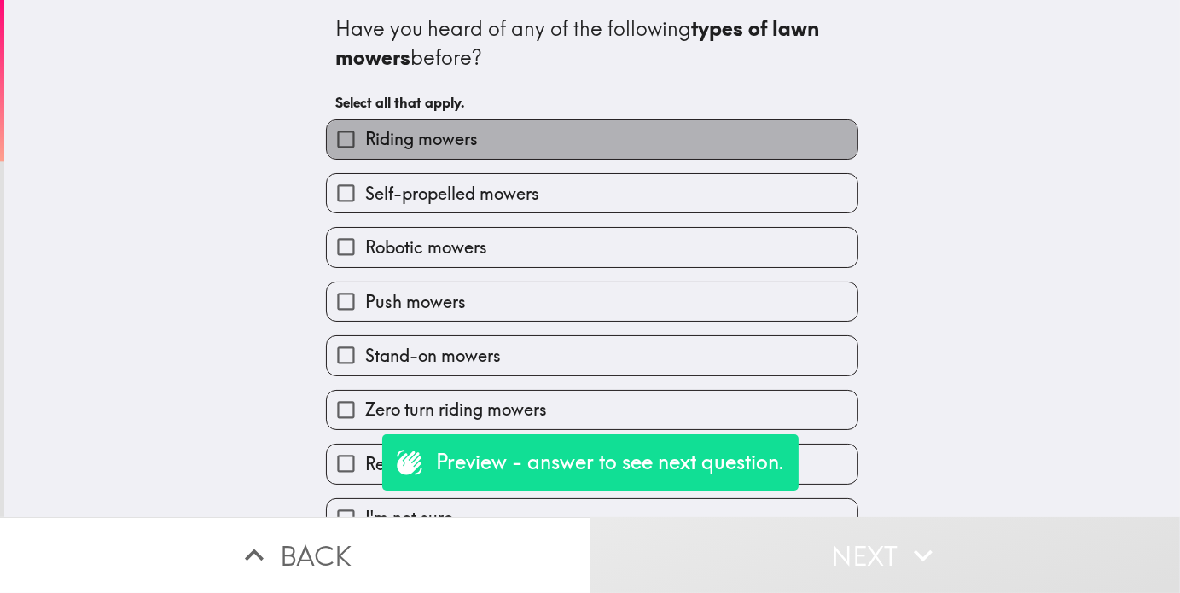
click at [475, 143] on label "Riding mowers" at bounding box center [592, 139] width 531 height 38
click at [365, 143] on input "Riding mowers" at bounding box center [346, 139] width 38 height 38
checkbox input "true"
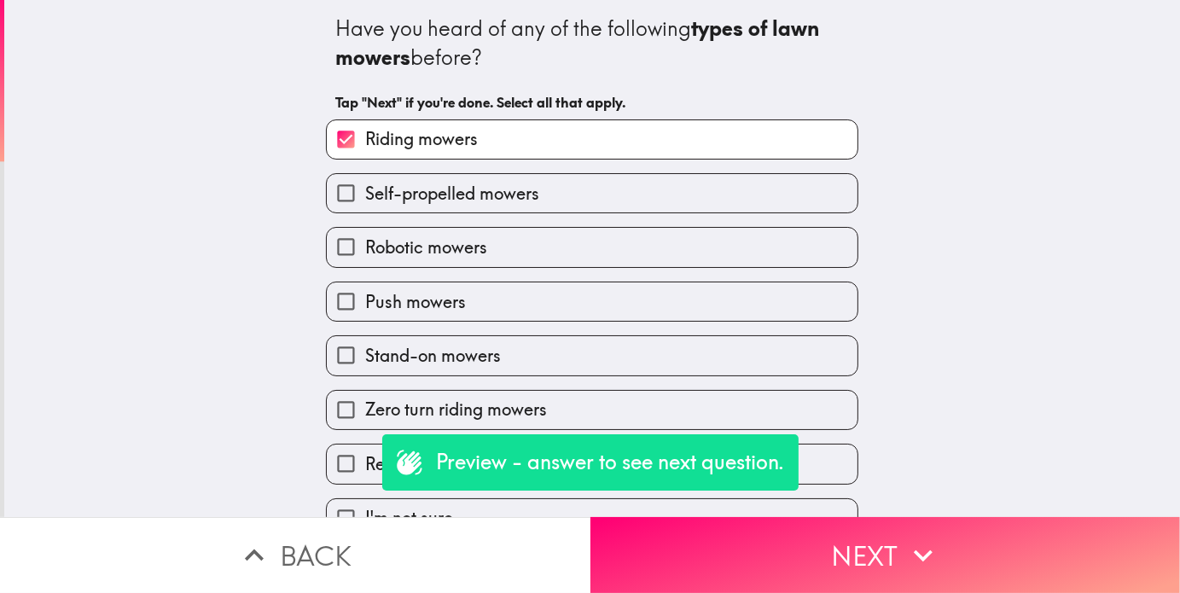
click at [399, 419] on span "Zero turn riding mowers" at bounding box center [456, 410] width 182 height 24
click at [365, 419] on input "Zero turn riding mowers" at bounding box center [346, 410] width 38 height 38
checkbox input "true"
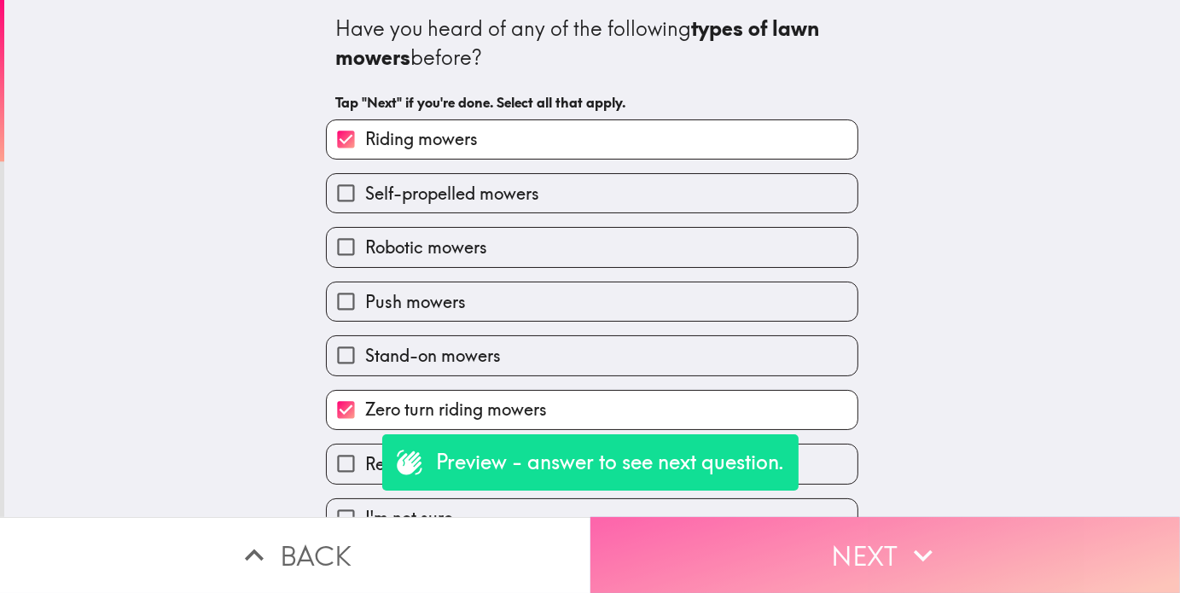
click at [787, 554] on button "Next" at bounding box center [886, 555] width 591 height 76
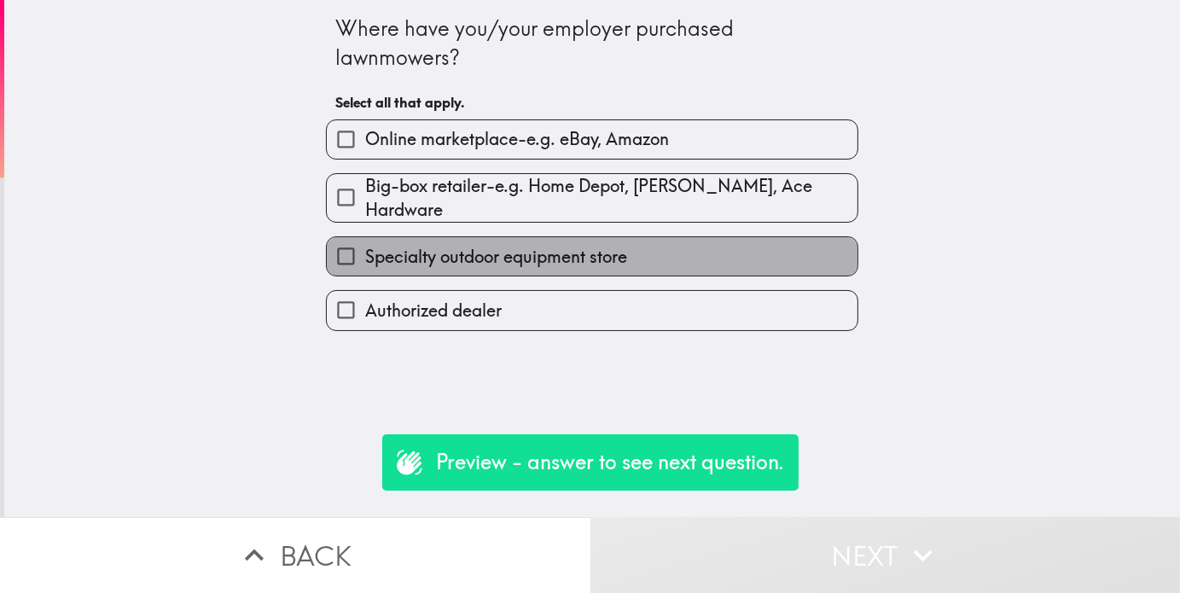
click at [389, 245] on span "Specialty outdoor equipment store" at bounding box center [496, 257] width 262 height 24
click at [365, 241] on input "Specialty outdoor equipment store" at bounding box center [346, 256] width 38 height 38
checkbox input "true"
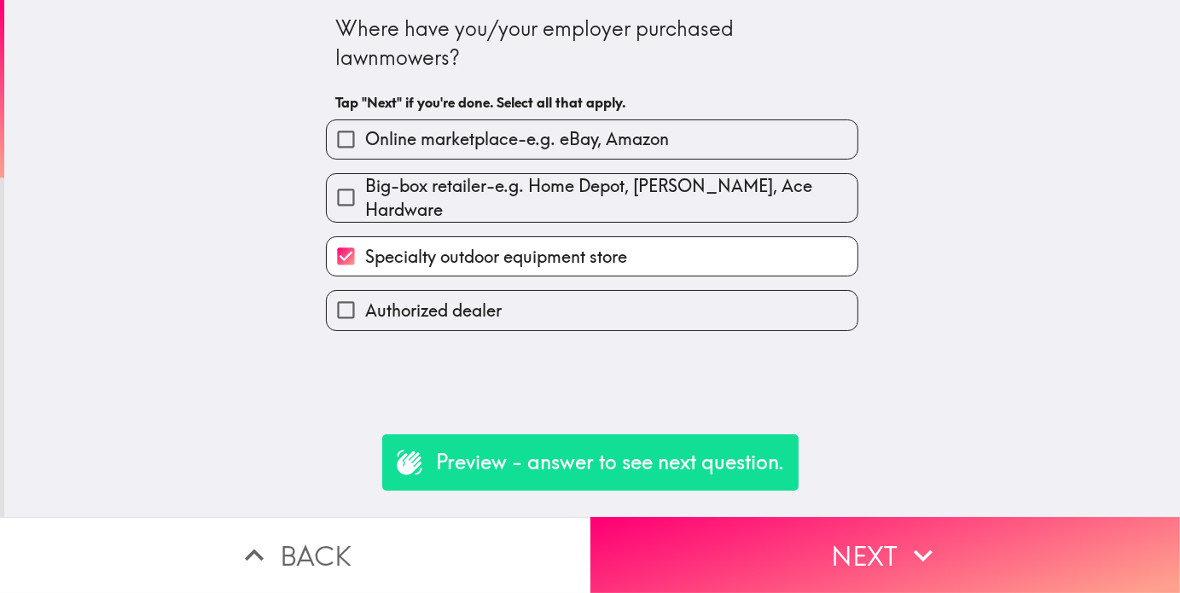
click at [469, 314] on span "Authorized dealer" at bounding box center [433, 311] width 137 height 24
click at [365, 314] on input "Authorized dealer" at bounding box center [346, 310] width 38 height 38
checkbox input "true"
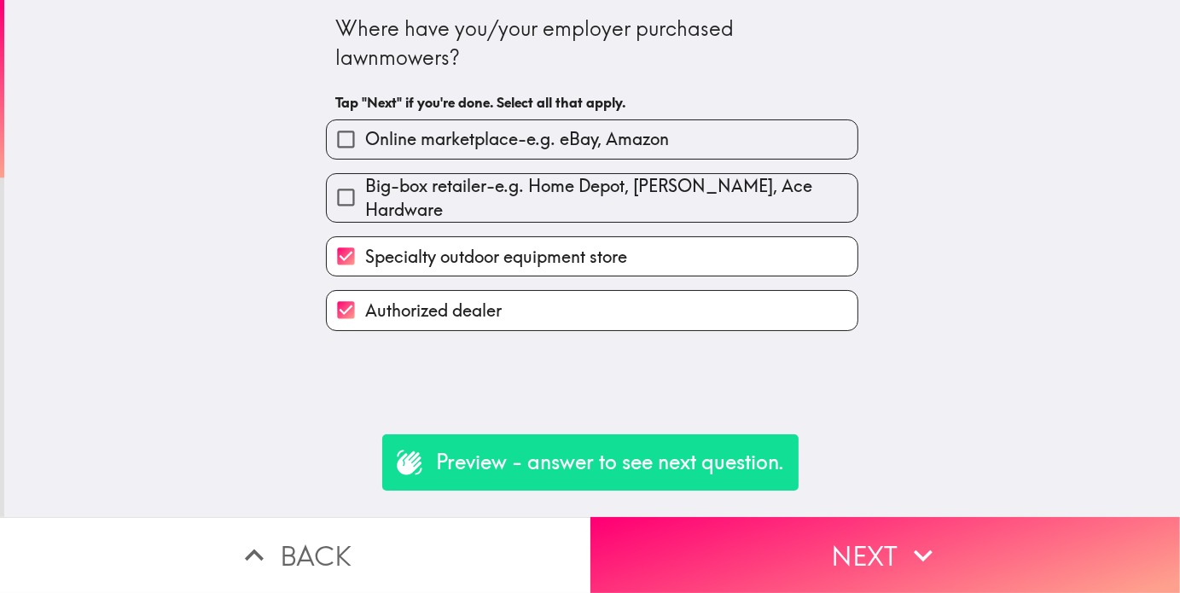
click at [742, 564] on button "Next" at bounding box center [886, 555] width 591 height 76
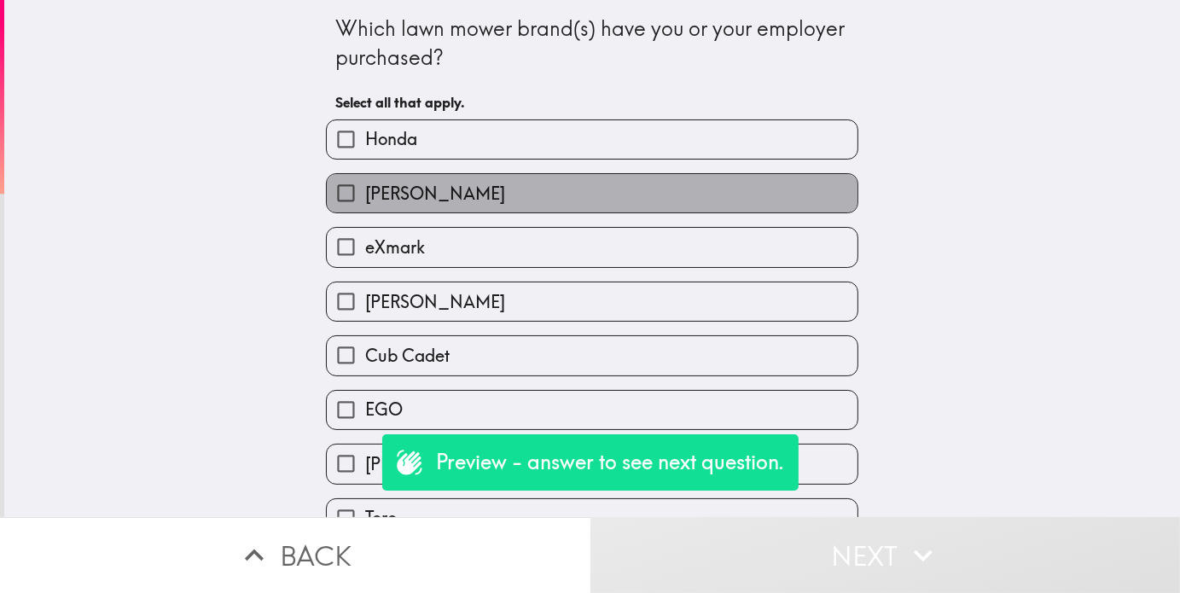
drag, startPoint x: 452, startPoint y: 202, endPoint x: 449, endPoint y: 242, distance: 39.3
click at [452, 203] on label "[PERSON_NAME]" at bounding box center [592, 193] width 531 height 38
click at [365, 203] on input "[PERSON_NAME]" at bounding box center [346, 193] width 38 height 38
checkbox input "true"
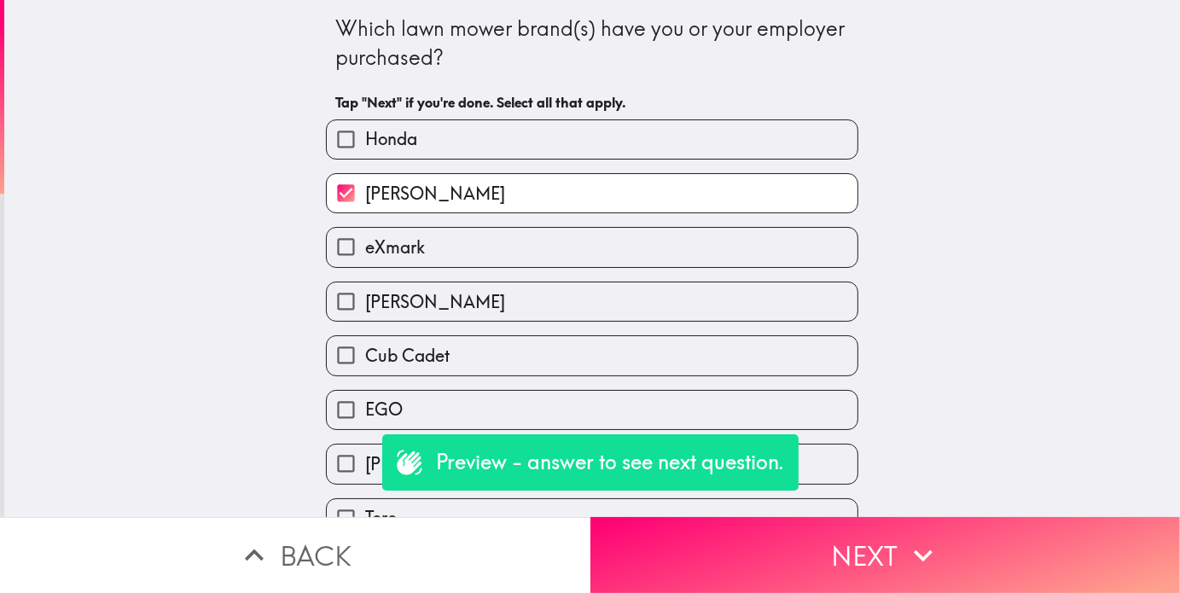
click at [442, 300] on label "[PERSON_NAME]" at bounding box center [592, 302] width 531 height 38
click at [365, 300] on input "[PERSON_NAME]" at bounding box center [346, 302] width 38 height 38
checkbox input "true"
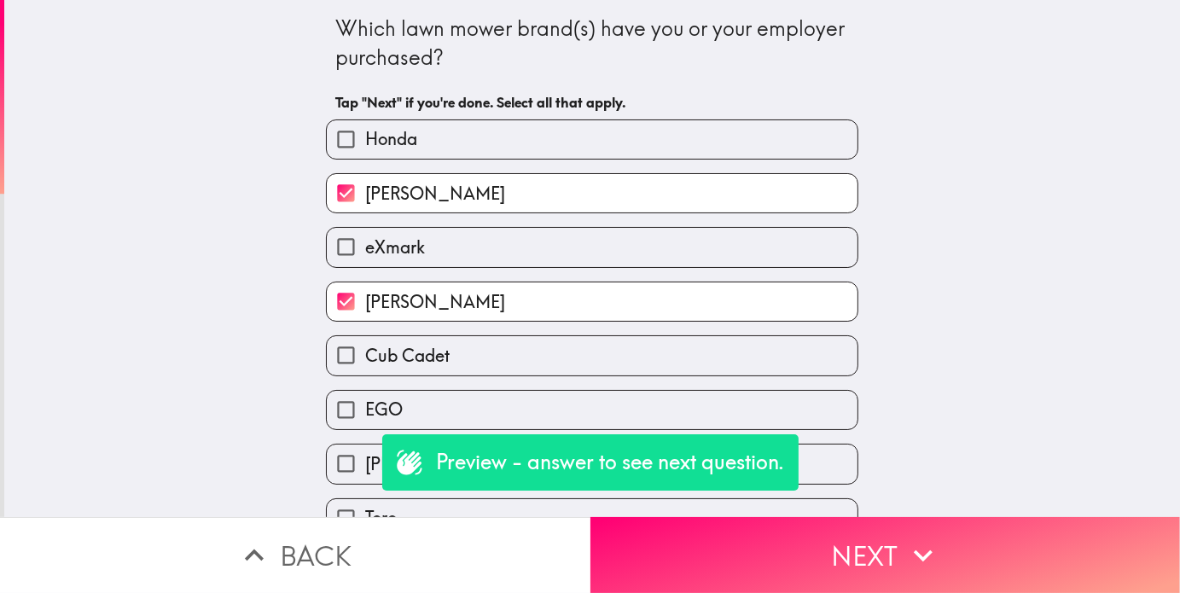
drag, startPoint x: 591, startPoint y: 283, endPoint x: 572, endPoint y: 190, distance: 94.1
click at [590, 283] on div "[PERSON_NAME]" at bounding box center [592, 302] width 533 height 40
drag, startPoint x: 571, startPoint y: 132, endPoint x: 561, endPoint y: 185, distance: 53.9
click at [571, 135] on label "Honda" at bounding box center [592, 139] width 531 height 38
click at [365, 135] on input "Honda" at bounding box center [346, 139] width 38 height 38
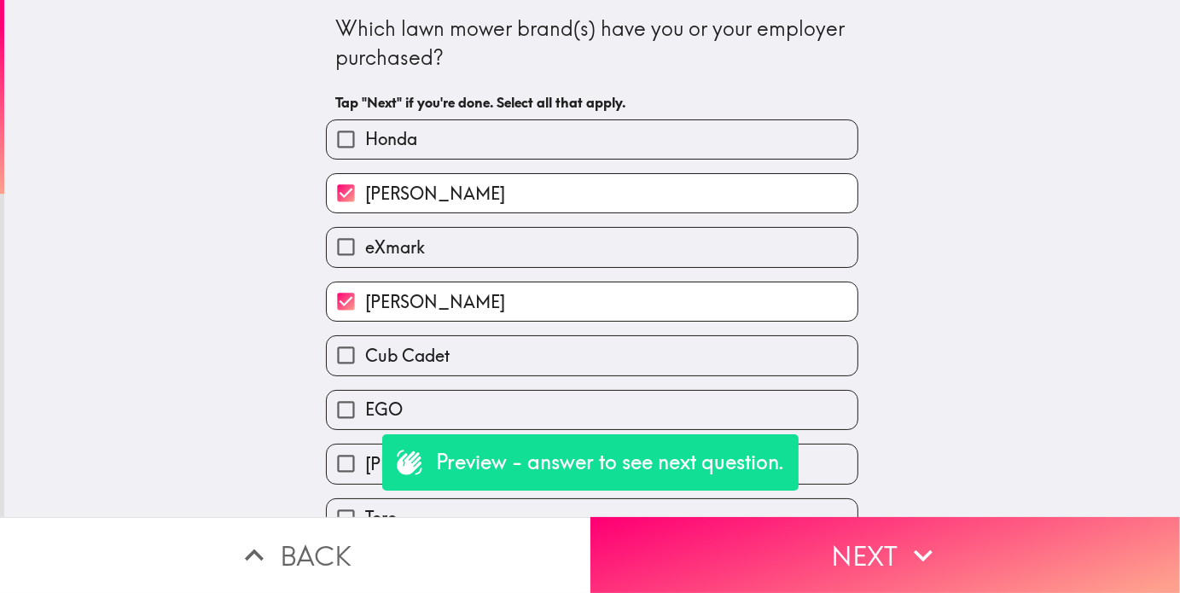
checkbox input "true"
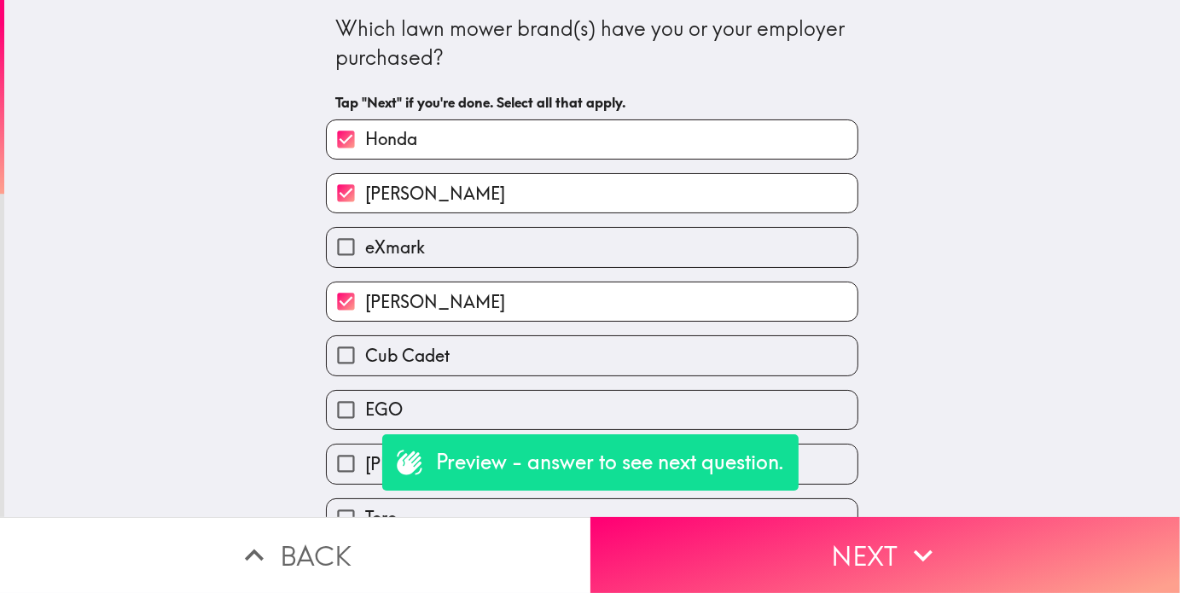
drag, startPoint x: 527, startPoint y: 278, endPoint x: 529, endPoint y: 295, distance: 17.2
click at [527, 279] on div "[PERSON_NAME]" at bounding box center [585, 295] width 546 height 54
click at [536, 321] on label "[PERSON_NAME]" at bounding box center [592, 302] width 531 height 38
click at [365, 321] on input "[PERSON_NAME]" at bounding box center [346, 302] width 38 height 38
checkbox input "false"
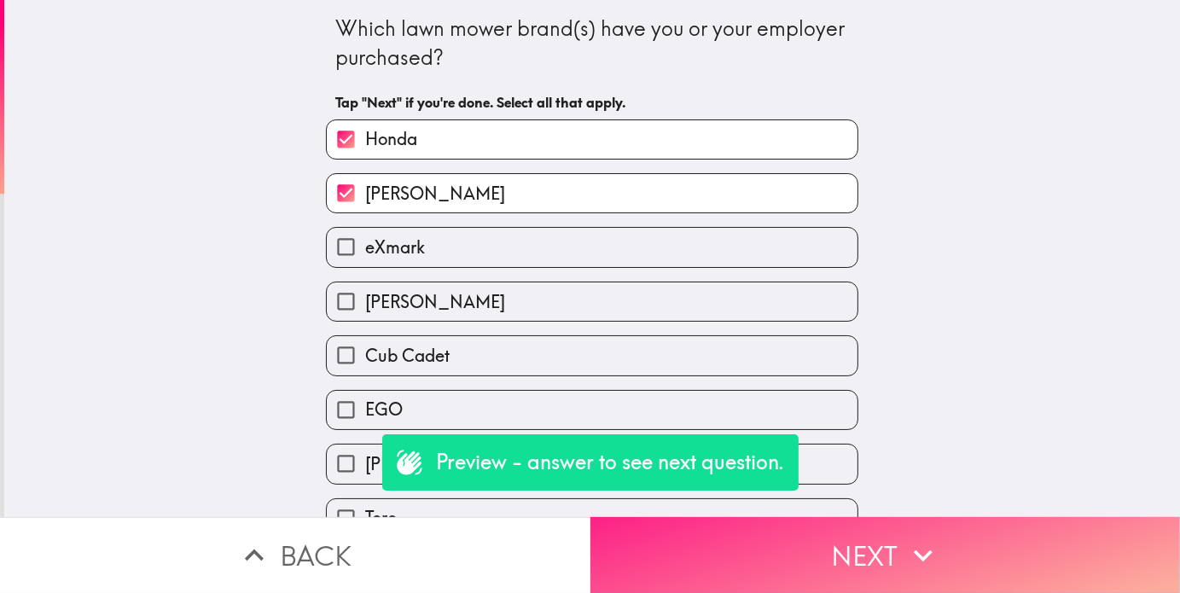
click at [667, 530] on button "Next" at bounding box center [886, 555] width 591 height 76
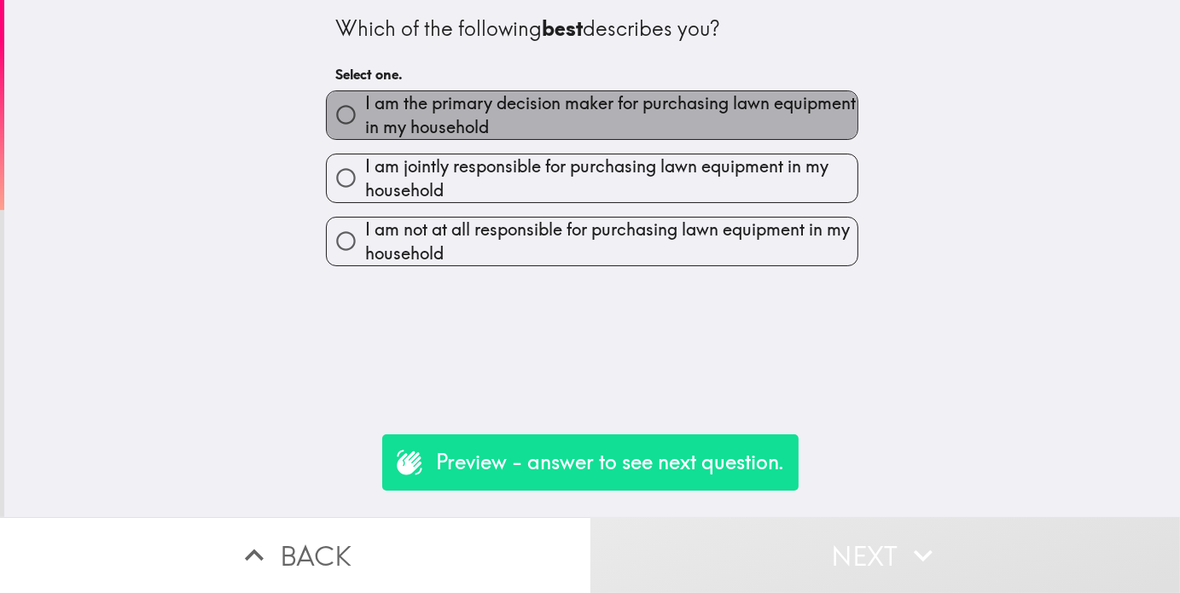
drag, startPoint x: 475, startPoint y: 115, endPoint x: 621, endPoint y: 318, distance: 249.9
click at [475, 115] on span "I am the primary decision maker for purchasing lawn equipment in my household" at bounding box center [611, 115] width 492 height 48
click at [365, 115] on input "I am the primary decision maker for purchasing lawn equipment in my household" at bounding box center [346, 115] width 38 height 38
radio input "true"
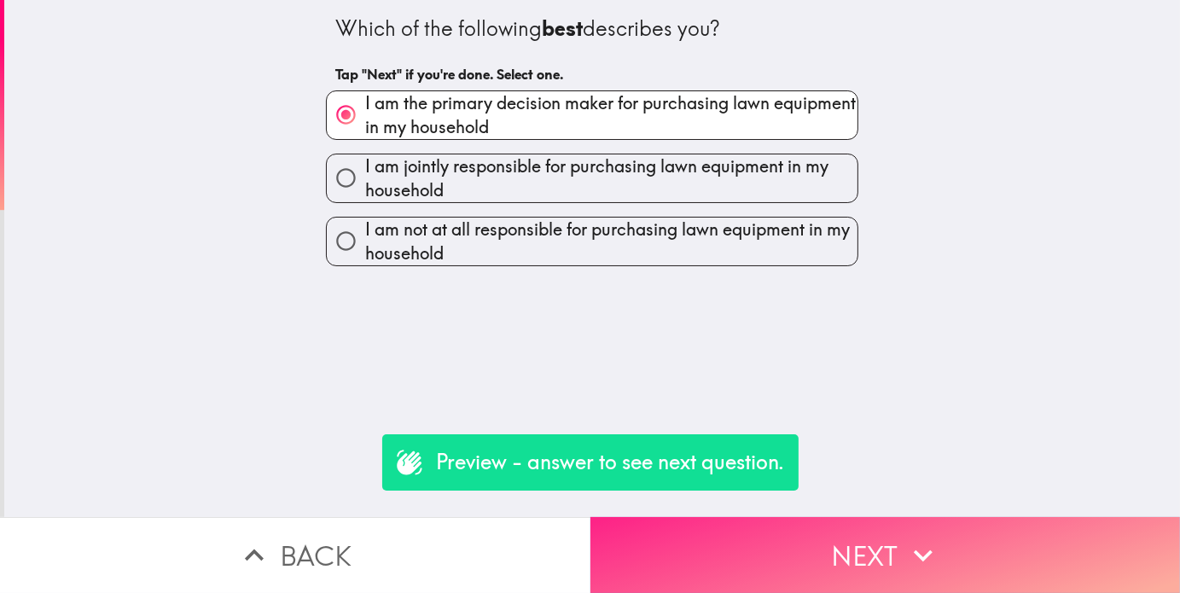
click at [726, 552] on button "Next" at bounding box center [886, 555] width 591 height 76
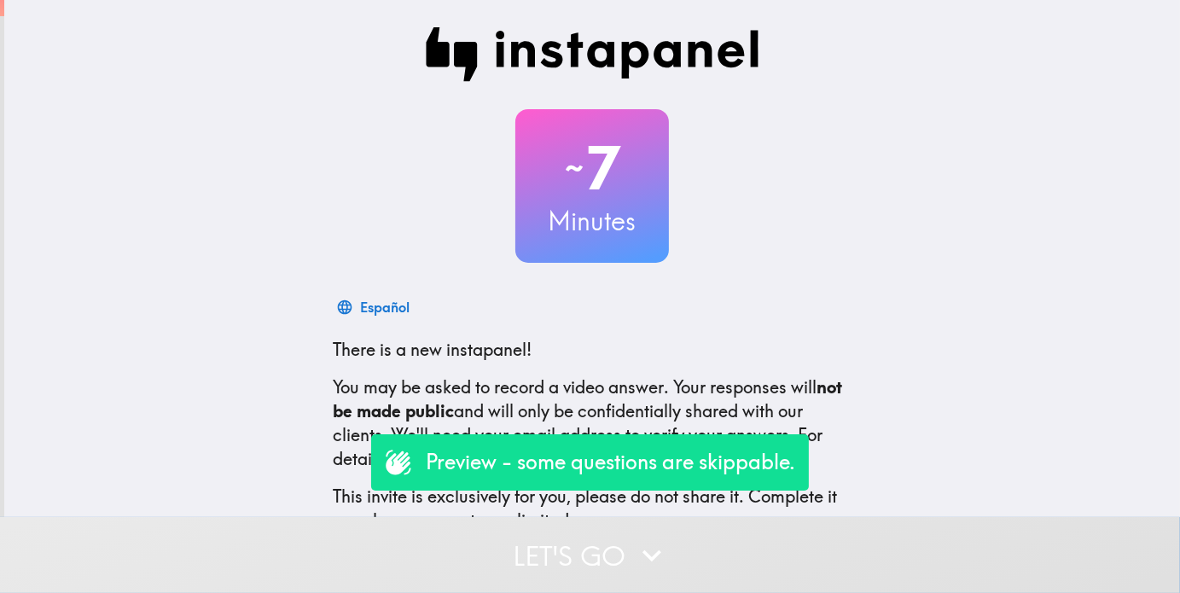
click at [517, 528] on button "Let's go" at bounding box center [590, 555] width 1180 height 76
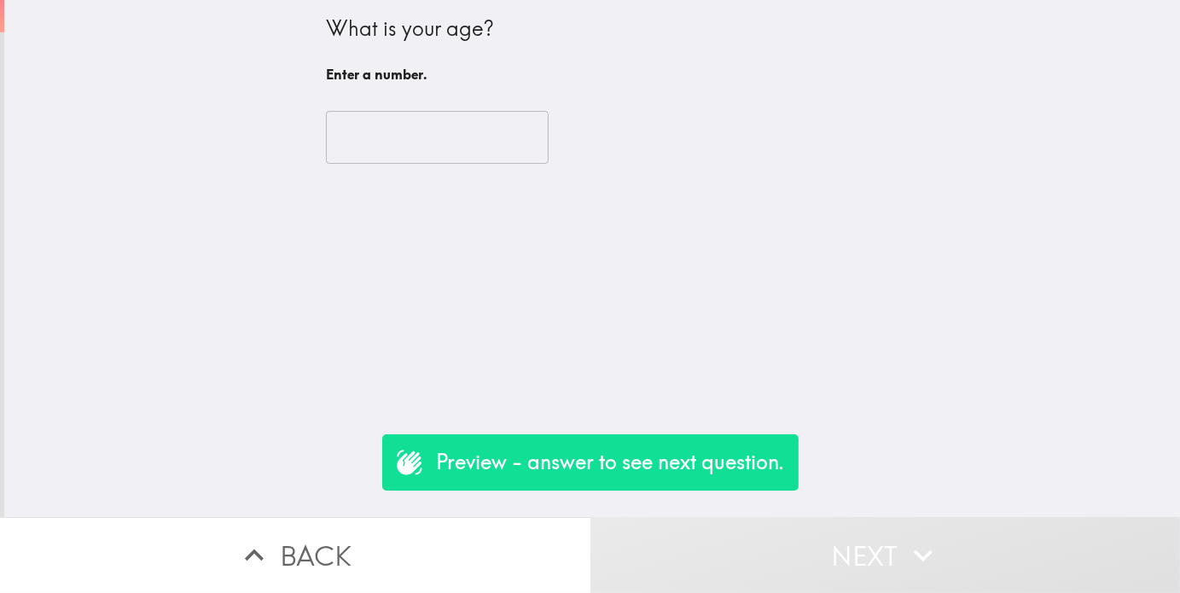
click at [422, 104] on div "​" at bounding box center [592, 137] width 533 height 94
click at [418, 110] on div "​" at bounding box center [592, 137] width 533 height 94
click at [399, 134] on input "number" at bounding box center [437, 137] width 223 height 53
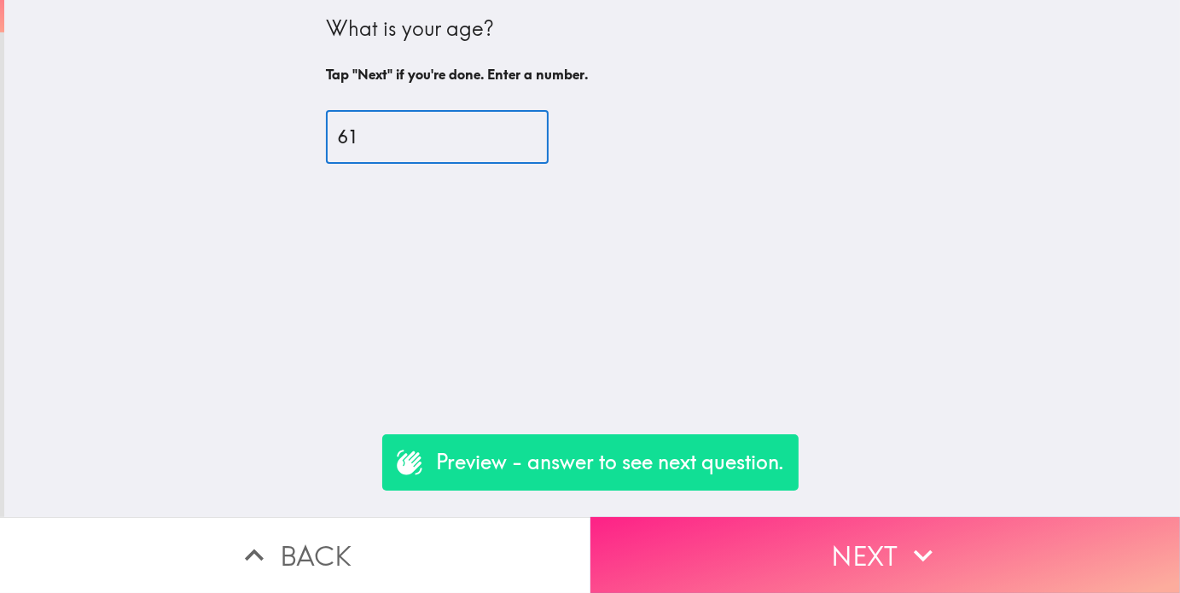
type input "61"
click at [739, 541] on button "Next" at bounding box center [886, 555] width 591 height 76
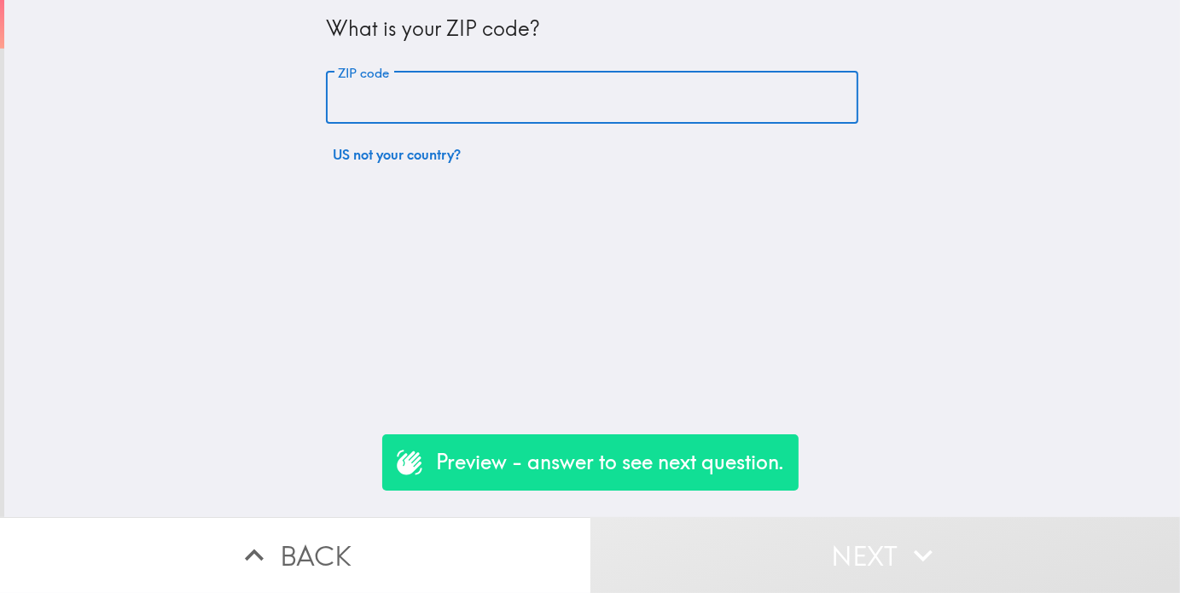
click at [361, 92] on input "ZIP code" at bounding box center [592, 98] width 533 height 53
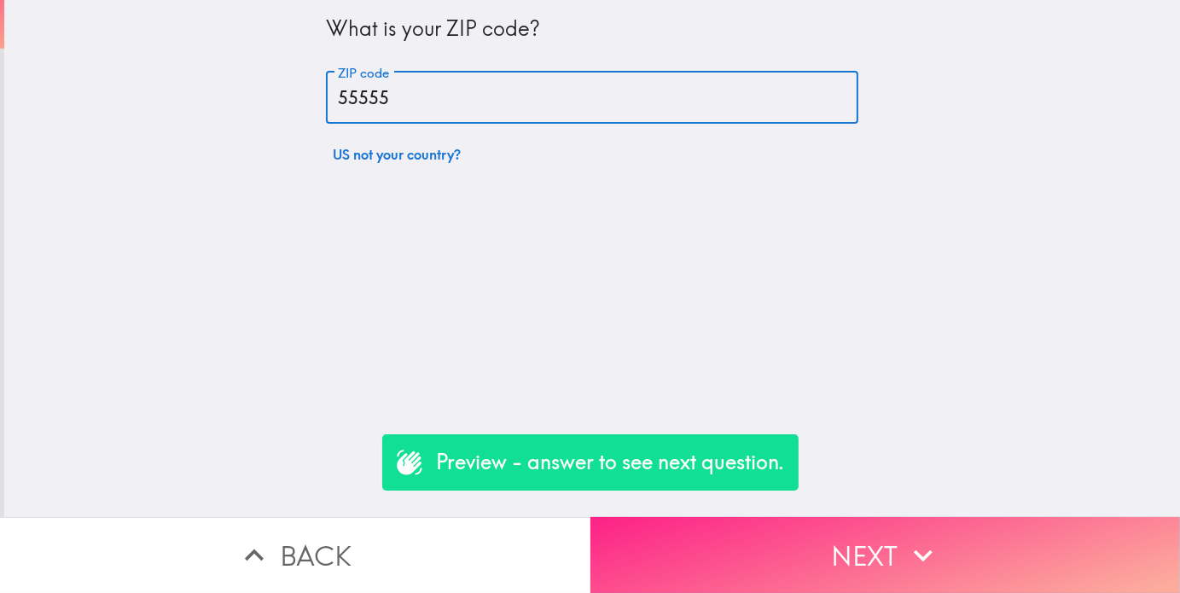
type input "55555"
click at [732, 522] on button "Next" at bounding box center [886, 555] width 591 height 76
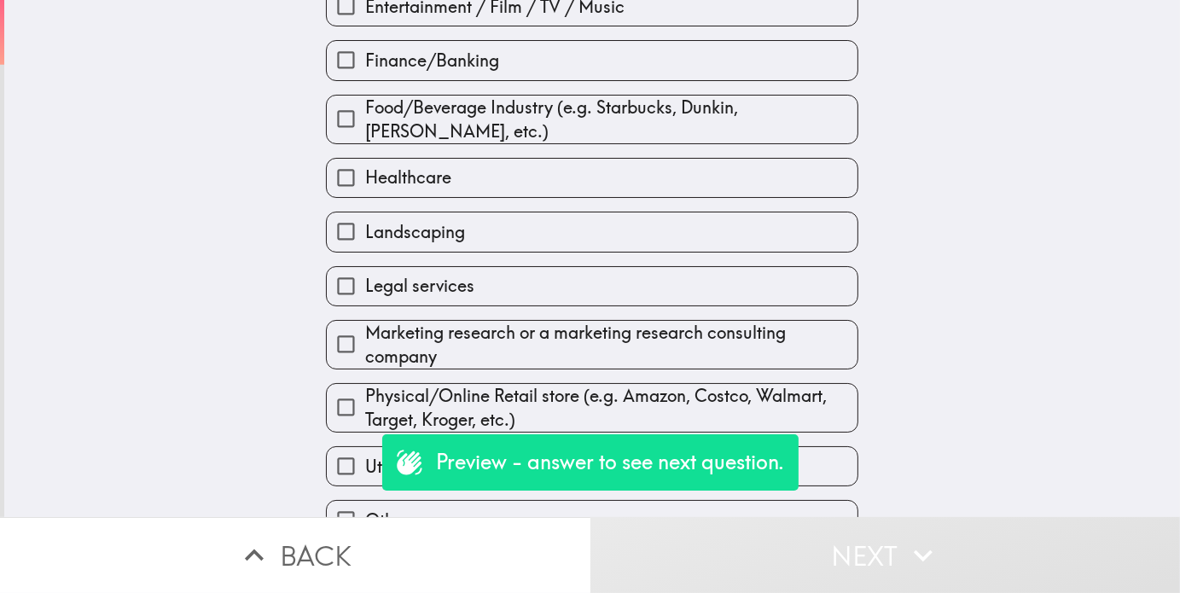
scroll to position [341, 0]
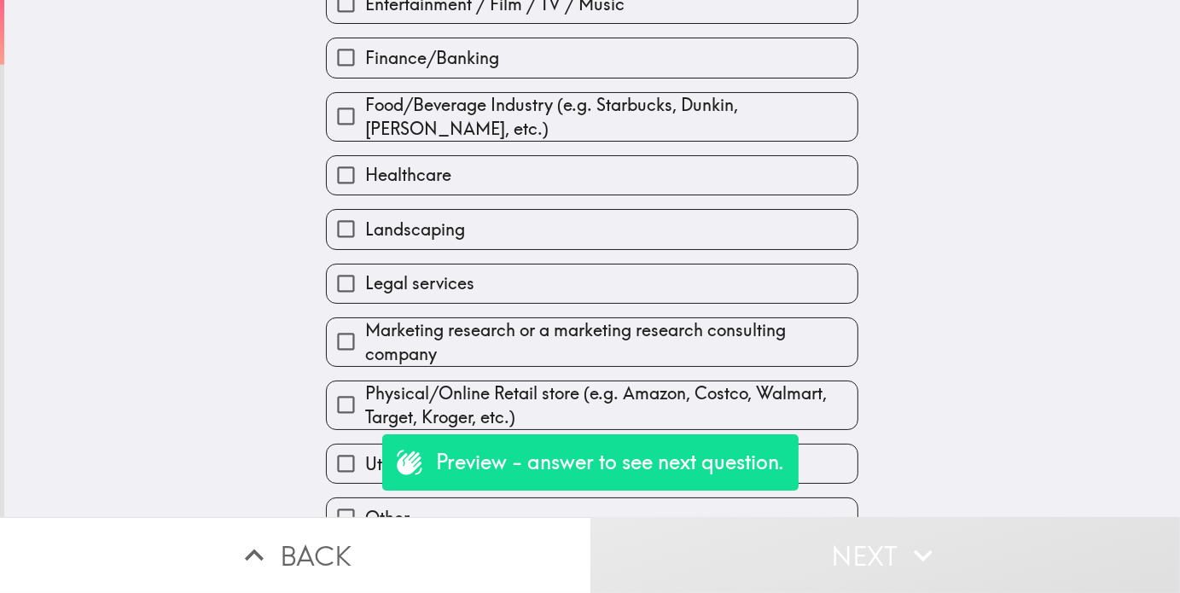
click at [410, 178] on span "Healthcare" at bounding box center [408, 175] width 86 height 24
click at [365, 178] on input "Healthcare" at bounding box center [346, 175] width 38 height 38
checkbox input "true"
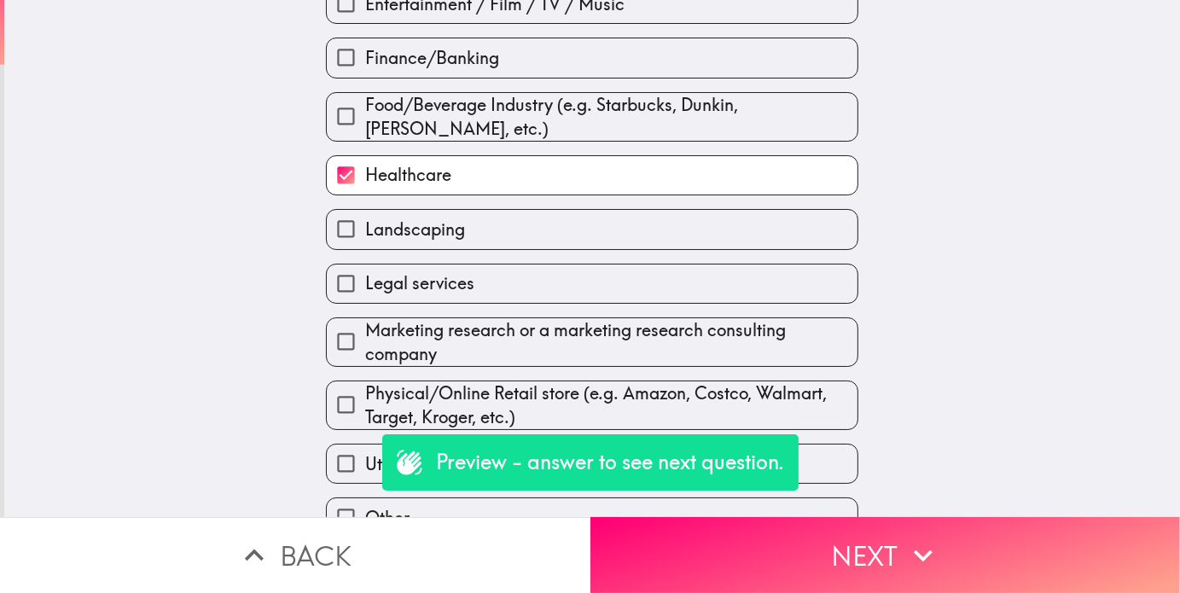
click at [694, 545] on button "Next" at bounding box center [886, 555] width 591 height 76
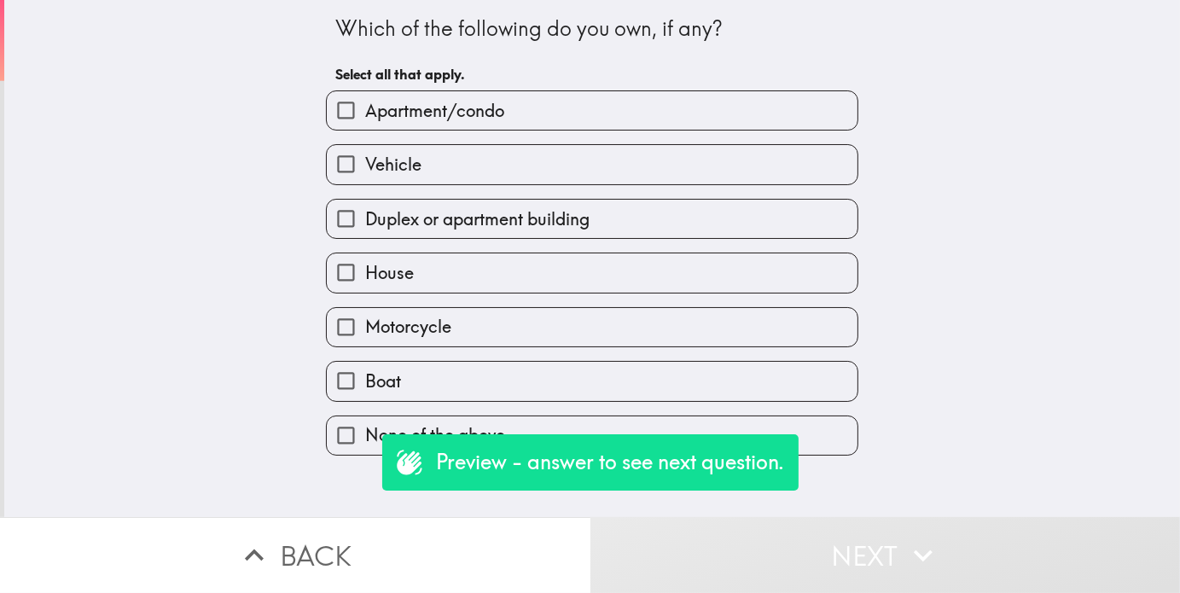
click at [414, 272] on label "House" at bounding box center [592, 272] width 531 height 38
click at [365, 272] on input "House" at bounding box center [346, 272] width 38 height 38
checkbox input "true"
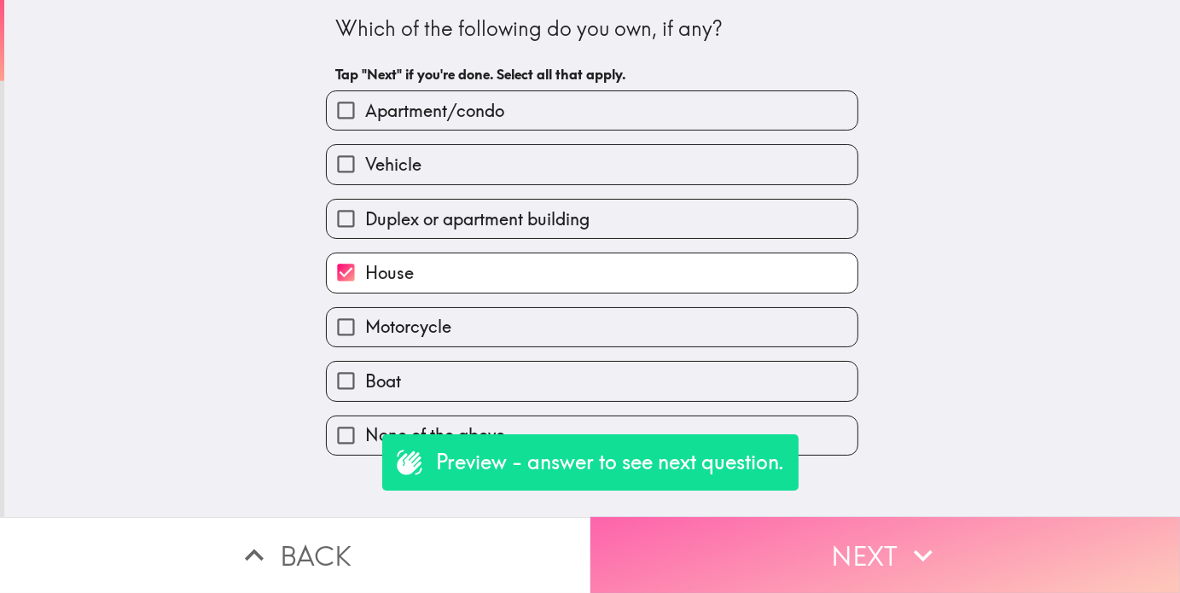
click at [718, 553] on button "Next" at bounding box center [886, 555] width 591 height 76
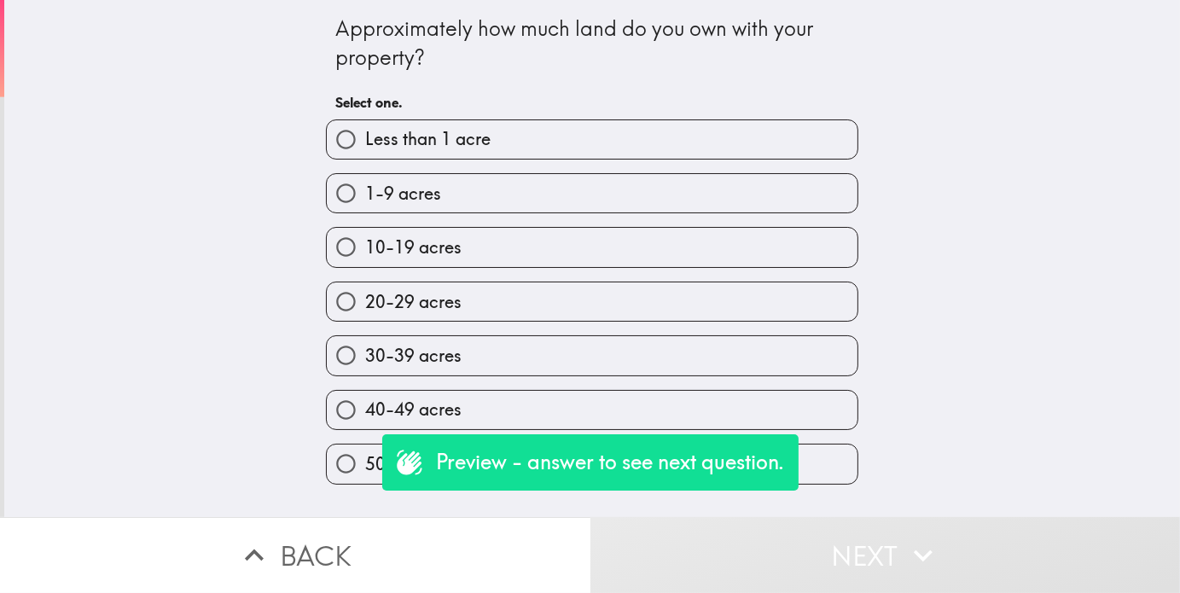
click at [475, 402] on label "40-49 acres" at bounding box center [592, 410] width 531 height 38
click at [365, 402] on input "40-49 acres" at bounding box center [346, 410] width 38 height 38
radio input "true"
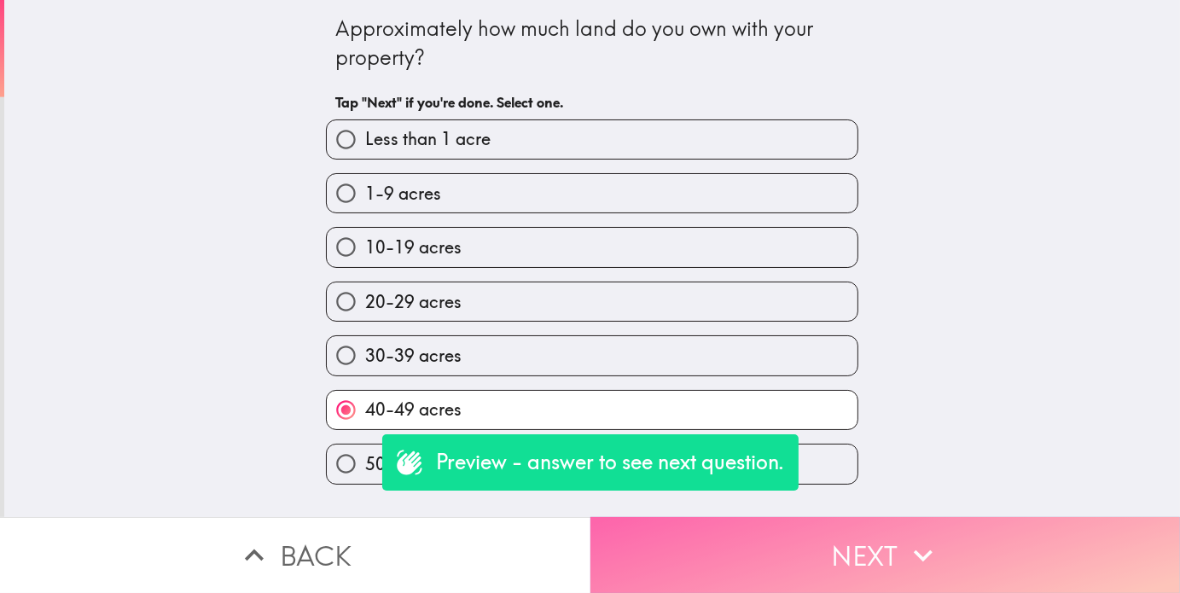
click at [698, 551] on button "Next" at bounding box center [886, 555] width 591 height 76
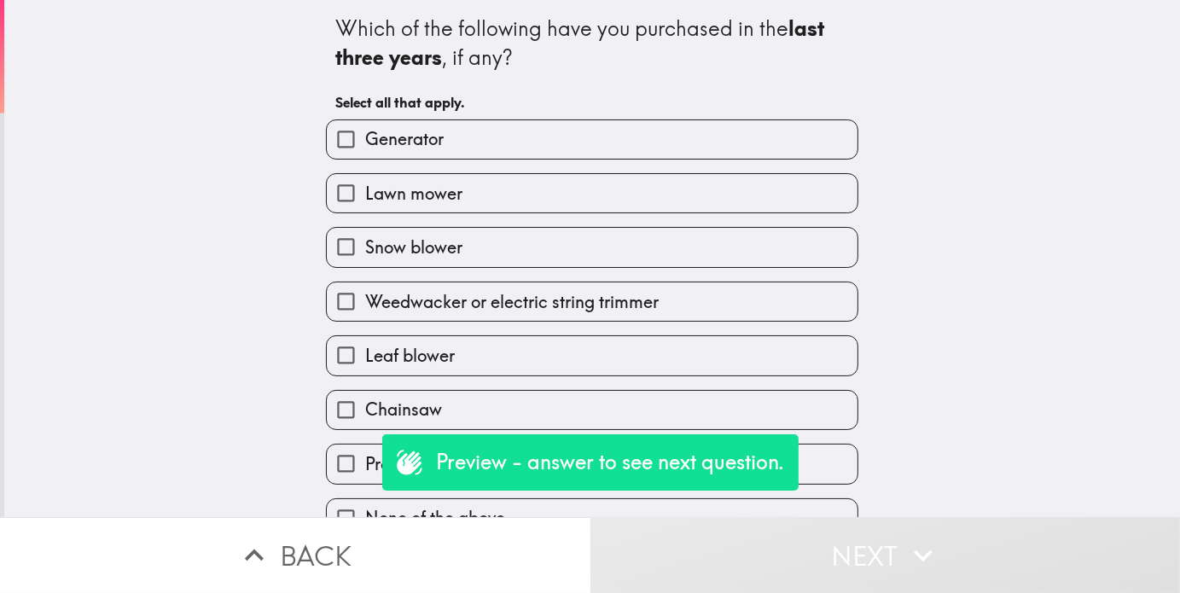
click at [512, 245] on label "Snow blower" at bounding box center [592, 247] width 531 height 38
click at [365, 245] on input "Snow blower" at bounding box center [346, 247] width 38 height 38
checkbox input "true"
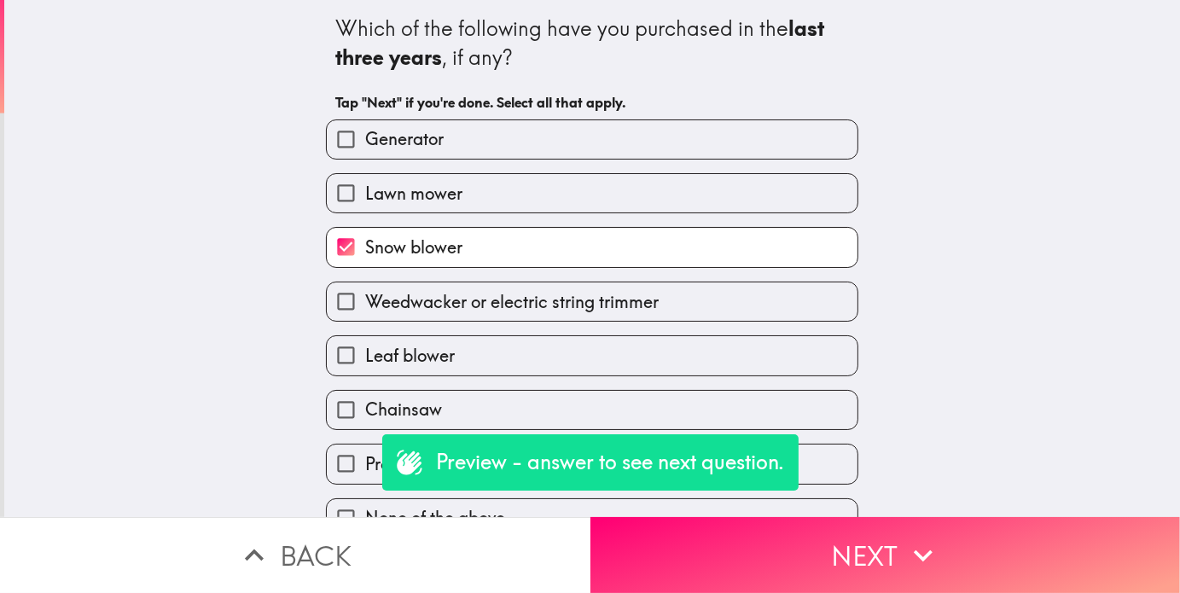
click at [510, 143] on label "Generator" at bounding box center [592, 139] width 531 height 38
click at [365, 143] on input "Generator" at bounding box center [346, 139] width 38 height 38
checkbox input "true"
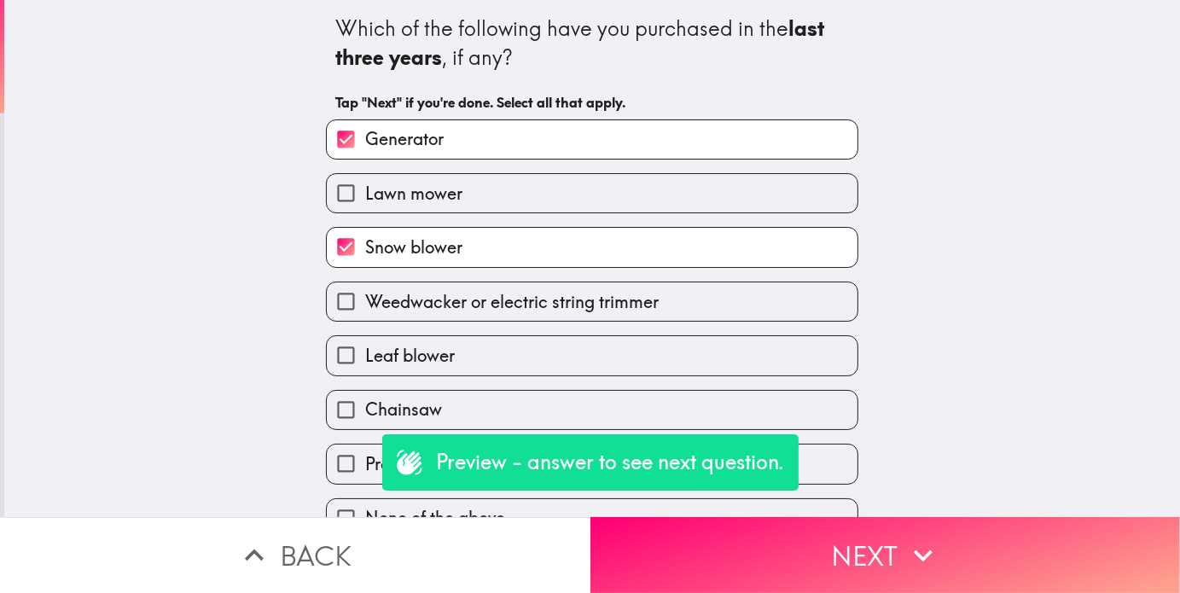
click at [720, 539] on button "Next" at bounding box center [886, 555] width 591 height 76
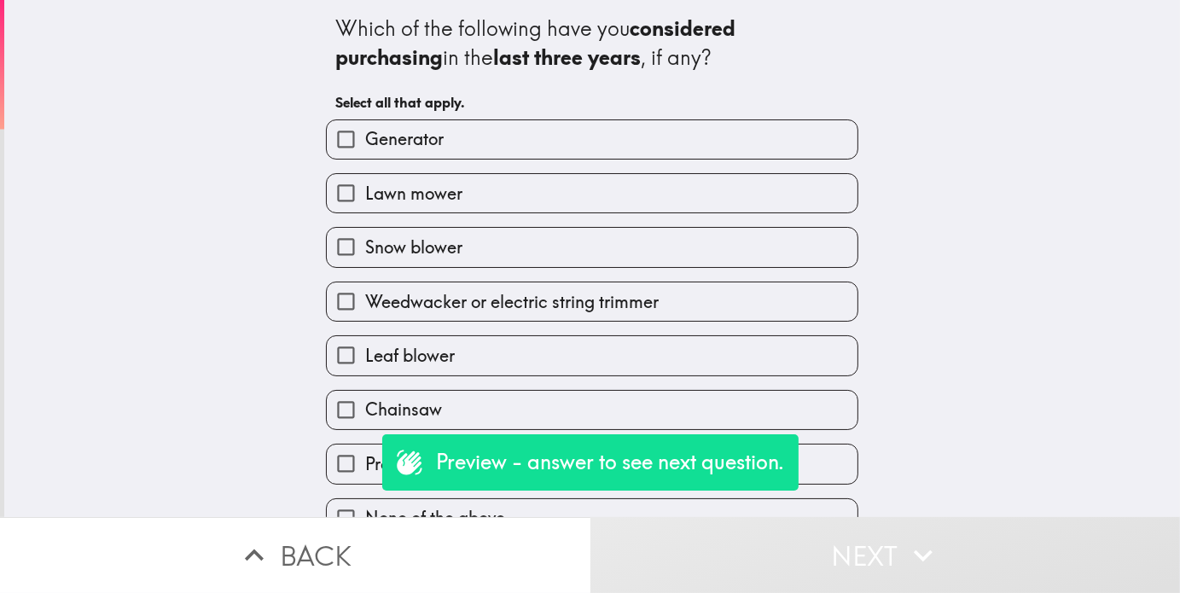
click at [443, 187] on span "Lawn mower" at bounding box center [413, 194] width 97 height 24
click at [365, 187] on input "Lawn mower" at bounding box center [346, 193] width 38 height 38
checkbox input "true"
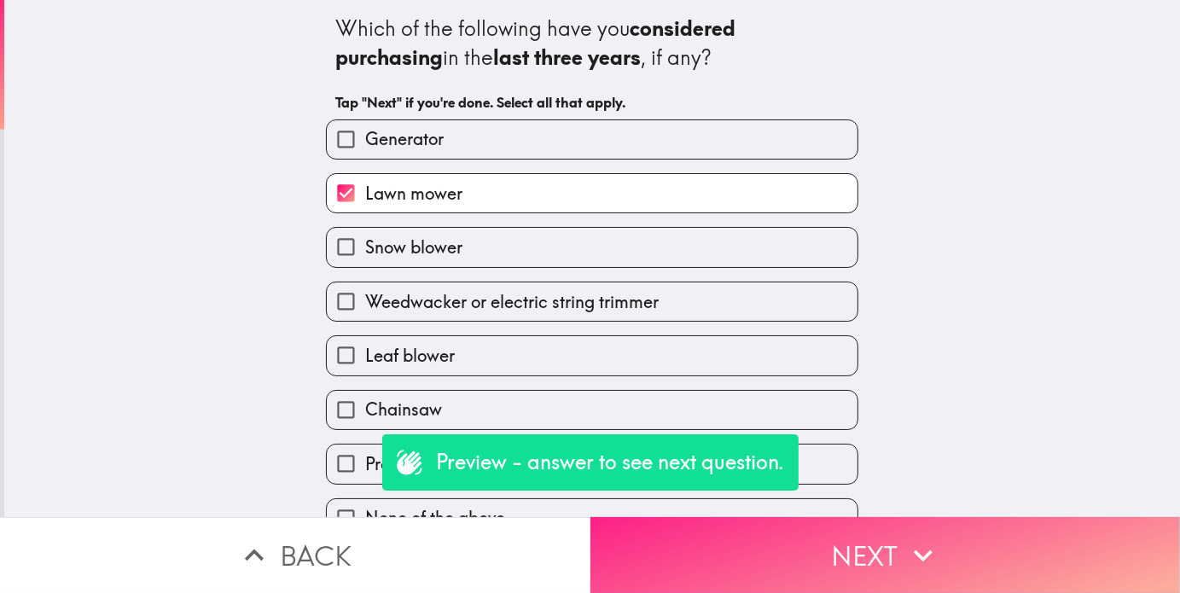
click at [717, 544] on button "Next" at bounding box center [886, 555] width 591 height 76
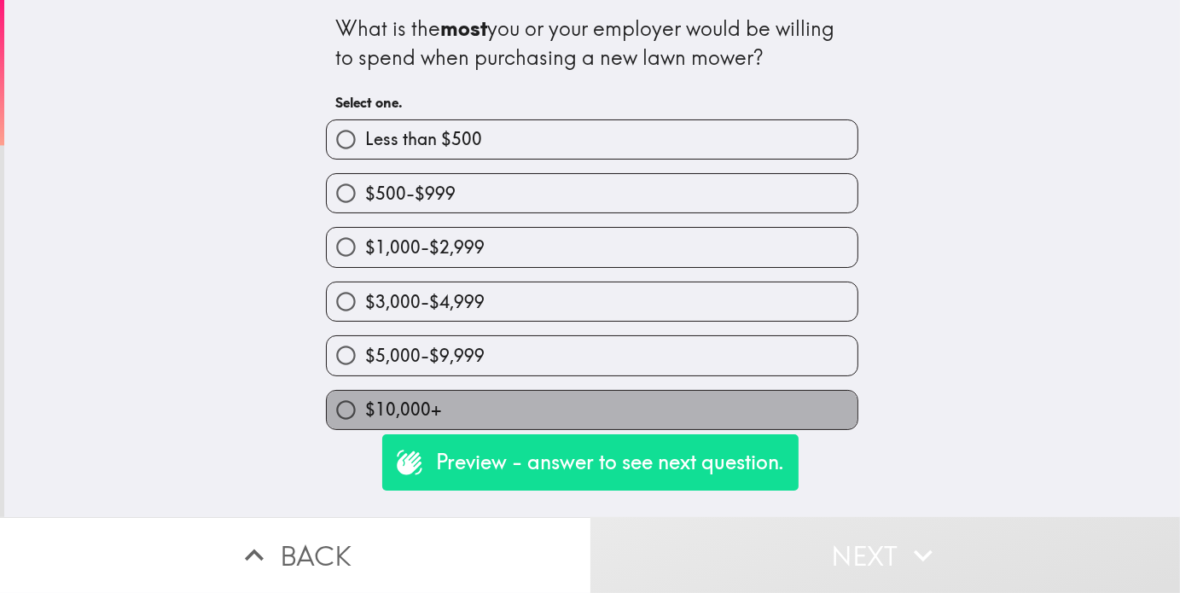
click at [365, 411] on span "$10,000+" at bounding box center [403, 410] width 76 height 24
click at [364, 411] on input "$10,000+" at bounding box center [346, 410] width 38 height 38
radio input "true"
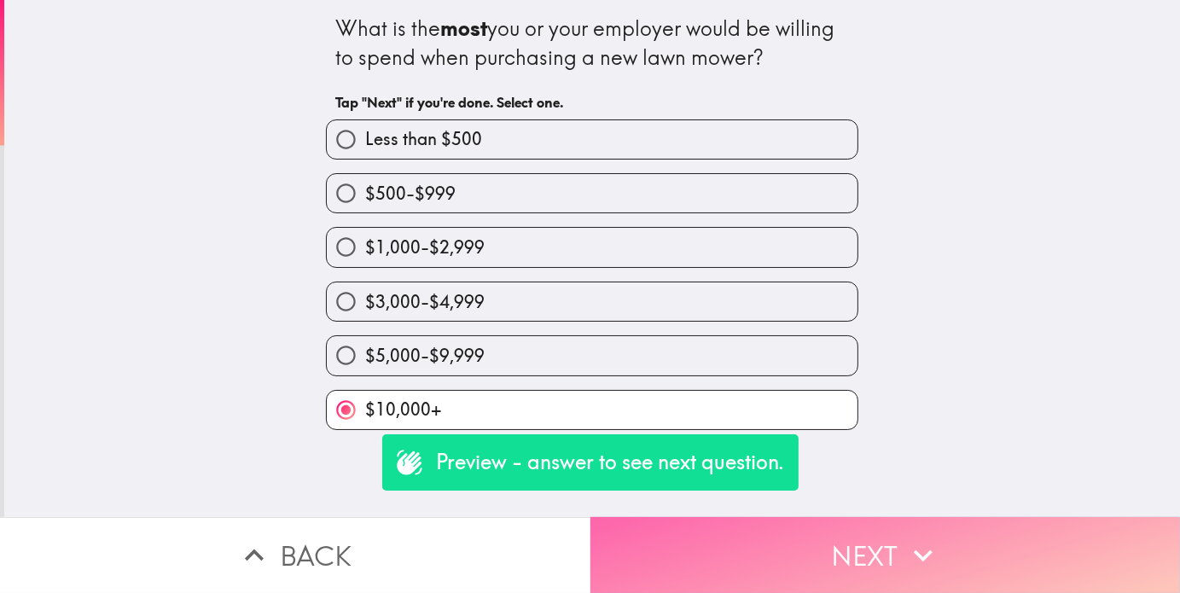
click at [731, 551] on button "Next" at bounding box center [886, 555] width 591 height 76
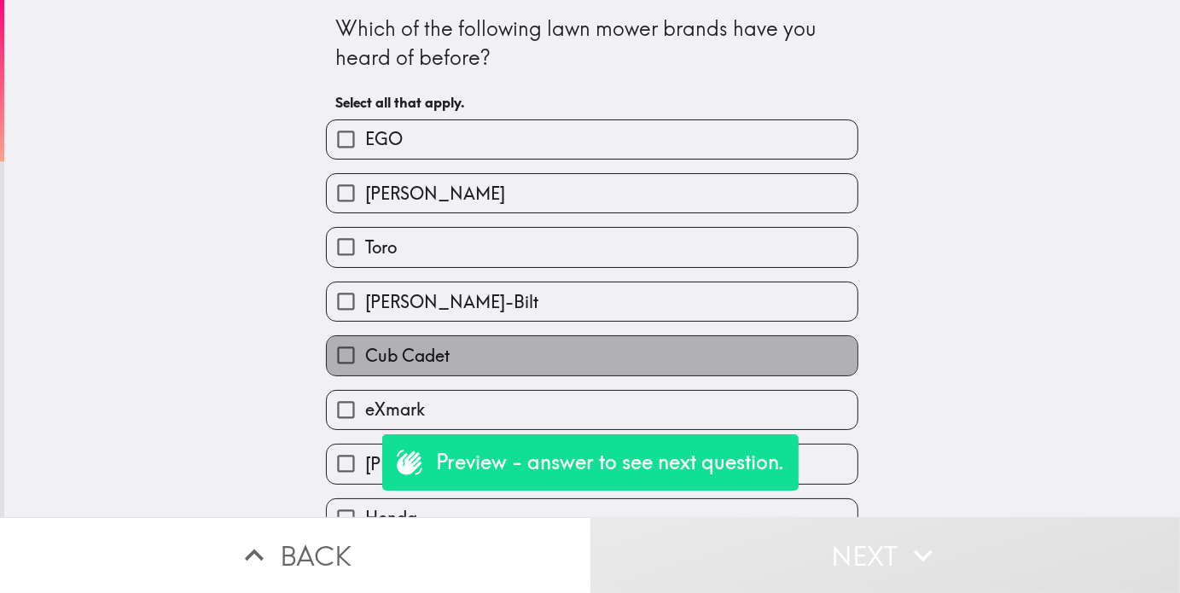
click at [462, 348] on label "Cub Cadet" at bounding box center [592, 355] width 531 height 38
click at [365, 348] on input "Cub Cadet" at bounding box center [346, 355] width 38 height 38
checkbox input "true"
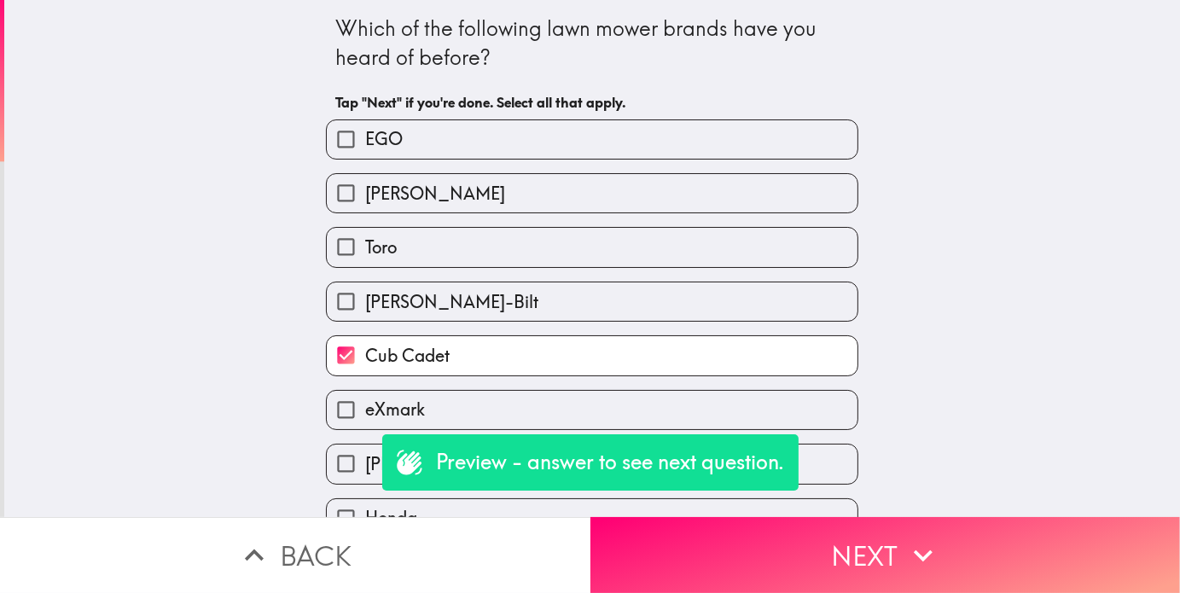
click at [416, 254] on label "Toro" at bounding box center [592, 247] width 531 height 38
click at [365, 254] on input "Toro" at bounding box center [346, 247] width 38 height 38
checkbox input "true"
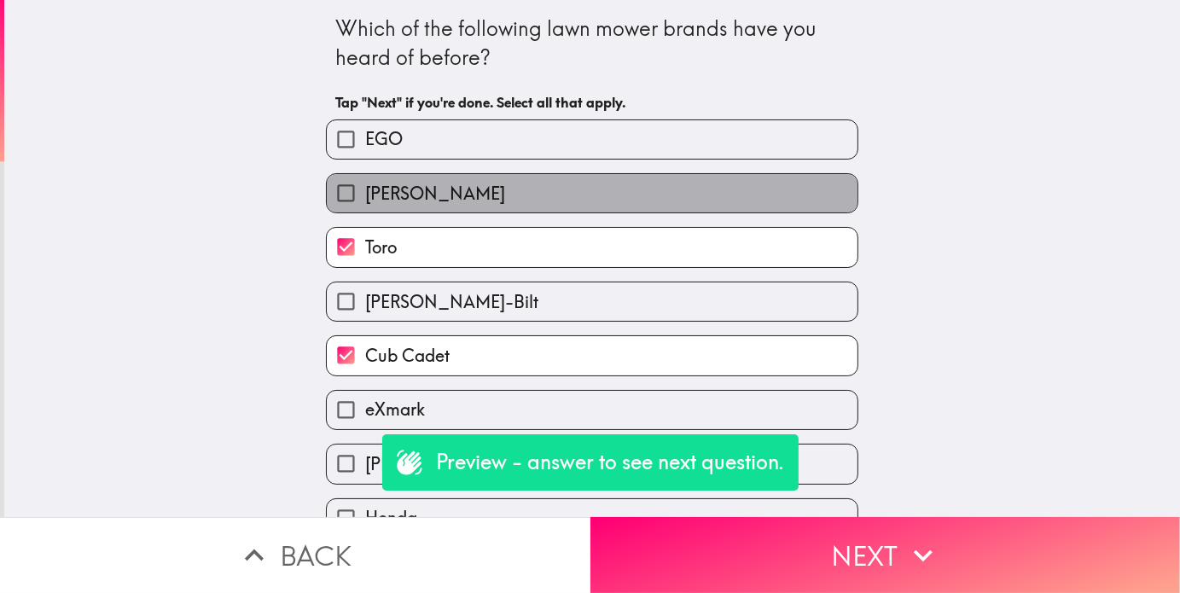
click at [412, 209] on label "[PERSON_NAME]" at bounding box center [592, 193] width 531 height 38
click at [365, 209] on input "[PERSON_NAME]" at bounding box center [346, 193] width 38 height 38
checkbox input "true"
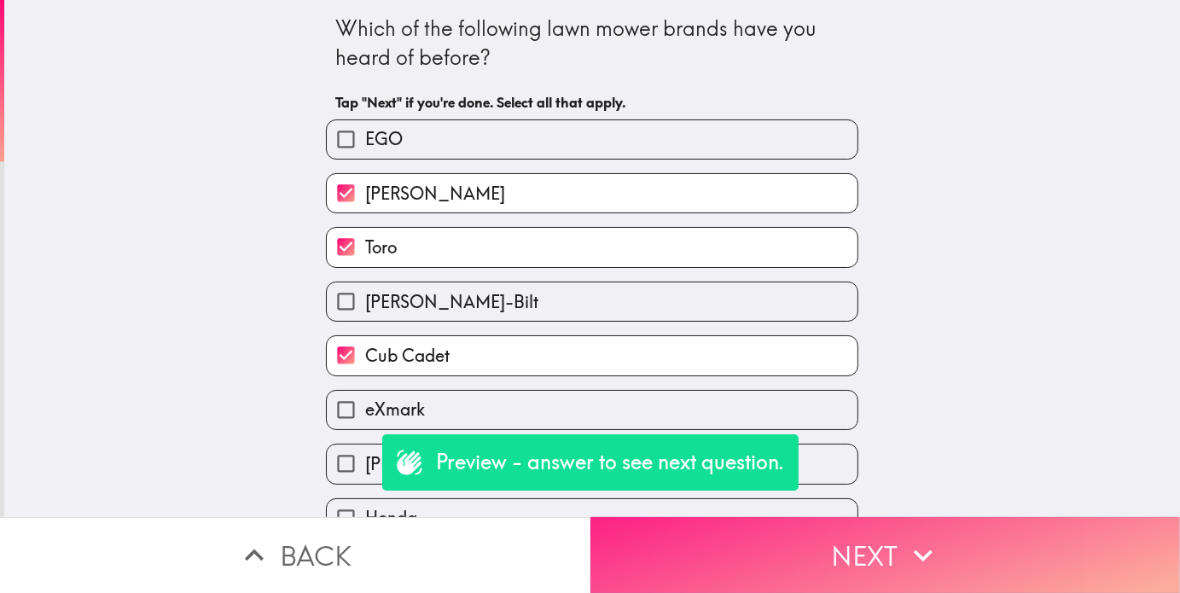
click at [708, 556] on button "Next" at bounding box center [886, 555] width 591 height 76
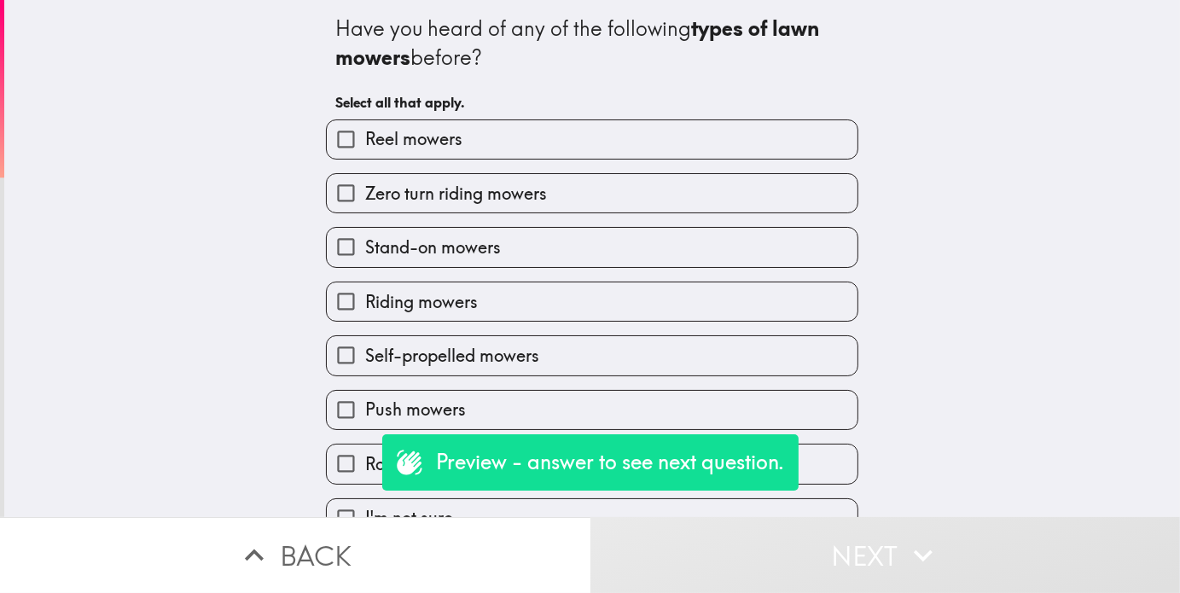
click at [403, 242] on span "Stand-on mowers" at bounding box center [433, 248] width 136 height 24
click at [365, 242] on input "Stand-on mowers" at bounding box center [346, 247] width 38 height 38
checkbox input "true"
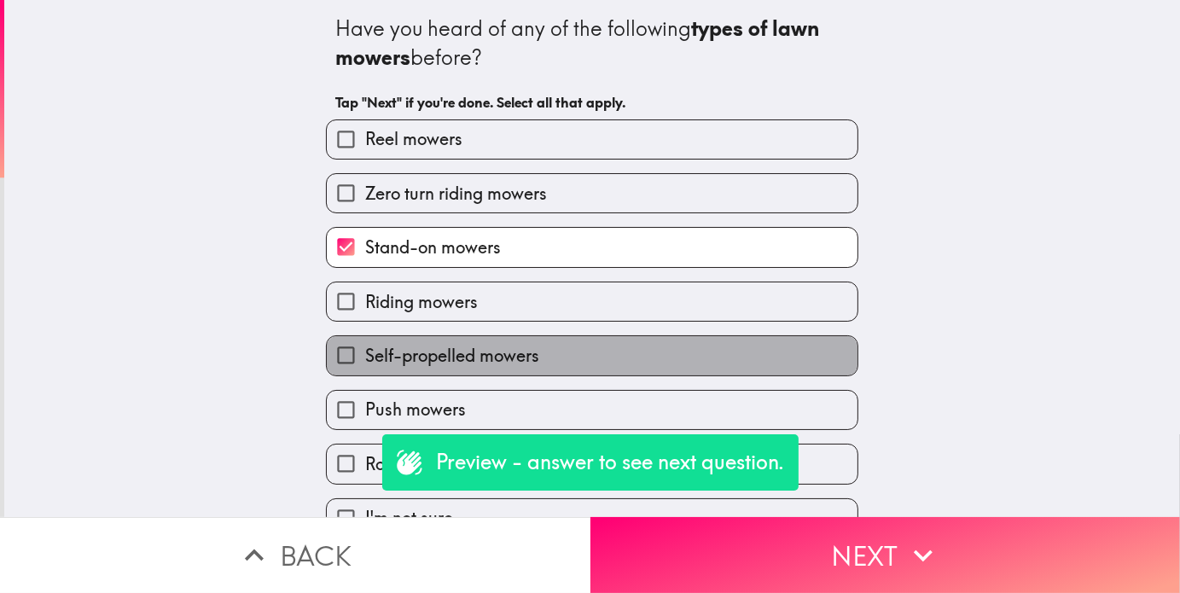
click at [391, 352] on span "Self-propelled mowers" at bounding box center [452, 356] width 174 height 24
click at [365, 352] on input "Self-propelled mowers" at bounding box center [346, 355] width 38 height 38
checkbox input "true"
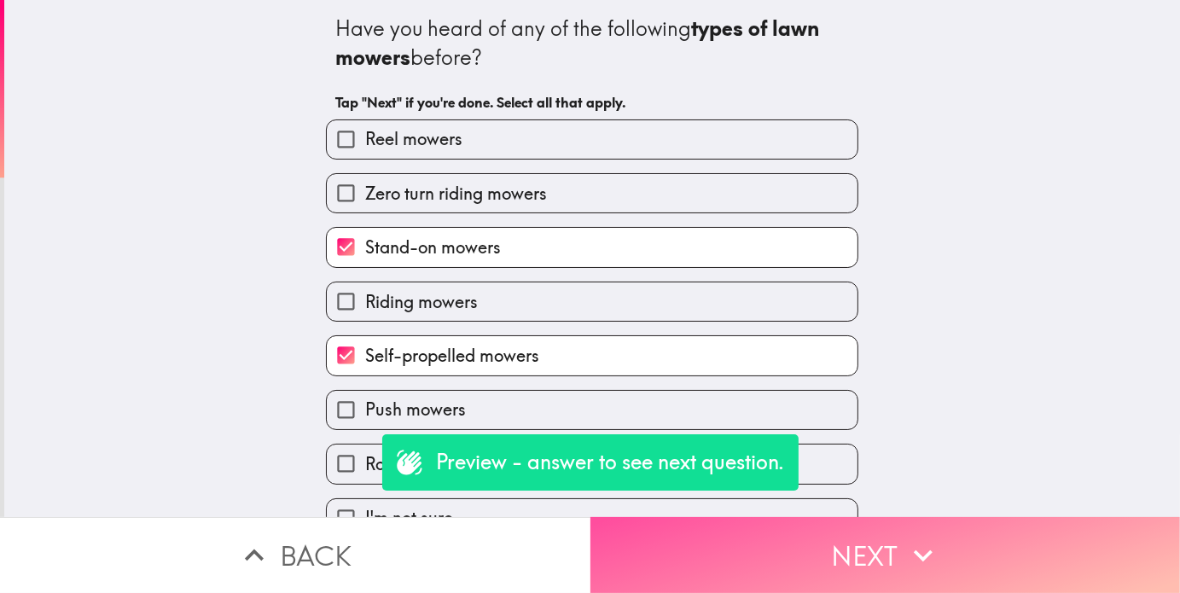
click at [703, 545] on button "Next" at bounding box center [886, 555] width 591 height 76
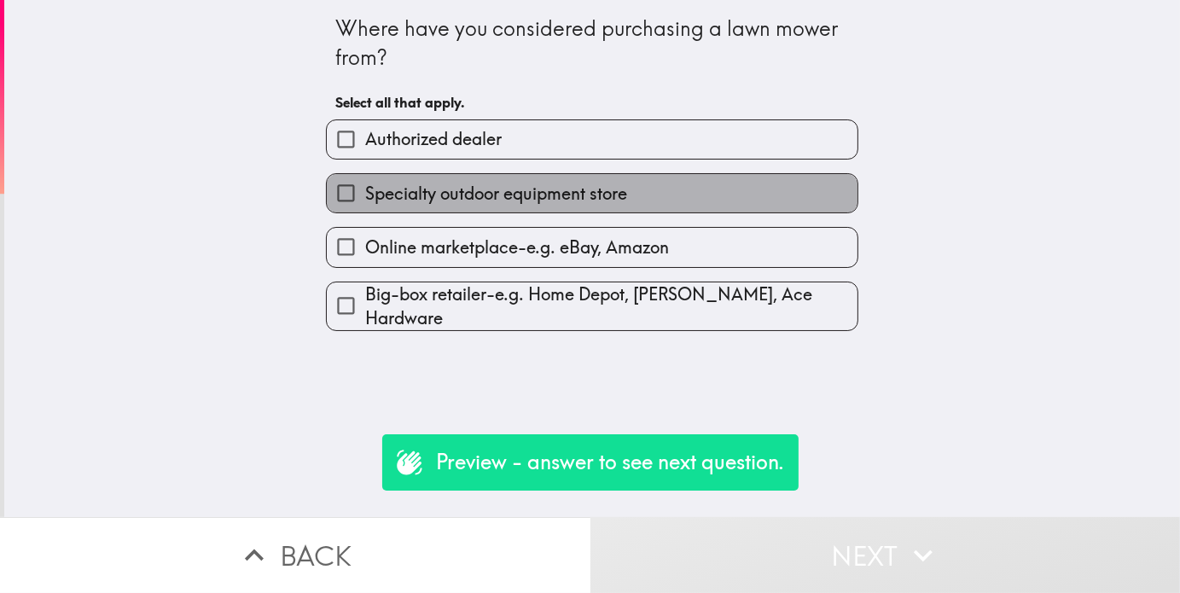
click at [476, 208] on label "Specialty outdoor equipment store" at bounding box center [592, 193] width 531 height 38
click at [365, 208] on input "Specialty outdoor equipment store" at bounding box center [346, 193] width 38 height 38
checkbox input "true"
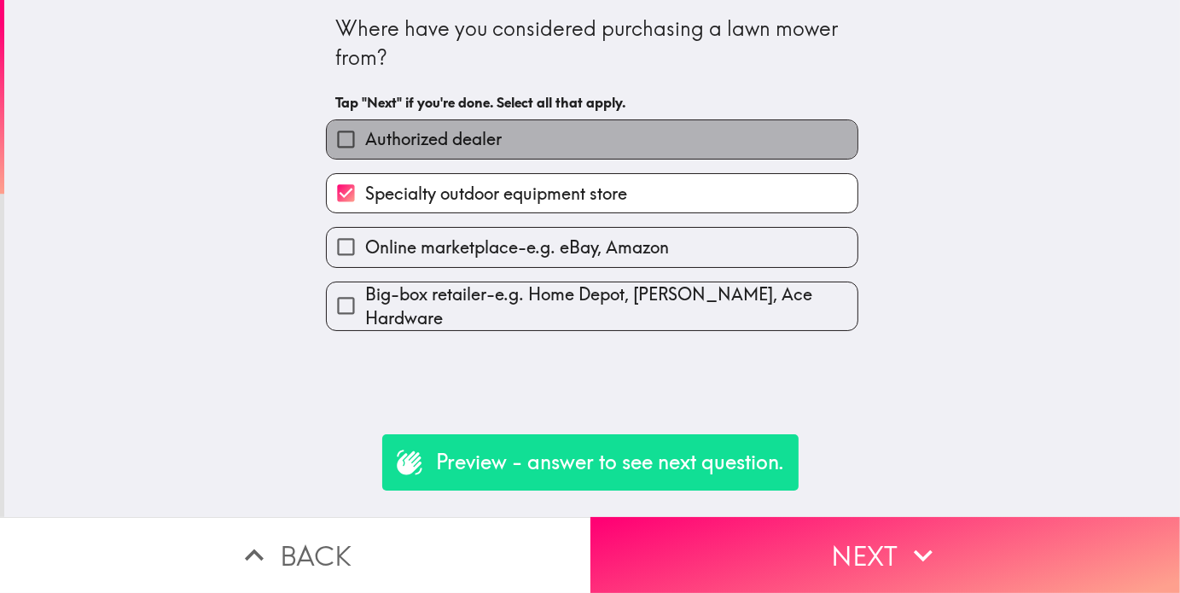
drag, startPoint x: 470, startPoint y: 154, endPoint x: 551, endPoint y: 289, distance: 156.9
click at [473, 156] on label "Authorized dealer" at bounding box center [592, 139] width 531 height 38
click at [365, 156] on input "Authorized dealer" at bounding box center [346, 139] width 38 height 38
checkbox input "true"
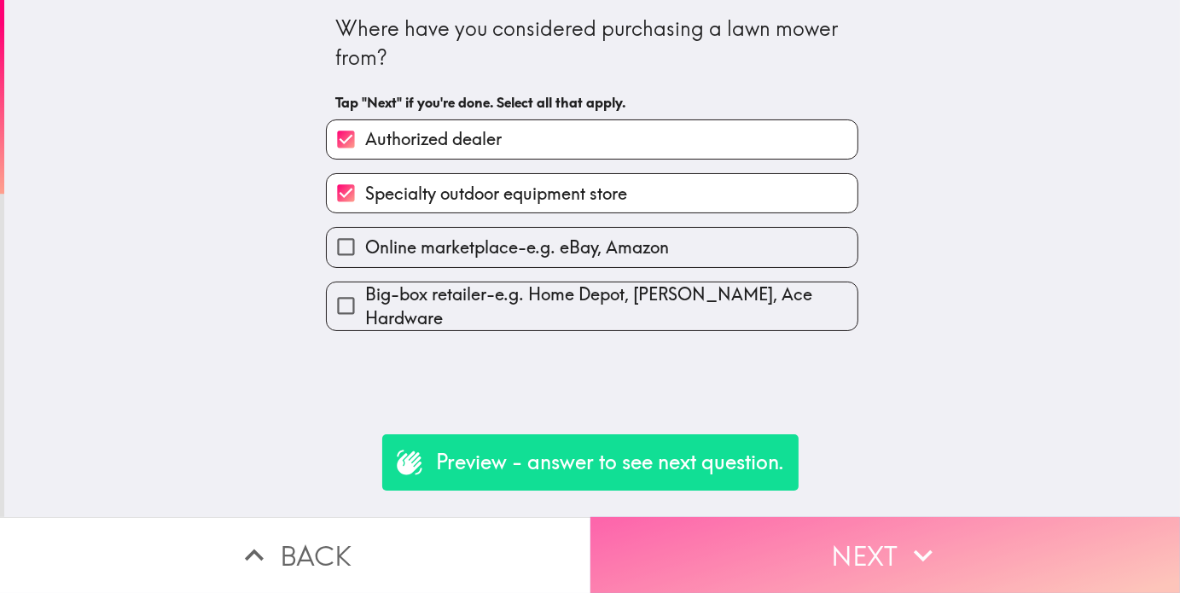
click at [721, 539] on button "Next" at bounding box center [886, 555] width 591 height 76
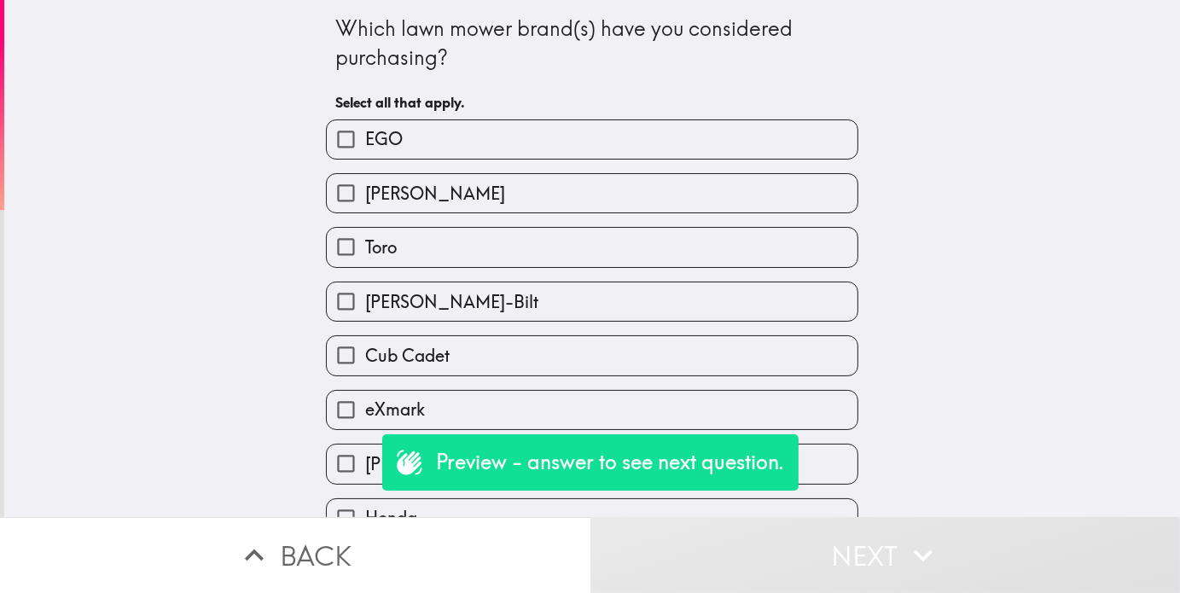
click at [417, 337] on div "Cub Cadet" at bounding box center [592, 355] width 533 height 40
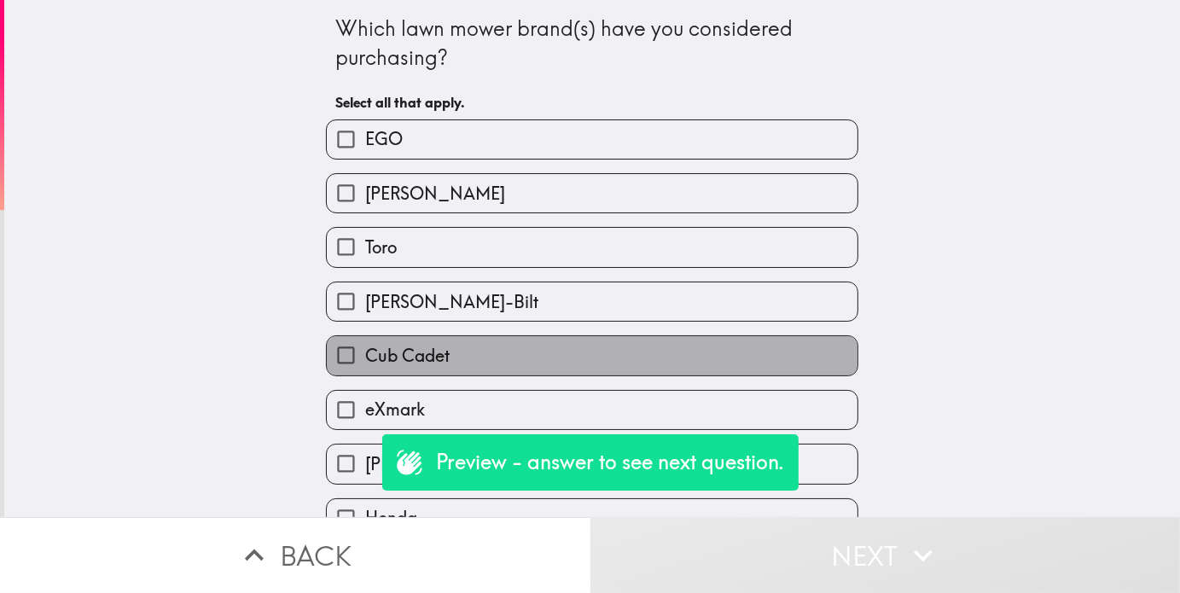
click at [422, 360] on span "Cub Cadet" at bounding box center [407, 356] width 84 height 24
click at [365, 360] on input "Cub Cadet" at bounding box center [346, 355] width 38 height 38
checkbox input "true"
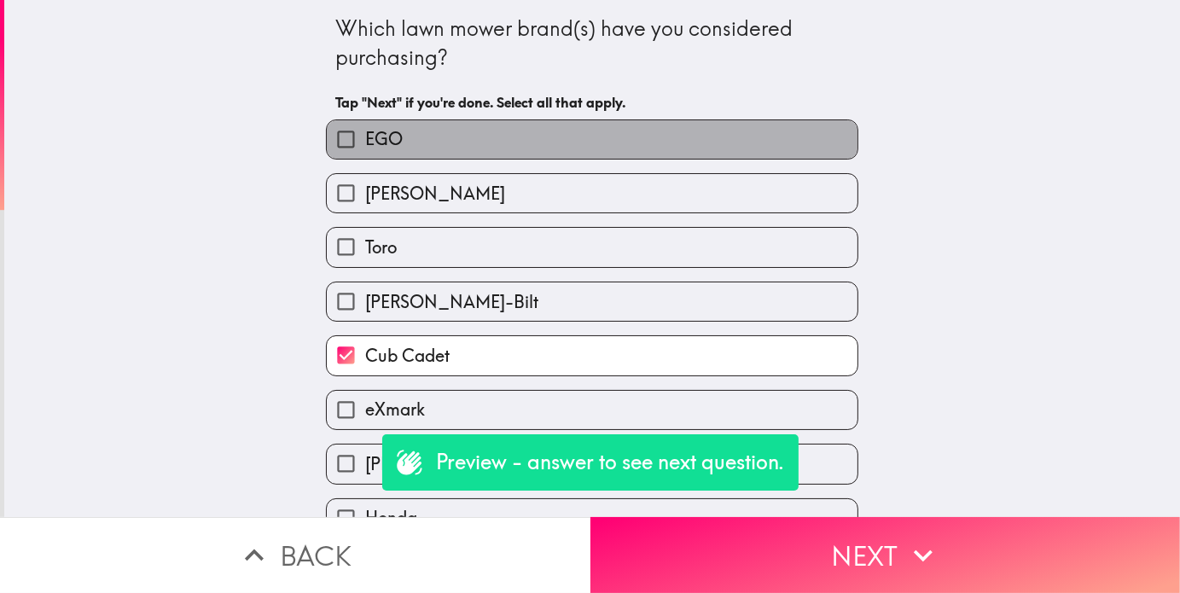
click at [428, 130] on label "EGO" at bounding box center [592, 139] width 531 height 38
click at [365, 130] on input "EGO" at bounding box center [346, 139] width 38 height 38
checkbox input "true"
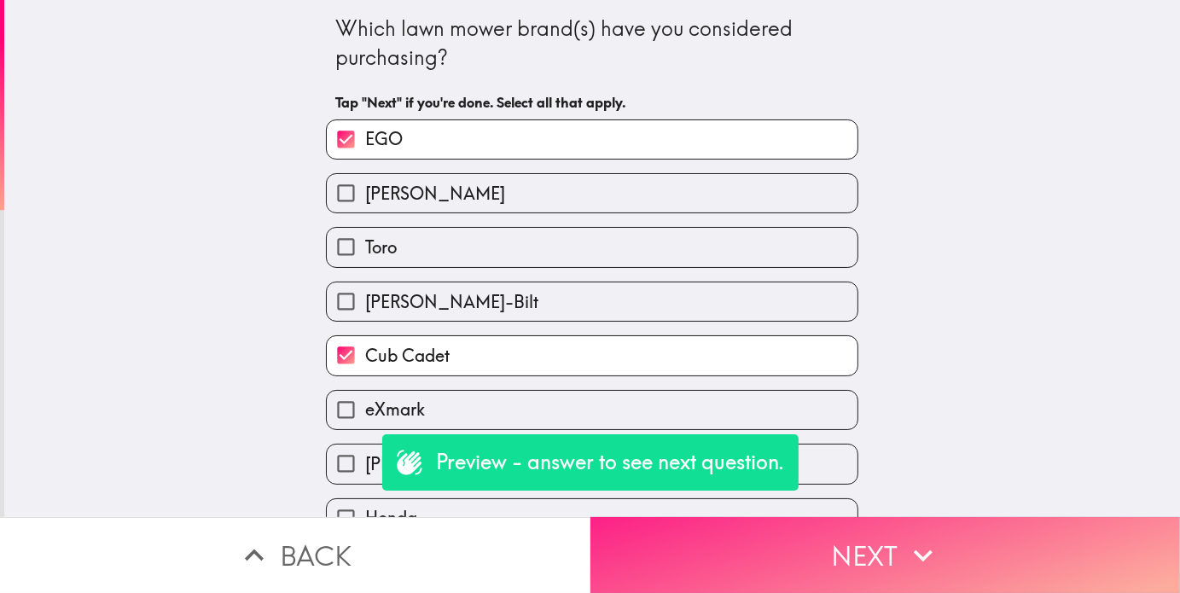
click at [673, 539] on button "Next" at bounding box center [886, 555] width 591 height 76
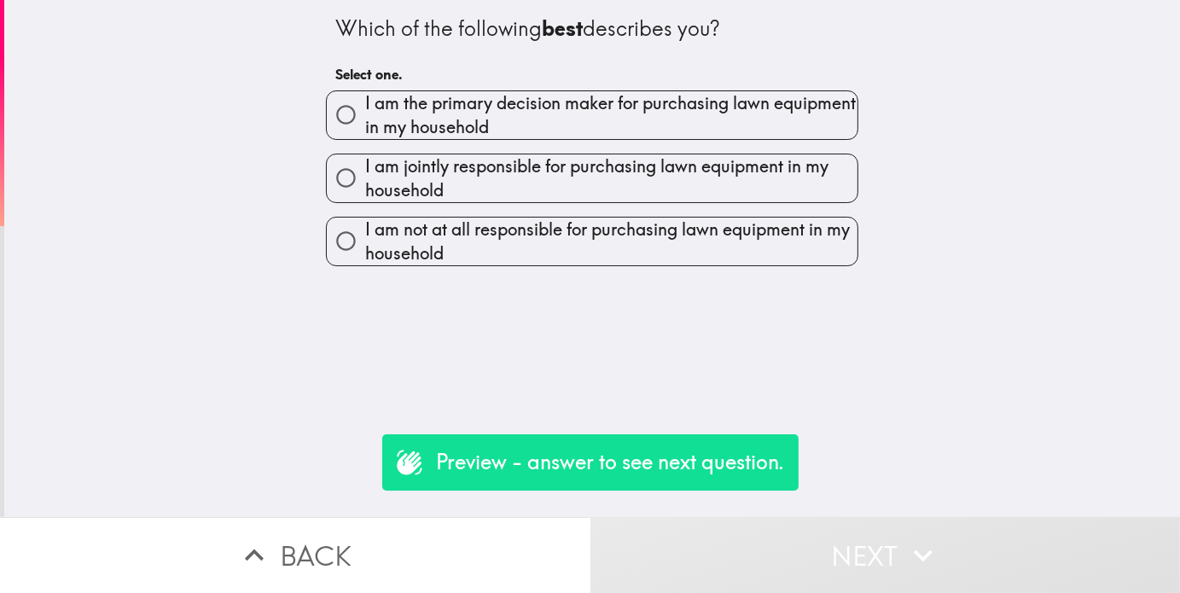
drag, startPoint x: 544, startPoint y: 177, endPoint x: 543, endPoint y: 185, distance: 8.6
click at [542, 182] on span "I am jointly responsible for purchasing lawn equipment in my household" at bounding box center [611, 178] width 492 height 48
click at [365, 182] on input "I am jointly responsible for purchasing lawn equipment in my household" at bounding box center [346, 178] width 38 height 38
radio input "true"
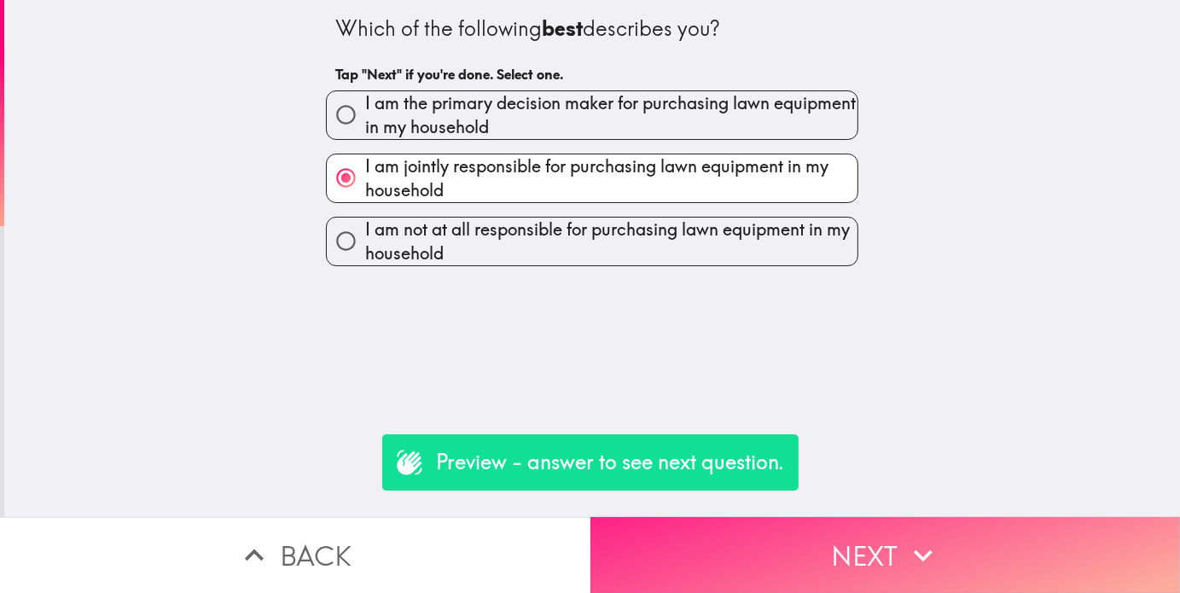
click at [656, 573] on button "Next" at bounding box center [886, 555] width 591 height 76
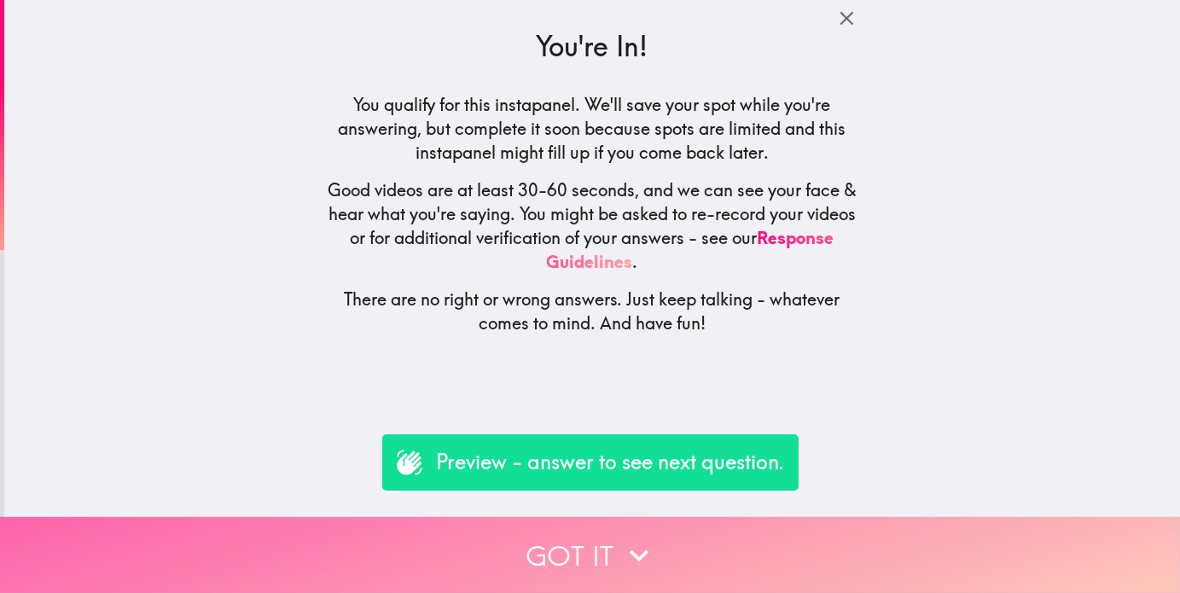
click at [601, 544] on button "Got it" at bounding box center [590, 555] width 1180 height 76
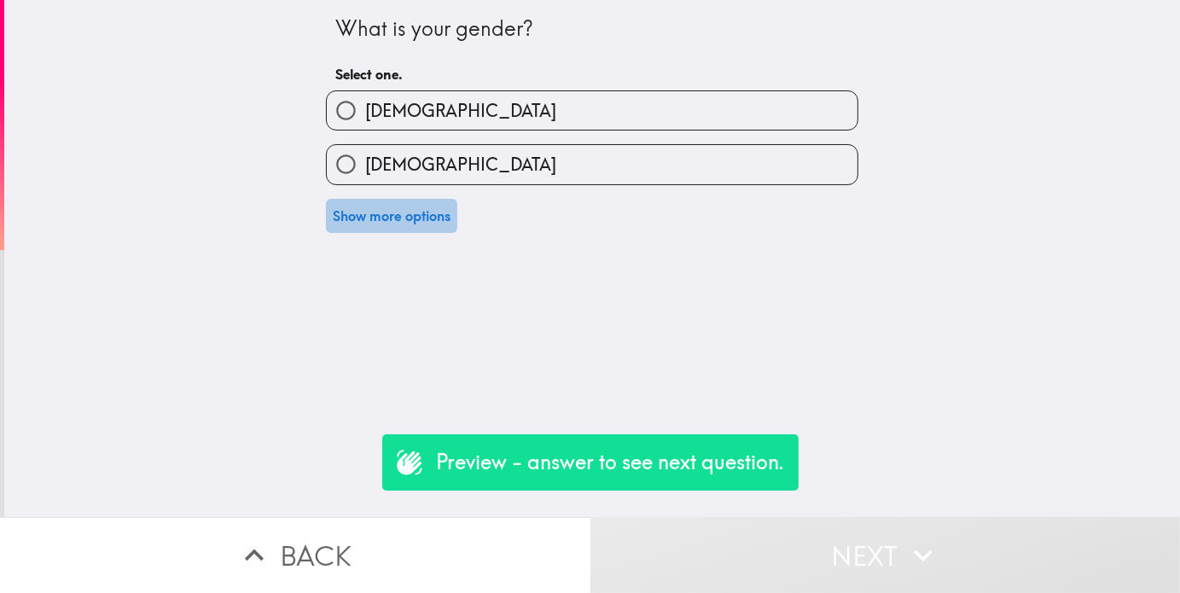
click at [399, 216] on button "Show more options" at bounding box center [391, 216] width 131 height 34
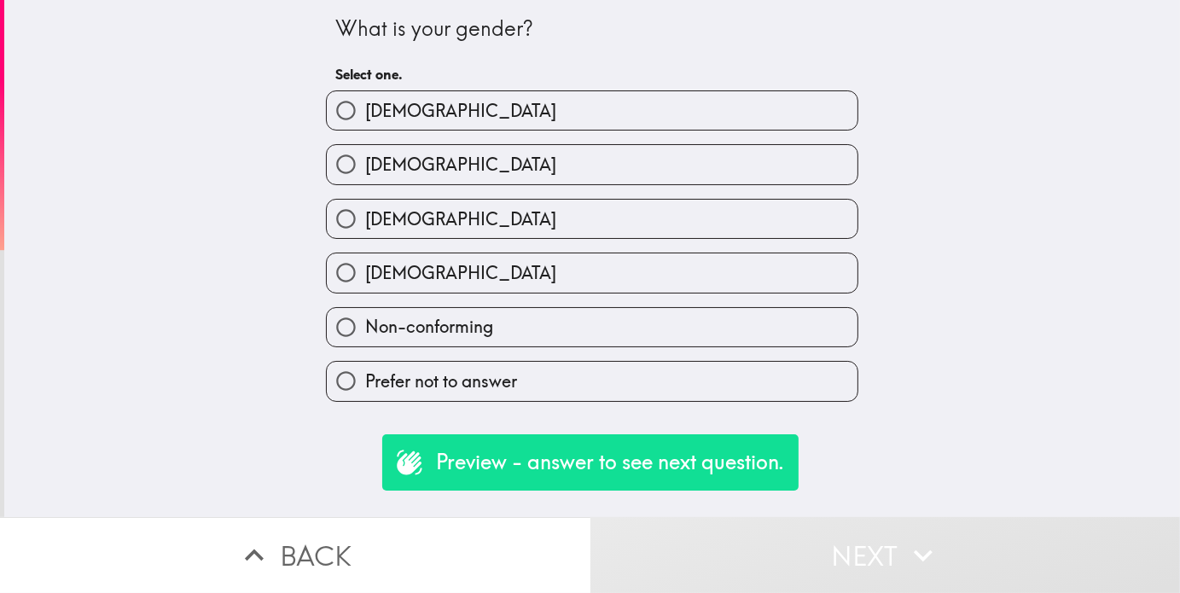
click at [389, 122] on span "[DEMOGRAPHIC_DATA]" at bounding box center [460, 111] width 191 height 24
click at [365, 122] on input "[DEMOGRAPHIC_DATA]" at bounding box center [346, 110] width 38 height 38
radio input "true"
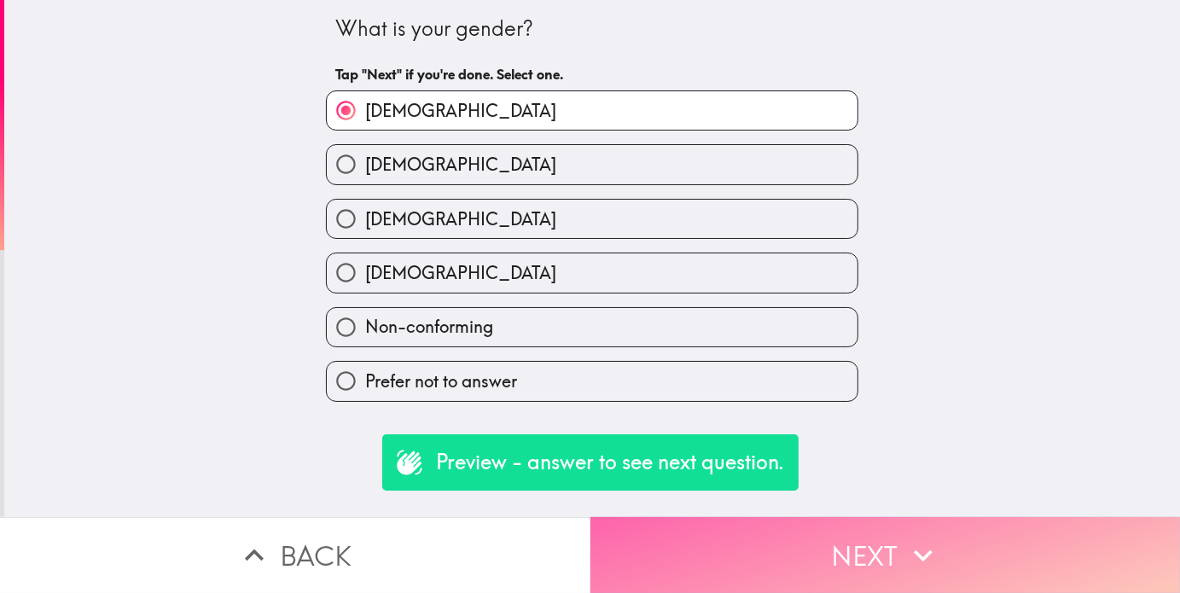
click at [884, 557] on button "Next" at bounding box center [886, 555] width 591 height 76
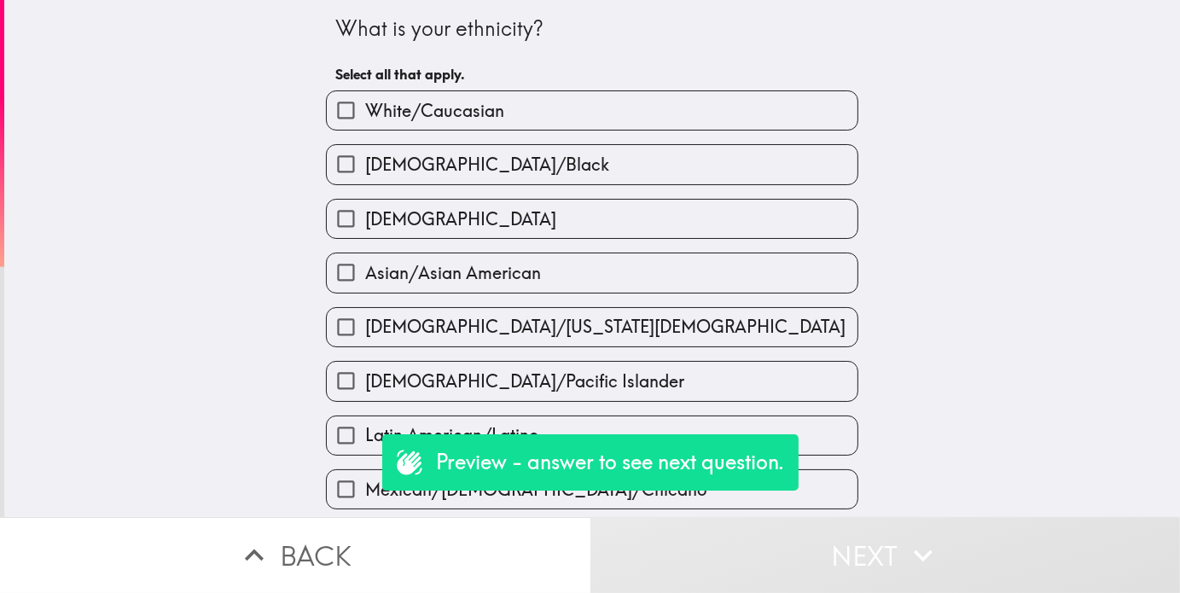
click at [518, 294] on div "[DEMOGRAPHIC_DATA]/[US_STATE][DEMOGRAPHIC_DATA]" at bounding box center [585, 321] width 546 height 54
click at [524, 269] on span "Asian/Asian American" at bounding box center [453, 273] width 176 height 24
click at [365, 269] on input "Asian/Asian American" at bounding box center [346, 272] width 38 height 38
checkbox input "true"
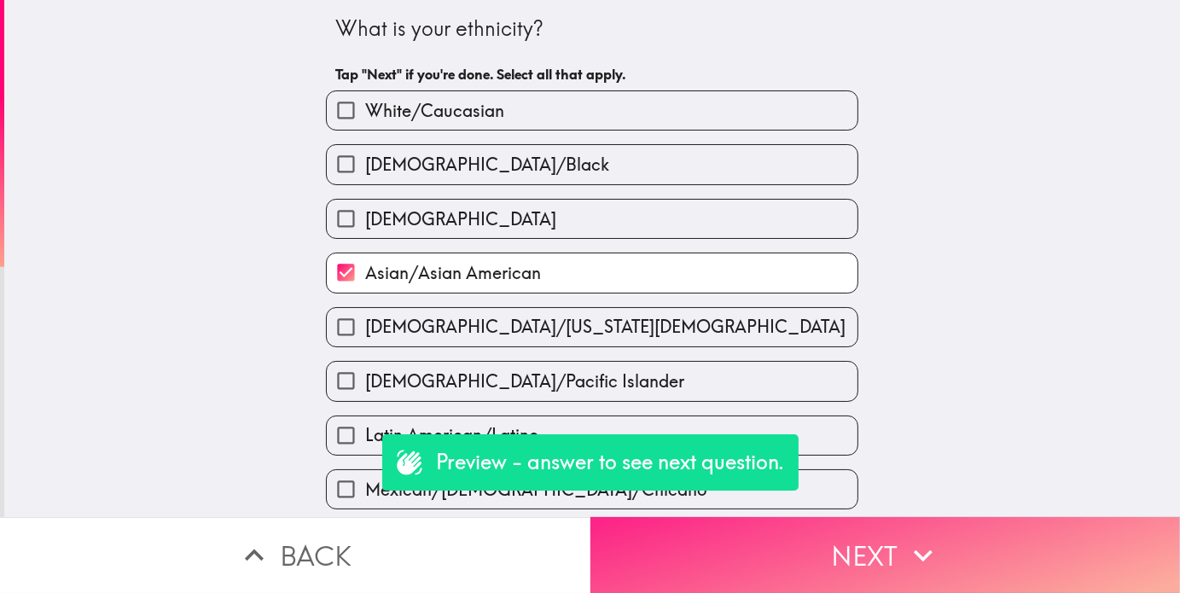
click at [700, 521] on button "Next" at bounding box center [886, 555] width 591 height 76
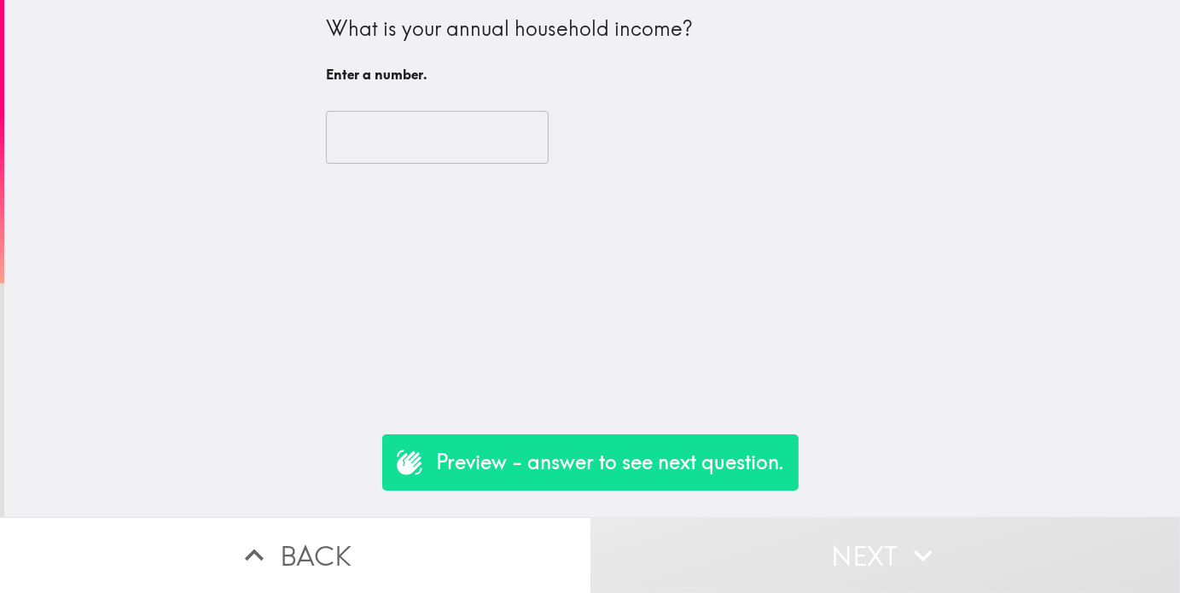
click at [474, 135] on input "number" at bounding box center [437, 137] width 223 height 53
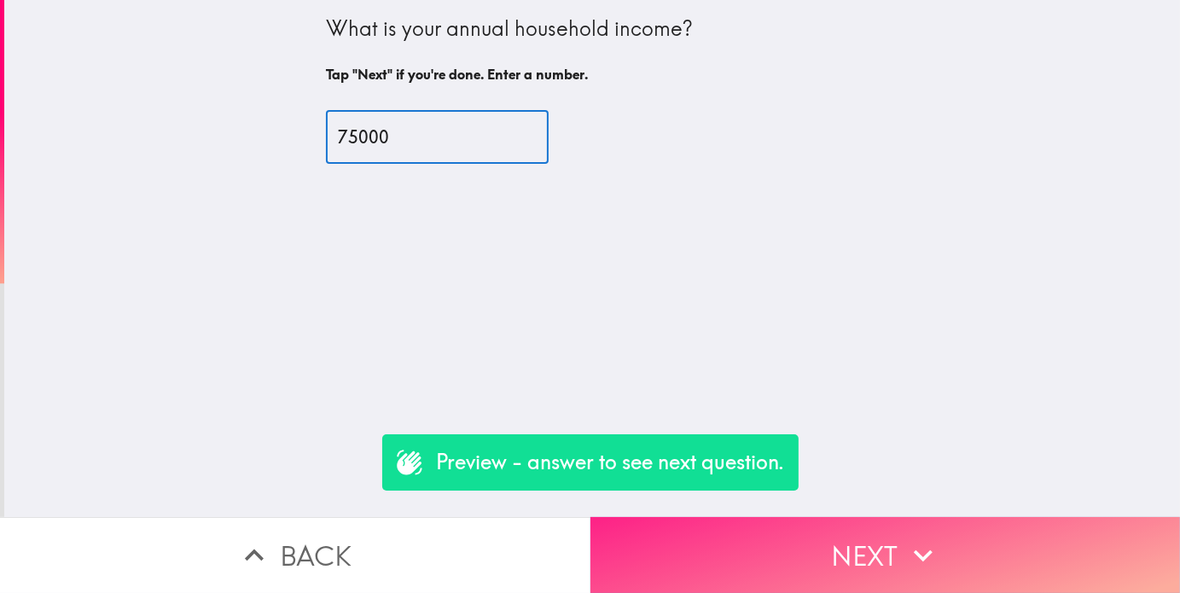
type input "75000"
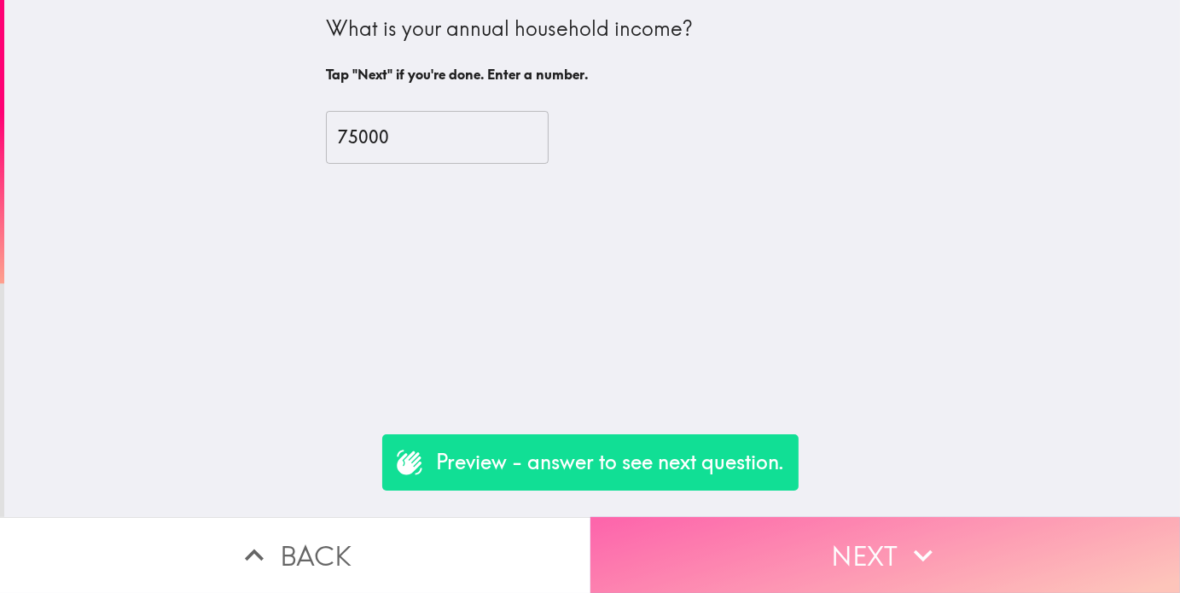
click at [718, 539] on button "Next" at bounding box center [886, 555] width 591 height 76
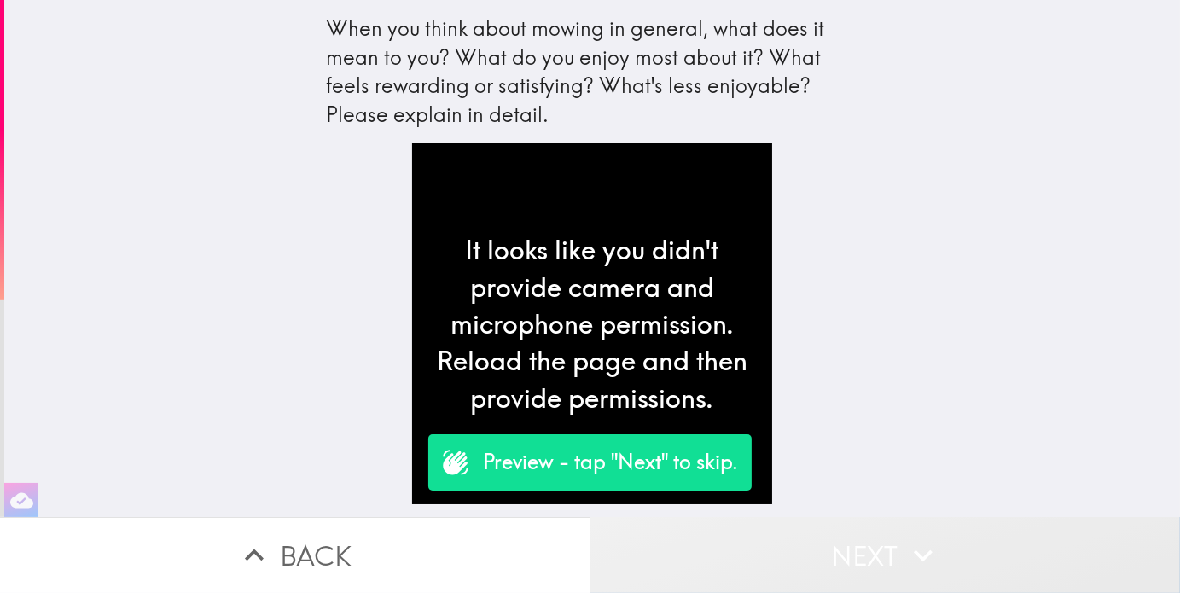
click at [731, 542] on button "Next" at bounding box center [886, 555] width 591 height 76
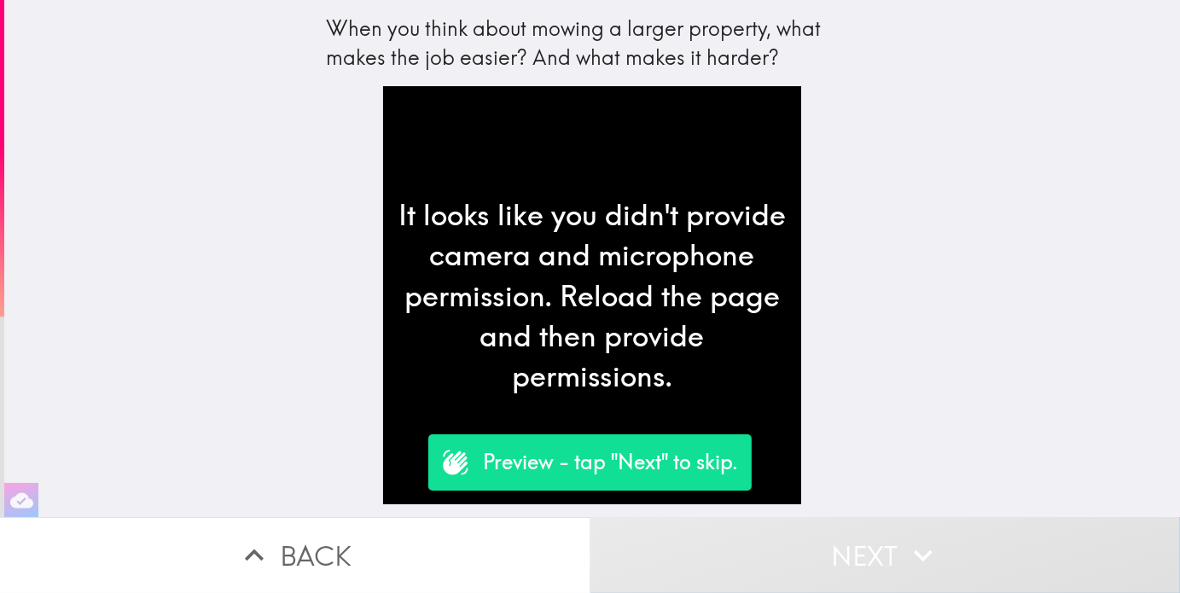
click at [730, 545] on button "Next" at bounding box center [886, 555] width 591 height 76
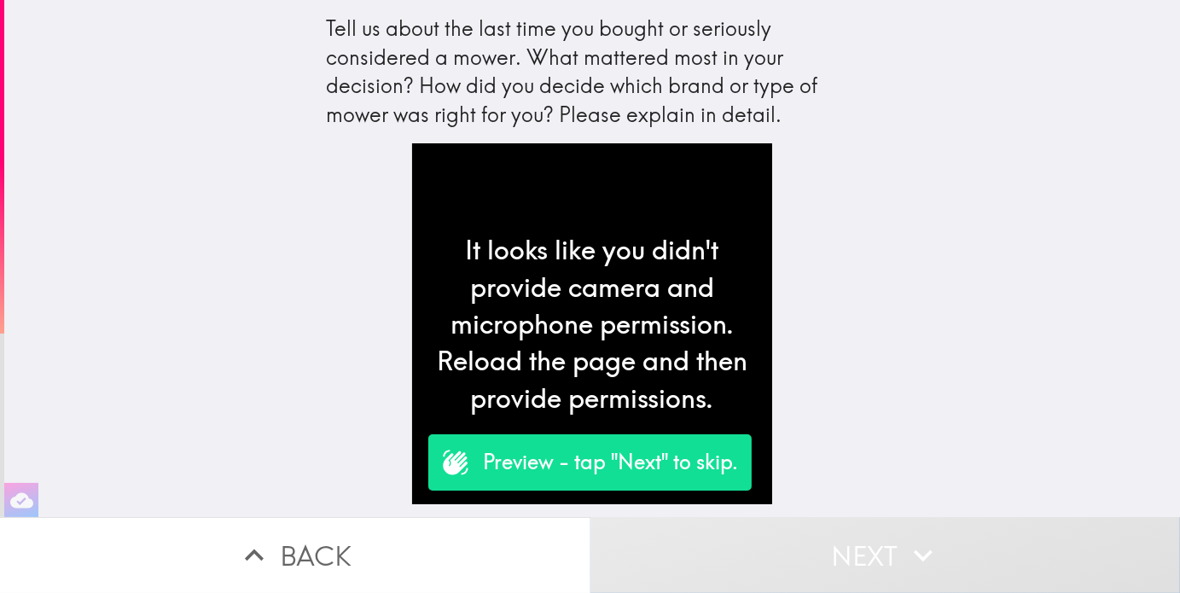
click at [730, 545] on button "Next" at bounding box center [886, 555] width 591 height 76
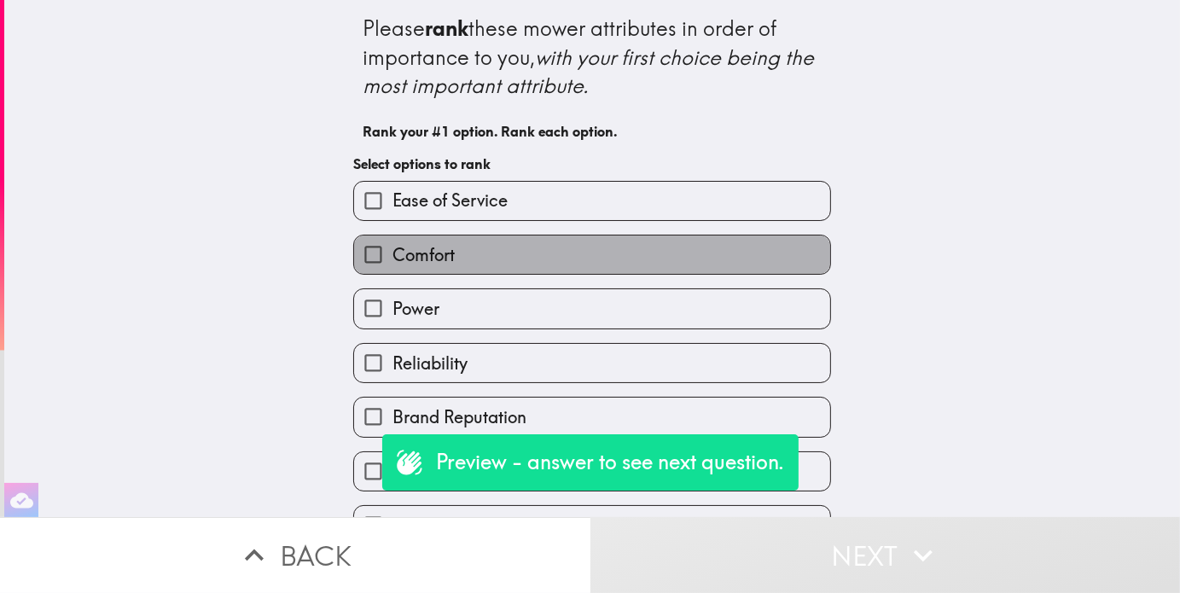
drag, startPoint x: 415, startPoint y: 269, endPoint x: 412, endPoint y: 291, distance: 22.3
click at [415, 271] on label "Comfort" at bounding box center [592, 255] width 476 height 38
click at [393, 271] on input "Comfort" at bounding box center [373, 255] width 38 height 38
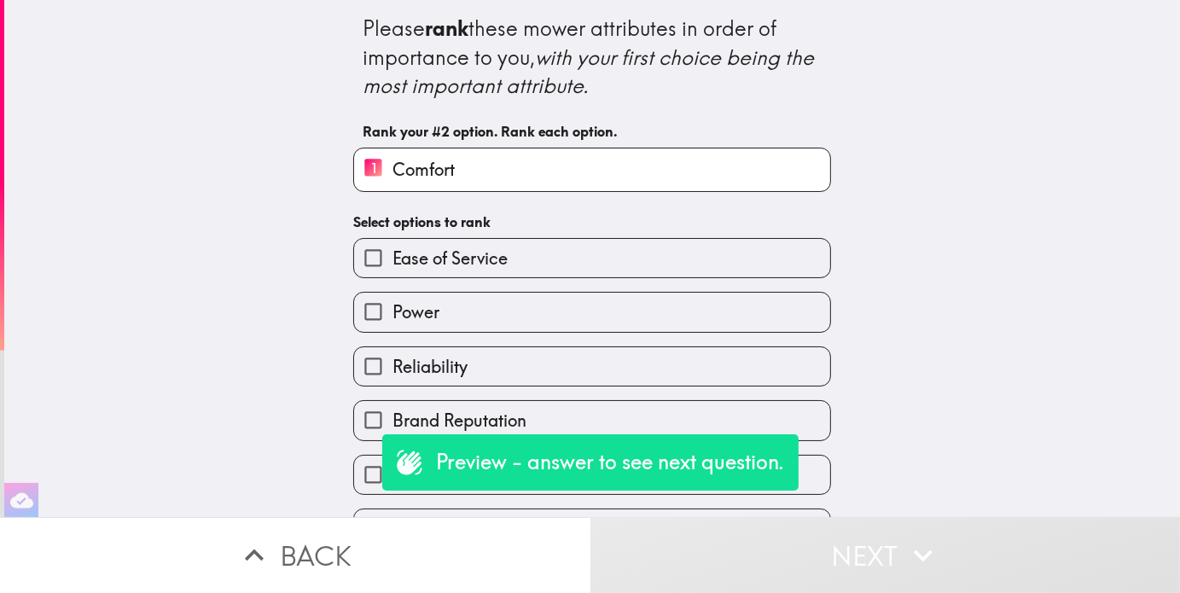
drag, startPoint x: 411, startPoint y: 301, endPoint x: 408, endPoint y: 317, distance: 15.7
click at [410, 308] on label "Power" at bounding box center [592, 312] width 476 height 38
click at [393, 308] on input "Power" at bounding box center [373, 312] width 38 height 38
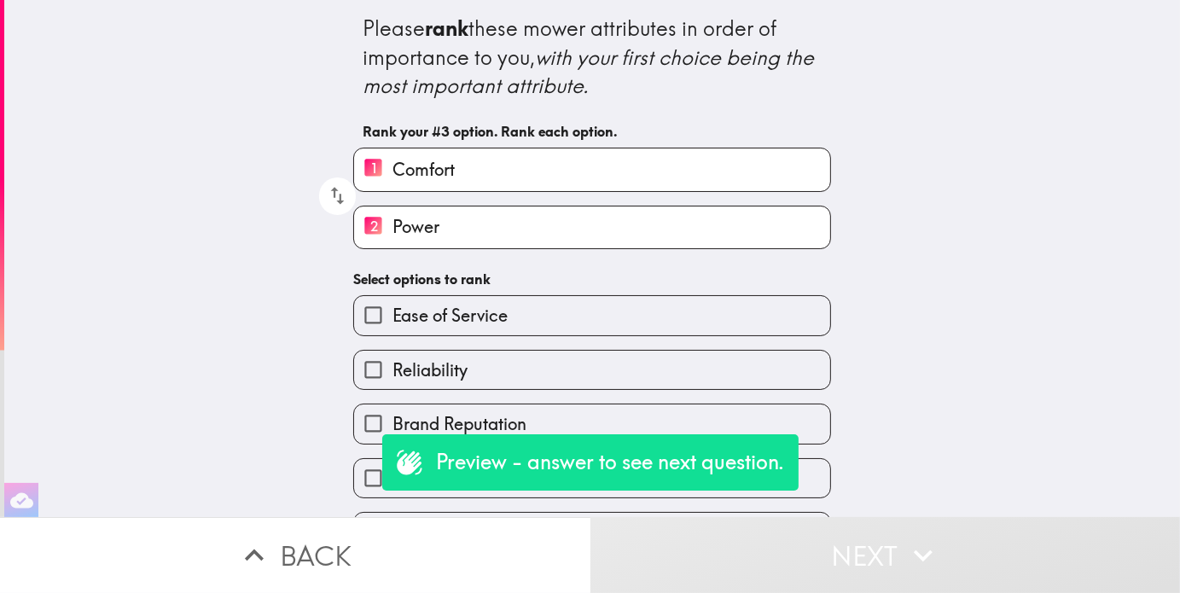
click at [408, 371] on span "Reliability" at bounding box center [430, 370] width 75 height 24
click at [393, 371] on input "Reliability" at bounding box center [373, 370] width 38 height 38
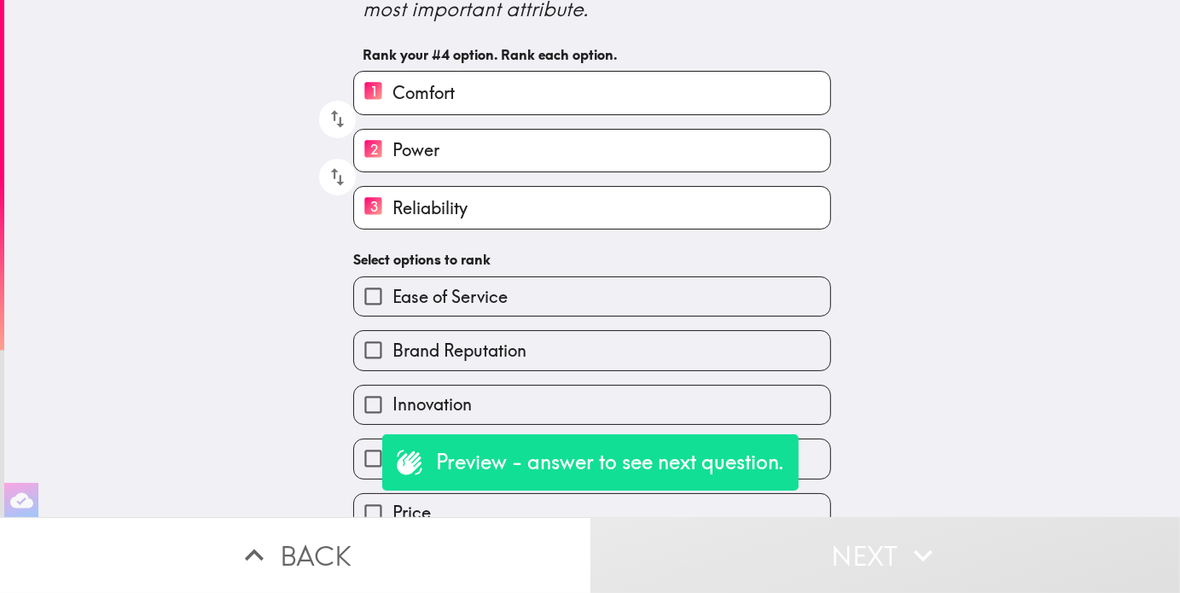
scroll to position [108, 0]
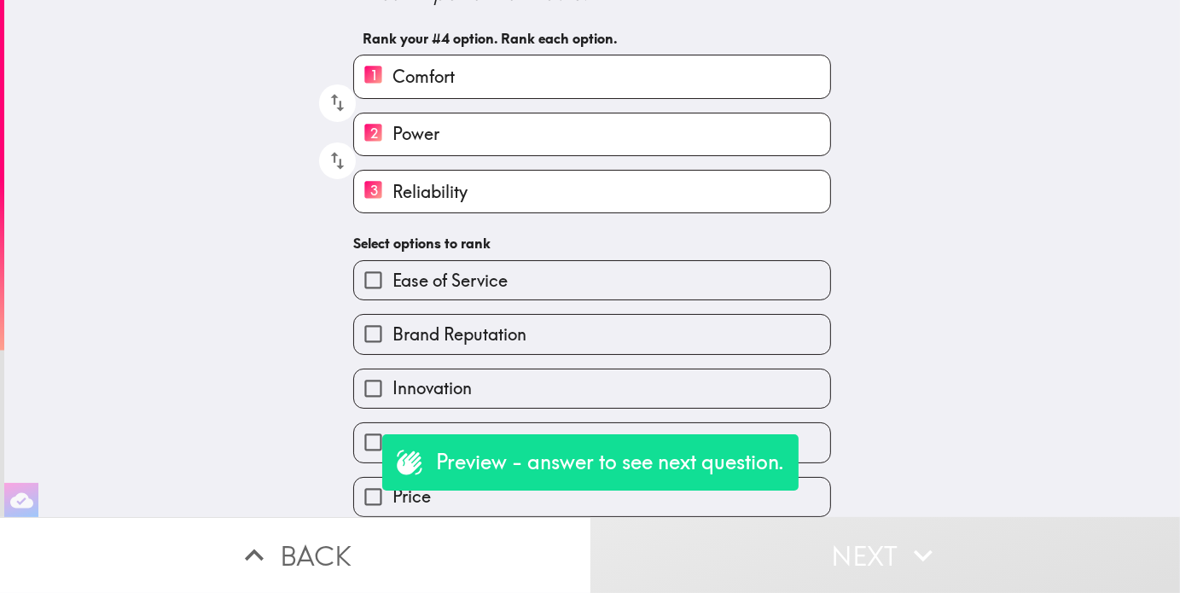
click at [452, 376] on span "Innovation" at bounding box center [432, 388] width 79 height 24
click at [393, 370] on input "Innovation" at bounding box center [373, 389] width 38 height 38
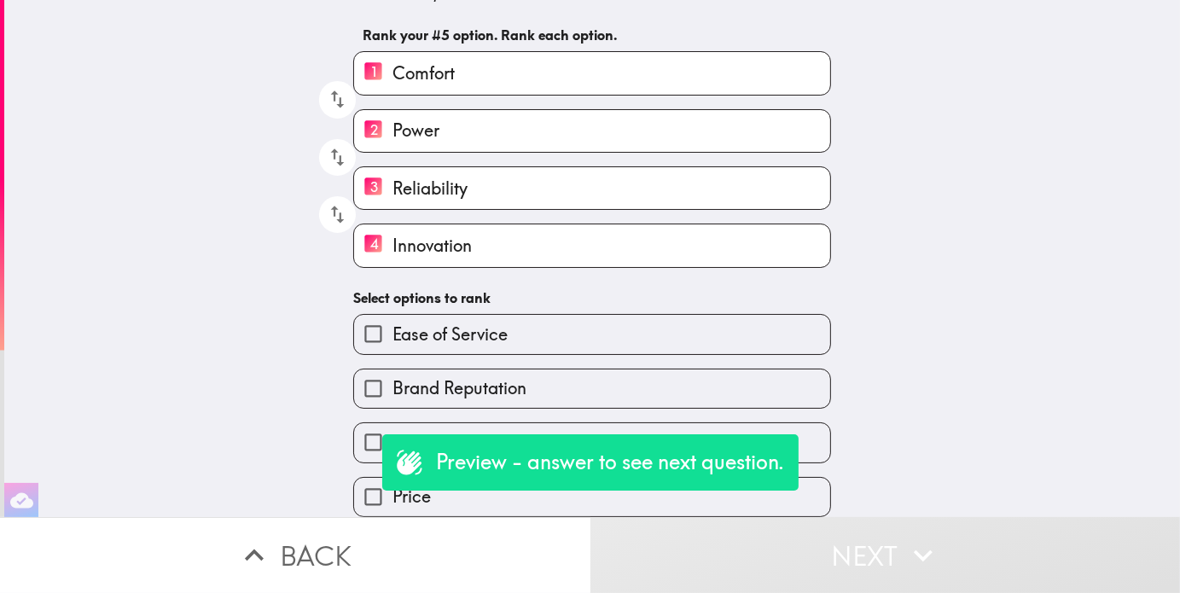
click at [414, 436] on div "Preview - answer to see next question." at bounding box center [590, 462] width 417 height 56
click at [413, 431] on span "Durability" at bounding box center [430, 443] width 74 height 24
click at [393, 425] on input "Durability" at bounding box center [373, 442] width 38 height 38
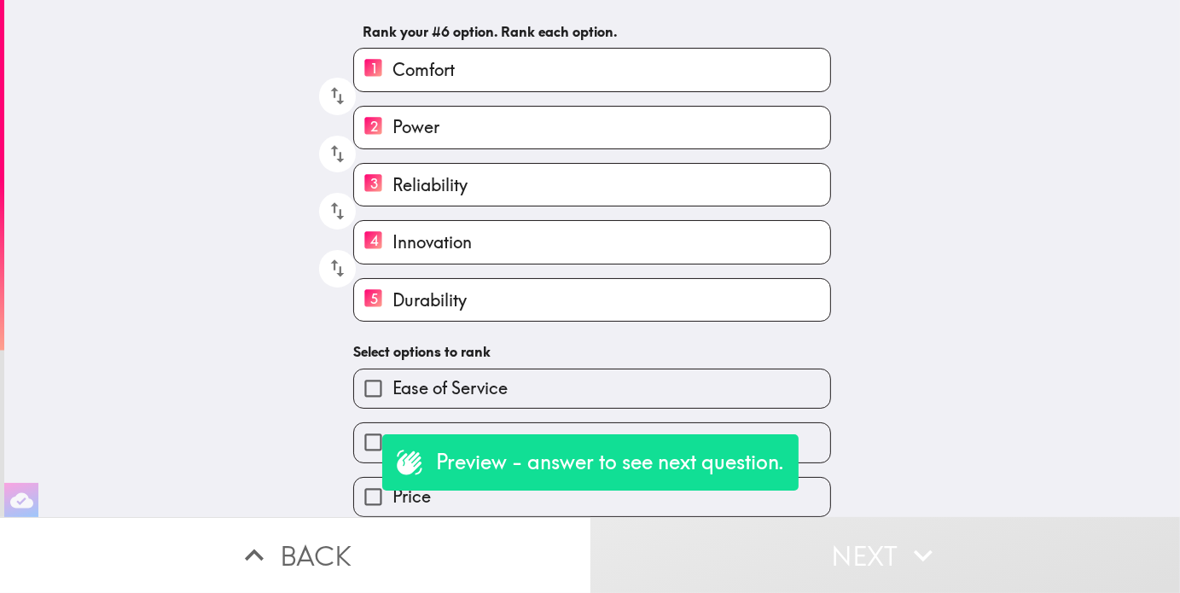
click at [422, 411] on div "Brand Reputation" at bounding box center [586, 436] width 492 height 54
click at [421, 431] on span "Brand Reputation" at bounding box center [460, 443] width 134 height 24
click at [393, 424] on input "Brand Reputation" at bounding box center [373, 442] width 38 height 38
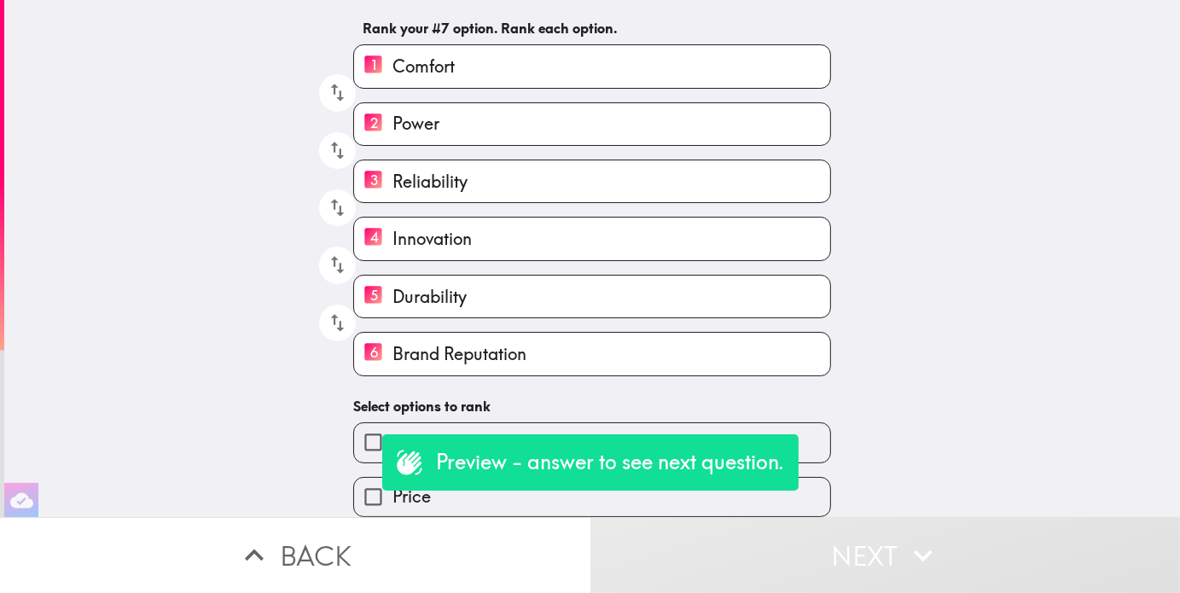
click at [427, 397] on h6 "Select options to rank" at bounding box center [592, 406] width 478 height 19
click at [362, 491] on input "Price" at bounding box center [373, 497] width 38 height 38
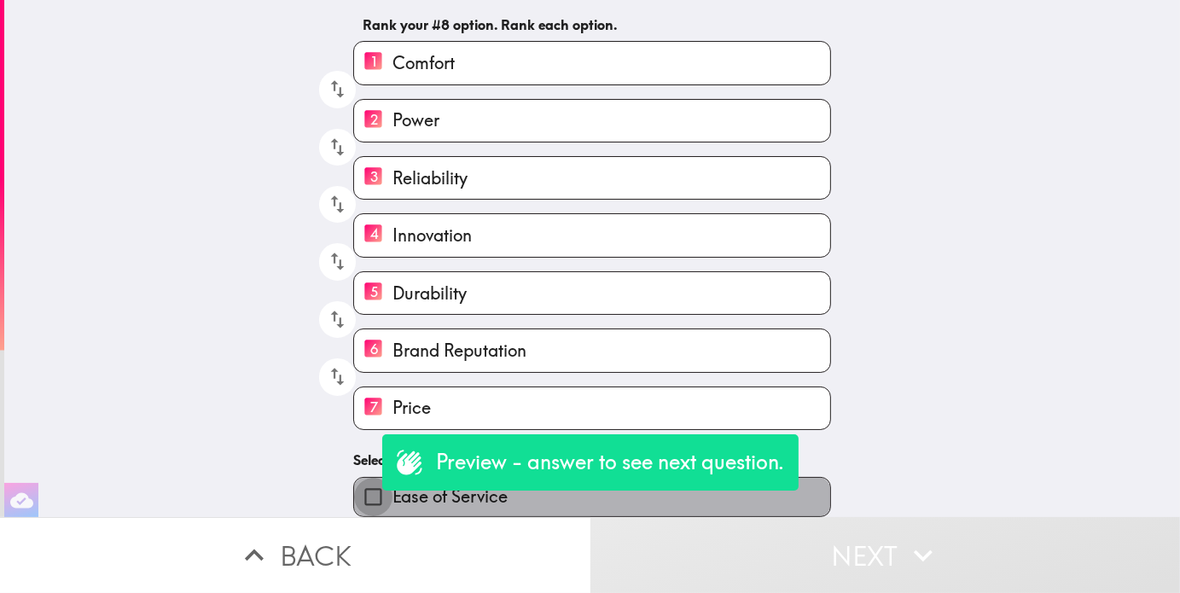
click at [361, 478] on input "Ease of Service" at bounding box center [373, 497] width 38 height 38
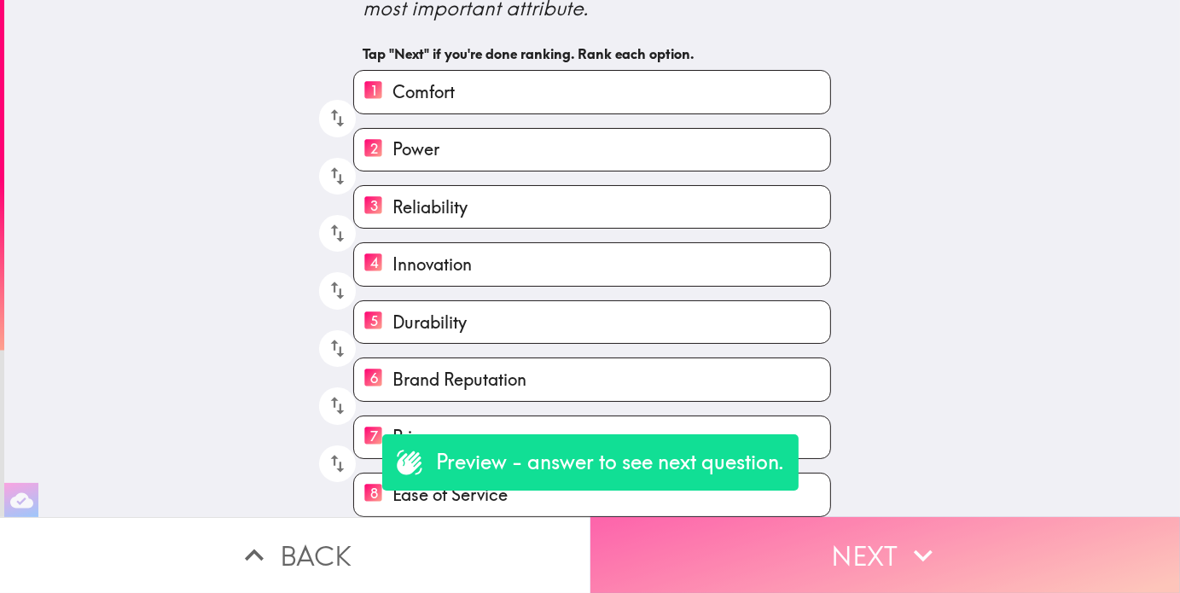
click at [840, 528] on button "Next" at bounding box center [886, 555] width 591 height 76
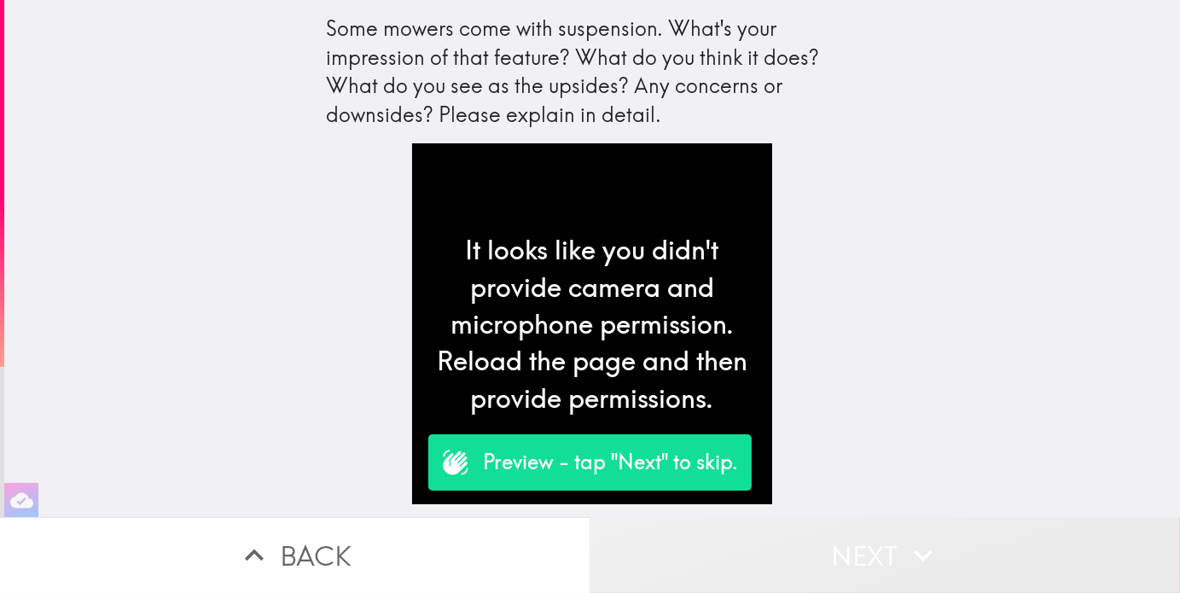
click at [795, 530] on button "Next" at bounding box center [886, 555] width 591 height 76
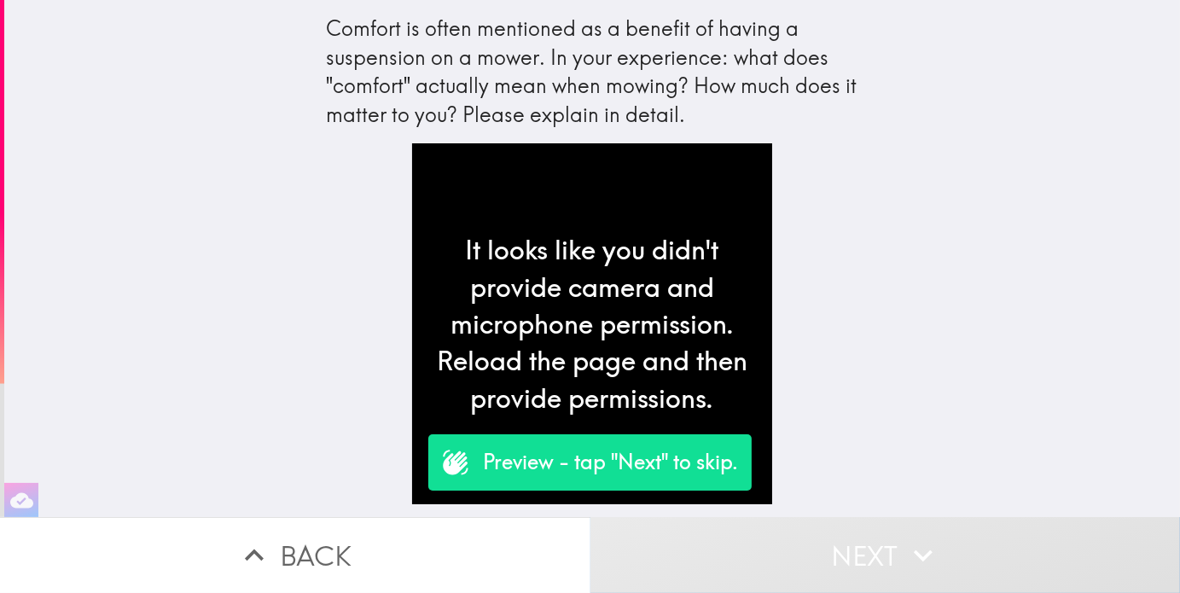
click at [795, 535] on button "Next" at bounding box center [886, 555] width 591 height 76
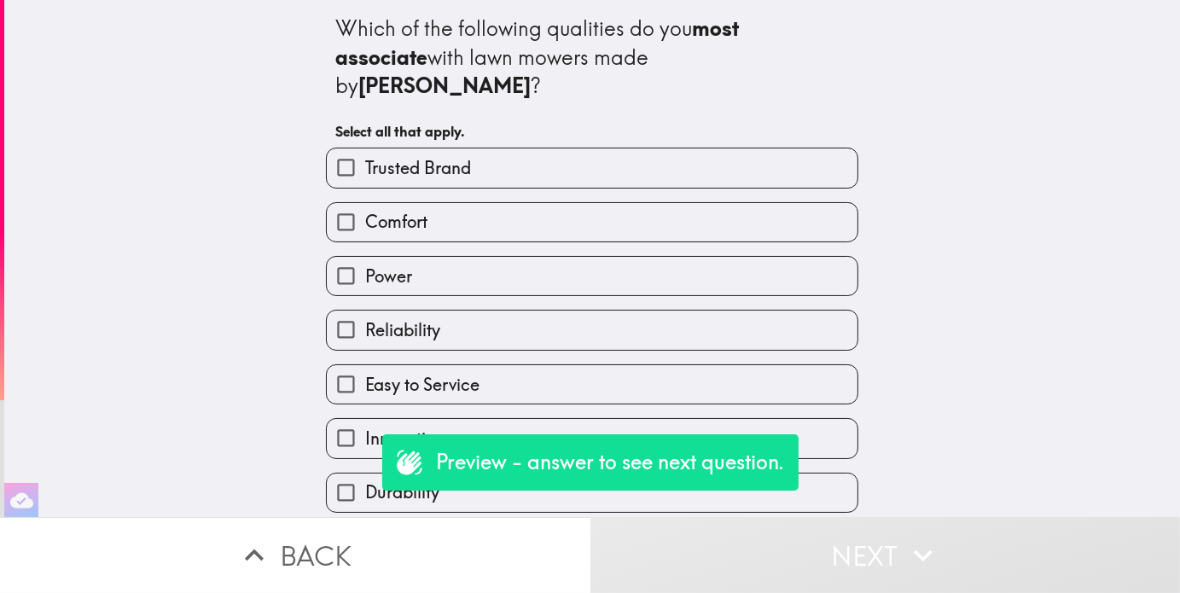
click at [406, 210] on span "Comfort" at bounding box center [396, 222] width 62 height 24
click at [365, 203] on input "Comfort" at bounding box center [346, 222] width 38 height 38
checkbox input "true"
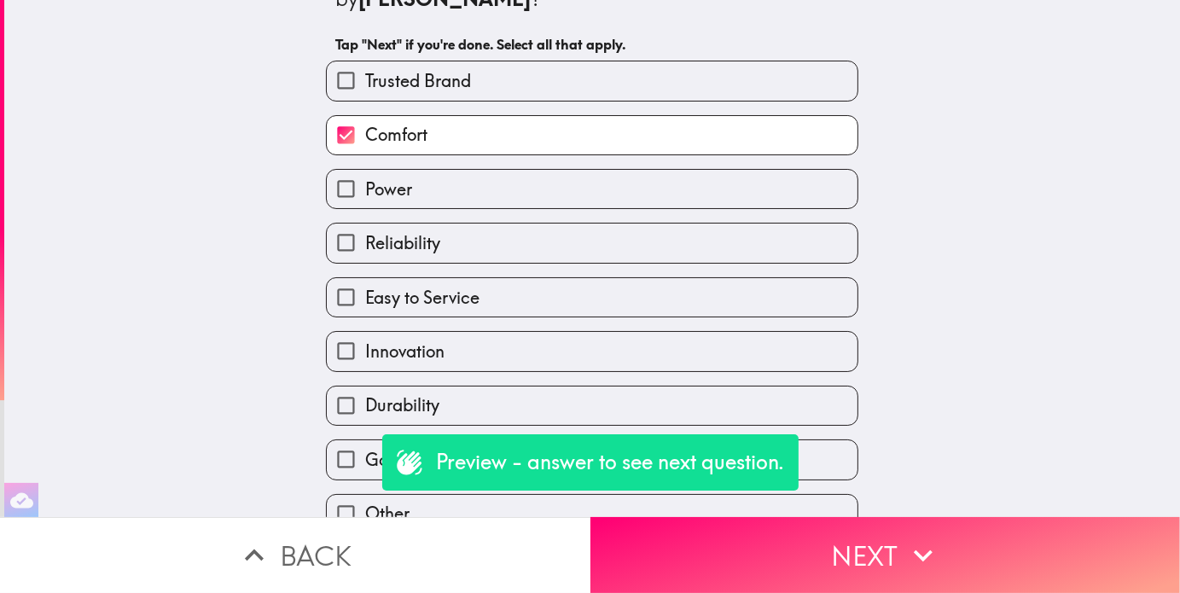
scroll to position [145, 0]
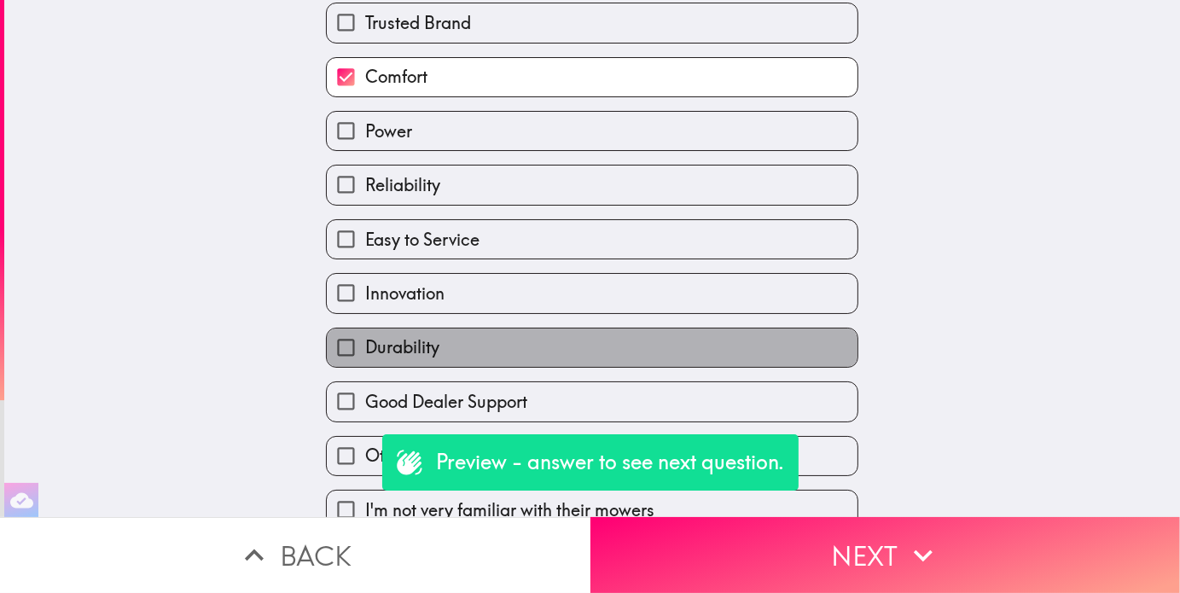
click at [370, 335] on span "Durability" at bounding box center [402, 347] width 74 height 24
click at [365, 329] on input "Durability" at bounding box center [346, 348] width 38 height 38
checkbox input "true"
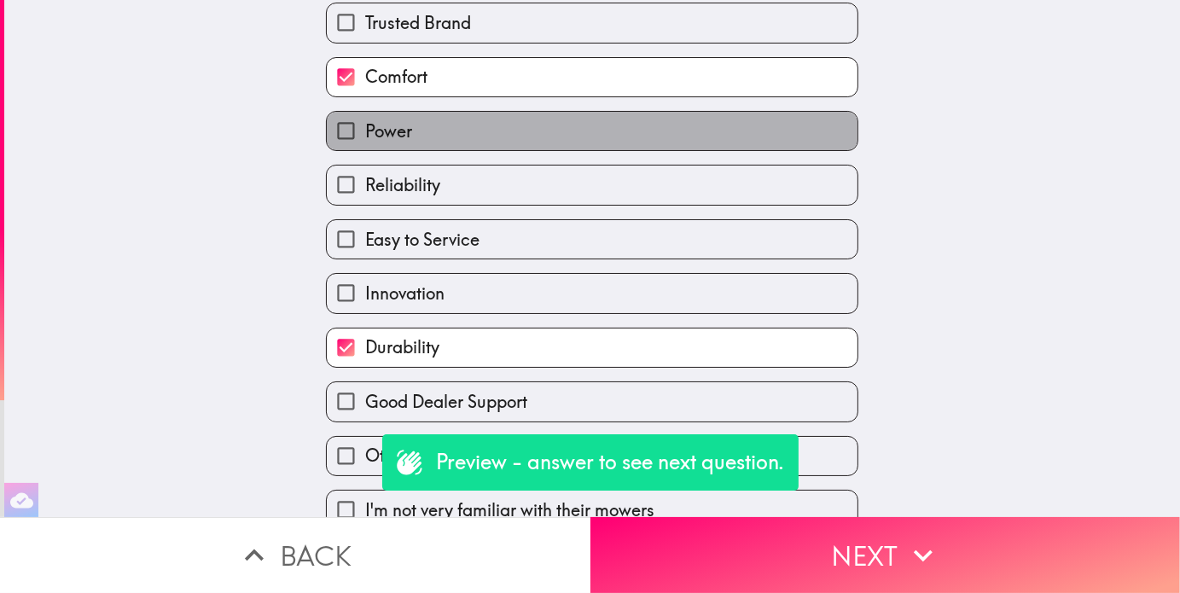
click at [404, 112] on label "Power" at bounding box center [592, 131] width 531 height 38
click at [365, 112] on input "Power" at bounding box center [346, 131] width 38 height 38
checkbox input "true"
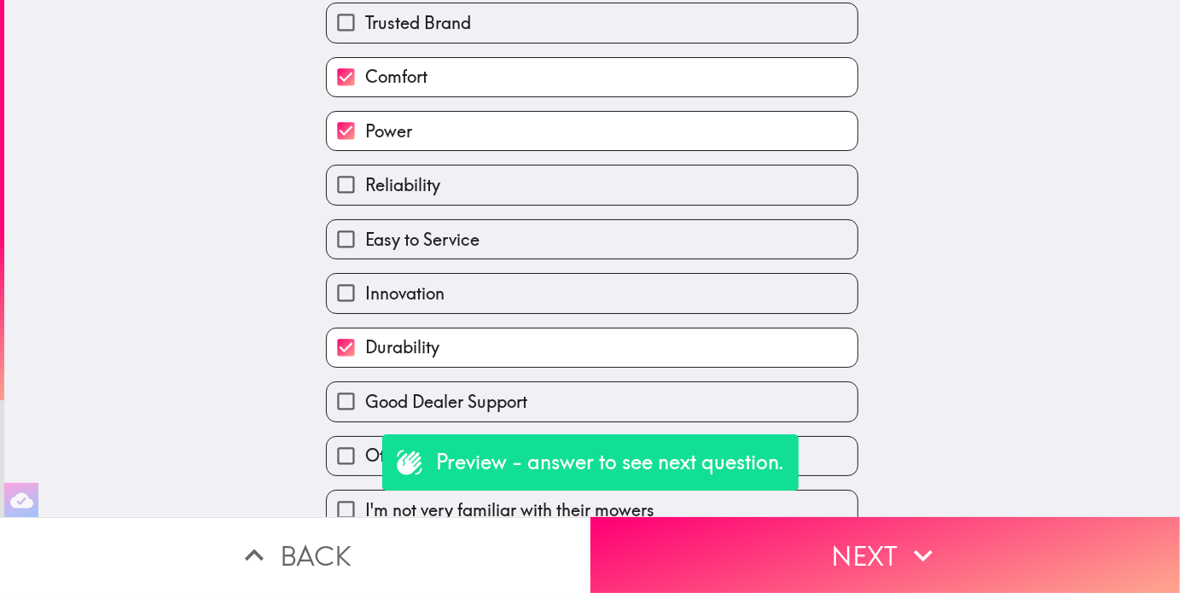
click at [365, 282] on span "Innovation" at bounding box center [404, 294] width 79 height 24
click at [364, 274] on input "Innovation" at bounding box center [346, 293] width 38 height 38
checkbox input "true"
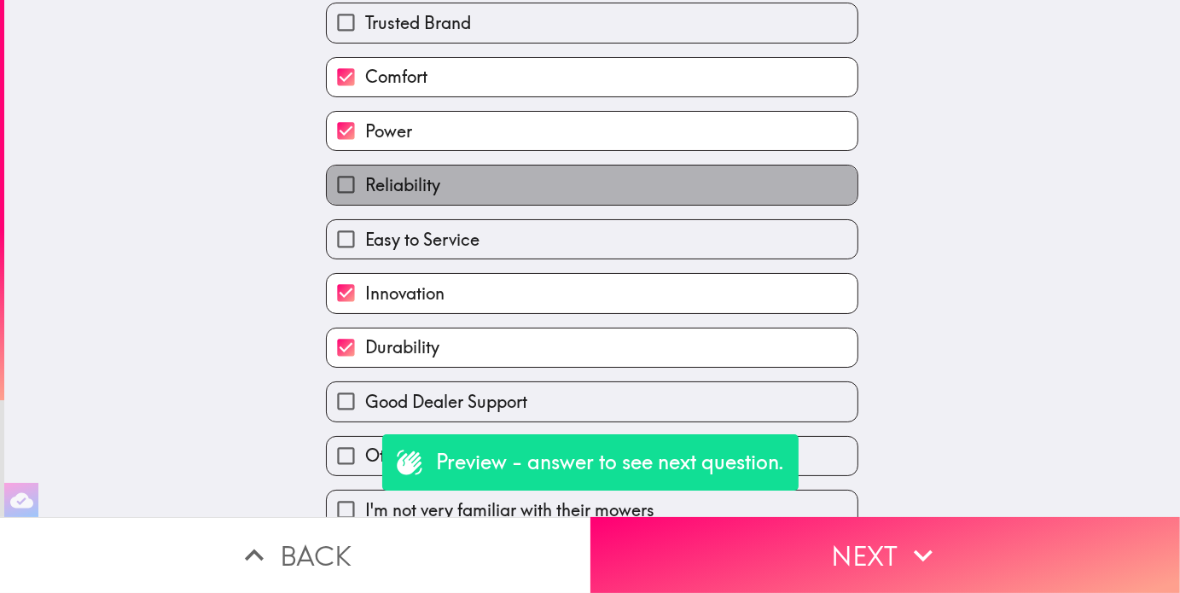
click at [415, 173] on span "Reliability" at bounding box center [402, 185] width 75 height 24
click at [365, 166] on input "Reliability" at bounding box center [346, 185] width 38 height 38
checkbox input "true"
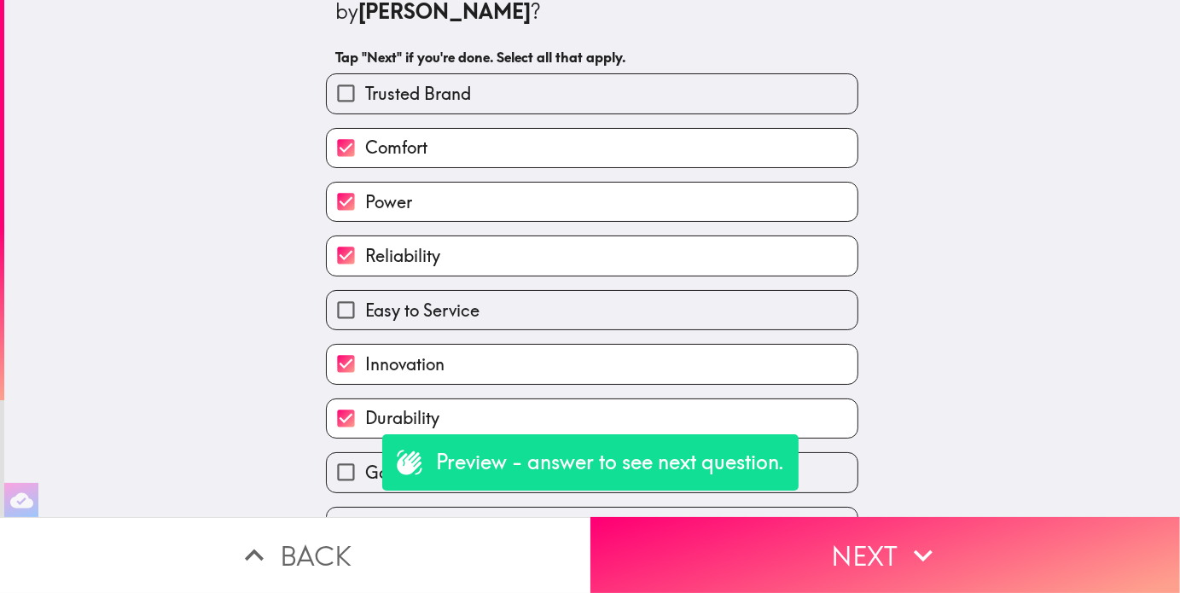
scroll to position [60, 0]
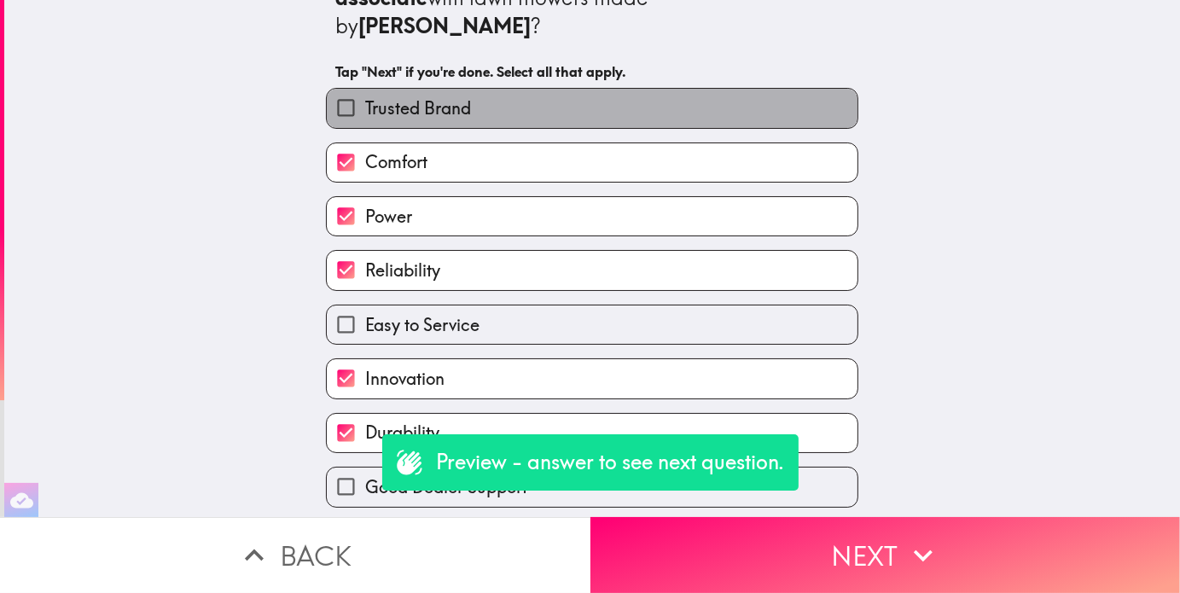
click at [451, 96] on span "Trusted Brand" at bounding box center [418, 108] width 106 height 24
click at [365, 89] on input "Trusted Brand" at bounding box center [346, 108] width 38 height 38
checkbox input "true"
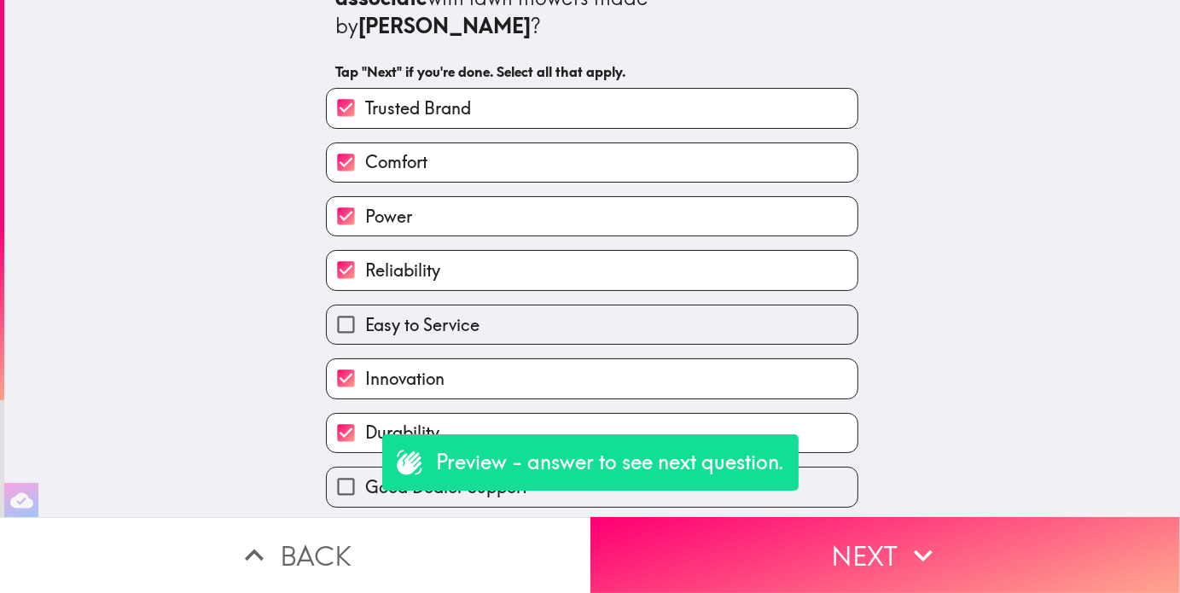
click at [427, 313] on span "Easy to Service" at bounding box center [422, 325] width 114 height 24
click at [365, 306] on input "Easy to Service" at bounding box center [346, 325] width 38 height 38
checkbox input "true"
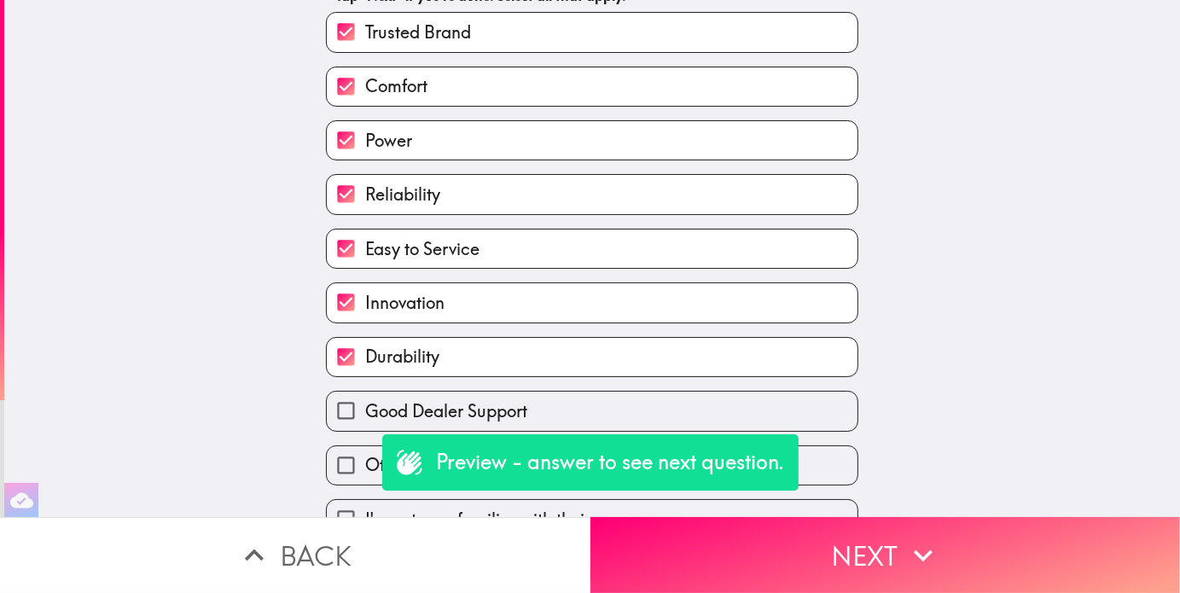
scroll to position [145, 0]
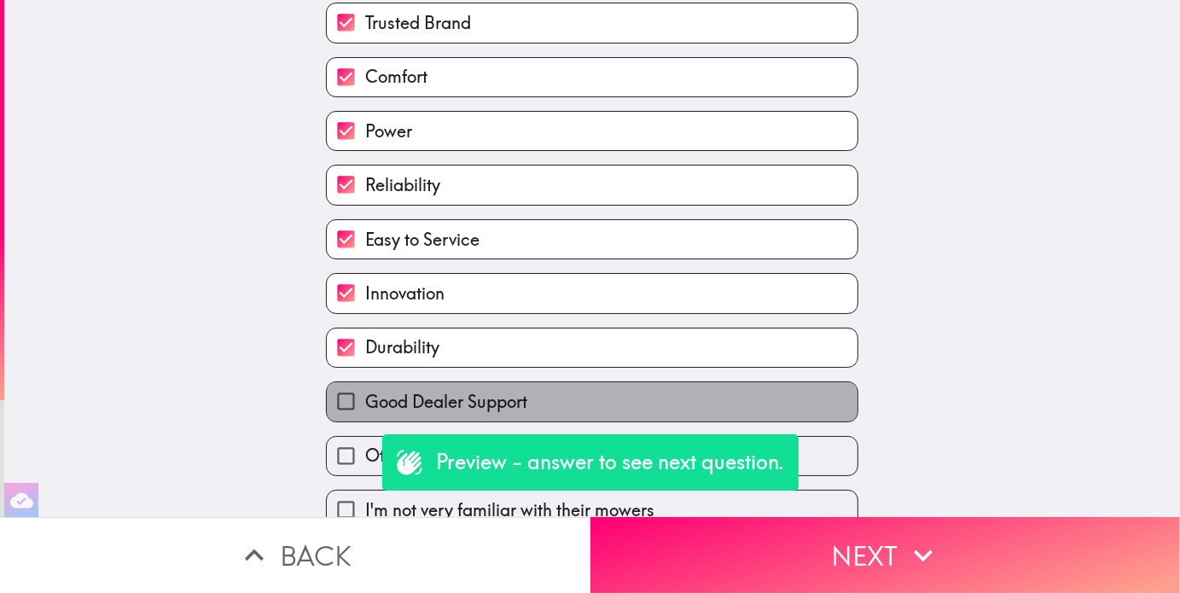
click at [368, 390] on span "Good Dealer Support" at bounding box center [446, 402] width 162 height 24
click at [365, 382] on input "Good Dealer Support" at bounding box center [346, 401] width 38 height 38
checkbox input "true"
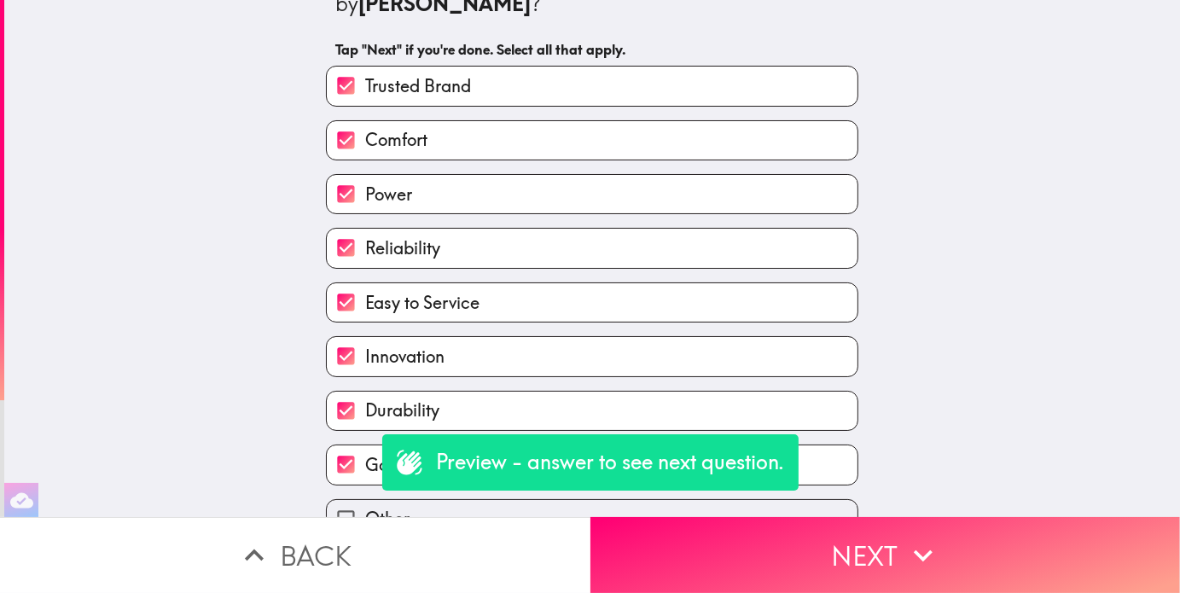
scroll to position [60, 0]
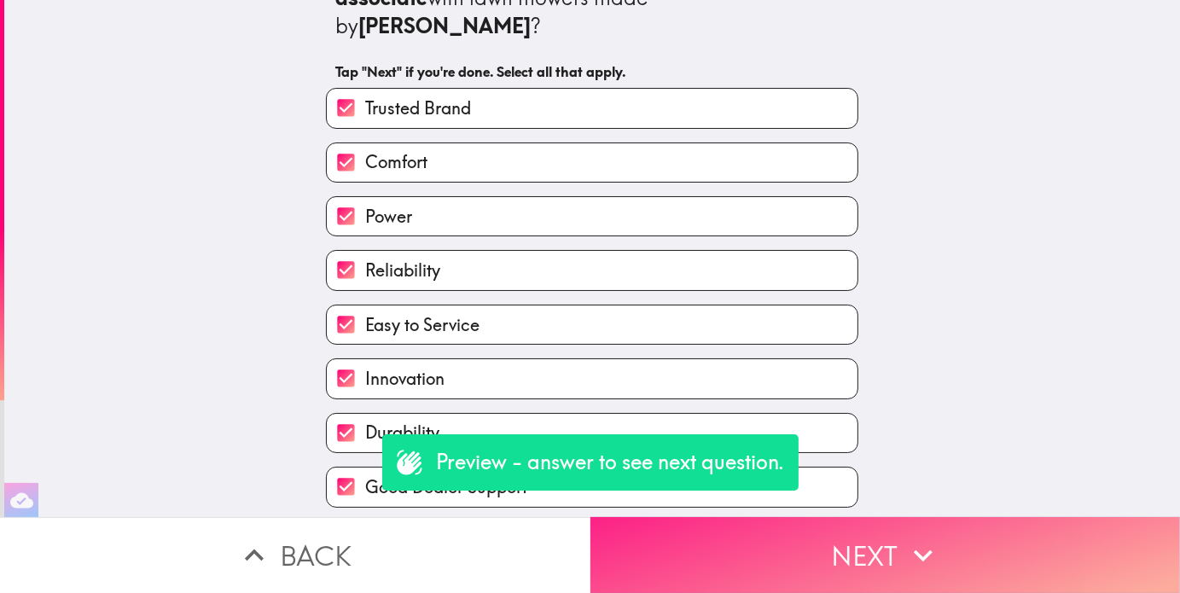
click at [725, 551] on button "Next" at bounding box center [886, 555] width 591 height 76
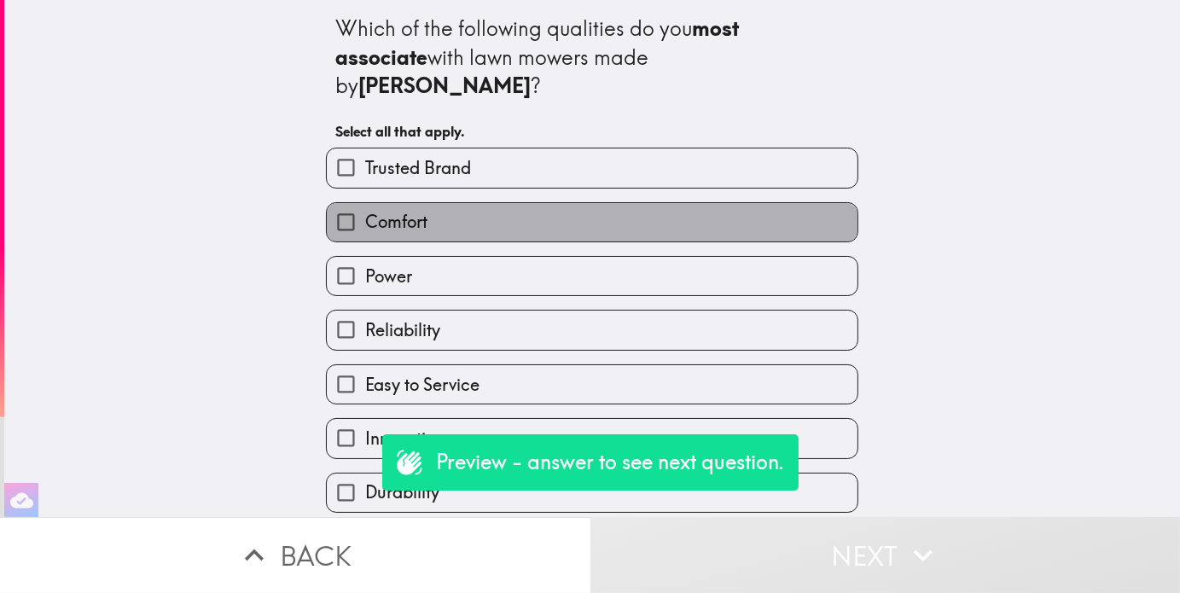
click at [446, 203] on label "Comfort" at bounding box center [592, 222] width 531 height 38
click at [365, 203] on input "Comfort" at bounding box center [346, 222] width 38 height 38
checkbox input "true"
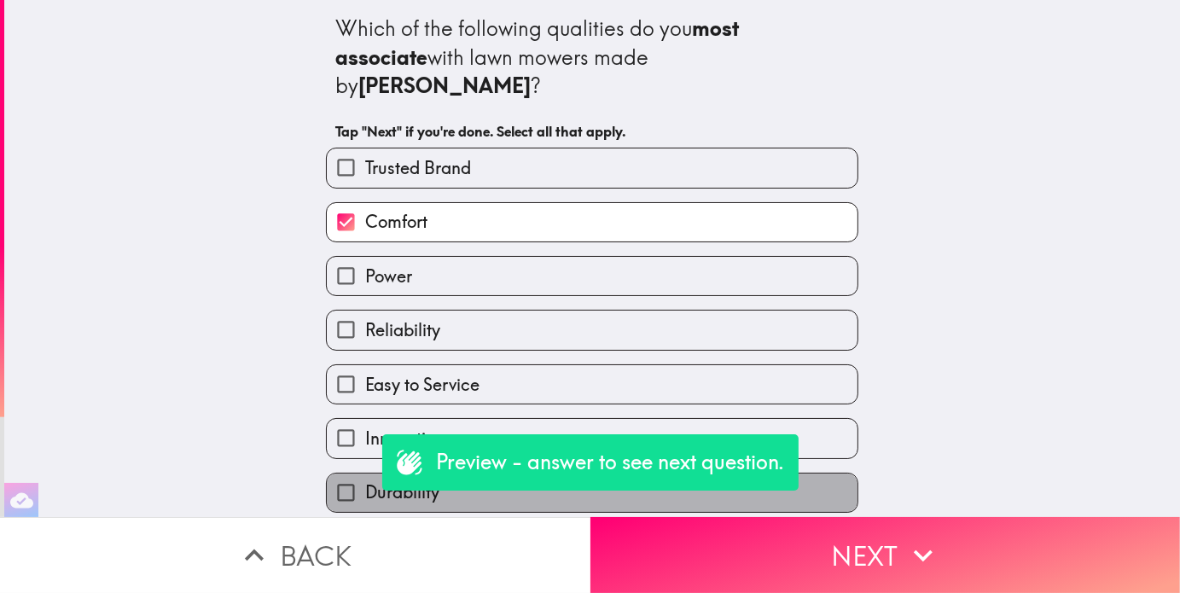
drag, startPoint x: 357, startPoint y: 460, endPoint x: 357, endPoint y: 445, distance: 15.4
click at [365, 481] on span "Durability" at bounding box center [402, 493] width 74 height 24
click at [357, 474] on input "Durability" at bounding box center [346, 493] width 38 height 38
checkbox input "true"
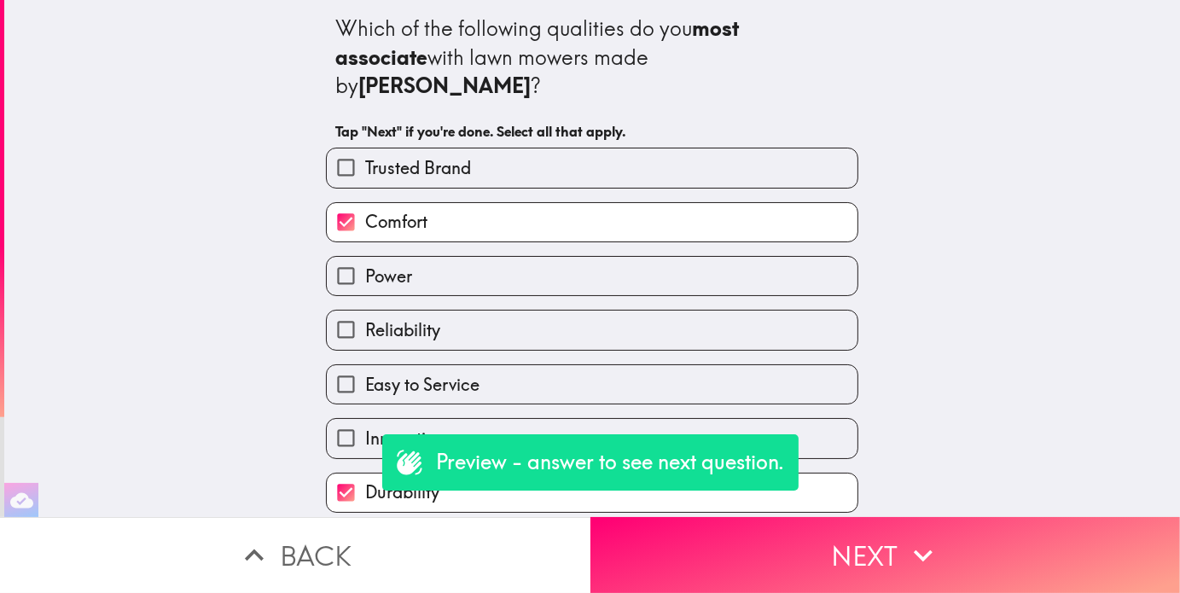
click at [372, 265] on span "Power" at bounding box center [388, 277] width 47 height 24
click at [365, 257] on input "Power" at bounding box center [346, 276] width 38 height 38
checkbox input "true"
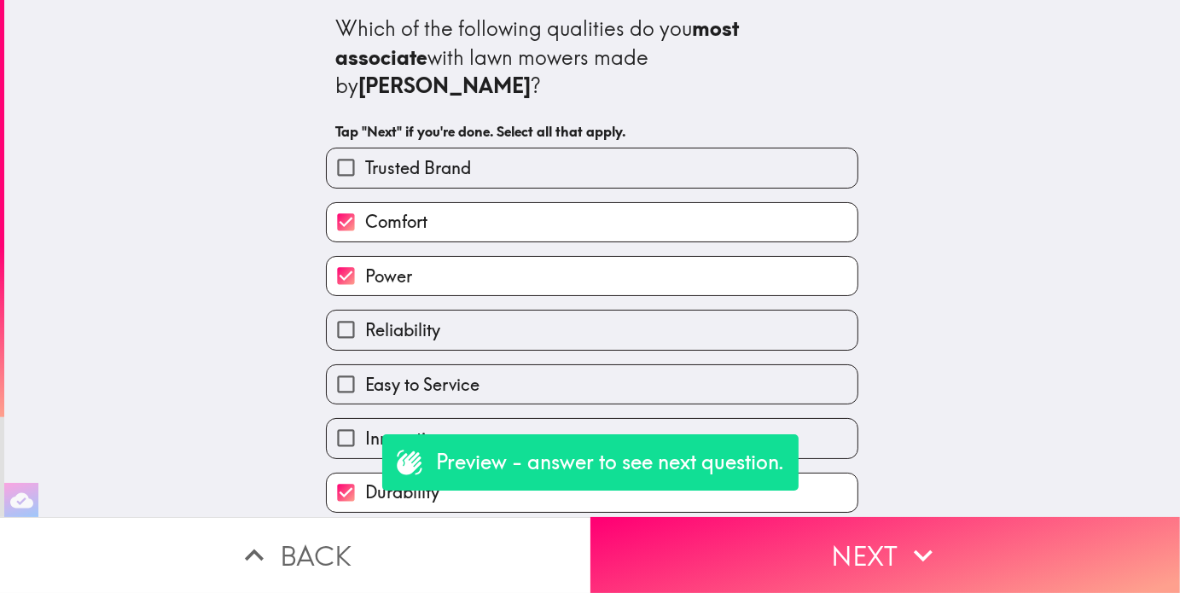
drag, startPoint x: 367, startPoint y: 399, endPoint x: 366, endPoint y: 385, distance: 13.7
click at [366, 419] on label "Innovation" at bounding box center [592, 438] width 531 height 38
click at [365, 419] on input "Innovation" at bounding box center [346, 438] width 38 height 38
checkbox input "true"
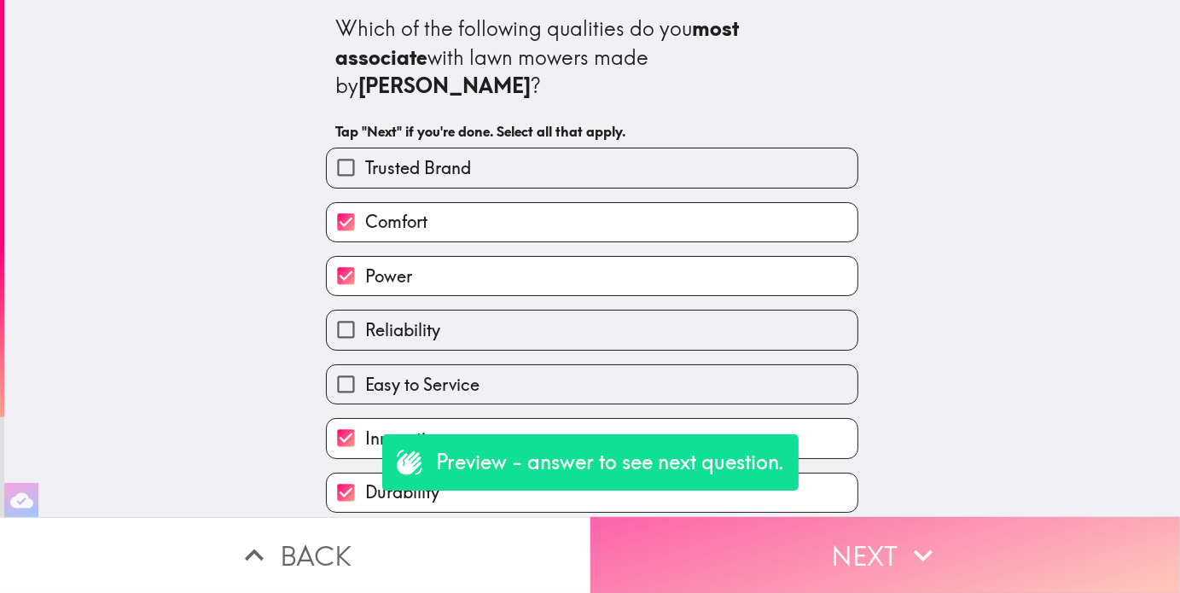
click at [823, 553] on button "Next" at bounding box center [886, 555] width 591 height 76
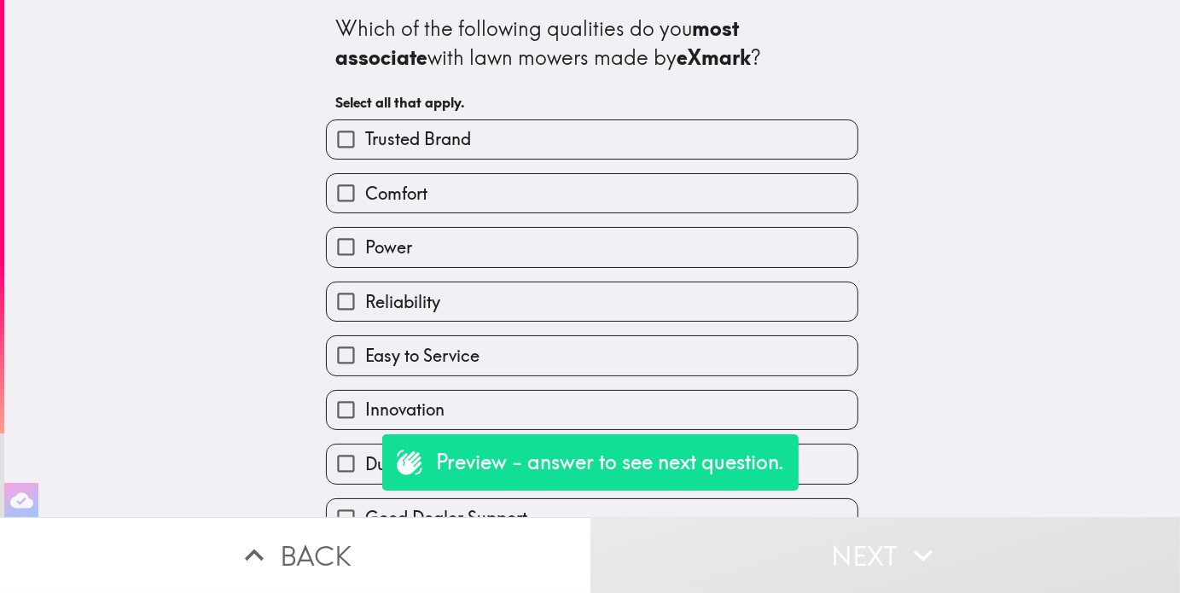
drag, startPoint x: 484, startPoint y: 206, endPoint x: 445, endPoint y: 298, distance: 100.2
click at [483, 209] on label "Comfort" at bounding box center [592, 193] width 531 height 38
click at [365, 209] on input "Comfort" at bounding box center [346, 193] width 38 height 38
checkbox input "true"
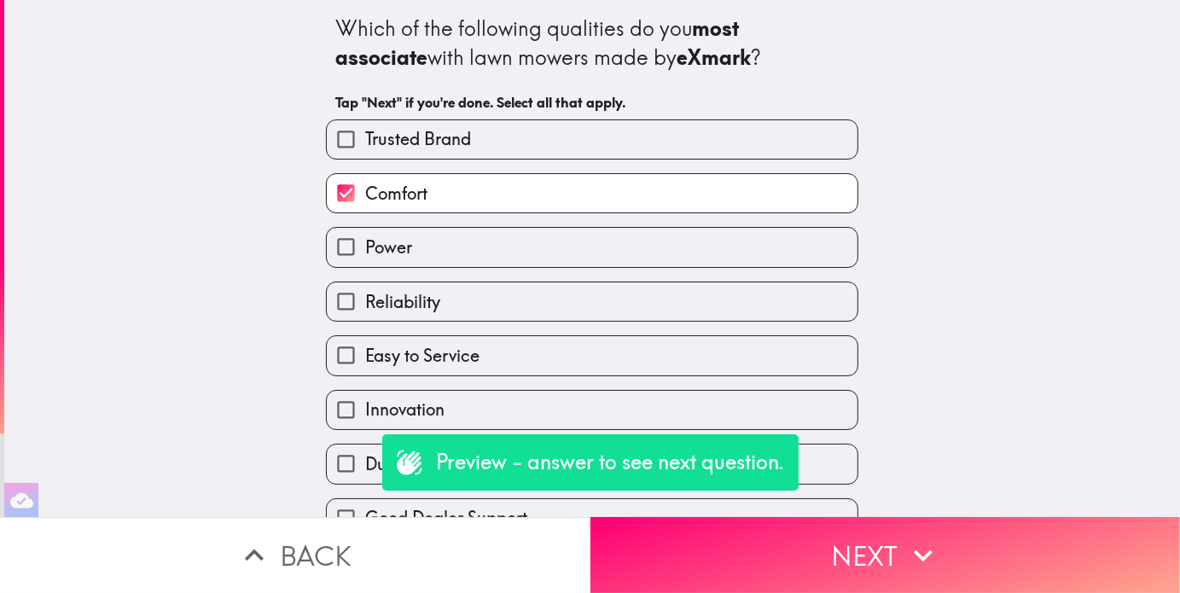
click at [367, 445] on div "Durability" at bounding box center [585, 457] width 546 height 54
click at [365, 467] on span "Durability" at bounding box center [402, 464] width 74 height 24
click at [353, 467] on input "Durability" at bounding box center [346, 464] width 38 height 38
checkbox input "true"
click at [380, 264] on label "Power" at bounding box center [592, 247] width 531 height 38
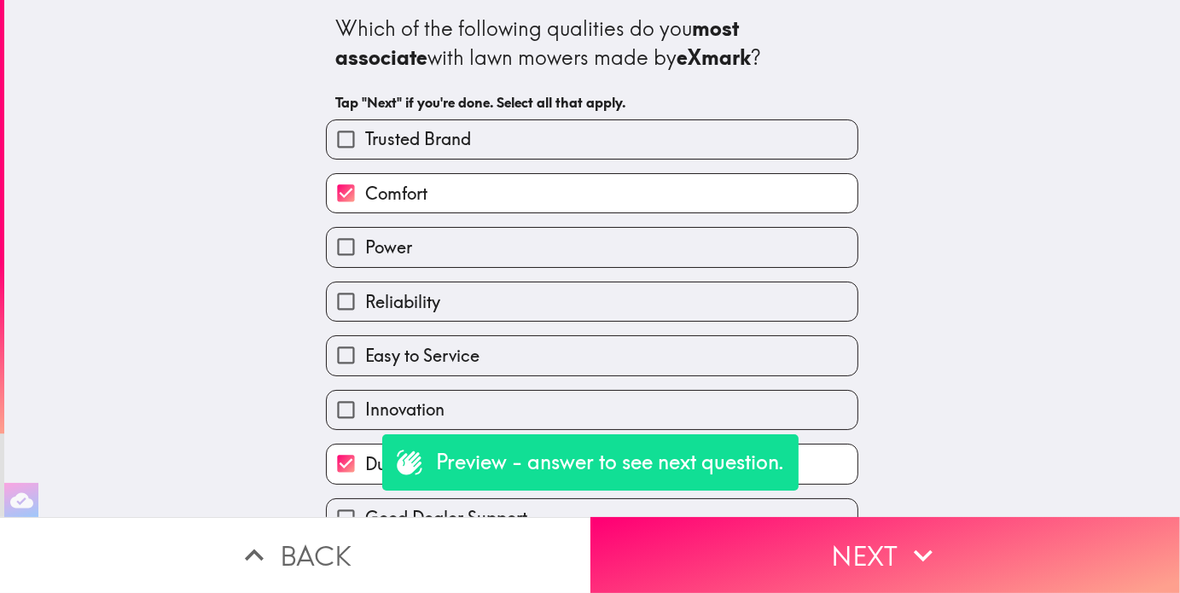
click at [365, 264] on input "Power" at bounding box center [346, 247] width 38 height 38
checkbox input "true"
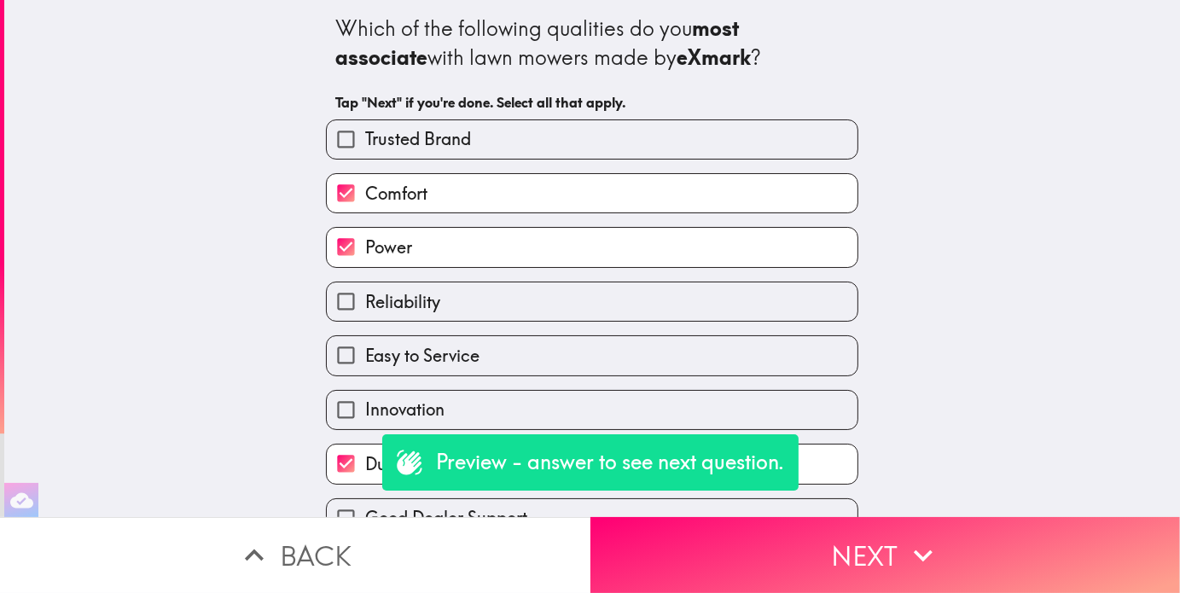
click at [374, 409] on span "Innovation" at bounding box center [404, 410] width 79 height 24
click at [365, 409] on input "Innovation" at bounding box center [346, 410] width 38 height 38
checkbox input "true"
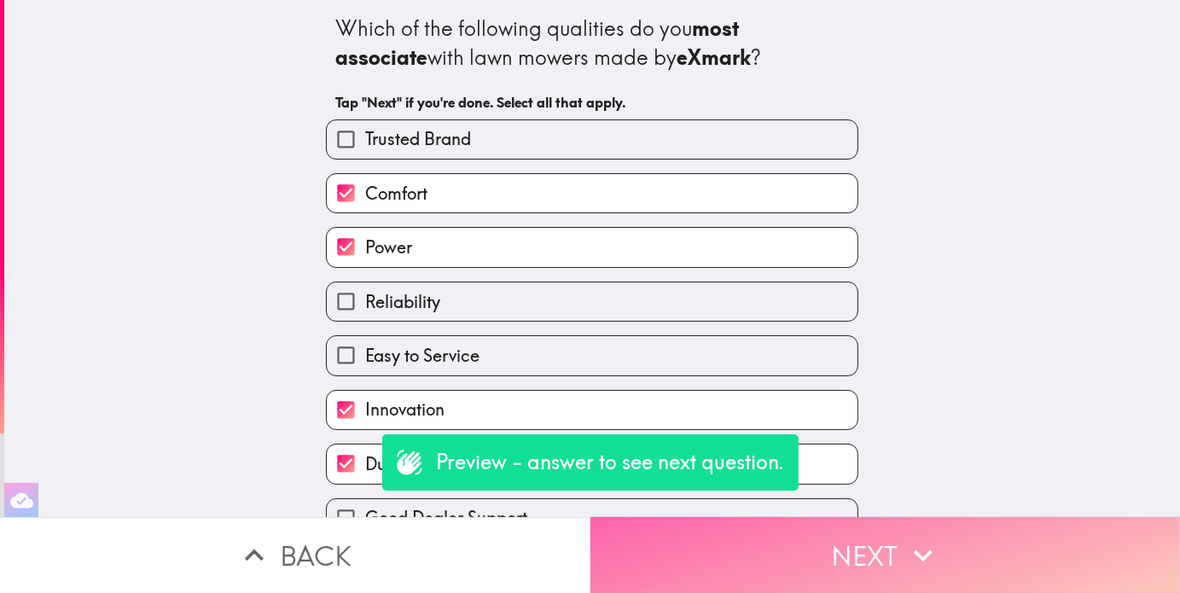
click at [685, 545] on button "Next" at bounding box center [886, 555] width 591 height 76
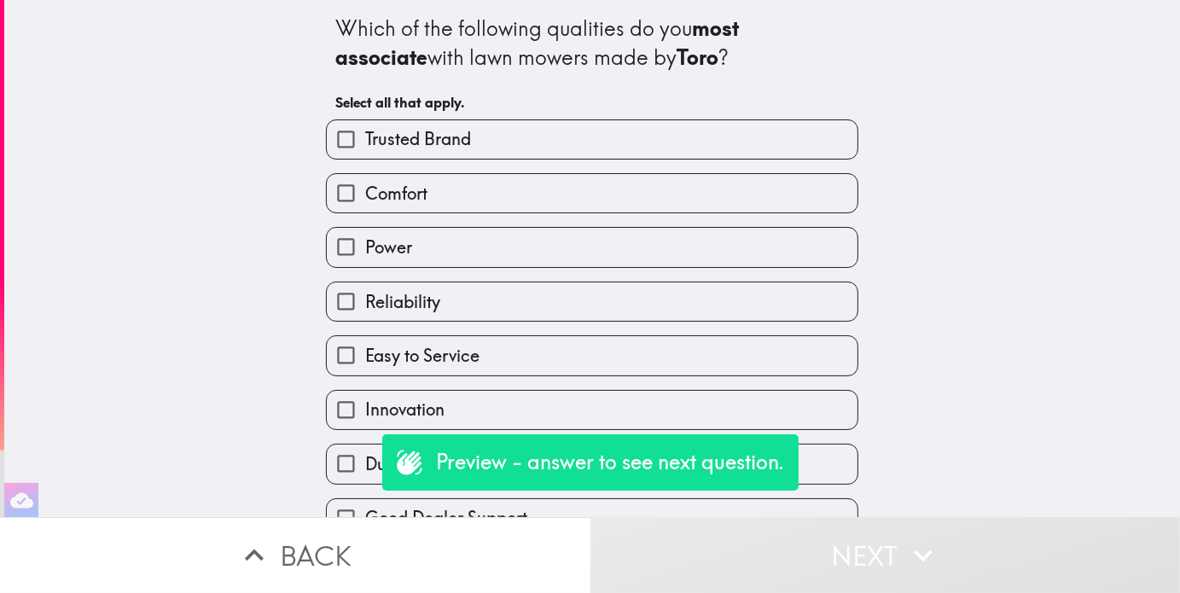
click at [393, 200] on span "Comfort" at bounding box center [396, 194] width 62 height 24
click at [365, 200] on input "Comfort" at bounding box center [346, 193] width 38 height 38
checkbox input "true"
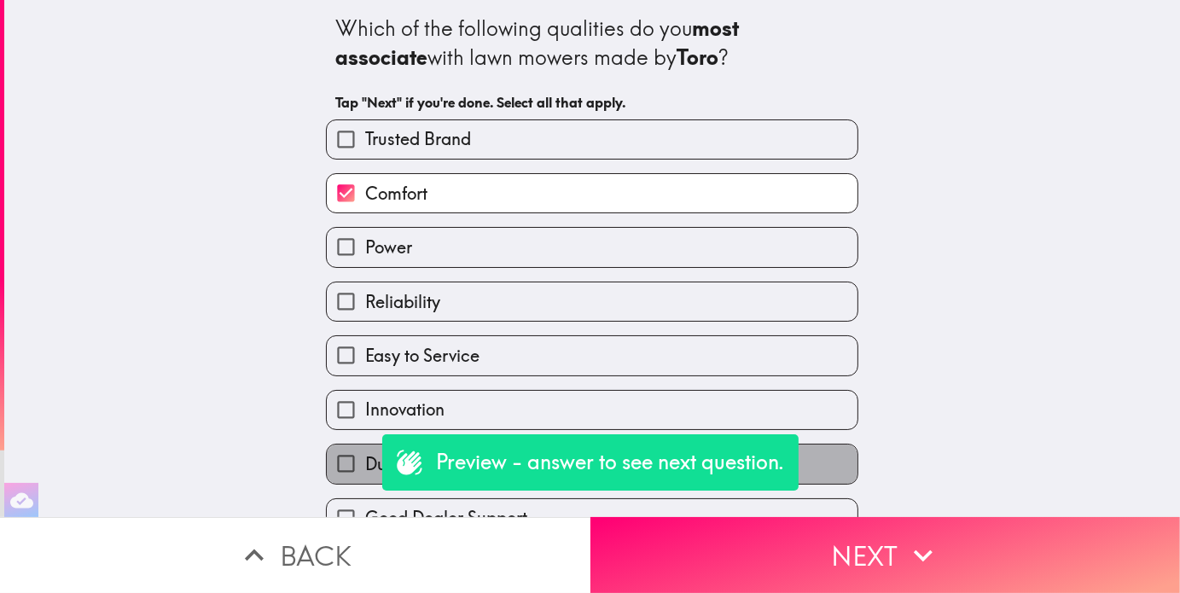
click at [368, 462] on span "Durability" at bounding box center [402, 464] width 74 height 24
click at [365, 462] on input "Durability" at bounding box center [346, 464] width 38 height 38
checkbox input "true"
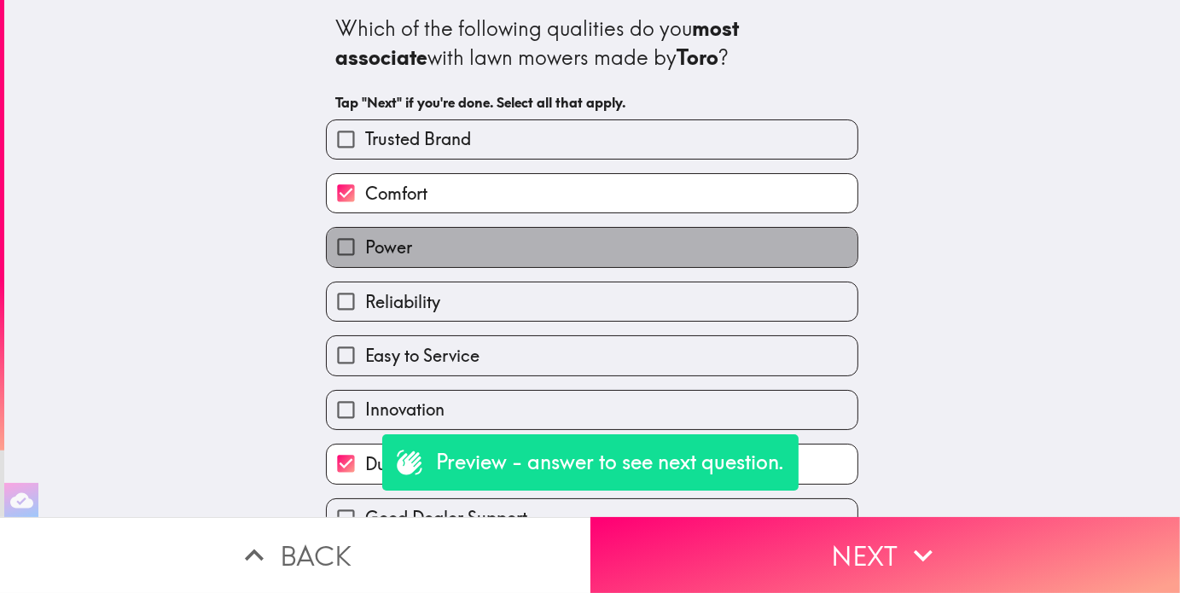
click at [434, 256] on label "Power" at bounding box center [592, 247] width 531 height 38
click at [365, 256] on input "Power" at bounding box center [346, 247] width 38 height 38
checkbox input "true"
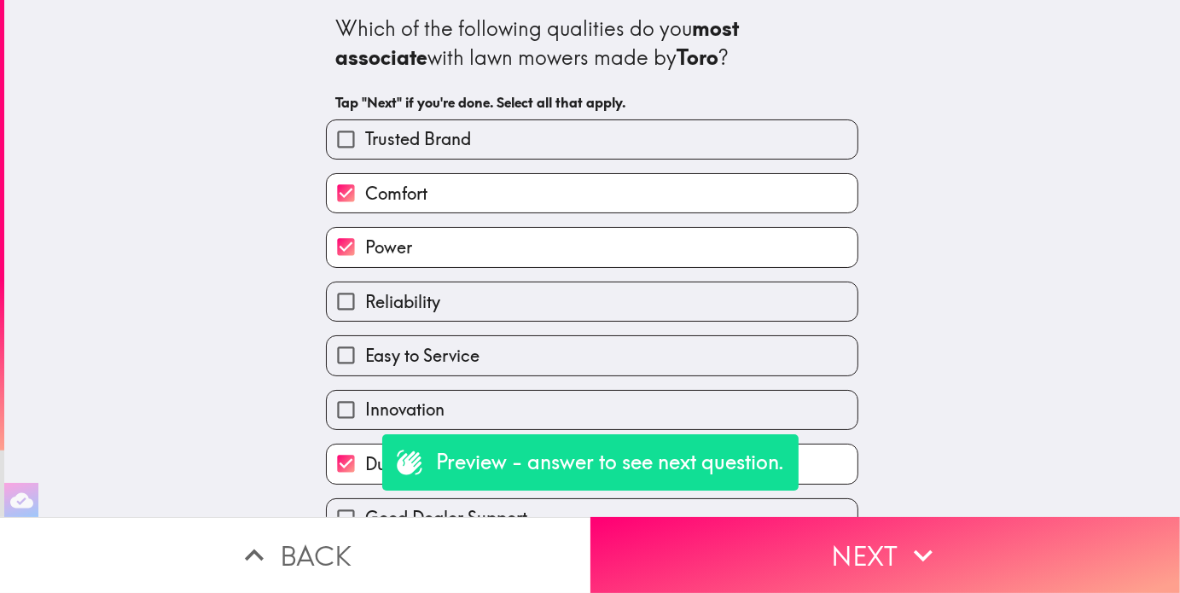
click at [416, 422] on span "Innovation" at bounding box center [404, 410] width 79 height 24
click at [365, 422] on input "Innovation" at bounding box center [346, 410] width 38 height 38
checkbox input "true"
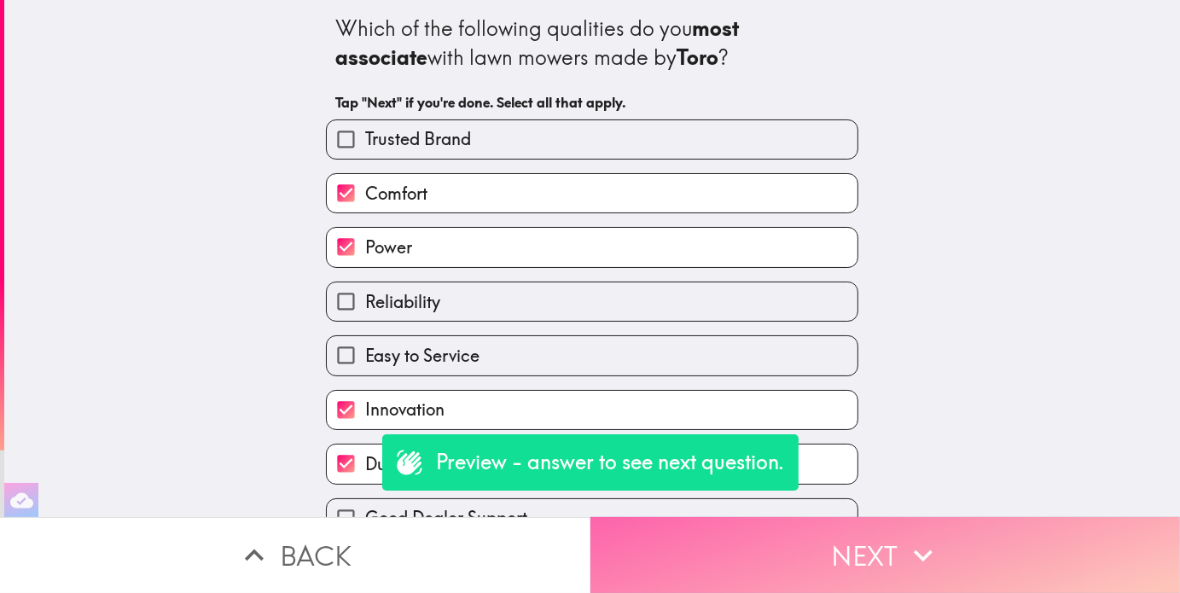
click at [828, 555] on button "Next" at bounding box center [886, 555] width 591 height 76
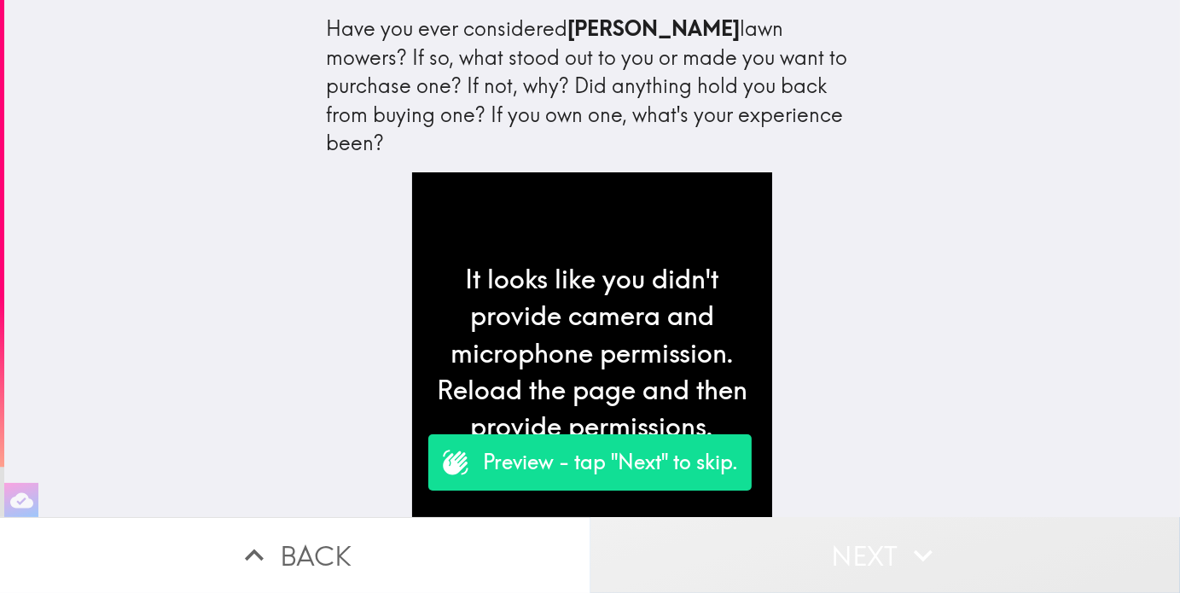
click at [964, 532] on button "Next" at bounding box center [886, 555] width 591 height 76
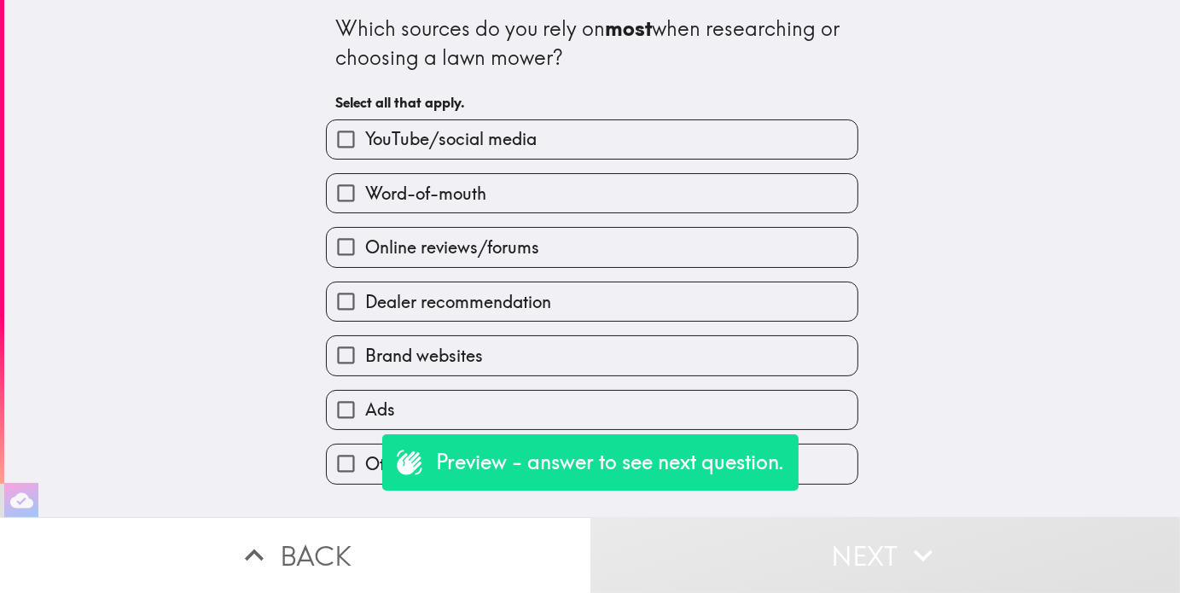
click at [560, 295] on label "Dealer recommendation" at bounding box center [592, 302] width 531 height 38
click at [365, 295] on input "Dealer recommendation" at bounding box center [346, 302] width 38 height 38
checkbox input "true"
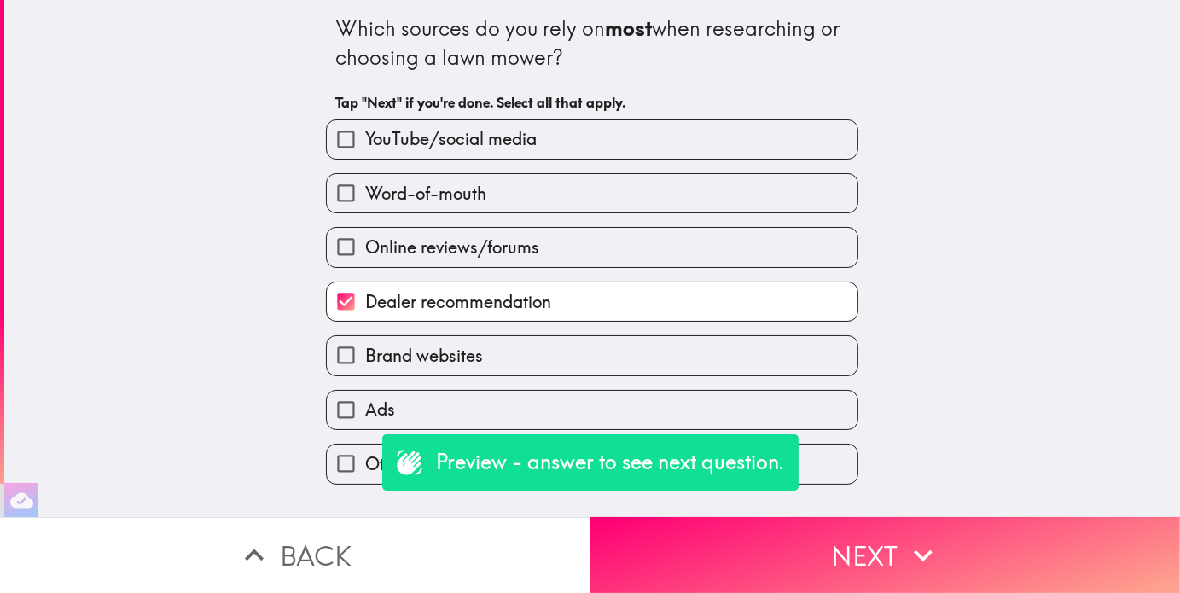
drag, startPoint x: 558, startPoint y: 217, endPoint x: 566, endPoint y: 213, distance: 8.8
click at [559, 215] on div "Online reviews/forums" at bounding box center [585, 240] width 546 height 54
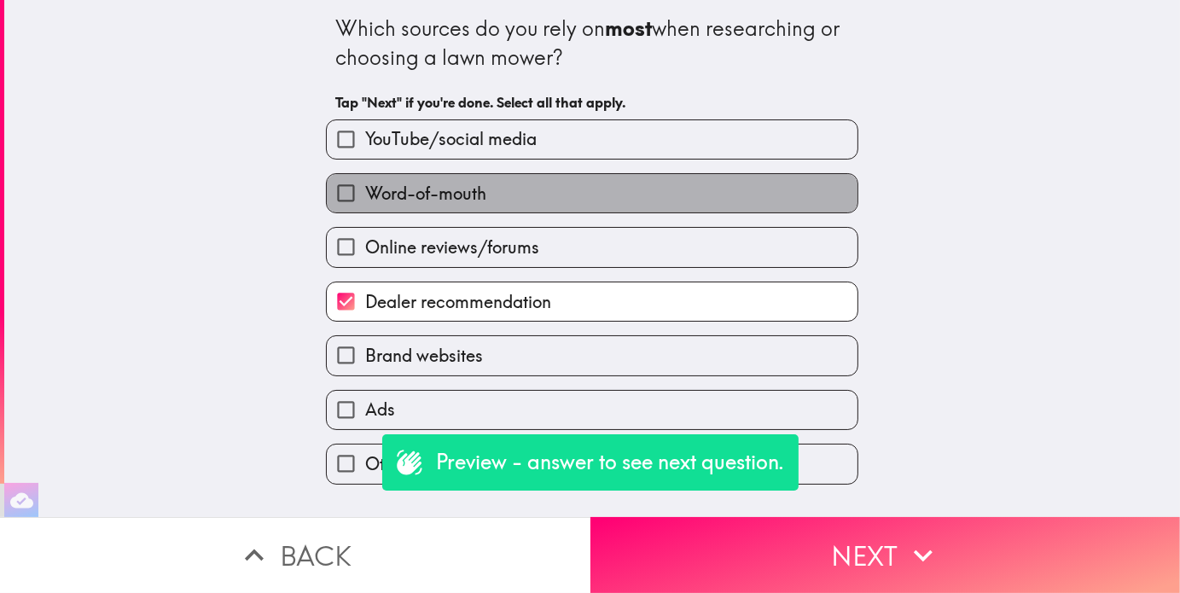
click at [655, 210] on label "Word-of-mouth" at bounding box center [592, 193] width 531 height 38
click at [365, 210] on input "Word-of-mouth" at bounding box center [346, 193] width 38 height 38
checkbox input "true"
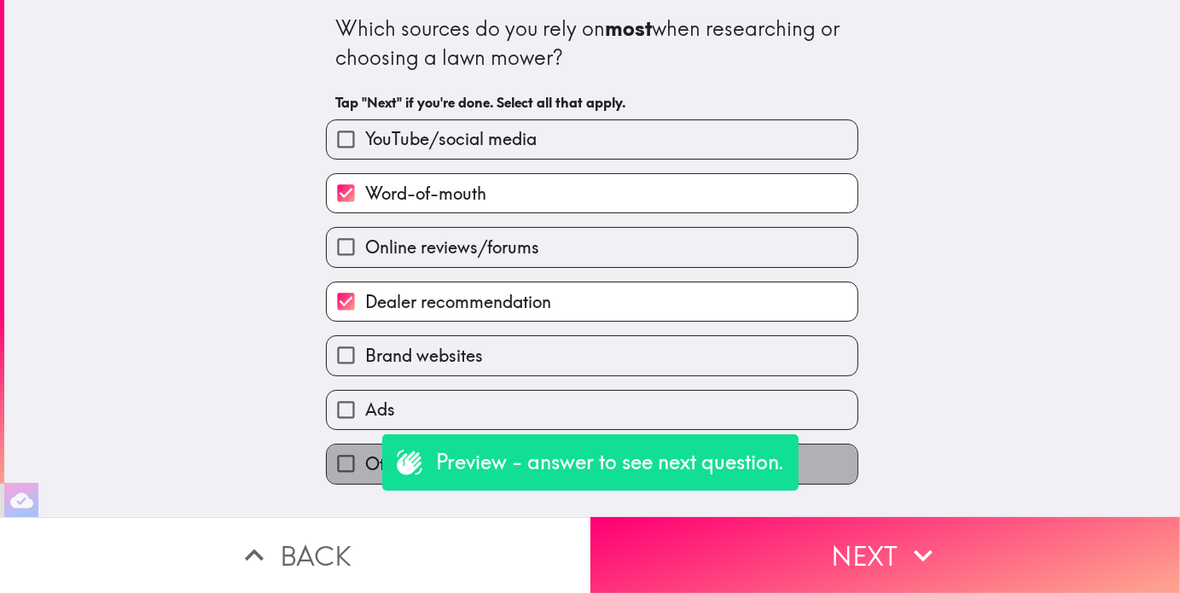
click at [365, 461] on span "Other" at bounding box center [387, 464] width 44 height 24
click at [359, 461] on input "Other" at bounding box center [346, 464] width 38 height 38
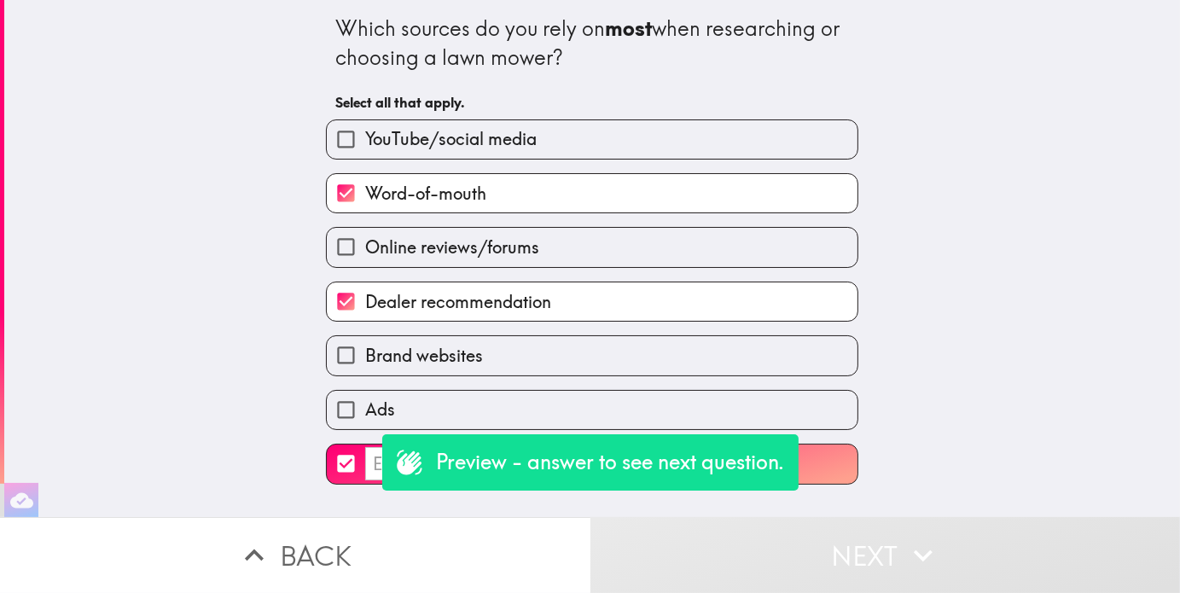
click at [365, 461] on input "​" at bounding box center [535, 463] width 341 height 33
click at [331, 469] on input "​" at bounding box center [346, 464] width 38 height 38
checkbox input "false"
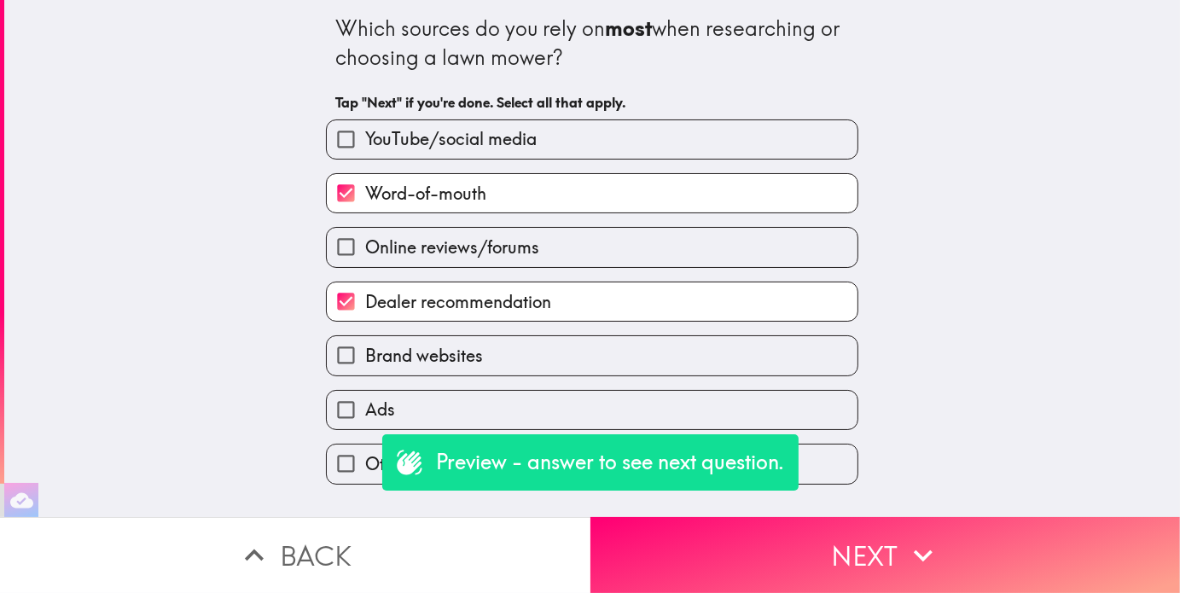
drag, startPoint x: 679, startPoint y: 580, endPoint x: 680, endPoint y: 566, distance: 13.7
click at [679, 579] on button "Next" at bounding box center [886, 555] width 591 height 76
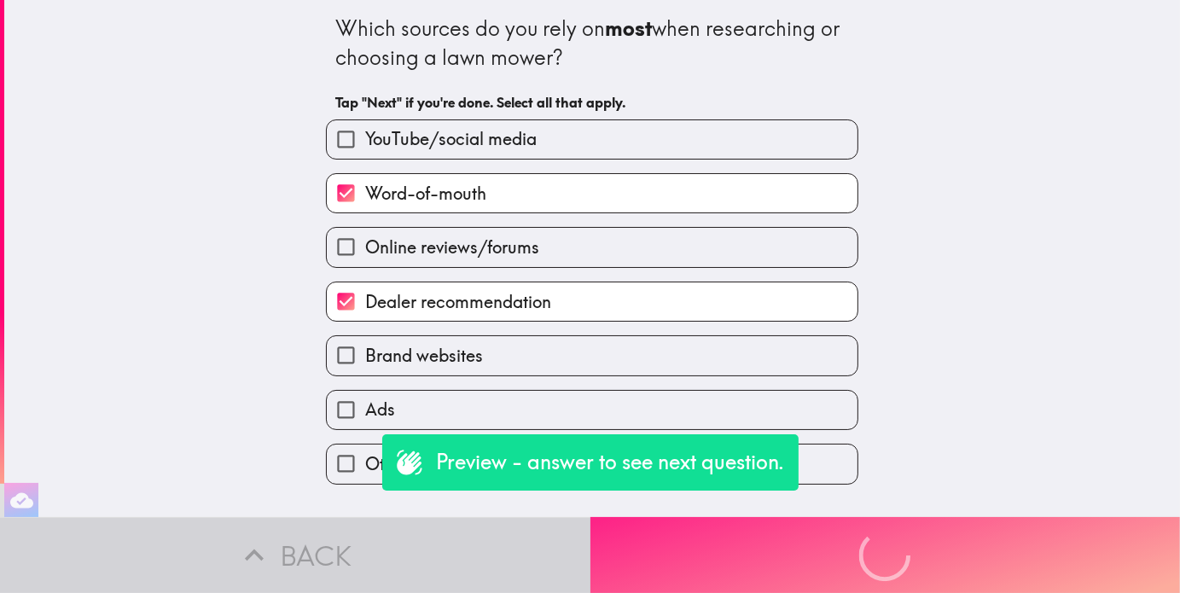
click at [674, 548] on div "Preview - answer to see next question. Back Next" at bounding box center [590, 555] width 1180 height 76
